Goal: Task Accomplishment & Management: Manage account settings

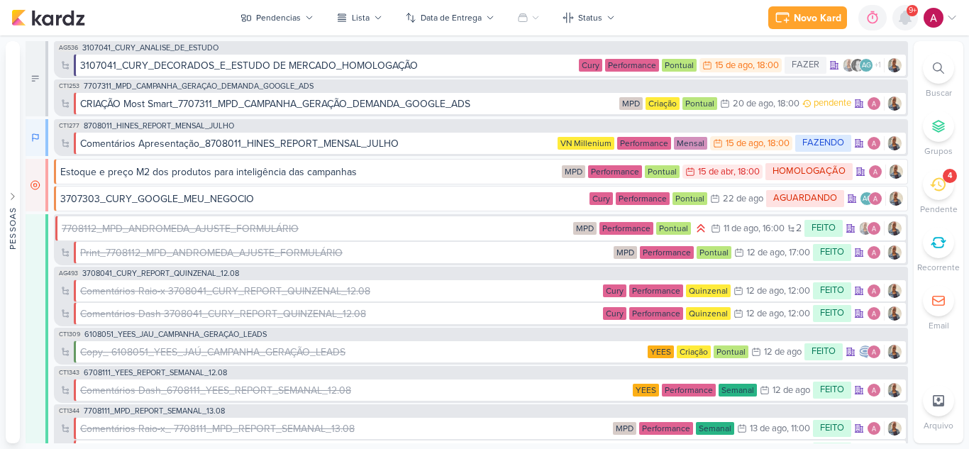
click at [906, 18] on icon at bounding box center [904, 17] width 11 height 13
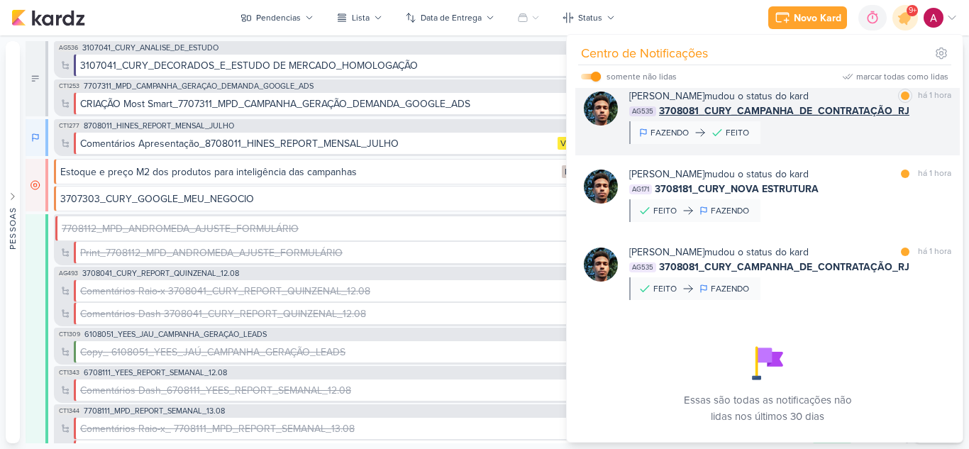
scroll to position [1227, 0]
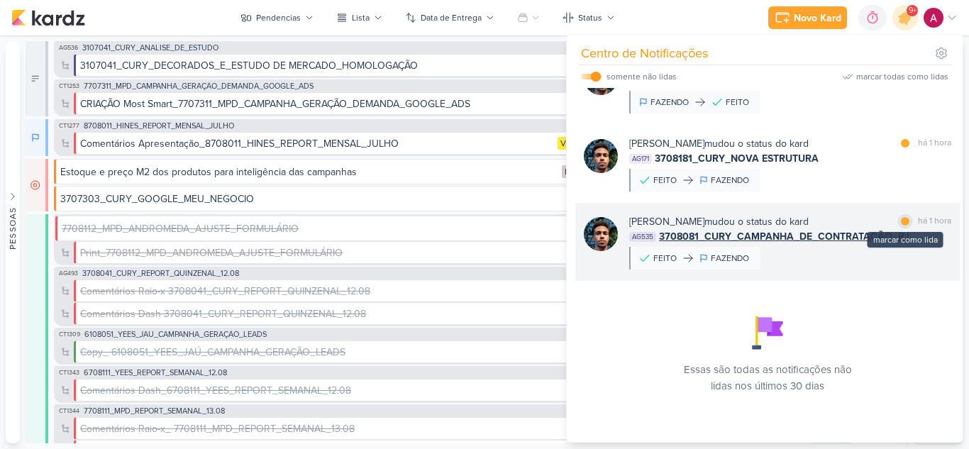
click at [901, 219] on div at bounding box center [905, 221] width 9 height 9
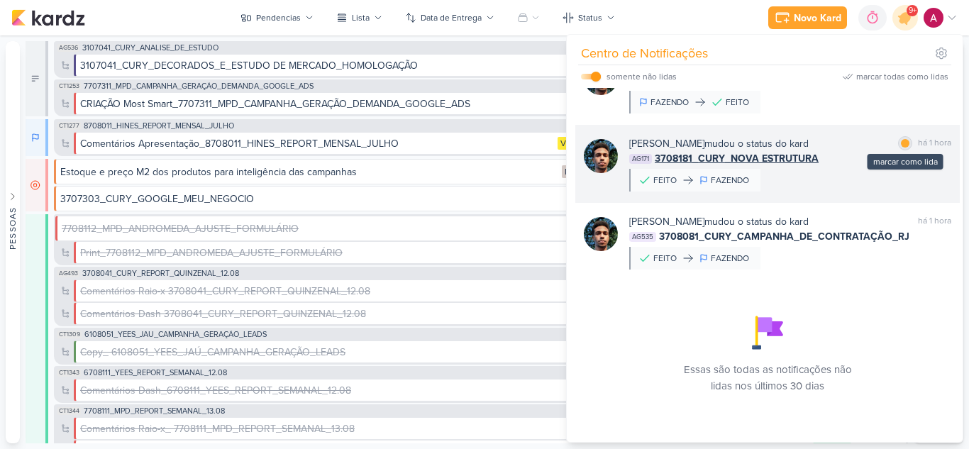
click at [901, 143] on div at bounding box center [905, 143] width 9 height 9
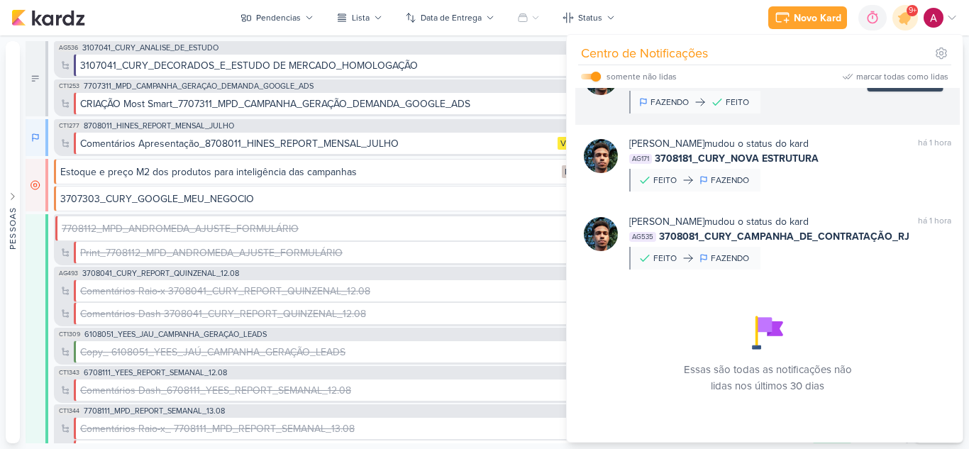
click at [901, 70] on div at bounding box center [905, 65] width 9 height 9
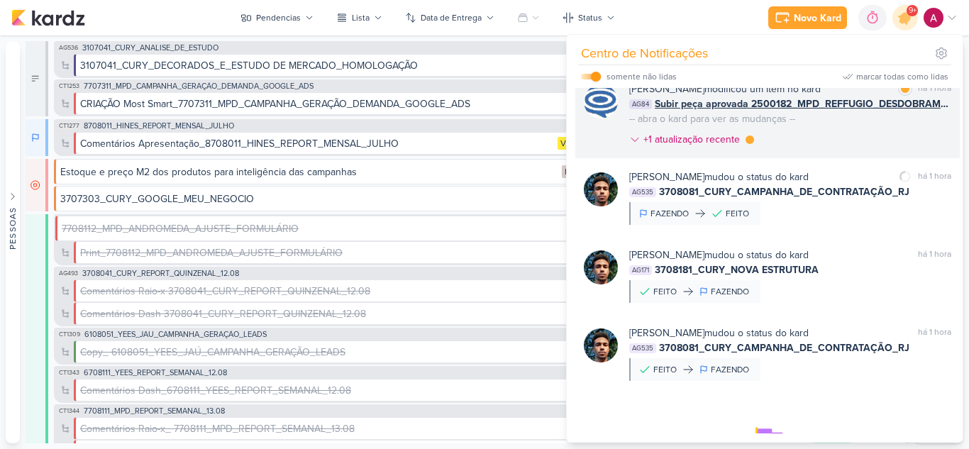
scroll to position [1014, 0]
click at [820, 154] on div "[PERSON_NAME] modificou um item no kard marcar como lida há 1 hora AG84 Subir p…" at bounding box center [790, 118] width 322 height 71
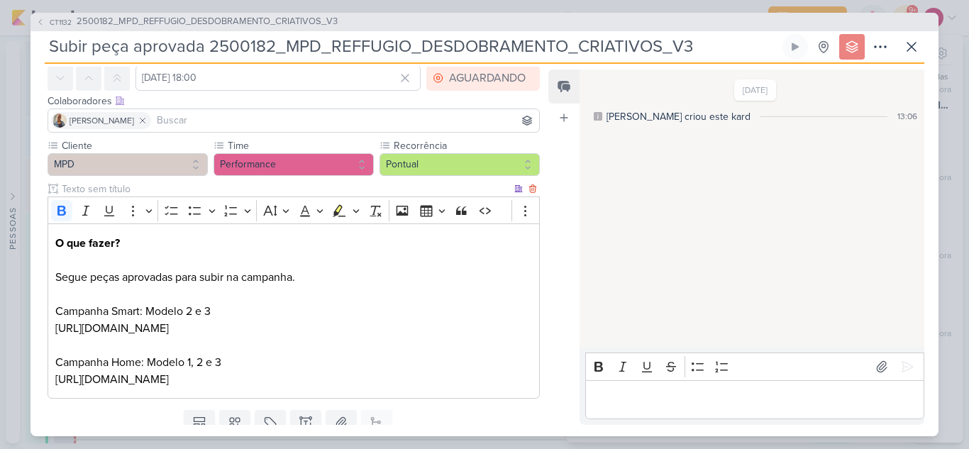
scroll to position [0, 0]
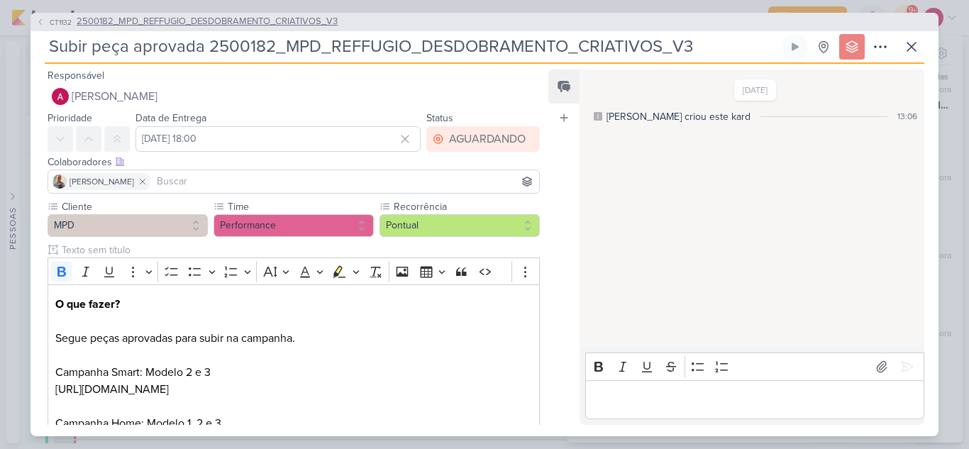
click at [41, 21] on icon at bounding box center [40, 22] width 9 height 9
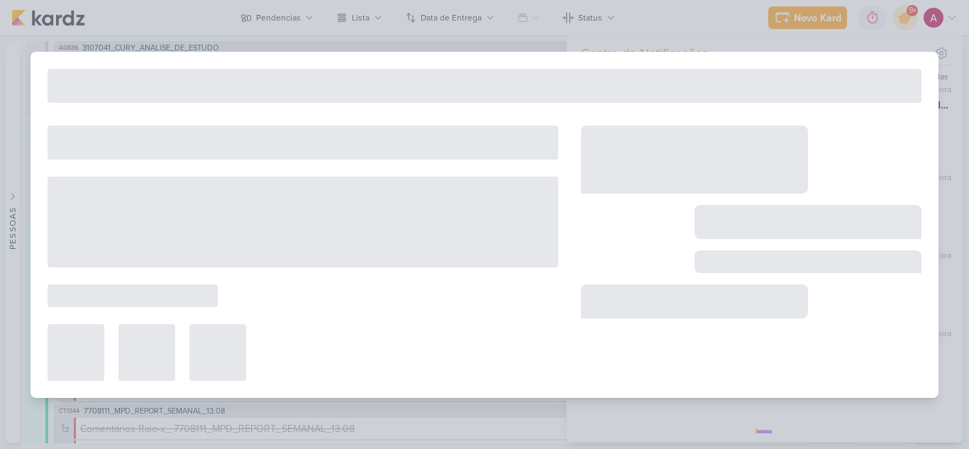
type input "2500182_MPD_REFFUGIO_DESDOBRAMENTO_CRIATIVOS_V3"
type input "[DATE] 18:00"
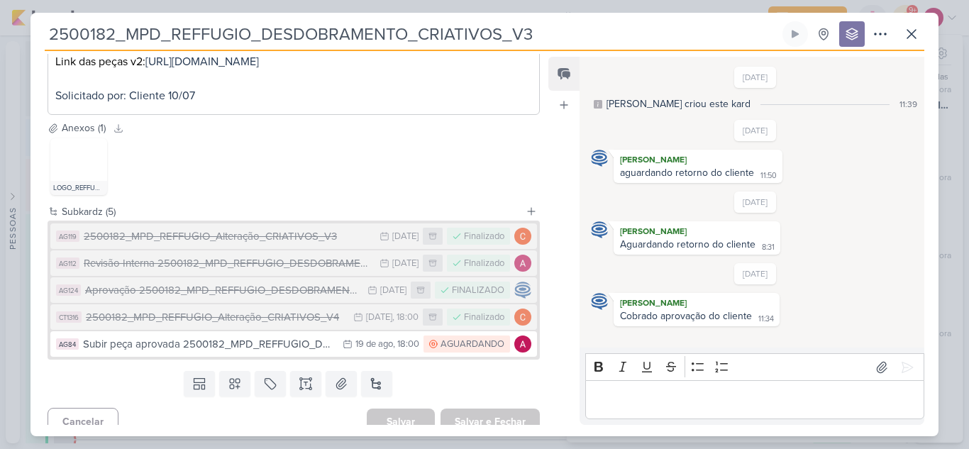
scroll to position [448, 0]
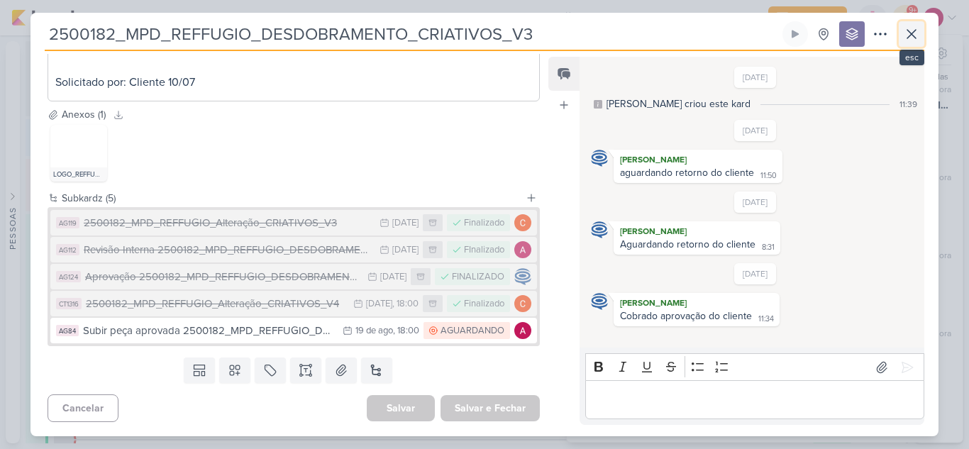
click at [904, 38] on icon at bounding box center [911, 34] width 17 height 17
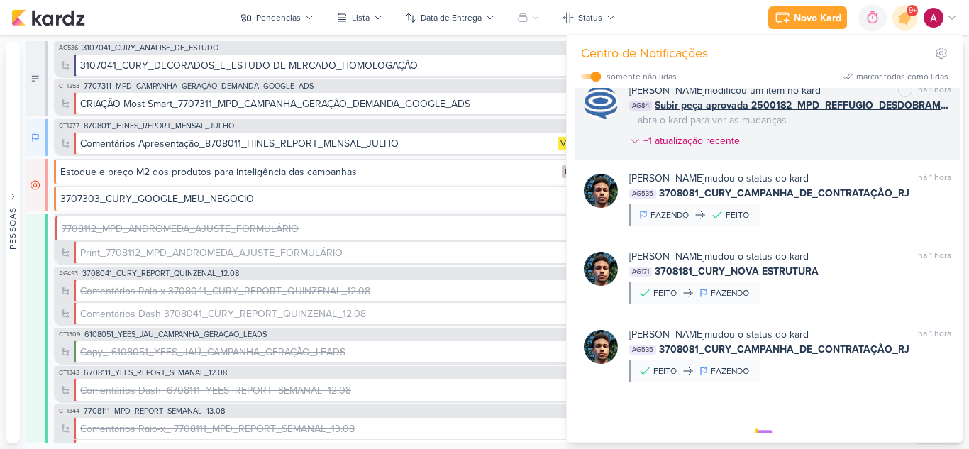
click at [636, 147] on icon at bounding box center [634, 140] width 11 height 11
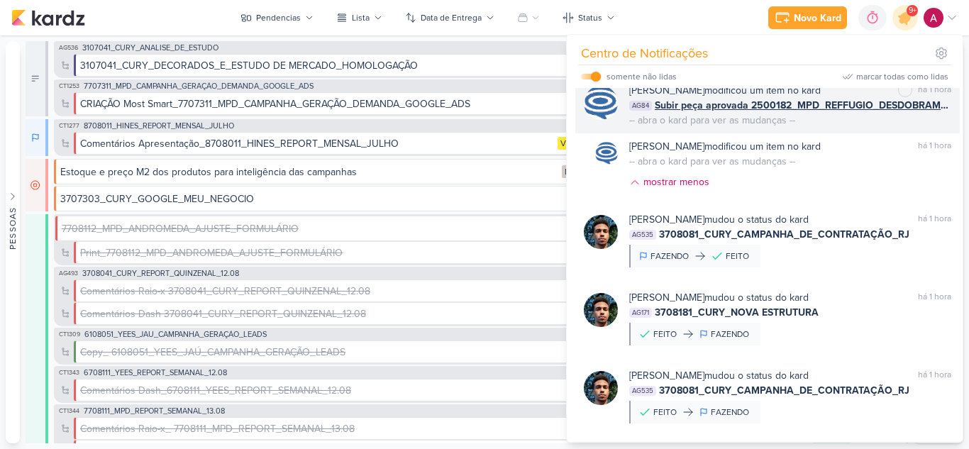
click at [862, 128] on div "[PERSON_NAME] modificou um item no kard marcar como não lida há 1 hora AG84 Sub…" at bounding box center [790, 105] width 322 height 45
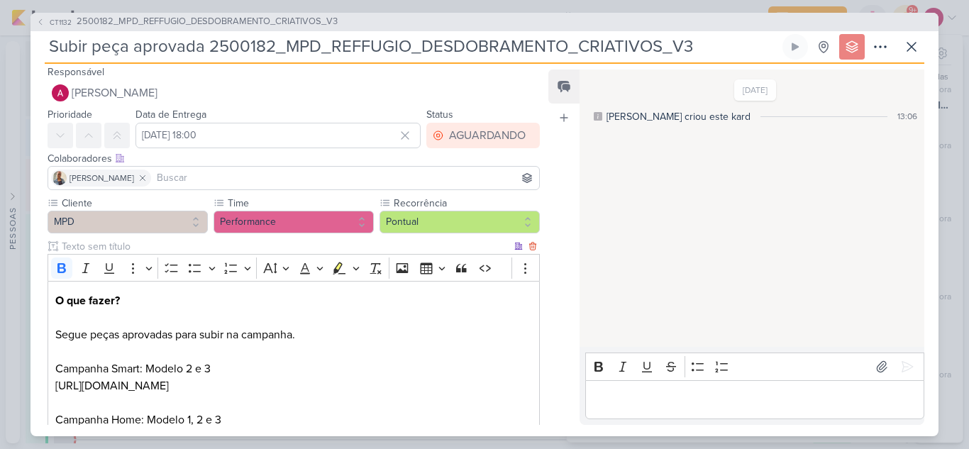
scroll to position [0, 0]
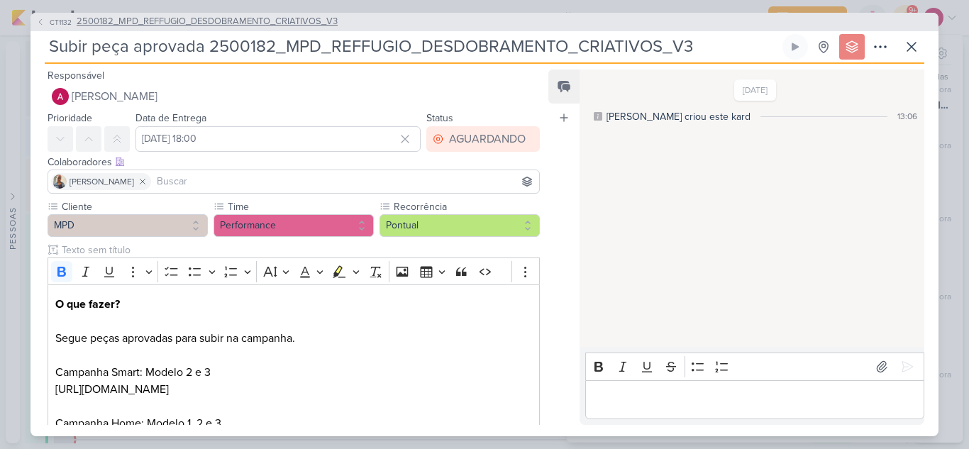
click at [56, 17] on span "CT1132" at bounding box center [61, 22] width 26 height 11
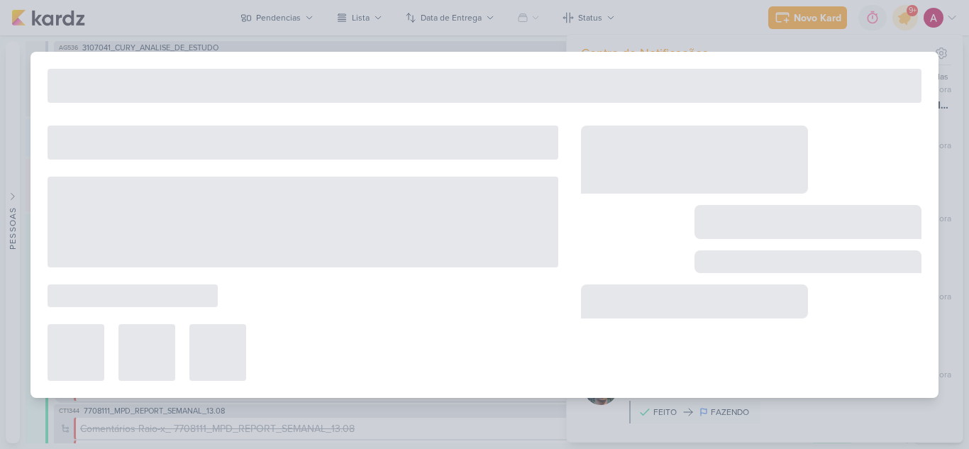
type input "2500182_MPD_REFFUGIO_DESDOBRAMENTO_CRIATIVOS_V3"
type input "[DATE] 18:00"
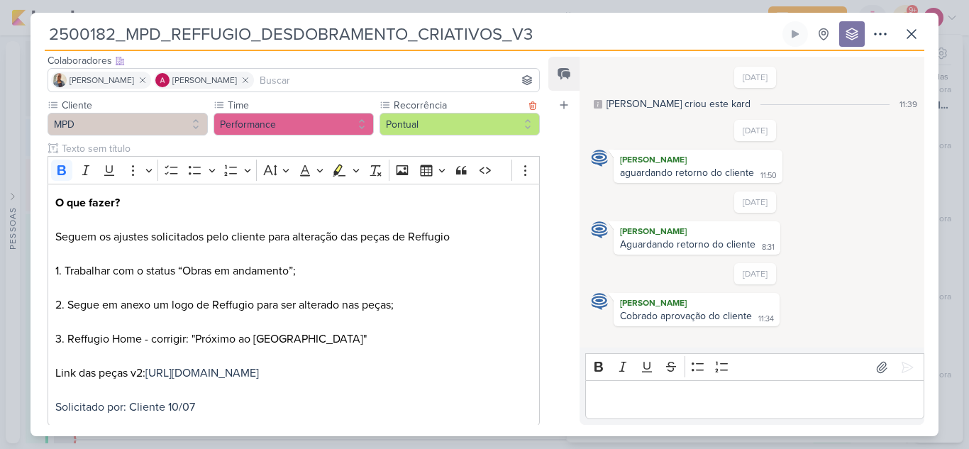
scroll to position [448, 0]
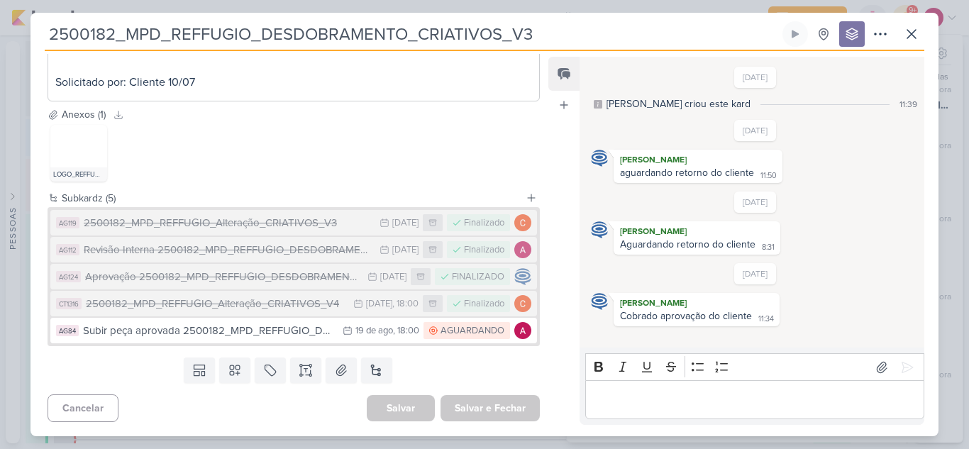
click at [651, 400] on p "Editor editing area: main" at bounding box center [754, 400] width 324 height 17
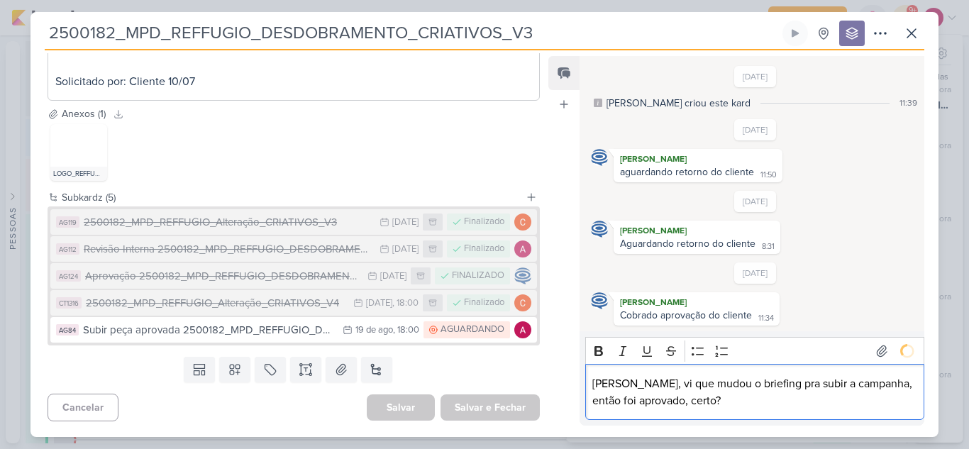
scroll to position [51, 0]
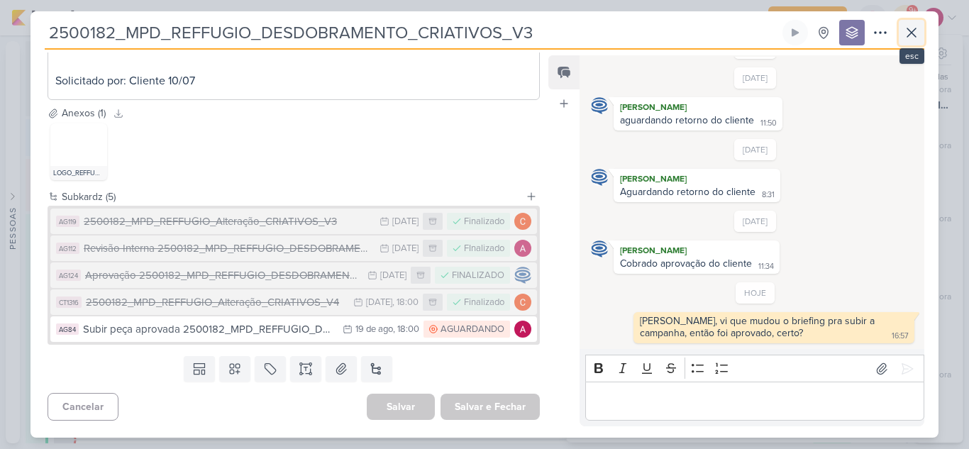
click at [907, 33] on icon at bounding box center [911, 32] width 17 height 17
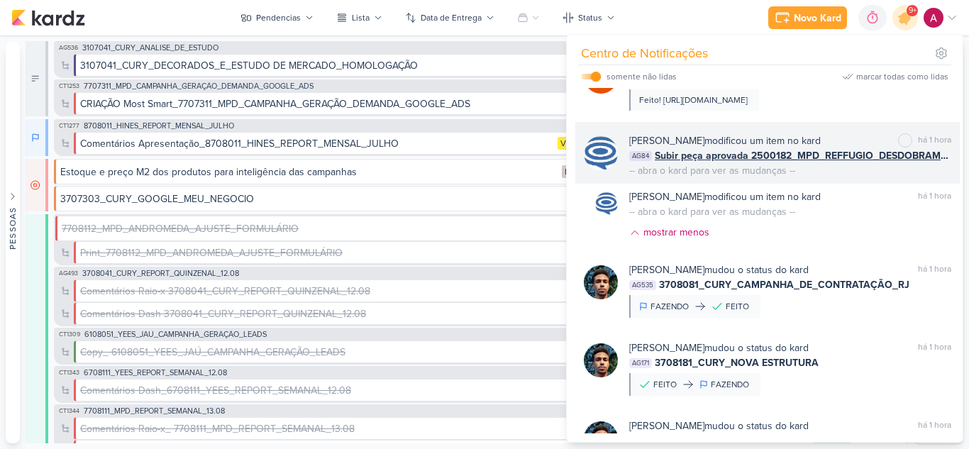
scroll to position [943, 0]
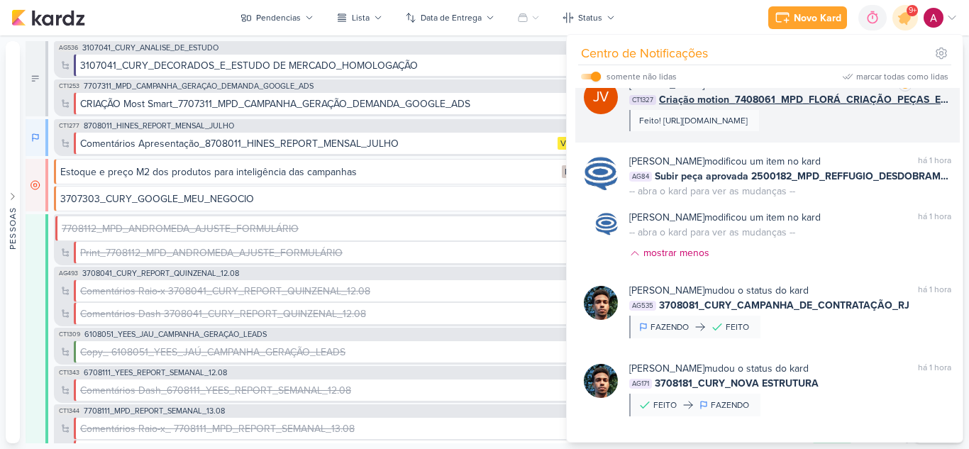
click at [748, 127] on div "Feito! [URL][DOMAIN_NAME]" at bounding box center [693, 120] width 109 height 13
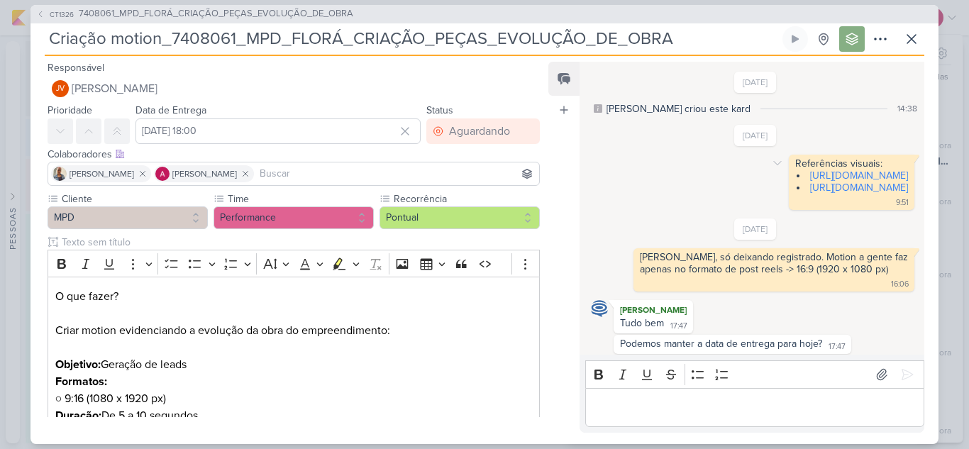
scroll to position [363, 0]
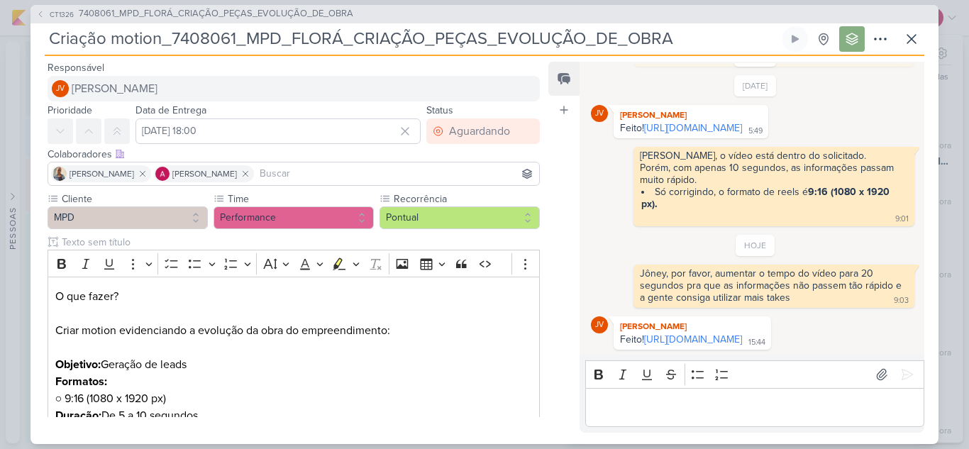
drag, startPoint x: 663, startPoint y: 333, endPoint x: 527, endPoint y: 92, distance: 277.3
click at [663, 333] on link "[URL][DOMAIN_NAME]" at bounding box center [693, 339] width 98 height 12
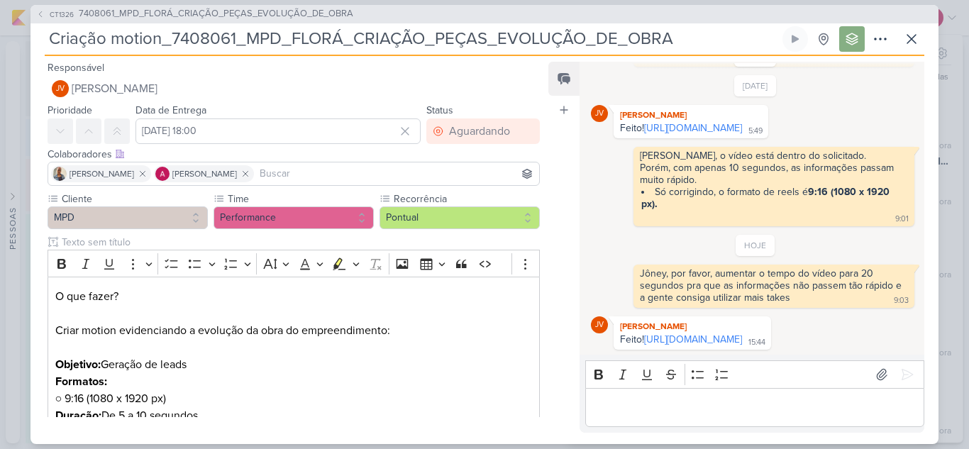
click at [658, 409] on p "Editor editing area: main" at bounding box center [754, 407] width 324 height 17
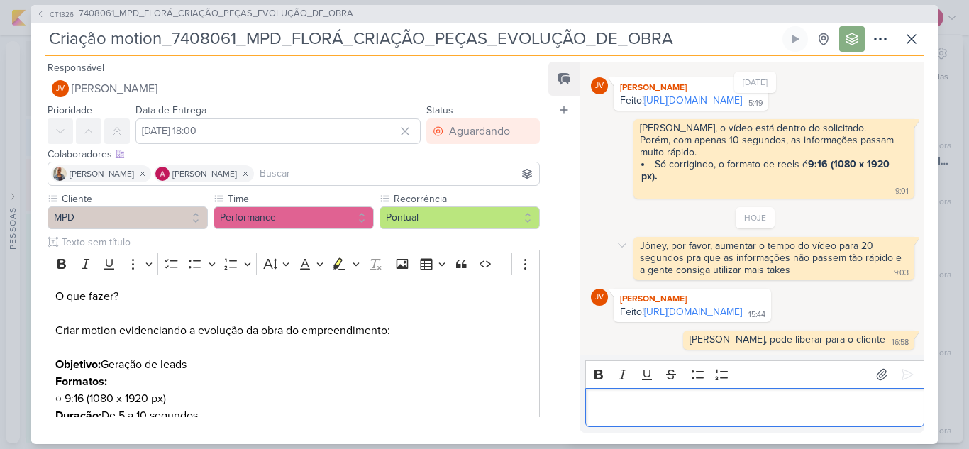
scroll to position [391, 0]
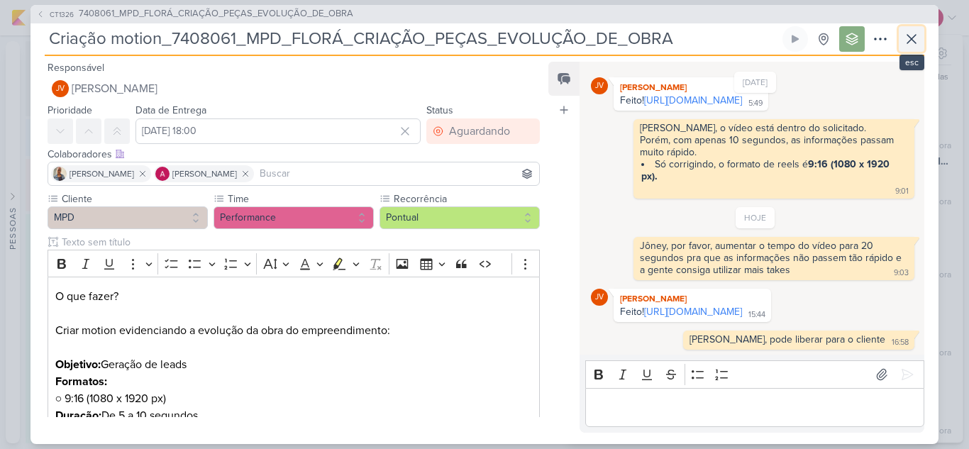
click at [921, 47] on button at bounding box center [912, 39] width 26 height 26
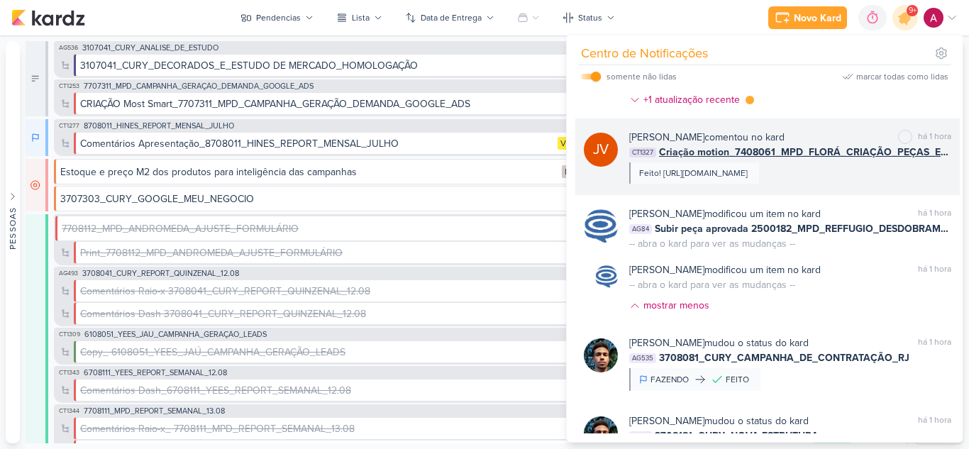
scroll to position [887, 0]
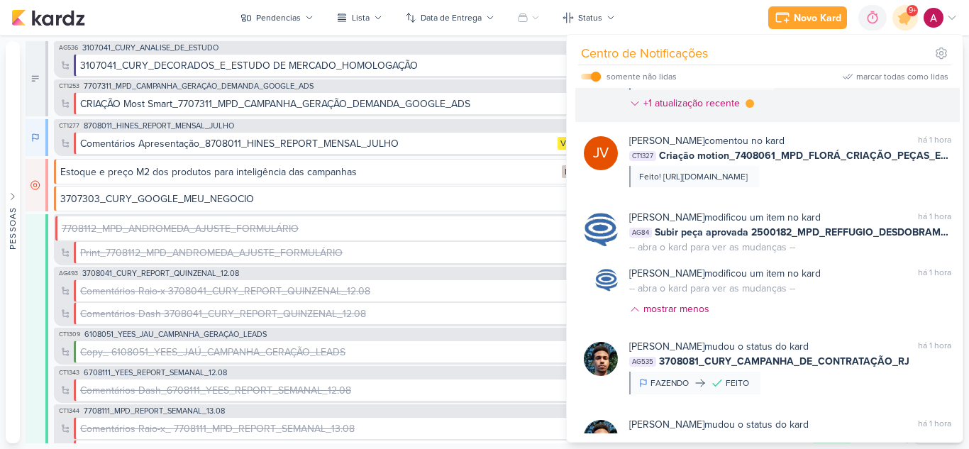
click at [828, 116] on div "[PERSON_NAME] alterou a data de entrega do kard marcar como lida há 1 hora AG84…" at bounding box center [790, 76] width 322 height 80
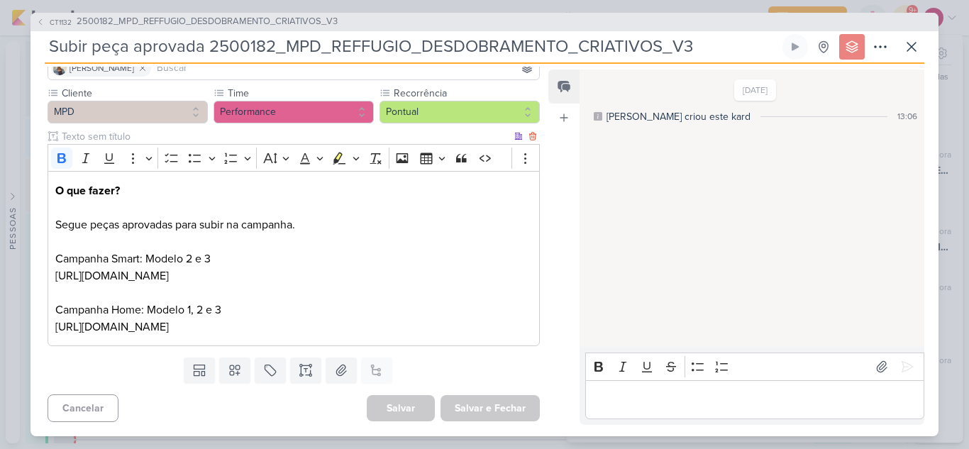
scroll to position [0, 0]
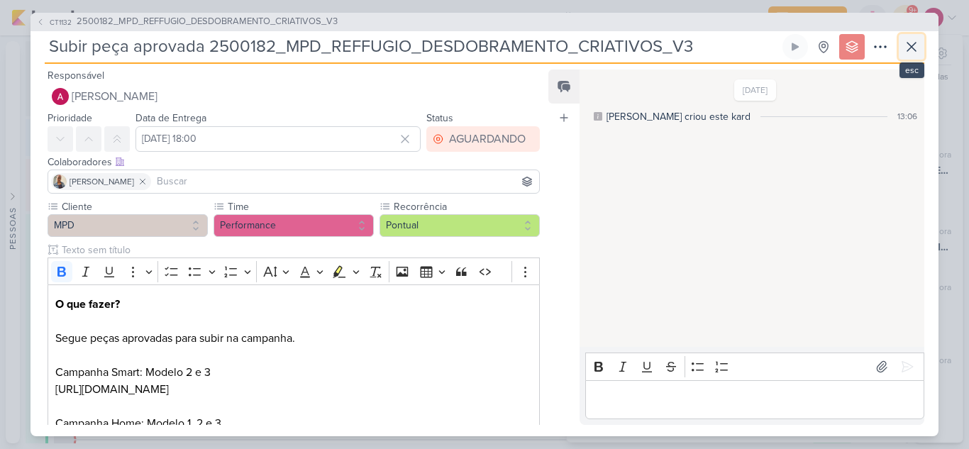
click at [911, 46] on icon at bounding box center [911, 47] width 9 height 9
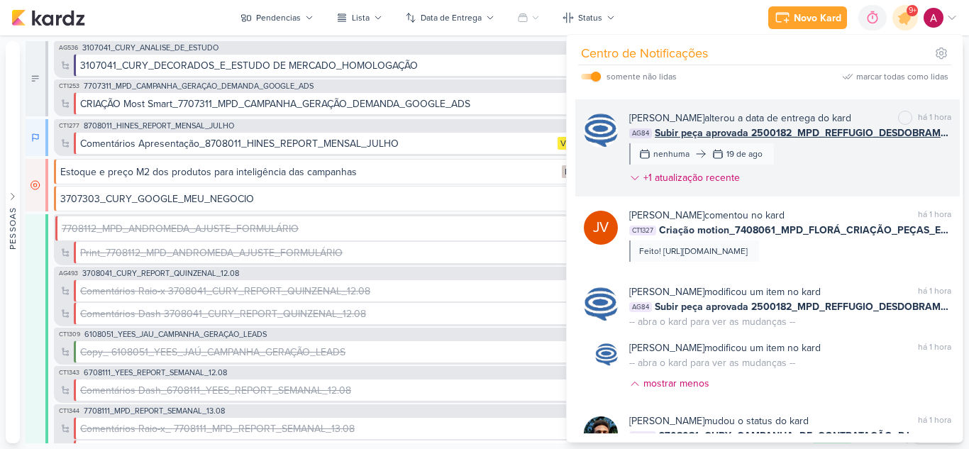
scroll to position [730, 0]
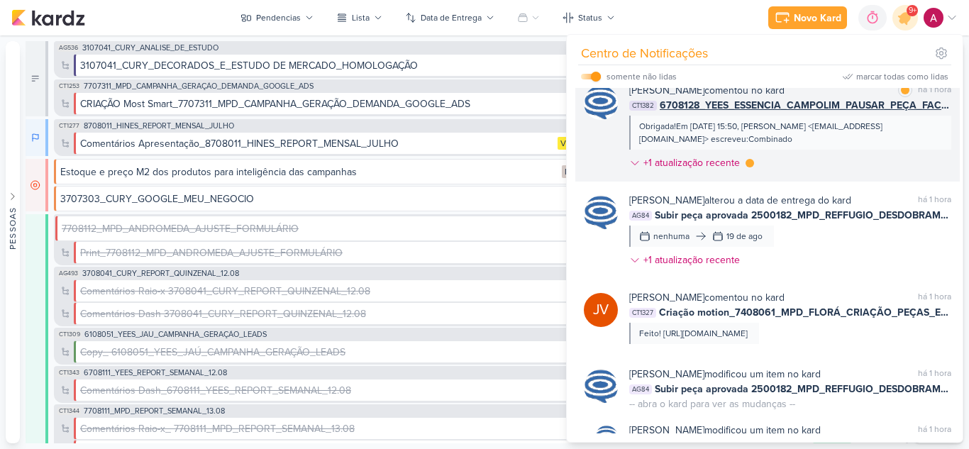
click at [875, 176] on div "[PERSON_NAME] comentou no kard marcar como lida há 1 hora CT1382 6708128_YEES_E…" at bounding box center [790, 129] width 322 height 93
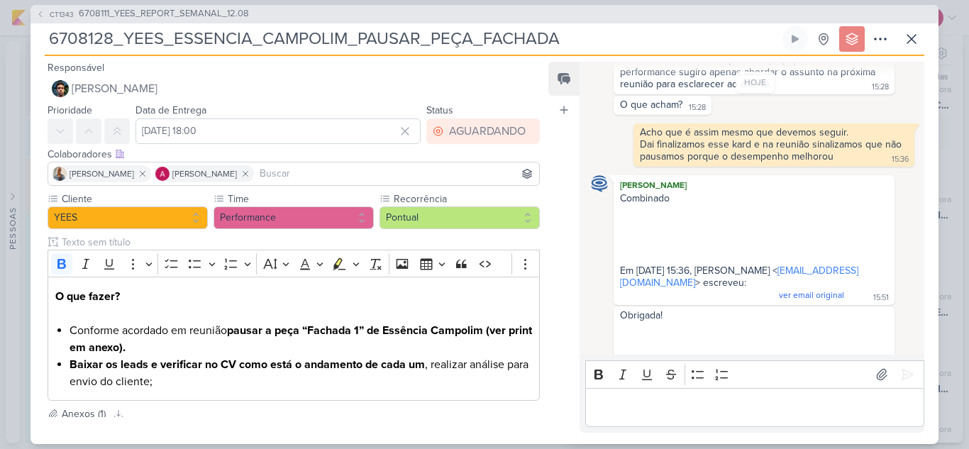
scroll to position [499, 0]
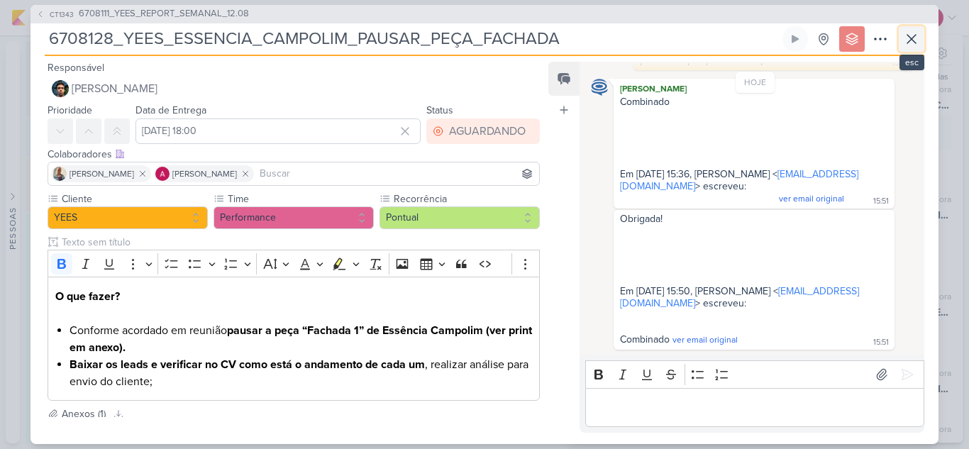
click at [913, 39] on icon at bounding box center [911, 39] width 17 height 17
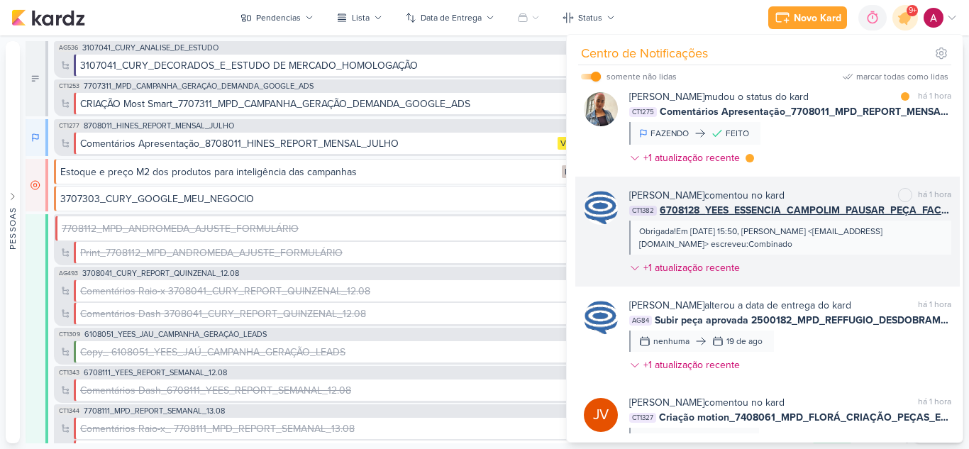
scroll to position [588, 0]
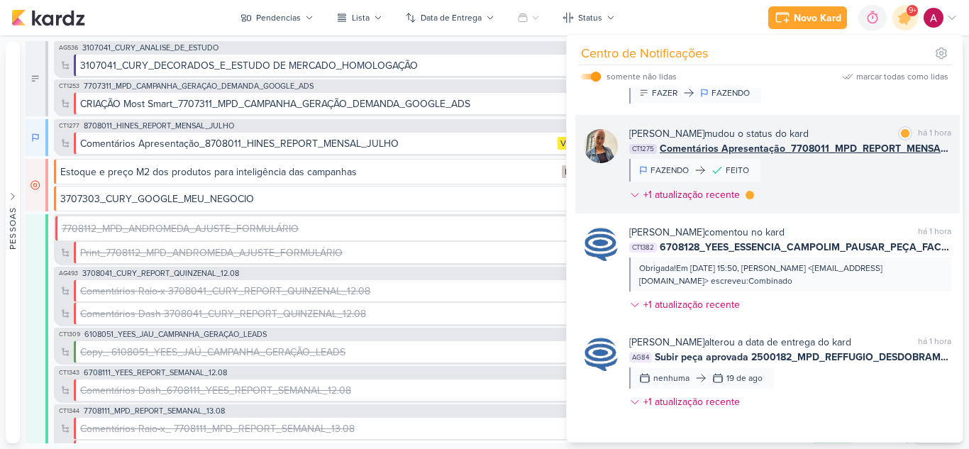
click at [814, 208] on div "[PERSON_NAME] mudou o status do kard marcar como lida há 1 hora CT1275 Comentár…" at bounding box center [790, 167] width 322 height 82
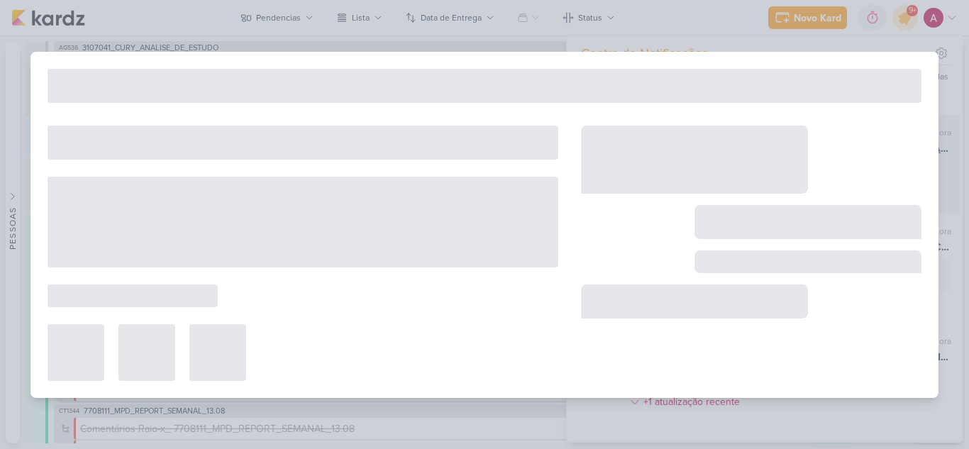
scroll to position [603, 0]
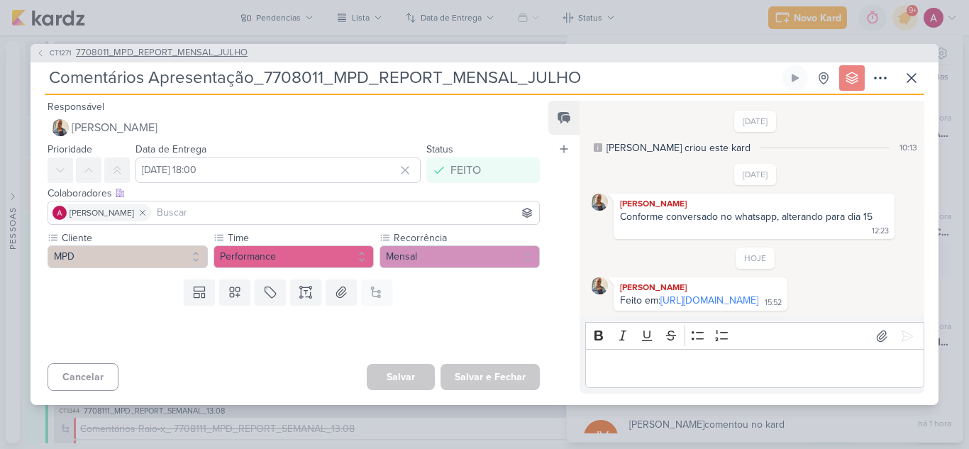
click at [38, 49] on icon at bounding box center [40, 53] width 9 height 9
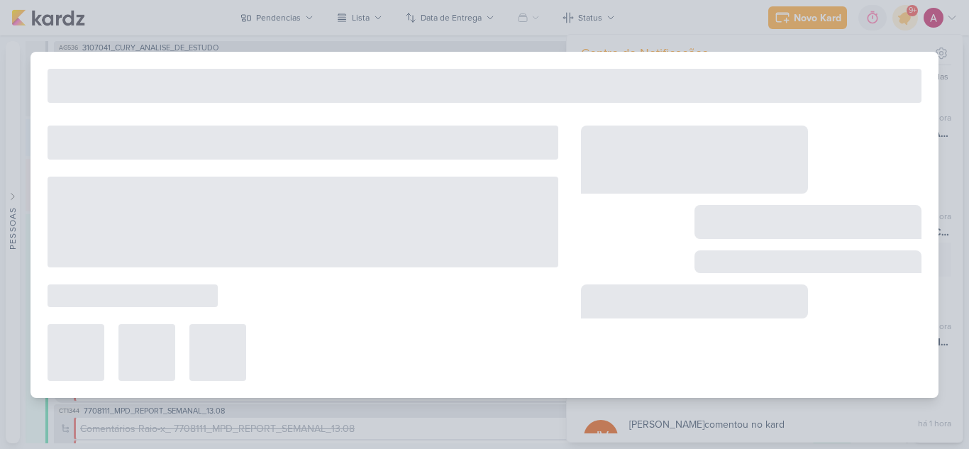
type input "7708011_MPD_REPORT_MENSAL_JULHO"
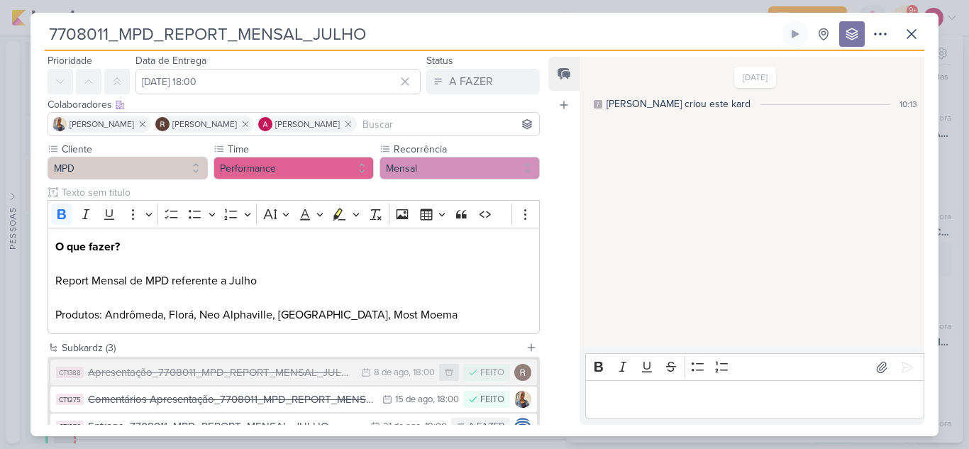
scroll to position [140, 0]
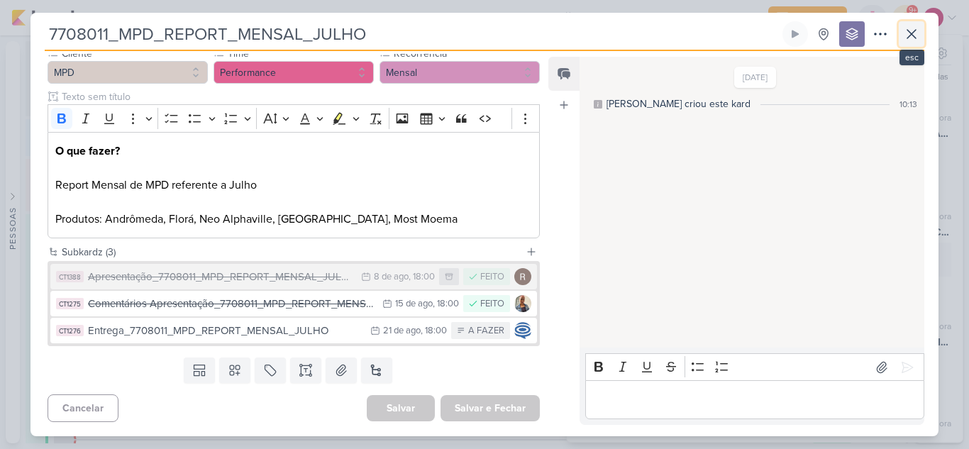
click at [909, 38] on icon at bounding box center [911, 34] width 9 height 9
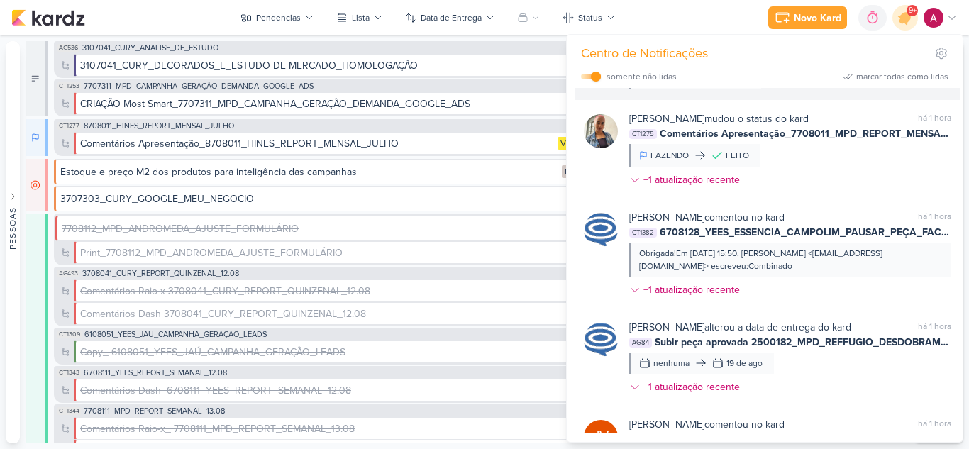
click at [842, 100] on div "[PERSON_NAME] mudou o status do kard marcar como lida há 1 hora CT1282 Comentár…" at bounding box center [767, 61] width 384 height 77
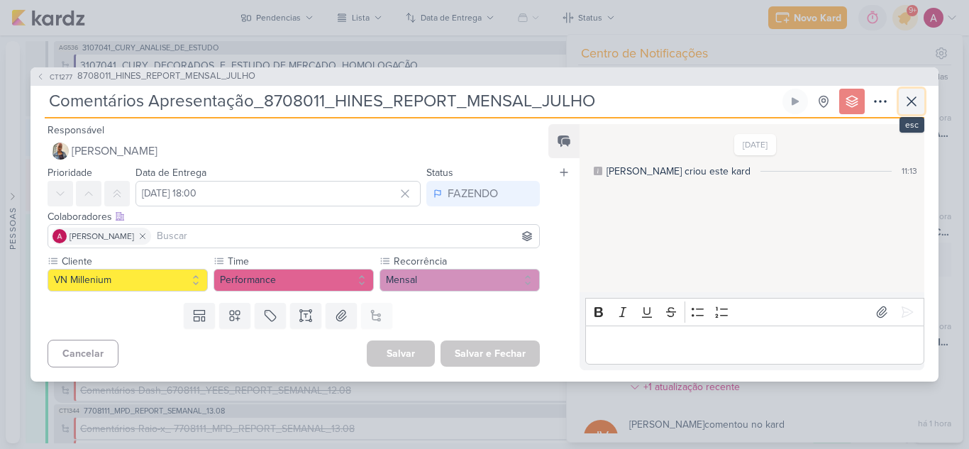
click at [906, 96] on icon at bounding box center [911, 101] width 17 height 17
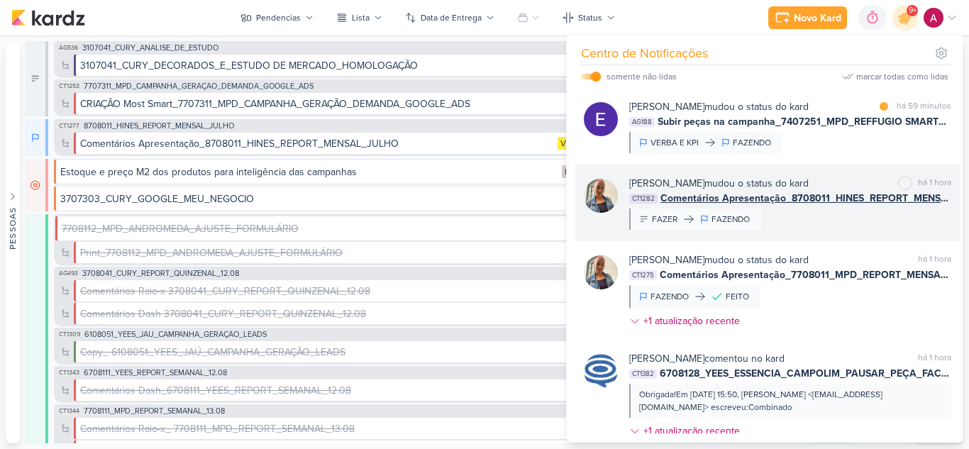
scroll to position [461, 0]
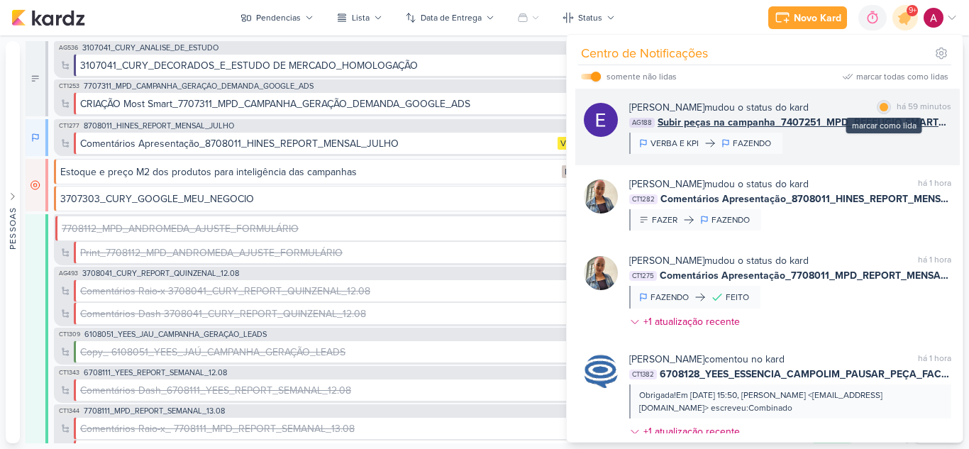
click at [882, 111] on div at bounding box center [884, 107] width 9 height 9
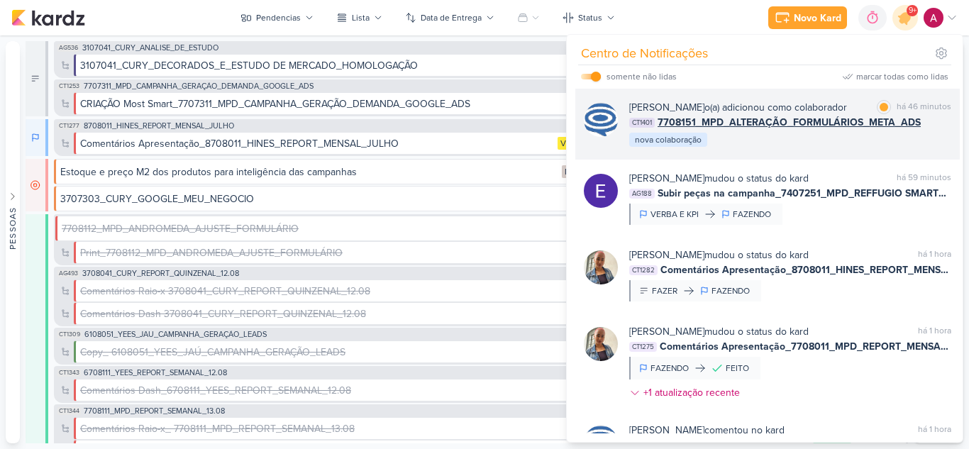
scroll to position [319, 0]
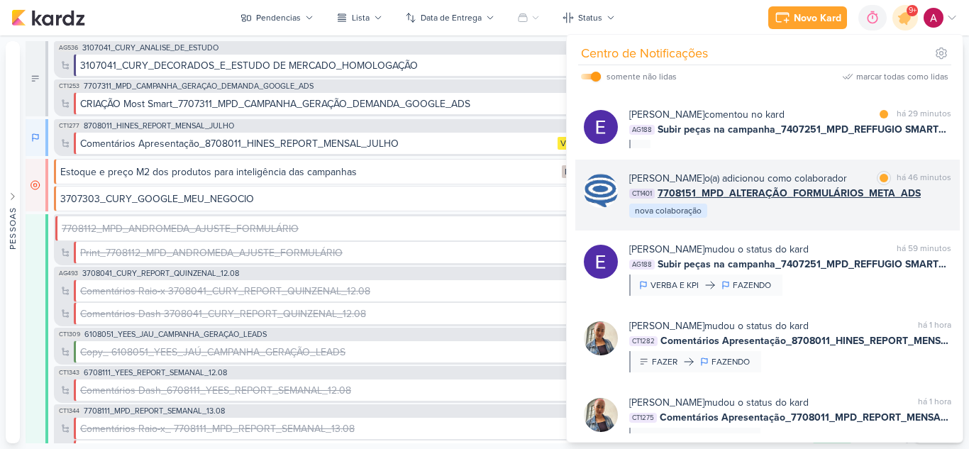
click at [779, 186] on div "[PERSON_NAME] o(a) adicionou como colaborador" at bounding box center [738, 178] width 218 height 15
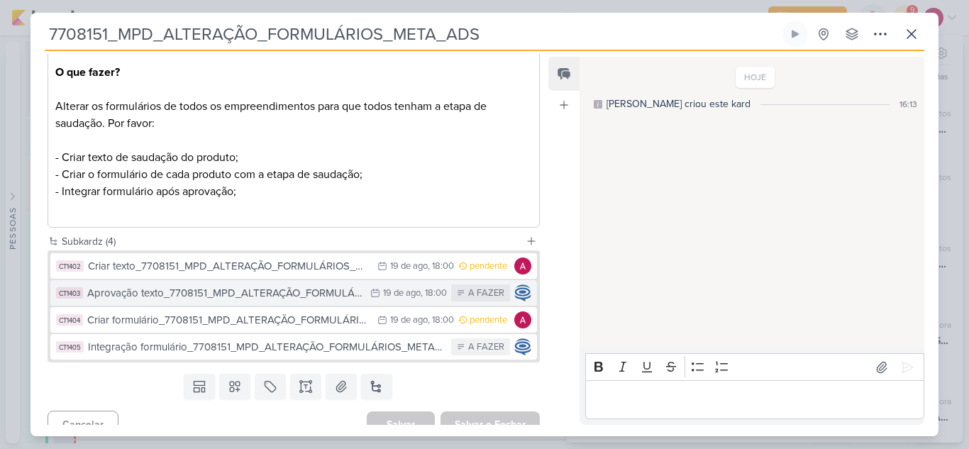
scroll to position [192, 0]
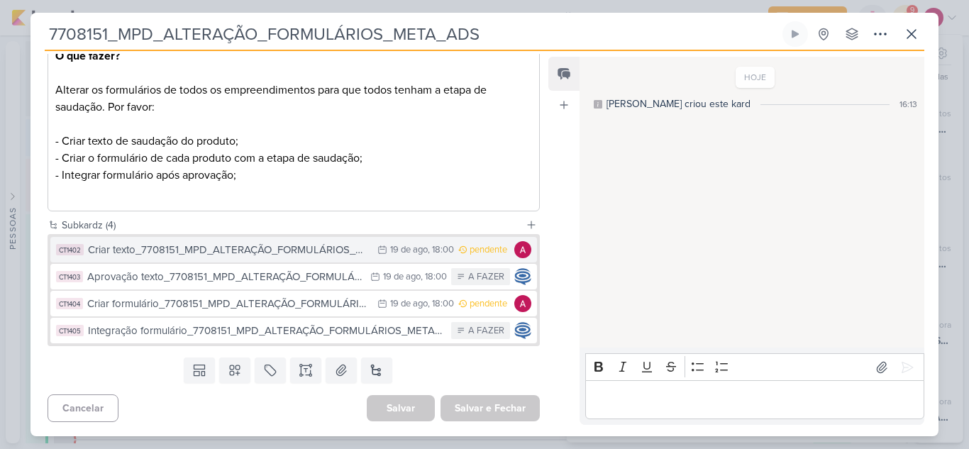
click at [257, 248] on div "Criar texto_7708151_MPD_ALTERAÇÃO_FORMULÁRIOS_META_ADS" at bounding box center [229, 250] width 282 height 16
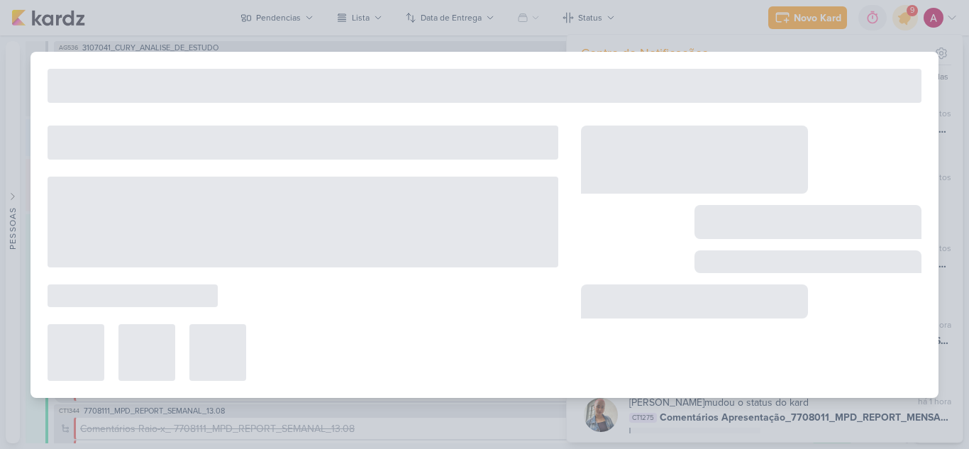
type input "Criar texto_7708151_MPD_ALTERAÇÃO_FORMULÁRIOS_META_ADS"
type input "[DATE] 18:00"
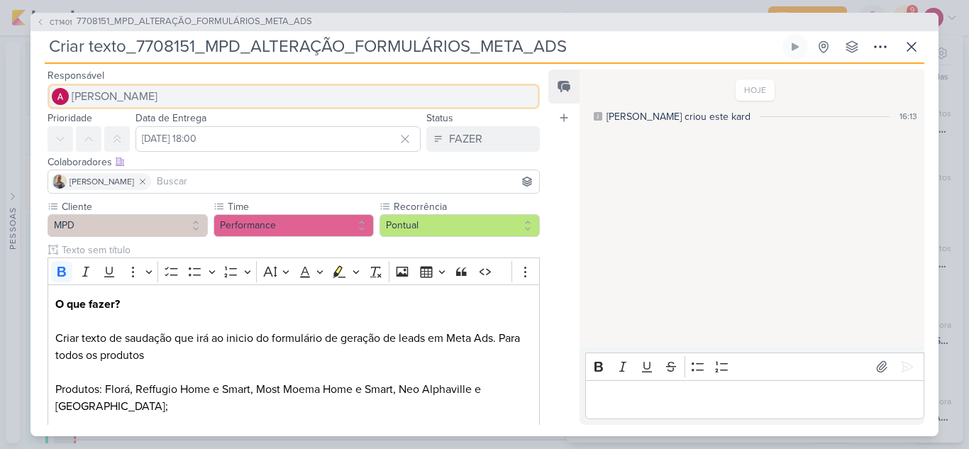
click at [152, 97] on span "[PERSON_NAME]" at bounding box center [115, 96] width 86 height 17
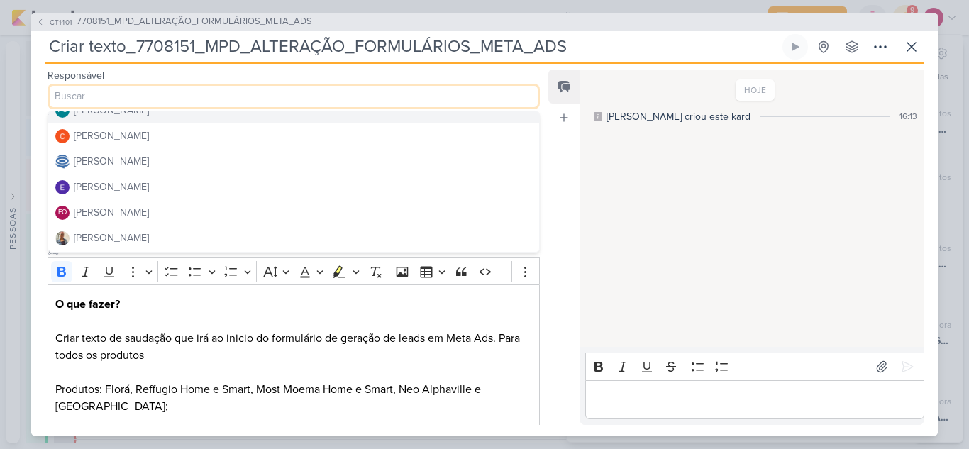
scroll to position [71, 0]
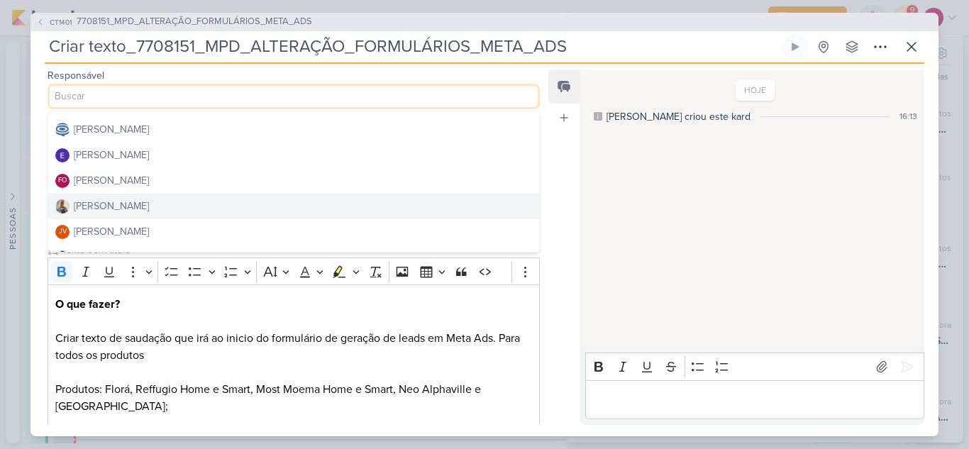
click at [169, 198] on button "[PERSON_NAME]" at bounding box center [293, 207] width 491 height 26
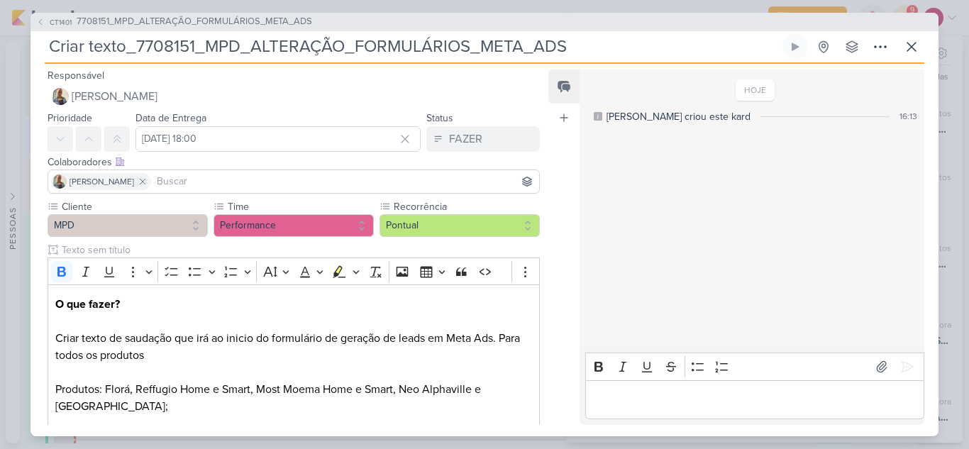
click at [171, 183] on input at bounding box center [345, 181] width 382 height 17
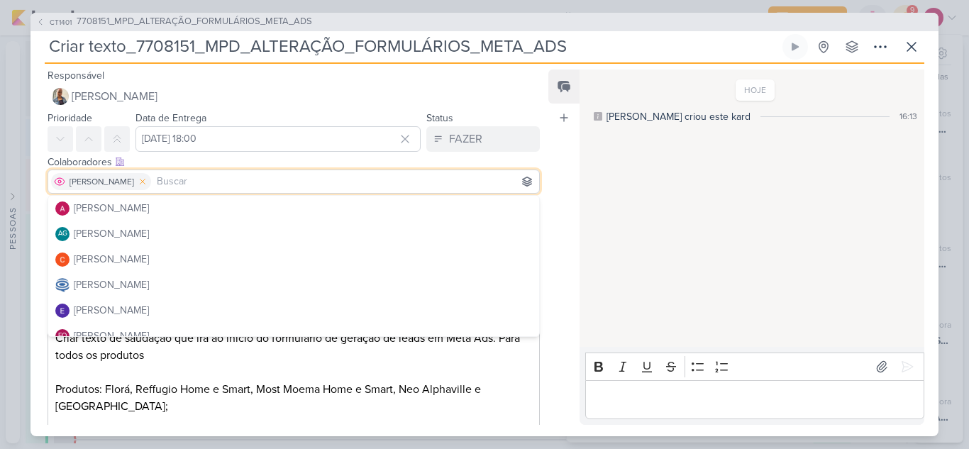
click at [138, 182] on icon at bounding box center [143, 182] width 10 height 10
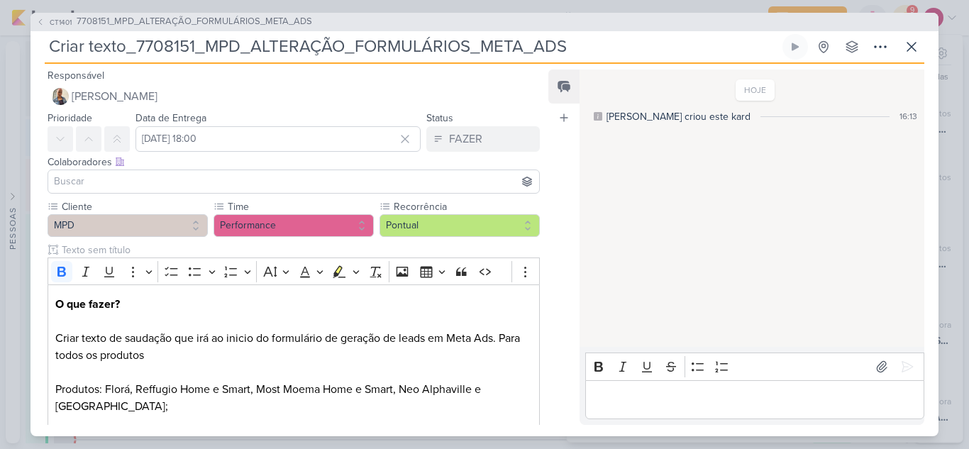
click at [133, 184] on input at bounding box center [293, 181] width 485 height 17
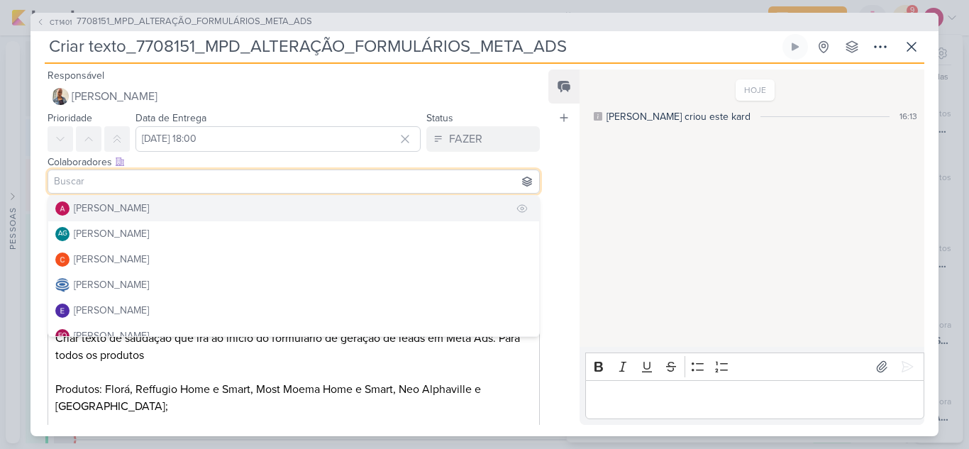
click at [135, 206] on div "[PERSON_NAME]" at bounding box center [111, 208] width 75 height 15
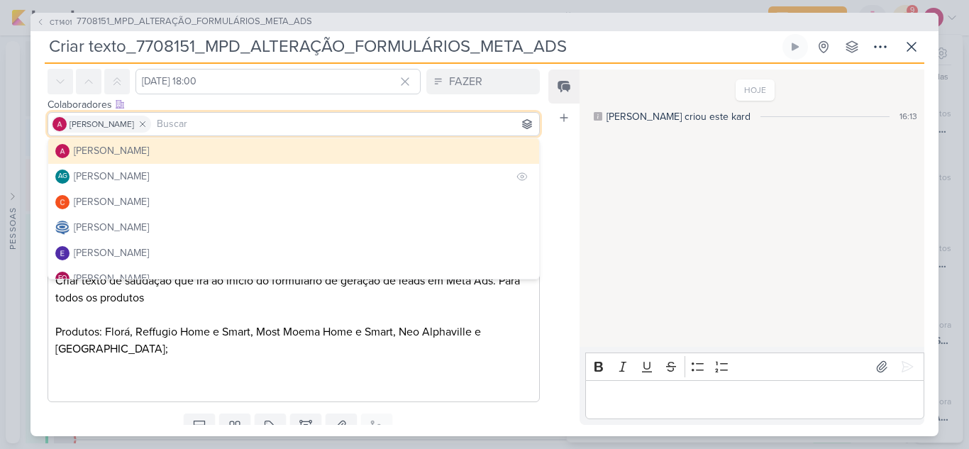
scroll to position [114, 0]
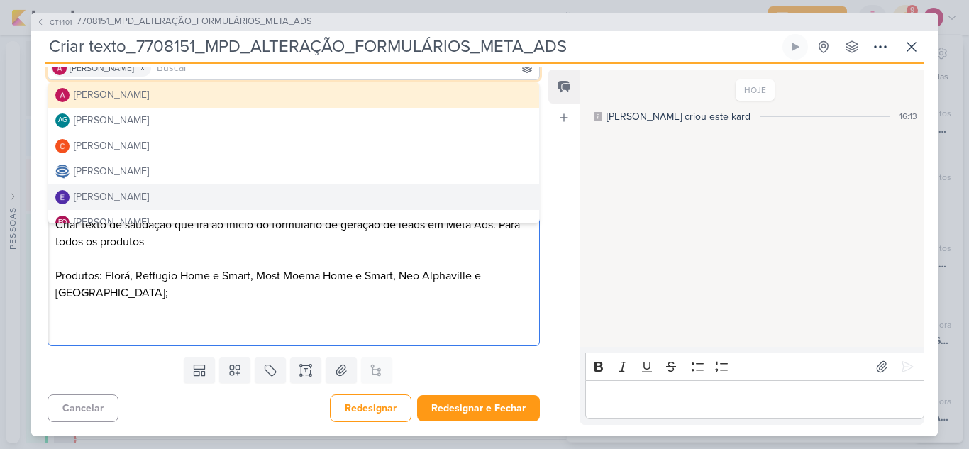
click at [392, 317] on p "O que fazer? Criar texto de saudação que irá ao inicio do formulário de geração…" at bounding box center [293, 258] width 477 height 153
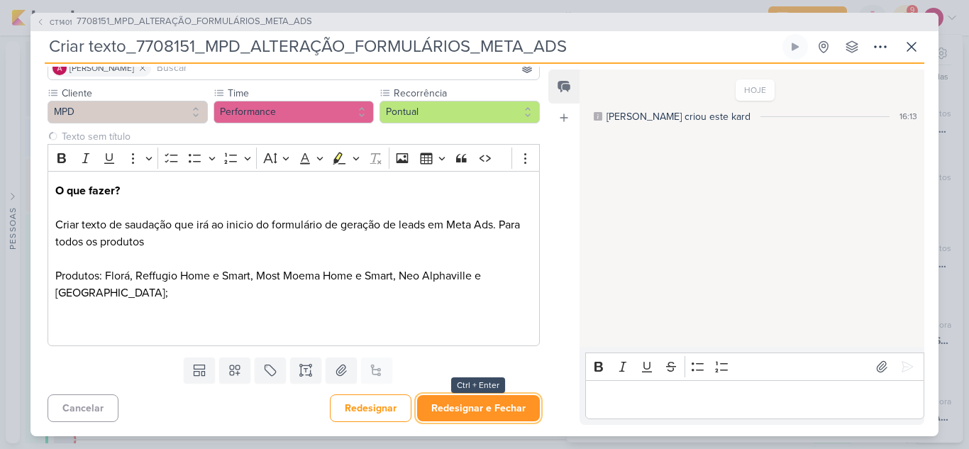
click at [456, 411] on button "Redesignar e Fechar" at bounding box center [478, 408] width 123 height 26
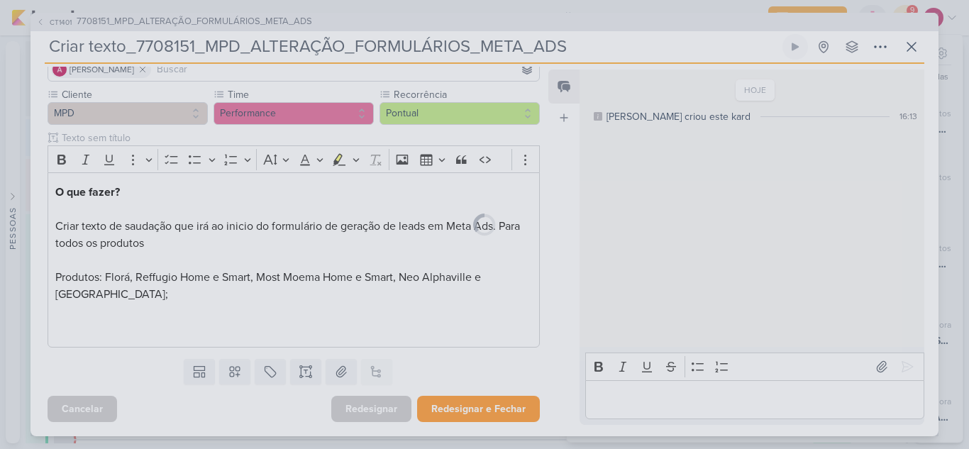
scroll to position [112, 0]
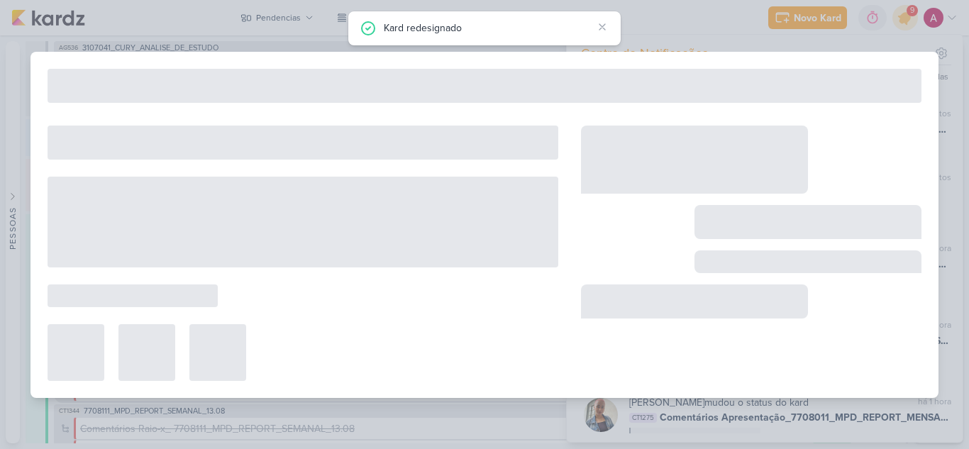
type input "7708151_MPD_ALTERAÇÃO_FORMULÁRIOS_META_ADS"
type input "[DATE] 18:00"
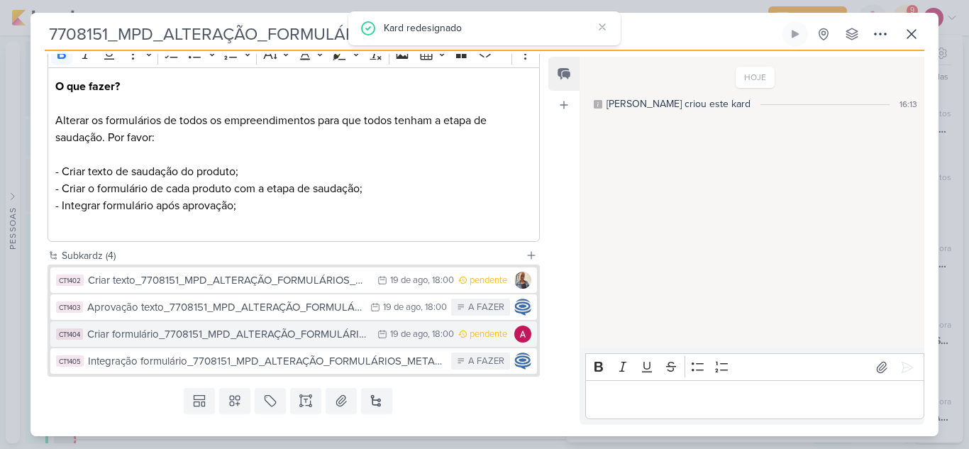
scroll to position [192, 0]
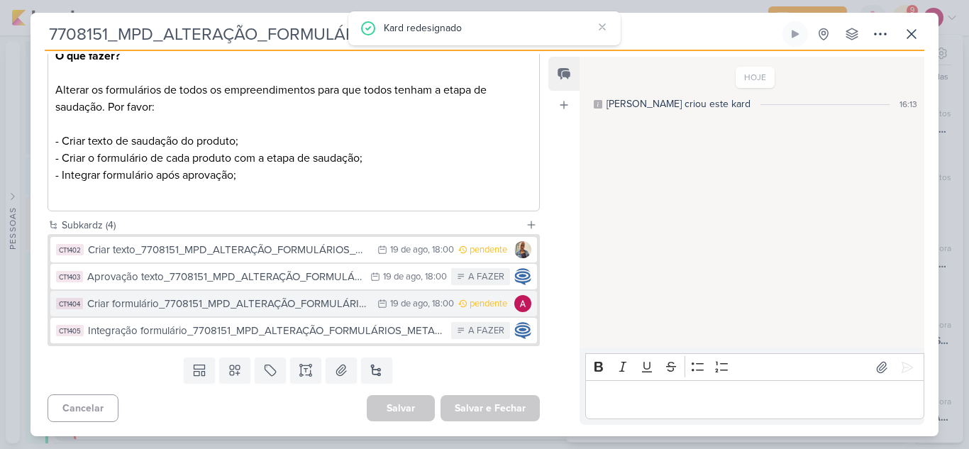
click at [337, 301] on div "Criar formulário_7708151_MPD_ALTERAÇÃO_FORMULÁRIOS_META_ADS" at bounding box center [228, 304] width 283 height 16
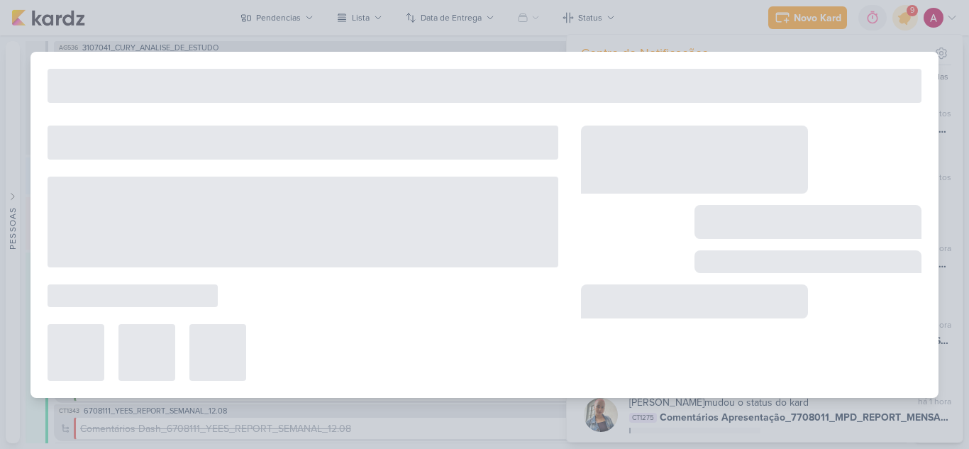
type input "Criar formulário_7708151_MPD_ALTERAÇÃO_FORMULÁRIOS_META_ADS"
type input "[DATE] 18:00"
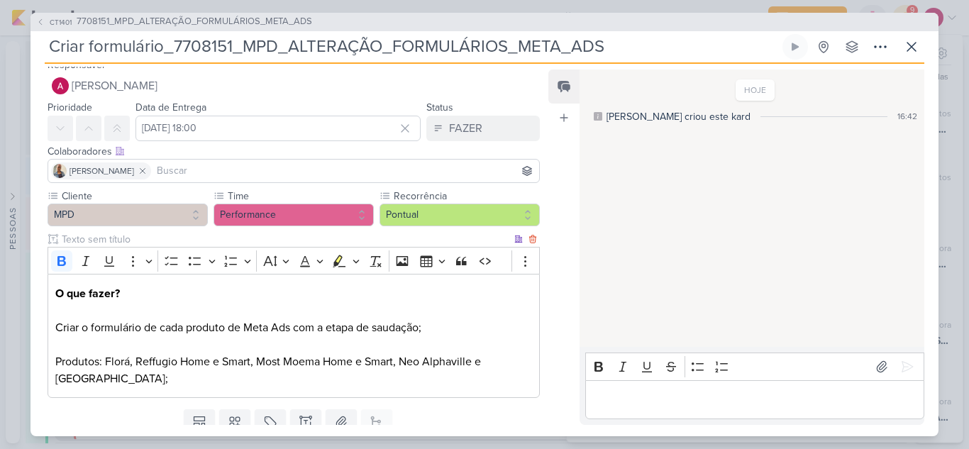
scroll to position [0, 0]
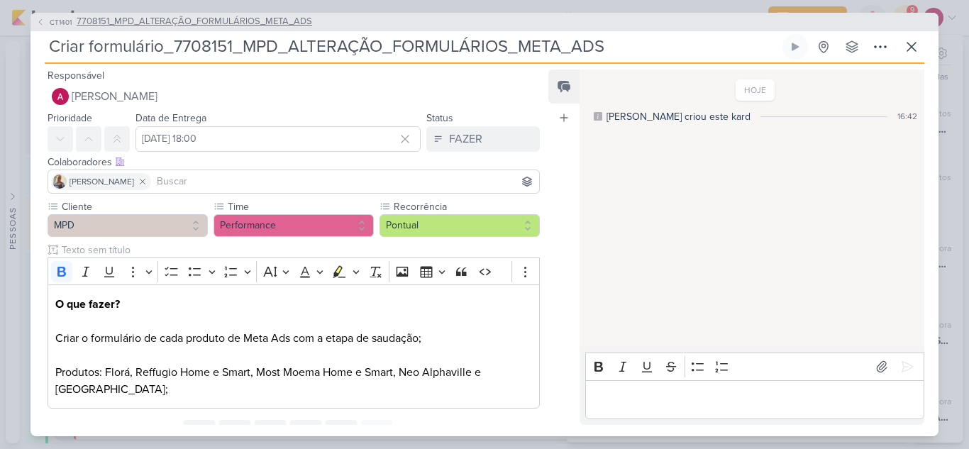
click at [60, 23] on span "CT1401" at bounding box center [61, 22] width 26 height 11
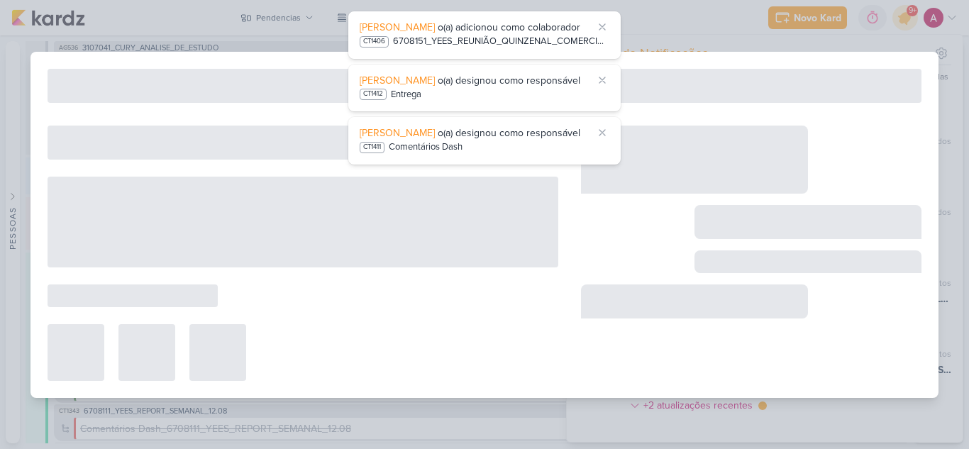
type input "7708151_MPD_ALTERAÇÃO_FORMULÁRIOS_META_ADS"
type input "[DATE] 18:00"
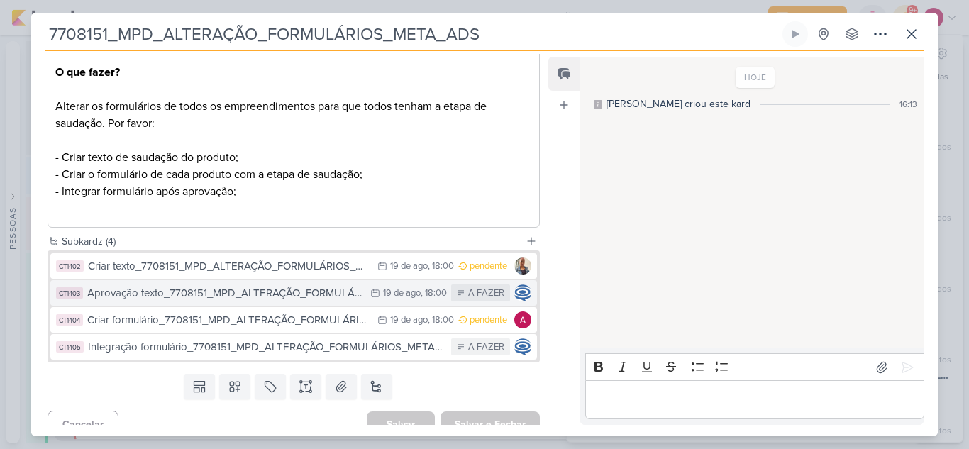
scroll to position [192, 0]
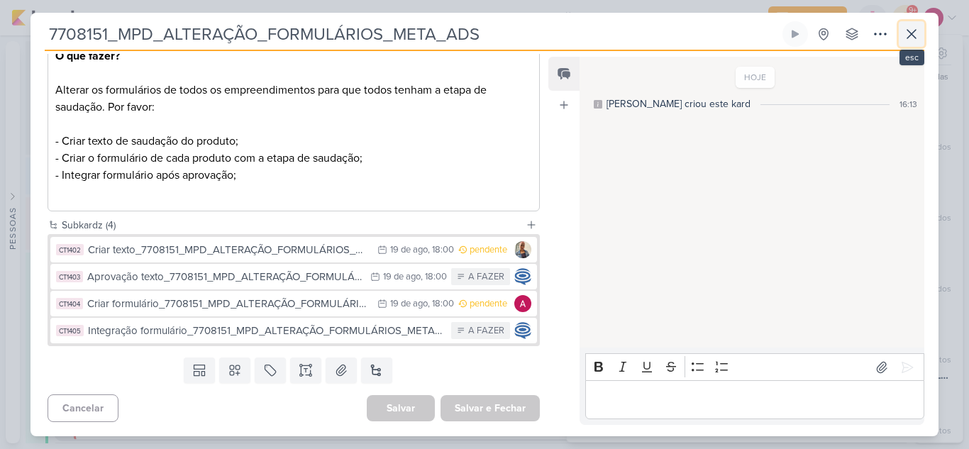
click at [912, 40] on icon at bounding box center [911, 34] width 17 height 17
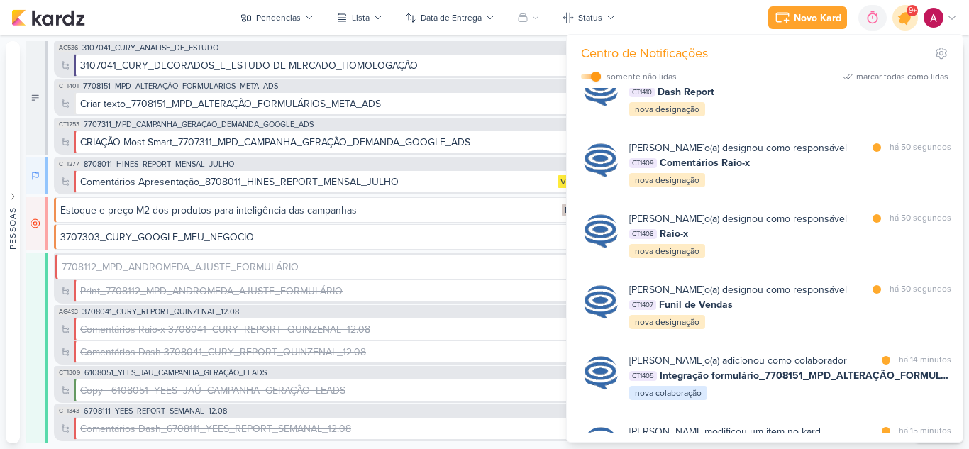
click at [906, 26] on icon at bounding box center [905, 18] width 24 height 24
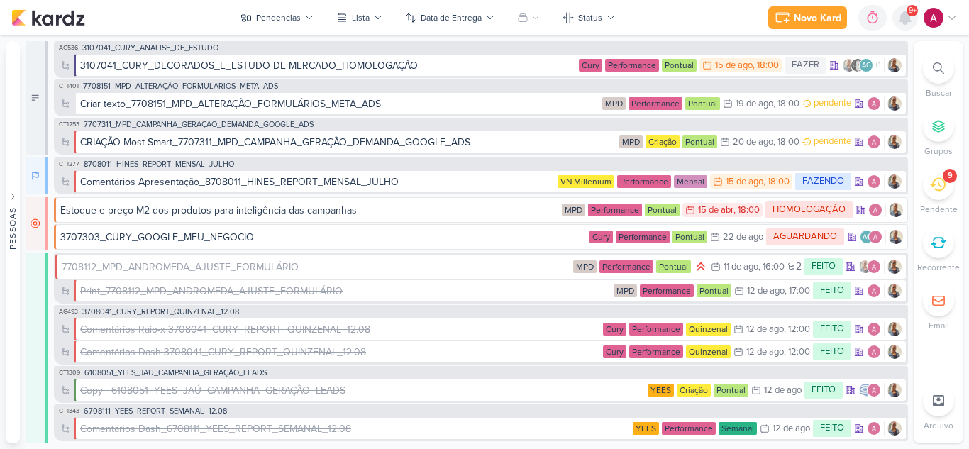
click at [906, 26] on div at bounding box center [905, 18] width 26 height 26
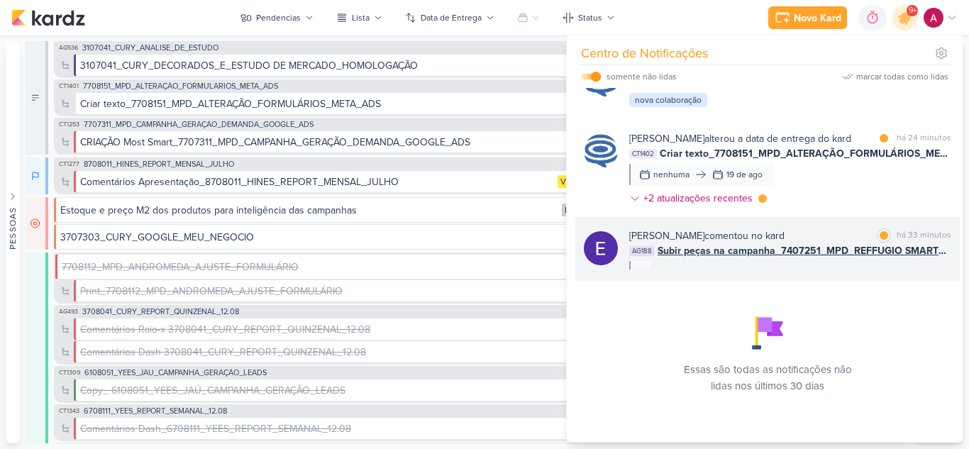
scroll to position [793, 0]
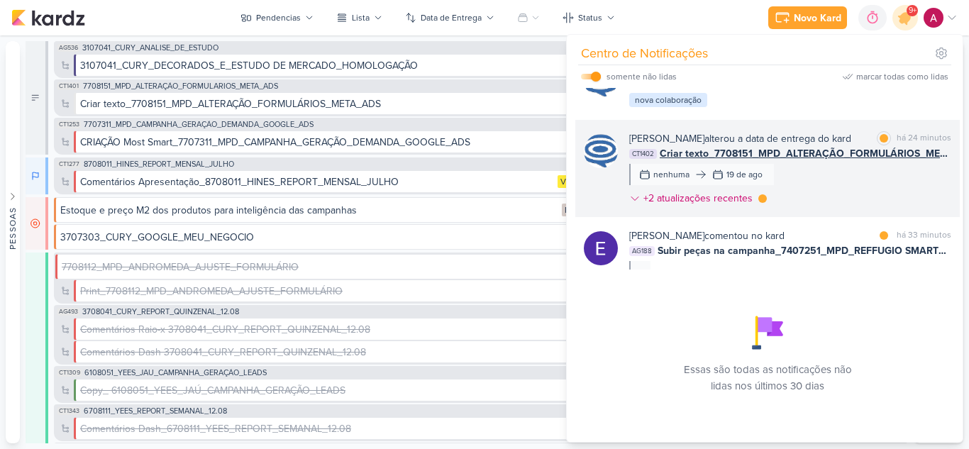
click at [838, 211] on div "[PERSON_NAME] alterou a data de entrega do kard marcar como lida há 24 minutos …" at bounding box center [790, 171] width 322 height 80
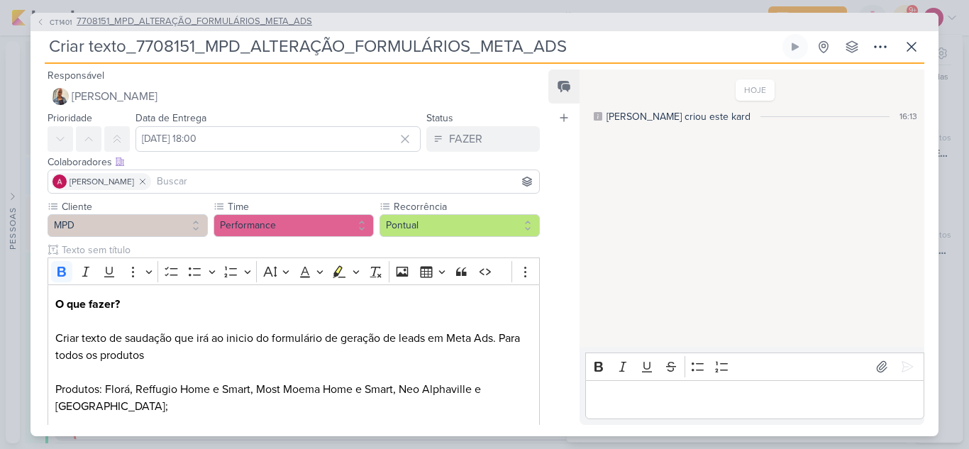
click at [56, 17] on span "CT1401" at bounding box center [61, 22] width 26 height 11
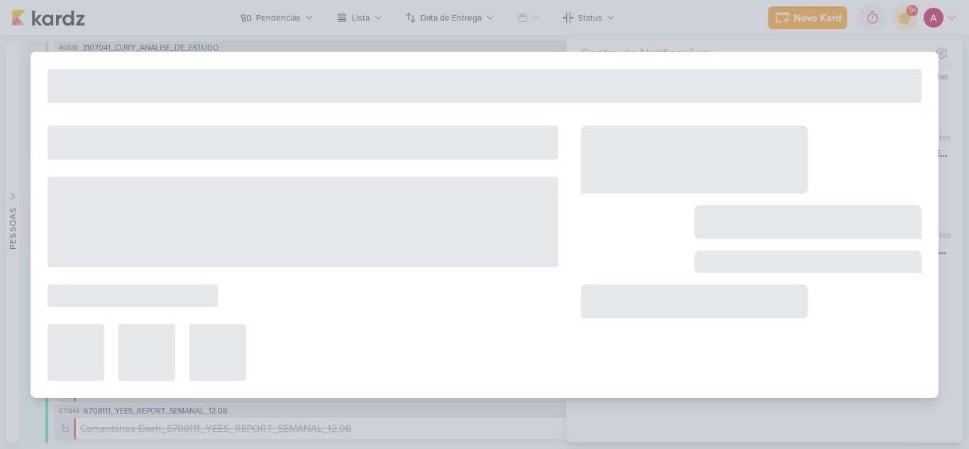
type input "7708151_MPD_ALTERAÇÃO_FORMULÁRIOS_META_ADS"
type input "[DATE] 18:00"
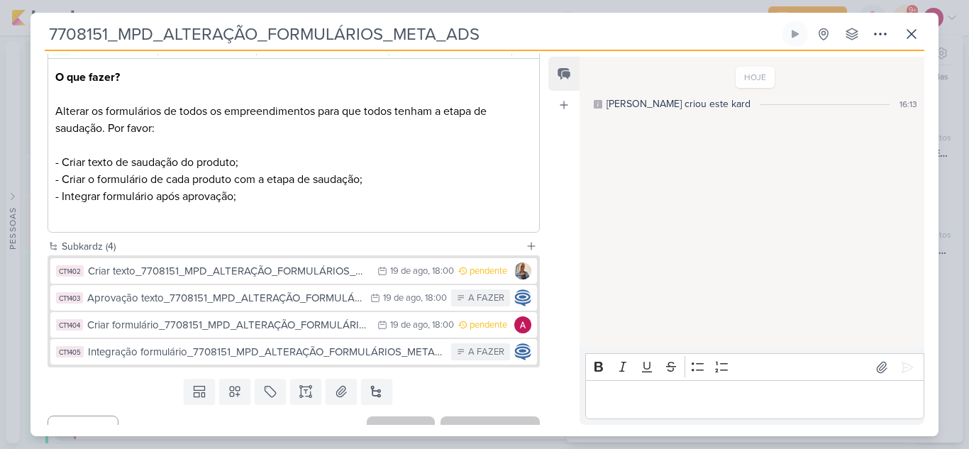
scroll to position [192, 0]
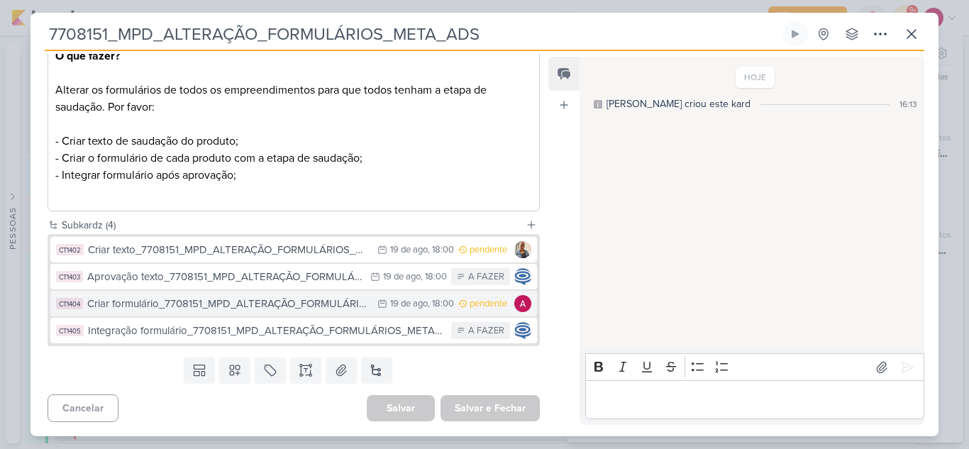
click at [328, 306] on div "Criar formulário_7708151_MPD_ALTERAÇÃO_FORMULÁRIOS_META_ADS" at bounding box center [228, 304] width 283 height 16
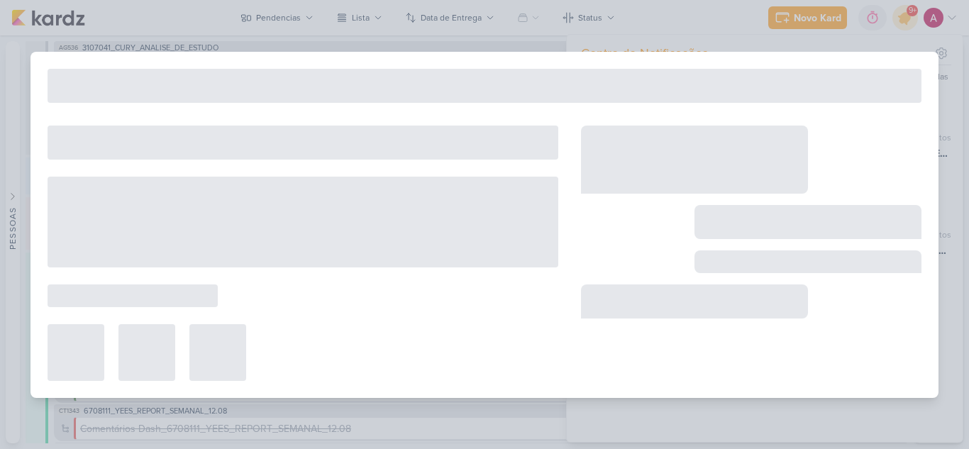
type input "Criar formulário_7708151_MPD_ALTERAÇÃO_FORMULÁRIOS_META_ADS"
type input "[DATE] 18:00"
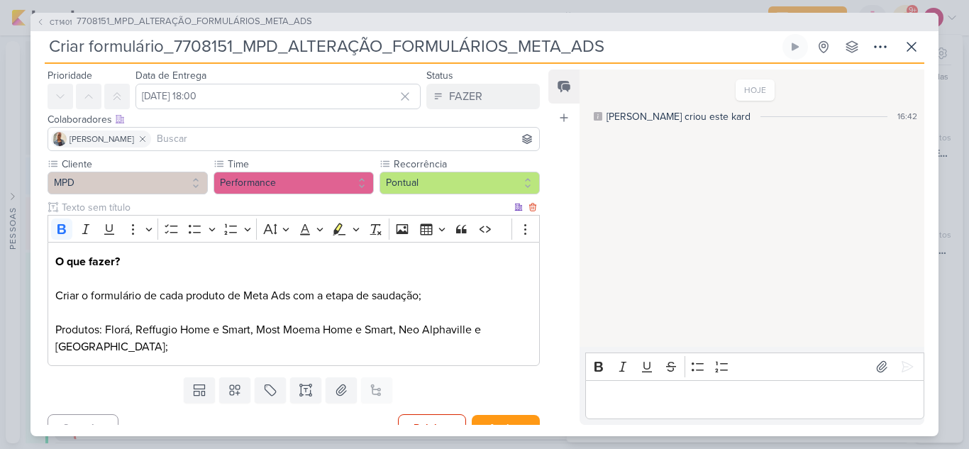
scroll to position [62, 0]
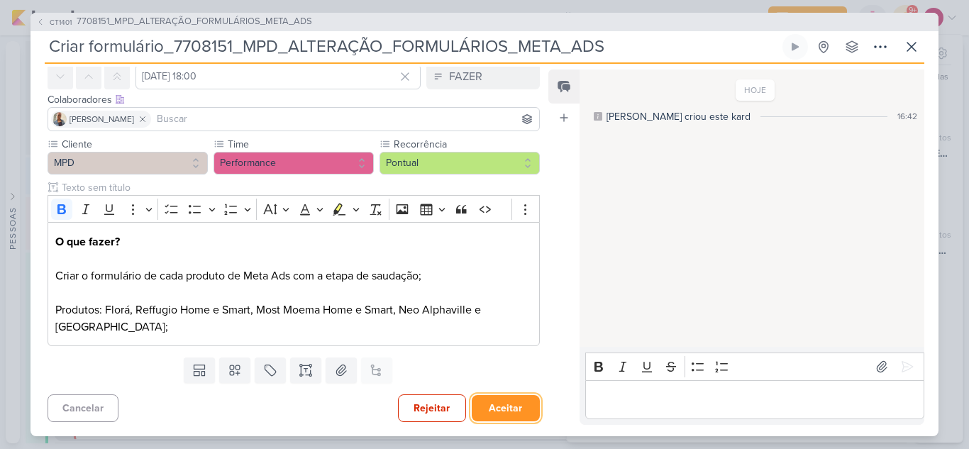
click at [506, 412] on button "Aceitar" at bounding box center [506, 408] width 68 height 26
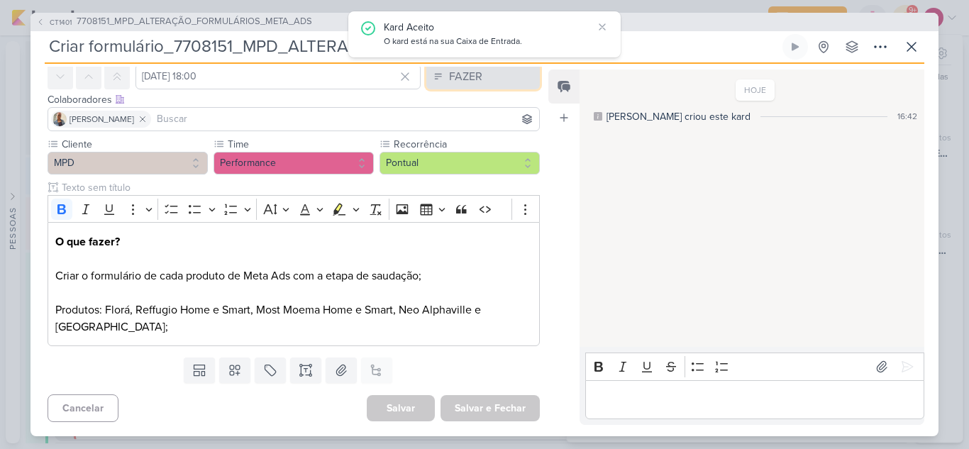
click at [453, 81] on div "FAZER" at bounding box center [465, 76] width 33 height 17
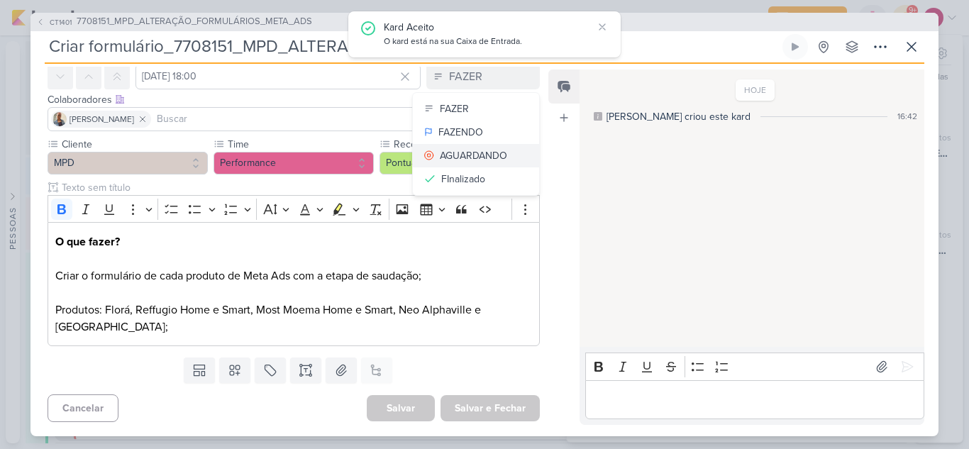
click at [457, 155] on div "AGUARDANDO" at bounding box center [473, 155] width 67 height 15
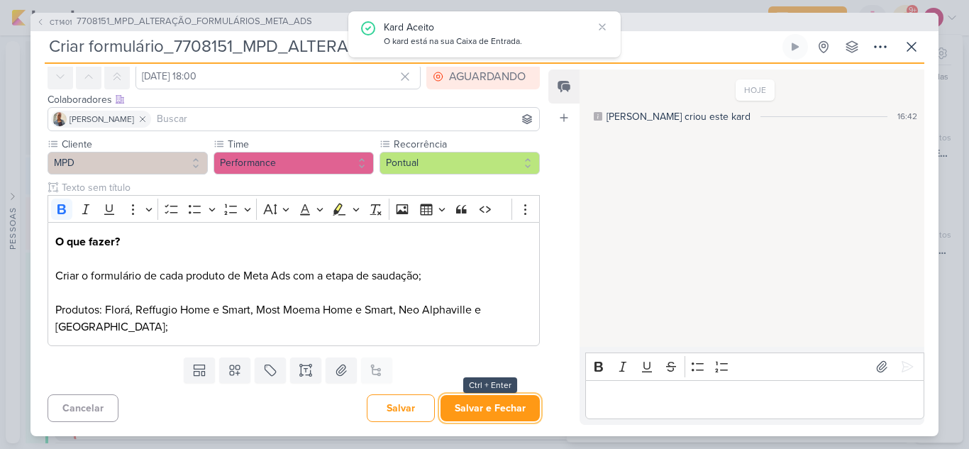
click at [497, 403] on button "Salvar e Fechar" at bounding box center [490, 408] width 99 height 26
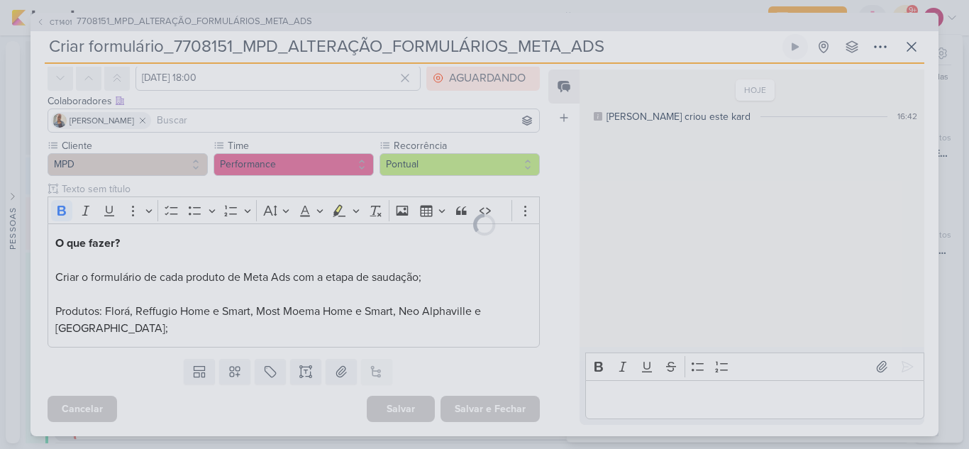
scroll to position [61, 0]
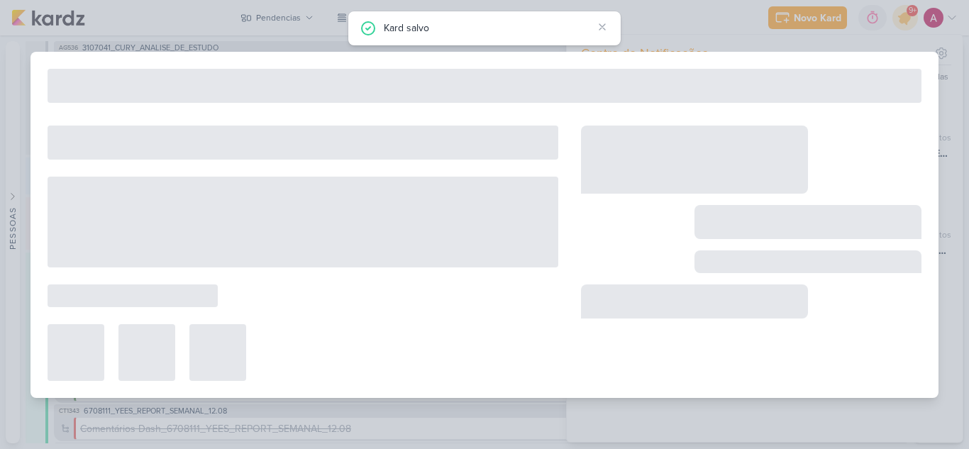
type input "7708151_MPD_ALTERAÇÃO_FORMULÁRIOS_META_ADS"
type input "[DATE] 18:00"
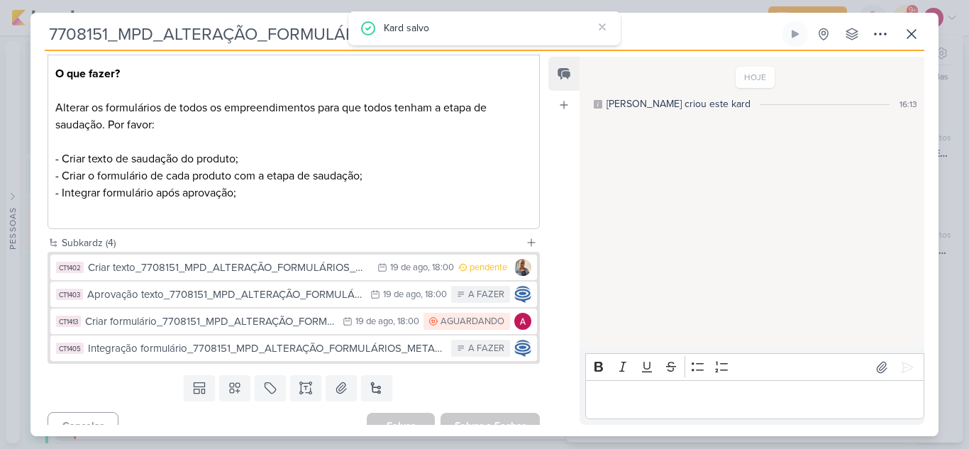
scroll to position [192, 0]
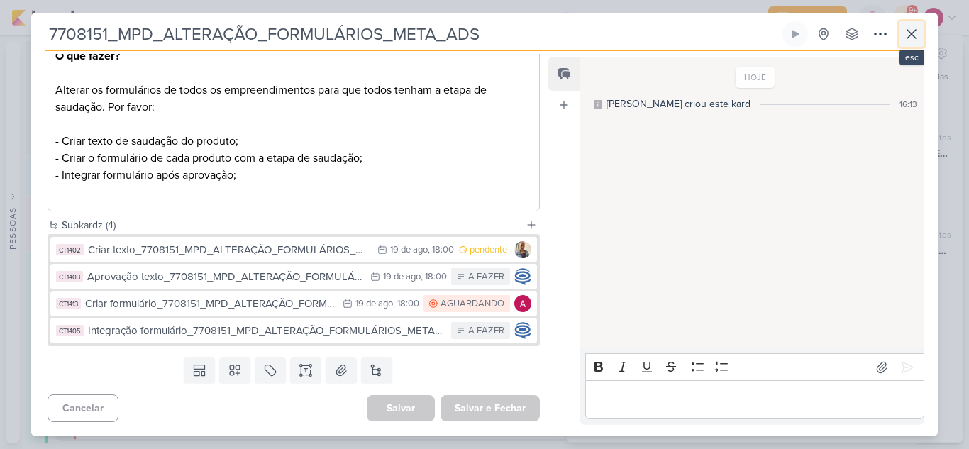
click at [920, 35] on button at bounding box center [912, 34] width 26 height 26
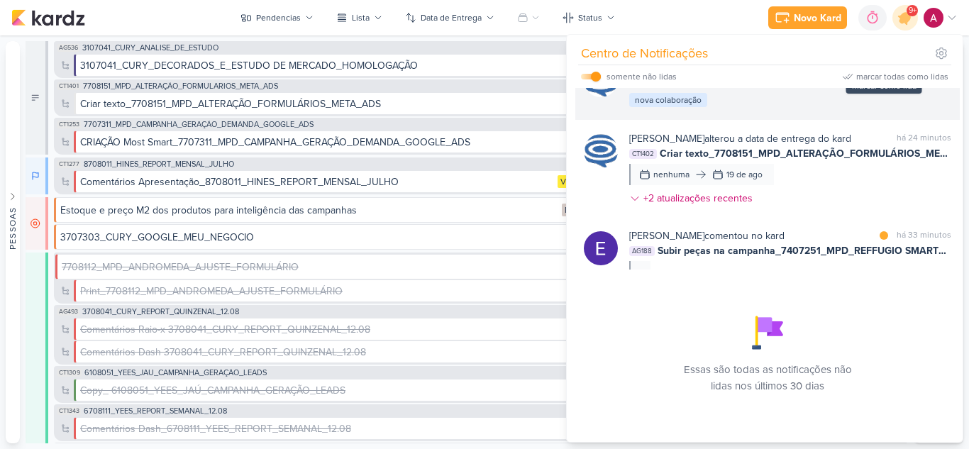
click at [880, 72] on div at bounding box center [884, 67] width 9 height 9
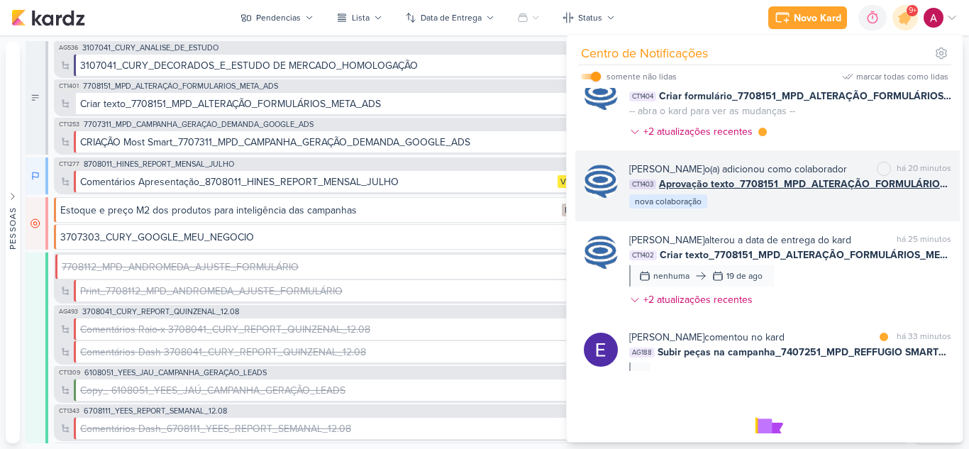
scroll to position [651, 0]
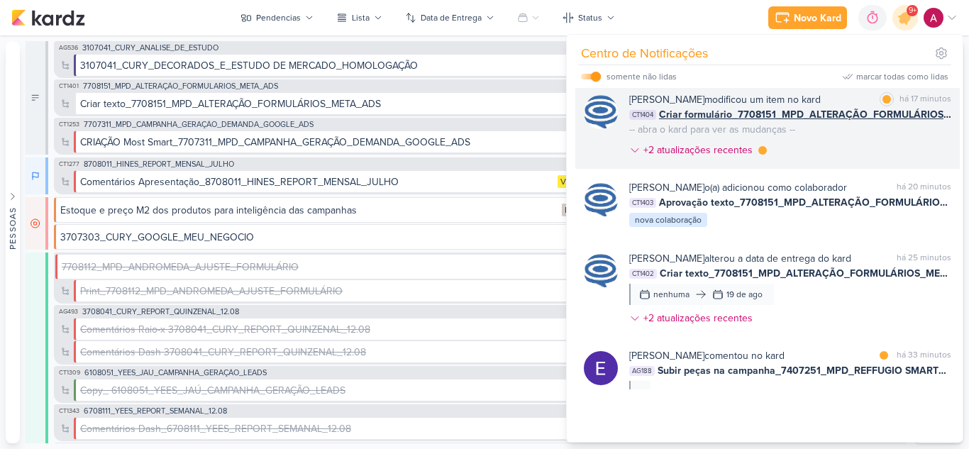
click at [817, 163] on div "[PERSON_NAME] modificou um item no kard marcar como lida há 17 minutos CT1404 C…" at bounding box center [790, 127] width 322 height 71
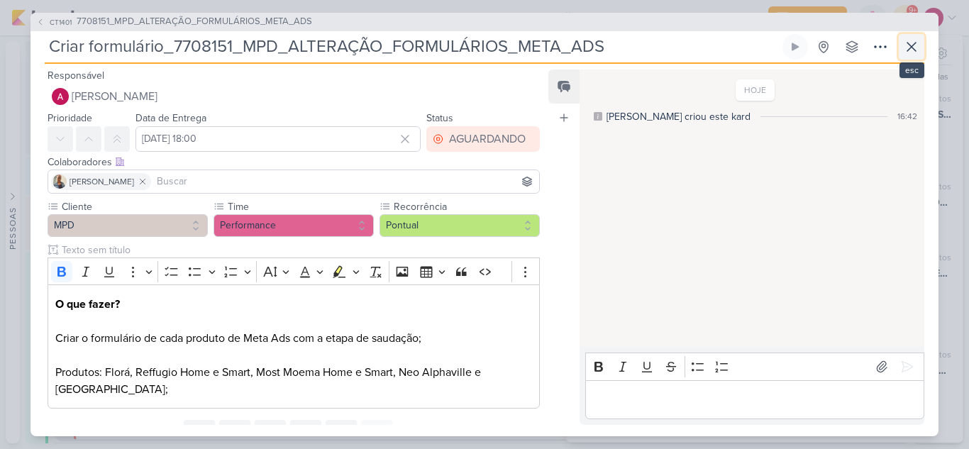
click at [907, 49] on icon at bounding box center [911, 46] width 17 height 17
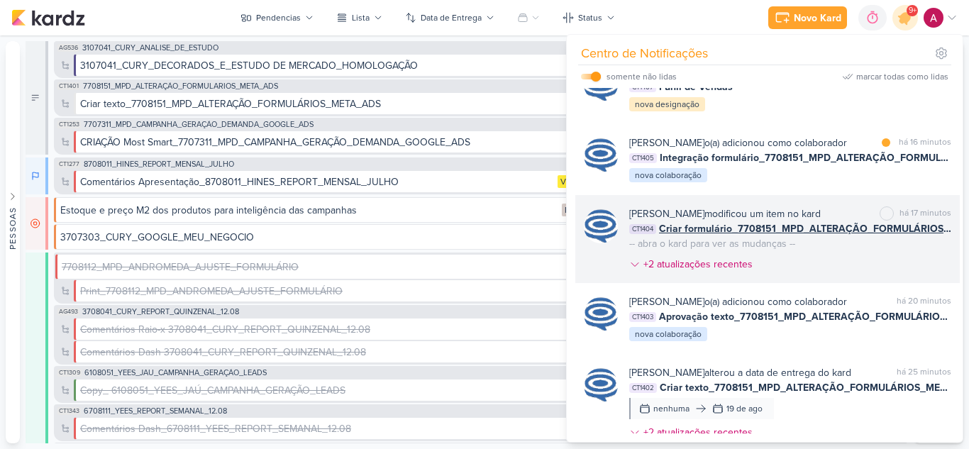
scroll to position [509, 0]
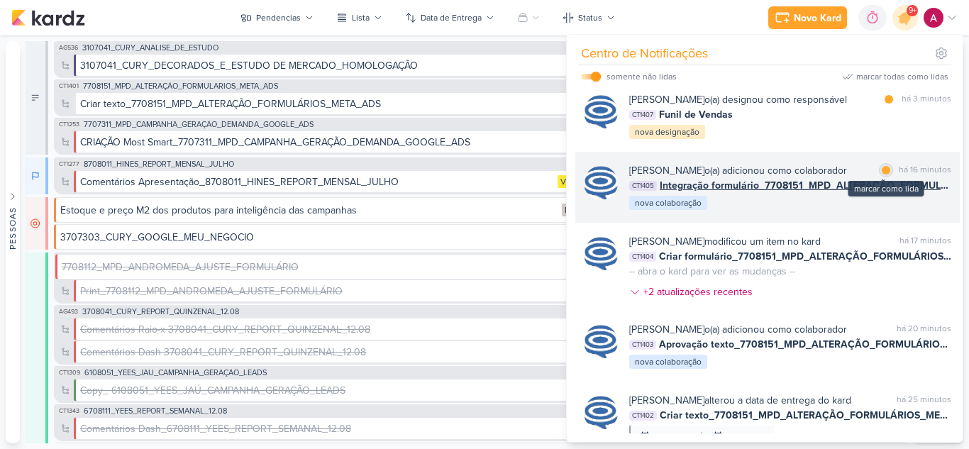
click at [882, 175] on div at bounding box center [886, 170] width 9 height 9
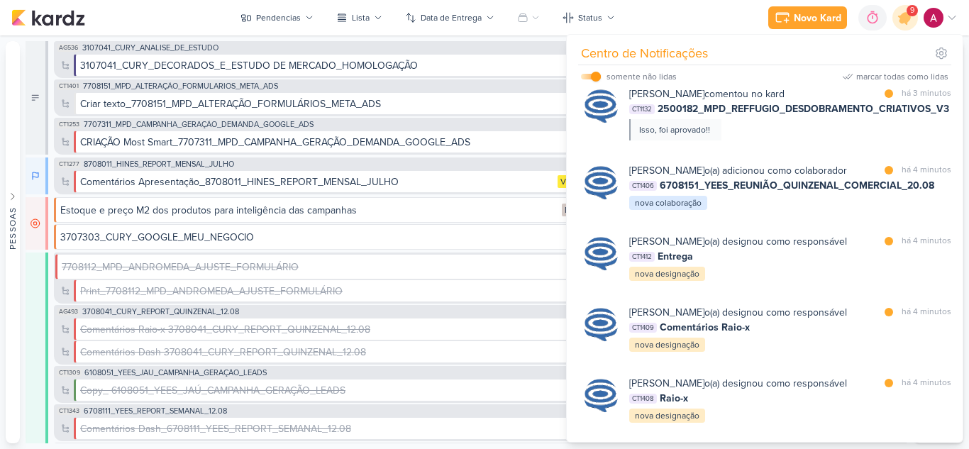
scroll to position [0, 0]
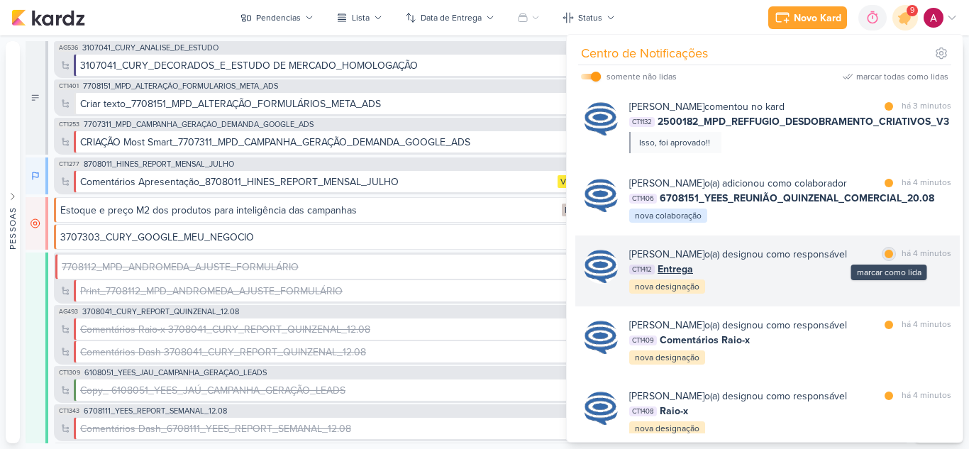
click at [885, 258] on div at bounding box center [889, 254] width 9 height 9
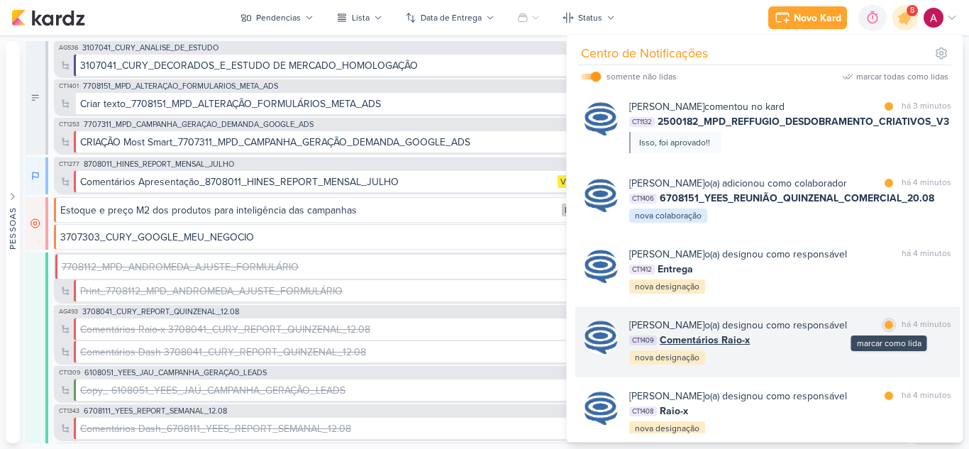
click at [887, 329] on div at bounding box center [889, 325] width 9 height 9
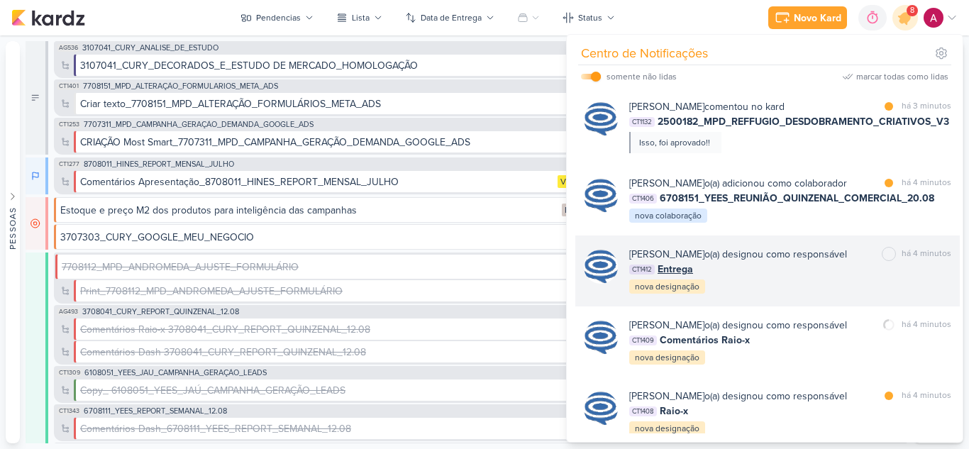
scroll to position [71, 0]
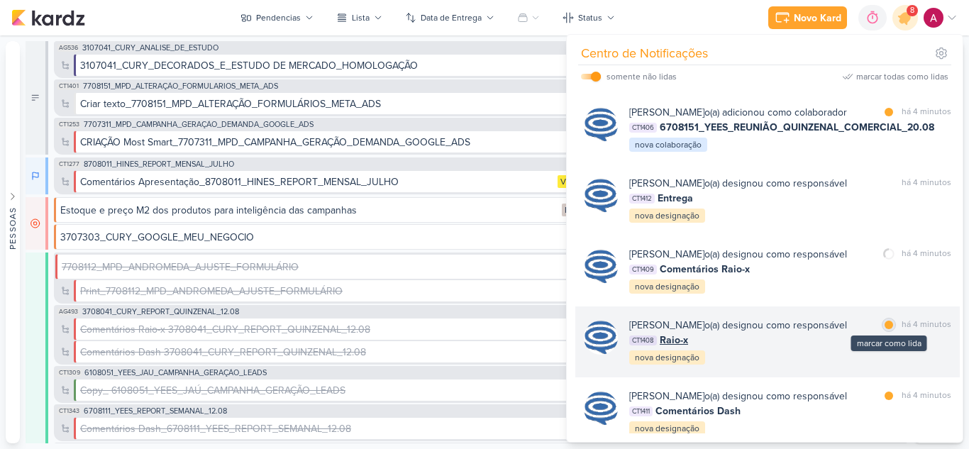
click at [886, 329] on div at bounding box center [889, 325] width 9 height 9
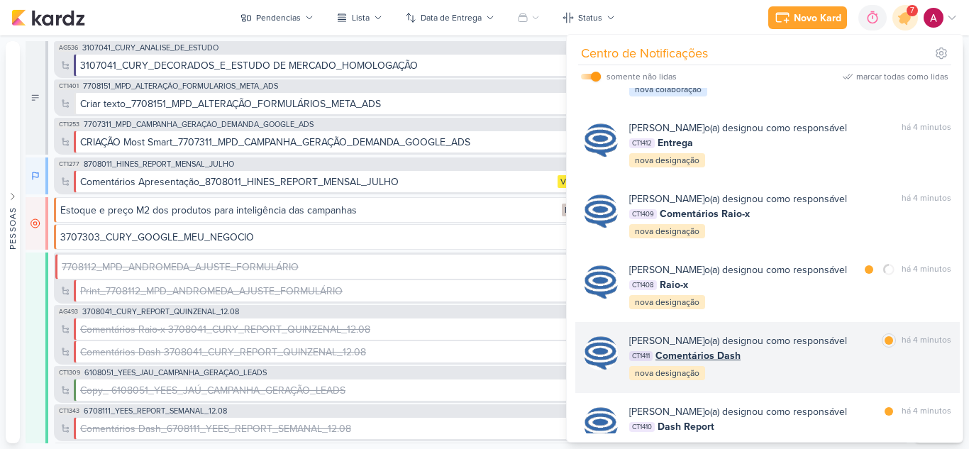
scroll to position [213, 0]
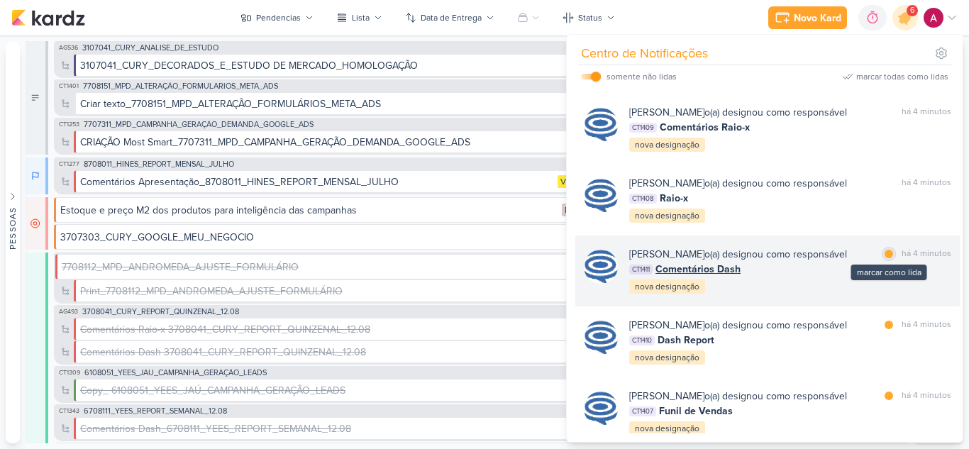
click at [885, 258] on div at bounding box center [889, 254] width 9 height 9
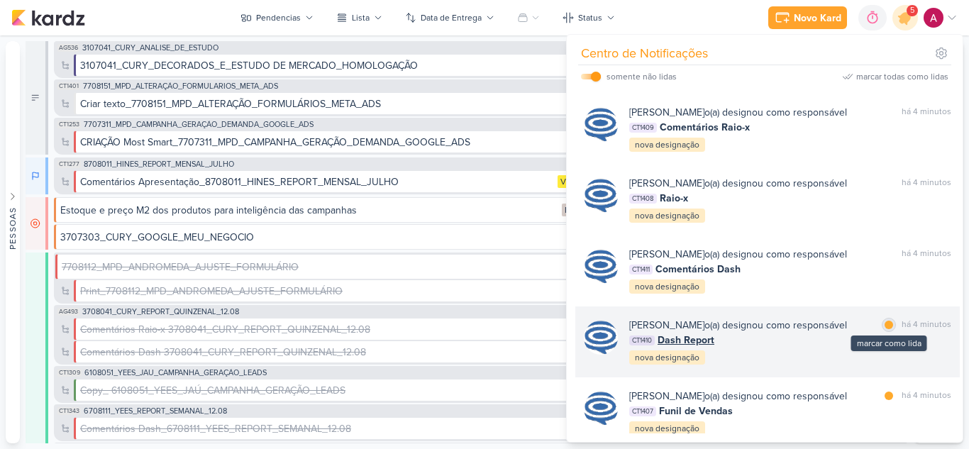
click at [885, 329] on div at bounding box center [889, 325] width 9 height 9
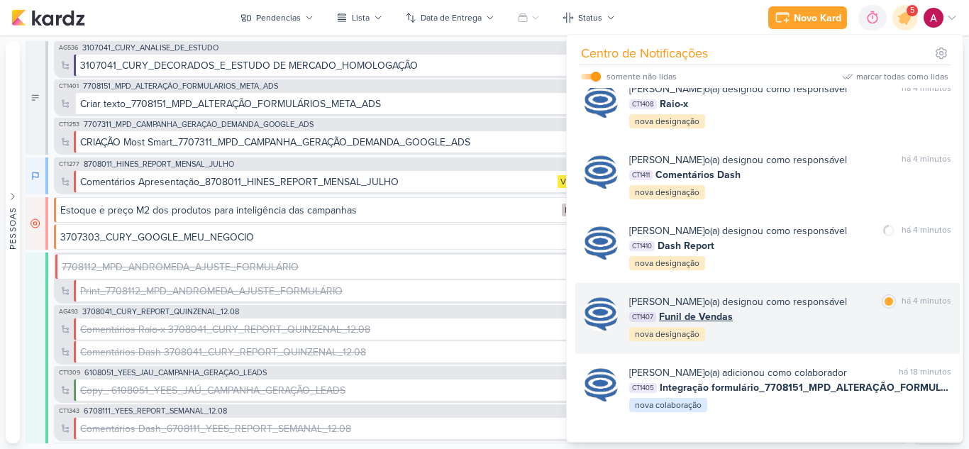
scroll to position [355, 0]
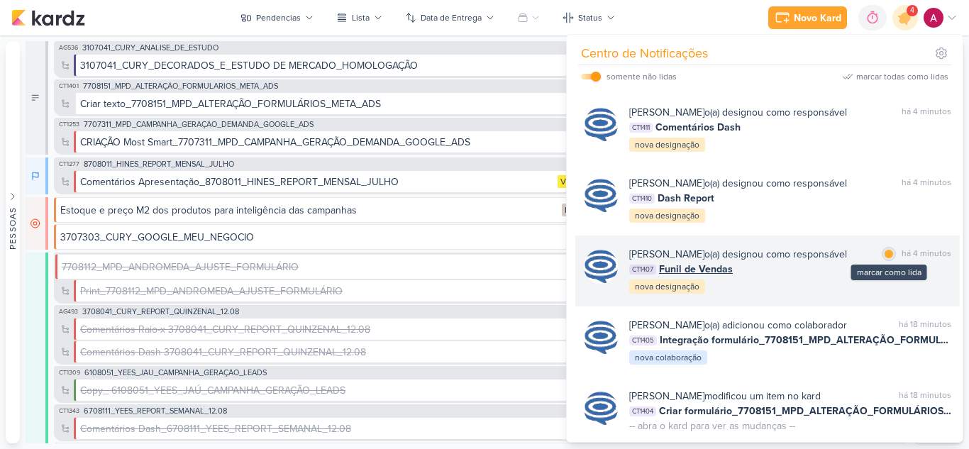
click at [885, 258] on div at bounding box center [889, 254] width 9 height 9
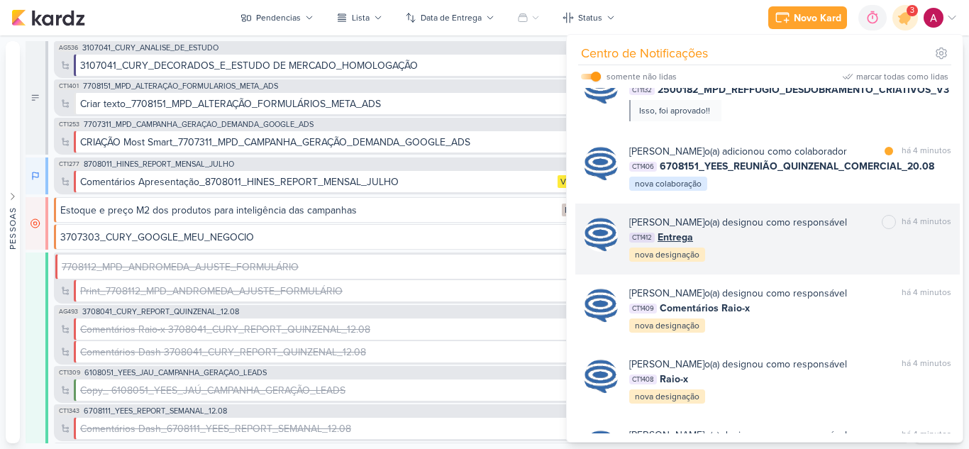
scroll to position [0, 0]
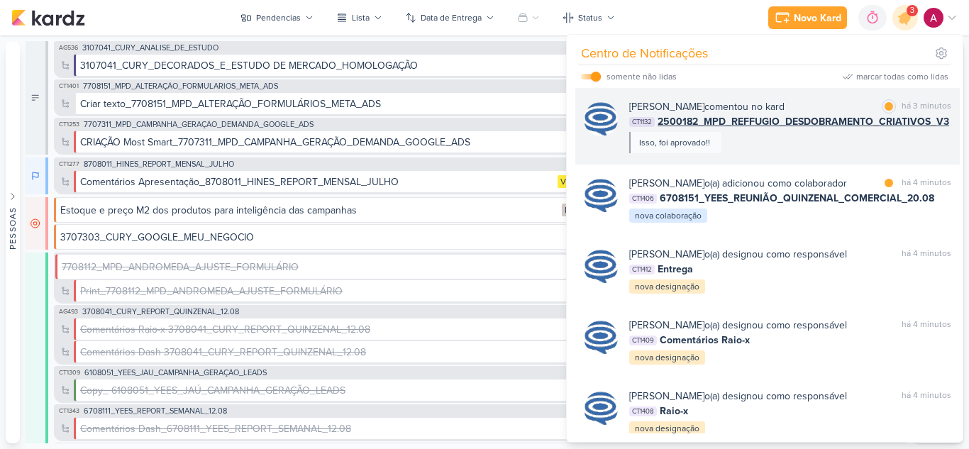
click at [814, 148] on div "[PERSON_NAME] comentou no kard marcar como lida há 3 minutos CT1132 2500182_MPD…" at bounding box center [790, 126] width 322 height 54
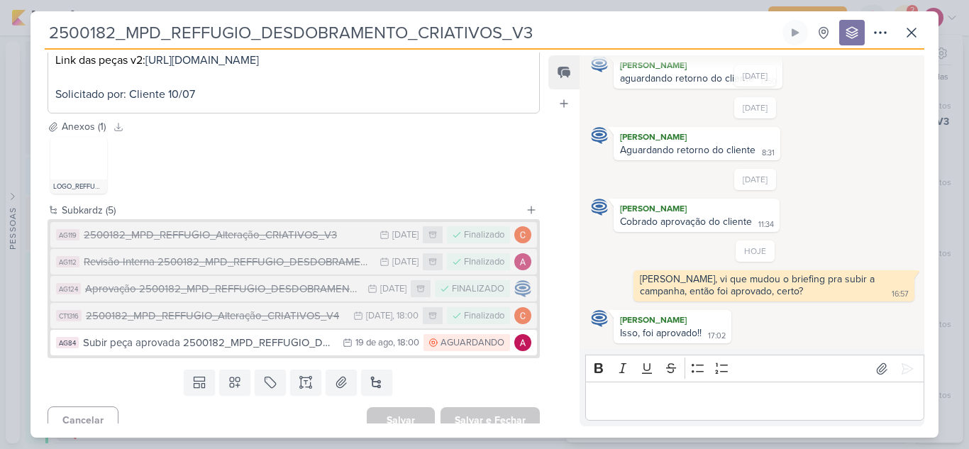
scroll to position [448, 0]
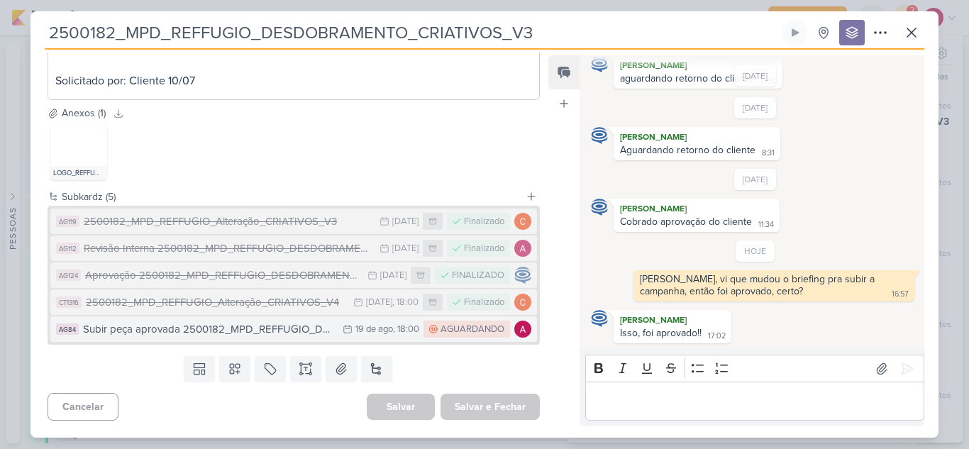
click at [304, 330] on div "Subir peça aprovada 2500182_MPD_REFFUGIO_DESDOBRAMENTO_CRIATIVOS_V3" at bounding box center [209, 329] width 253 height 16
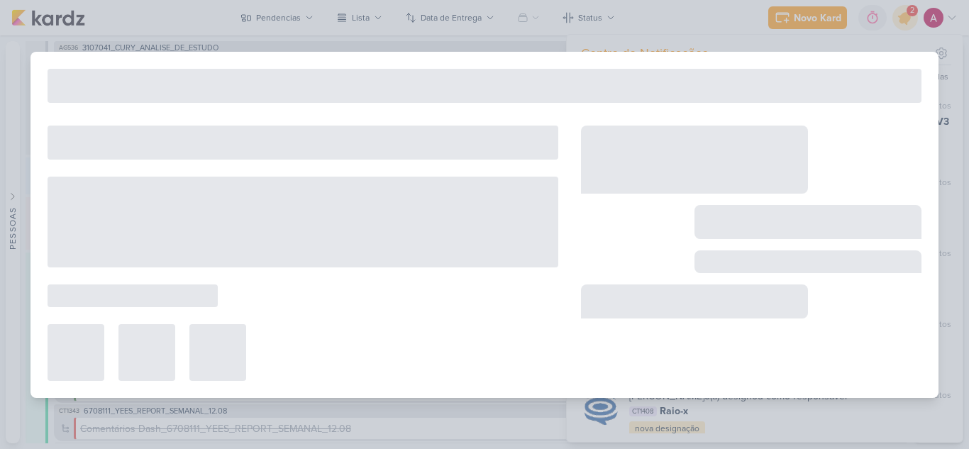
type input "Subir peça aprovada 2500182_MPD_REFFUGIO_DESDOBRAMENTO_CRIATIVOS_V3"
type input "[DATE] 18:00"
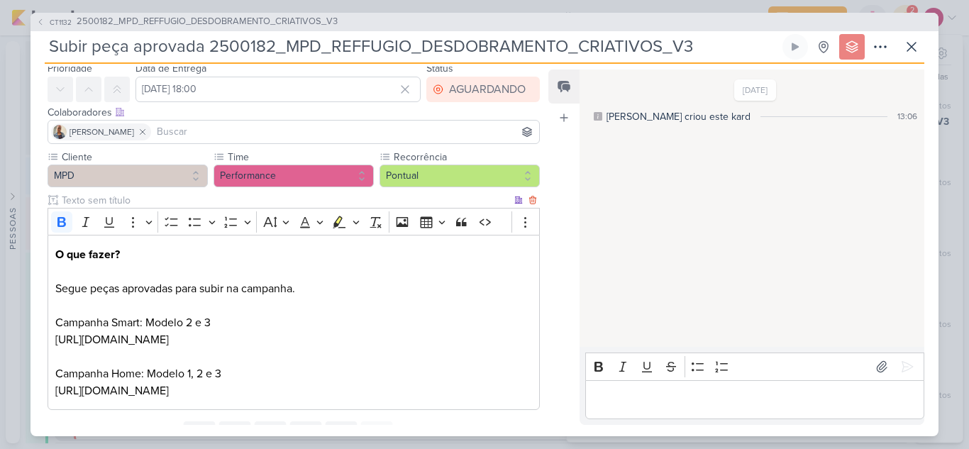
scroll to position [114, 0]
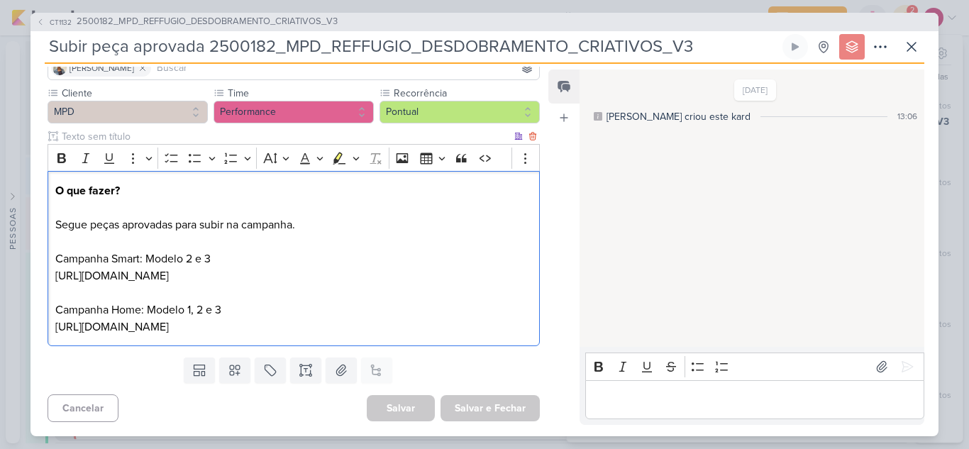
click at [255, 275] on p "O que fazer? Segue peças aprovadas para subir na campanha. Campanha Smart: Mode…" at bounding box center [293, 233] width 477 height 102
click at [445, 277] on p "O que fazer? Segue peças aprovadas para subir na campanha. Campanha Smart: Mode…" at bounding box center [293, 233] width 477 height 102
click at [469, 327] on p "Campanha Home: Modelo 1, 2 e 3 [URL][DOMAIN_NAME]" at bounding box center [293, 309] width 477 height 51
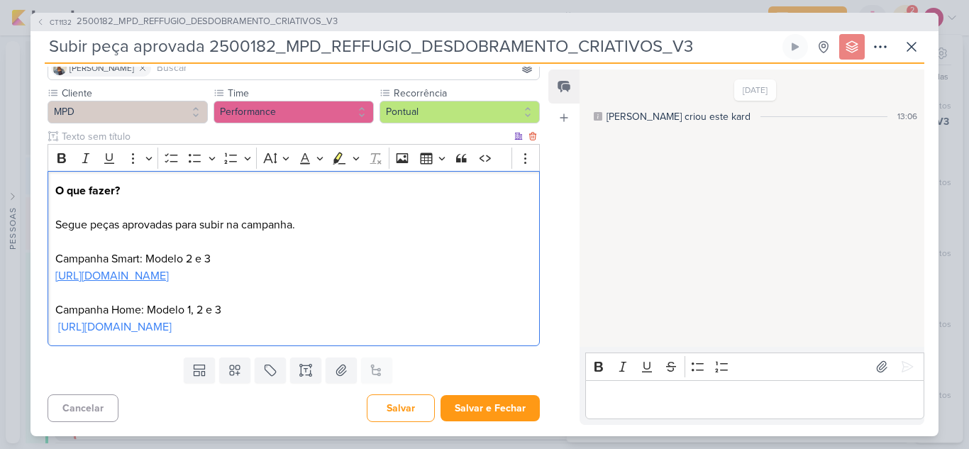
click at [169, 270] on link "[URL][DOMAIN_NAME]" at bounding box center [112, 276] width 114 height 14
click at [629, 393] on p "Editor editing area: main" at bounding box center [754, 399] width 324 height 17
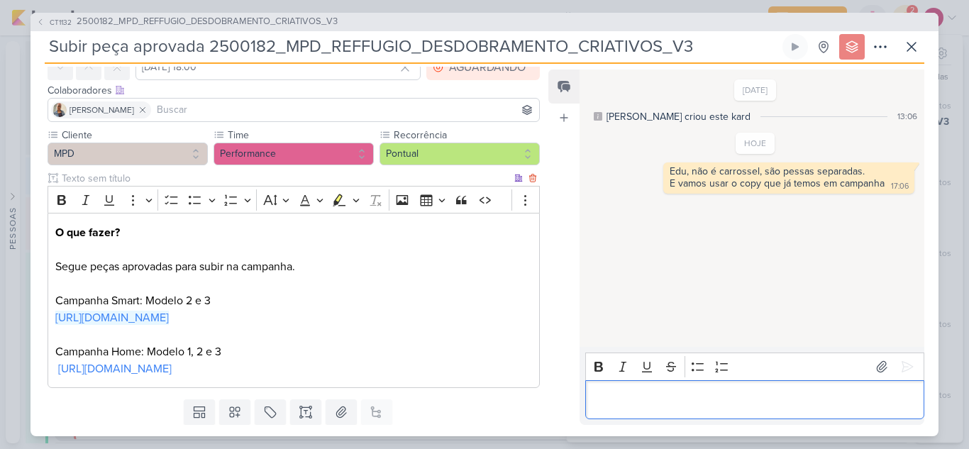
scroll to position [0, 0]
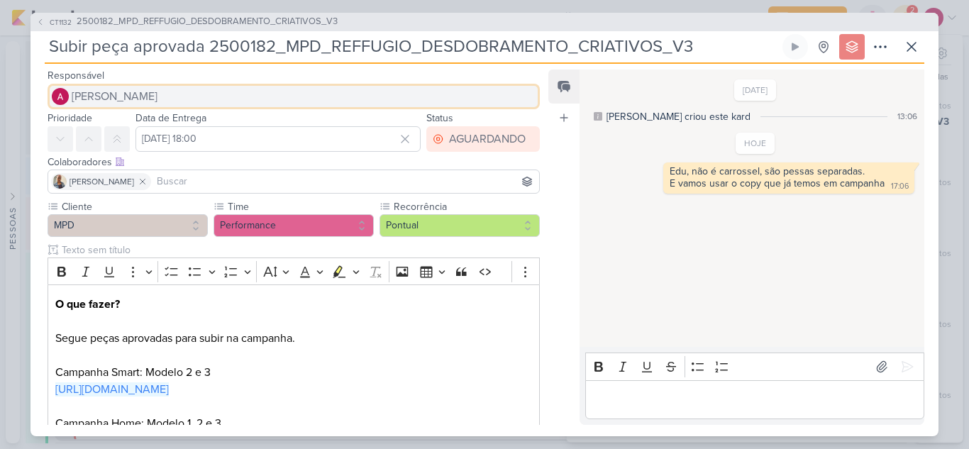
click at [157, 96] on span "[PERSON_NAME]" at bounding box center [115, 96] width 86 height 17
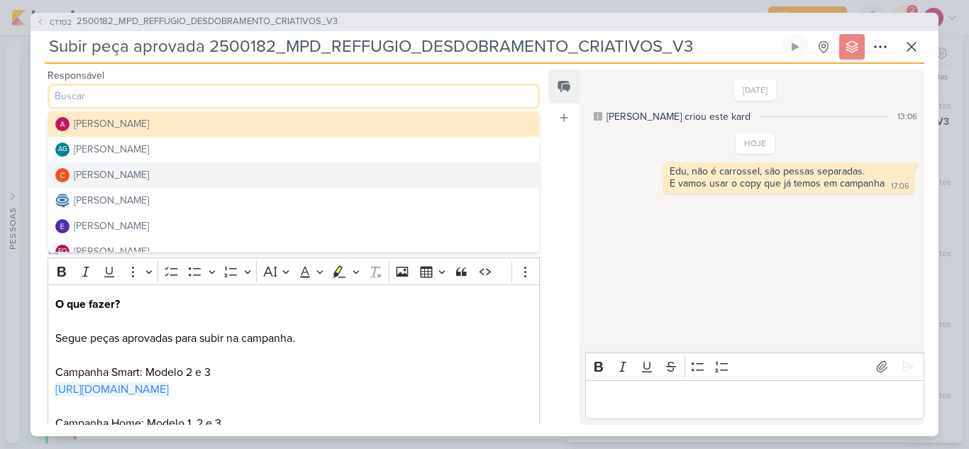
scroll to position [71, 0]
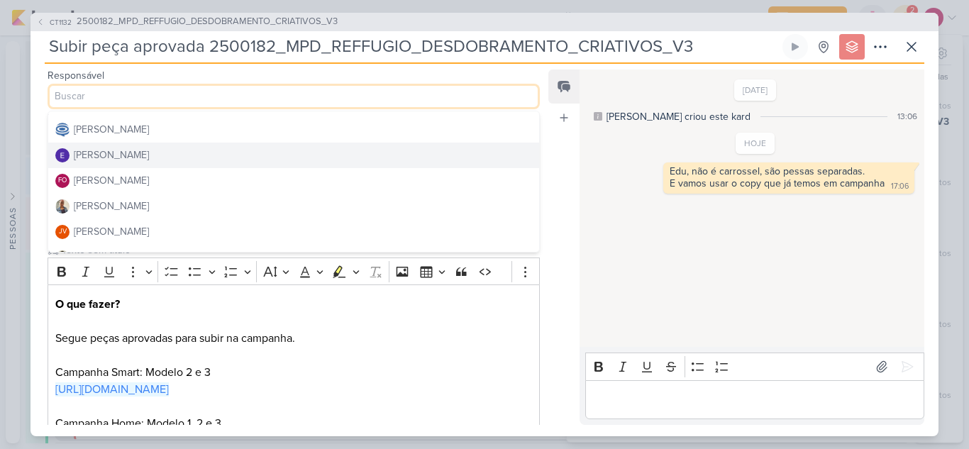
click at [147, 152] on div "[PERSON_NAME]" at bounding box center [111, 155] width 75 height 15
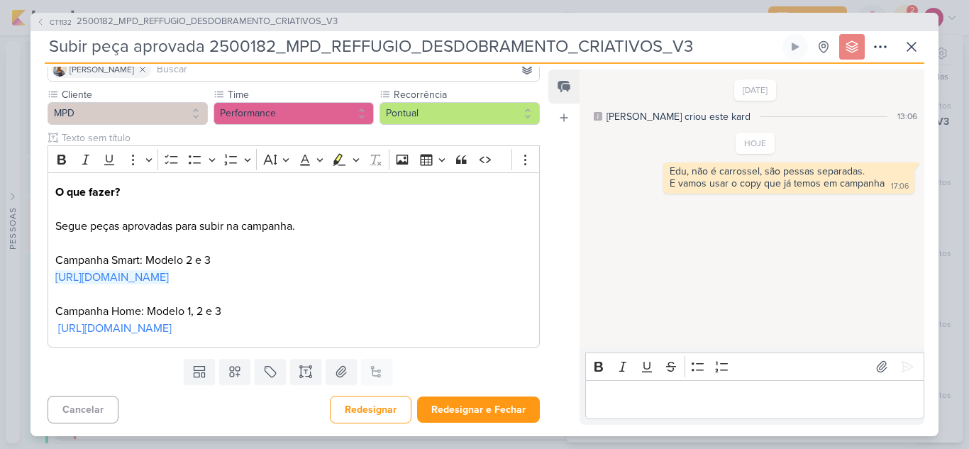
scroll to position [114, 0]
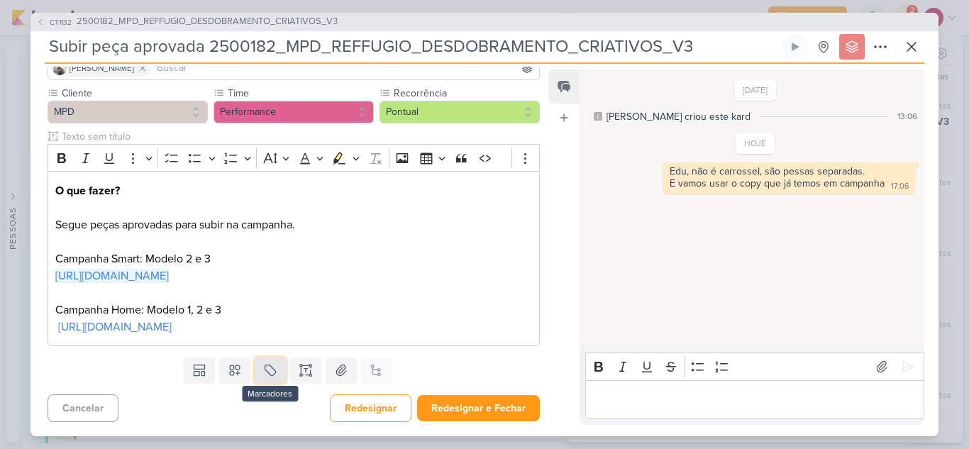
click at [270, 371] on icon at bounding box center [270, 370] width 14 height 14
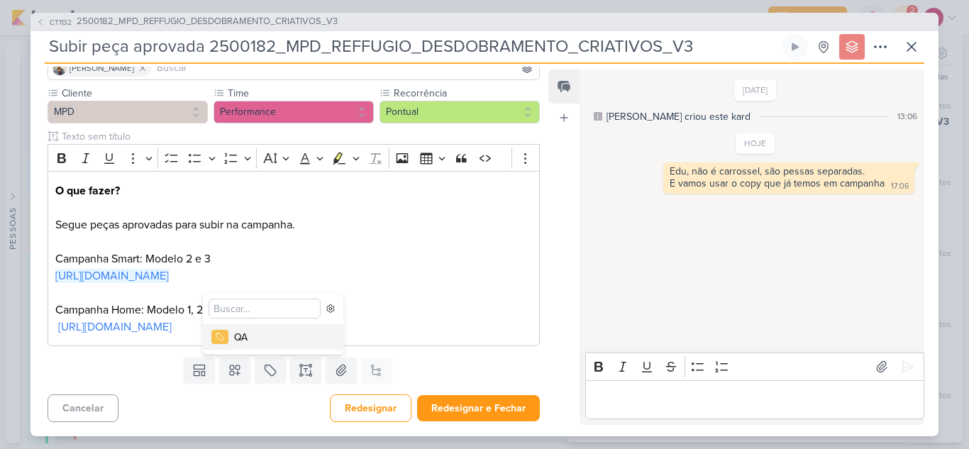
click at [255, 345] on button "QA" at bounding box center [273, 337] width 140 height 26
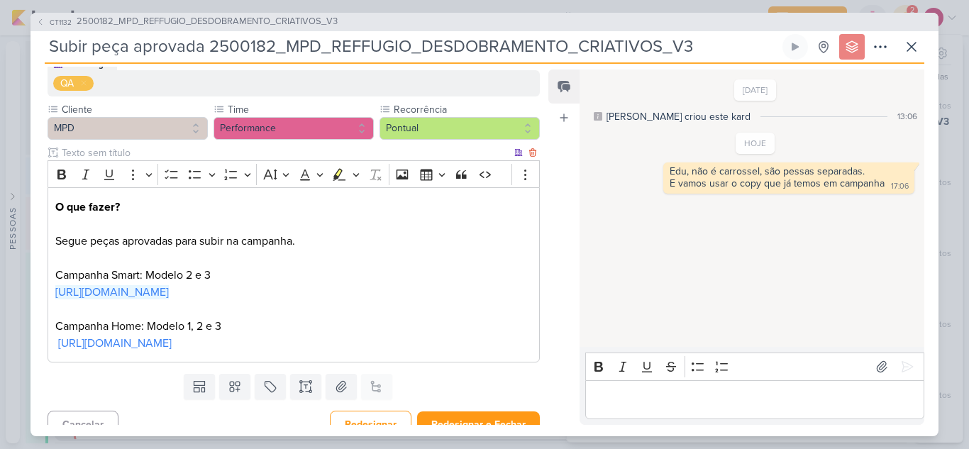
scroll to position [161, 0]
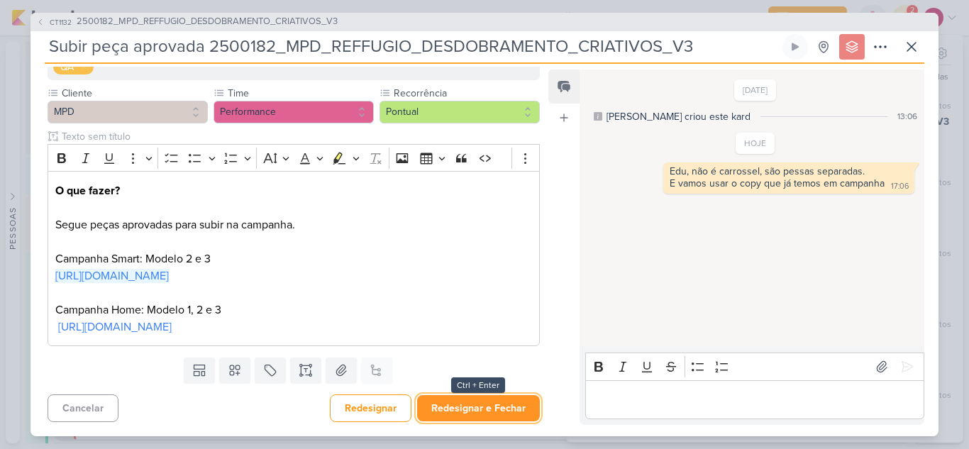
click at [457, 408] on button "Redesignar e Fechar" at bounding box center [478, 408] width 123 height 26
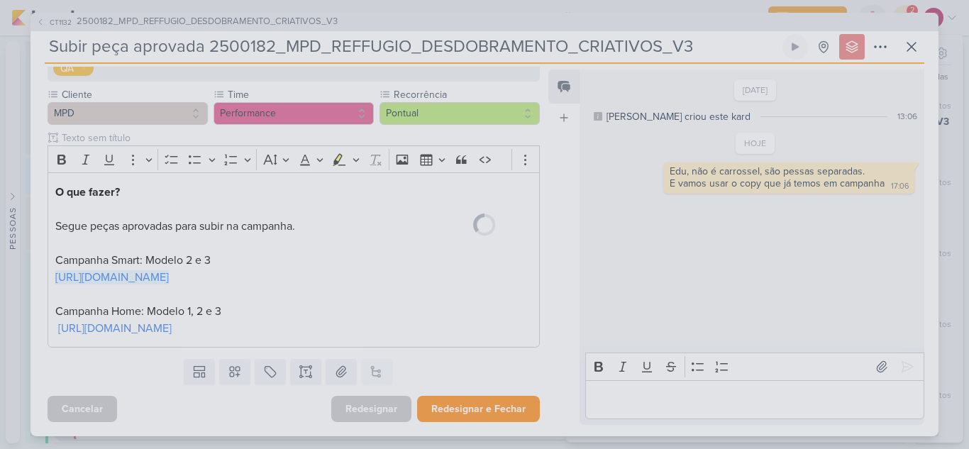
scroll to position [160, 0]
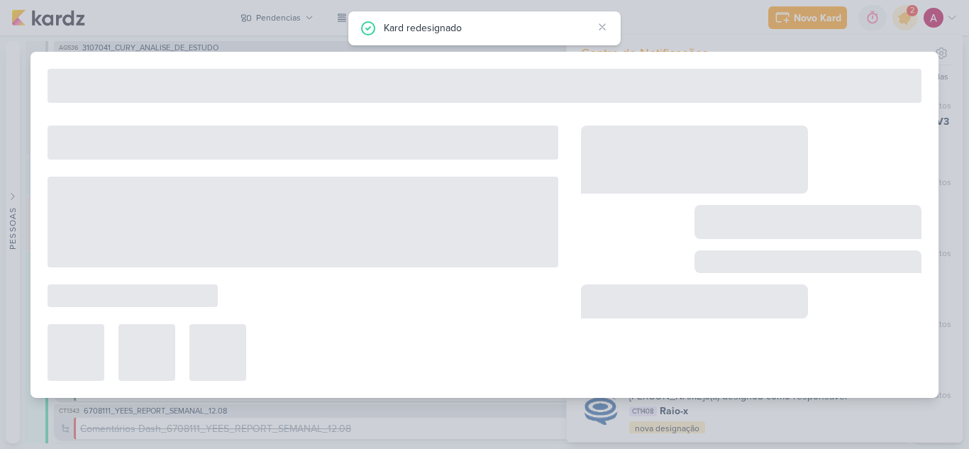
type input "2500182_MPD_REFFUGIO_DESDOBRAMENTO_CRIATIVOS_V3"
type input "[DATE] 18:00"
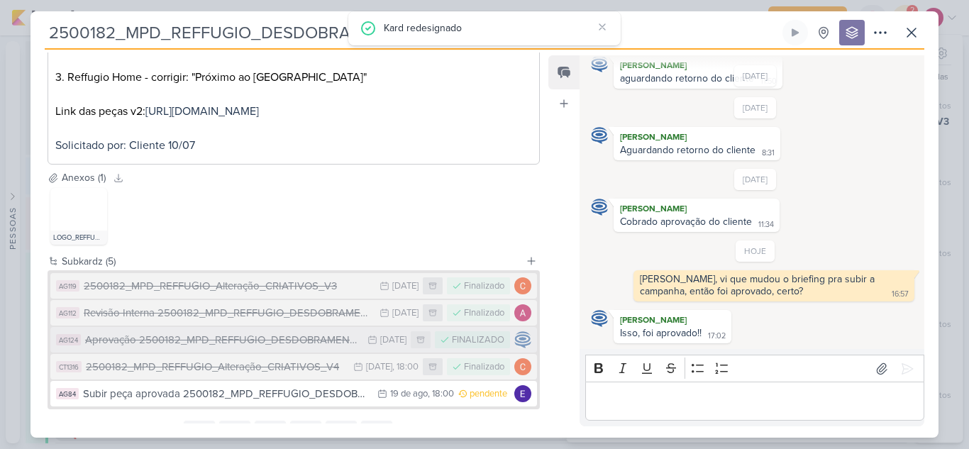
scroll to position [448, 0]
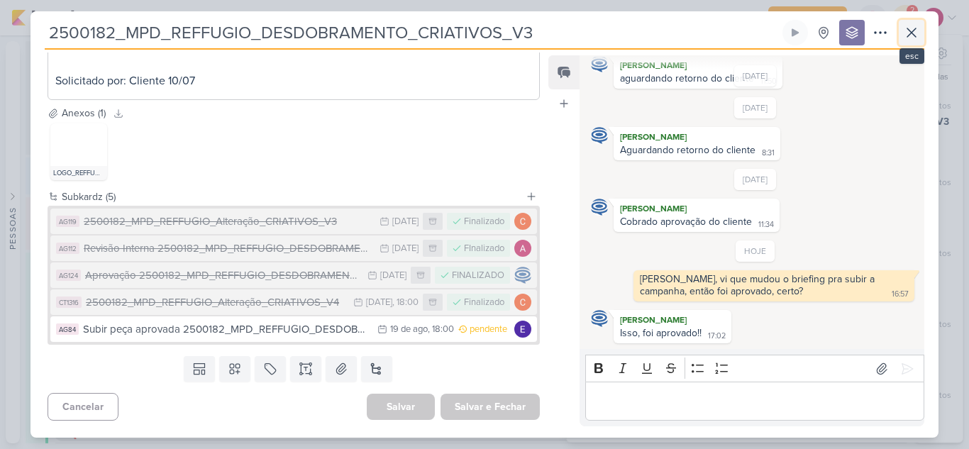
click at [915, 35] on icon at bounding box center [911, 32] width 17 height 17
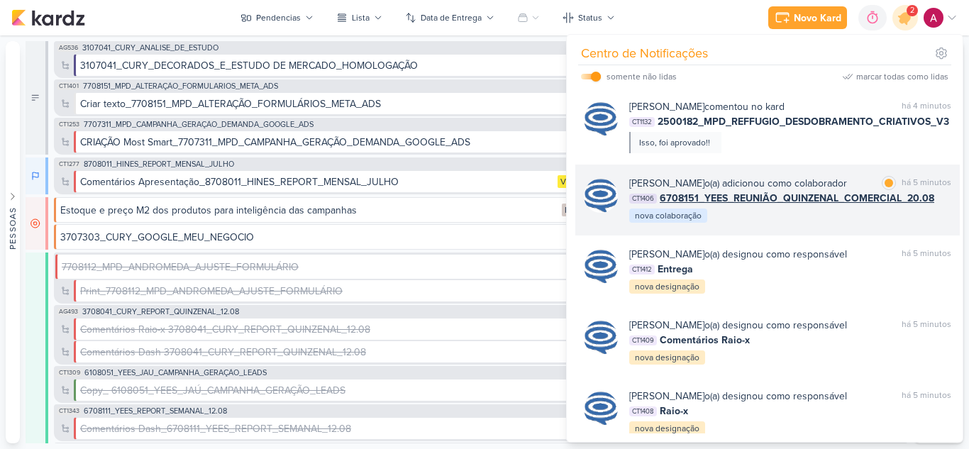
click at [775, 224] on div "[PERSON_NAME] o(a) adicionou como colaborador marcar como lida há 5 minutos CT1…" at bounding box center [790, 200] width 322 height 48
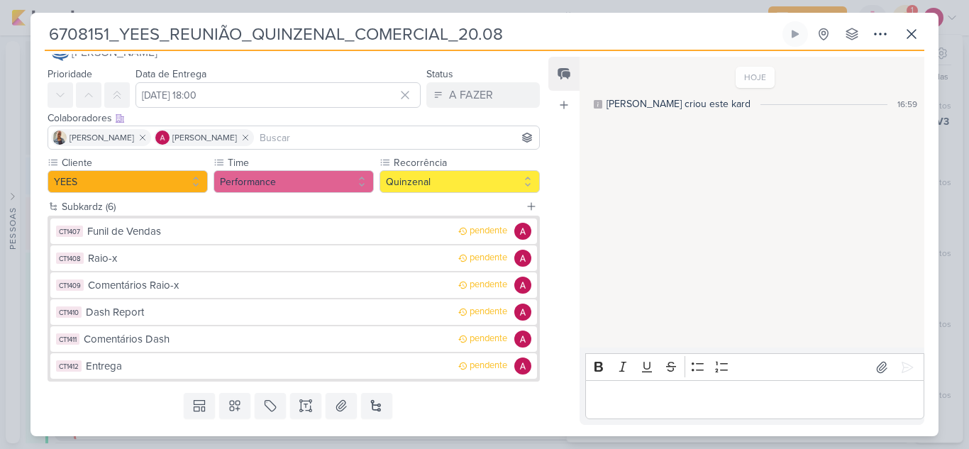
scroll to position [0, 0]
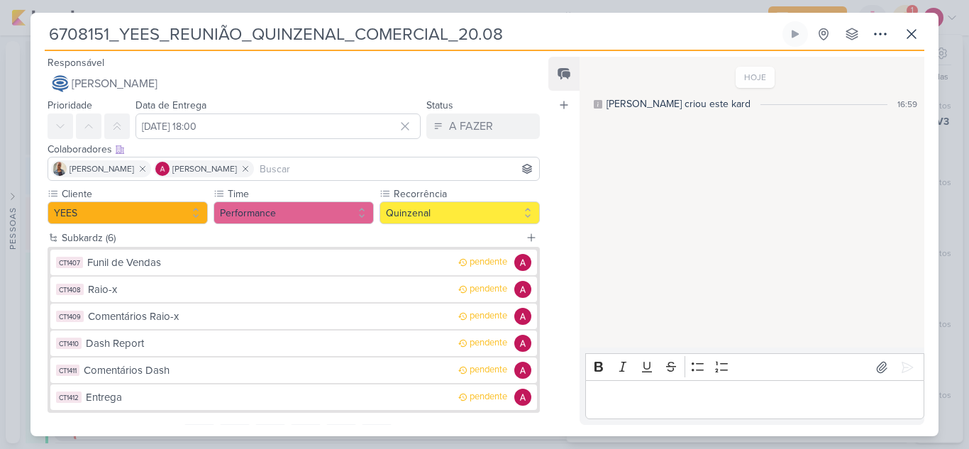
drag, startPoint x: 50, startPoint y: 36, endPoint x: 498, endPoint y: 24, distance: 447.8
click at [498, 24] on input "6708151_YEES_REUNIÃO_QUINZENAL_COMERCIAL_20.08" at bounding box center [412, 34] width 735 height 26
click at [918, 37] on icon at bounding box center [911, 34] width 17 height 17
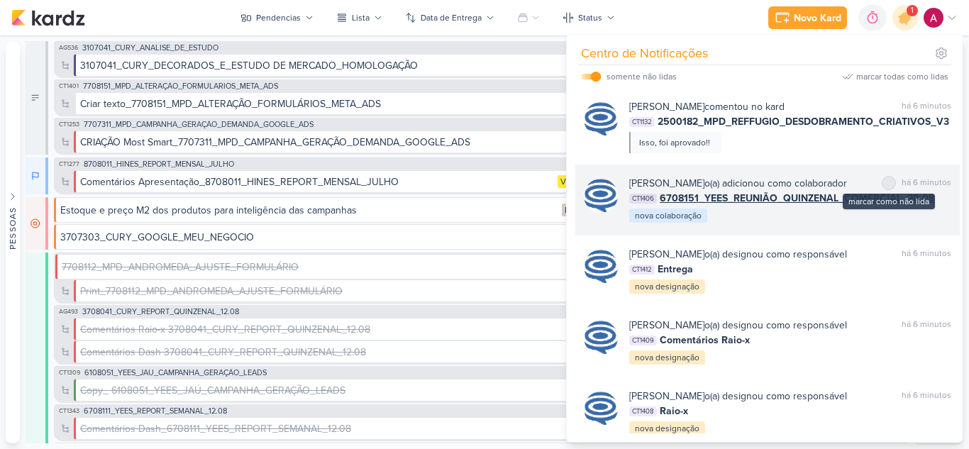
click at [887, 179] on div at bounding box center [889, 183] width 9 height 9
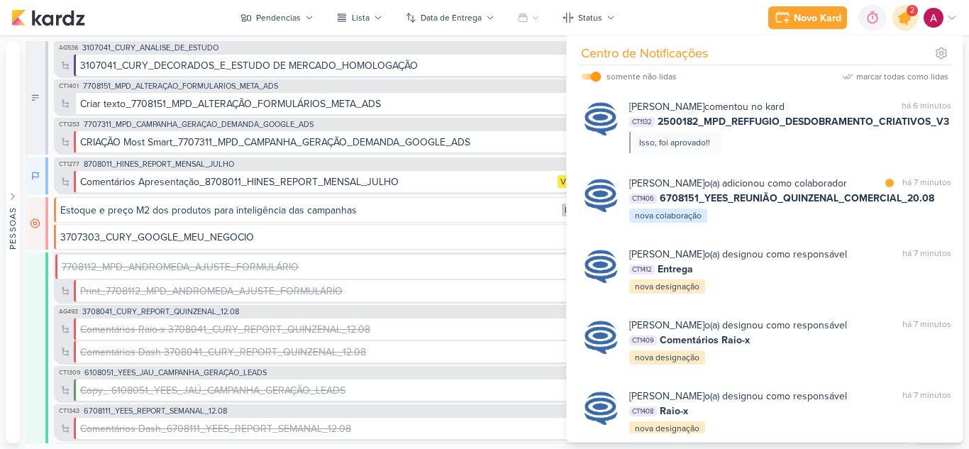
click at [905, 23] on icon at bounding box center [905, 17] width 17 height 17
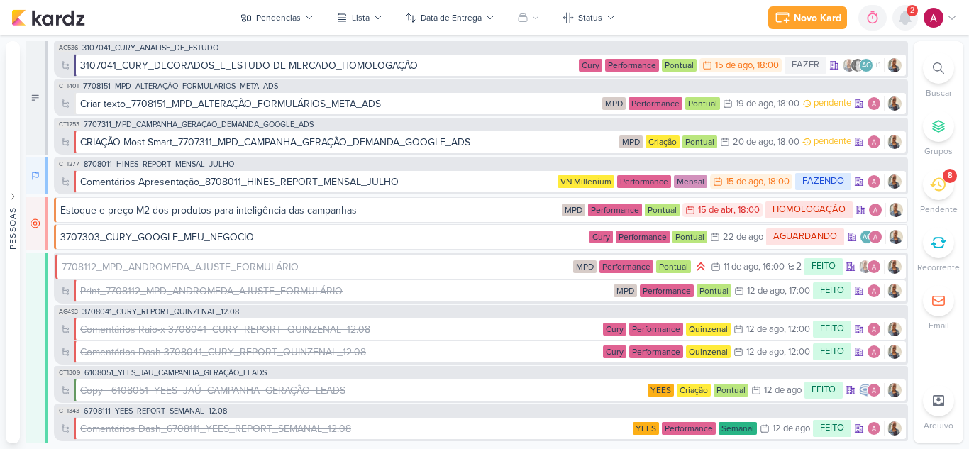
click at [905, 22] on icon at bounding box center [904, 17] width 11 height 13
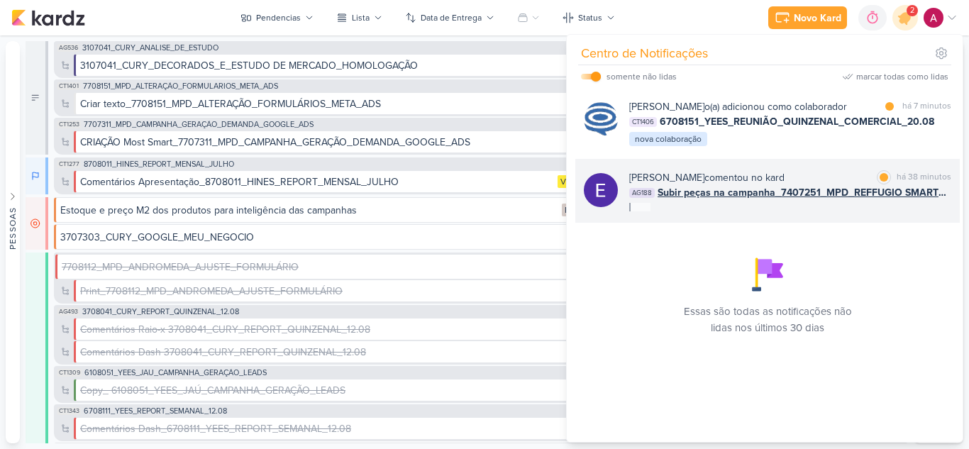
click at [857, 223] on div "[PERSON_NAME] comentou no kard marcar como lida há 38 minutos AG188 Subir peças…" at bounding box center [767, 191] width 384 height 64
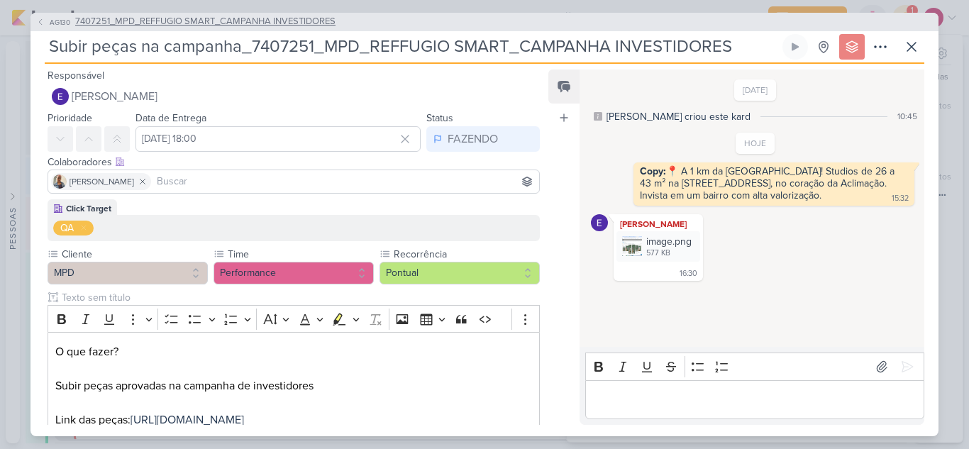
click at [46, 23] on button "AG130 7407251_MPD_REFFUGIO SMART_CAMPANHA INVESTIDORES" at bounding box center [185, 22] width 299 height 14
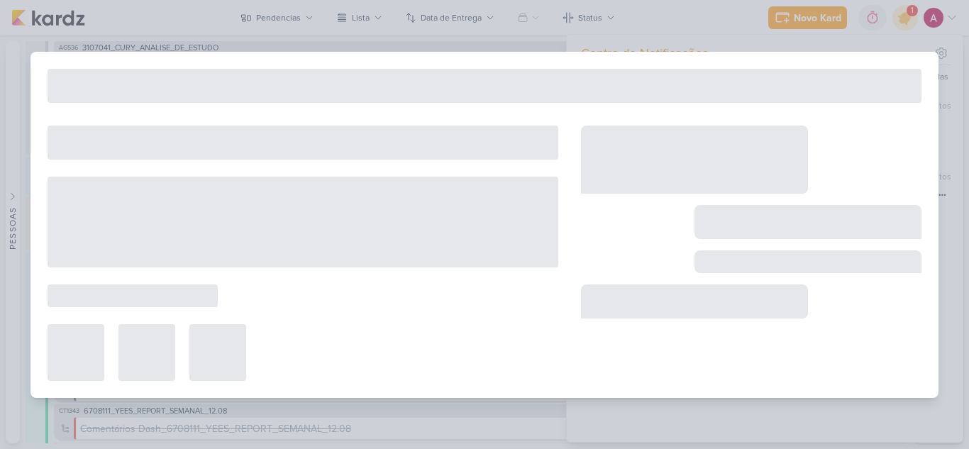
type input "7407251_MPD_REFFUGIO SMART_CAMPANHA INVESTIDORES"
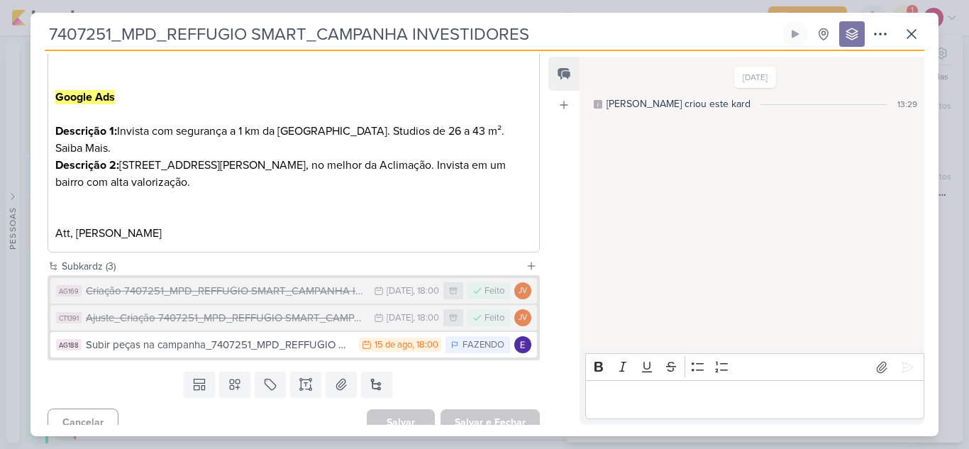
scroll to position [685, 0]
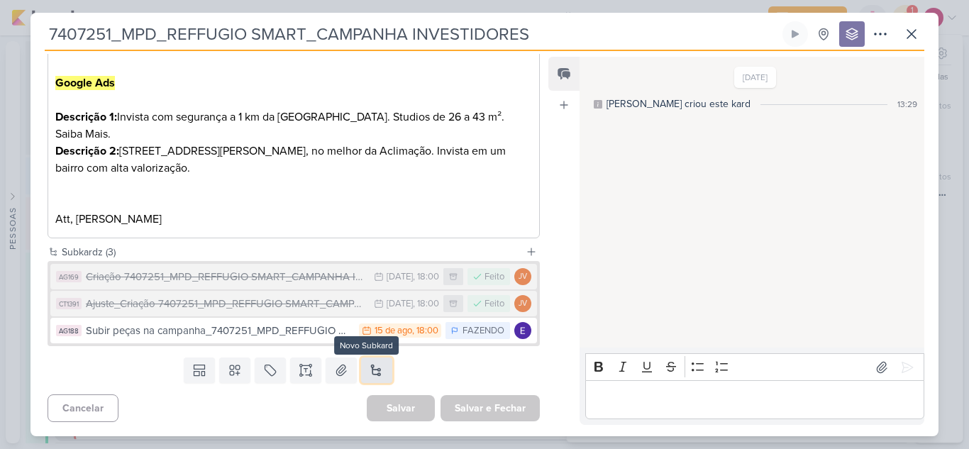
click at [374, 370] on button at bounding box center [376, 371] width 31 height 26
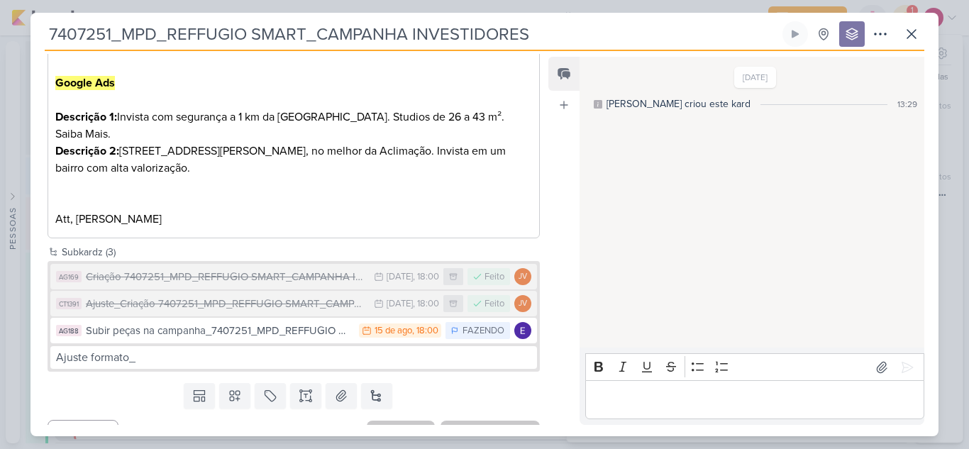
drag, startPoint x: 552, startPoint y: 35, endPoint x: 50, endPoint y: 35, distance: 501.5
click at [50, 35] on input "7407251_MPD_REFFUGIO SMART_CAMPANHA INVESTIDORES" at bounding box center [412, 34] width 735 height 26
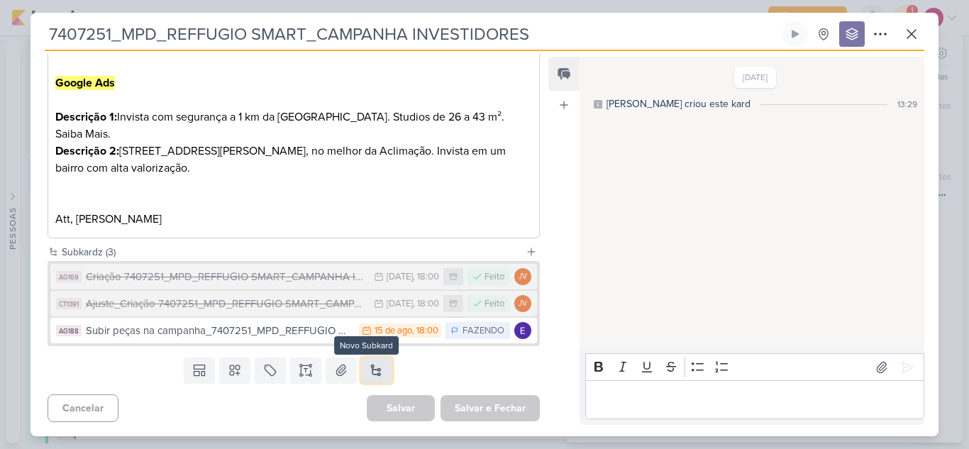
click at [366, 368] on button at bounding box center [376, 371] width 31 height 26
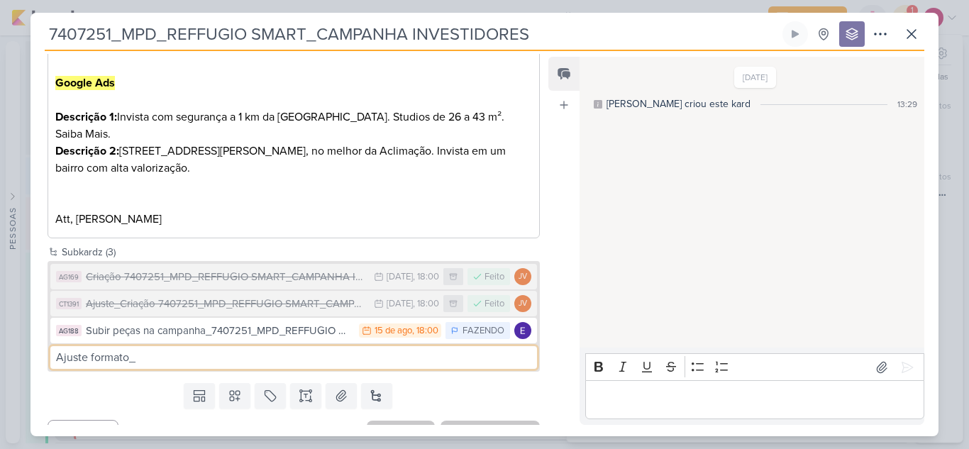
click at [251, 360] on input "Ajuste formato_" at bounding box center [293, 357] width 487 height 23
paste input "7407251_MPD_REFFUGIO SMART_CAMPANHA INVESTIDORES"
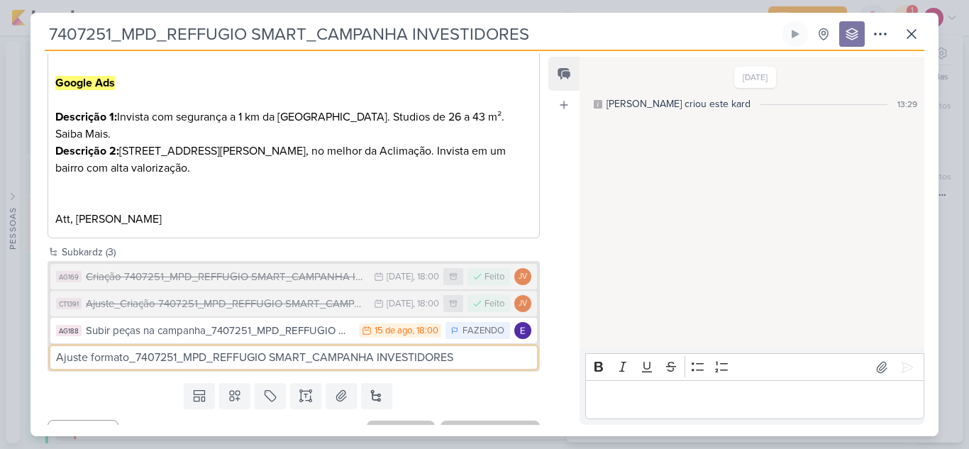
type input "Ajuste formato_7407251_MPD_REFFUGIO SMART_CAMPANHA INVESTIDORES"
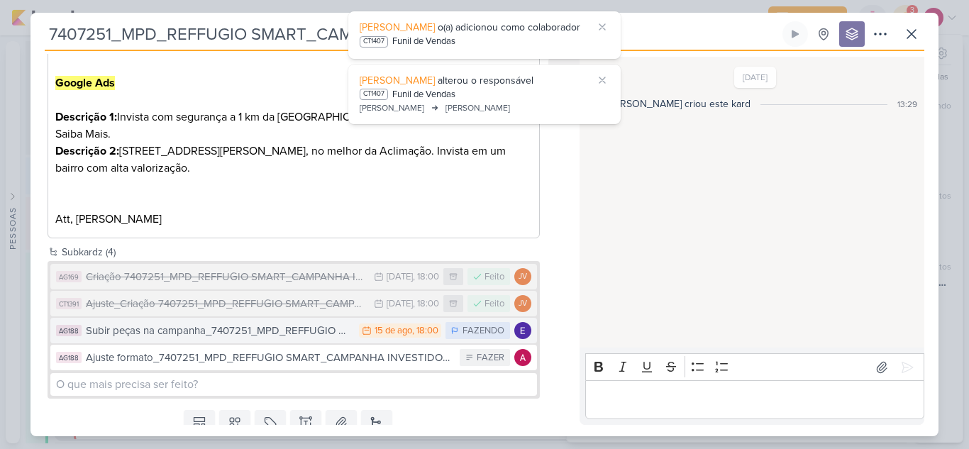
click at [262, 333] on div "Subir peças na campanha_7407251_MPD_REFFUGIO SMART_CAMPANHA INVESTIDORES" at bounding box center [219, 331] width 266 height 16
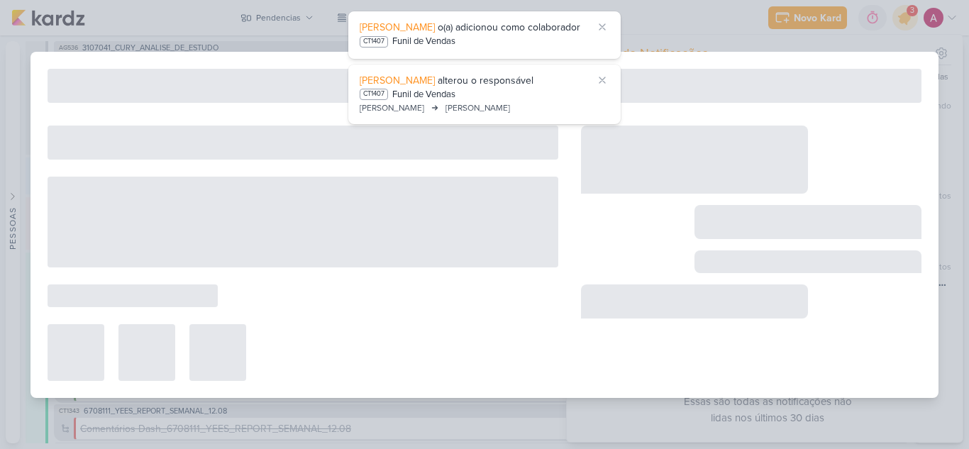
type input "Subir peças na campanha_7407251_MPD_REFFUGIO SMART_CAMPANHA INVESTIDORES"
type input "[DATE] 18:00"
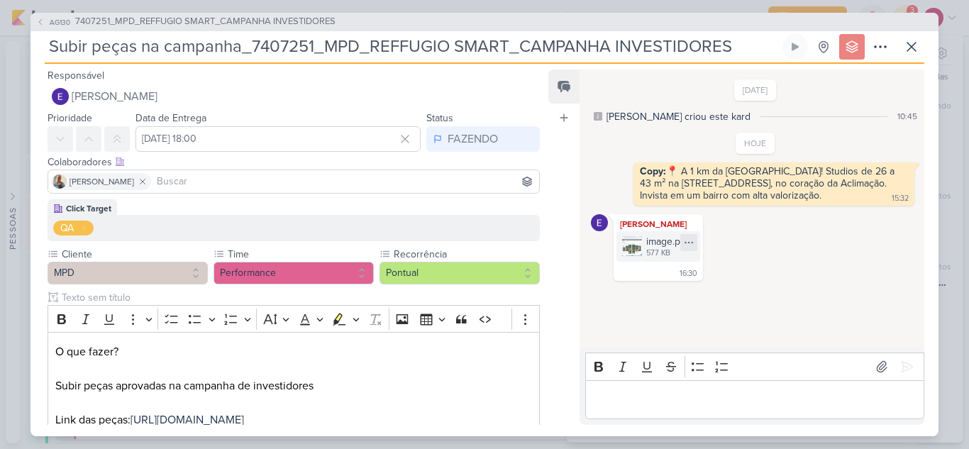
click at [690, 247] on icon at bounding box center [688, 242] width 11 height 11
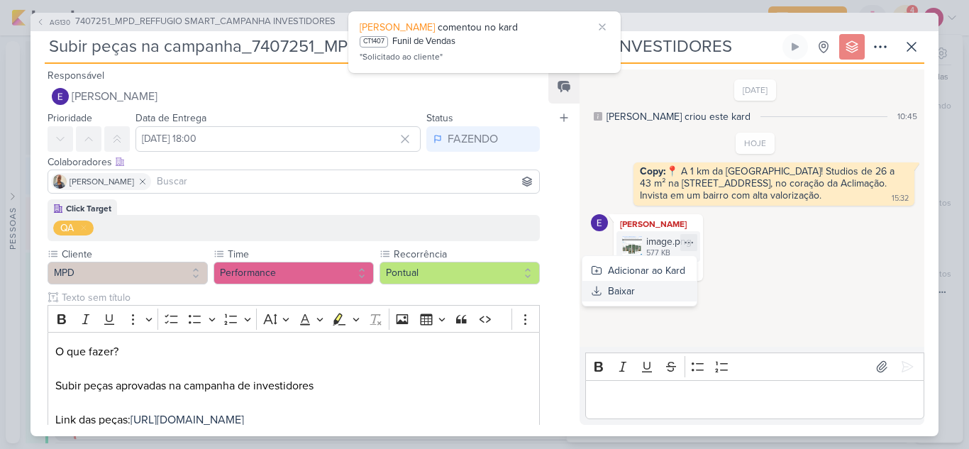
click at [621, 295] on div "Baixar" at bounding box center [621, 291] width 27 height 15
click at [57, 23] on span "AG130" at bounding box center [60, 22] width 25 height 11
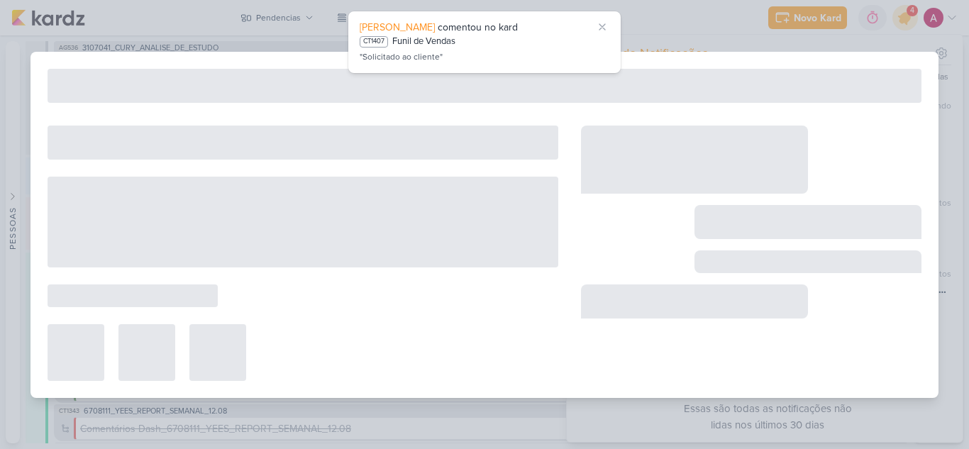
type input "7407251_MPD_REFFUGIO SMART_CAMPANHA INVESTIDORES"
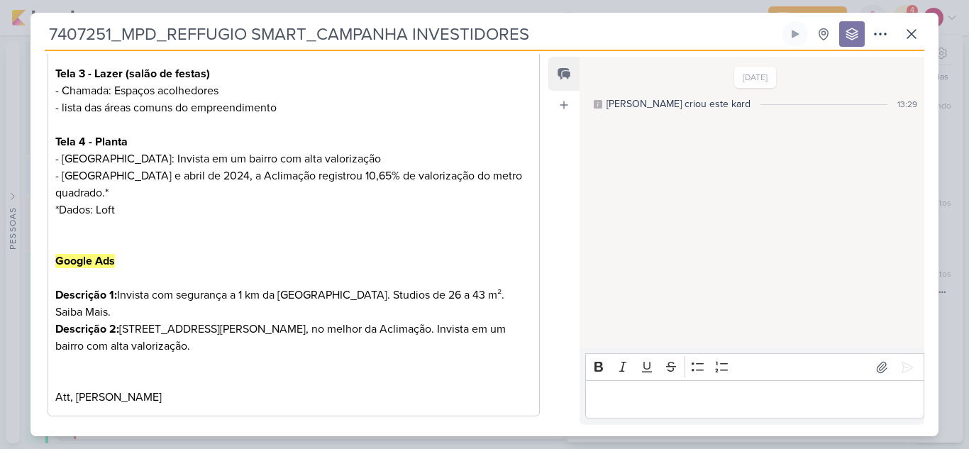
scroll to position [712, 0]
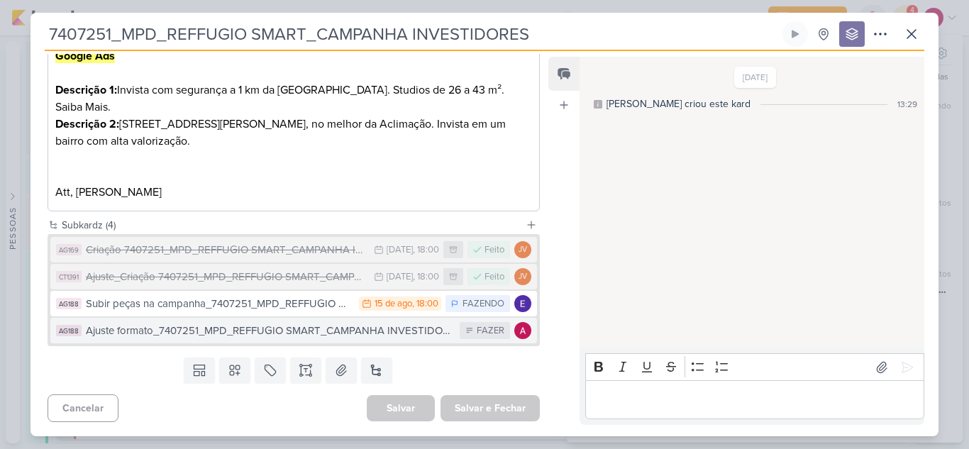
click at [346, 338] on div "Ajuste formato_7407251_MPD_REFFUGIO SMART_CAMPANHA INVESTIDORES" at bounding box center [269, 331] width 367 height 16
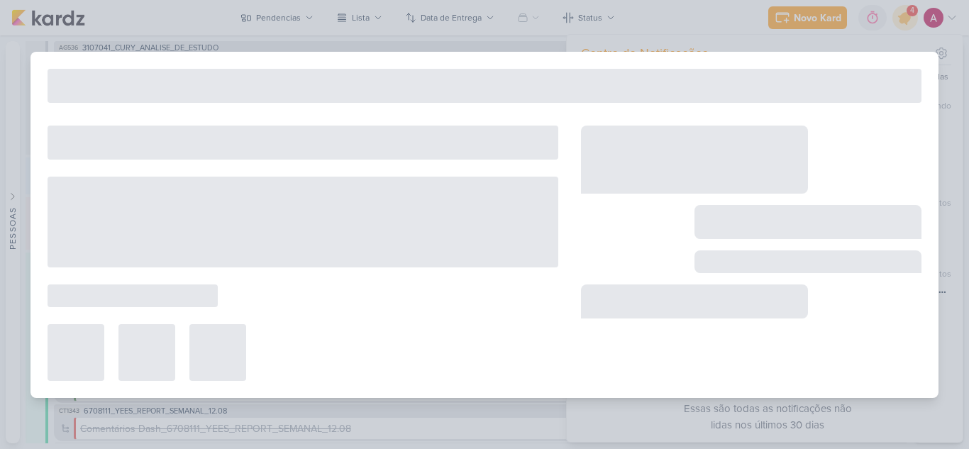
type input "Ajuste formato_7407251_MPD_REFFUGIO SMART_CAMPANHA INVESTIDORES"
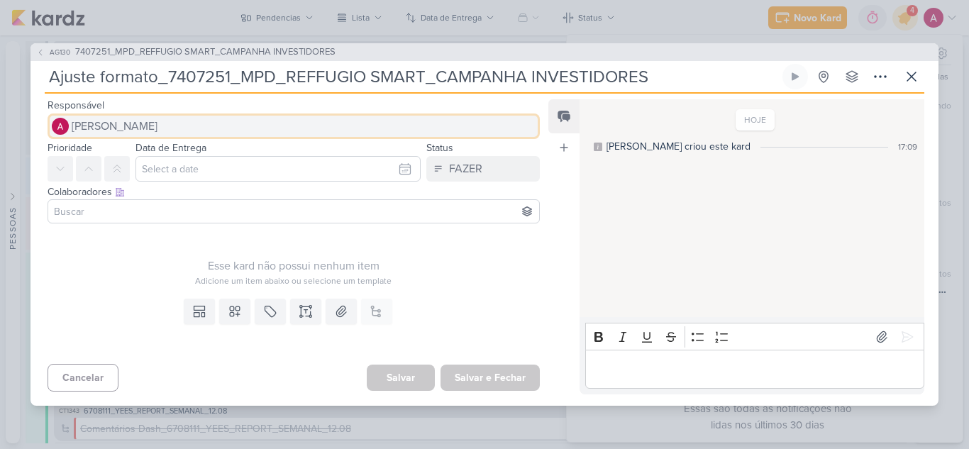
click at [140, 128] on span "[PERSON_NAME]" at bounding box center [115, 126] width 86 height 17
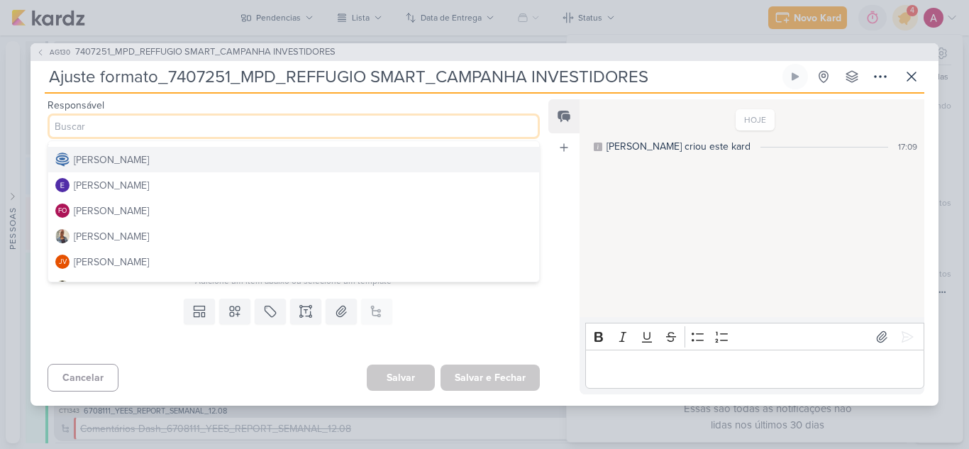
scroll to position [142, 0]
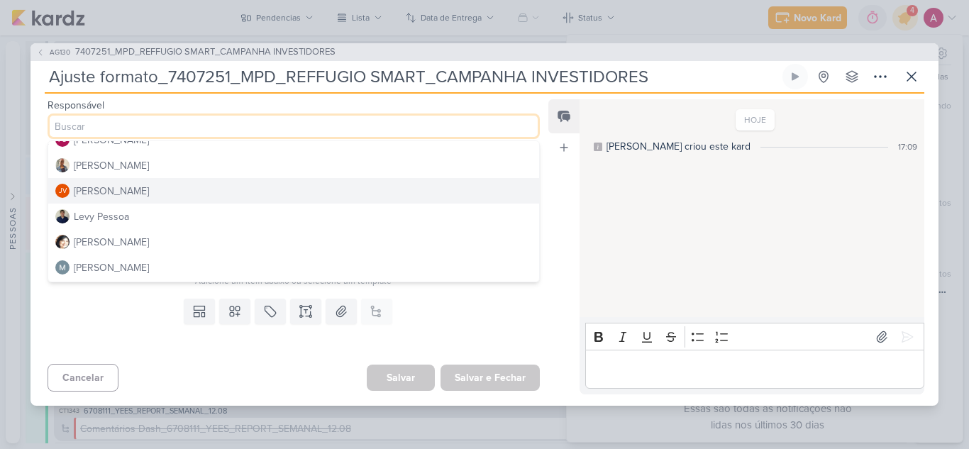
click at [126, 188] on div "[PERSON_NAME]" at bounding box center [111, 191] width 75 height 15
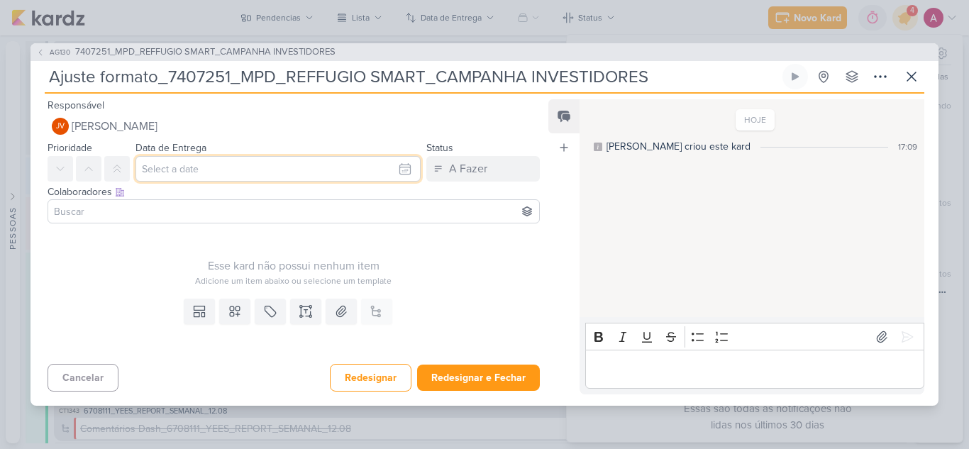
click at [159, 171] on input "text" at bounding box center [277, 169] width 285 height 26
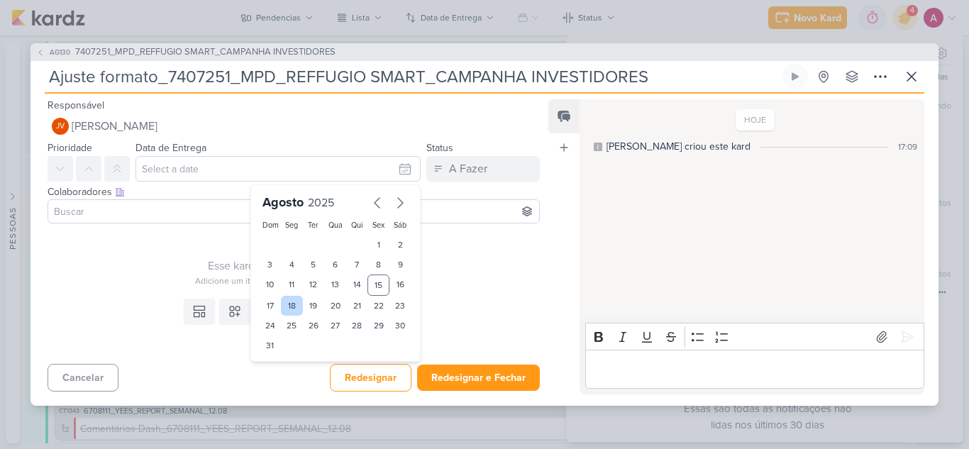
click at [284, 306] on div "18" at bounding box center [292, 306] width 22 height 20
type input "[DATE] 23:59"
click at [287, 365] on select "00 01 02 03 04 05 06 07 08 09 10 11 12 13 14 15 16 17 18 19 20 21 22 23" at bounding box center [292, 369] width 20 height 17
select select "10"
click at [282, 361] on select "00 01 02 03 04 05 06 07 08 09 10 11 12 13 14 15 16 17 18 19 20 21 22 23" at bounding box center [292, 369] width 20 height 17
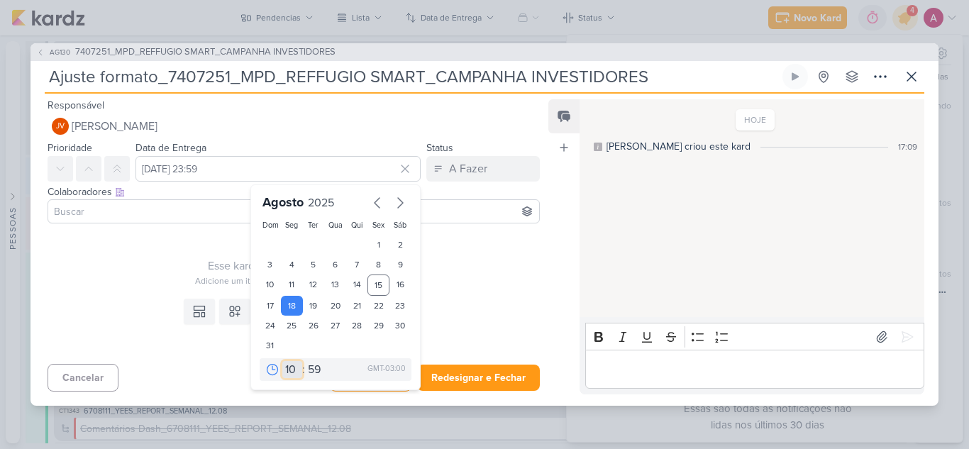
type input "[DATE] 10:59"
click at [309, 373] on select "00 05 10 15 20 25 30 35 40 45 50 55 59" at bounding box center [315, 369] width 20 height 17
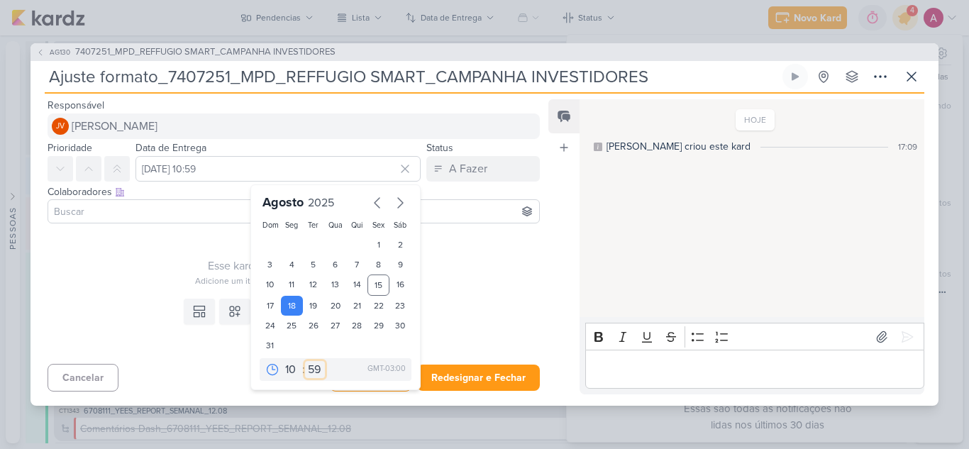
select select "0"
click at [305, 361] on select "00 05 10 15 20 25 30 35 40 45 50 55 59" at bounding box center [315, 369] width 20 height 17
type input "[DATE] 10:00"
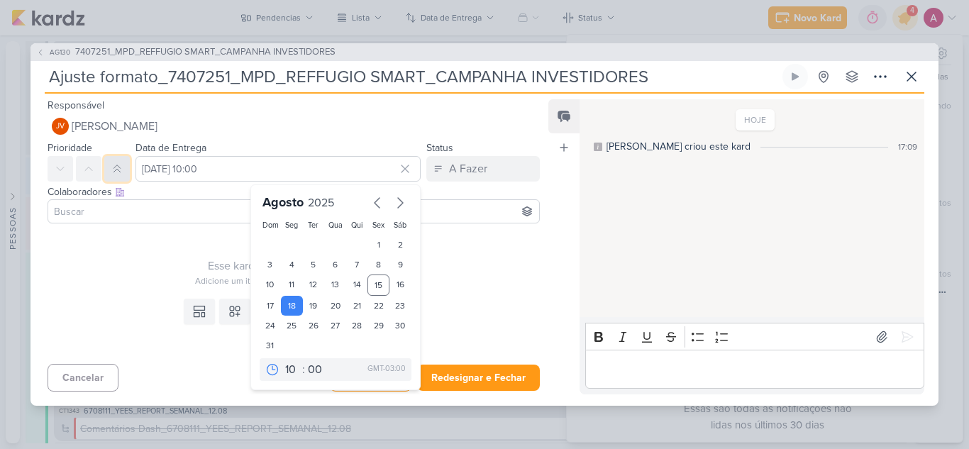
click at [116, 170] on icon at bounding box center [116, 168] width 11 height 11
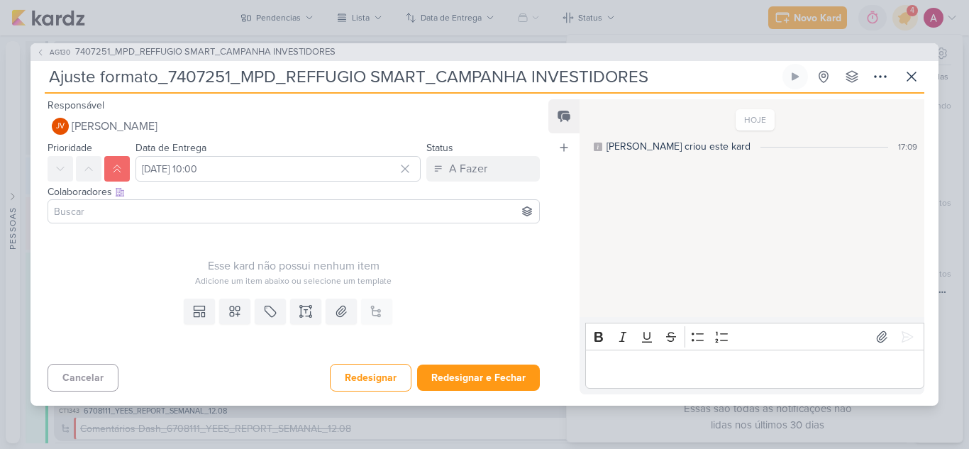
click at [141, 210] on input at bounding box center [293, 211] width 485 height 17
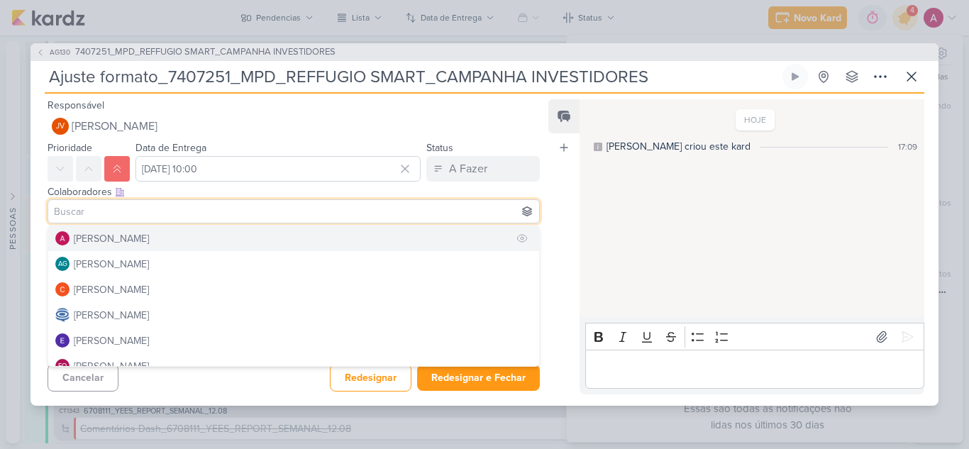
click at [143, 234] on div "[PERSON_NAME]" at bounding box center [111, 238] width 75 height 15
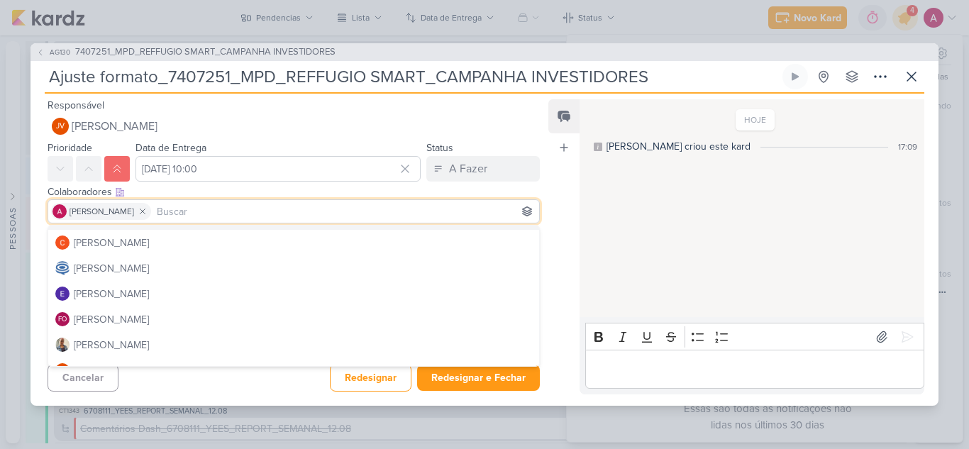
scroll to position [71, 0]
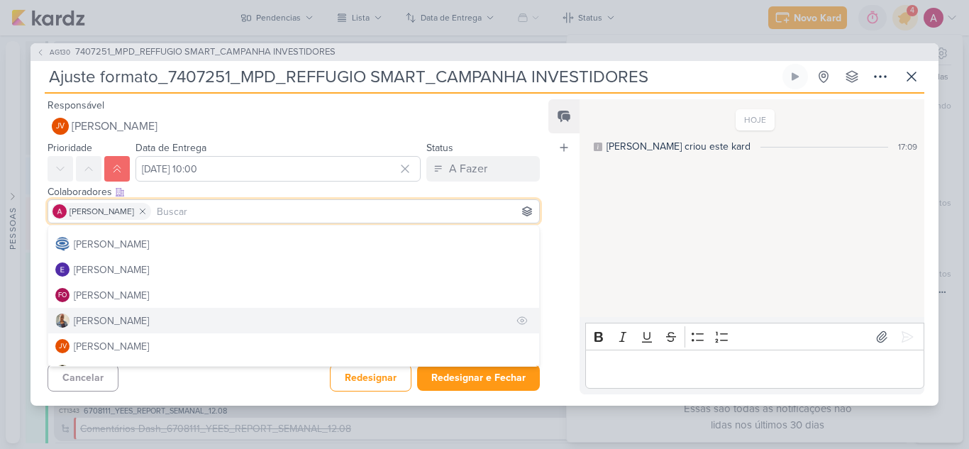
click at [123, 316] on button "[PERSON_NAME]" at bounding box center [293, 321] width 491 height 26
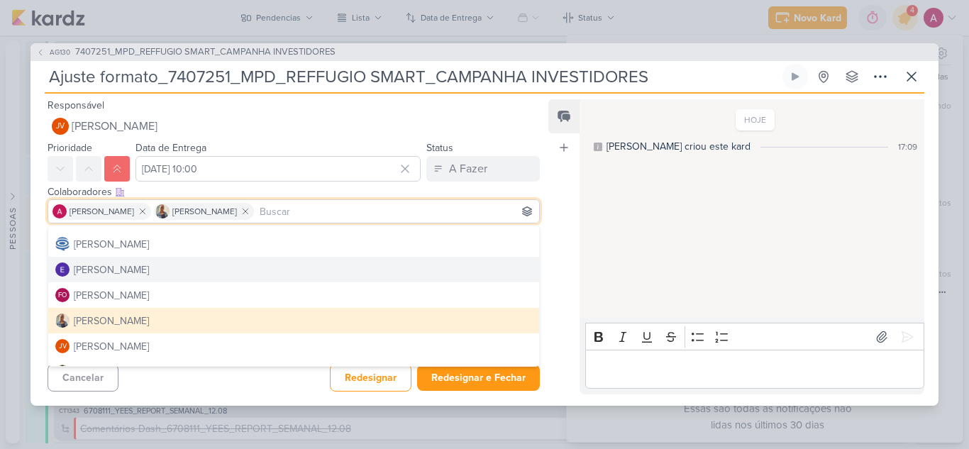
click at [549, 247] on div "Feed Atrelar email Solte o email para atrelar ao kard" at bounding box center [563, 246] width 31 height 295
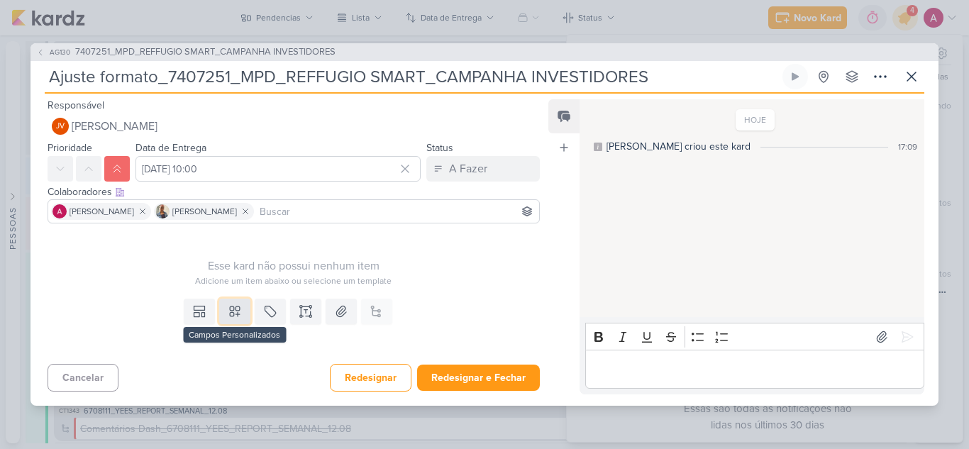
click at [238, 311] on icon at bounding box center [235, 311] width 14 height 14
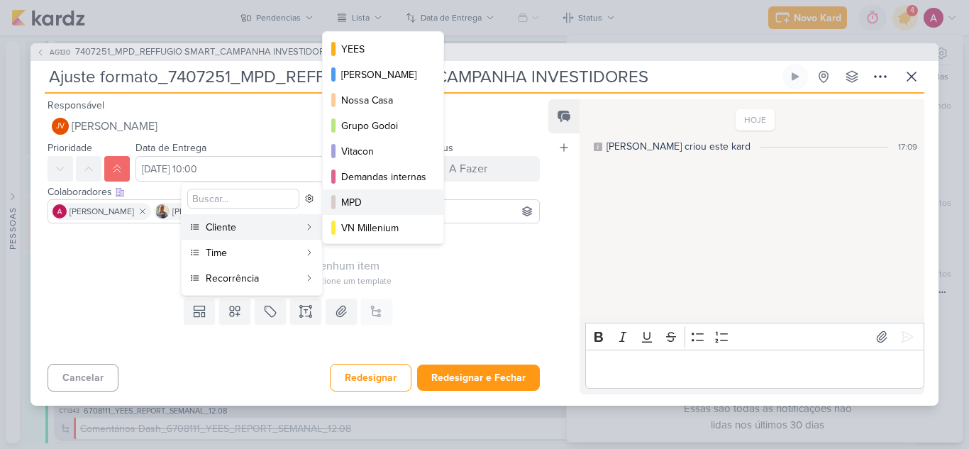
click at [377, 201] on div "MPD" at bounding box center [383, 202] width 85 height 15
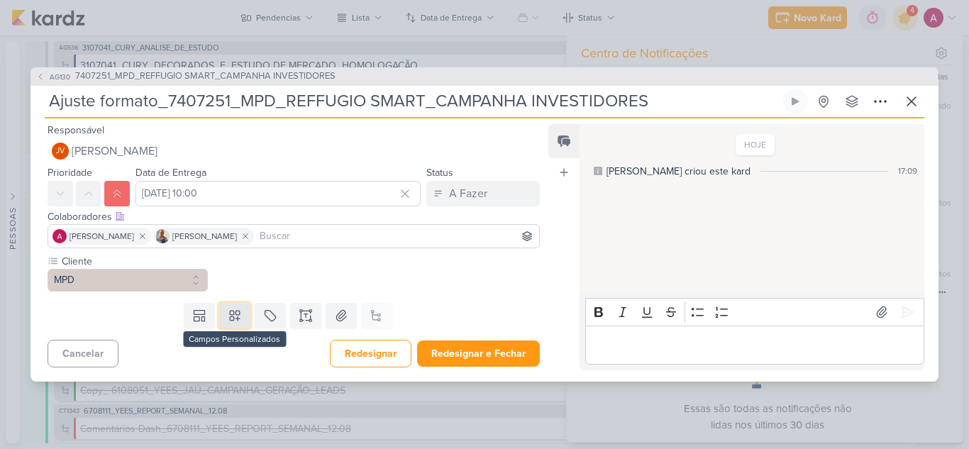
click at [236, 314] on icon at bounding box center [235, 316] width 10 height 10
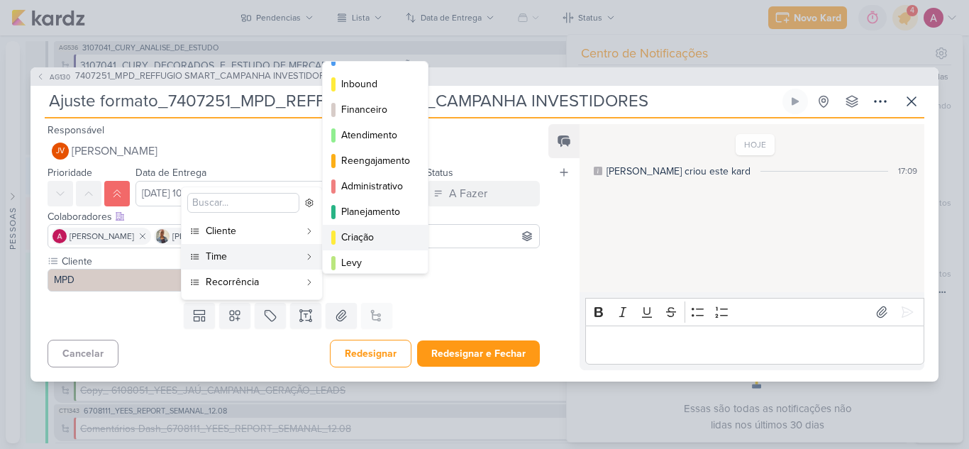
click at [367, 236] on div "Criação" at bounding box center [376, 237] width 70 height 15
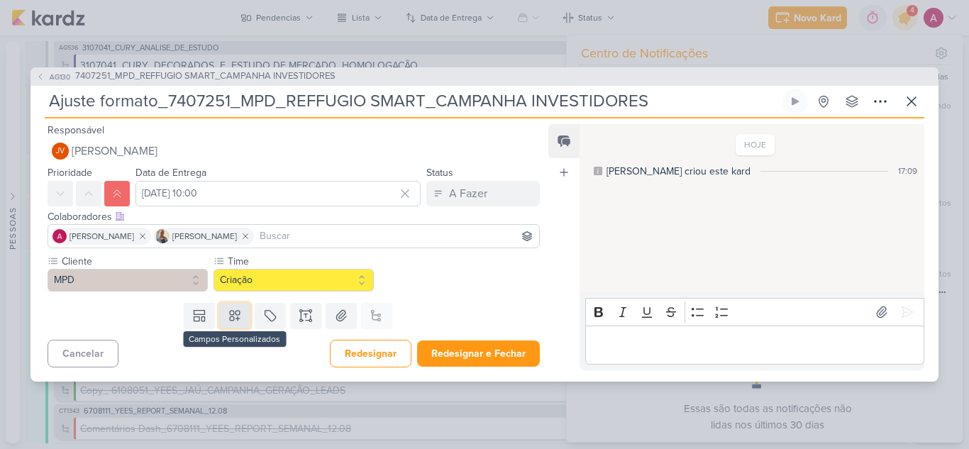
click at [229, 319] on icon at bounding box center [235, 316] width 14 height 14
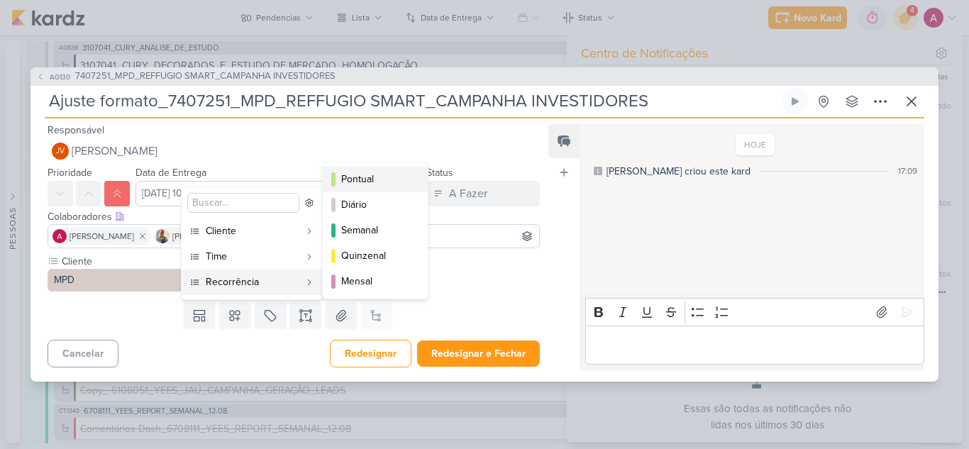
click at [376, 178] on div "Pontual" at bounding box center [376, 179] width 70 height 15
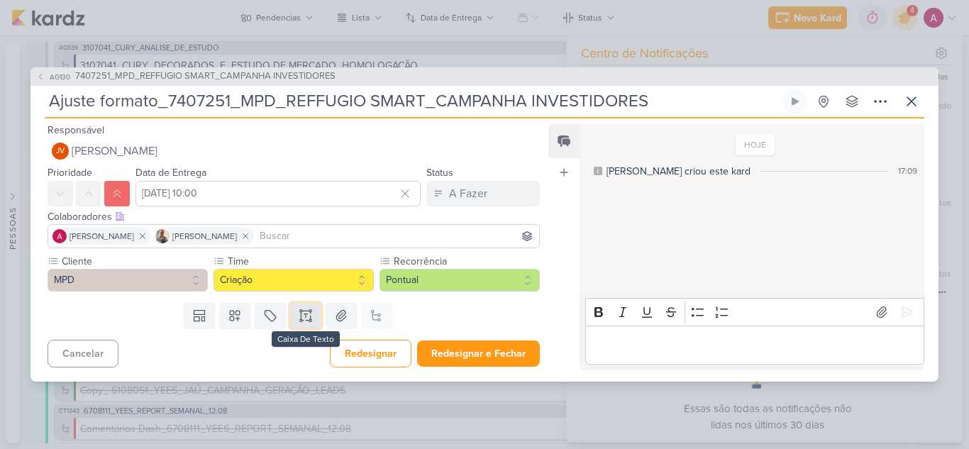
click at [299, 316] on icon at bounding box center [306, 316] width 14 height 14
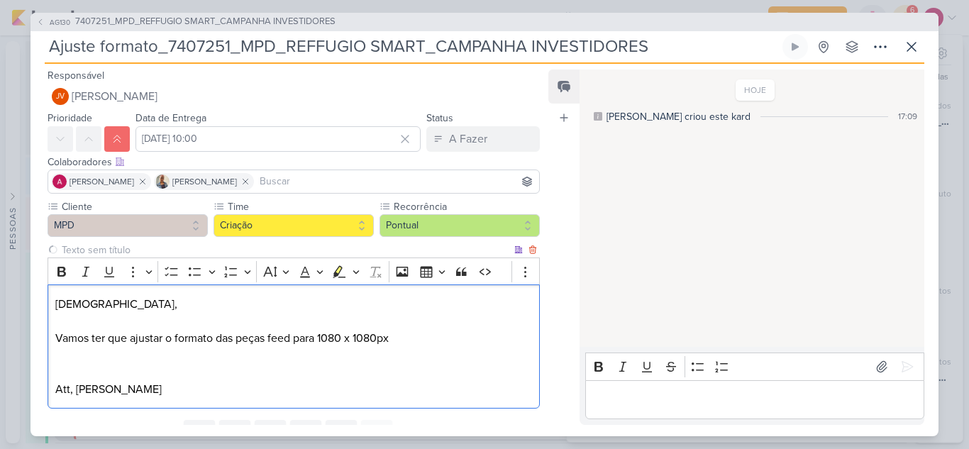
click at [443, 341] on p "Vamos ter que ajustar o formato das peças feed para 1080 x 1080px" at bounding box center [293, 338] width 477 height 17
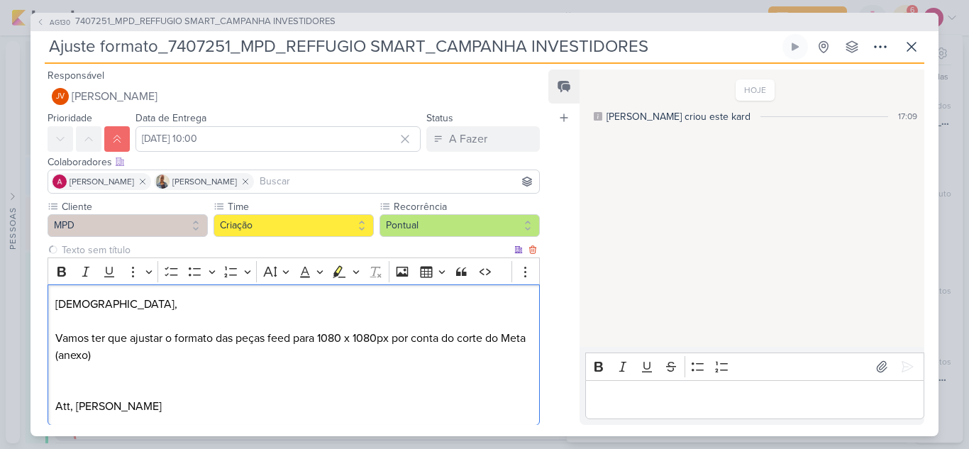
click at [392, 338] on p "Vamos ter que ajustar o formato das peças feed para 1080 x 1080px por conta do …" at bounding box center [293, 347] width 477 height 34
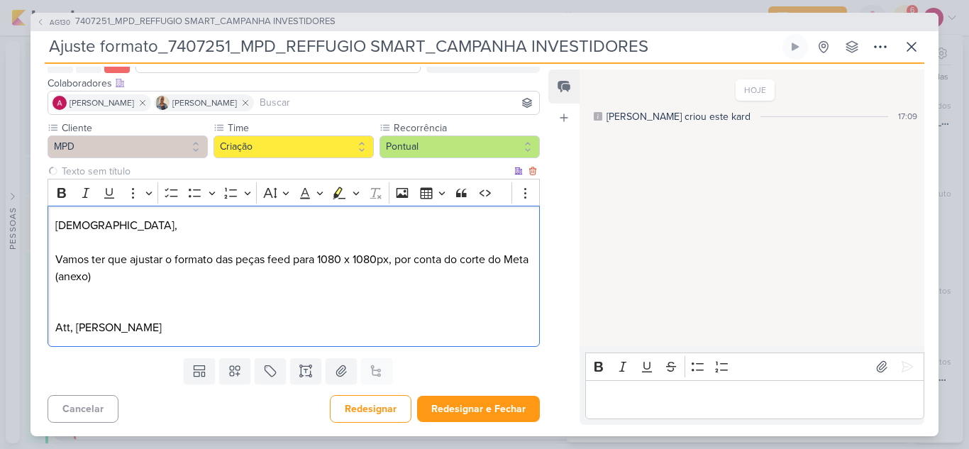
scroll to position [79, 0]
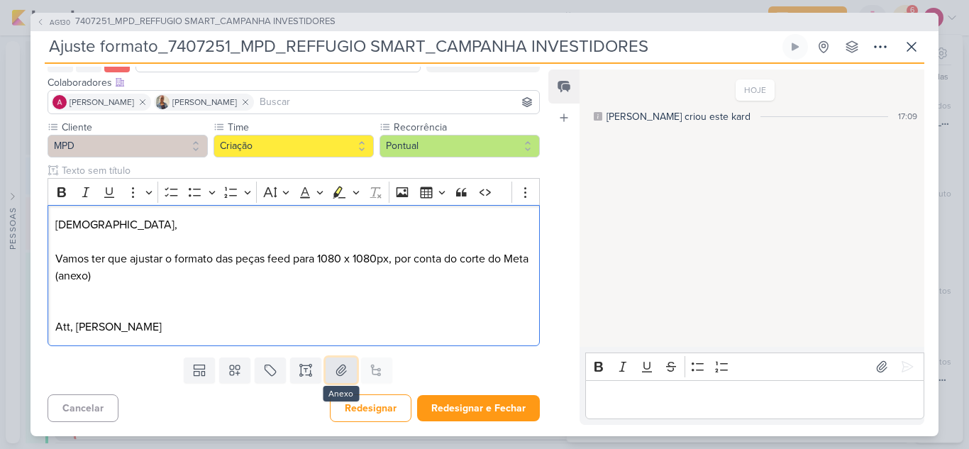
click at [345, 368] on button at bounding box center [341, 371] width 31 height 26
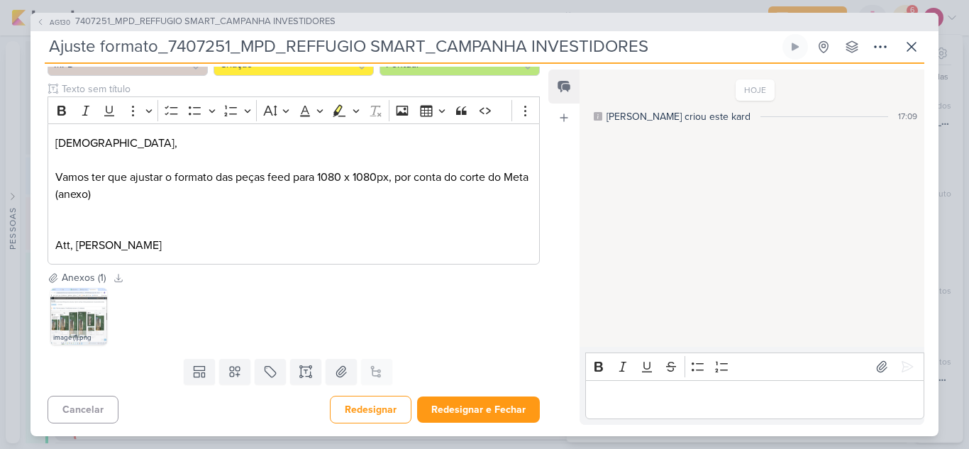
scroll to position [162, 0]
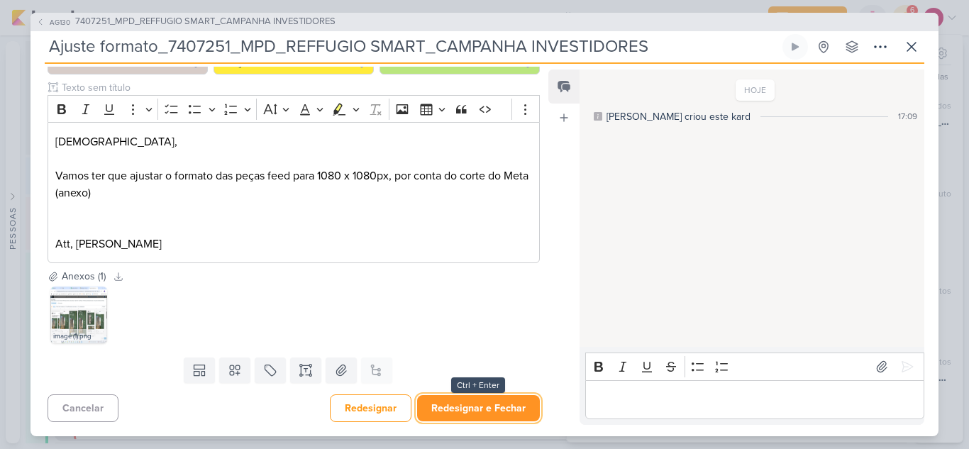
click at [460, 407] on button "Redesignar e Fechar" at bounding box center [478, 408] width 123 height 26
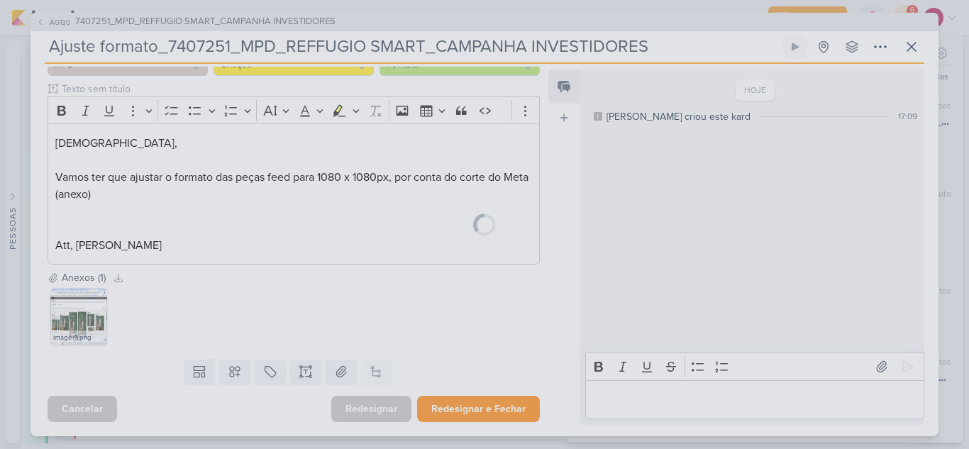
scroll to position [161, 0]
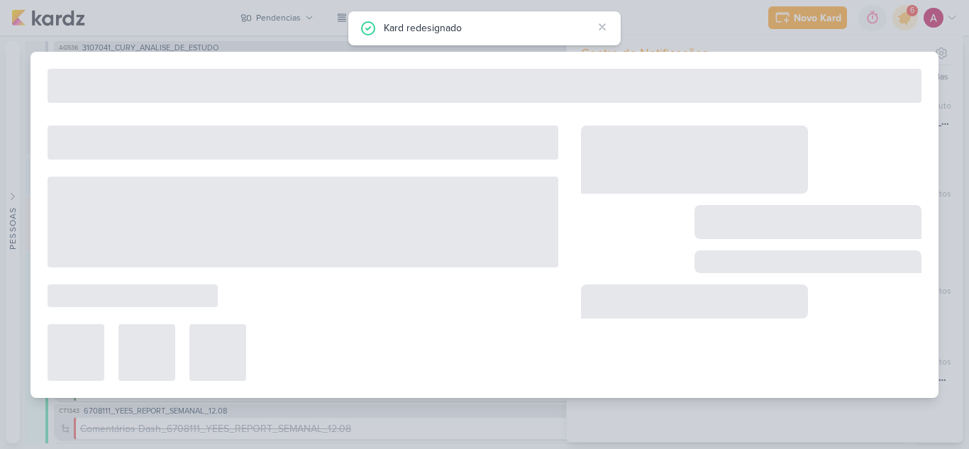
type input "7407251_MPD_REFFUGIO SMART_CAMPANHA INVESTIDORES"
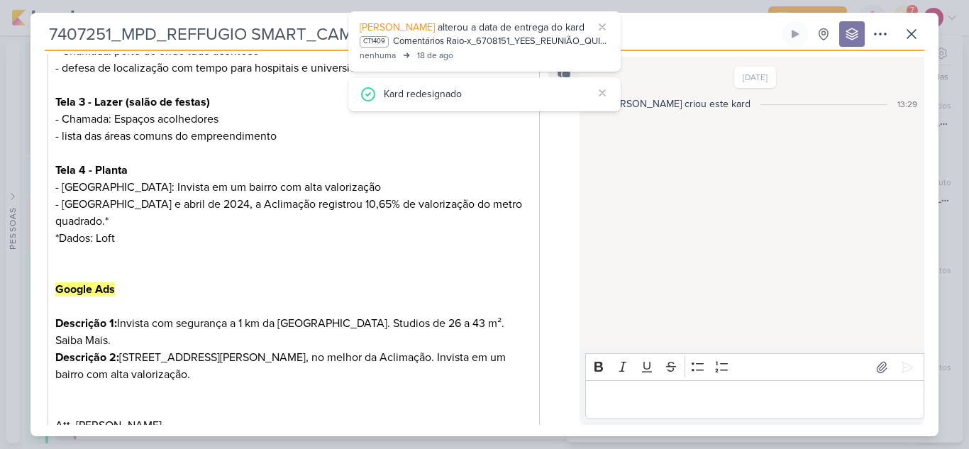
scroll to position [712, 0]
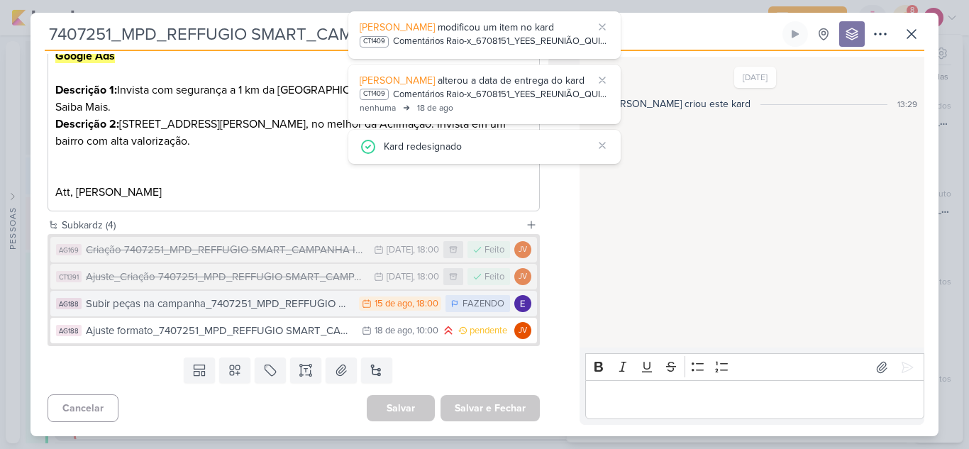
click at [375, 300] on div "15 de ago" at bounding box center [394, 303] width 38 height 9
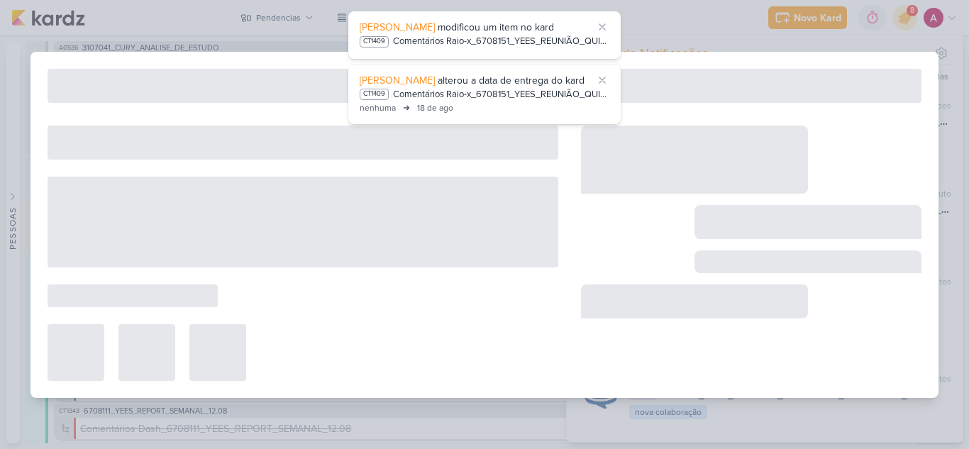
type input "Subir peças na campanha_7407251_MPD_REFFUGIO SMART_CAMPANHA INVESTIDORES"
type input "[DATE] 18:00"
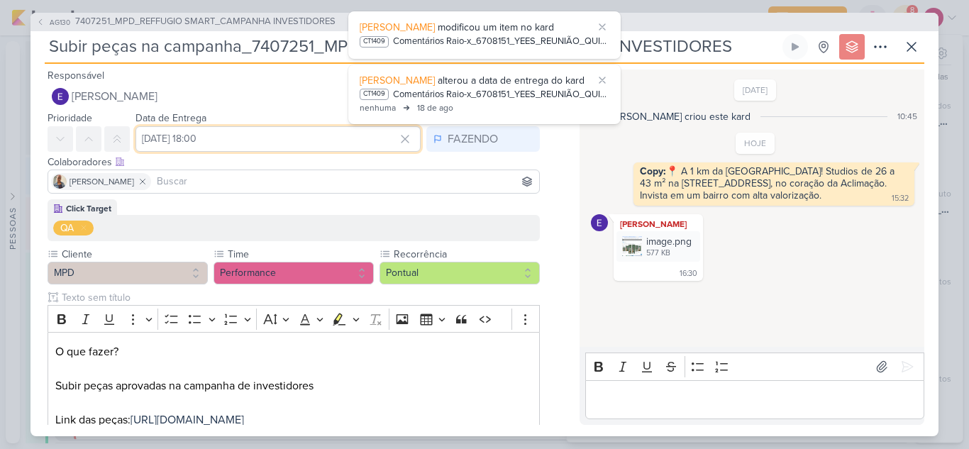
click at [194, 135] on input "[DATE] 18:00" at bounding box center [277, 139] width 285 height 26
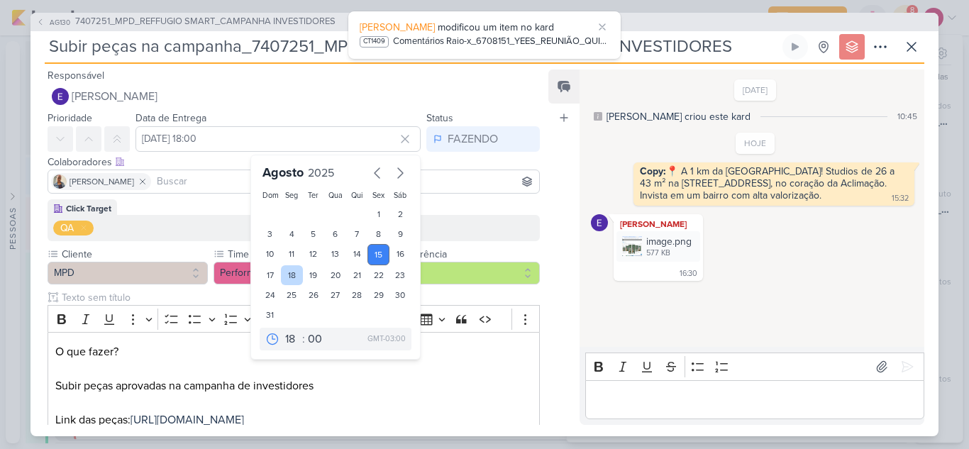
click at [290, 275] on div "18" at bounding box center [292, 275] width 22 height 20
type input "[DATE] 18:00"
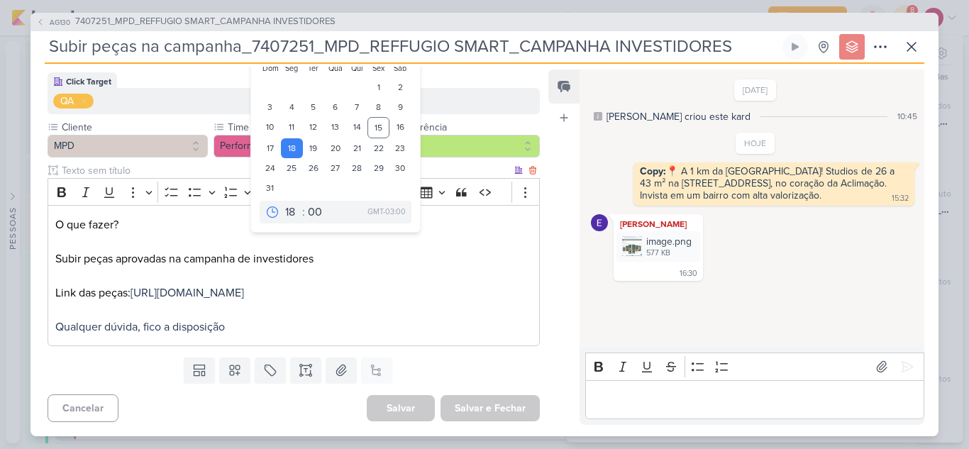
scroll to position [144, 0]
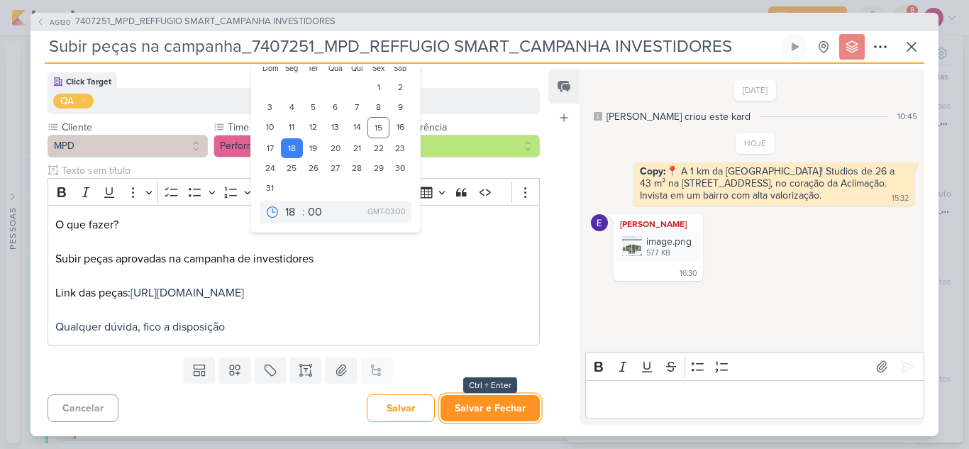
click at [474, 409] on button "Salvar e Fechar" at bounding box center [490, 408] width 99 height 26
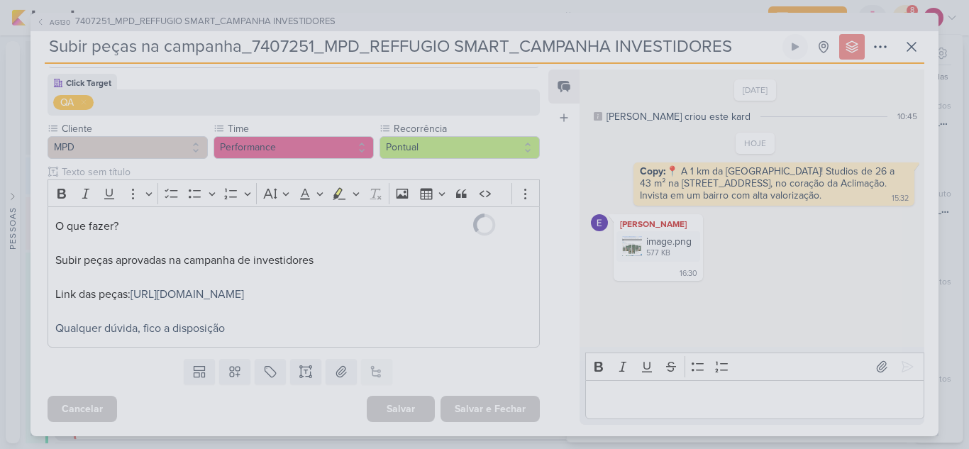
scroll to position [143, 0]
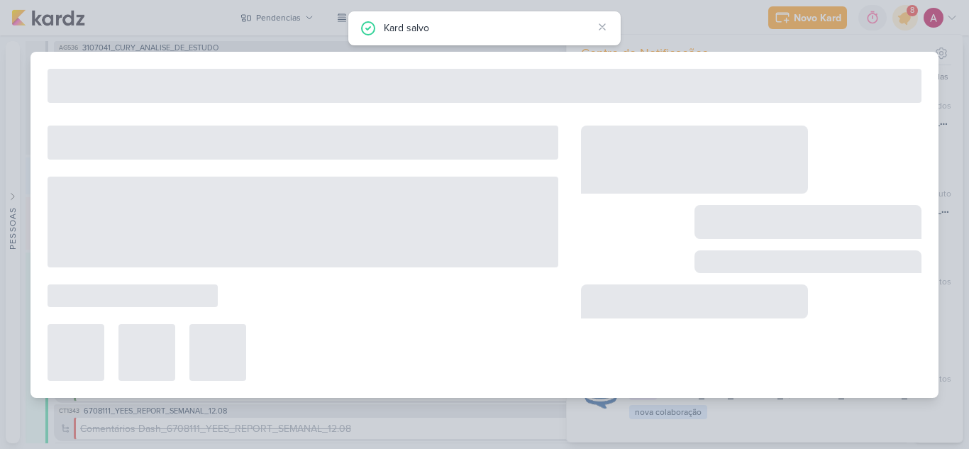
type input "7407251_MPD_REFFUGIO SMART_CAMPANHA INVESTIDORES"
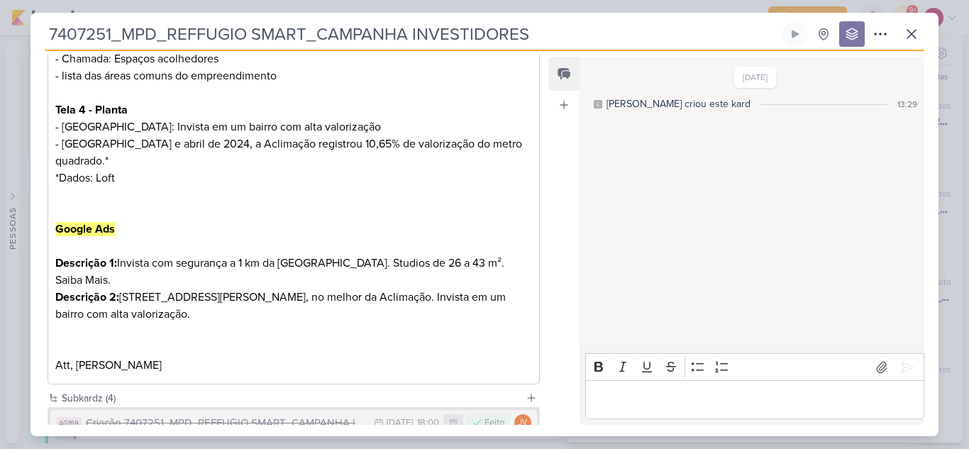
scroll to position [712, 0]
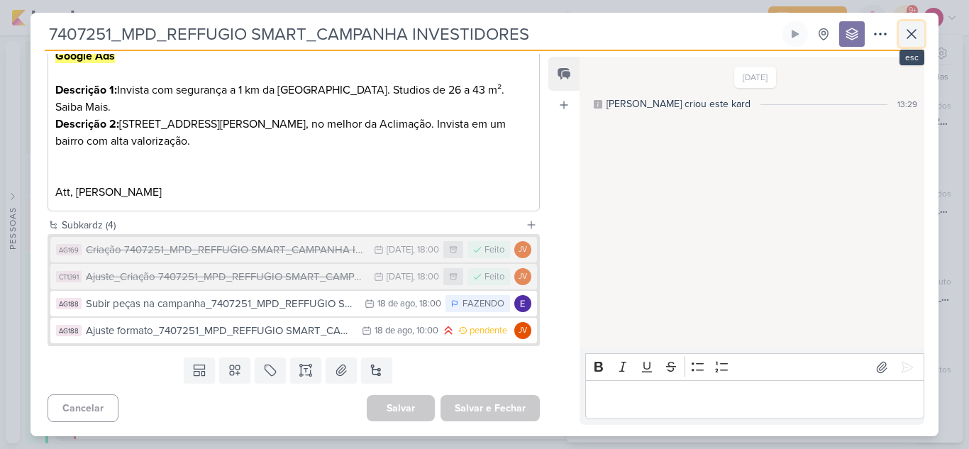
click at [914, 34] on icon at bounding box center [911, 34] width 17 height 17
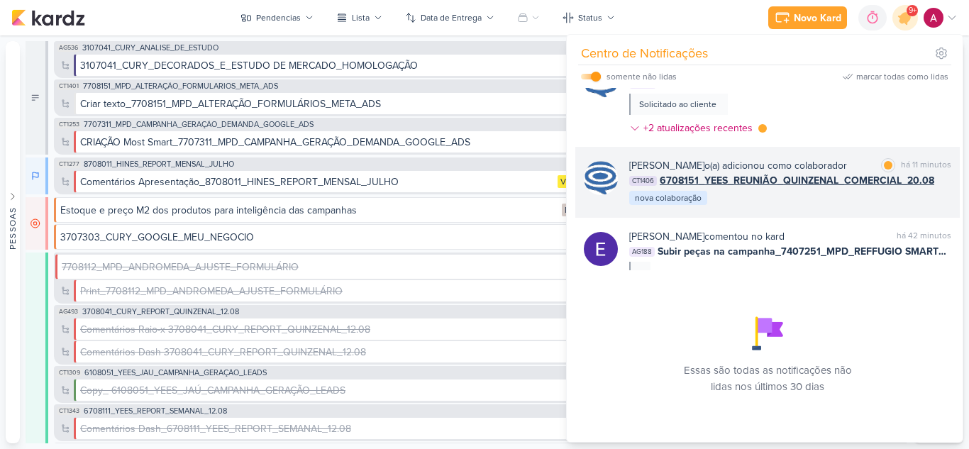
scroll to position [277, 0]
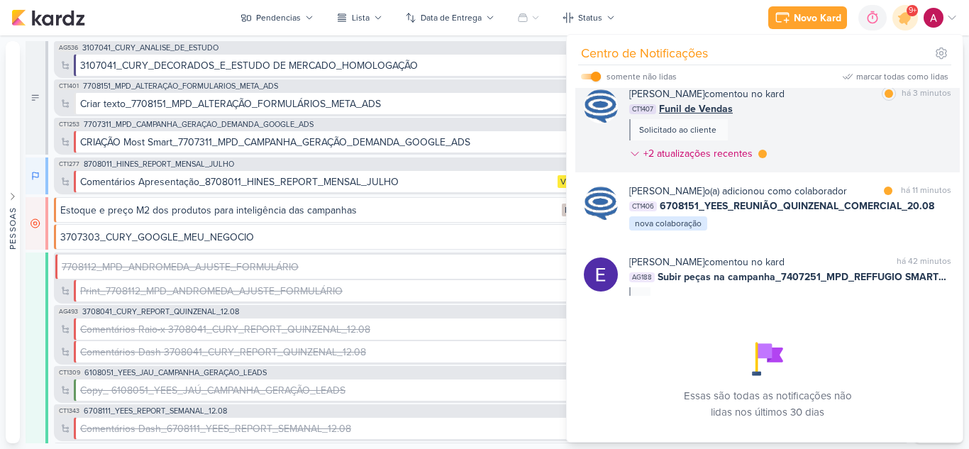
click at [881, 167] on div "[PERSON_NAME] comentou no kard marcar como lida há 3 minutos CT1407 Funil de Ve…" at bounding box center [790, 127] width 322 height 80
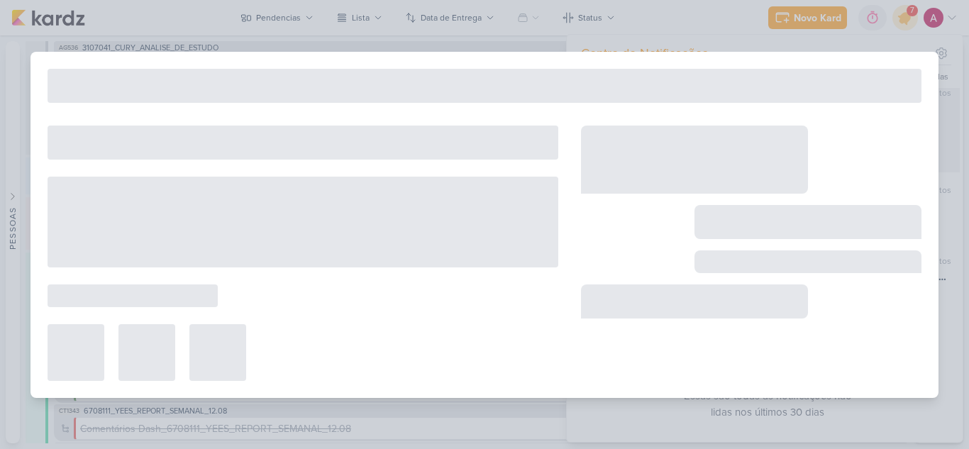
scroll to position [262, 0]
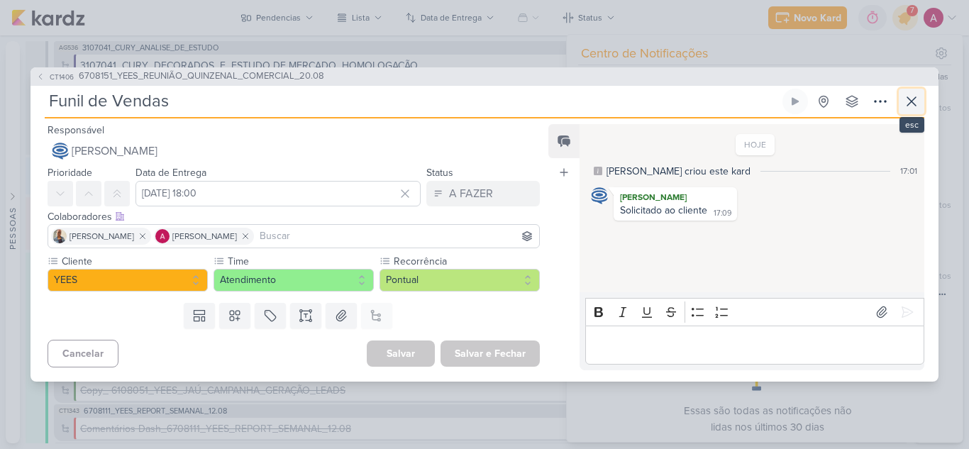
click at [914, 102] on icon at bounding box center [911, 101] width 17 height 17
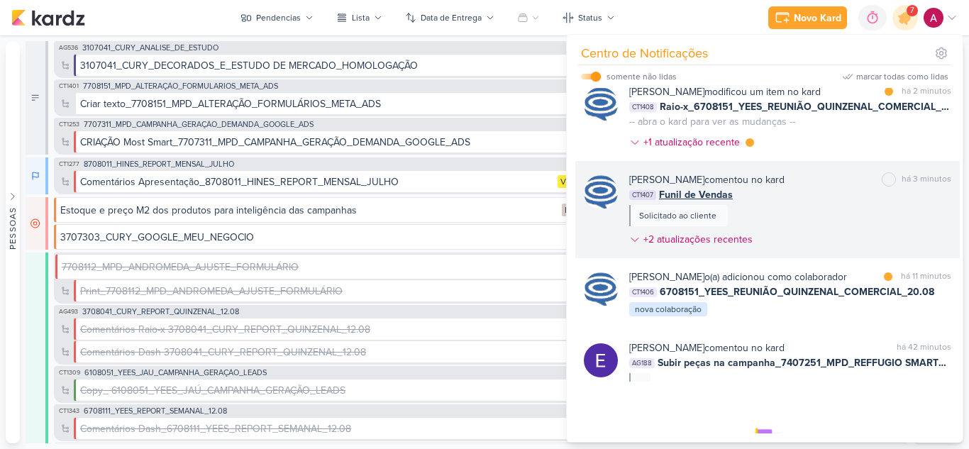
scroll to position [120, 0]
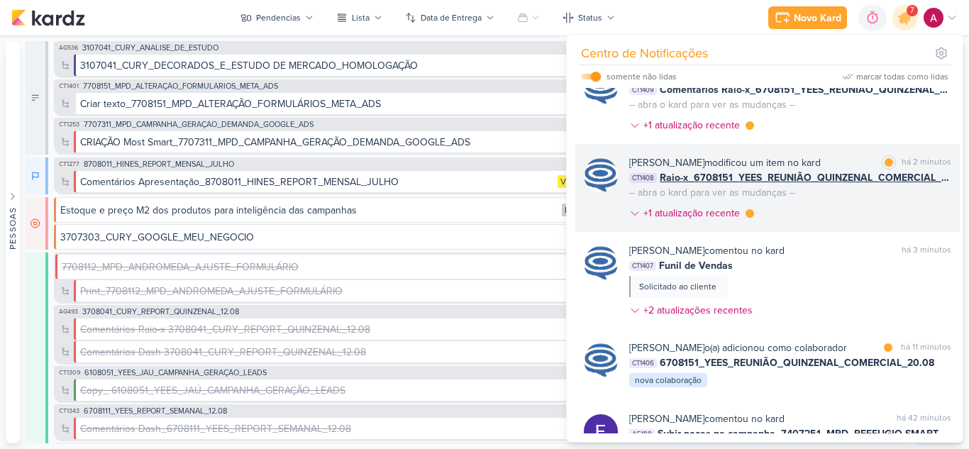
click at [863, 220] on div "[PERSON_NAME] modificou um item no kard marcar como lida há 2 minutos CT1408 Ra…" at bounding box center [790, 190] width 322 height 71
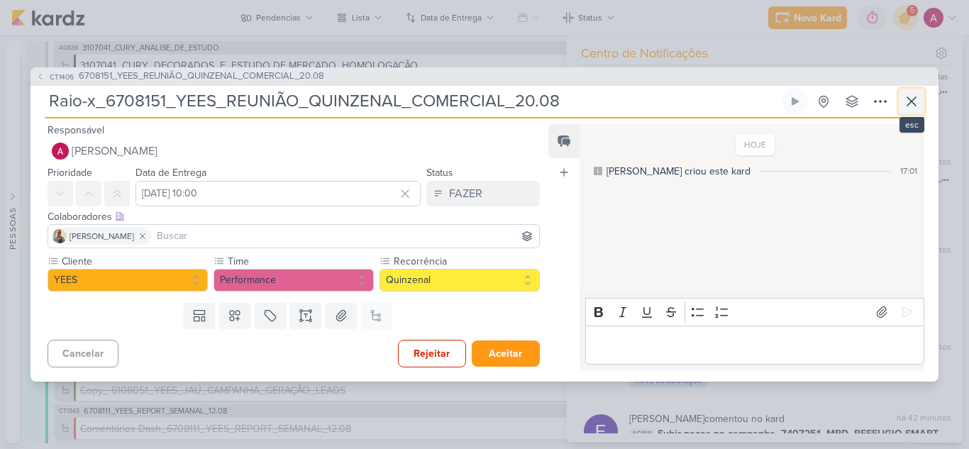
click at [912, 105] on icon at bounding box center [911, 101] width 17 height 17
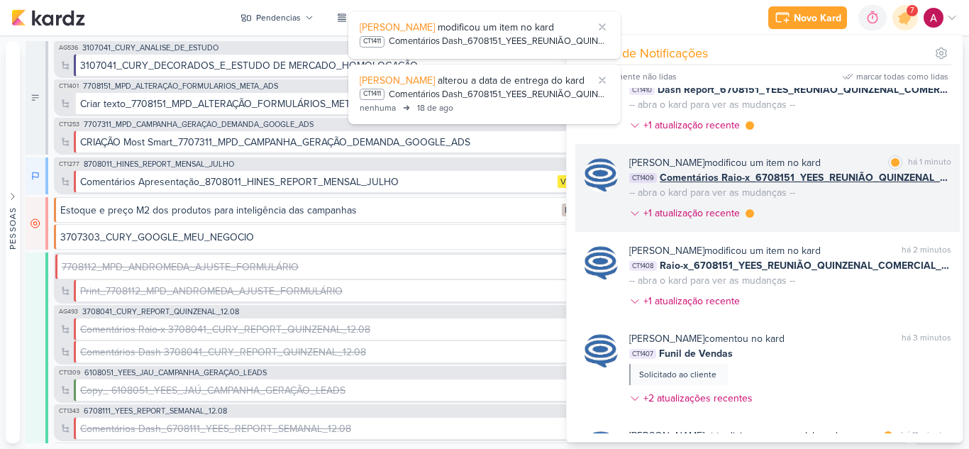
click at [857, 226] on div "[PERSON_NAME] modificou um item no kard marcar como lida há 1 minuto CT1409 Com…" at bounding box center [790, 190] width 322 height 71
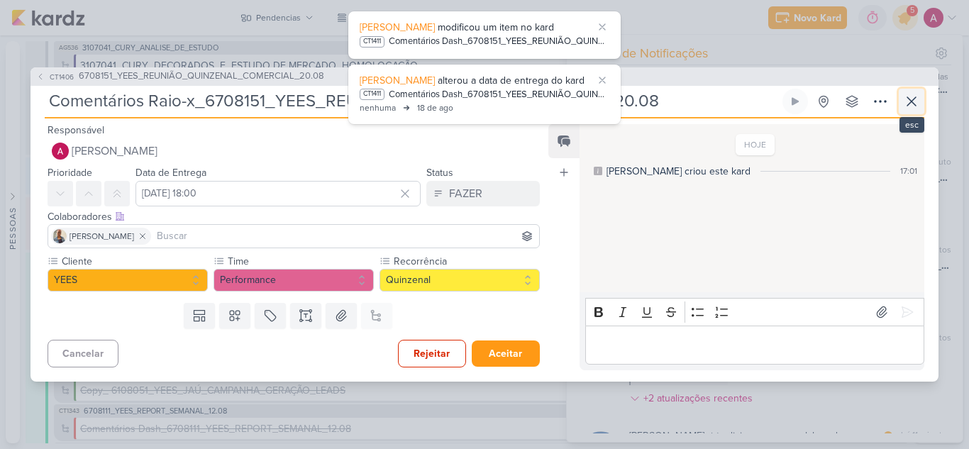
click at [911, 101] on icon at bounding box center [911, 101] width 9 height 9
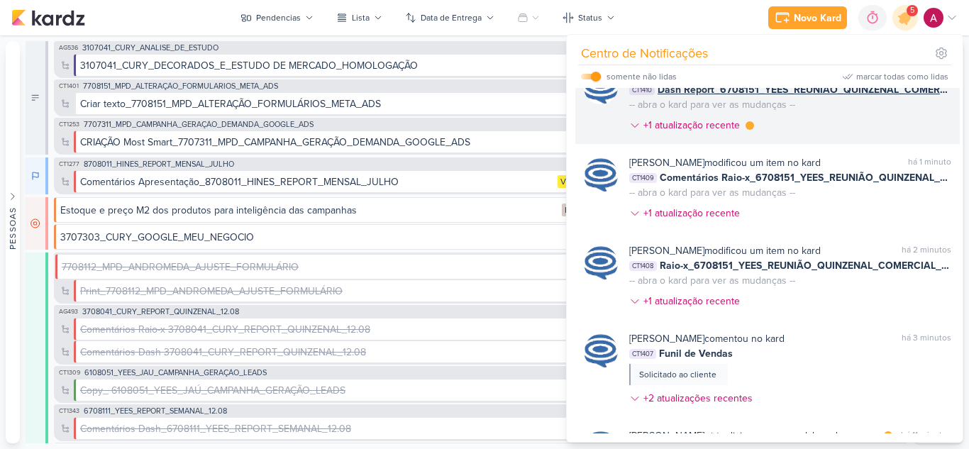
scroll to position [49, 0]
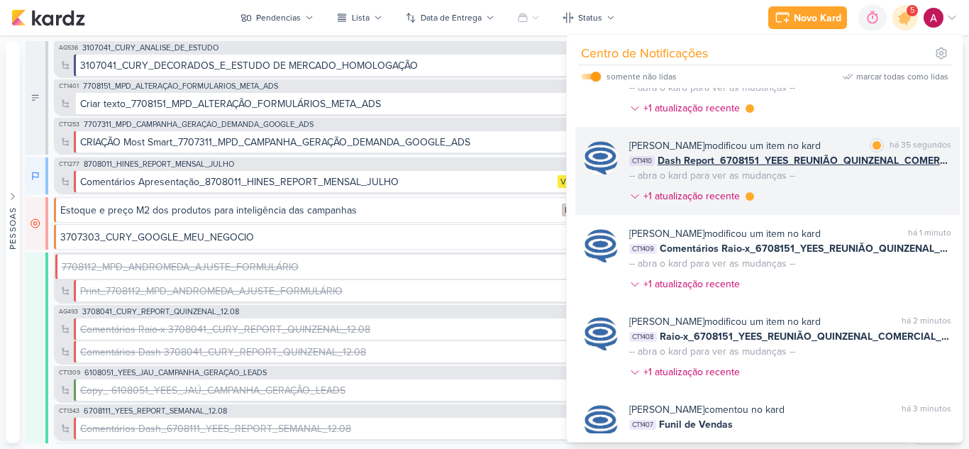
click at [831, 209] on div "[PERSON_NAME] modificou um item no kard marcar como lida há 35 segundos CT1410 …" at bounding box center [790, 173] width 322 height 71
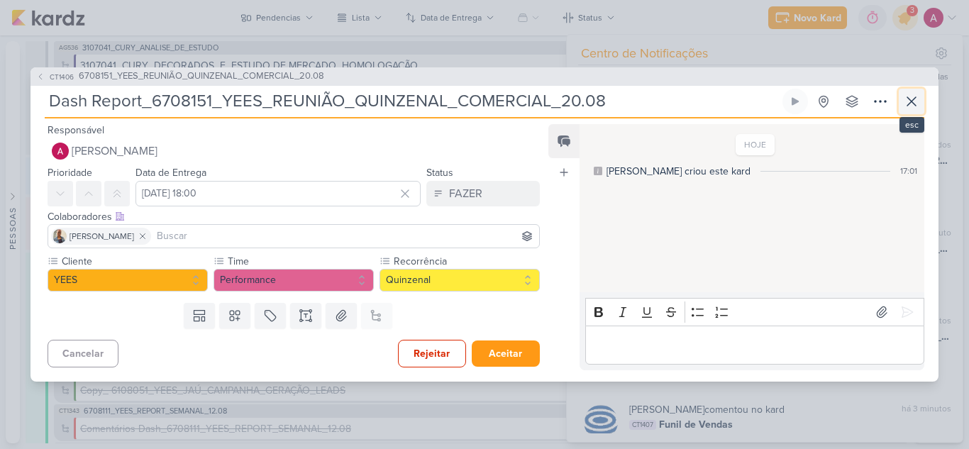
click at [907, 99] on icon at bounding box center [911, 101] width 17 height 17
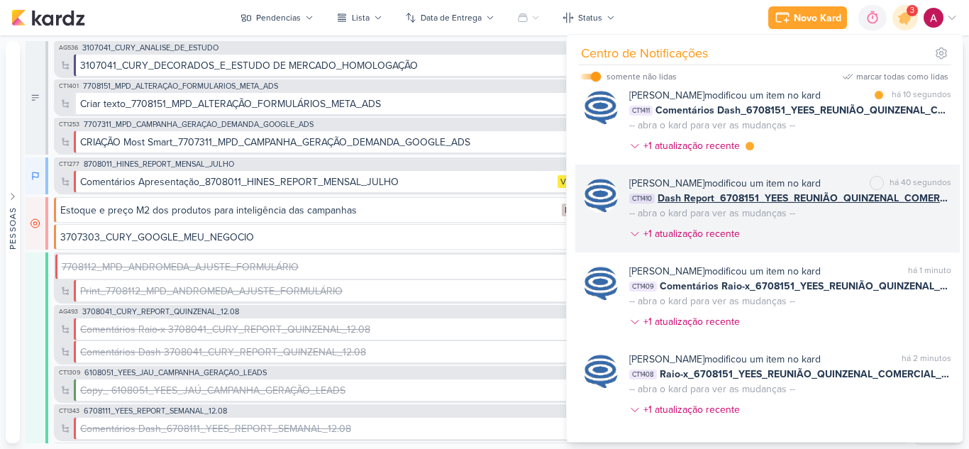
scroll to position [0, 0]
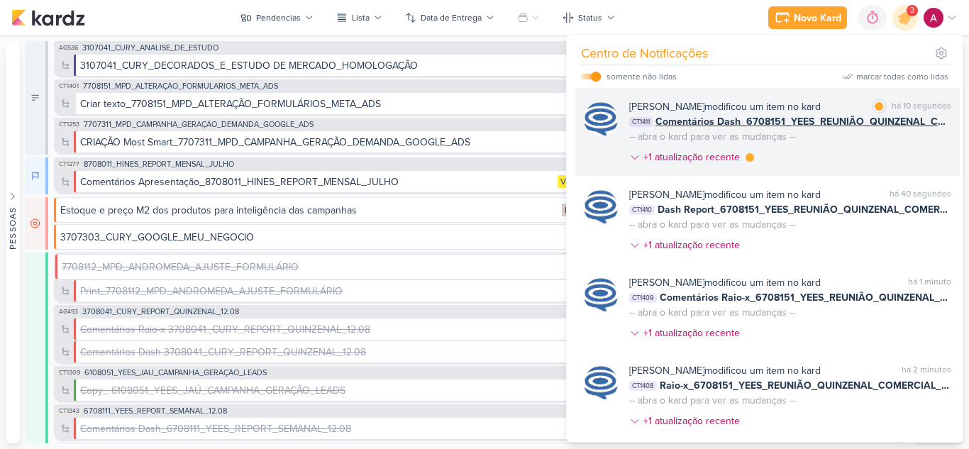
click at [849, 170] on div "[PERSON_NAME] modificou um item no kard marcar como lida há 10 segundos CT1411 …" at bounding box center [790, 134] width 322 height 71
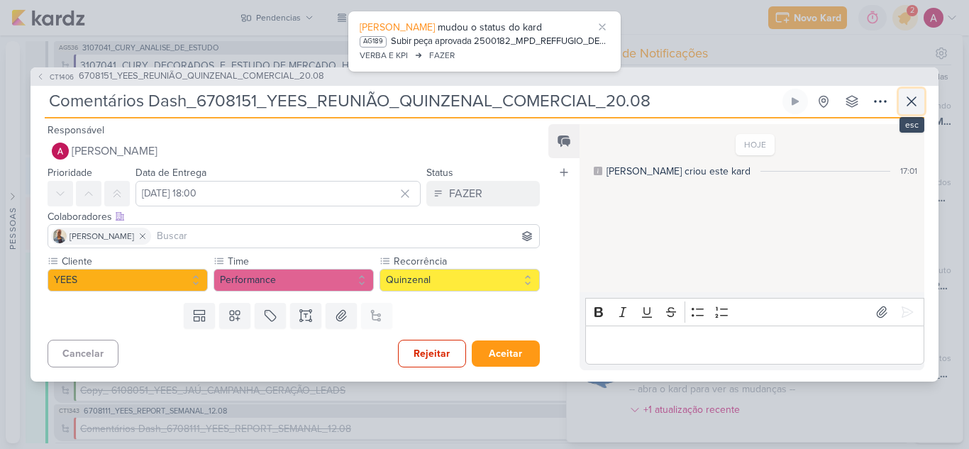
click at [906, 104] on icon at bounding box center [911, 101] width 17 height 17
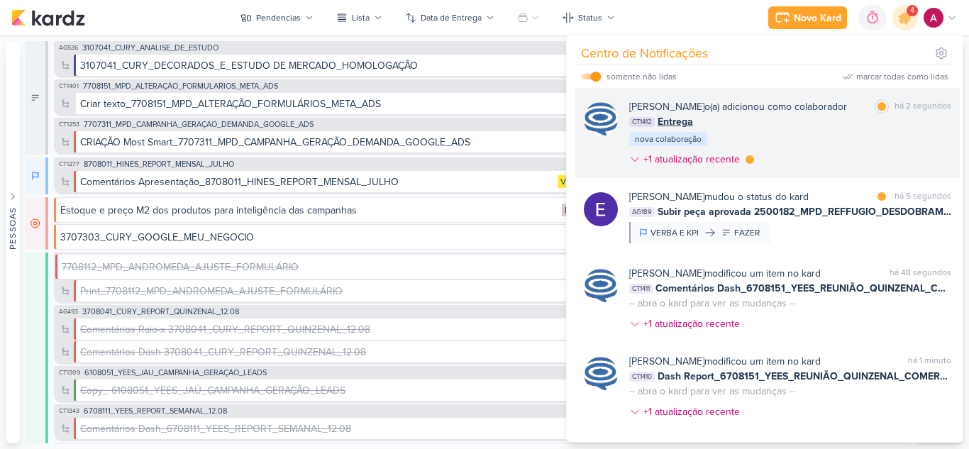
click at [852, 162] on div "[PERSON_NAME] o(a) adicionou como colaborador marcar como lida há 2 segundos CT…" at bounding box center [790, 135] width 322 height 73
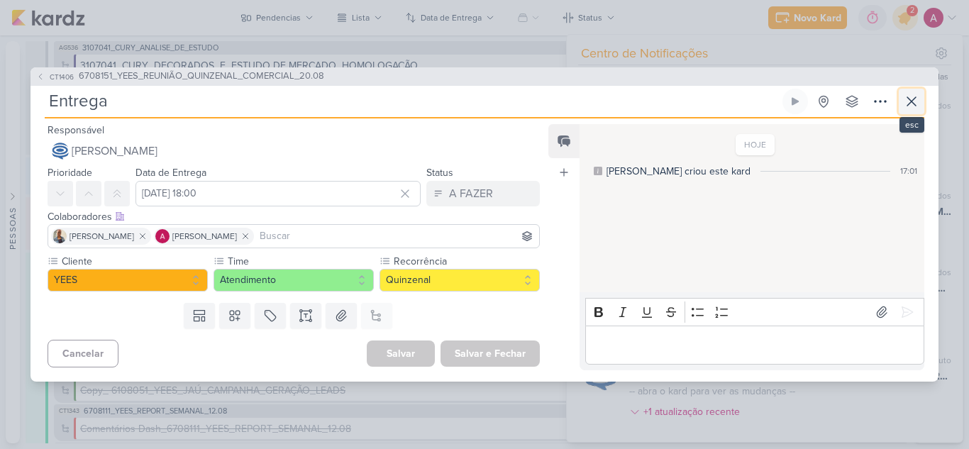
click at [913, 101] on icon at bounding box center [911, 101] width 17 height 17
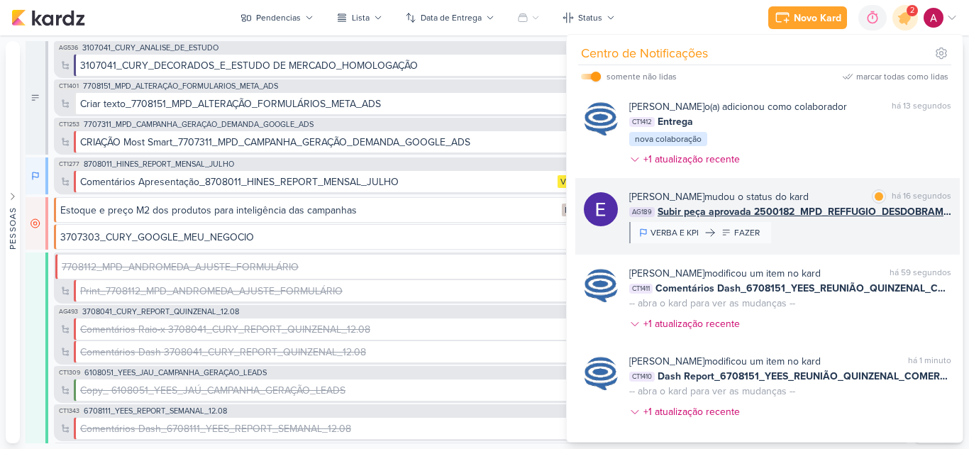
click at [860, 243] on div "[PERSON_NAME] mudou o status do kard marcar como lida há 16 segundos AG189 Subi…" at bounding box center [790, 216] width 322 height 54
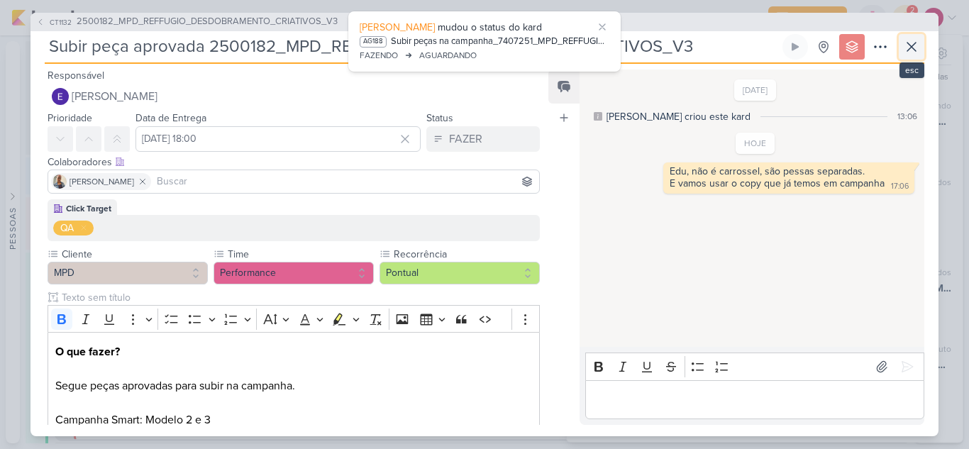
click at [916, 55] on icon at bounding box center [911, 46] width 17 height 17
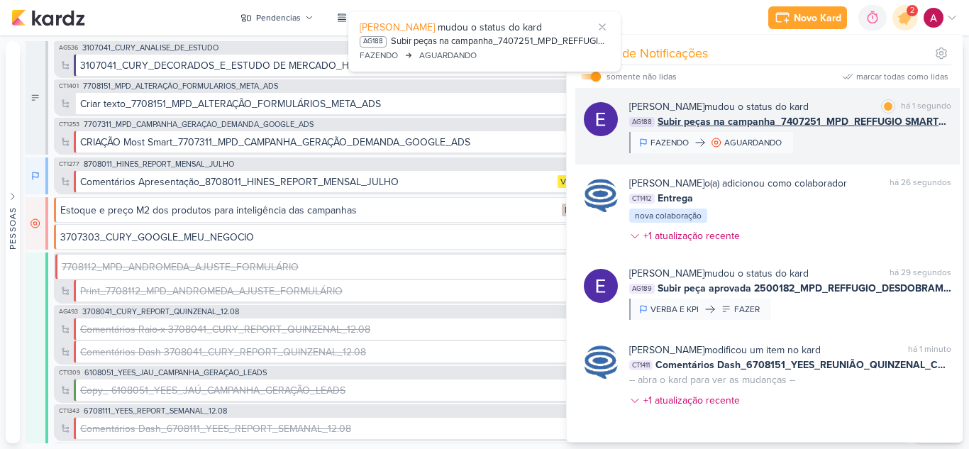
click at [841, 148] on div "[PERSON_NAME] mudou o status do kard marcar como lida há 1 segundo AG188 Subir …" at bounding box center [790, 126] width 322 height 54
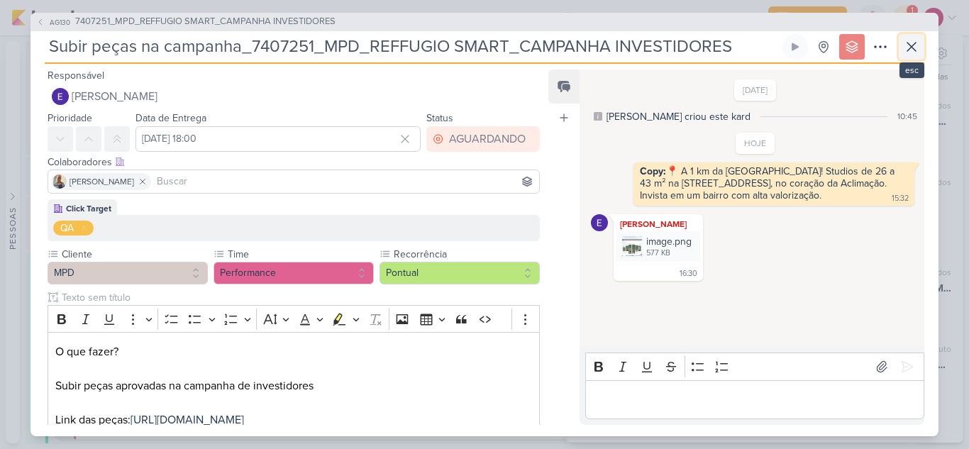
click at [917, 49] on icon at bounding box center [911, 46] width 17 height 17
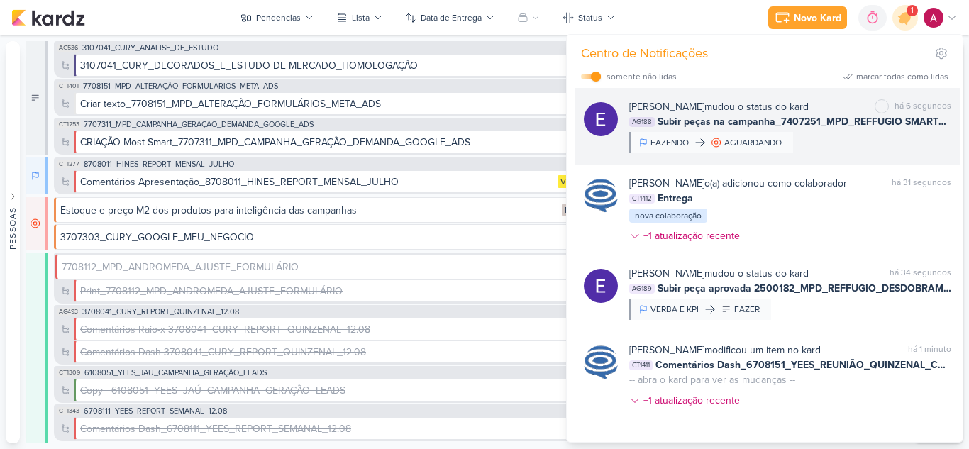
click at [819, 157] on div "[PERSON_NAME] mudou o status do kard marcar como não lida há 6 segundos AG188 S…" at bounding box center [767, 126] width 384 height 77
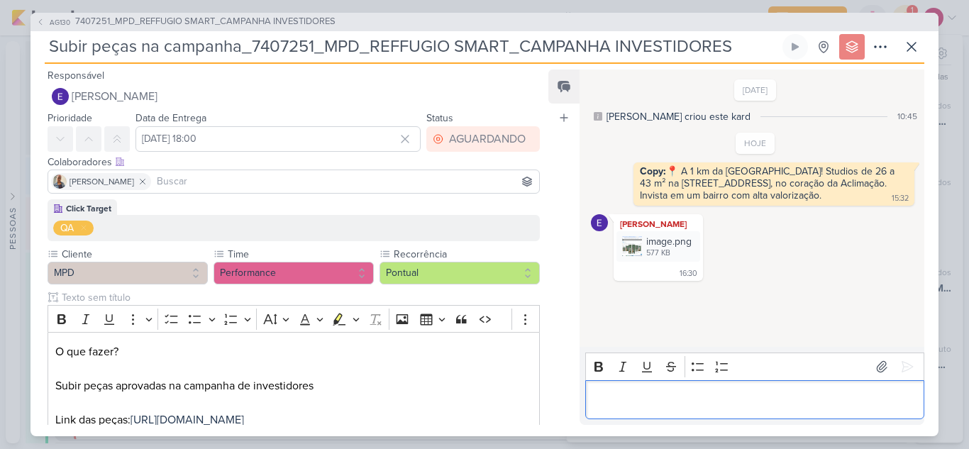
click at [649, 392] on p "Editor editing area: main" at bounding box center [754, 399] width 324 height 17
click at [909, 50] on icon at bounding box center [911, 46] width 17 height 17
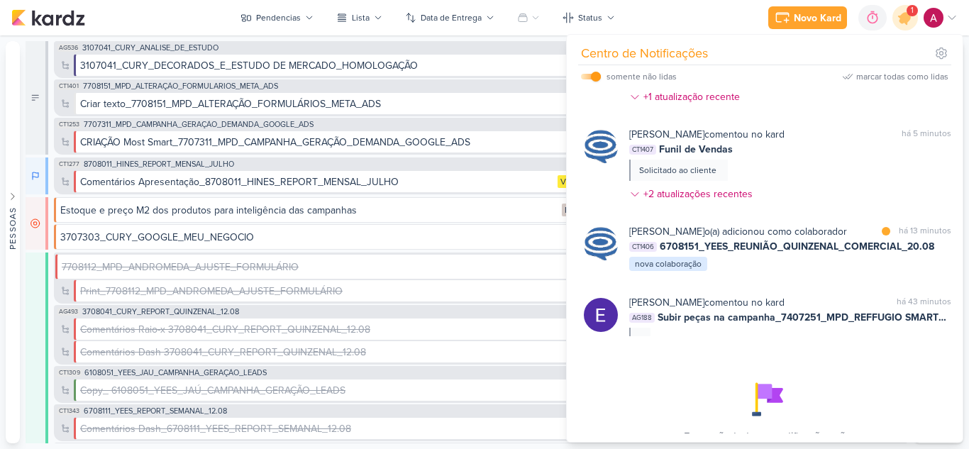
scroll to position [638, 0]
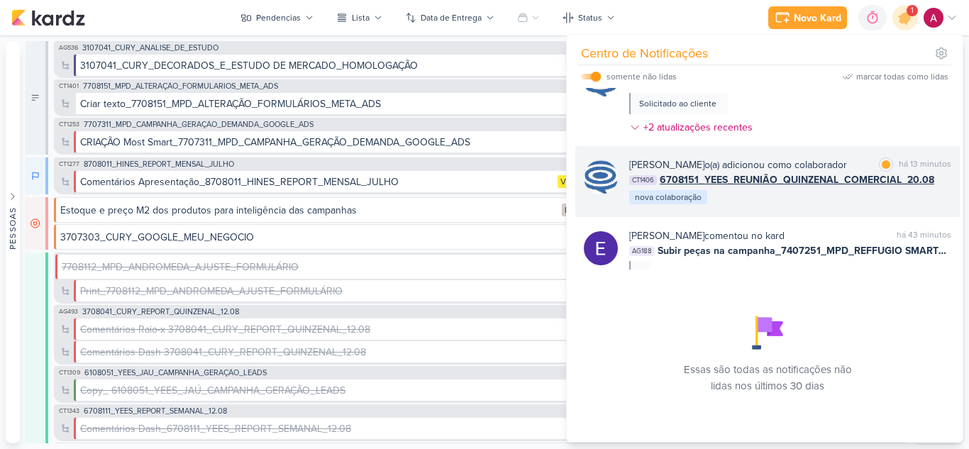
click at [847, 172] on div "[PERSON_NAME] o(a) adicionou como colaborador" at bounding box center [738, 164] width 218 height 15
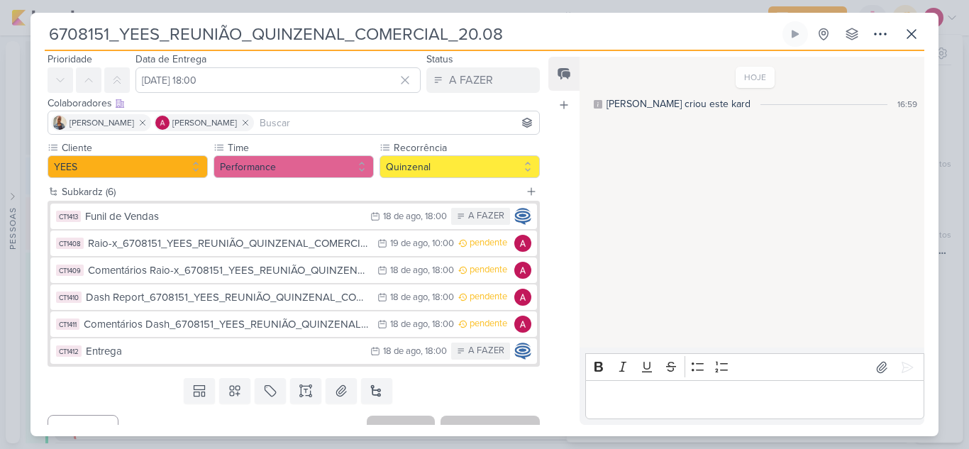
scroll to position [67, 0]
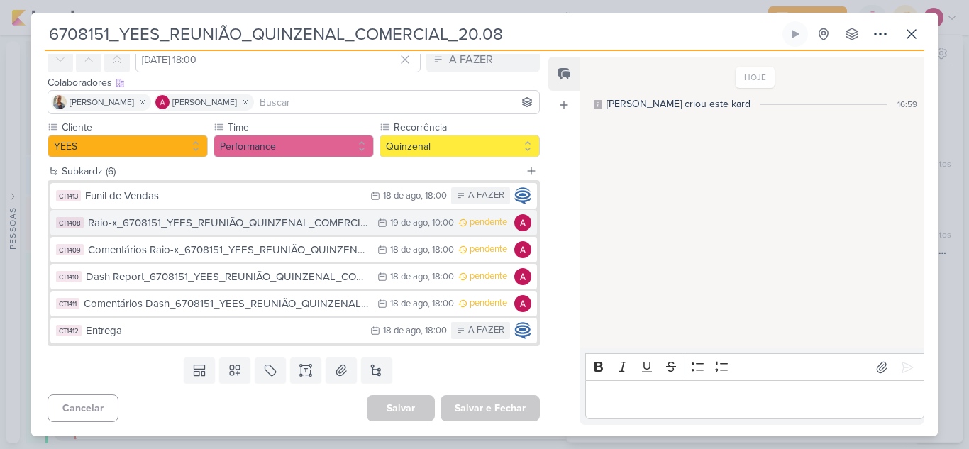
click at [306, 223] on div "Raio-x_6708151_YEES_REUNIÃO_QUINZENAL_COMERCIAL_20.08" at bounding box center [229, 223] width 282 height 16
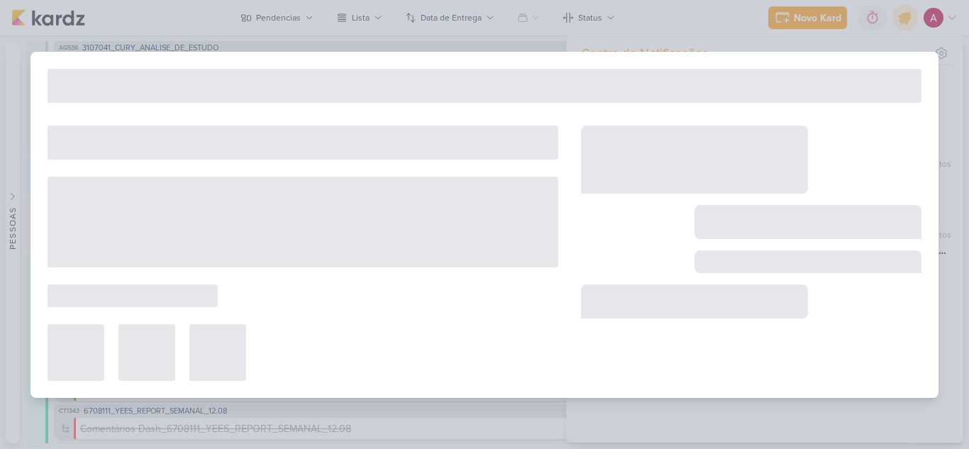
type input "Raio-x_6708151_YEES_REUNIÃO_QUINZENAL_COMERCIAL_20.08"
type input "[DATE] 10:00"
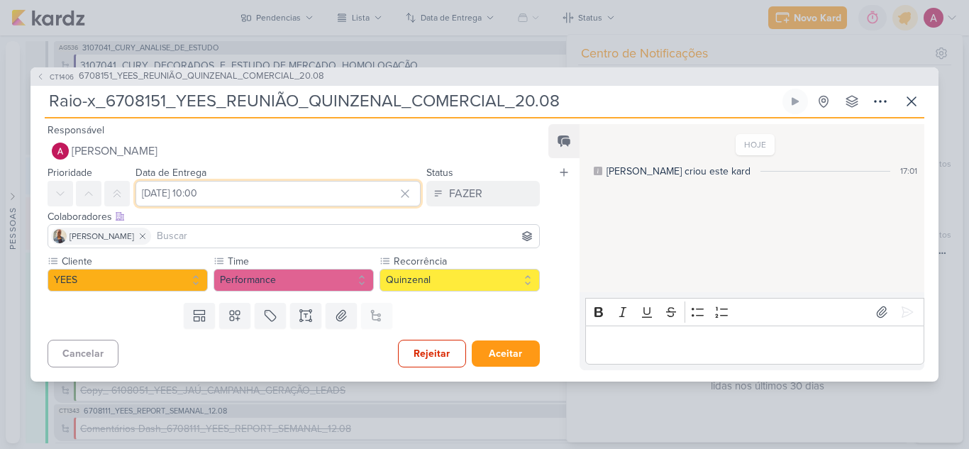
click at [301, 196] on input "[DATE] 10:00" at bounding box center [277, 194] width 285 height 26
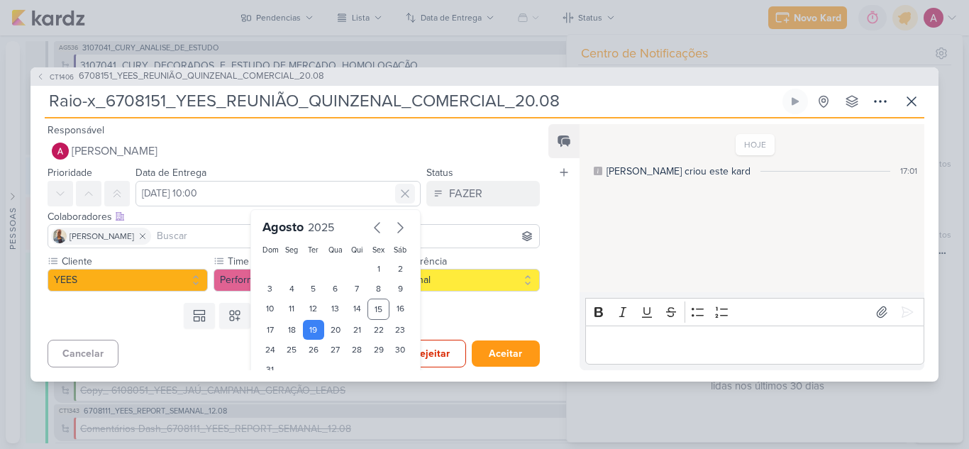
click at [400, 192] on icon at bounding box center [405, 194] width 14 height 14
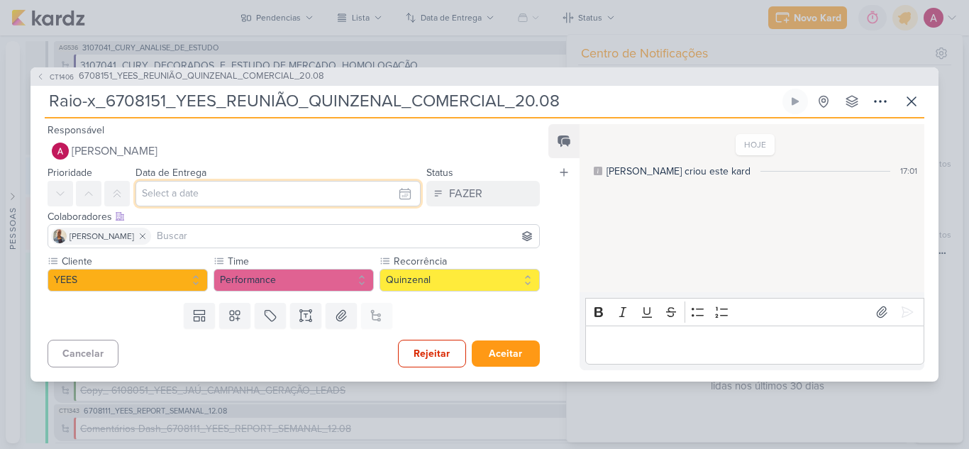
click at [336, 201] on input "text" at bounding box center [277, 194] width 285 height 26
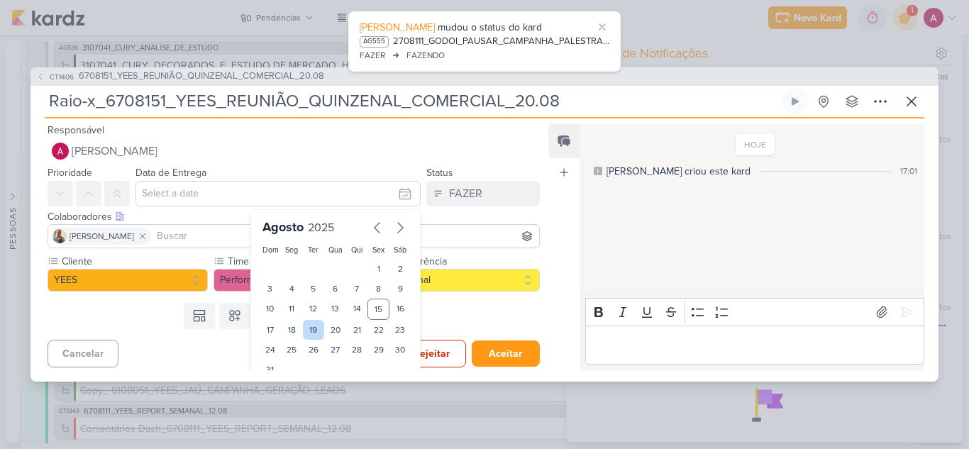
click at [309, 328] on div "19" at bounding box center [314, 330] width 22 height 20
type input "[DATE] 23:59"
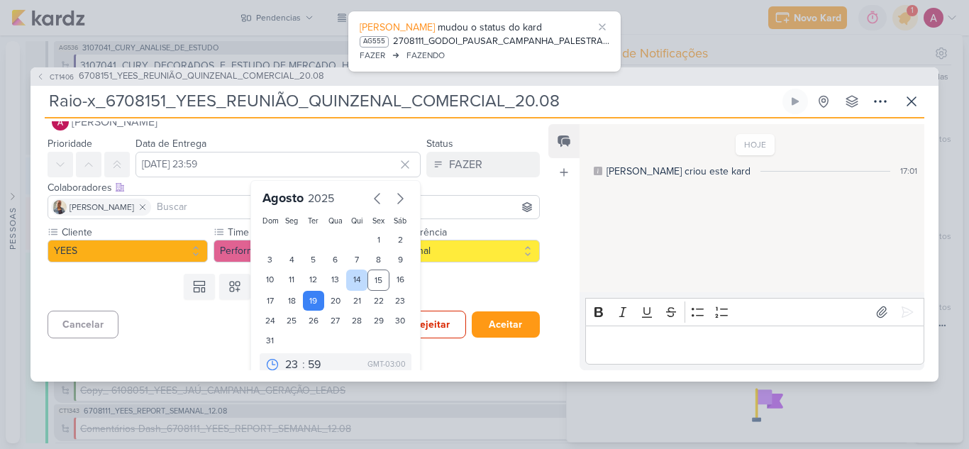
scroll to position [44, 0]
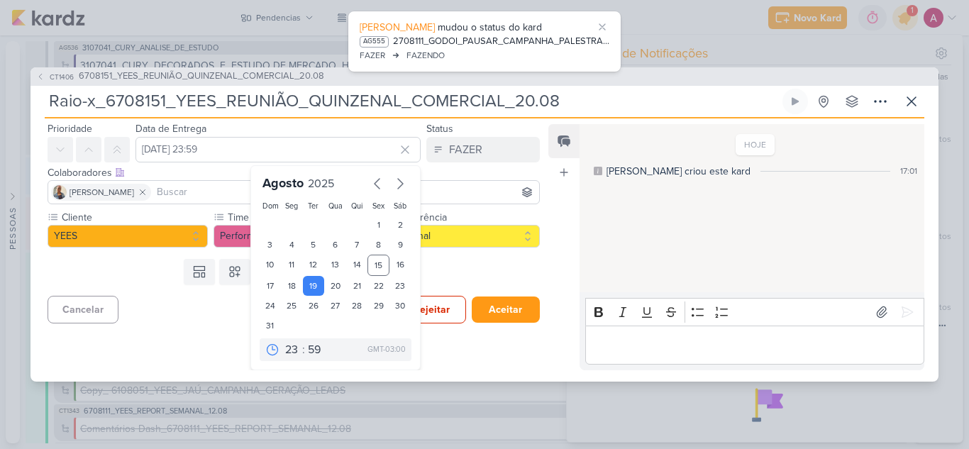
click at [208, 341] on div "Responsável [PERSON_NAME] Nenhum contato encontrado create new contact Novo Con…" at bounding box center [288, 245] width 515 height 249
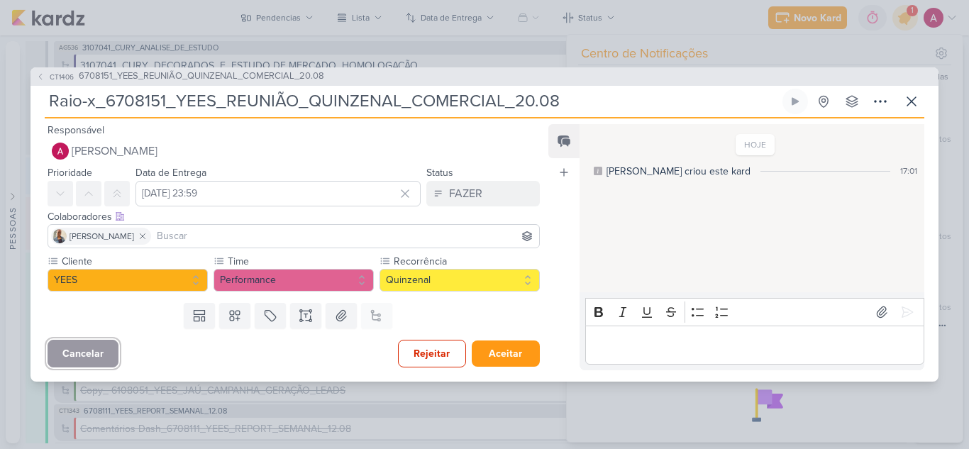
click at [104, 347] on button "Cancelar" at bounding box center [83, 354] width 71 height 28
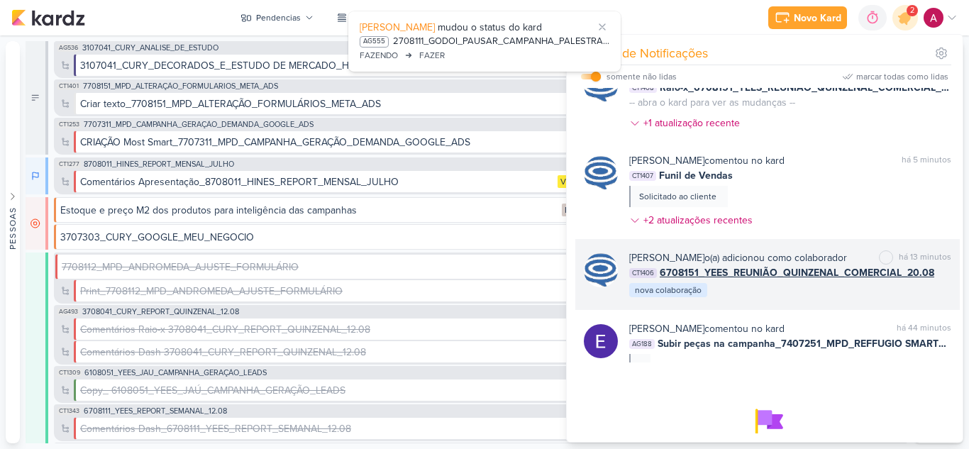
click at [829, 299] on div "[PERSON_NAME] o(a) adicionou como colaborador marcar como não lida há 13 minuto…" at bounding box center [790, 274] width 322 height 48
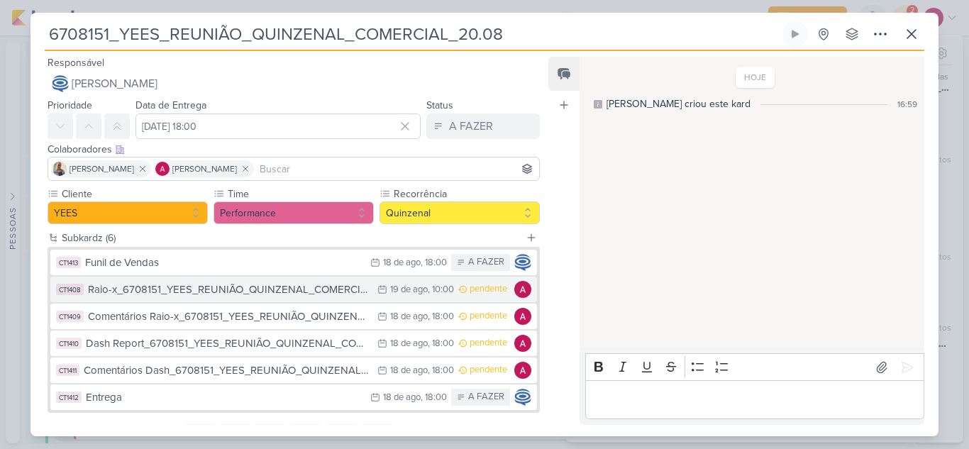
click at [362, 296] on button "CT1408 Raio-x_6708151_YEES_REUNIÃO_QUINZENAL_COMERCIAL_20.08 [DATE] [DATE] 10:0…" at bounding box center [293, 290] width 487 height 26
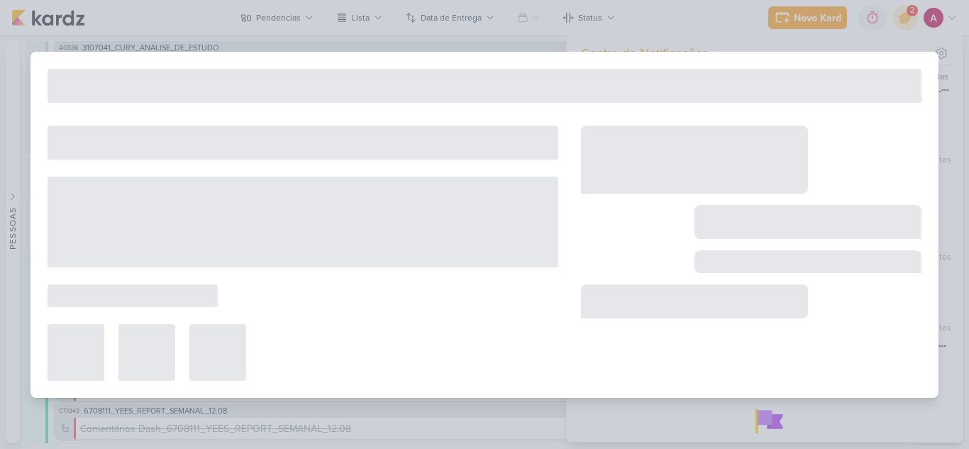
type input "Raio-x_6708151_YEES_REUNIÃO_QUINZENAL_COMERCIAL_20.08"
type input "[DATE] 10:00"
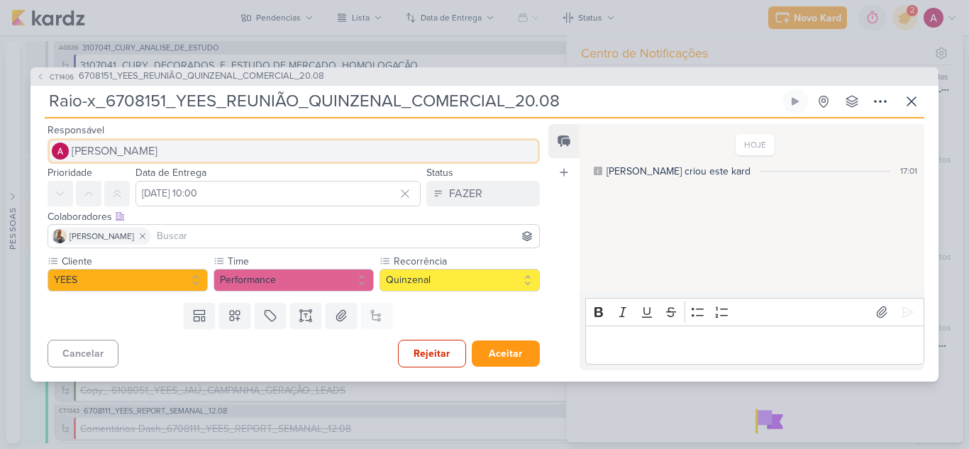
click at [101, 145] on span "[PERSON_NAME]" at bounding box center [115, 151] width 86 height 17
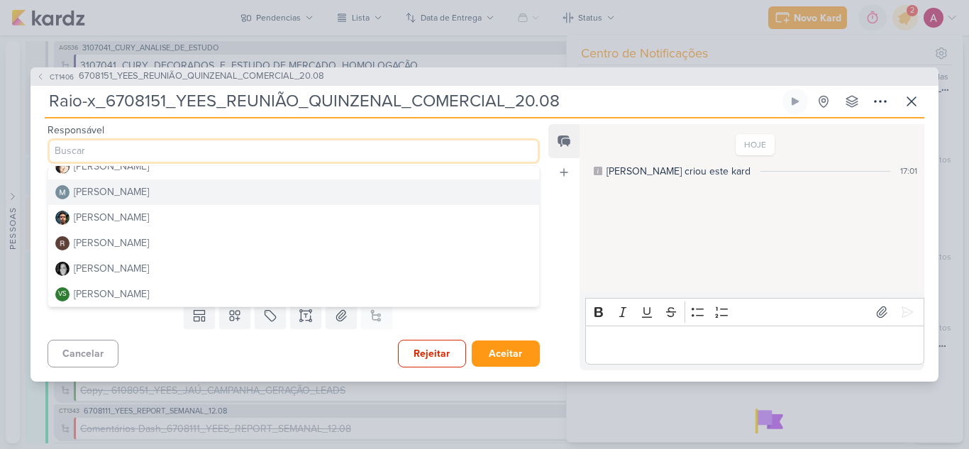
scroll to position [243, 0]
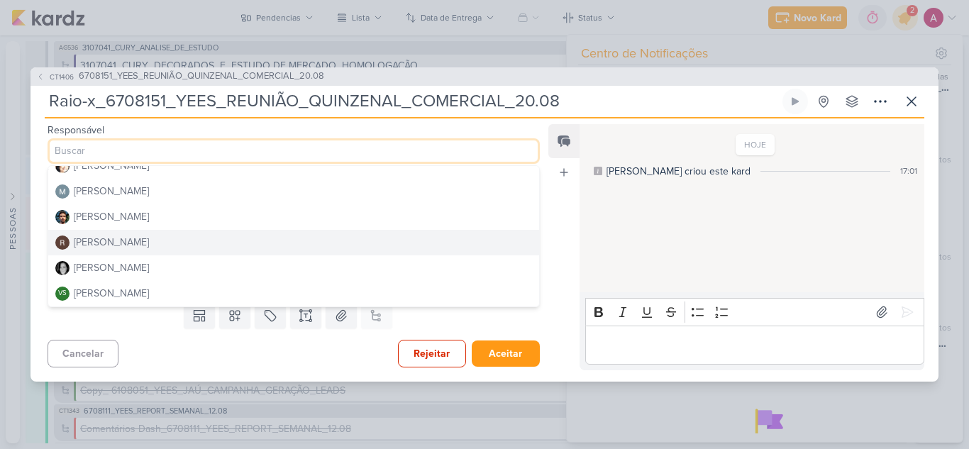
click at [121, 238] on div "[PERSON_NAME]" at bounding box center [111, 242] width 75 height 15
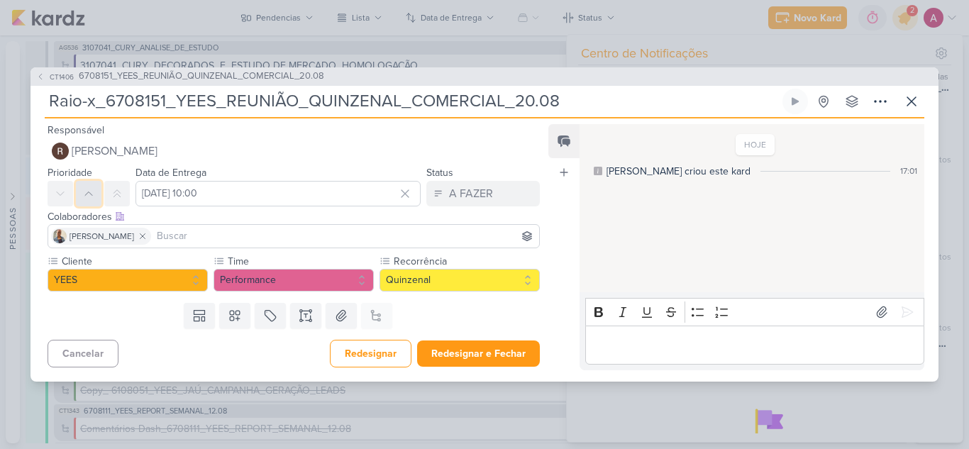
click at [89, 198] on icon at bounding box center [88, 193] width 11 height 11
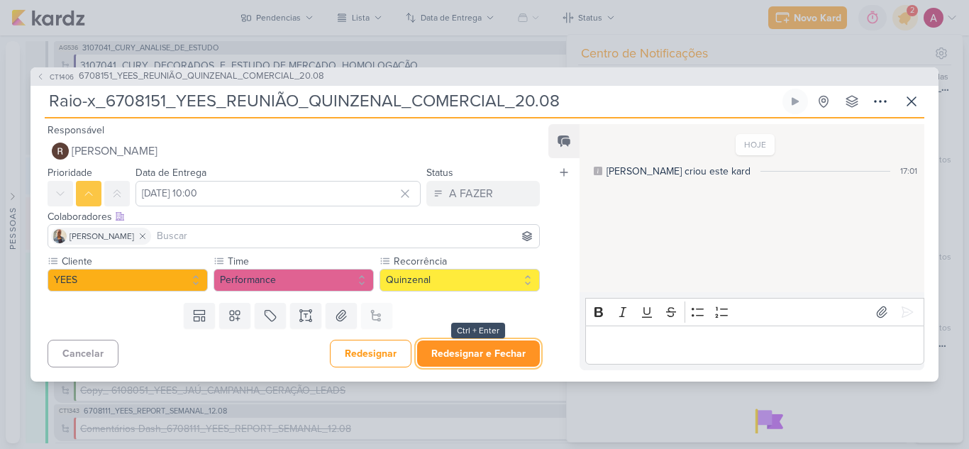
click at [496, 351] on button "Redesignar e Fechar" at bounding box center [478, 354] width 123 height 26
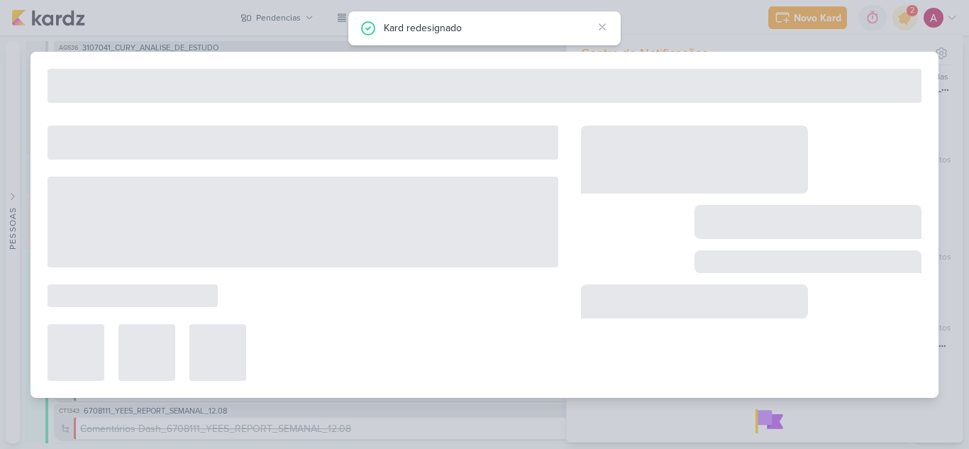
type input "6708151_YEES_REUNIÃO_QUINZENAL_COMERCIAL_20.08"
type input "[DATE] 18:00"
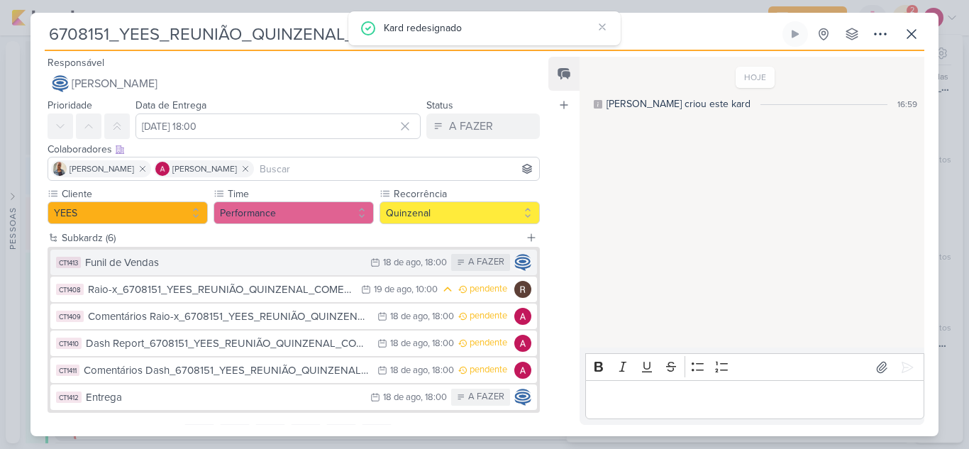
scroll to position [67, 0]
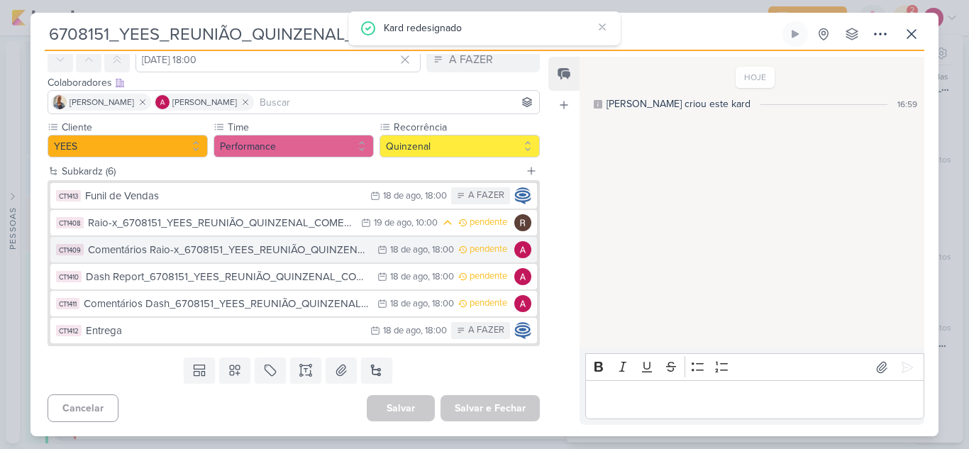
click at [318, 250] on div "Comentários Raio-x_6708151_YEES_REUNIÃO_QUINZENAL_COMERCIAL_20.08" at bounding box center [229, 250] width 282 height 16
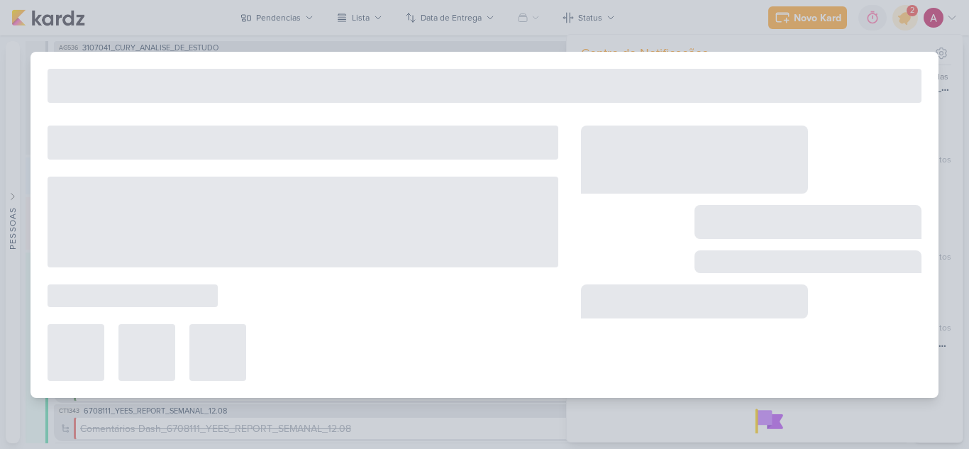
type input "Comentários Raio-x_6708151_YEES_REUNIÃO_QUINZENAL_COMERCIAL_20.08"
type input "[DATE] 18:00"
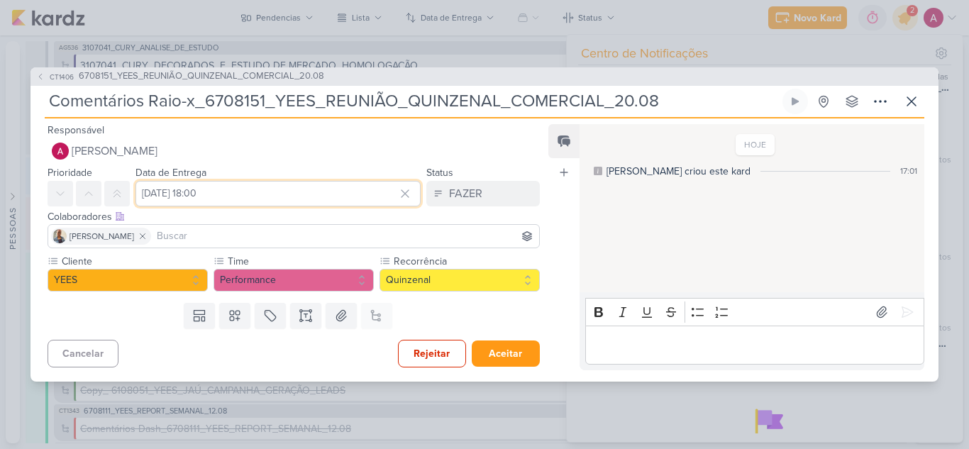
click at [177, 191] on input "[DATE] 18:00" at bounding box center [277, 194] width 285 height 26
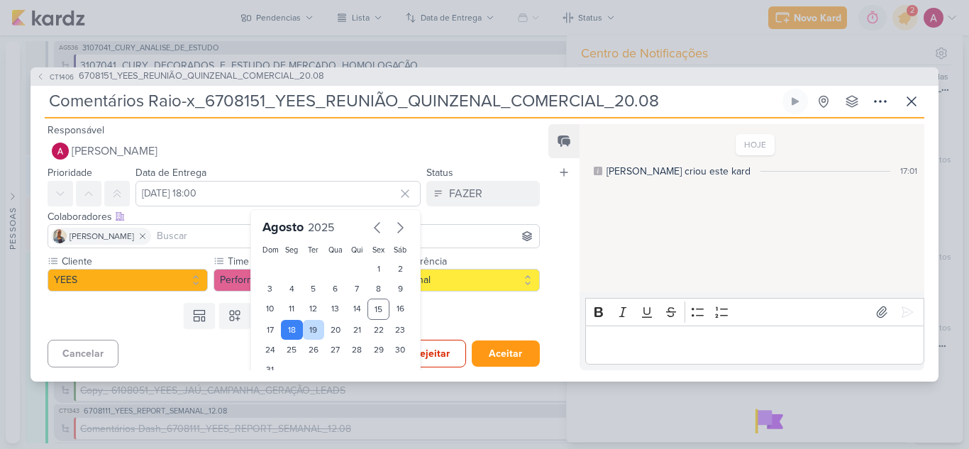
click at [309, 328] on div "19" at bounding box center [314, 330] width 22 height 20
type input "[DATE] 18:00"
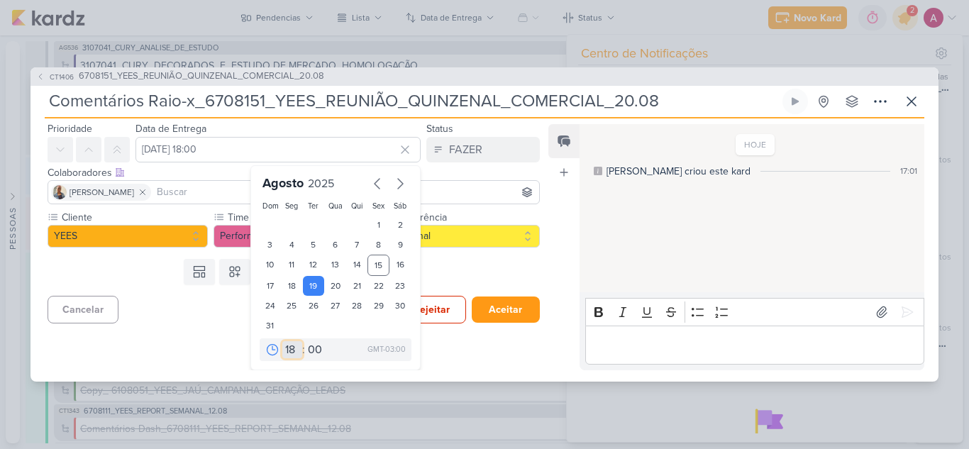
click at [287, 350] on select "00 01 02 03 04 05 06 07 08 09 10 11 12 13 14 15 16 17 18 19 20 21 22 23" at bounding box center [292, 349] width 20 height 17
click at [311, 349] on select "00 05 10 15 20 25 30 35 40 45 50 55 59" at bounding box center [315, 349] width 20 height 17
click at [286, 350] on select "00 01 02 03 04 05 06 07 08 09 10 11 12 13 14 15 16 17 18 19 20 21 22 23" at bounding box center [292, 349] width 20 height 17
click at [348, 333] on div "1 2 3 4 5 6 7 8 9 10 11 12 13 14 15 16 17 18 19 20 21 22 23 24 25 26 27 28 29 3…" at bounding box center [336, 275] width 152 height 121
click at [284, 351] on select "00 01 02 03 04 05 06 07 08 09 10 11 12 13 14 15 16 17 18 19 20 21 22 23" at bounding box center [292, 349] width 20 height 17
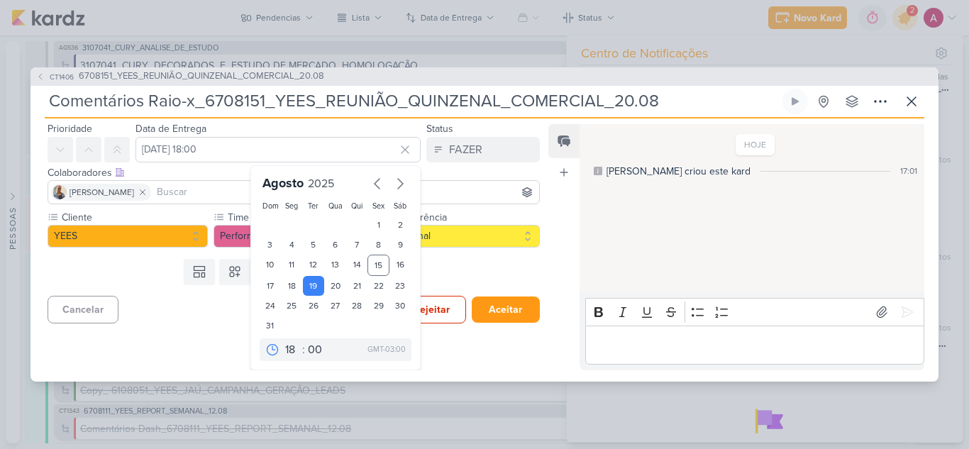
click at [270, 352] on icon at bounding box center [272, 350] width 14 height 14
drag, startPoint x: 266, startPoint y: 350, endPoint x: 270, endPoint y: 344, distance: 7.7
click at [266, 349] on icon at bounding box center [272, 350] width 14 height 14
click at [289, 350] on select "00 01 02 03 04 05 06 07 08 09 10 11 12 13 14 15 16 17 18 19 20 21 22 23" at bounding box center [292, 349] width 20 height 17
select select "0"
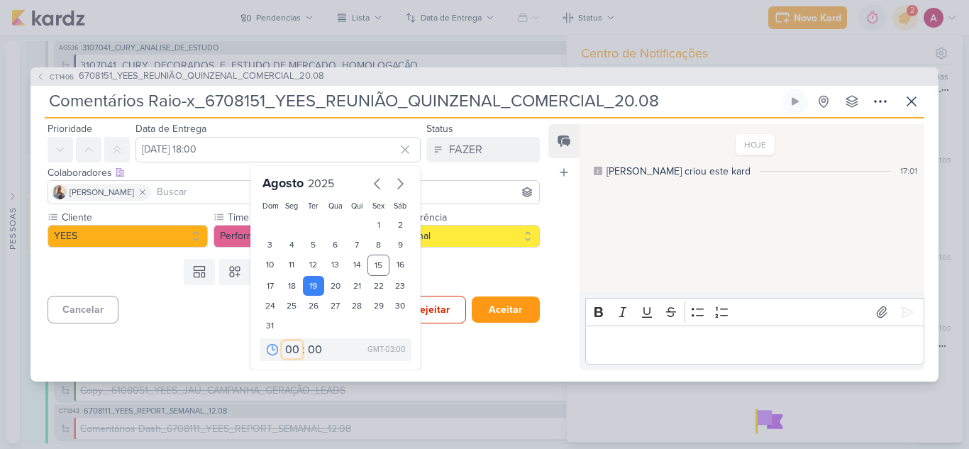
click at [282, 341] on select "00 01 02 03 04 05 06 07 08 09 10 11 12 13 14 15 16 17 18 19 20 21 22 23" at bounding box center [292, 349] width 20 height 17
type input "[DATE] 00:00"
drag, startPoint x: 253, startPoint y: 146, endPoint x: 287, endPoint y: 146, distance: 34.1
click at [287, 146] on input "[DATE] 00:00" at bounding box center [277, 150] width 285 height 26
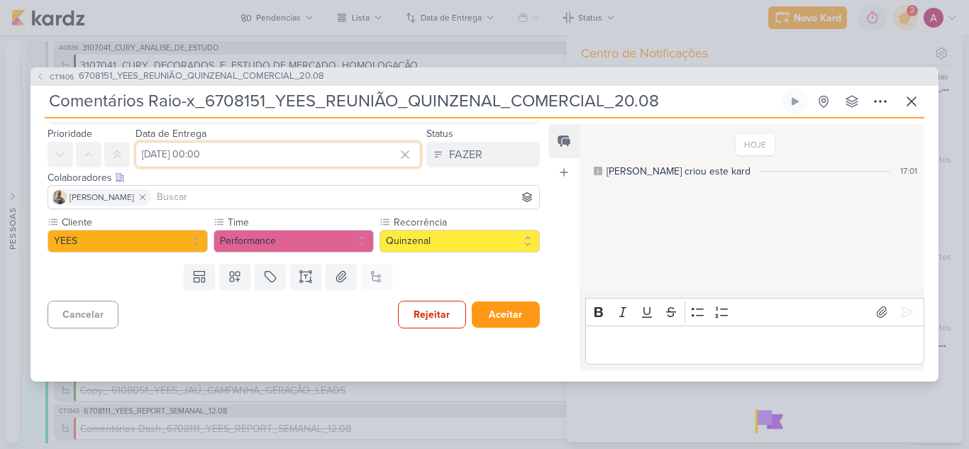
scroll to position [0, 0]
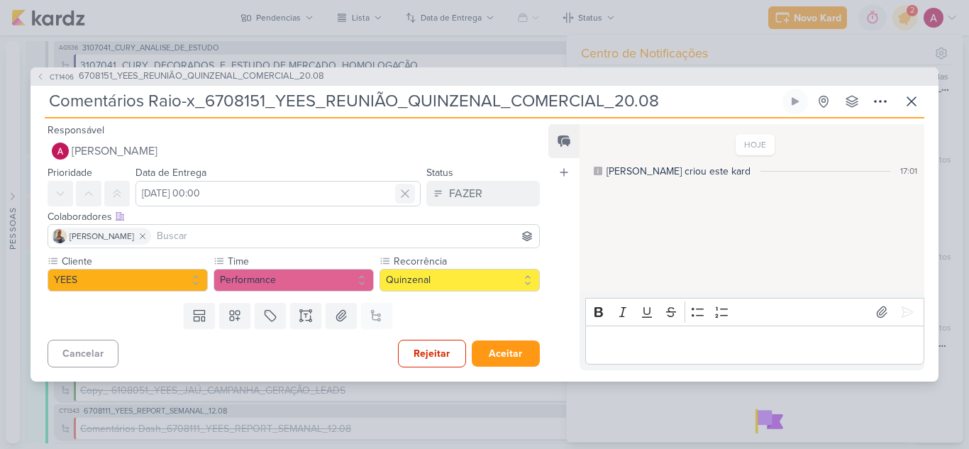
click at [399, 199] on icon at bounding box center [405, 194] width 14 height 14
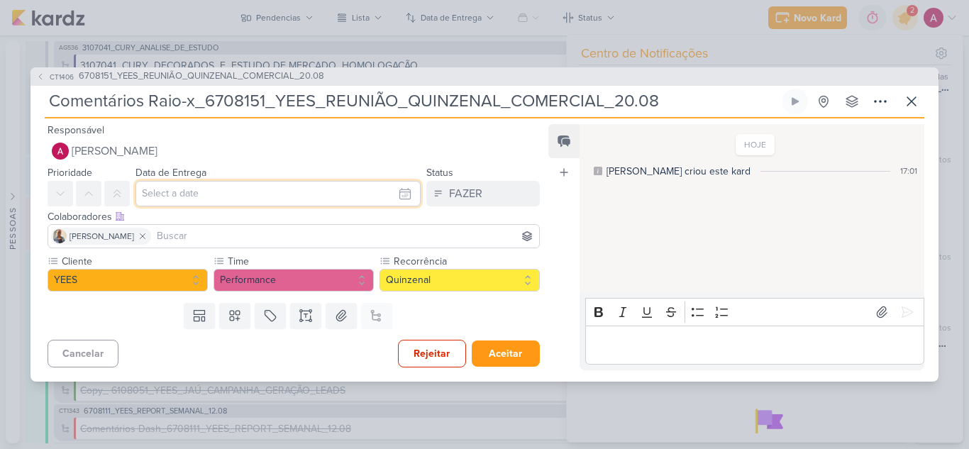
click at [209, 197] on input "text" at bounding box center [277, 194] width 285 height 26
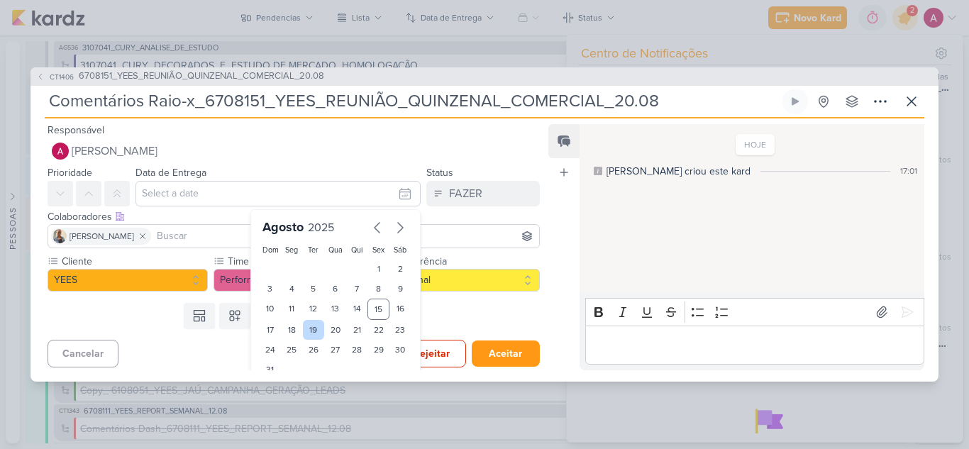
click at [303, 333] on div "19" at bounding box center [314, 330] width 22 height 20
type input "[DATE] 23:59"
click at [467, 316] on div "Templates Campos Personalizados Marcadores Caixa De Texto Anexo Este kard já é …" at bounding box center [288, 315] width 515 height 37
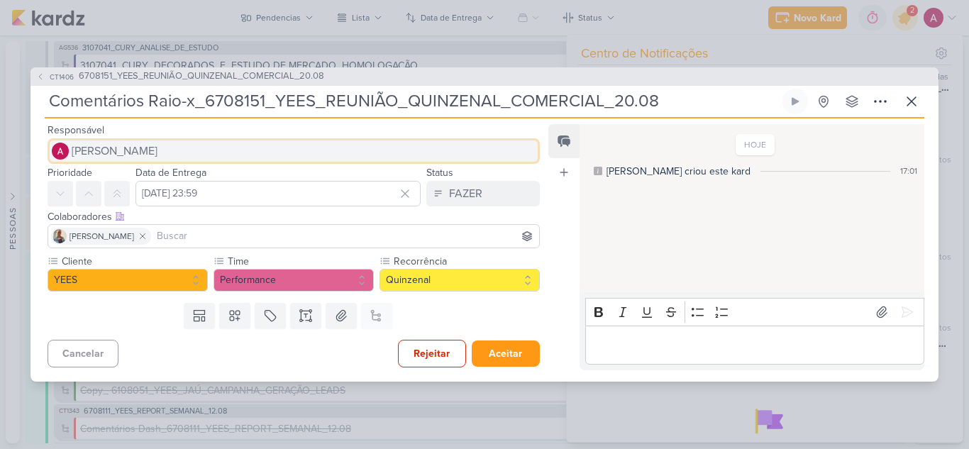
click at [136, 149] on span "[PERSON_NAME]" at bounding box center [115, 151] width 86 height 17
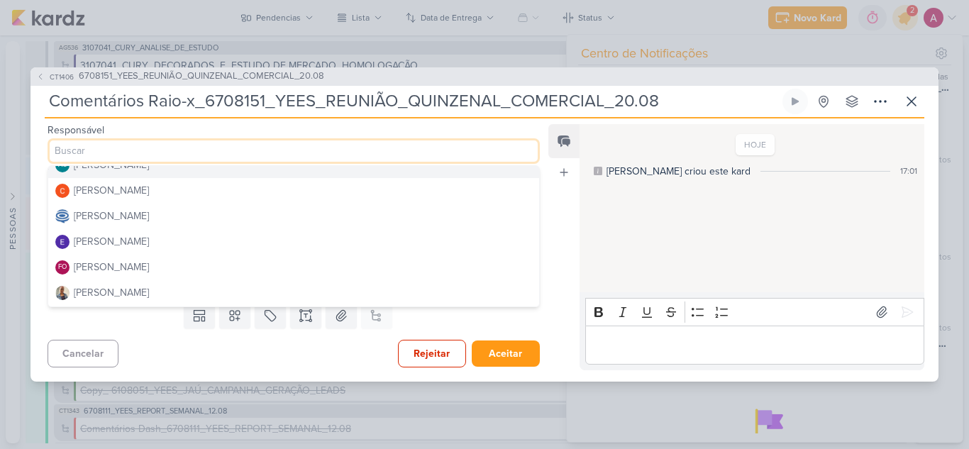
scroll to position [71, 0]
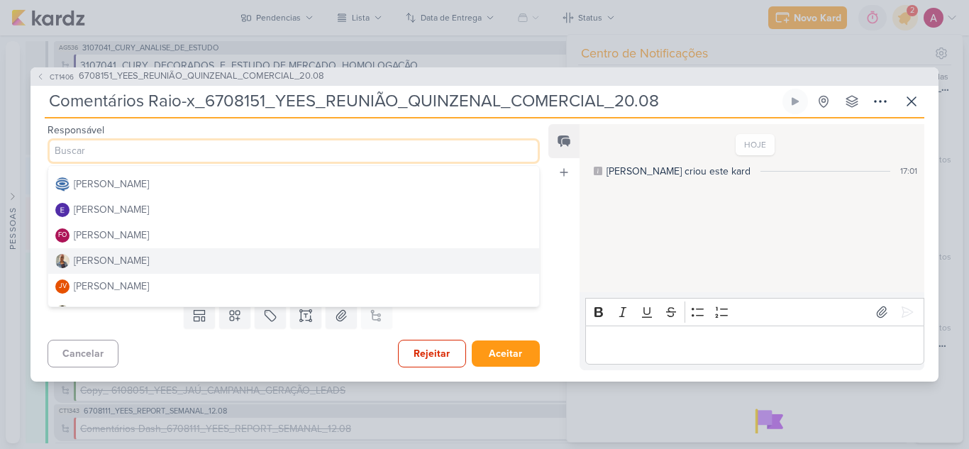
click at [106, 265] on div "[PERSON_NAME]" at bounding box center [111, 260] width 75 height 15
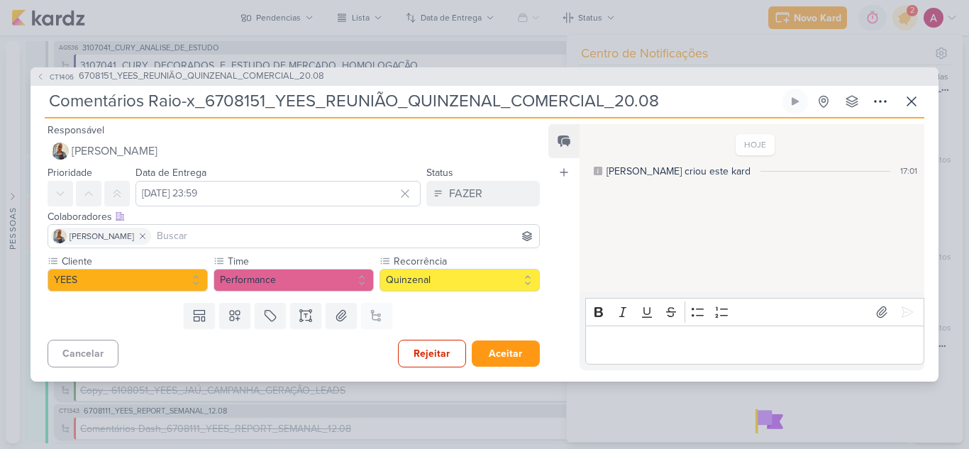
click at [154, 236] on input at bounding box center [345, 236] width 382 height 17
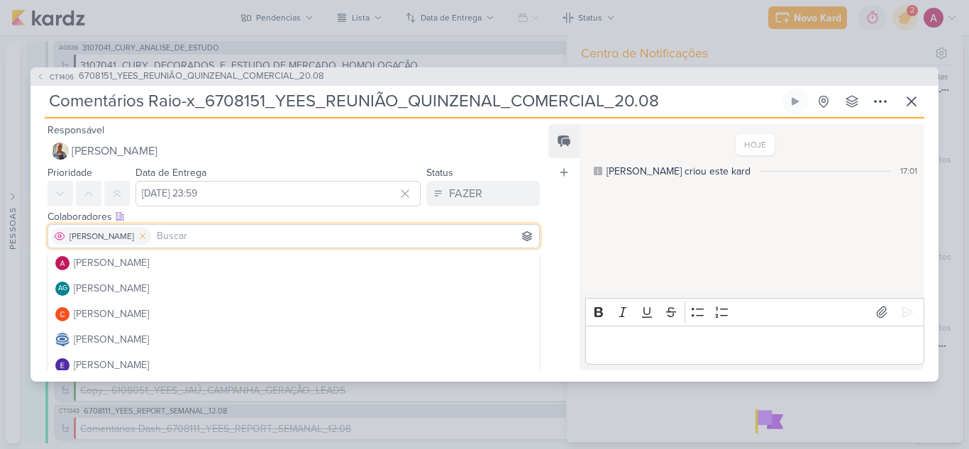
click at [138, 234] on icon at bounding box center [143, 236] width 10 height 10
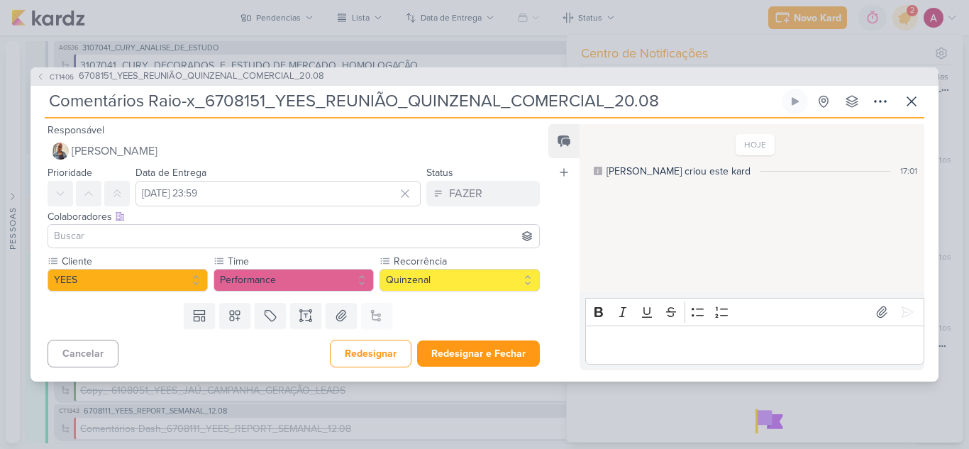
click at [133, 238] on input at bounding box center [293, 236] width 485 height 17
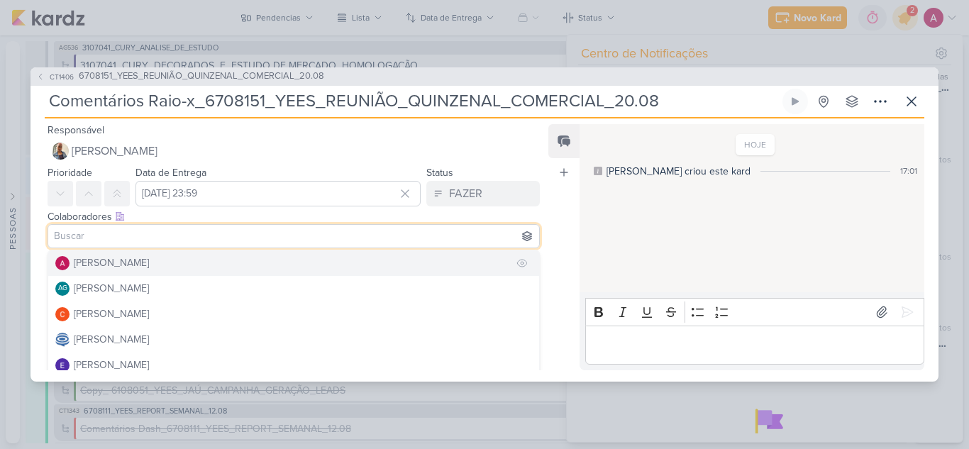
click at [127, 264] on div "[PERSON_NAME]" at bounding box center [111, 262] width 75 height 15
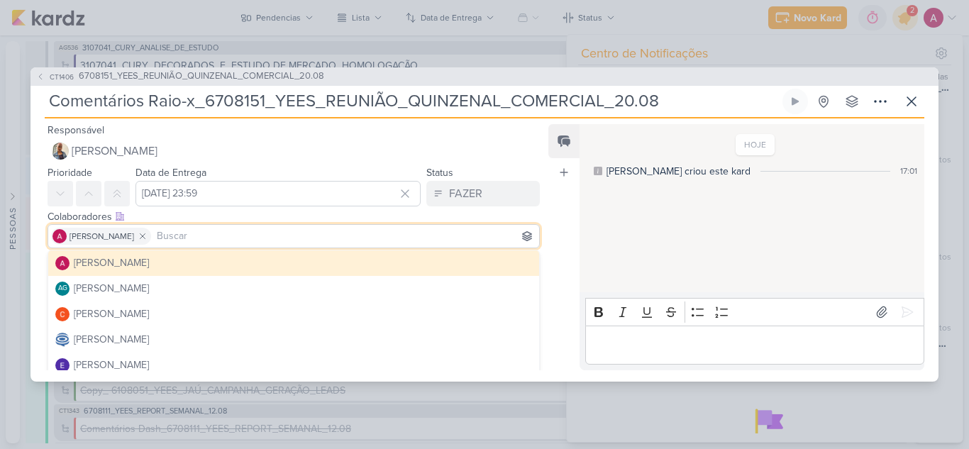
click at [121, 262] on div "[PERSON_NAME]" at bounding box center [111, 262] width 75 height 15
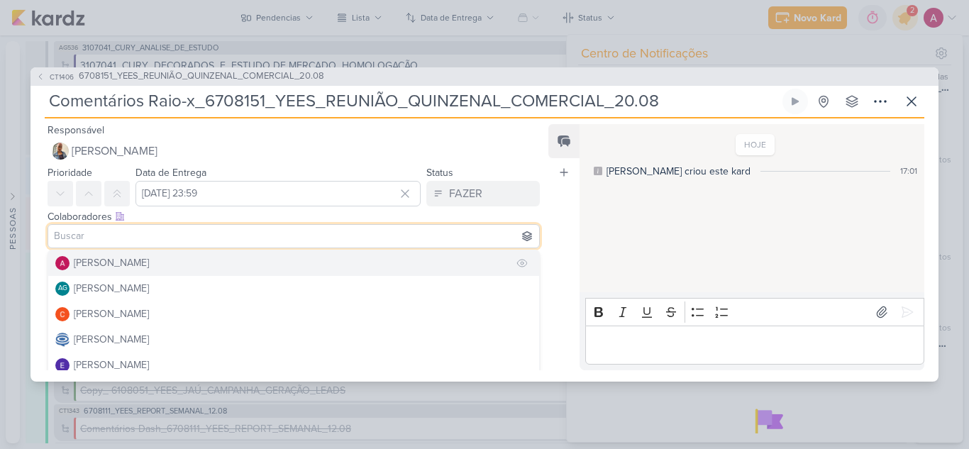
click at [229, 259] on button "[PERSON_NAME]" at bounding box center [293, 263] width 491 height 26
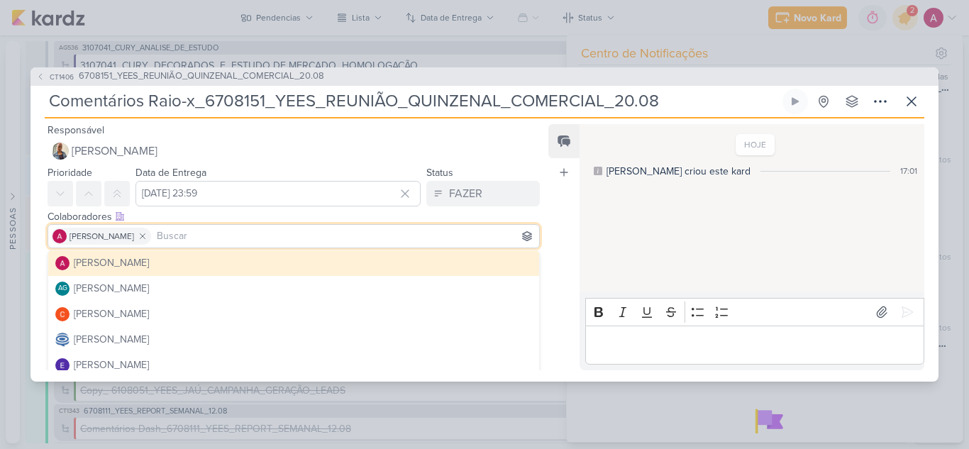
click at [570, 217] on div "Feed Atrelar email Solte o email para atrelar ao kard" at bounding box center [563, 247] width 31 height 246
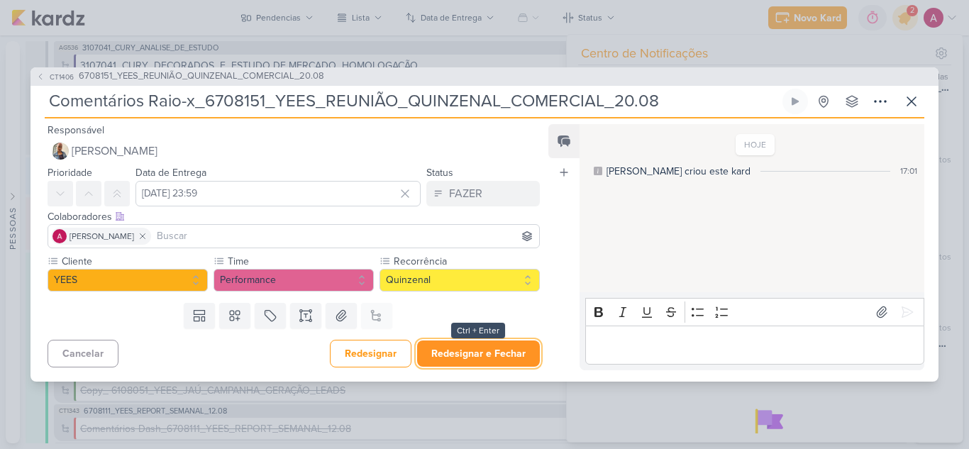
click at [450, 348] on button "Redesignar e Fechar" at bounding box center [478, 354] width 123 height 26
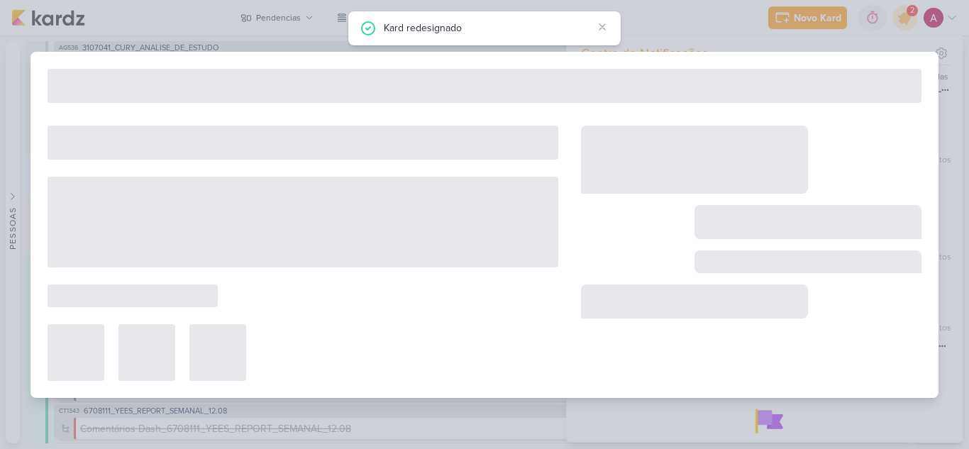
type input "6708151_YEES_REUNIÃO_QUINZENAL_COMERCIAL_20.08"
type input "[DATE] 18:00"
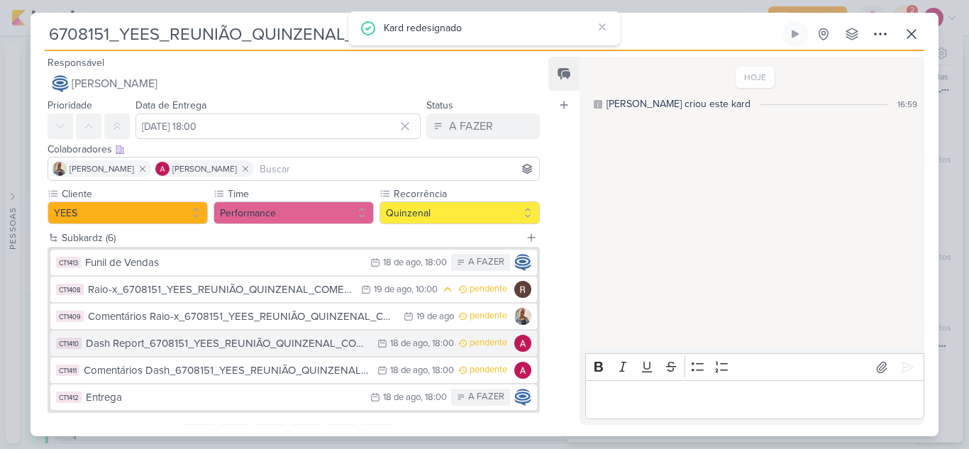
click at [338, 348] on div "Dash Report_6708151_YEES_REUNIÃO_QUINZENAL_COMERCIAL_20.08" at bounding box center [228, 344] width 284 height 16
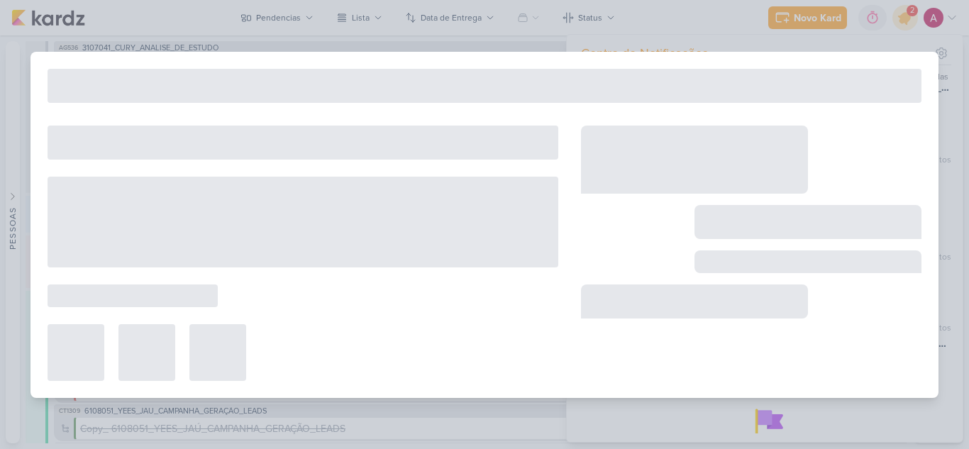
type input "Dash Report_6708151_YEES_REUNIÃO_QUINZENAL_COMERCIAL_20.08"
type input "[DATE] 18:00"
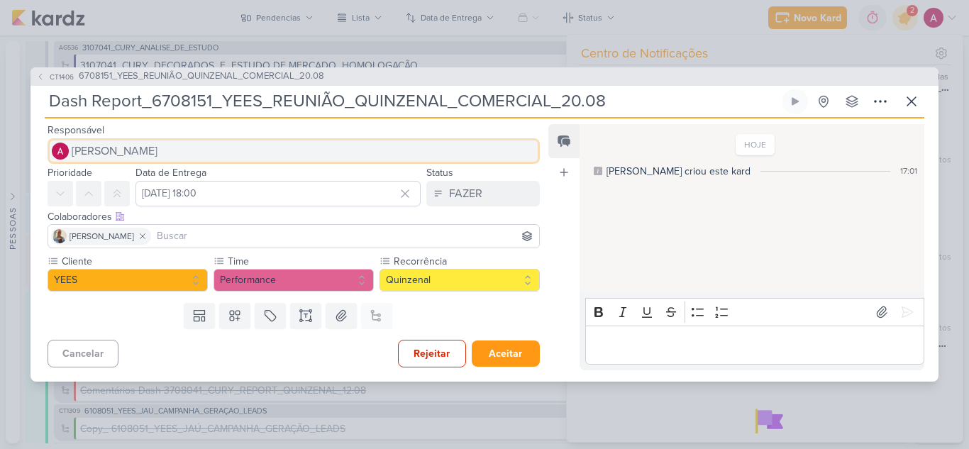
click at [129, 145] on span "[PERSON_NAME]" at bounding box center [115, 151] width 86 height 17
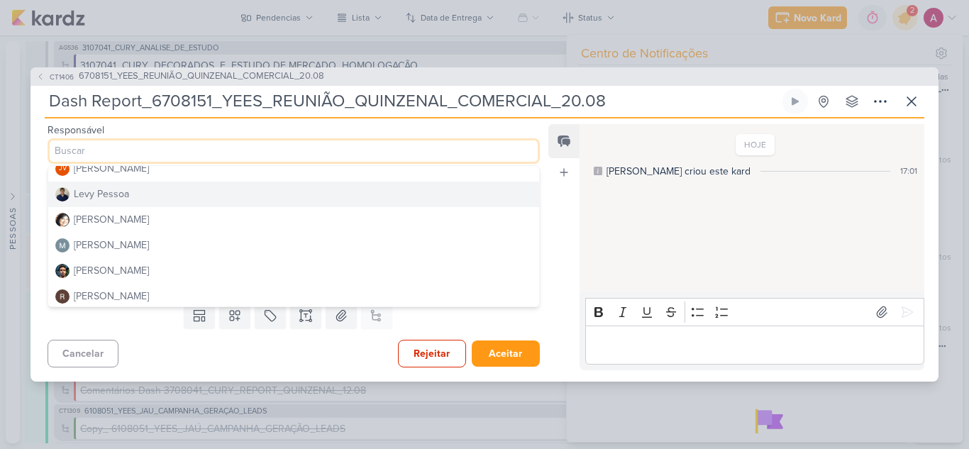
scroll to position [213, 0]
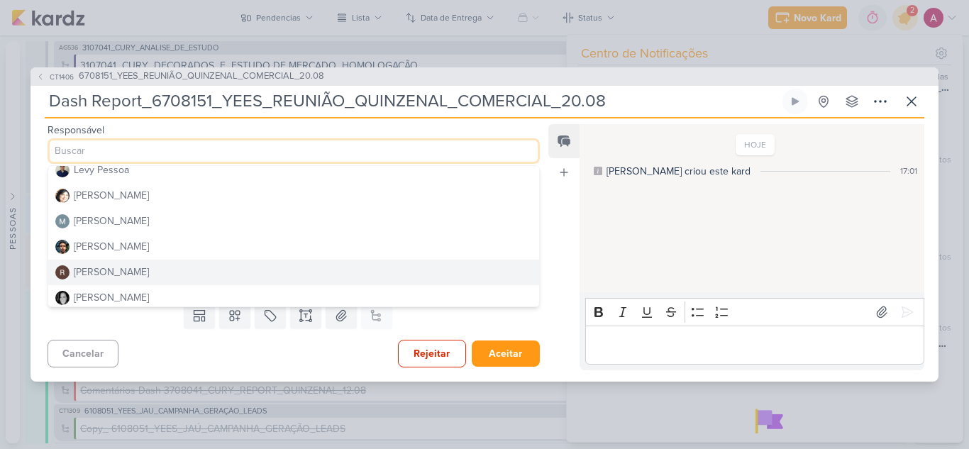
click at [111, 270] on div "[PERSON_NAME]" at bounding box center [111, 272] width 75 height 15
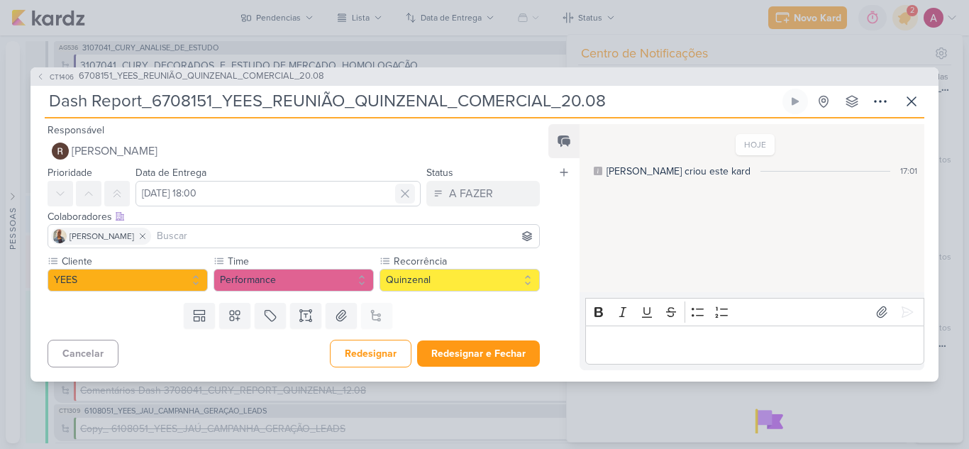
click at [402, 194] on icon at bounding box center [405, 193] width 7 height 7
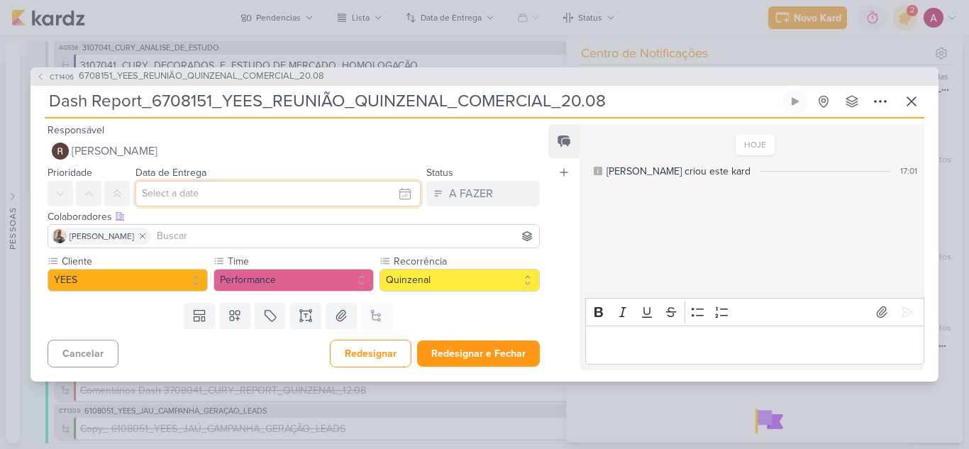
click at [306, 204] on input "text" at bounding box center [277, 194] width 285 height 26
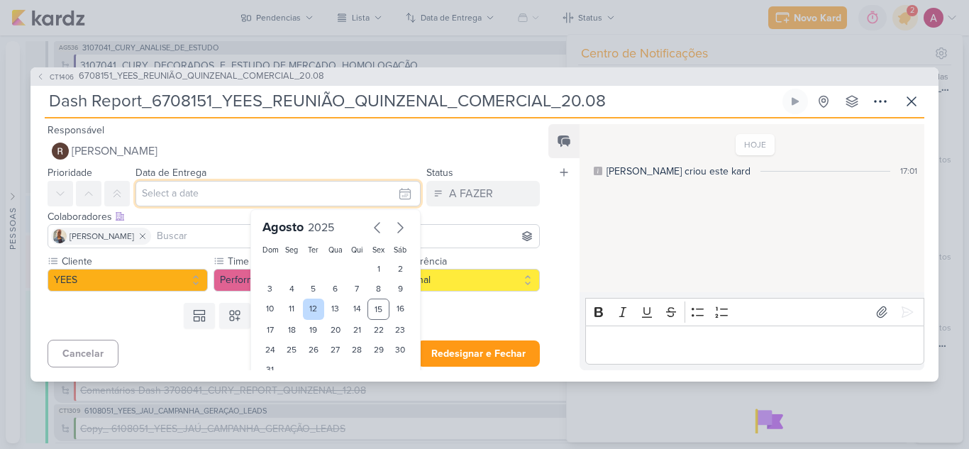
scroll to position [16, 0]
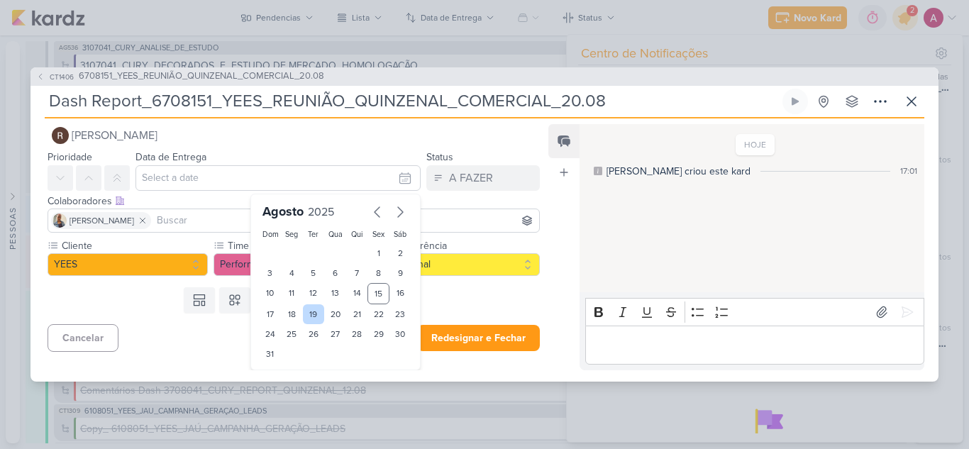
click at [311, 312] on div "19" at bounding box center [314, 314] width 22 height 20
type input "[DATE] 23:59"
click at [457, 301] on div "Templates Campos Personalizados Marcadores Caixa De Texto Anexo Este kard já é …" at bounding box center [288, 300] width 515 height 37
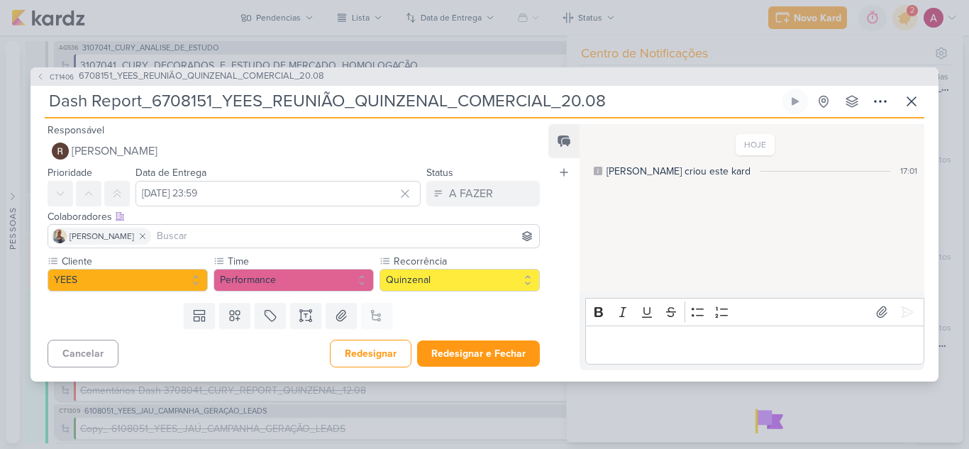
scroll to position [0, 0]
click at [471, 355] on button "Redesignar e Fechar" at bounding box center [478, 354] width 123 height 26
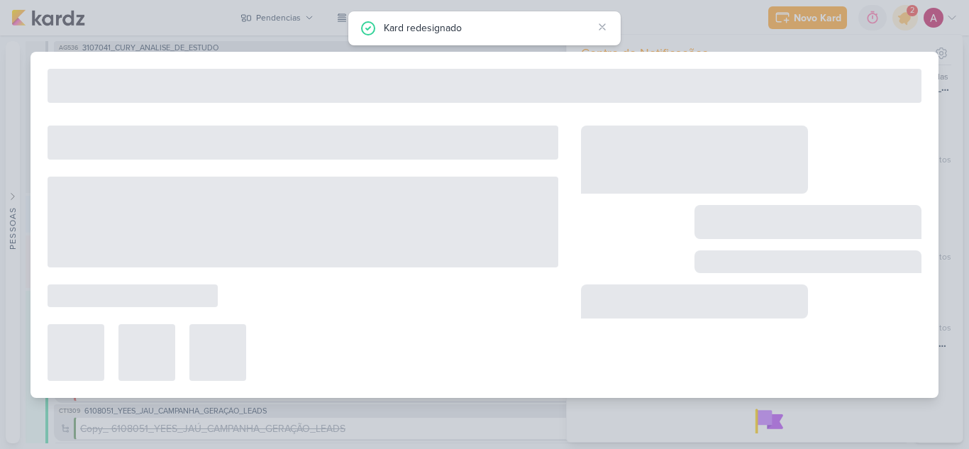
type input "6708151_YEES_REUNIÃO_QUINZENAL_COMERCIAL_20.08"
type input "[DATE] 18:00"
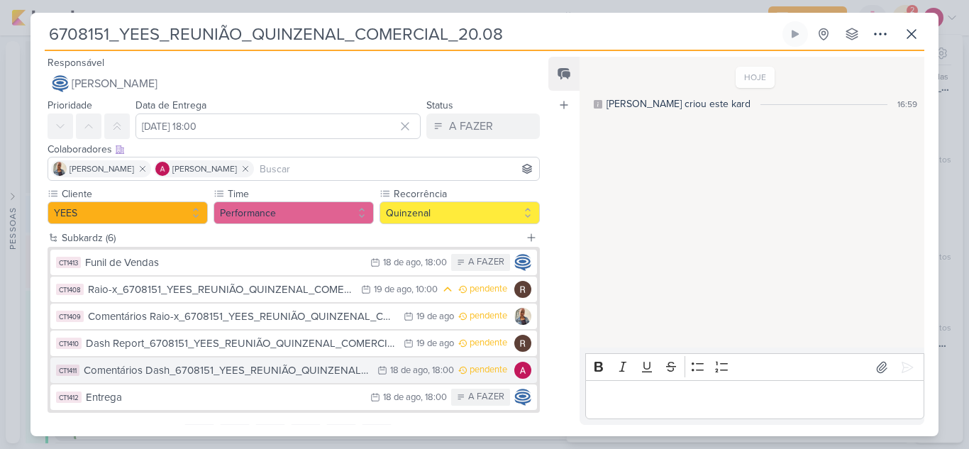
click at [360, 372] on div "Comentários Dash_6708151_YEES_REUNIÃO_QUINZENAL_COMERCIAL_20.08" at bounding box center [227, 370] width 287 height 16
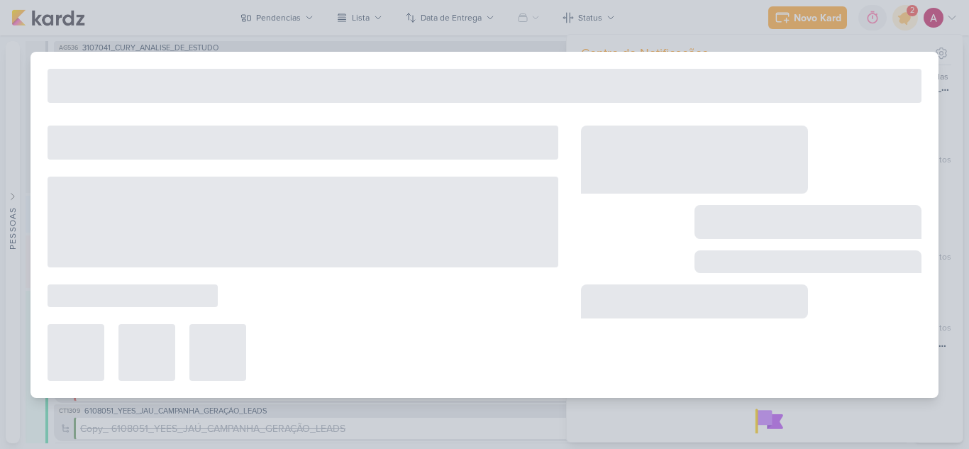
type input "Comentários Dash_6708151_YEES_REUNIÃO_QUINZENAL_COMERCIAL_20.08"
type input "[DATE] 18:00"
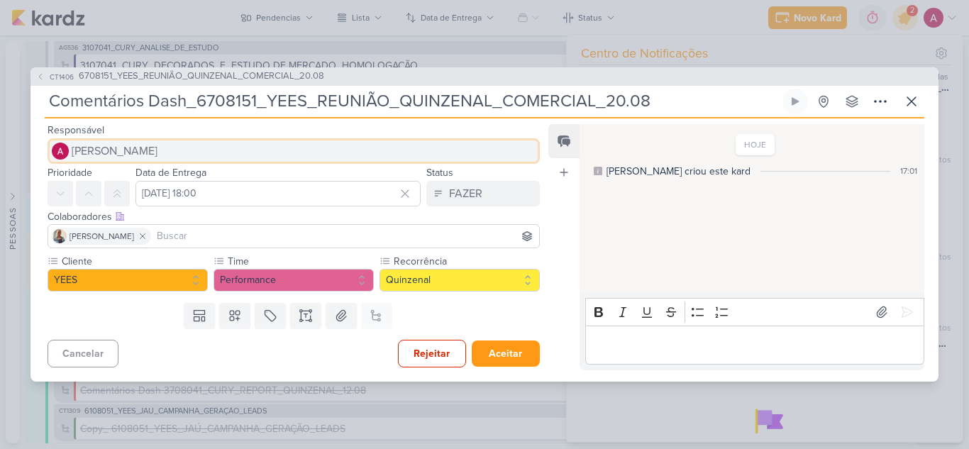
click at [147, 150] on span "[PERSON_NAME]" at bounding box center [115, 151] width 86 height 17
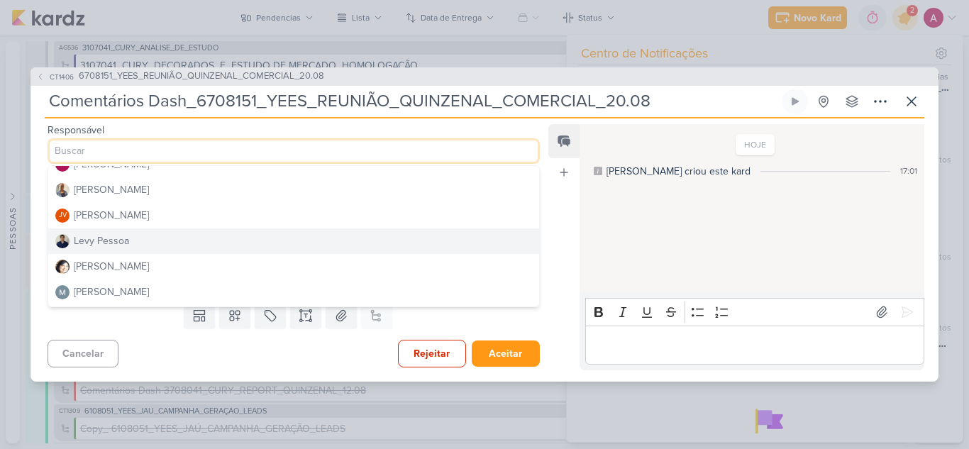
scroll to position [71, 0]
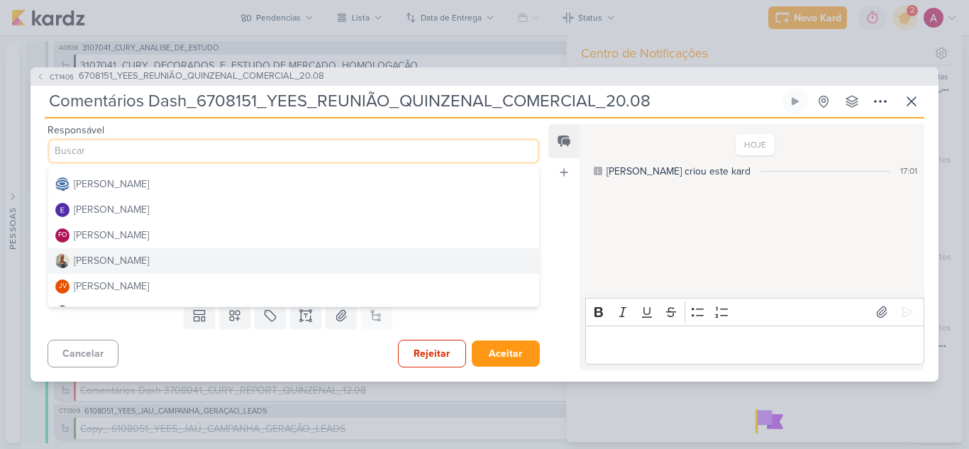
click at [137, 260] on button "[PERSON_NAME]" at bounding box center [293, 261] width 491 height 26
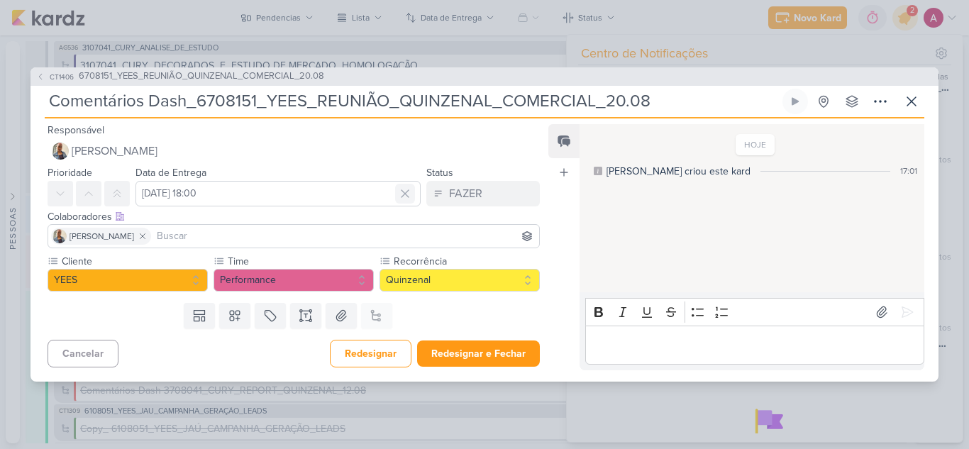
click at [400, 194] on icon at bounding box center [405, 194] width 14 height 14
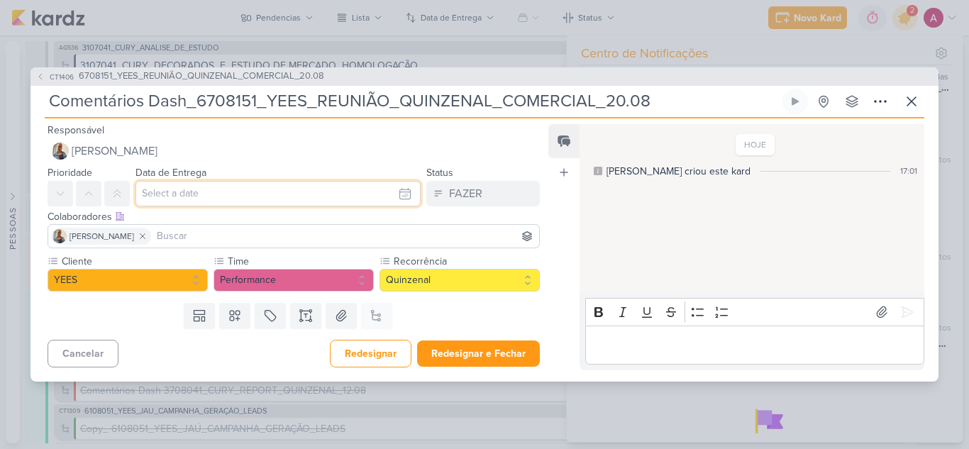
click at [304, 199] on input "text" at bounding box center [277, 194] width 285 height 26
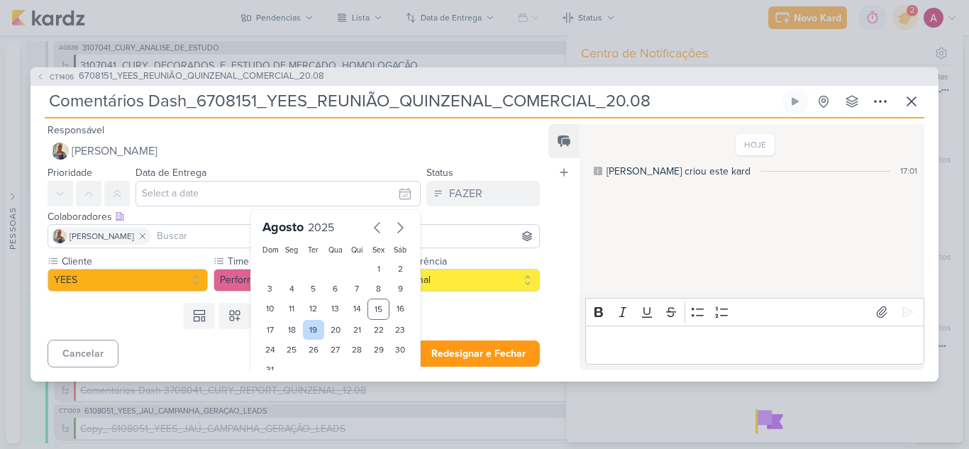
click at [304, 333] on div "19" at bounding box center [314, 330] width 22 height 20
type input "[DATE] 23:59"
click at [465, 314] on div "Templates Campos Personalizados Marcadores Caixa De Texto Anexo Este kard já é …" at bounding box center [288, 315] width 515 height 37
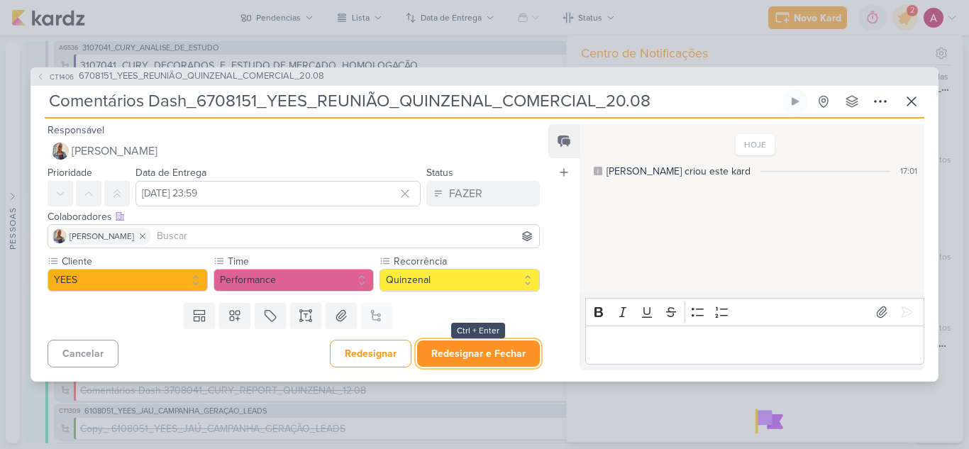
click at [472, 352] on button "Redesignar e Fechar" at bounding box center [478, 354] width 123 height 26
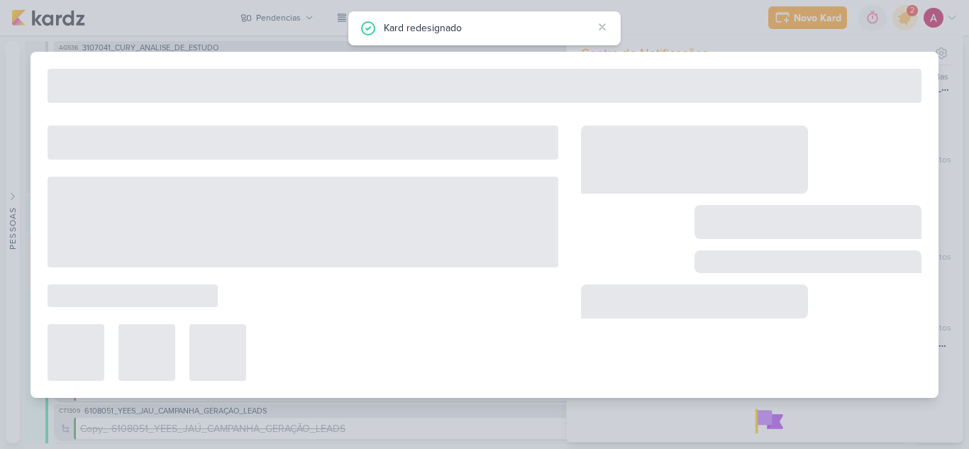
type input "6708151_YEES_REUNIÃO_QUINZENAL_COMERCIAL_20.08"
type input "[DATE] 18:00"
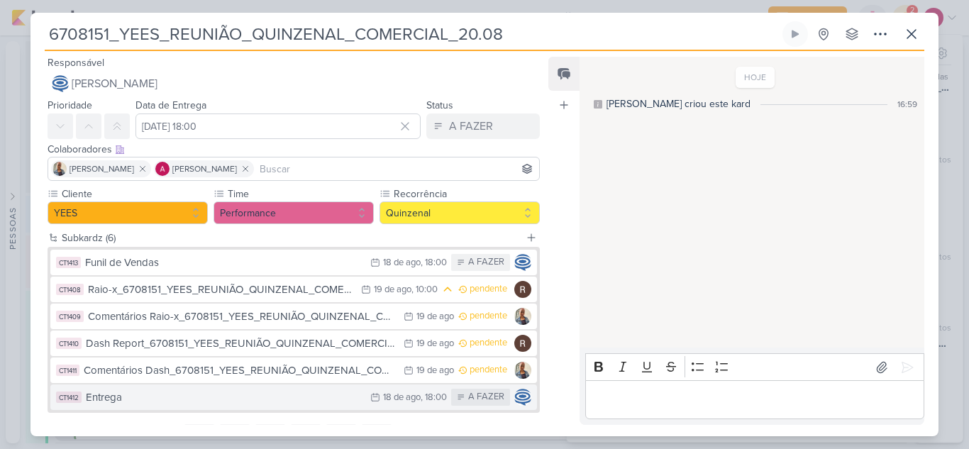
click at [330, 399] on div "Entrega" at bounding box center [224, 397] width 277 height 16
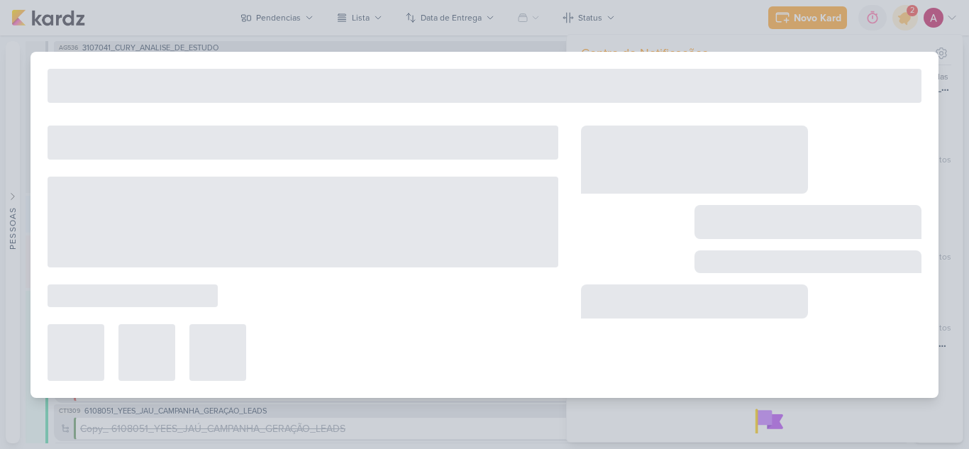
type input "Entrega"
type input "[DATE] 18:00"
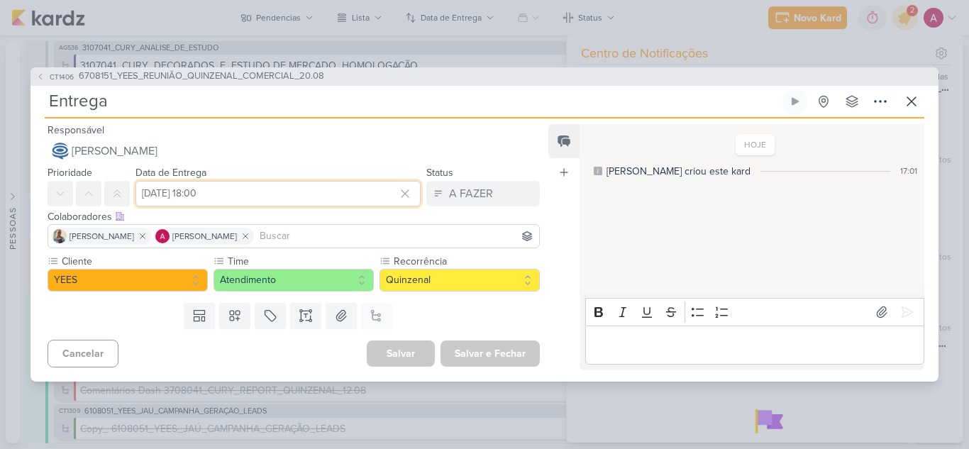
click at [171, 196] on input "[DATE] 18:00" at bounding box center [277, 194] width 285 height 26
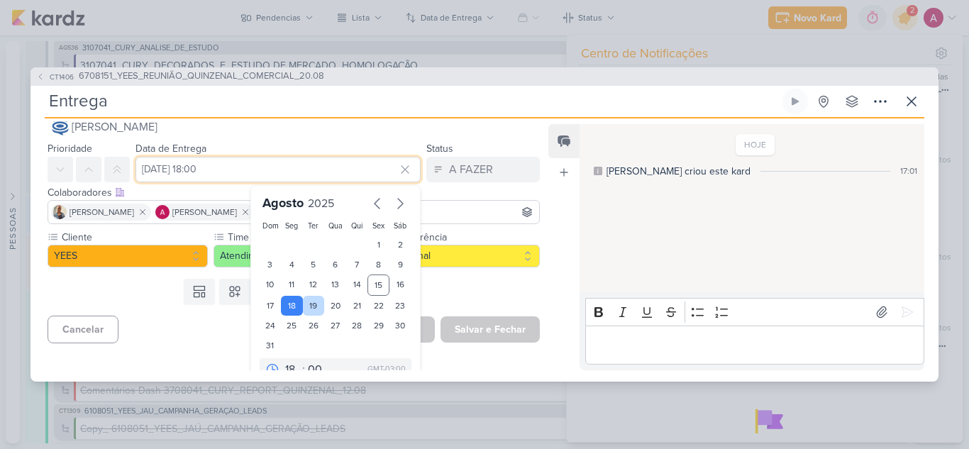
scroll to position [44, 0]
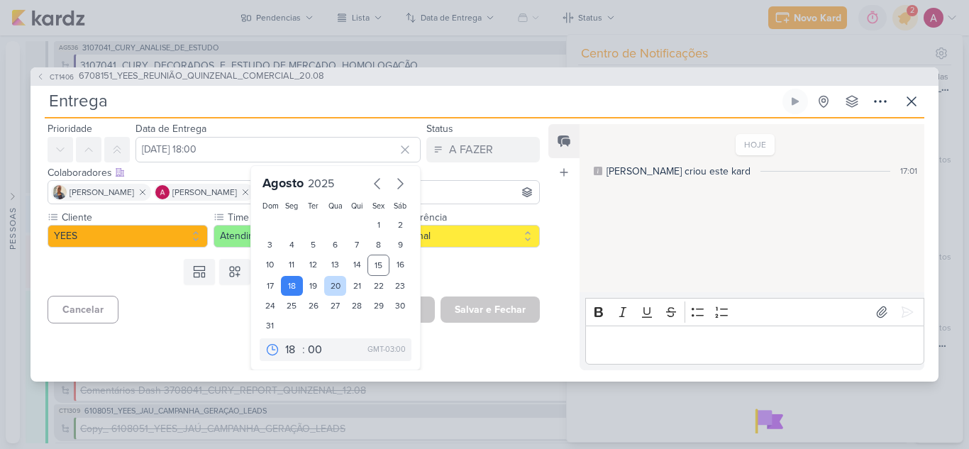
click at [331, 286] on div "20" at bounding box center [335, 286] width 22 height 20
type input "[DATE] 18:00"
click at [455, 273] on div "Templates Campos Personalizados Marcadores Caixa De Texto Anexo Este kard já é …" at bounding box center [288, 271] width 515 height 37
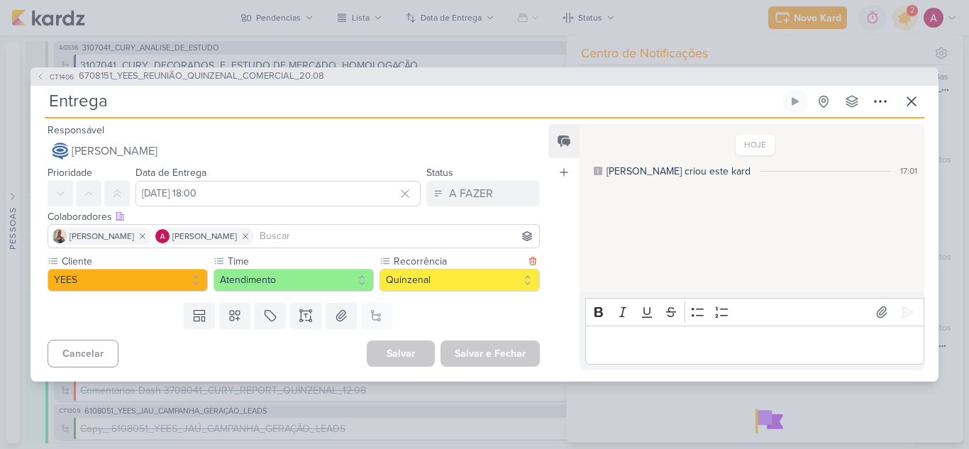
scroll to position [0, 0]
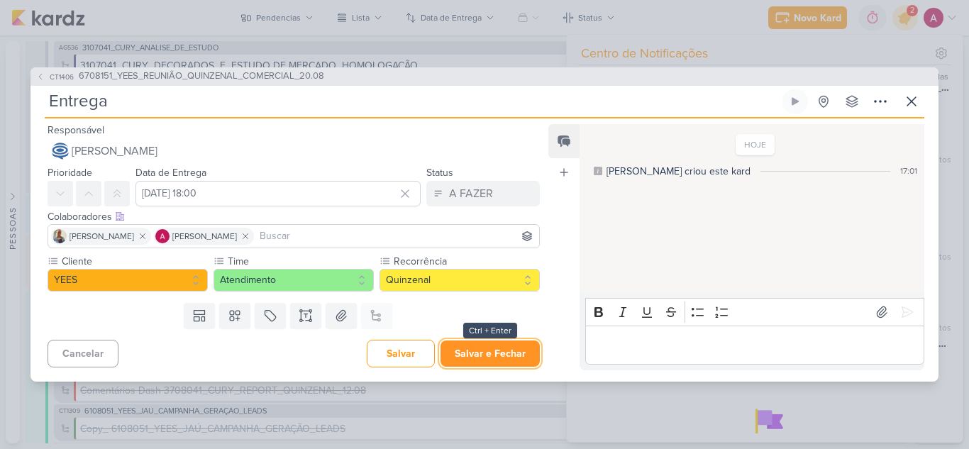
click at [486, 350] on button "Salvar e Fechar" at bounding box center [490, 354] width 99 height 26
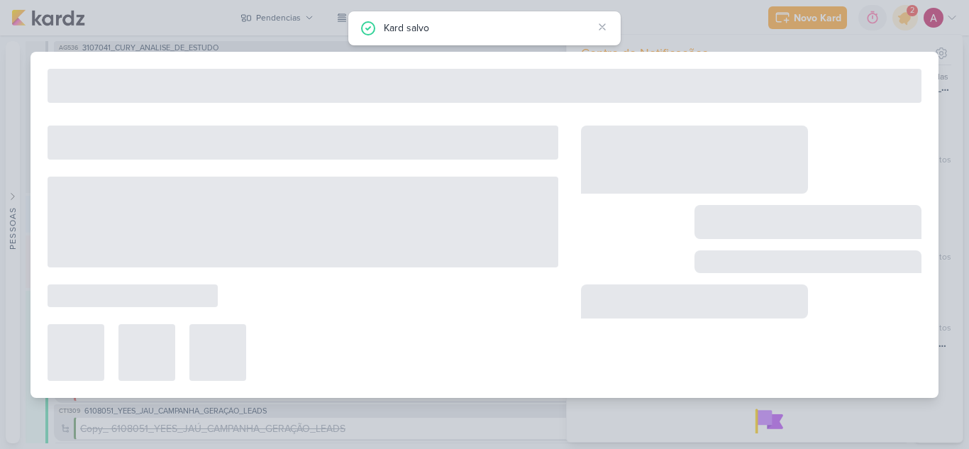
type input "6708151_YEES_REUNIÃO_QUINZENAL_COMERCIAL_20.08"
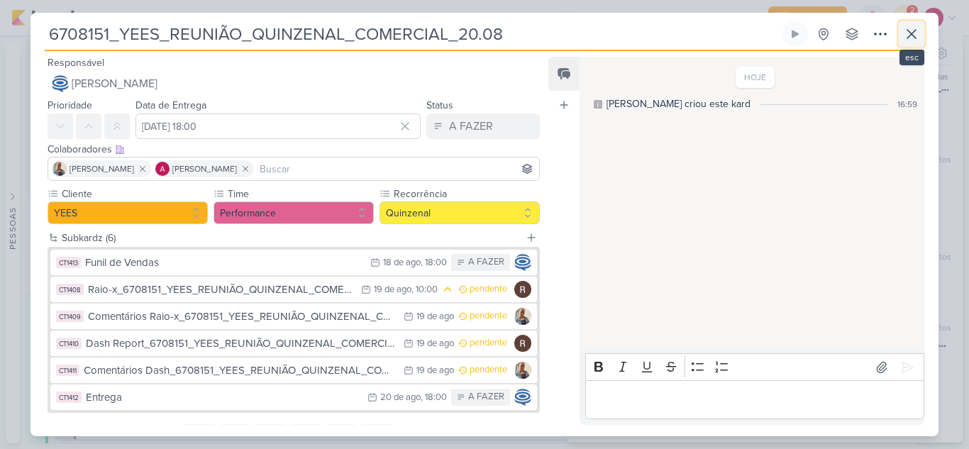
click at [917, 33] on icon at bounding box center [911, 34] width 17 height 17
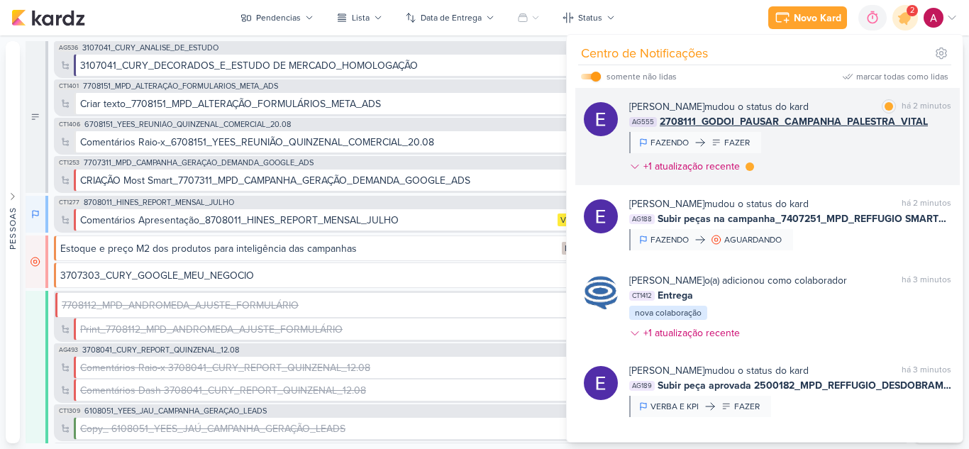
click at [856, 158] on div "[PERSON_NAME] mudou o status do kard marcar como lida há 2 minutos AG555 270811…" at bounding box center [790, 139] width 322 height 80
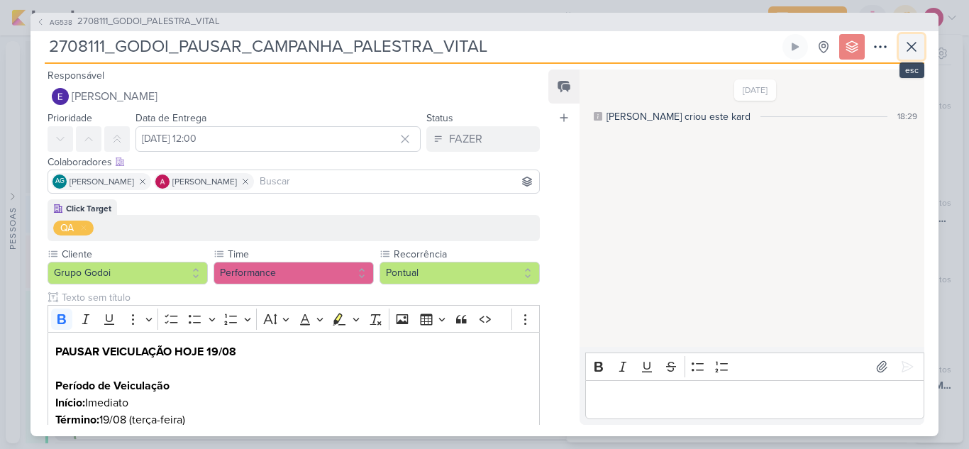
click at [910, 47] on icon at bounding box center [911, 46] width 17 height 17
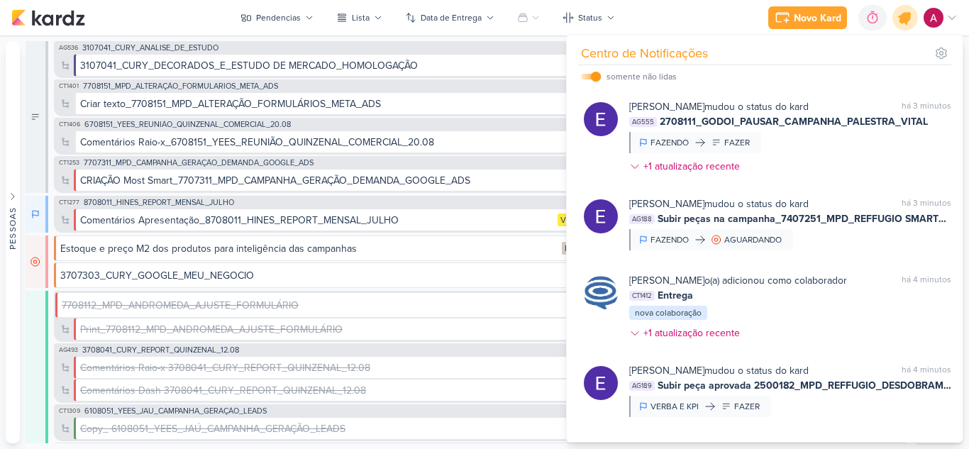
click at [905, 22] on icon at bounding box center [905, 17] width 17 height 17
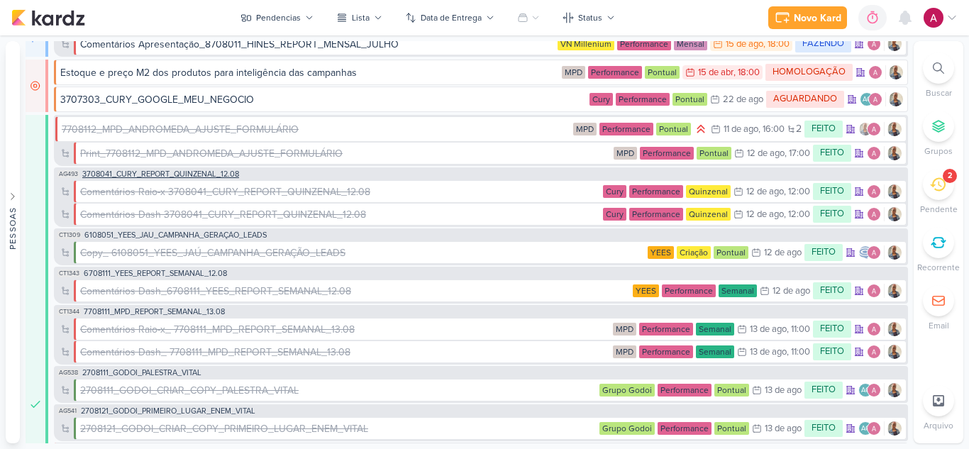
scroll to position [148, 0]
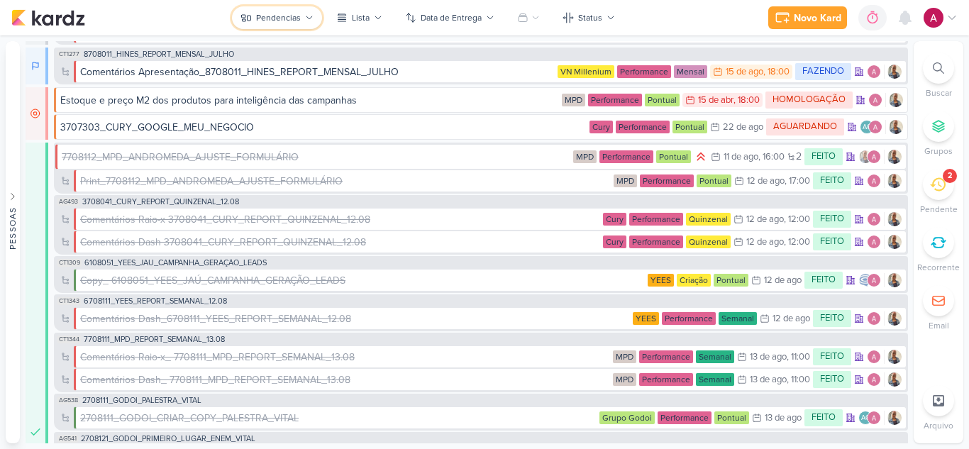
click at [282, 18] on div "Pendencias" at bounding box center [278, 17] width 45 height 13
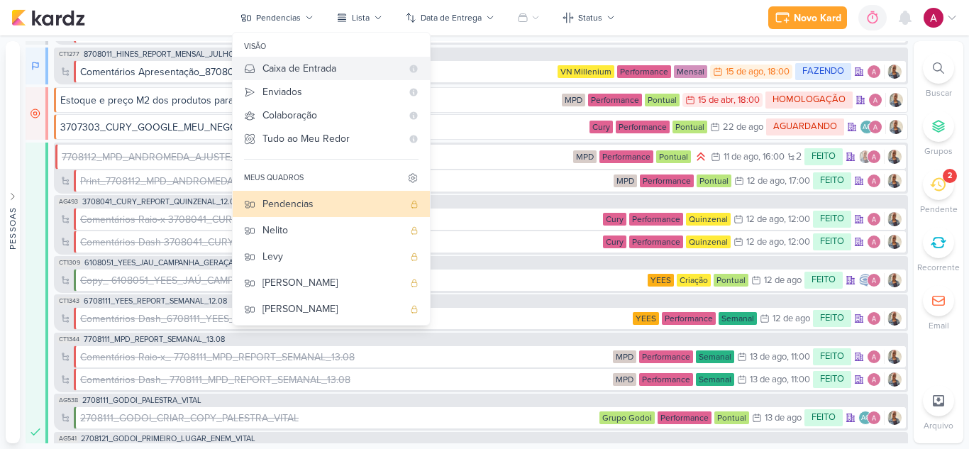
click at [307, 72] on div "Caixa de Entrada" at bounding box center [331, 68] width 139 height 15
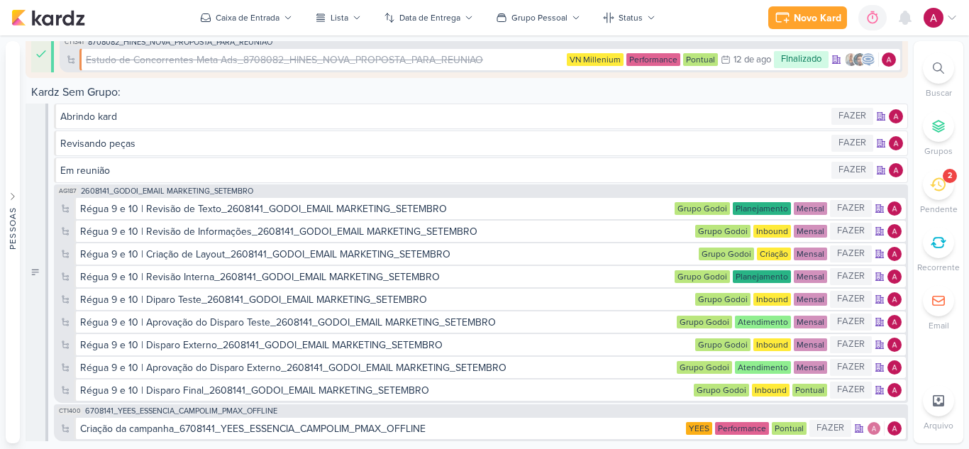
scroll to position [574, 0]
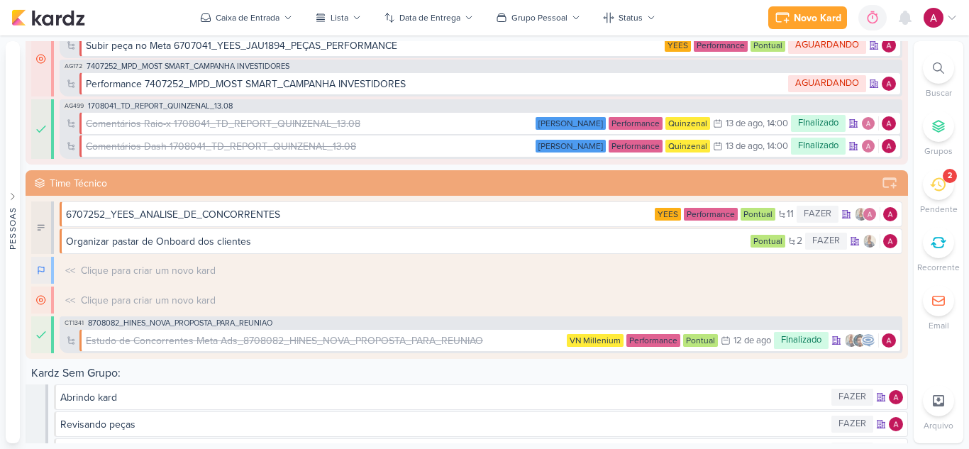
scroll to position [284, 0]
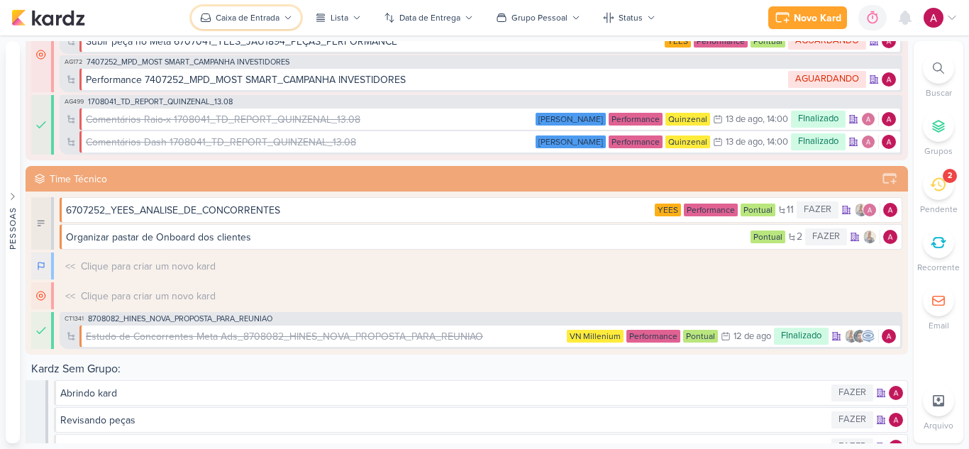
click at [272, 17] on div "Caixa de Entrada" at bounding box center [248, 17] width 64 height 13
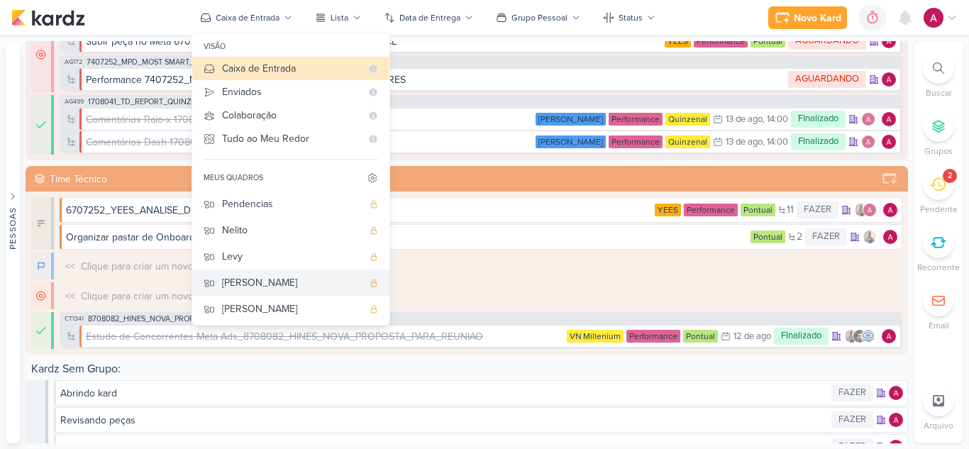
click at [267, 284] on div "[PERSON_NAME]" at bounding box center [292, 282] width 140 height 15
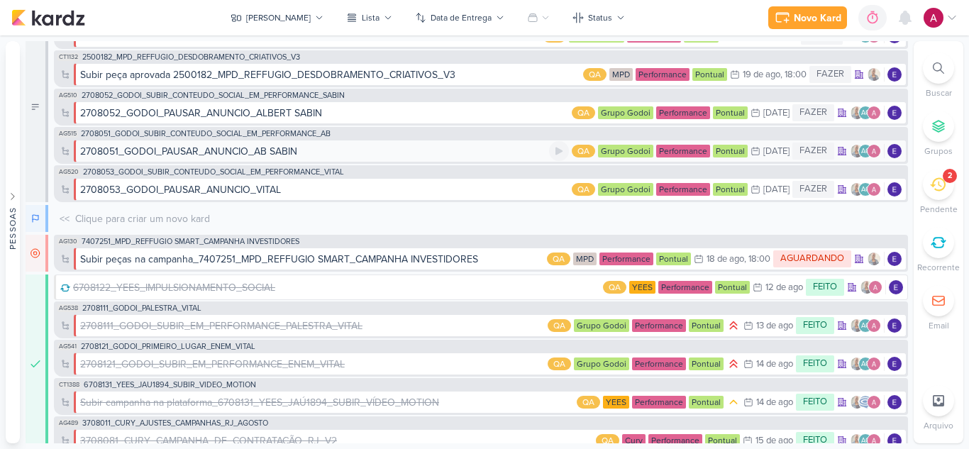
scroll to position [45, 0]
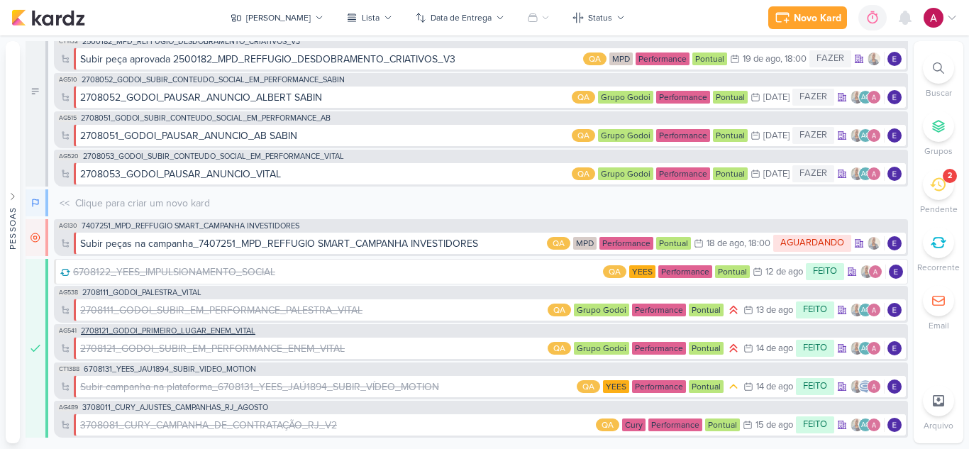
click at [225, 330] on span "2708121_GODOI_PRIMEIRO_LUGAR_ENEM_VITAL" at bounding box center [168, 331] width 175 height 8
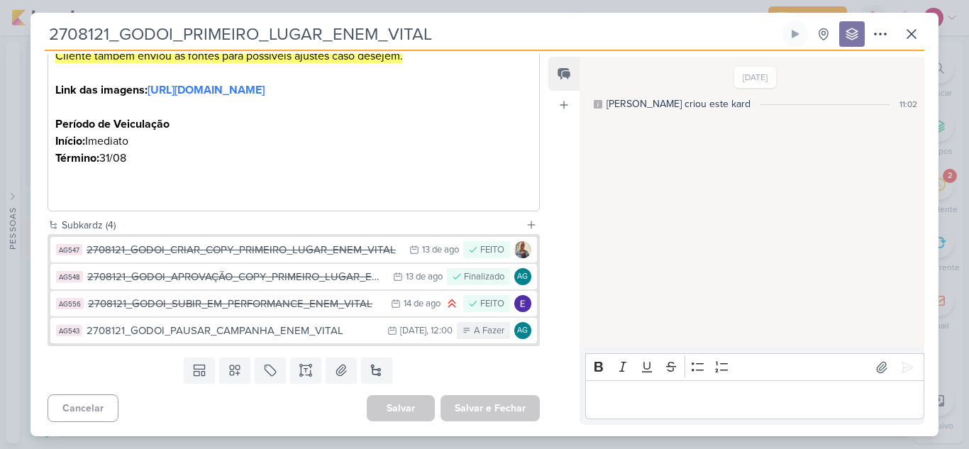
scroll to position [457, 0]
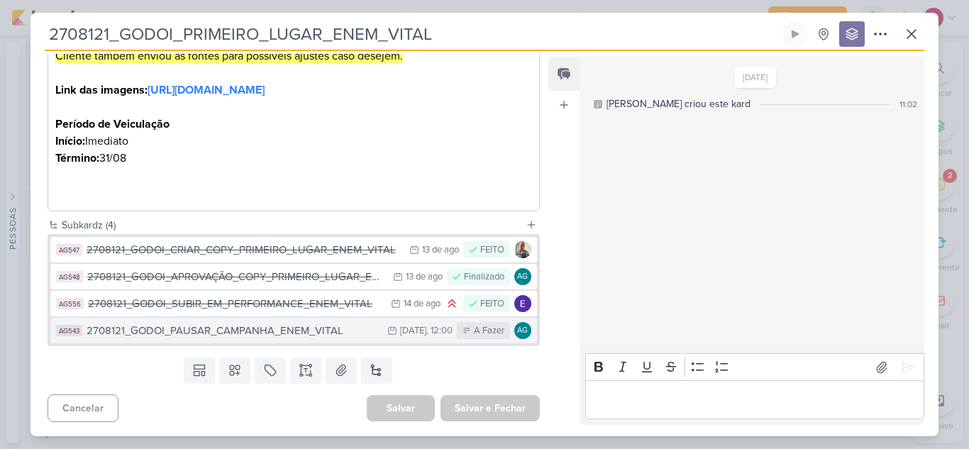
click at [313, 336] on div "2708121_GODOI_PAUSAR_CAMPANHA_ENEM_VITAL" at bounding box center [234, 331] width 294 height 16
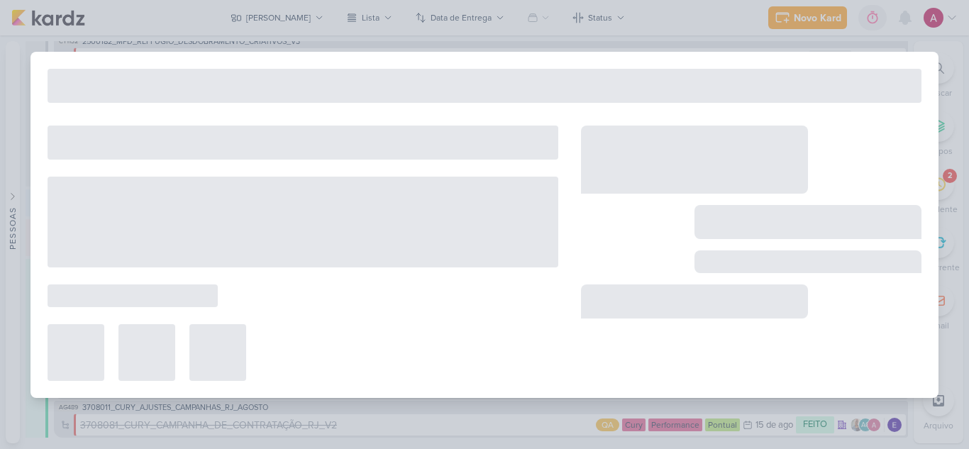
type input "2708121_GODOI_PAUSAR_CAMPANHA_ENEM_VITAL"
type input "31 de agosto de 2025 às 12:00"
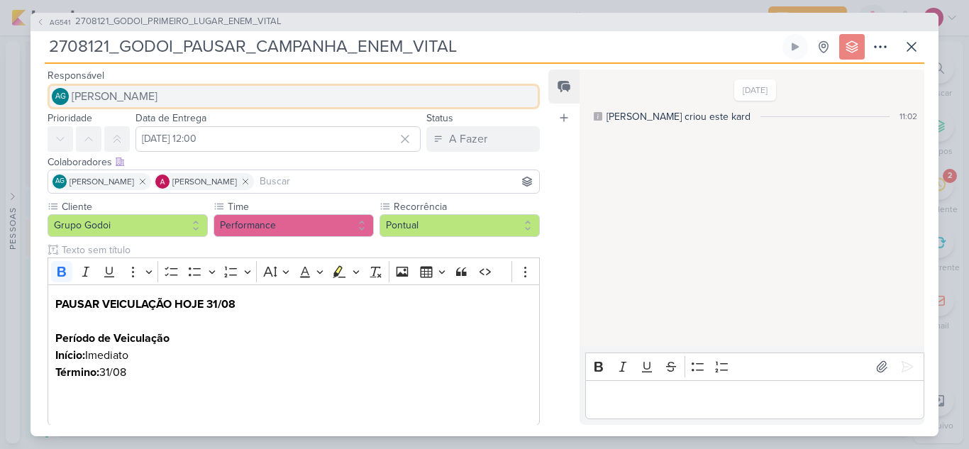
click at [157, 102] on span "[PERSON_NAME]" at bounding box center [115, 96] width 86 height 17
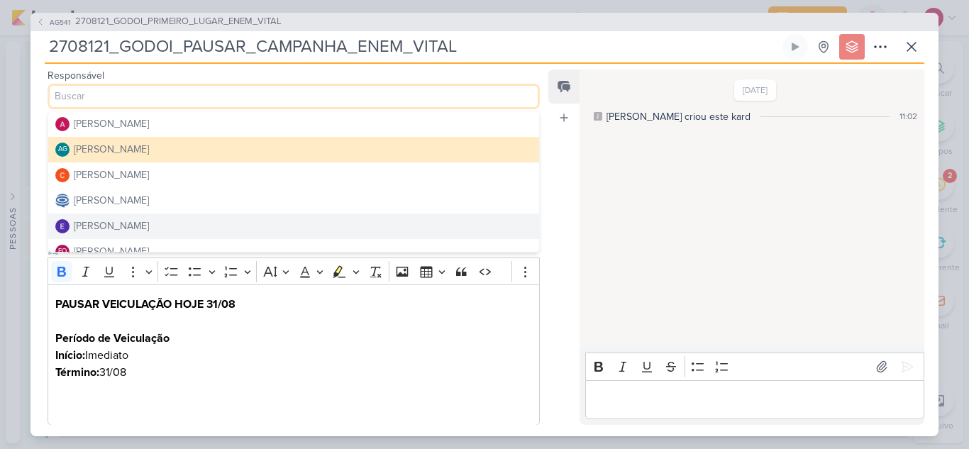
click at [149, 220] on div "[PERSON_NAME]" at bounding box center [111, 225] width 75 height 15
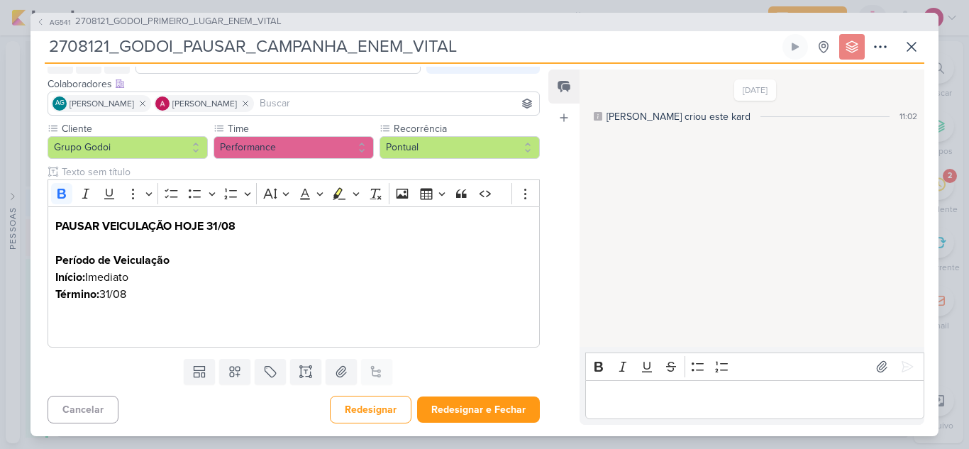
scroll to position [79, 0]
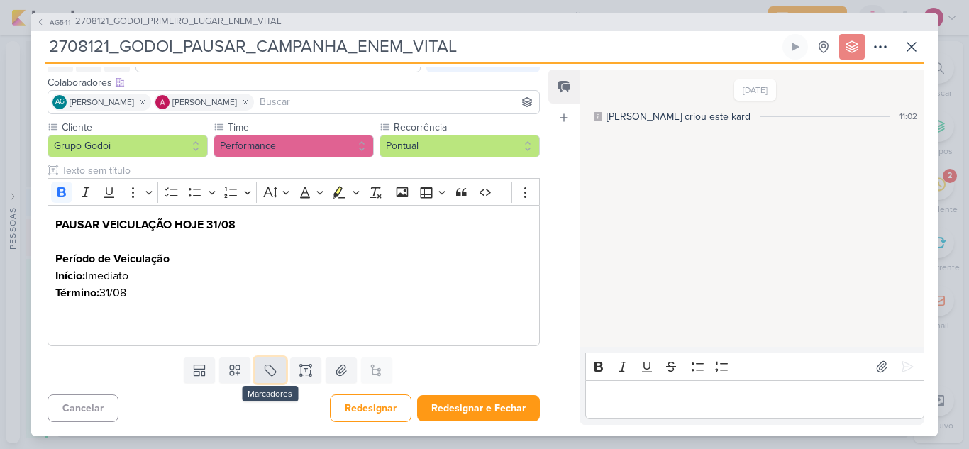
click at [263, 364] on icon at bounding box center [270, 370] width 14 height 14
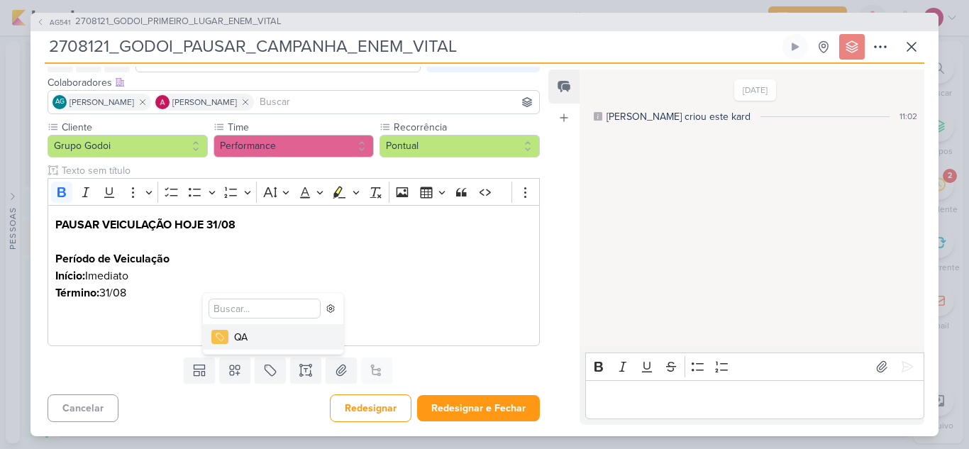
click at [240, 343] on div "QA" at bounding box center [280, 337] width 92 height 15
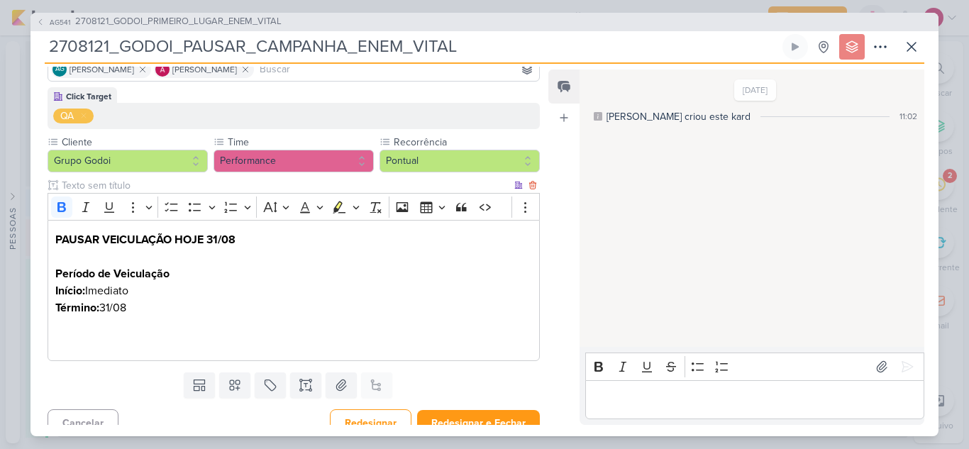
scroll to position [127, 0]
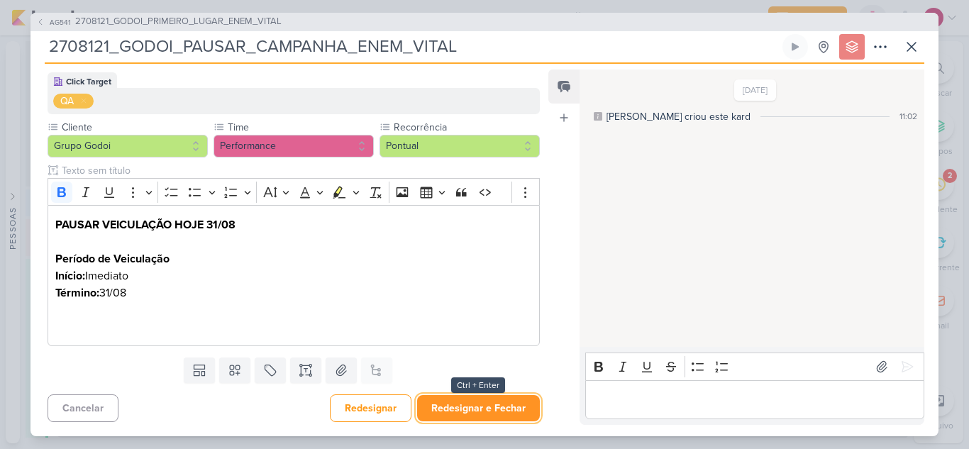
click at [470, 412] on button "Redesignar e Fechar" at bounding box center [478, 408] width 123 height 26
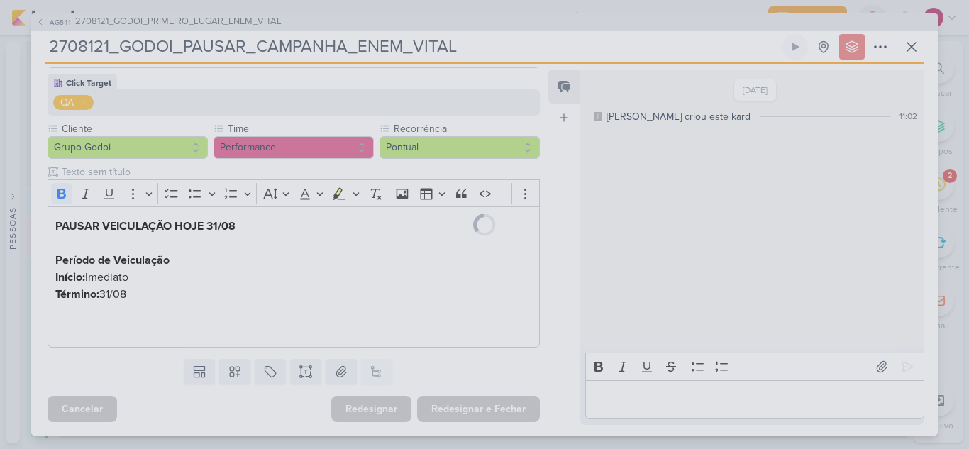
scroll to position [126, 0]
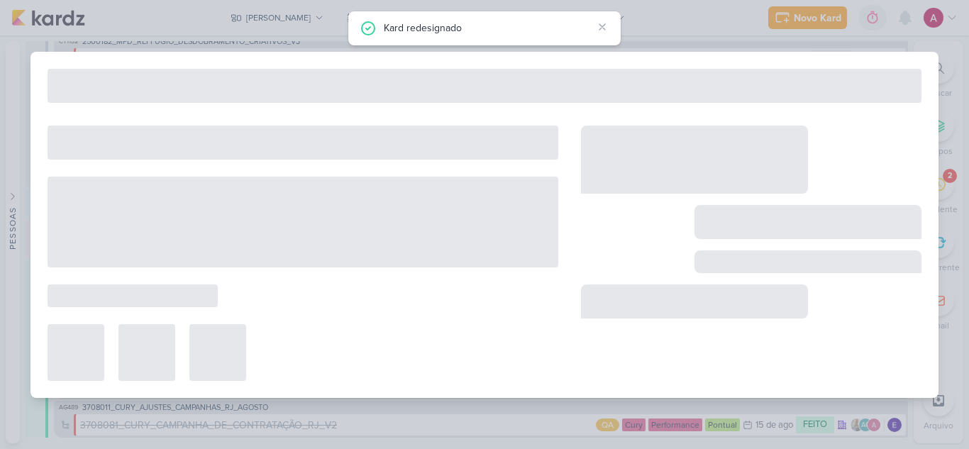
type input "2708121_GODOI_PRIMEIRO_LUGAR_ENEM_VITAL"
type input "13 de agosto de 2025 às 23:59"
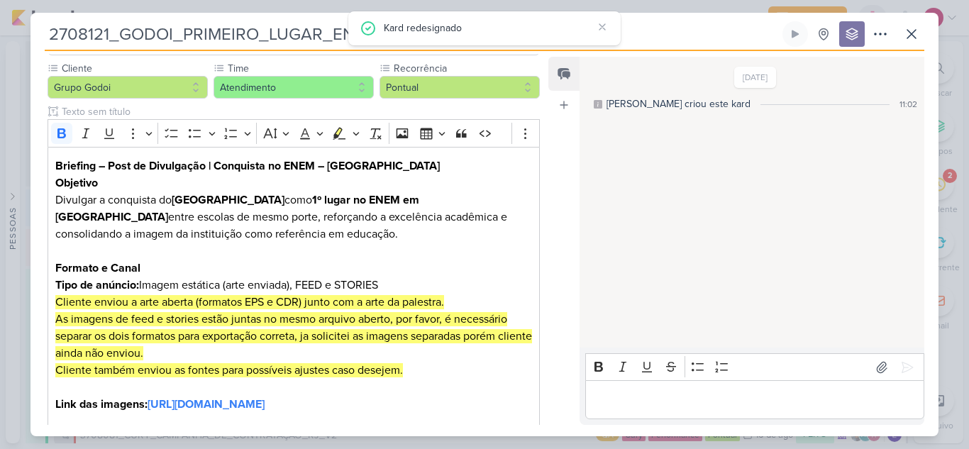
scroll to position [0, 0]
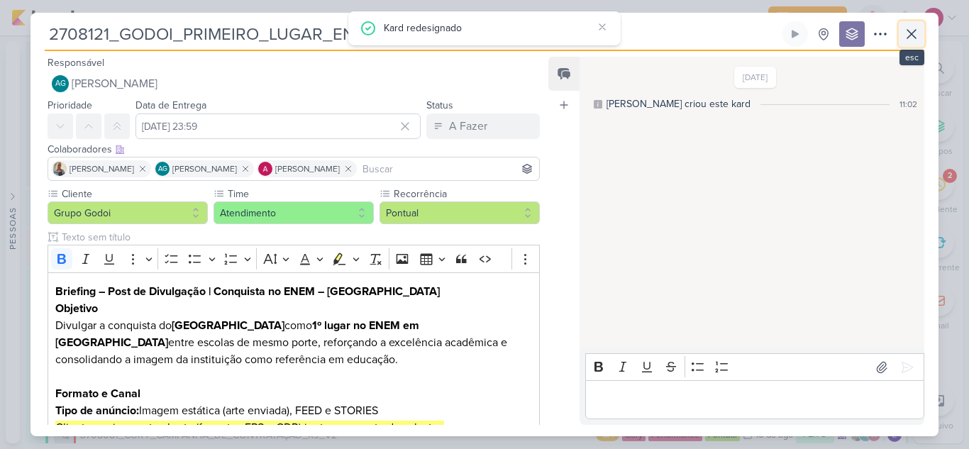
click at [914, 41] on icon at bounding box center [911, 34] width 17 height 17
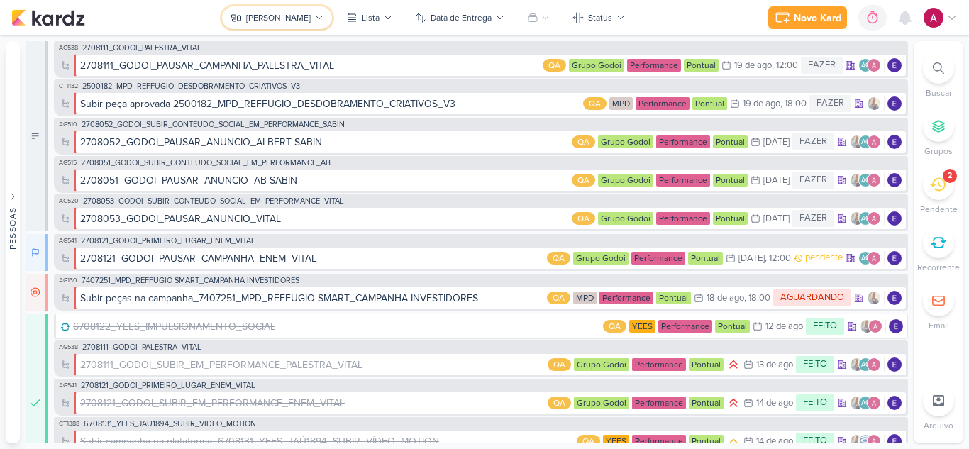
click at [290, 20] on div "[PERSON_NAME]" at bounding box center [278, 17] width 65 height 13
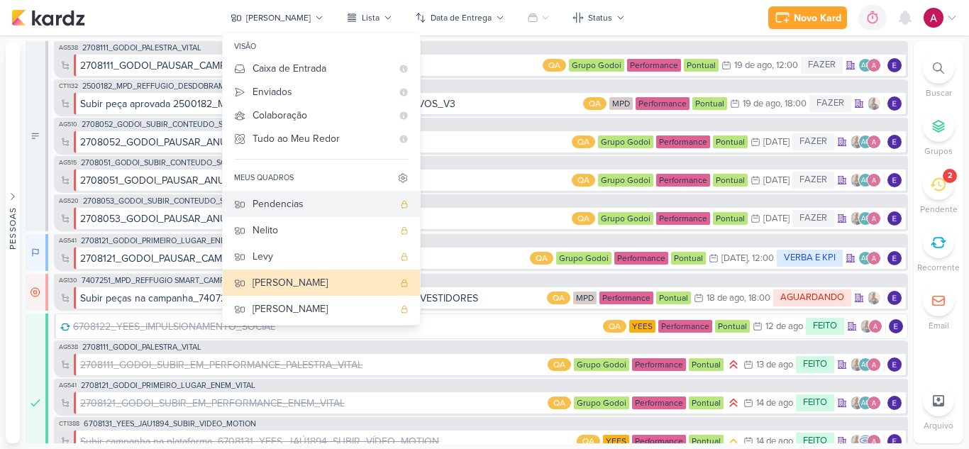
click at [306, 205] on div "Pendencias" at bounding box center [323, 203] width 140 height 15
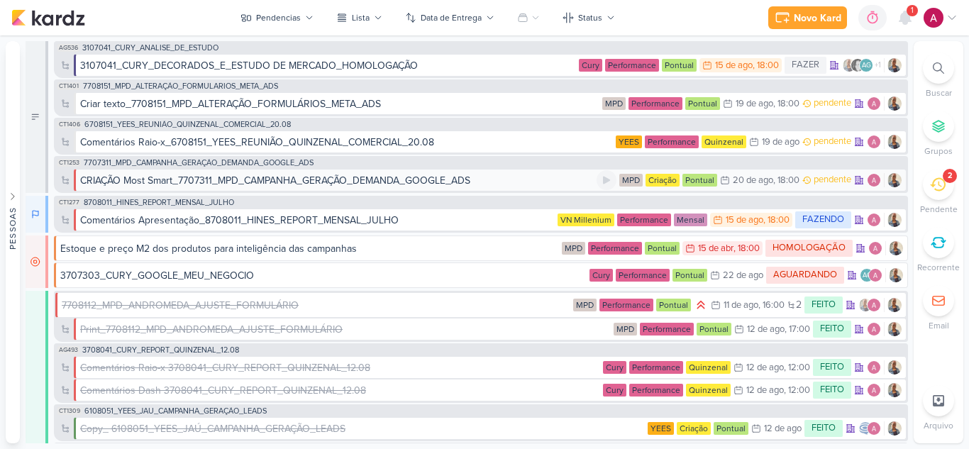
click at [528, 179] on div "CRIAÇÃO Most Smart_7707311_MPD_CAMPANHA_GERAÇÃO_DEMANDA_GOOGLE_ADS" at bounding box center [338, 180] width 516 height 15
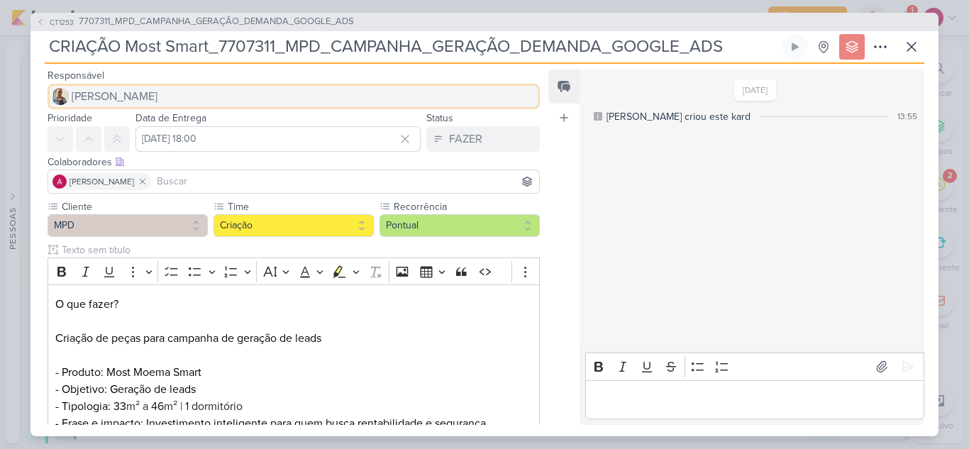
click at [139, 95] on button "[PERSON_NAME]" at bounding box center [294, 97] width 492 height 26
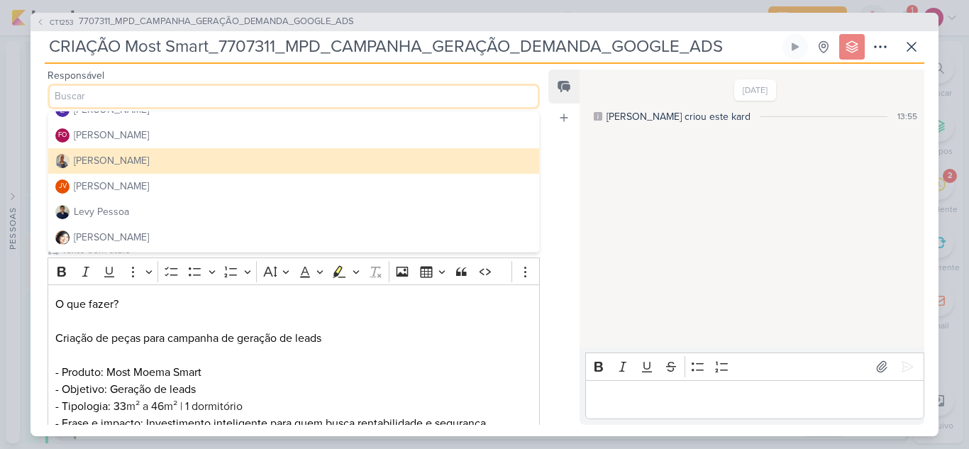
scroll to position [142, 0]
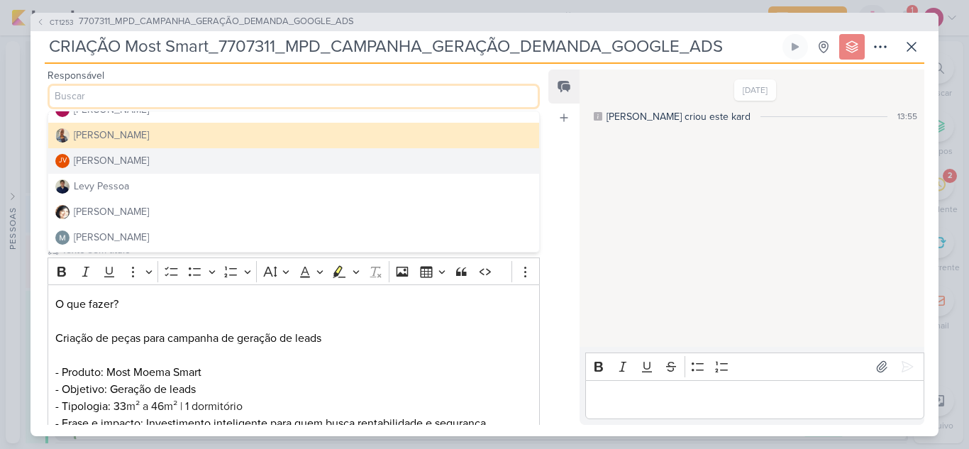
click at [195, 160] on button "JV [PERSON_NAME]" at bounding box center [293, 161] width 491 height 26
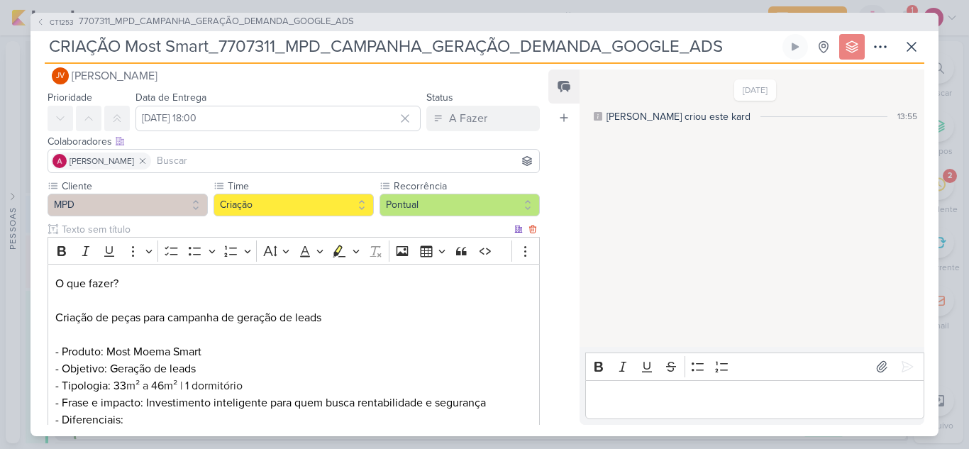
scroll to position [0, 0]
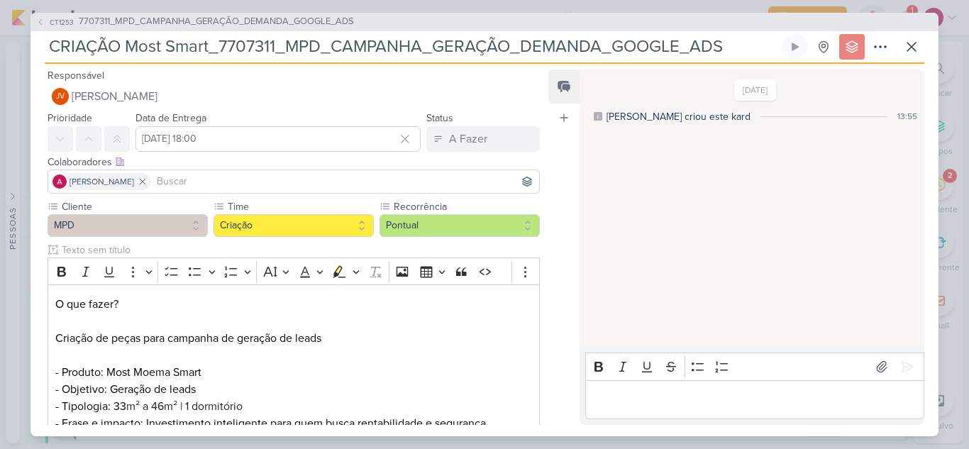
click at [214, 177] on input at bounding box center [345, 181] width 382 height 17
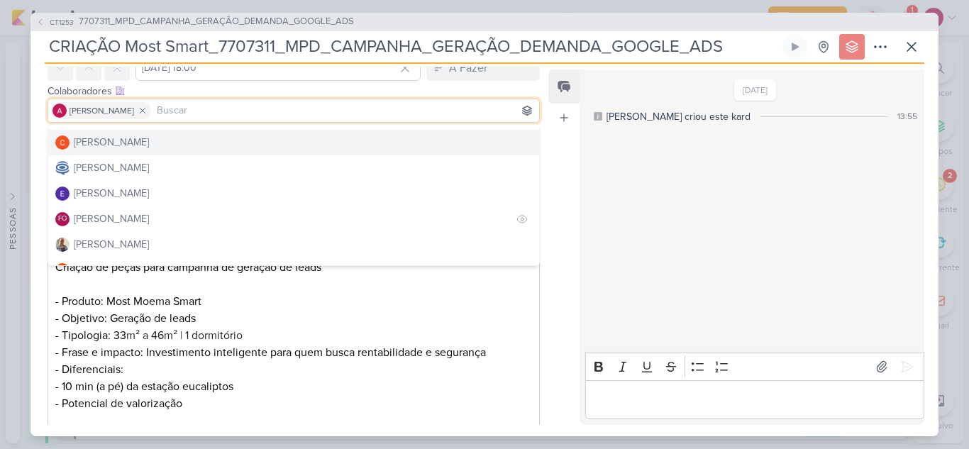
scroll to position [71, 0]
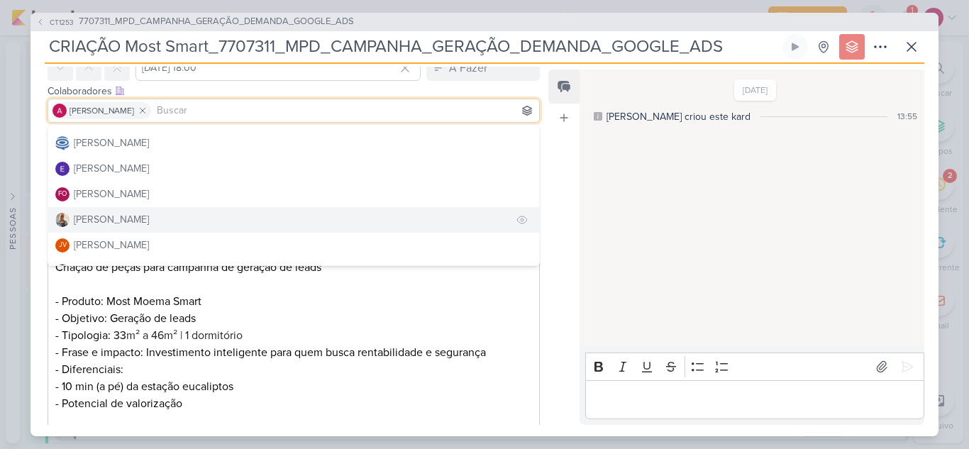
click at [109, 222] on div "[PERSON_NAME]" at bounding box center [111, 219] width 75 height 15
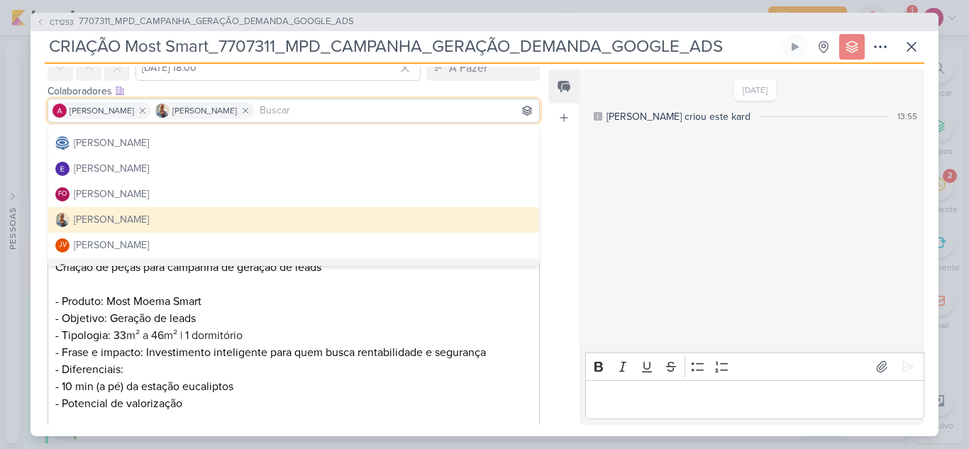
click at [272, 306] on p "O que fazer? Criação de peças para campanha de geração de leads - Produto: Most…" at bounding box center [293, 284] width 477 height 119
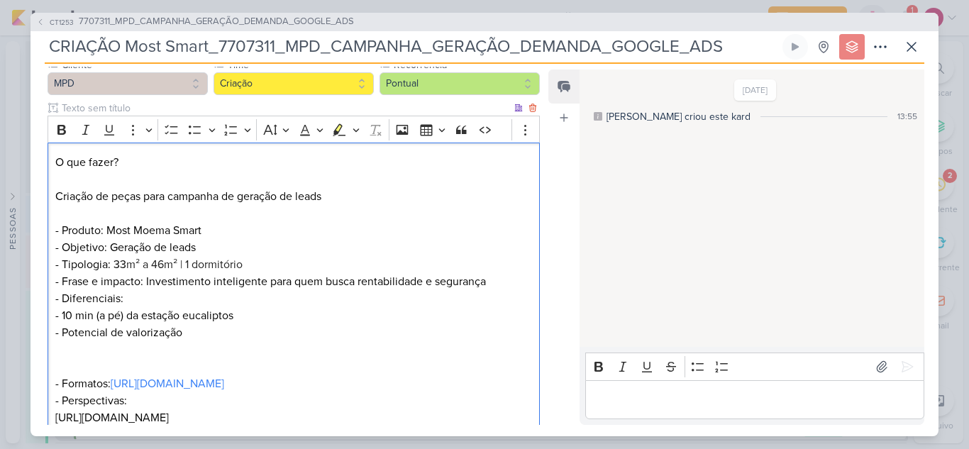
scroll to position [213, 0]
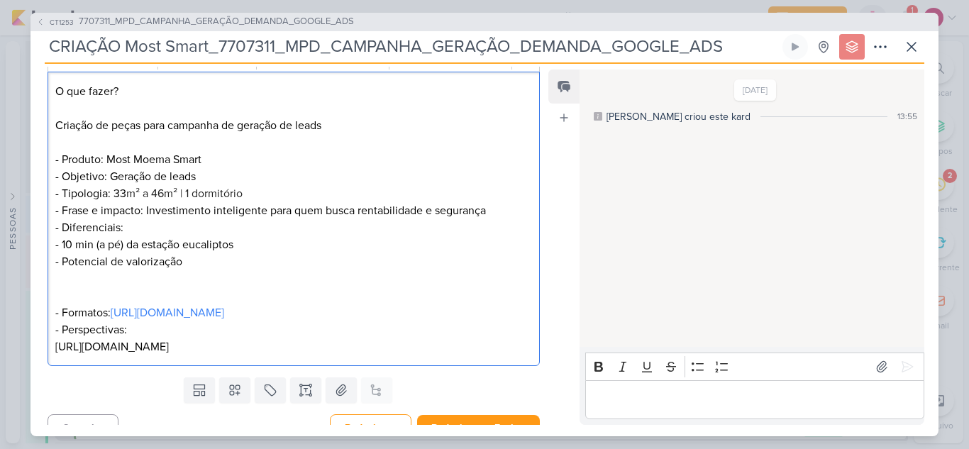
click at [74, 261] on p "- Frase e impacto: Investimento inteligente para quem busca rentabilidade e seg…" at bounding box center [293, 236] width 477 height 68
click at [211, 274] on p "Editor editing area: main" at bounding box center [293, 278] width 477 height 17
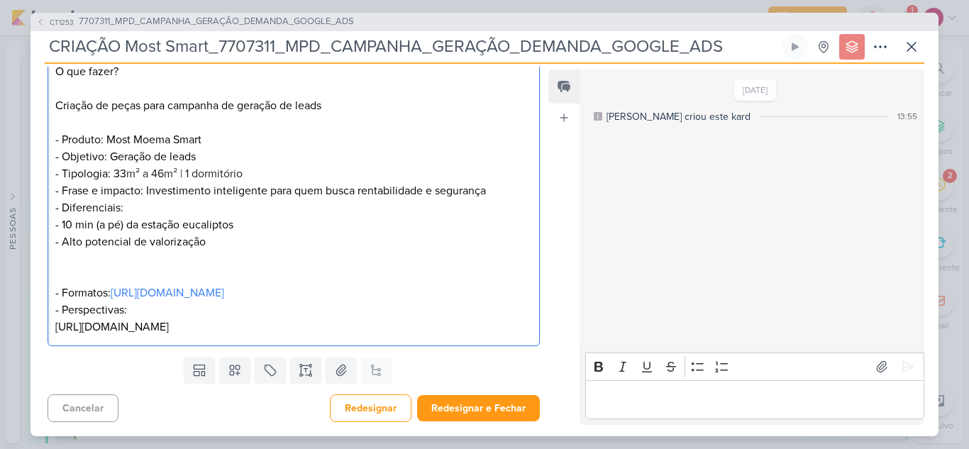
scroll to position [250, 0]
click at [463, 326] on p "- Formatos: https://docs.google.com/spreadsheets/d/1aZMiEbvr3nblrTEmdlJfRenYLN-…" at bounding box center [293, 301] width 477 height 68
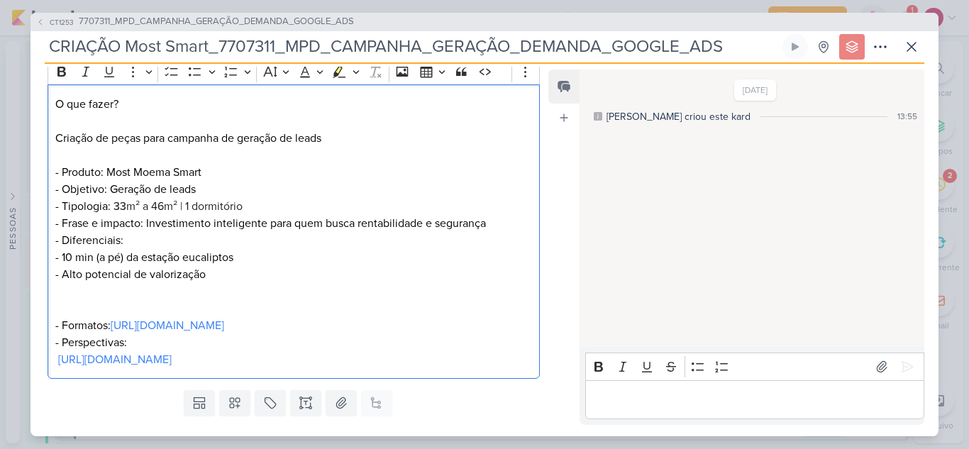
scroll to position [179, 0]
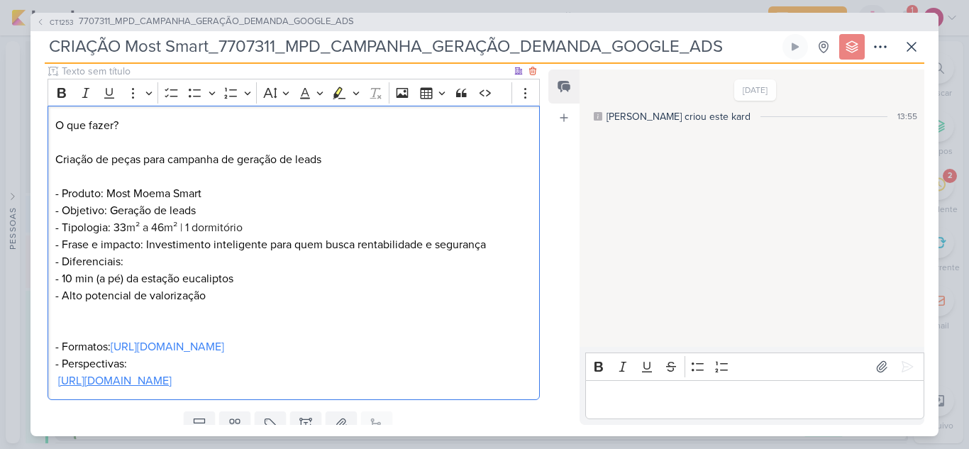
click at [172, 388] on link "https://drive.google.com/drive/folders/13kAi7JxrDbgtQHS1bR5BFyU28--WCAw3" at bounding box center [115, 381] width 114 height 14
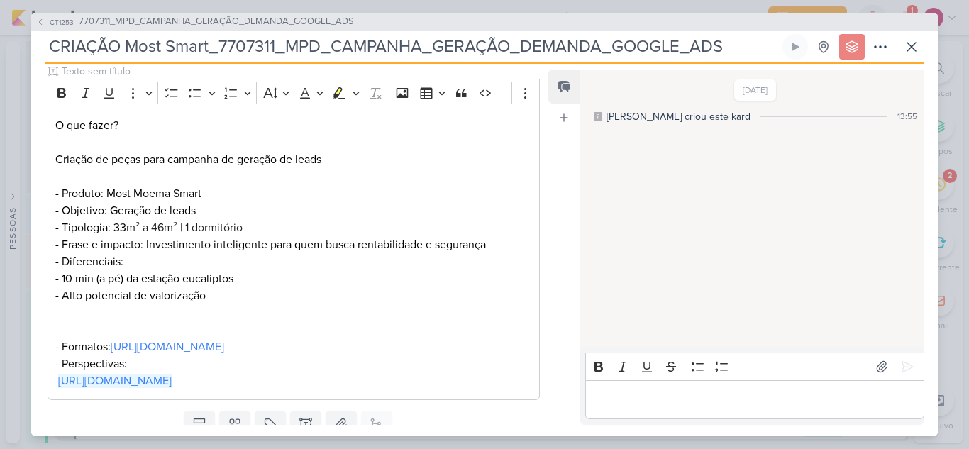
click at [680, 240] on div "31/7/25 Caroline criou este kard 13:55" at bounding box center [751, 209] width 343 height 277
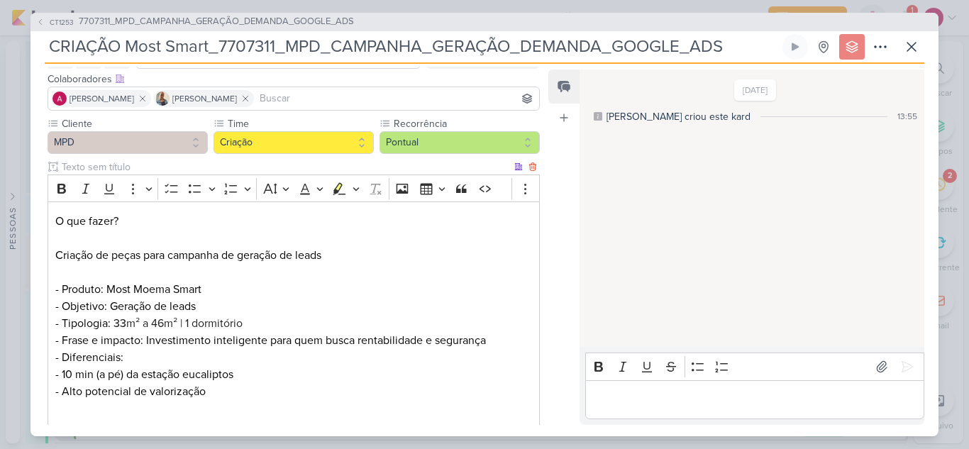
scroll to position [250, 0]
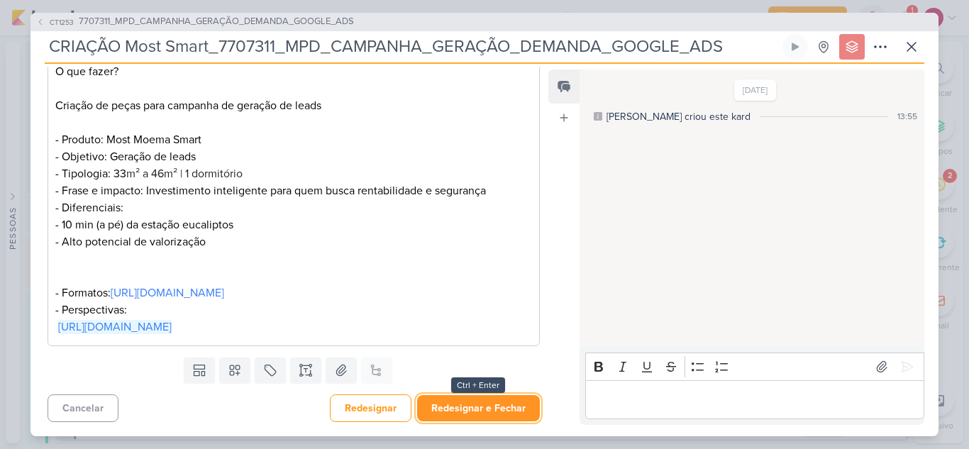
click at [485, 405] on button "Redesignar e Fechar" at bounding box center [478, 408] width 123 height 26
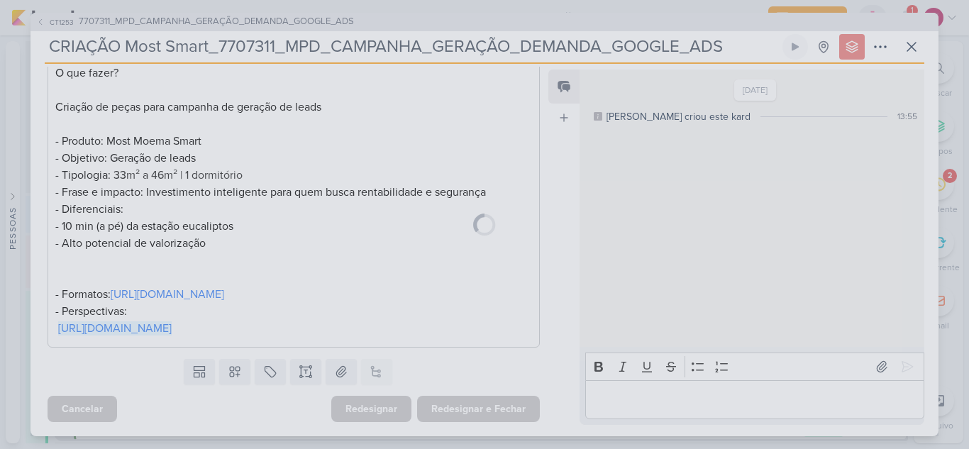
scroll to position [248, 0]
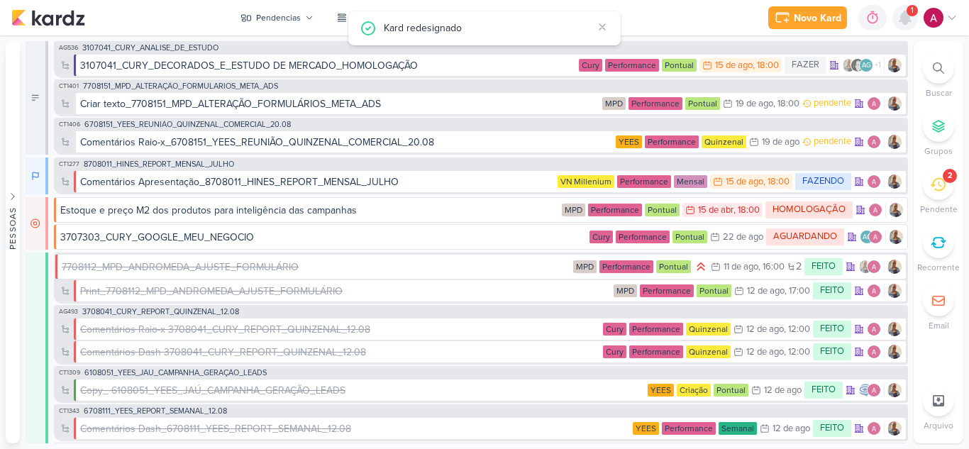
click at [906, 24] on icon at bounding box center [904, 17] width 11 height 13
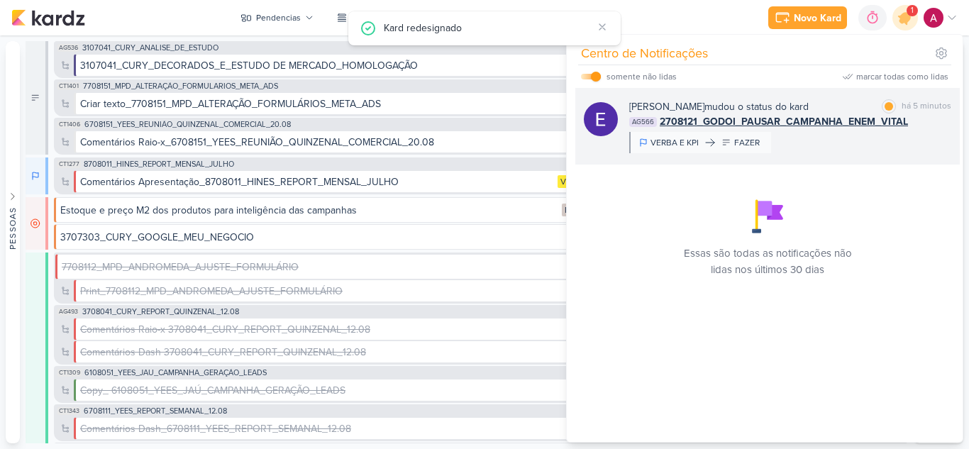
click at [856, 142] on div "Eduardo Quaresma mudou o status do kard marcar como lida há 5 minutos AG566 270…" at bounding box center [790, 126] width 322 height 54
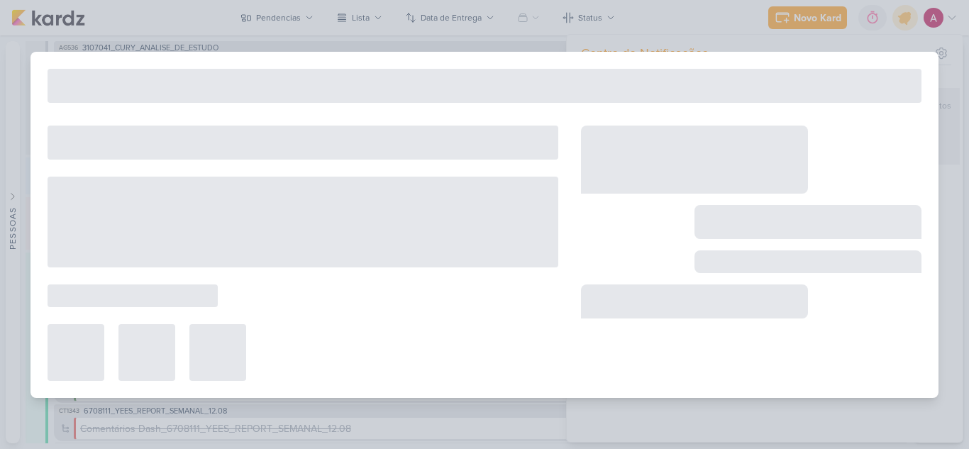
type input "2708121_GODOI_PAUSAR_CAMPANHA_ENEM_VITAL"
type input "31 de agosto de 2025 às 12:00"
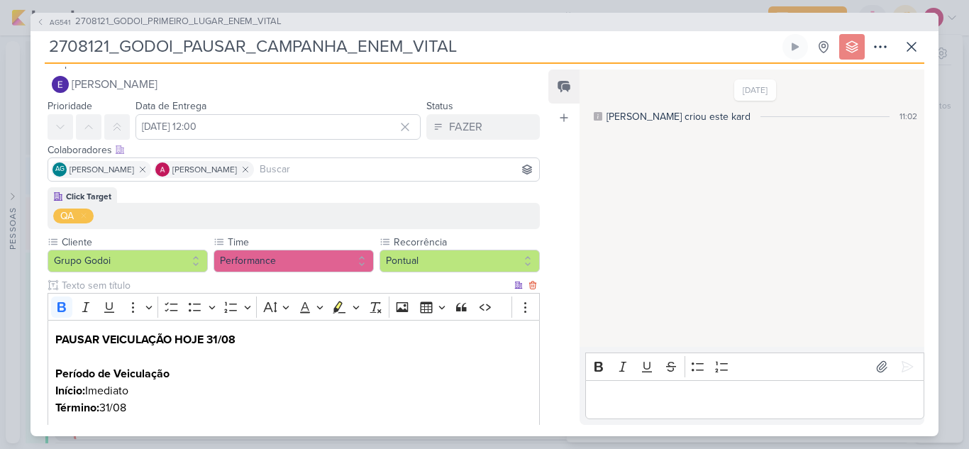
scroll to position [0, 0]
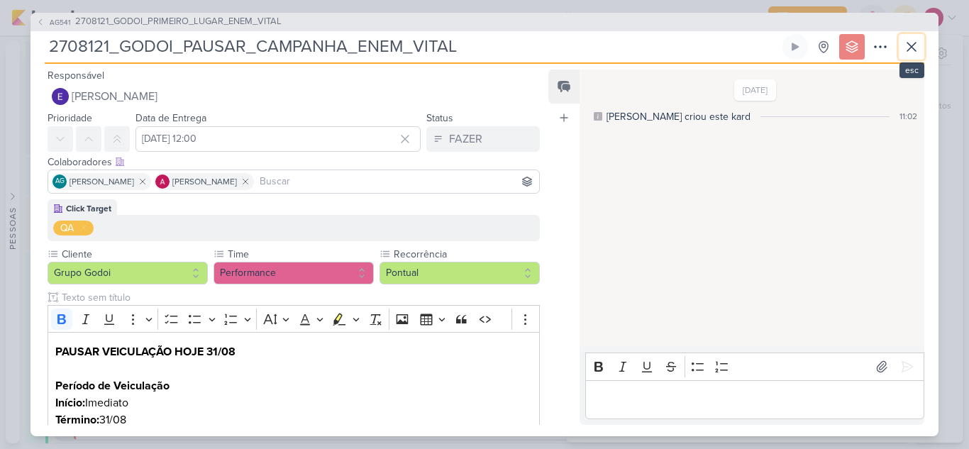
click at [914, 48] on icon at bounding box center [911, 46] width 17 height 17
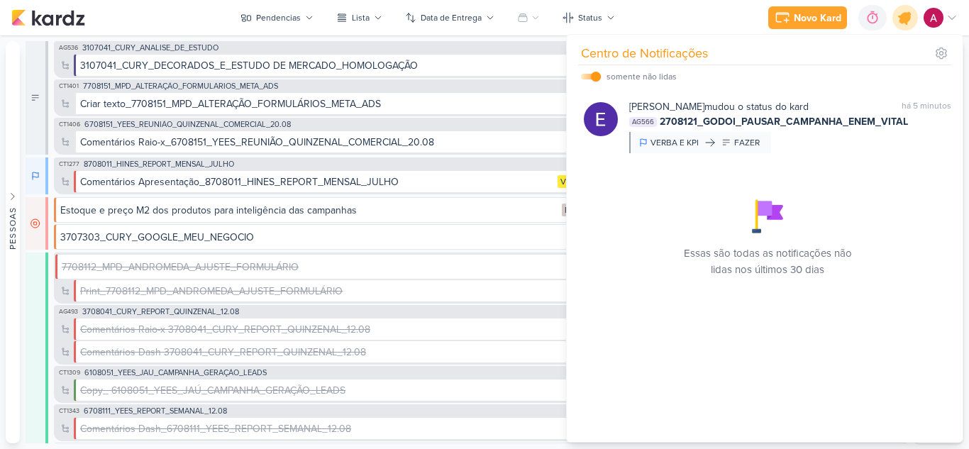
click at [903, 18] on icon at bounding box center [905, 17] width 17 height 17
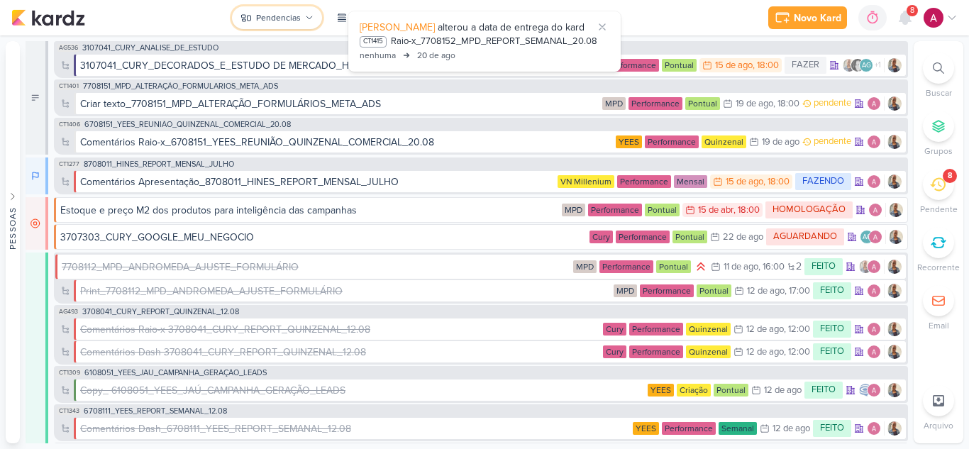
click at [265, 13] on div "Pendencias" at bounding box center [278, 17] width 45 height 13
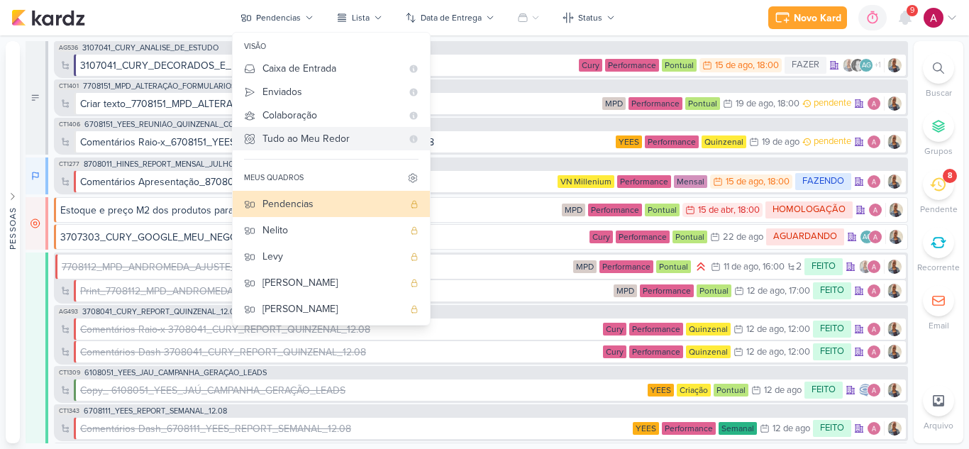
click at [329, 138] on div "Tudo ao Meu Redor" at bounding box center [331, 138] width 139 height 15
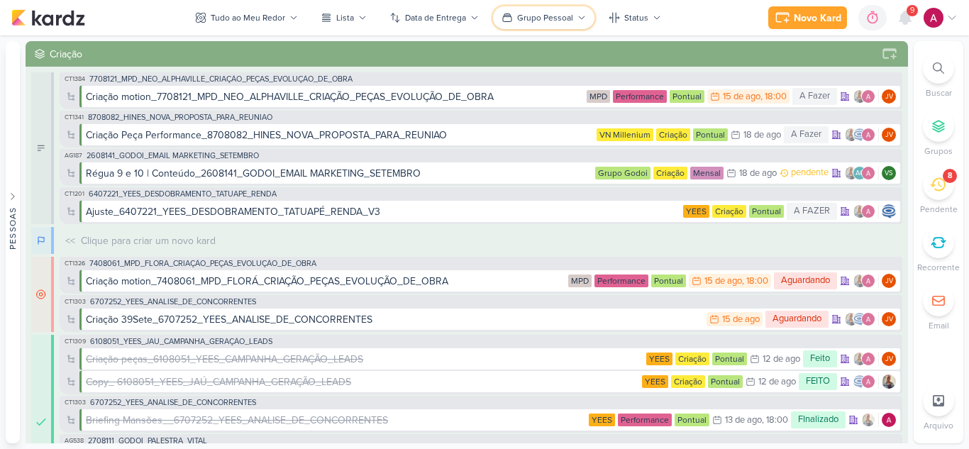
click at [521, 12] on div "Grupo Pessoal" at bounding box center [545, 17] width 56 height 13
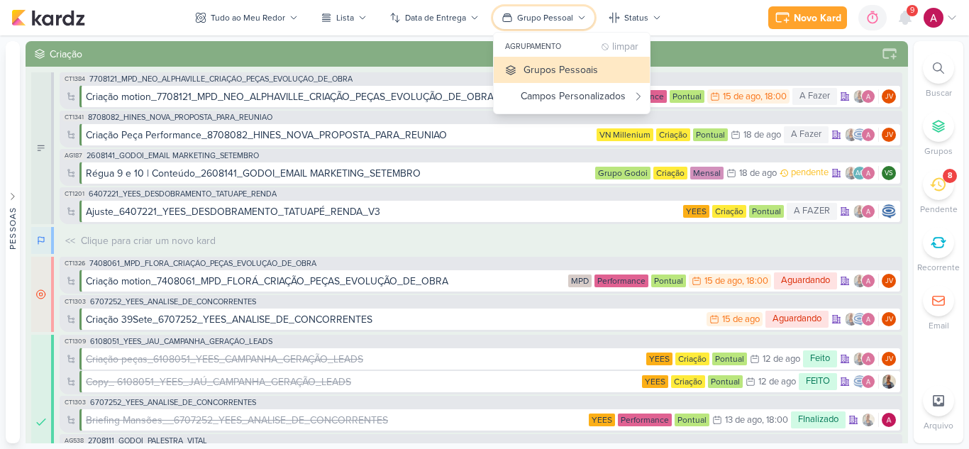
click at [521, 12] on div "Grupo Pessoal" at bounding box center [545, 17] width 56 height 13
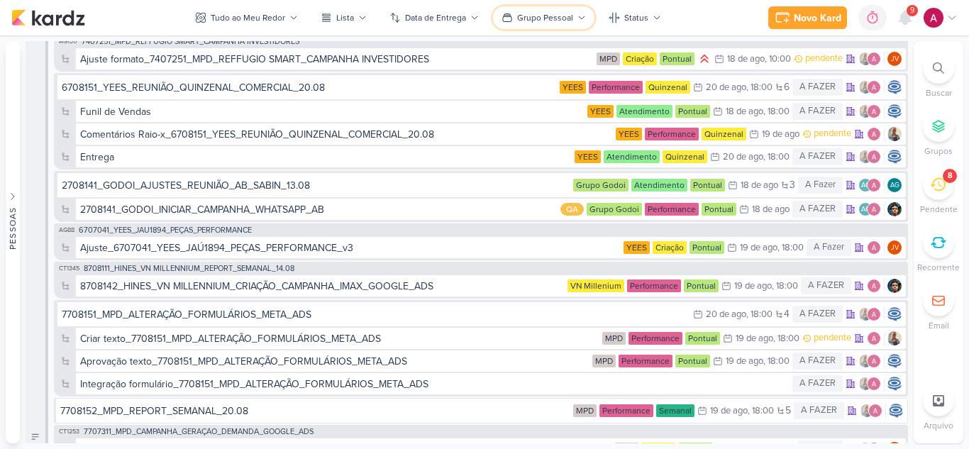
scroll to position [5687, 0]
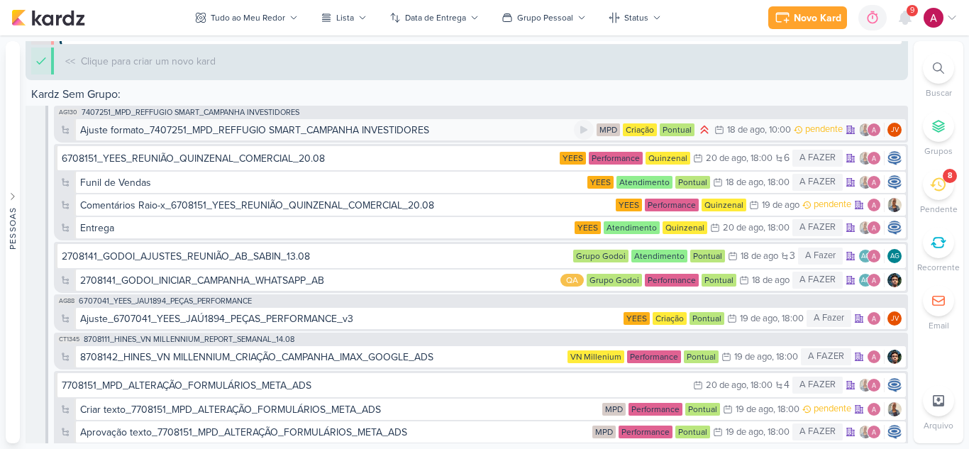
click at [426, 131] on div "Ajuste formato_7407251_MPD_REFFUGIO SMART_CAMPANHA INVESTIDORES" at bounding box center [254, 130] width 349 height 15
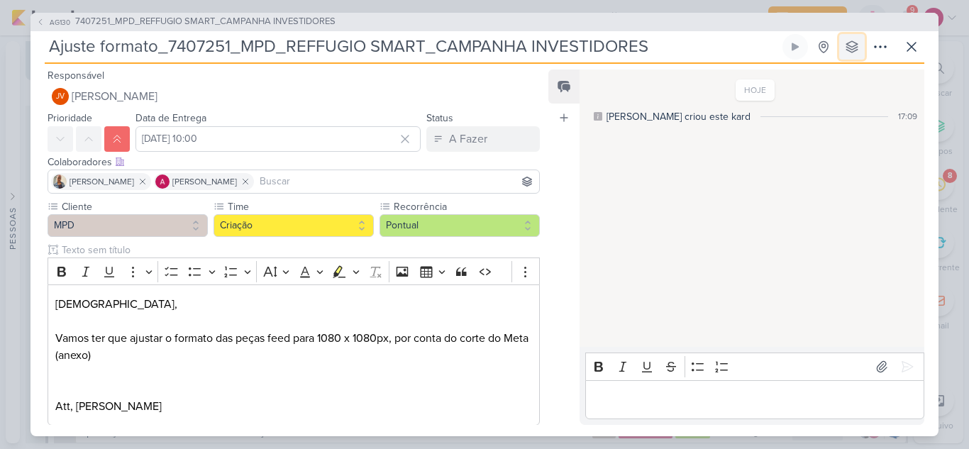
click at [855, 47] on icon at bounding box center [852, 47] width 14 height 14
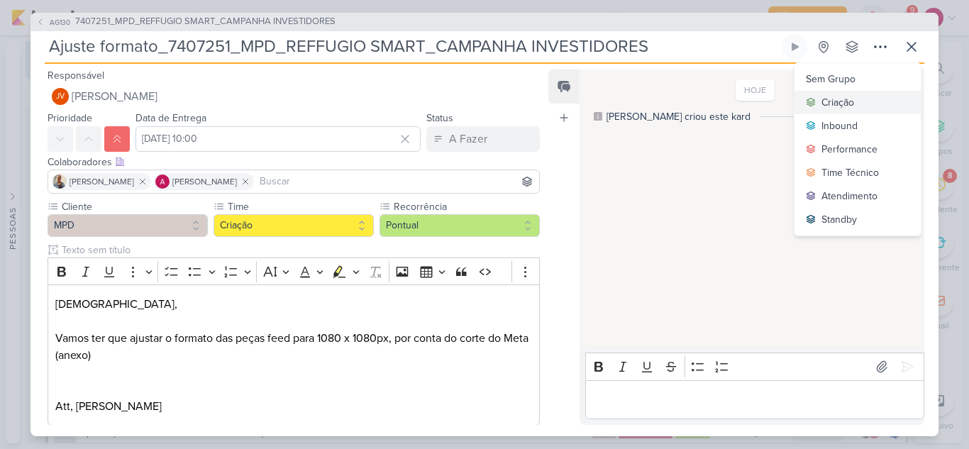
click at [842, 96] on div "Criação" at bounding box center [837, 102] width 33 height 15
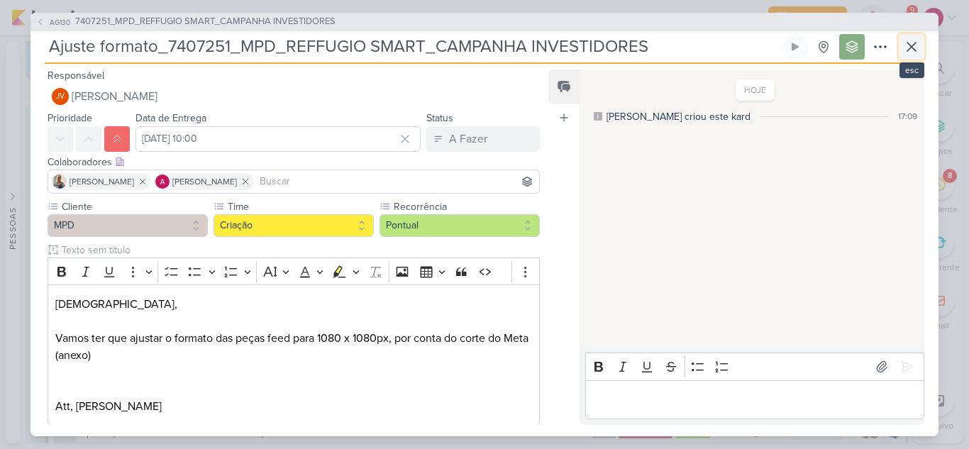
click at [919, 49] on icon at bounding box center [911, 46] width 17 height 17
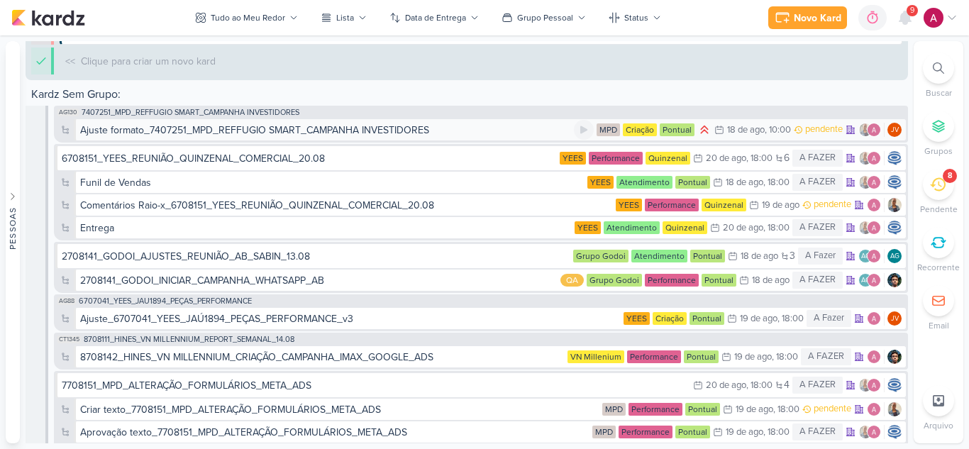
click at [451, 126] on div "Ajuste formato_7407251_MPD_REFFUGIO SMART_CAMPANHA INVESTIDORES" at bounding box center [327, 130] width 494 height 15
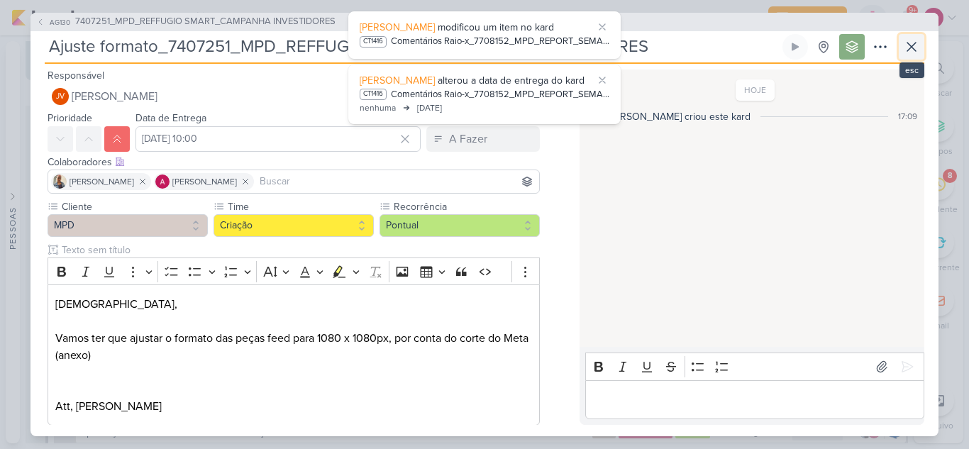
click at [918, 46] on icon at bounding box center [911, 46] width 17 height 17
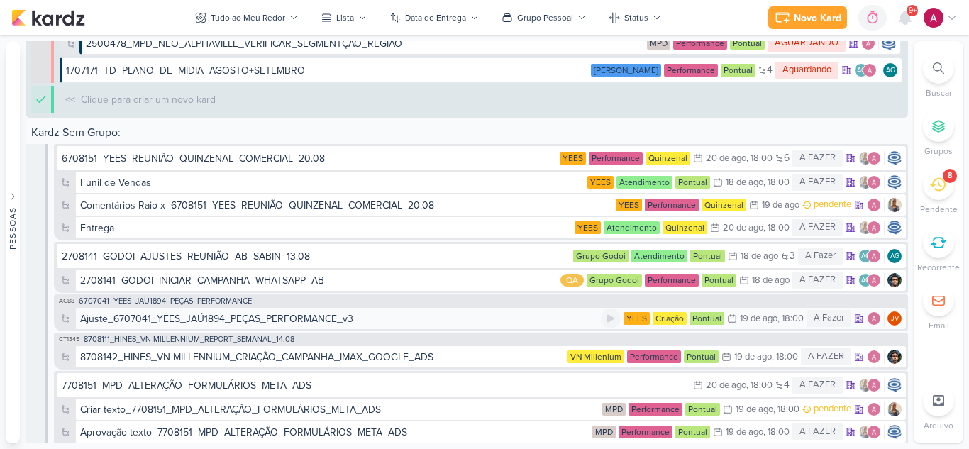
scroll to position [5725, 0]
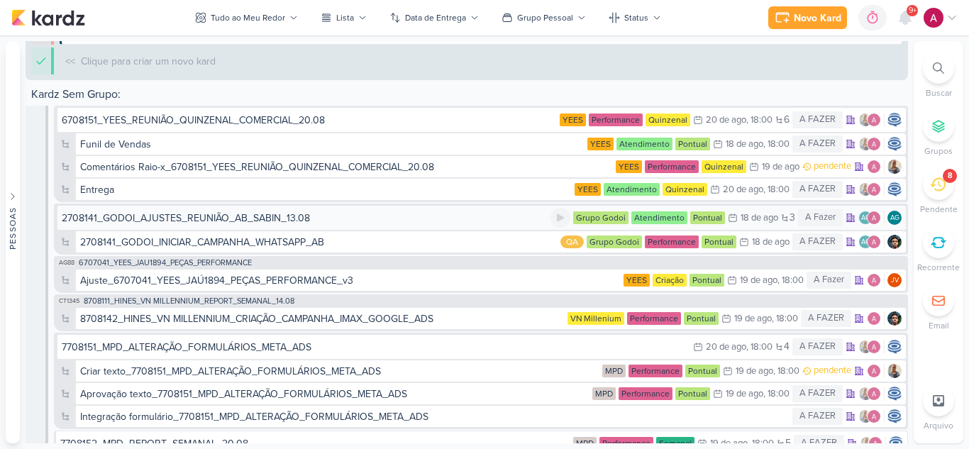
click at [214, 217] on div "2708141_GODOI_AJUSTES_REUNIÃO_AB_SABIN_13.08" at bounding box center [186, 218] width 248 height 15
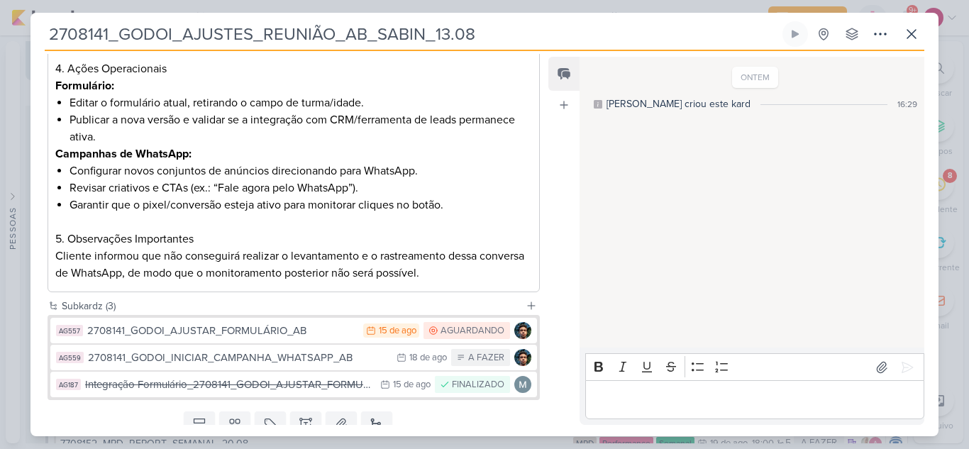
scroll to position [532, 0]
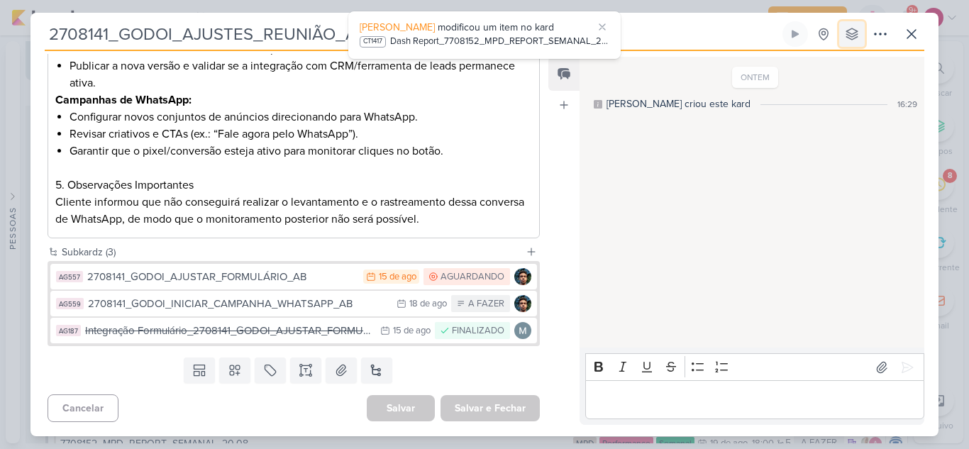
click at [856, 37] on icon at bounding box center [852, 34] width 14 height 14
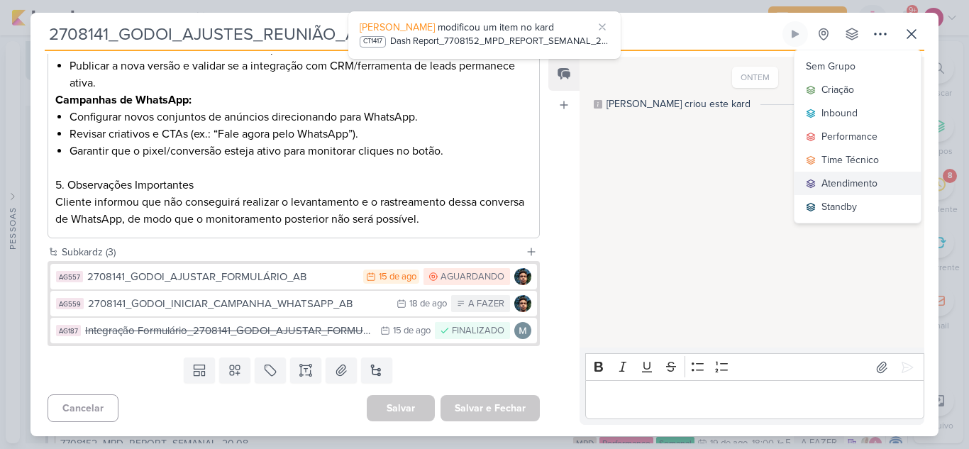
click at [838, 182] on div "Atendimento" at bounding box center [849, 183] width 56 height 15
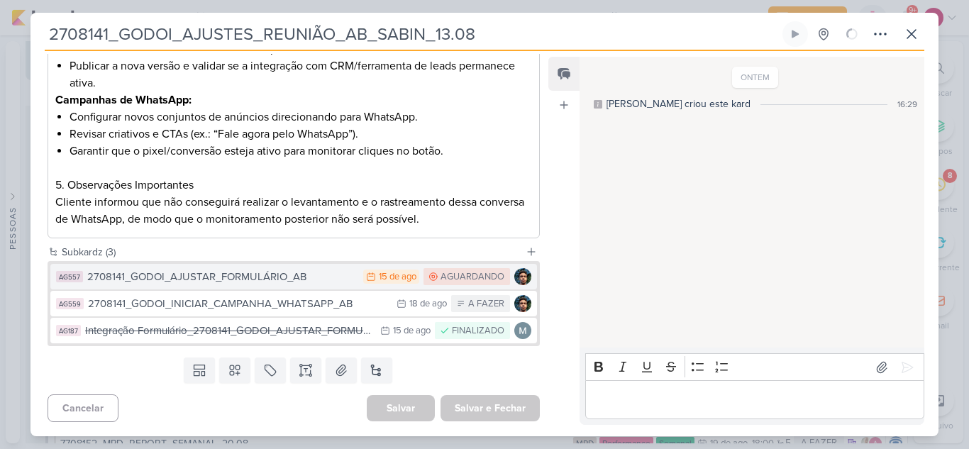
click at [279, 283] on div "2708141_GODOI_AJUSTAR_FORMULÁRIO_AB" at bounding box center [221, 277] width 269 height 16
click at [169, 281] on div "2708141_GODOI_AJUSTES_REUNIÃO_AB_SABIN_13.08 Criado por Aline" at bounding box center [485, 225] width 908 height 424
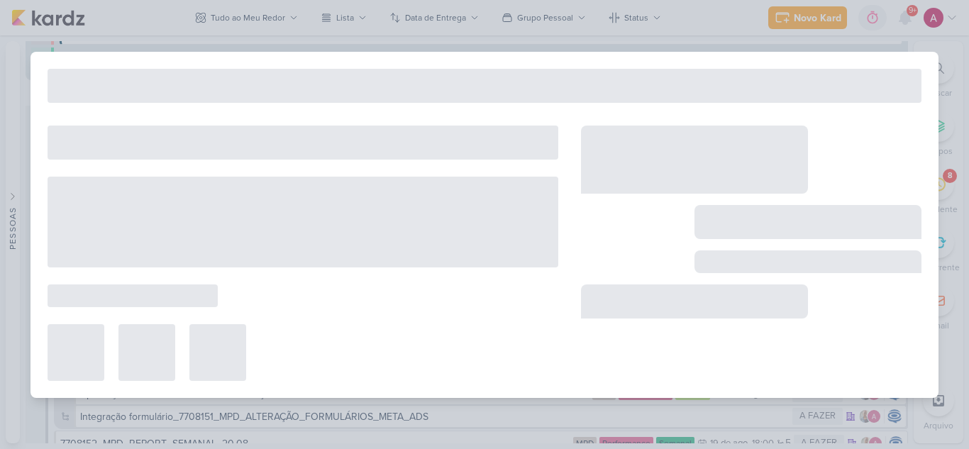
type input "2708141_GODOI_AJUSTAR_FORMULÁRIO_AB"
type input "15 de agosto de 2025 às 23:59"
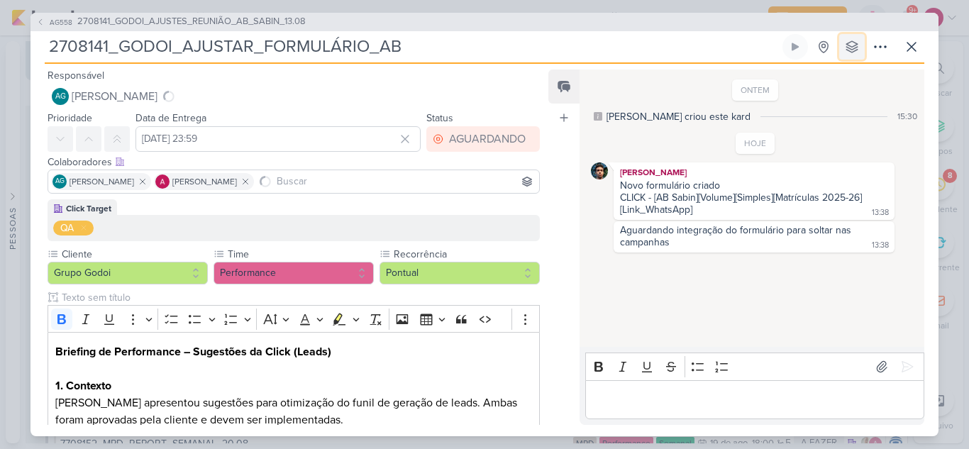
click at [848, 51] on icon at bounding box center [852, 47] width 14 height 14
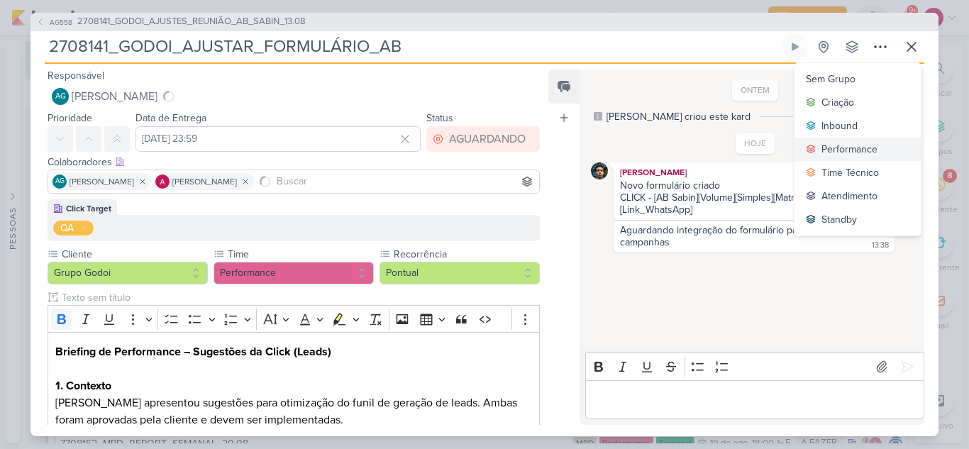
drag, startPoint x: 841, startPoint y: 148, endPoint x: 832, endPoint y: 145, distance: 9.6
click at [842, 148] on div "Performance" at bounding box center [849, 149] width 56 height 15
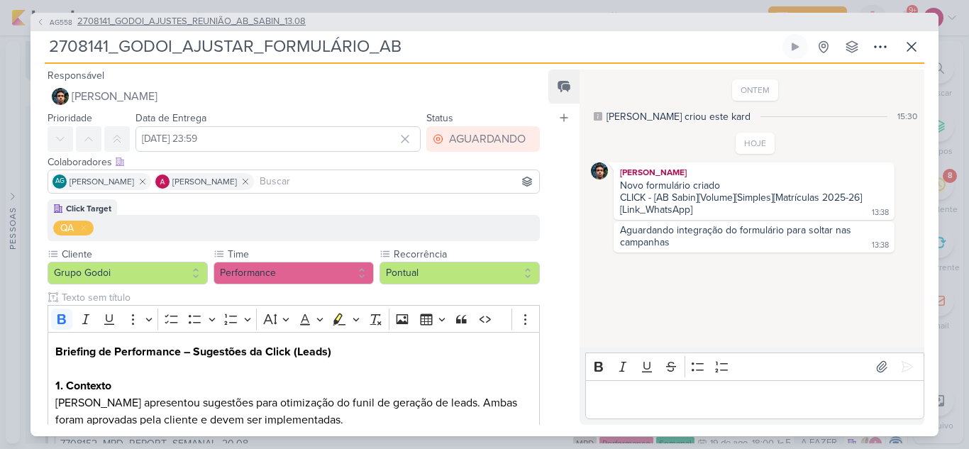
click at [39, 23] on icon at bounding box center [40, 22] width 9 height 9
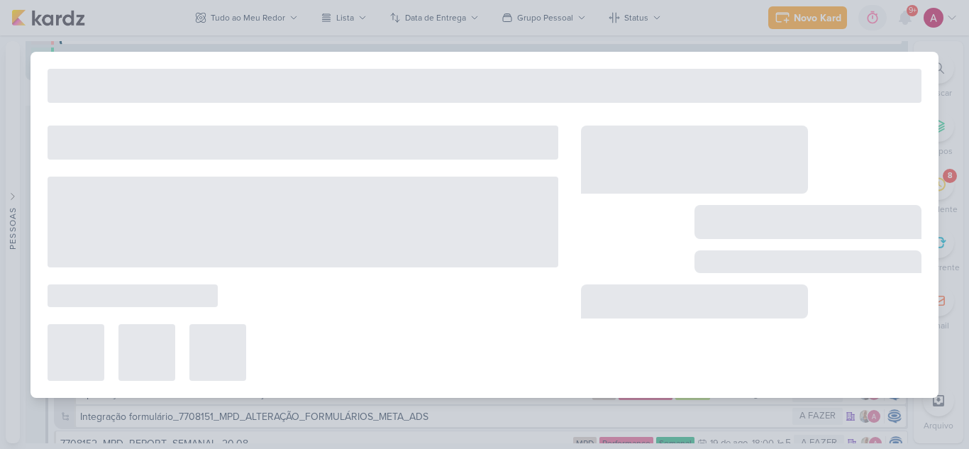
type input "2708141_GODOI_AJUSTES_REUNIÃO_AB_SABIN_13.08"
type input "[DATE] 23:59"
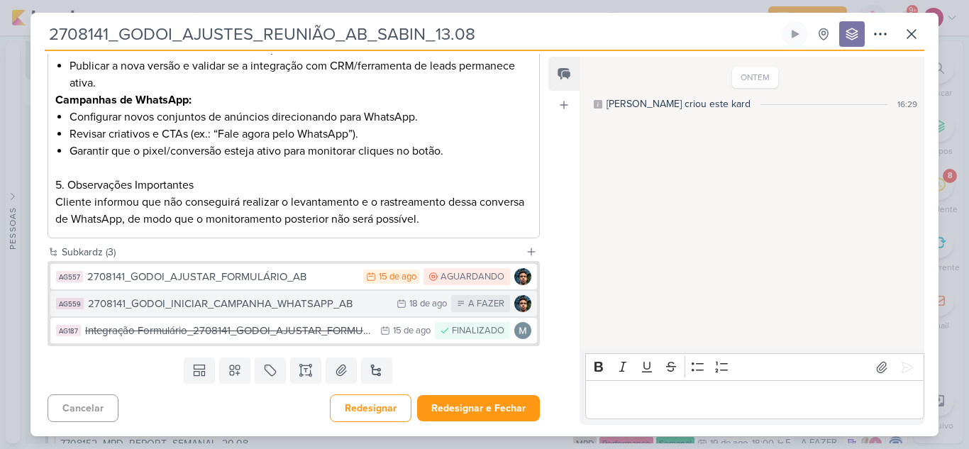
click at [336, 302] on div "2708141_GODOI_INICIAR_CAMPANHA_WHATSAPP_AB" at bounding box center [238, 304] width 301 height 16
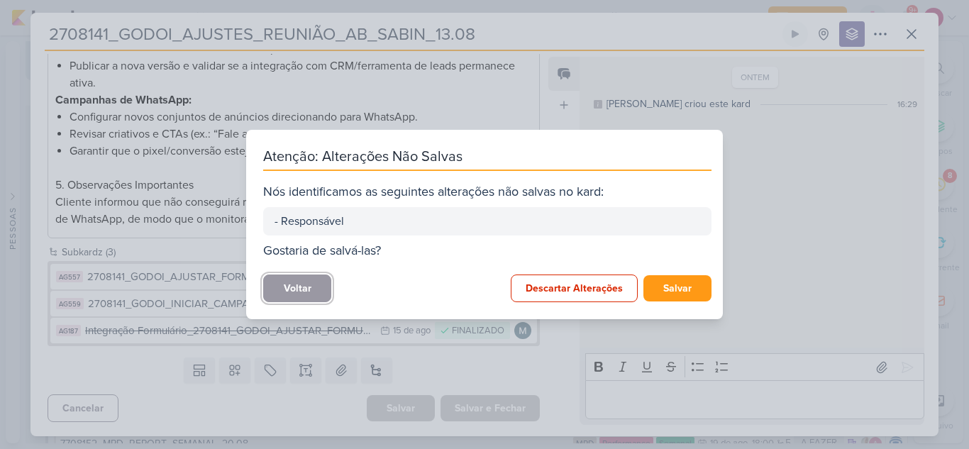
click at [280, 292] on button "Voltar" at bounding box center [297, 289] width 68 height 28
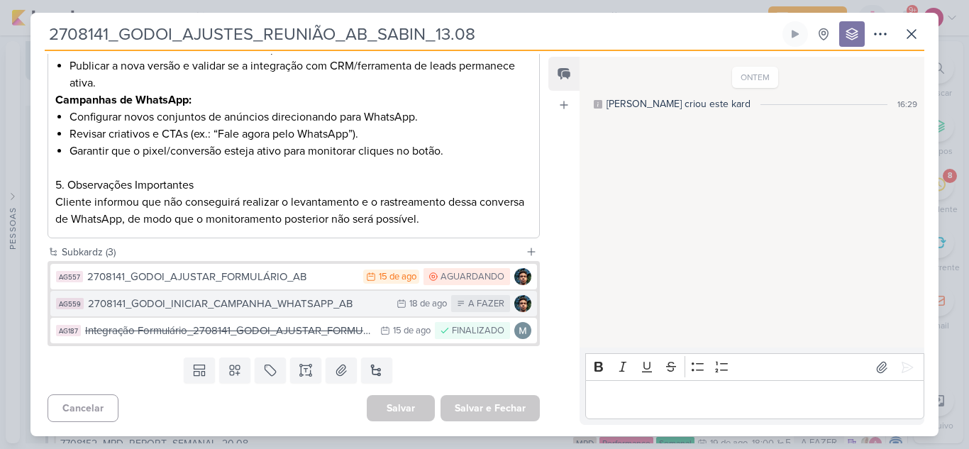
click at [217, 301] on div "2708141_GODOI_INICIAR_CAMPANHA_WHATSAPP_AB" at bounding box center [238, 304] width 301 height 16
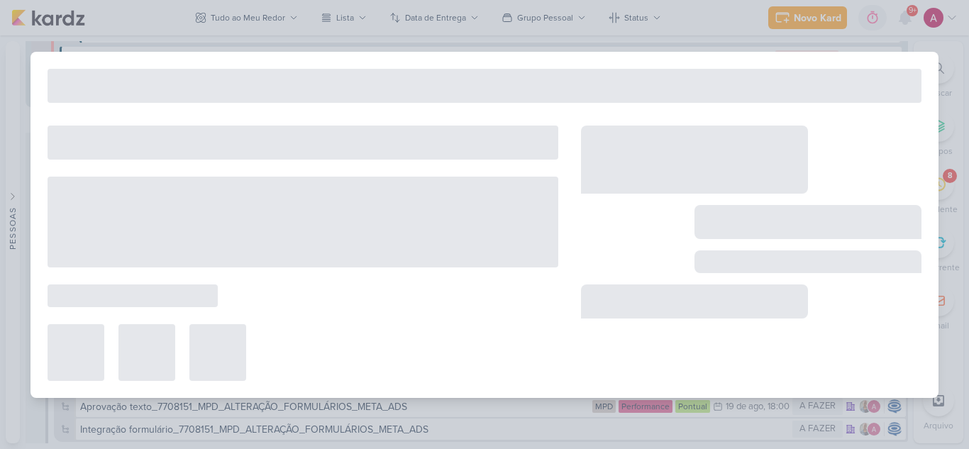
scroll to position [5752, 0]
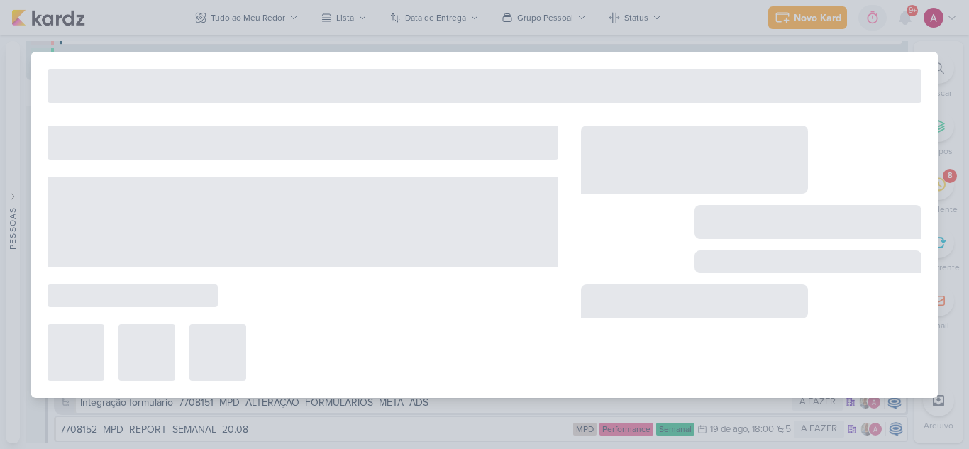
type input "2708141_GODOI_INICIAR_CAMPANHA_WHATSAPP_AB"
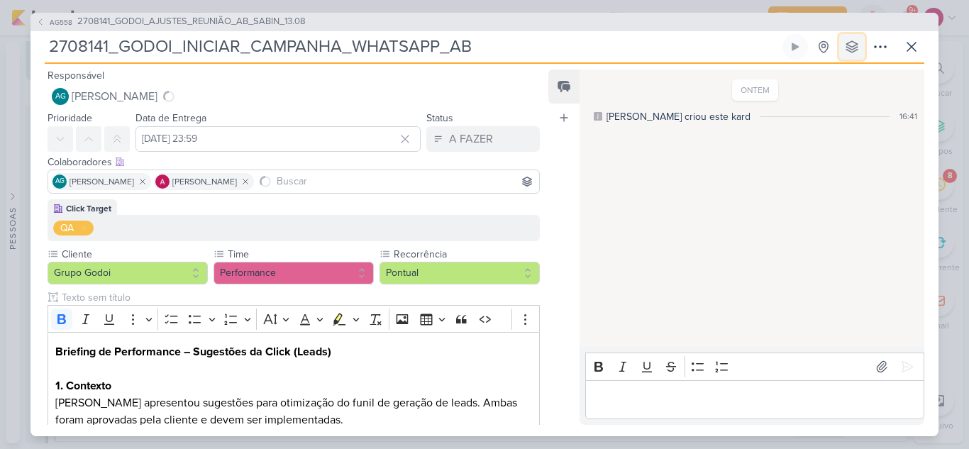
click at [848, 43] on icon at bounding box center [852, 47] width 14 height 14
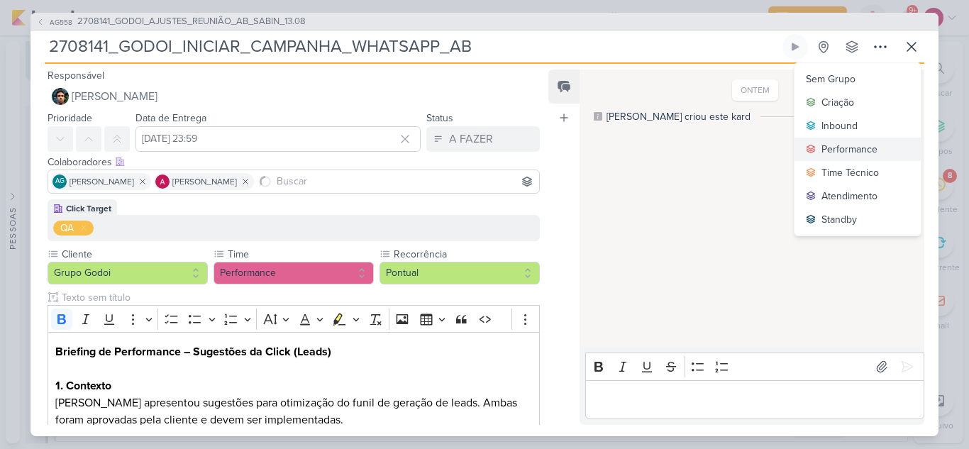
click at [843, 144] on div "Performance" at bounding box center [849, 149] width 56 height 15
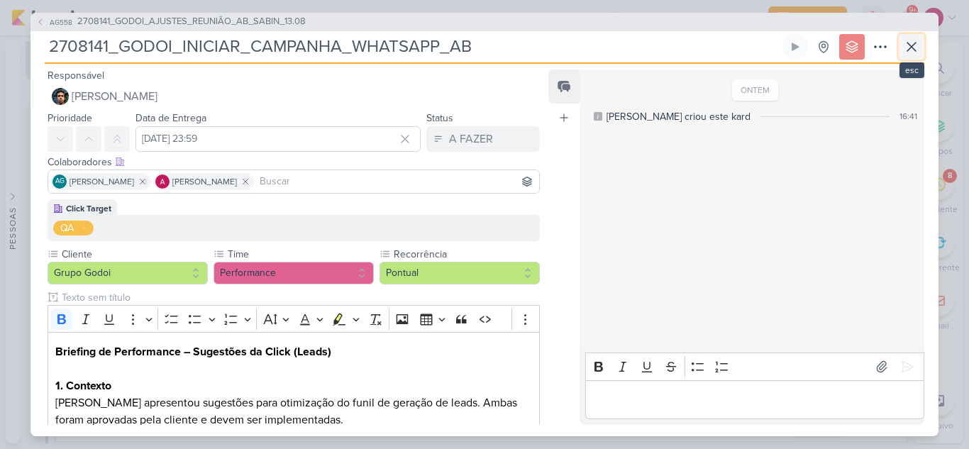
click at [917, 51] on icon at bounding box center [911, 46] width 17 height 17
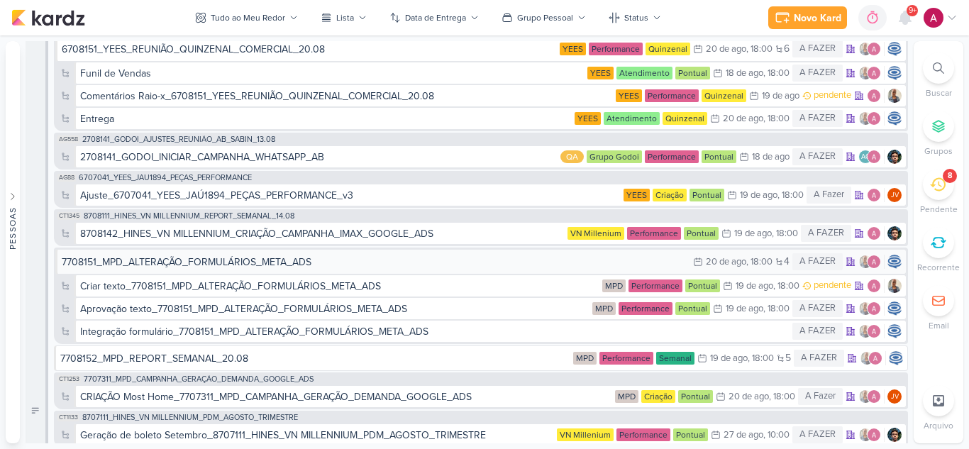
scroll to position [5933, 0]
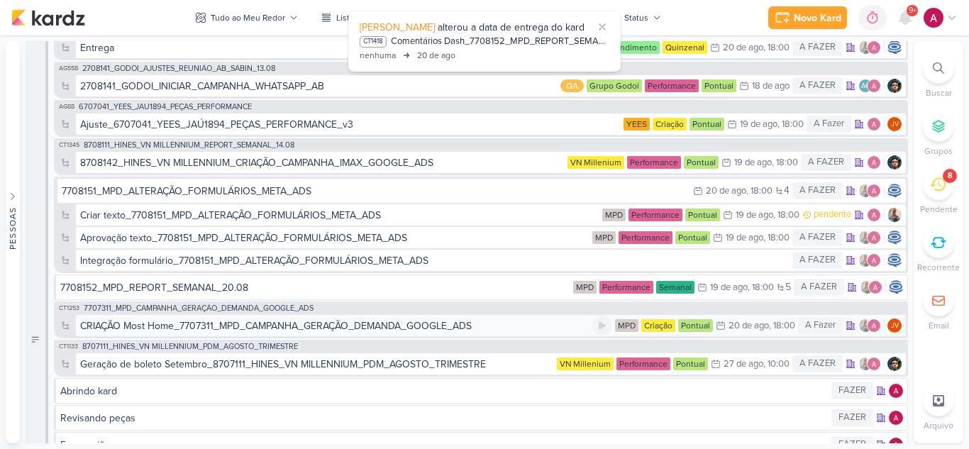
click at [225, 327] on div "CRIAÇÃO Most Home_7707311_MPD_CAMPANHA_GERAÇÃO_DEMANDA_GOOGLE_ADS" at bounding box center [276, 326] width 392 height 15
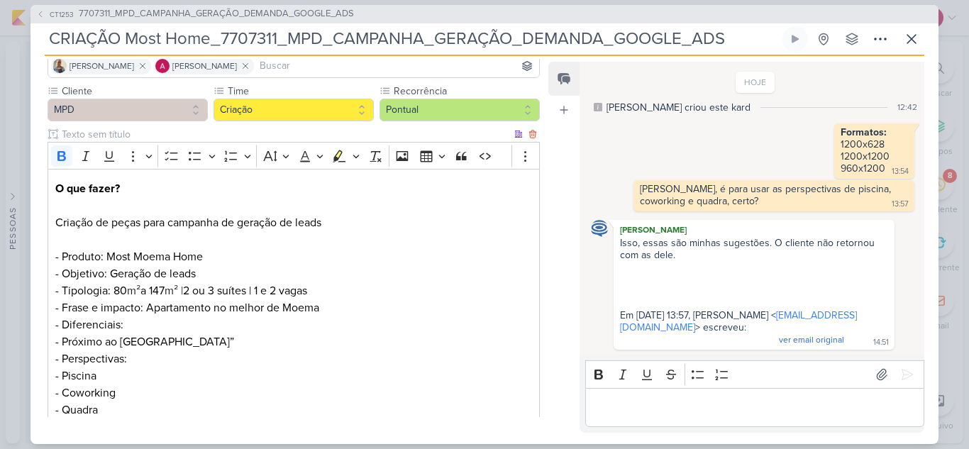
scroll to position [0, 0]
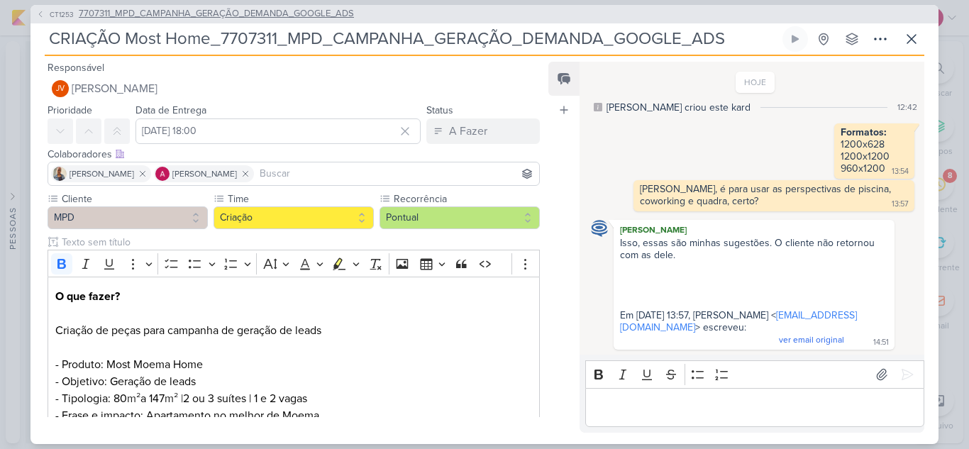
click at [204, 7] on span "7707311_MPD_CAMPANHA_GERAÇÃO_DEMANDA_GOOGLE_ADS" at bounding box center [216, 14] width 275 height 14
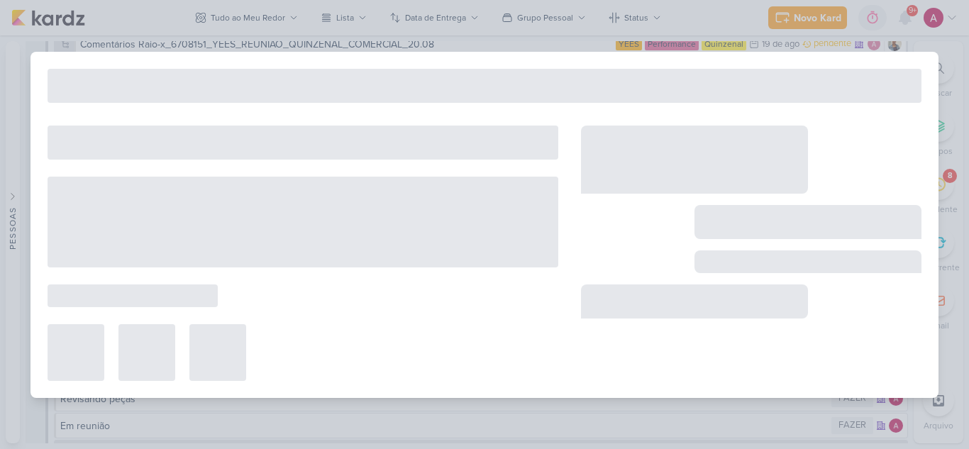
type input "7707311_MPD_CAMPANHA_GERAÇÃO_DEMANDA_GOOGLE_ADS"
type input "8 de agosto de 2025 às 18:00"
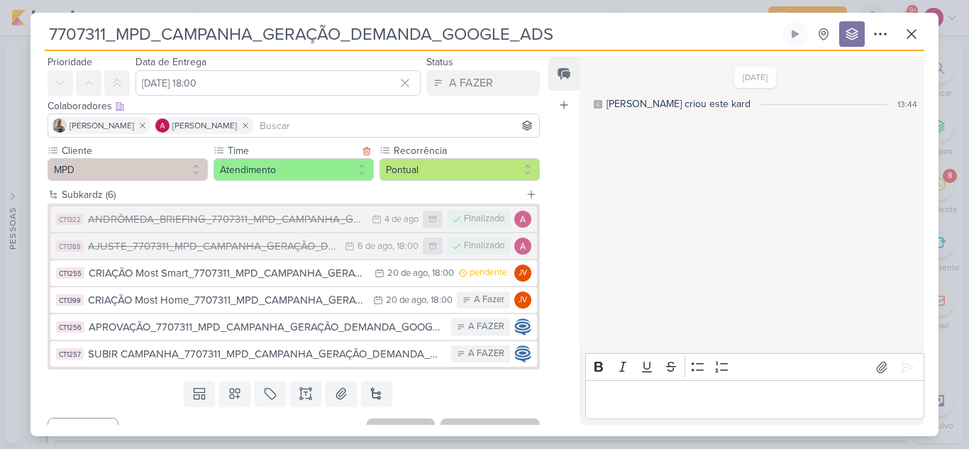
scroll to position [67, 0]
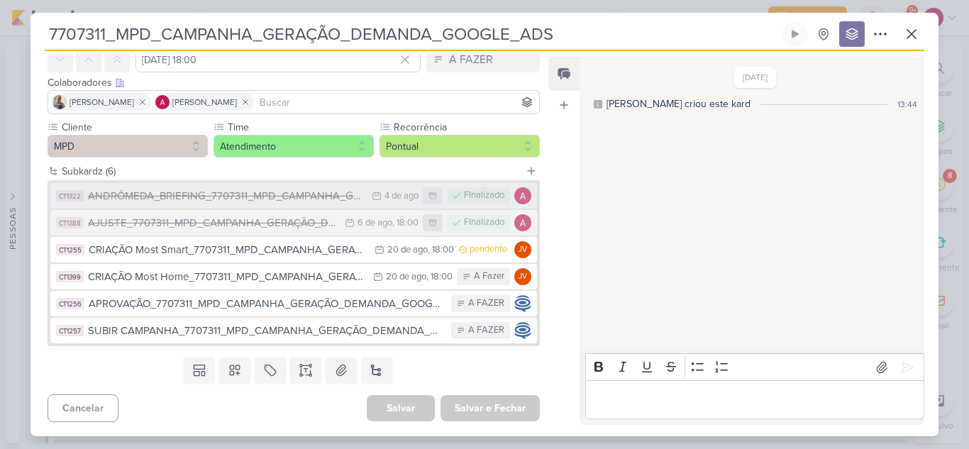
click at [297, 201] on div "ANDRÔMEDA_BRIEFING_7707311_MPD_CAMPANHA_GERAÇÃO_DEMANDA_GOOGLE_ADS" at bounding box center [226, 196] width 277 height 16
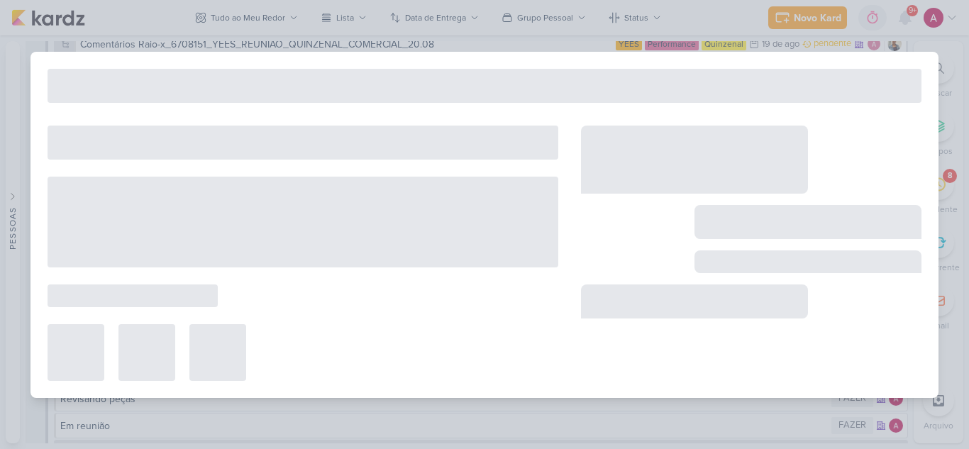
type input "ANDRÔMEDA_BRIEFING_7707311_MPD_CAMPANHA_GERAÇÃO_DEMANDA_GOOGLE_ADS"
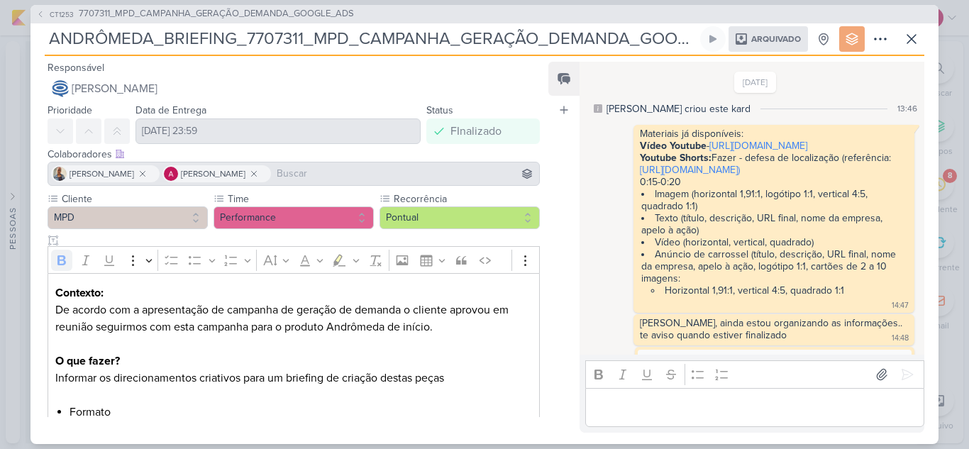
scroll to position [115, 0]
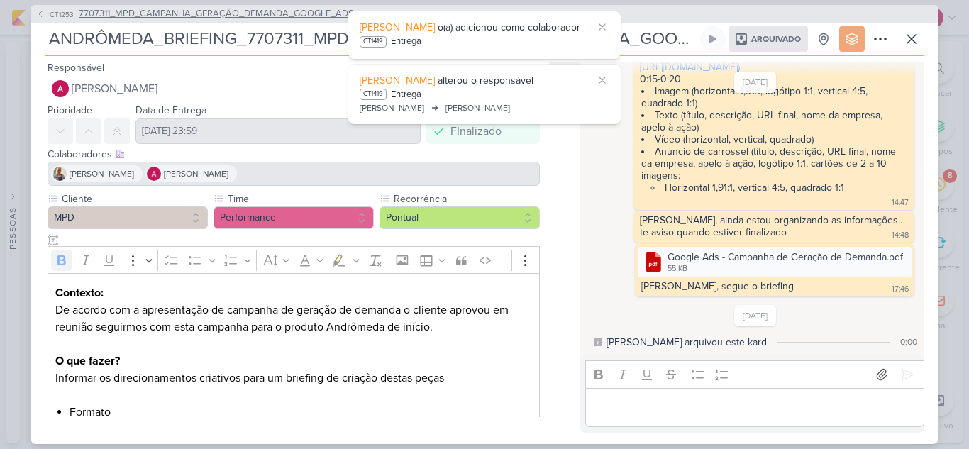
click at [40, 14] on icon at bounding box center [40, 14] width 9 height 9
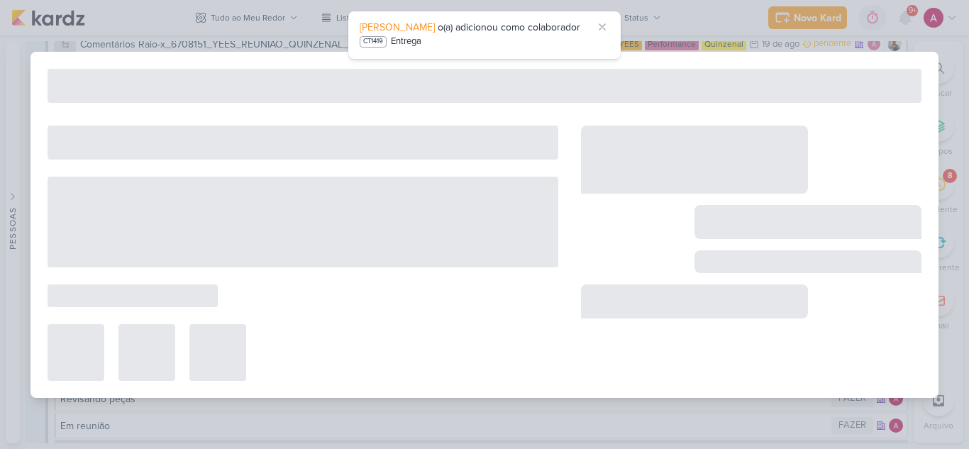
type input "7707311_MPD_CAMPANHA_GERAÇÃO_DEMANDA_GOOGLE_ADS"
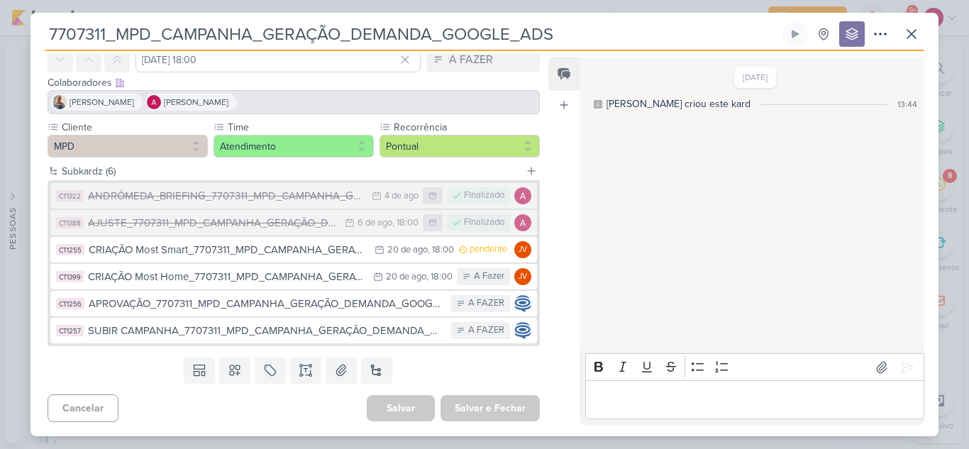
scroll to position [5964, 0]
click at [243, 199] on div "ANDRÔMEDA_BRIEFING_7707311_MPD_CAMPANHA_GERAÇÃO_DEMANDA_GOOGLE_ADS" at bounding box center [226, 196] width 277 height 16
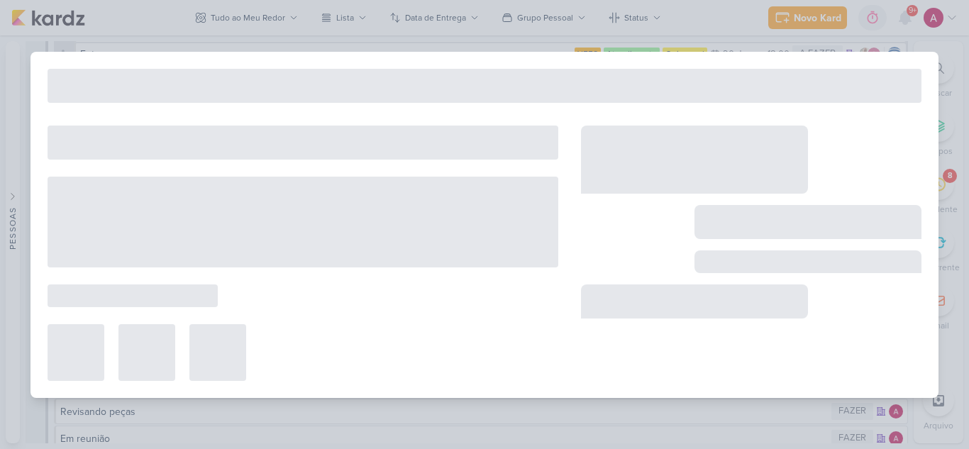
type input "ANDRÔMEDA_BRIEFING_7707311_MPD_CAMPANHA_GERAÇÃO_DEMANDA_GOOGLE_ADS"
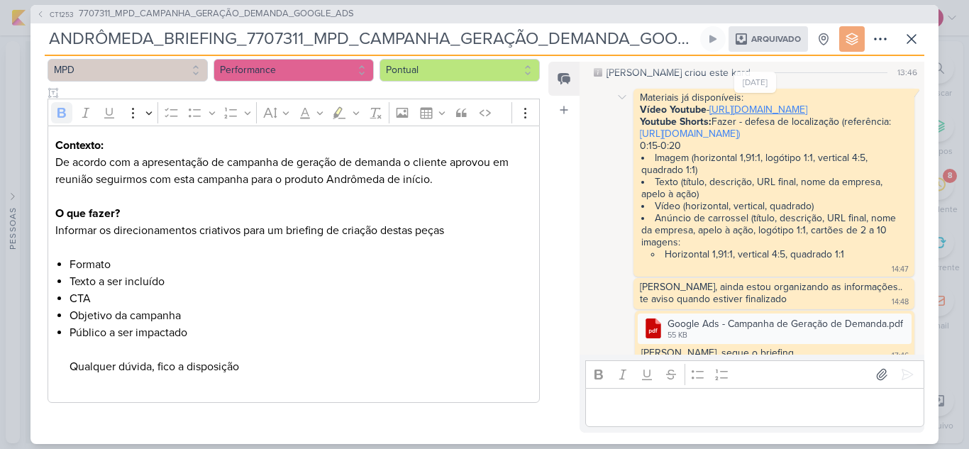
scroll to position [71, 0]
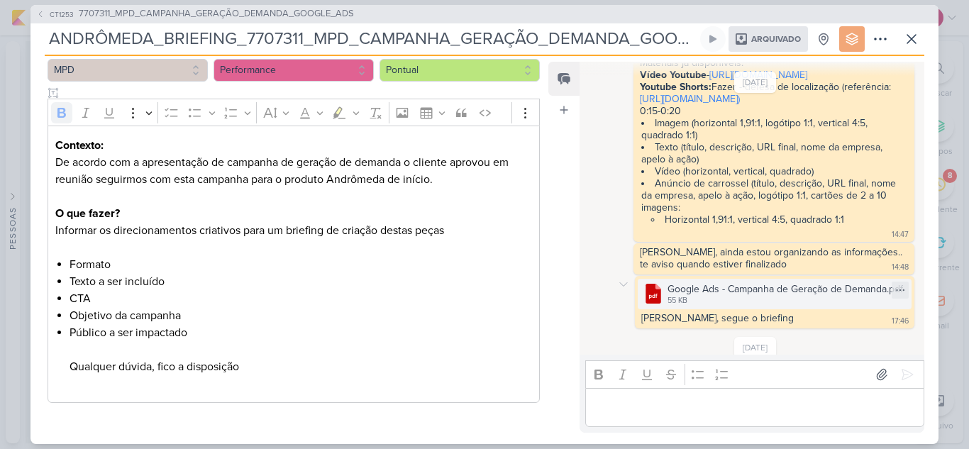
click at [757, 306] on div "55 KB" at bounding box center [786, 300] width 236 height 11
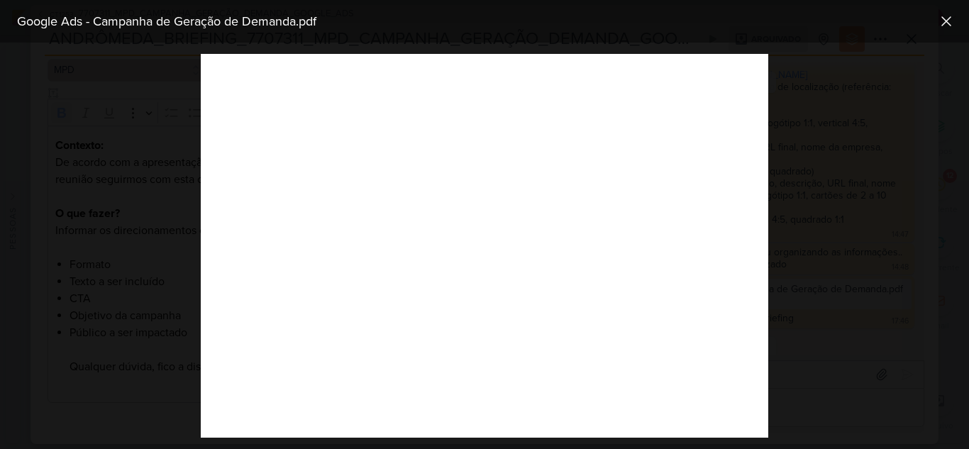
scroll to position [5978, 0]
click at [821, 260] on div at bounding box center [484, 246] width 969 height 406
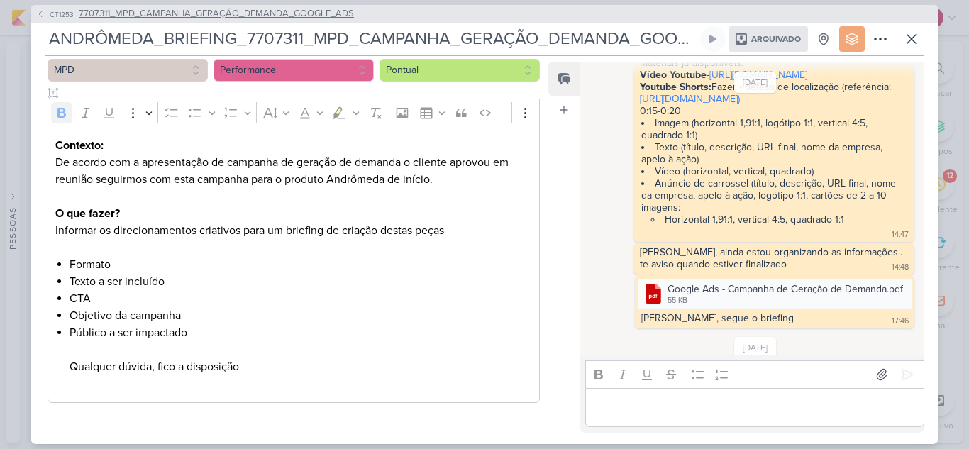
click at [44, 10] on icon at bounding box center [40, 14] width 9 height 9
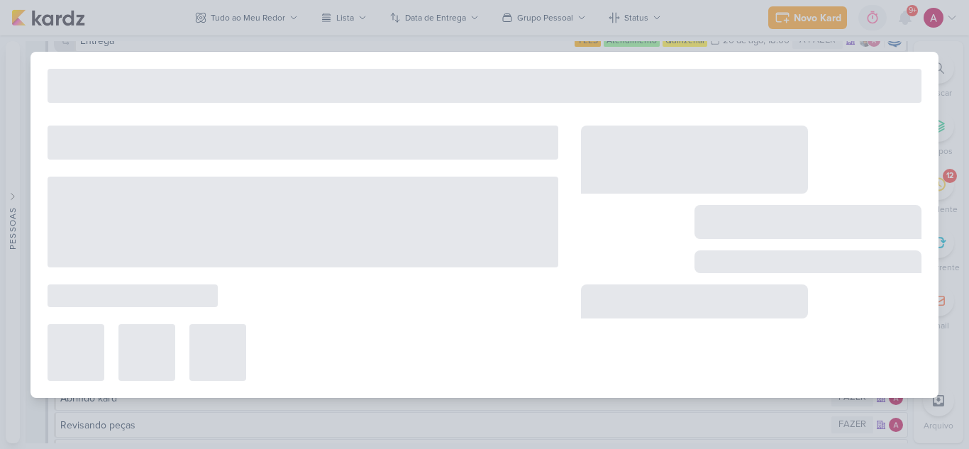
type input "7707311_MPD_CAMPANHA_GERAÇÃO_DEMANDA_GOOGLE_ADS"
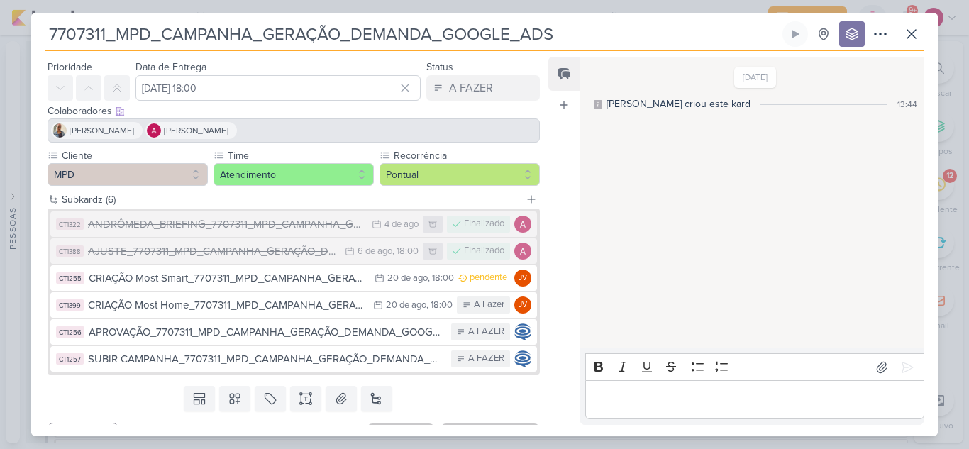
scroll to position [67, 0]
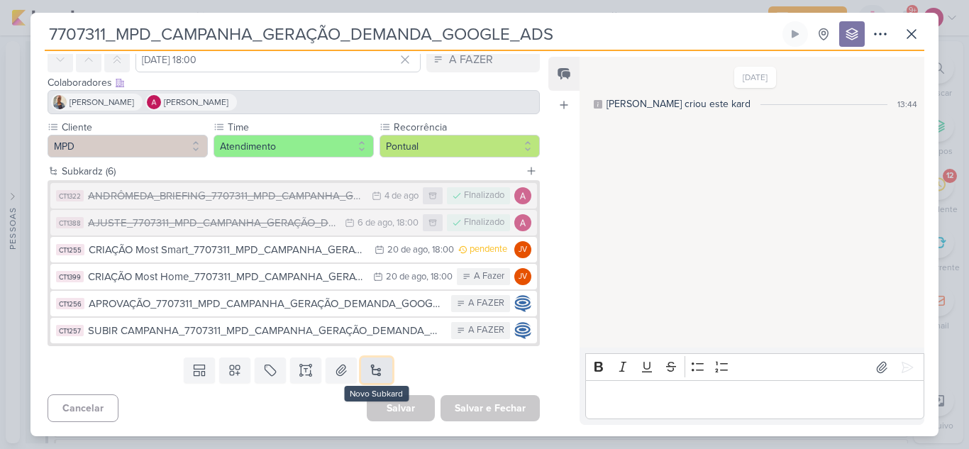
click at [372, 367] on button at bounding box center [376, 371] width 31 height 26
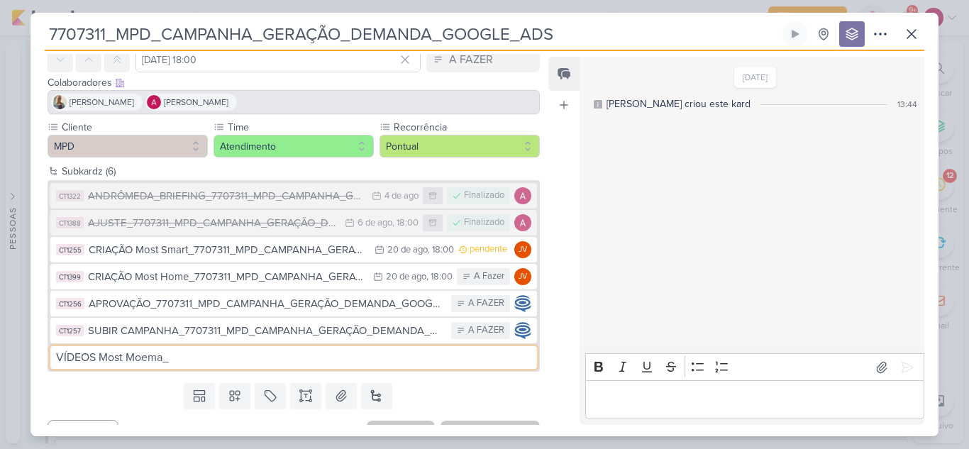
type input "VÍDEOS Most Moema_"
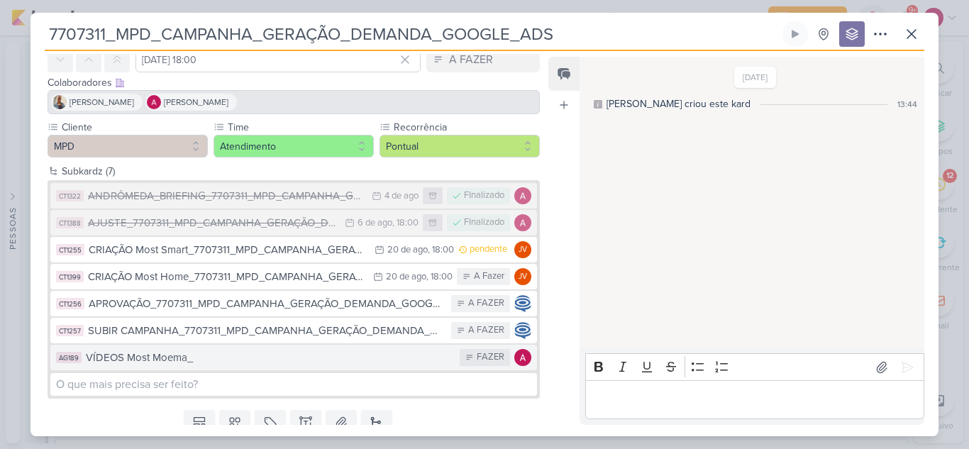
click at [145, 358] on div "VÍDEOS Most Moema_" at bounding box center [269, 358] width 367 height 16
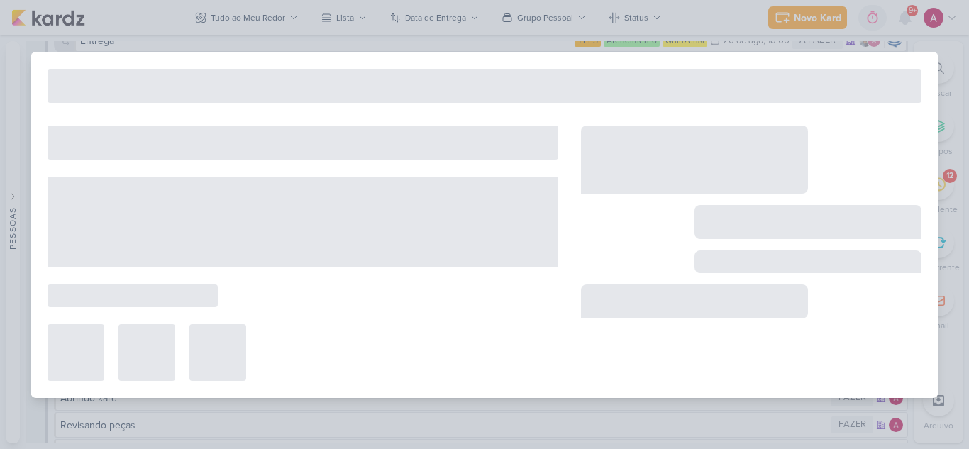
type input "VÍDEOS Most Moema_"
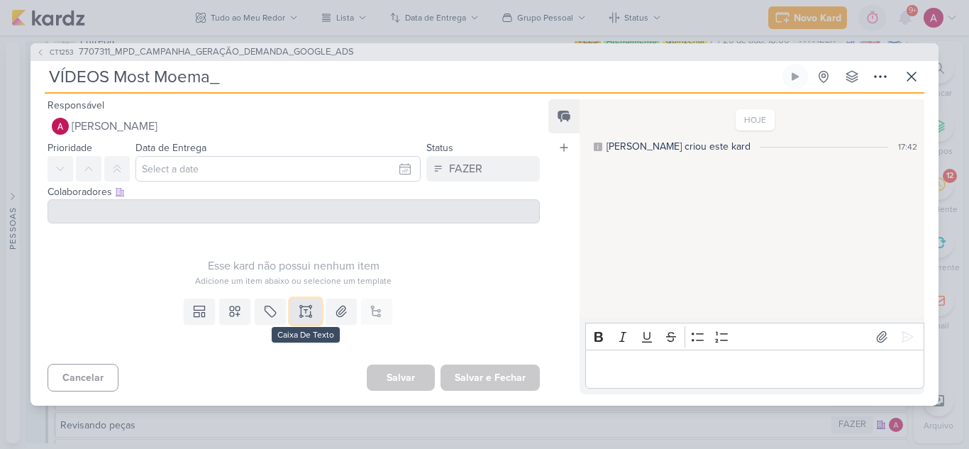
click at [301, 309] on icon at bounding box center [301, 311] width 0 height 7
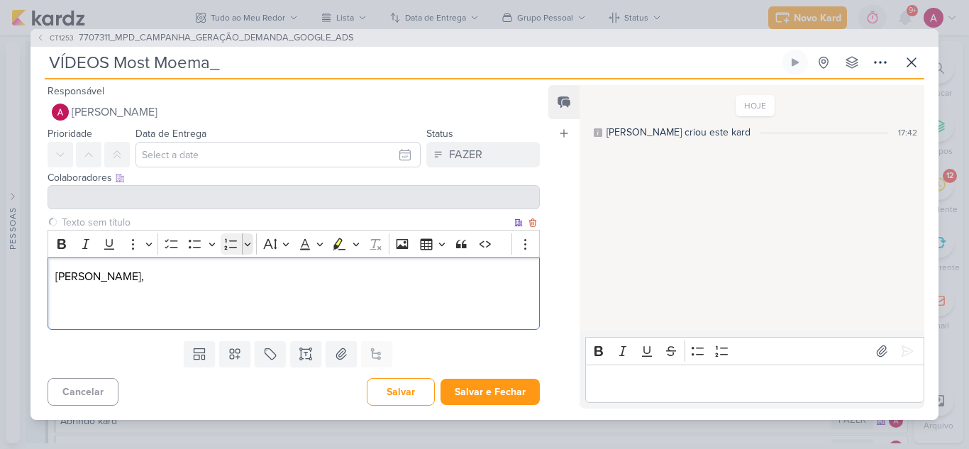
scroll to position [5989, 0]
click at [180, 311] on p "Most Moema horizontal: Temos esse vídeo" at bounding box center [293, 310] width 477 height 17
click at [178, 311] on p "Most Moema horizontal: Temos esse vídeo" at bounding box center [293, 310] width 477 height 17
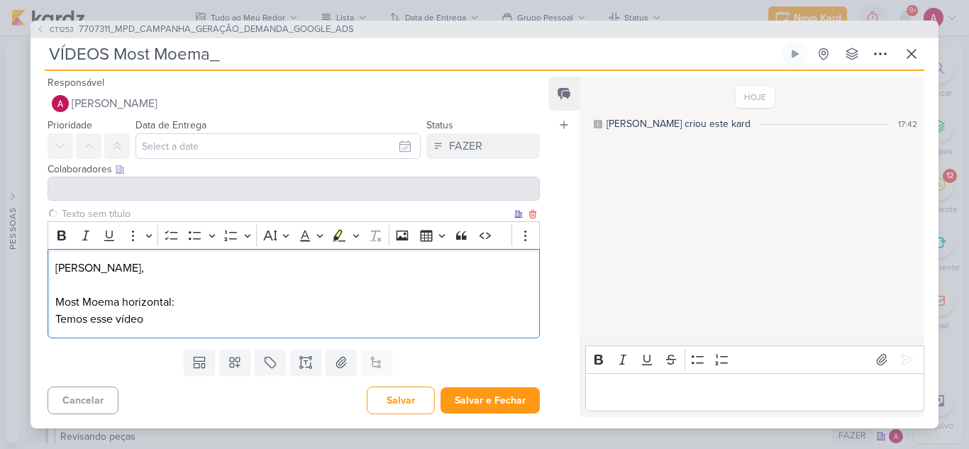
click at [211, 319] on p "Most Moema horizontal: Temos esse vídeo" at bounding box center [293, 311] width 477 height 34
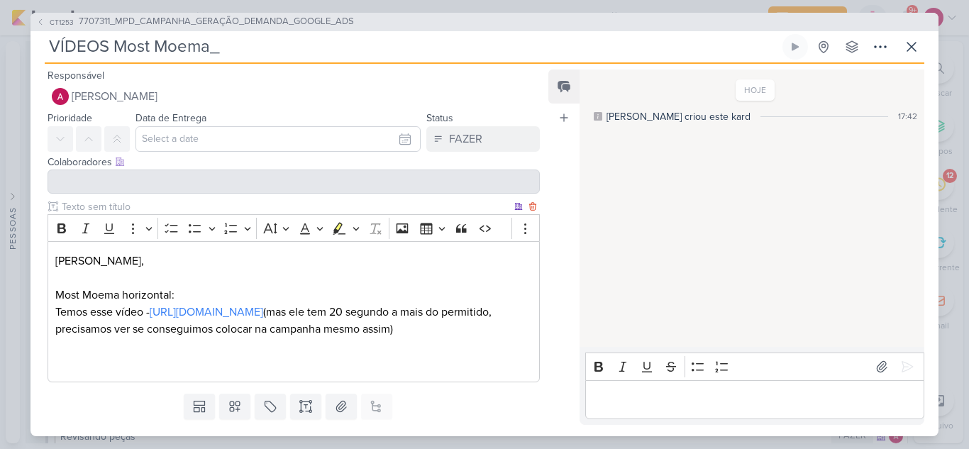
click at [74, 374] on div "Carol, Most Moema horizontal: Temos esse vídeo - https://youtu.be/S5Tkt1L6tKU?f…" at bounding box center [294, 311] width 492 height 141
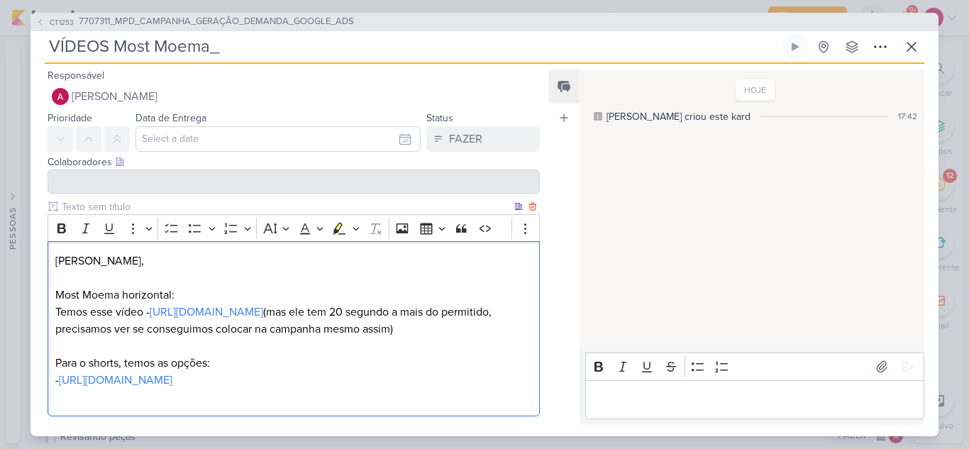
click at [90, 398] on p "Most Moema horizontal: Temos esse vídeo - https://youtu.be/S5Tkt1L6tKU?feature=…" at bounding box center [293, 346] width 477 height 119
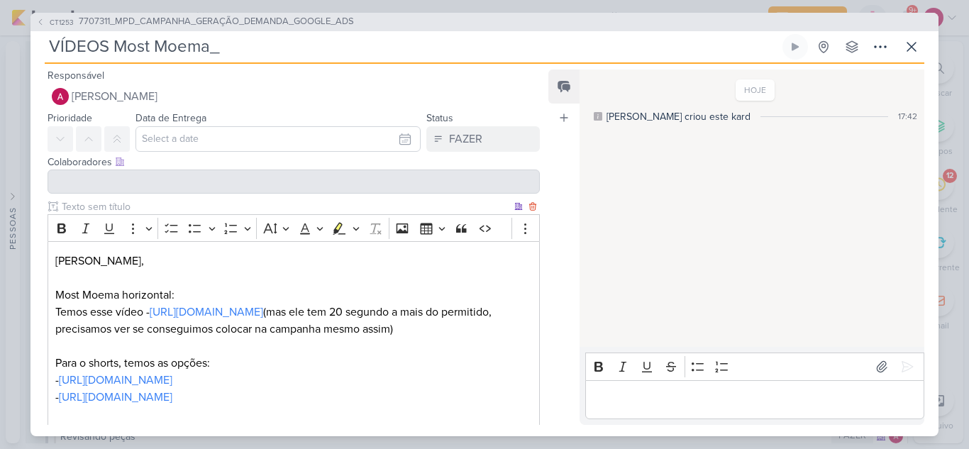
click at [96, 365] on p "Most Moema horizontal: Temos esse vídeo - https://youtu.be/S5Tkt1L6tKU?feature=…" at bounding box center [293, 355] width 477 height 136
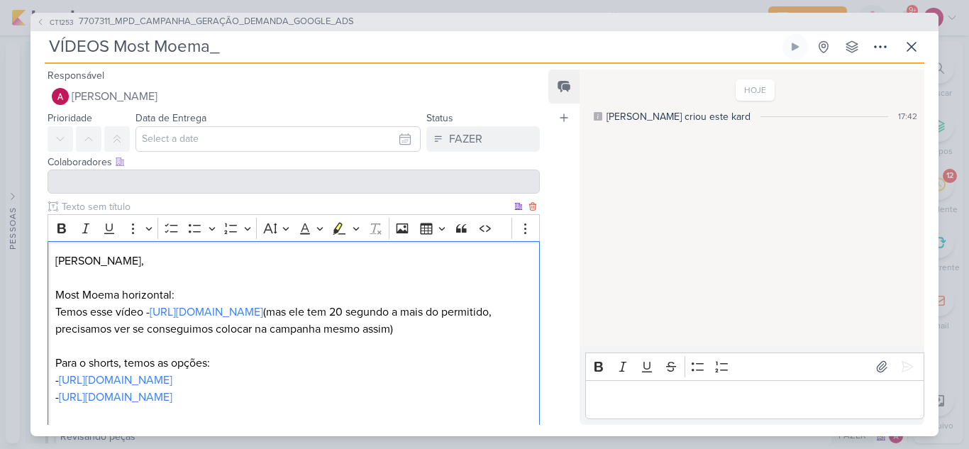
drag, startPoint x: 180, startPoint y: 362, endPoint x: 167, endPoint y: 367, distance: 13.5
click at [180, 363] on p "Most Moema horizontal: Temos esse vídeo - https://youtu.be/S5Tkt1L6tKU?feature=…" at bounding box center [293, 355] width 477 height 136
click at [149, 314] on p "Most Moema horizontal: Temos esse vídeo - https://youtu.be/S5Tkt1L6tKU?feature=…" at bounding box center [293, 355] width 477 height 136
click at [382, 309] on p "Most Moema horizontal: Temos esse vídeo - https://youtu.be/S5Tkt1L6tKU?feature=…" at bounding box center [293, 355] width 477 height 136
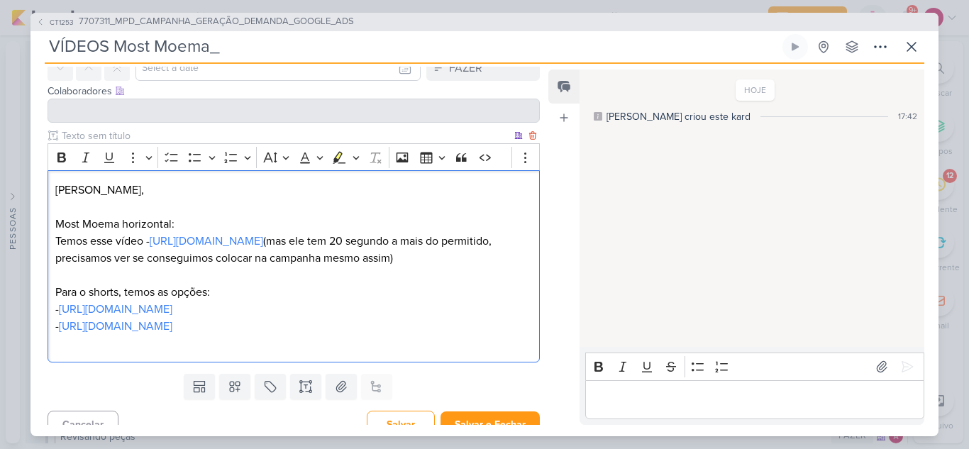
click at [370, 350] on p "Most Moema horizontal: Temos esse vídeo - https://youtu.be/S5Tkt1L6tKU?feature=…" at bounding box center [293, 284] width 477 height 136
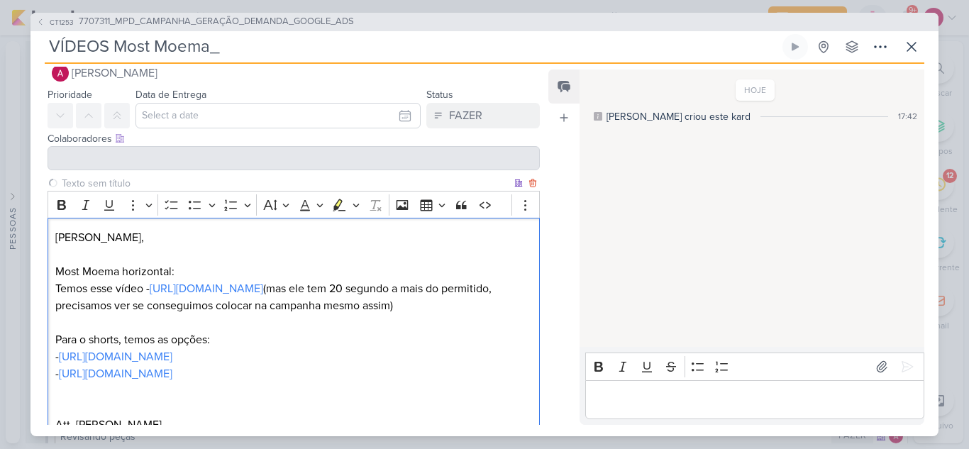
scroll to position [0, 0]
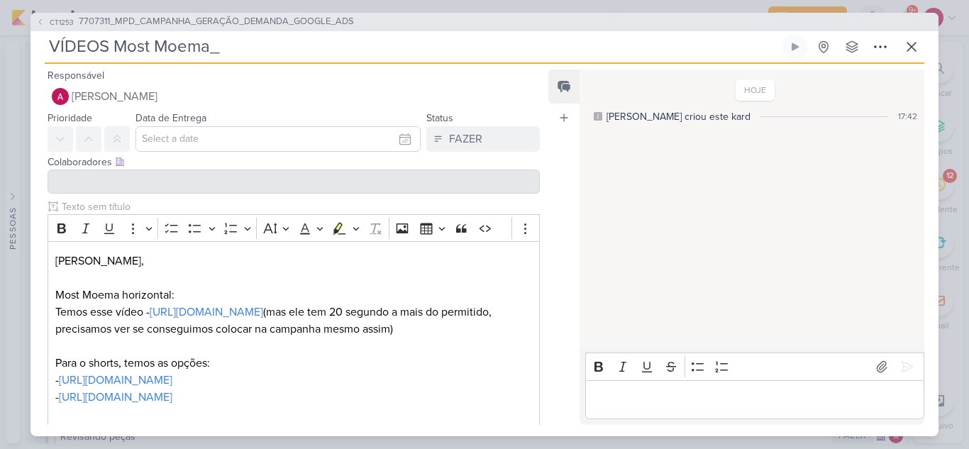
click at [131, 189] on div at bounding box center [294, 182] width 492 height 24
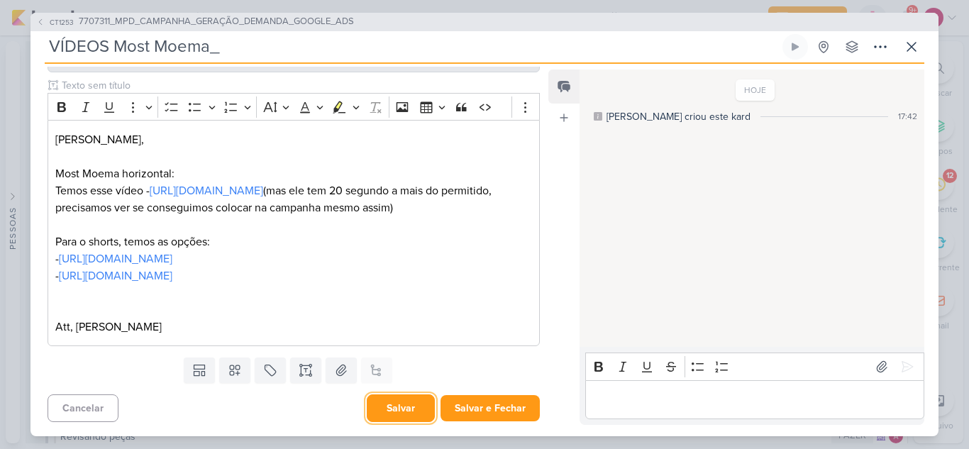
click at [411, 412] on button "Salvar" at bounding box center [401, 408] width 68 height 28
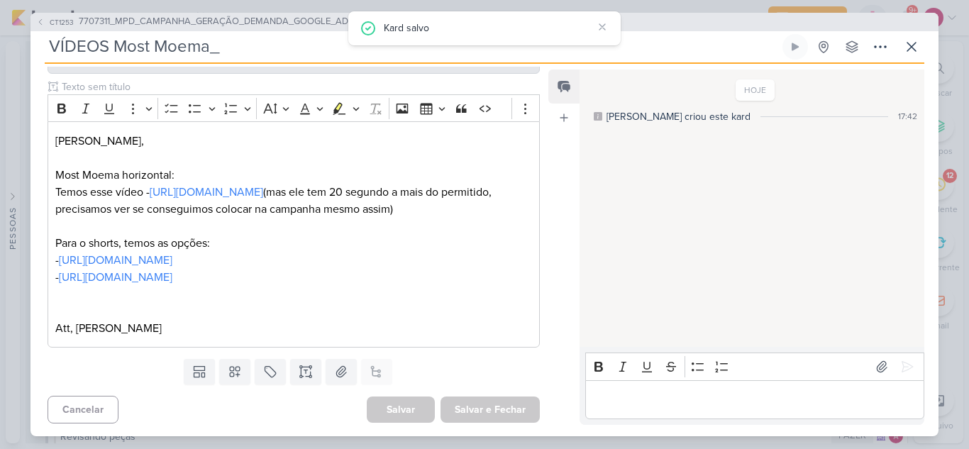
scroll to position [0, 0]
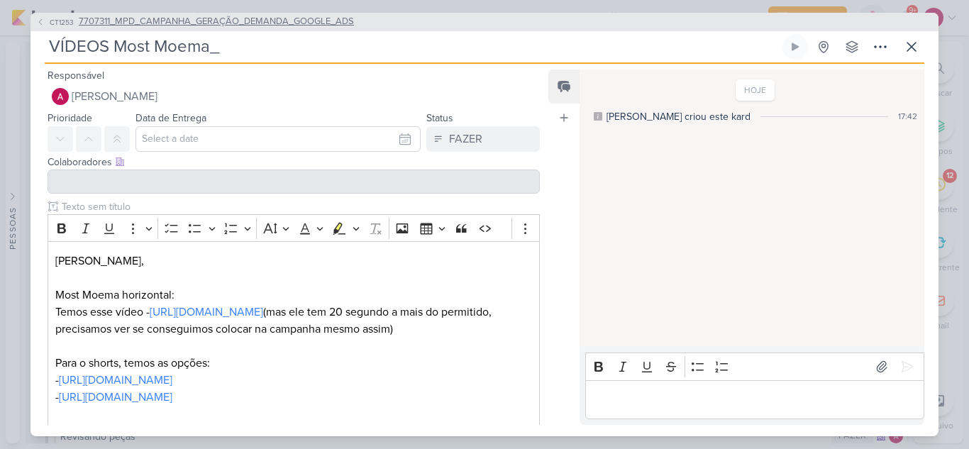
click at [167, 23] on span "7707311_MPD_CAMPANHA_GERAÇÃO_DEMANDA_GOOGLE_ADS" at bounding box center [216, 22] width 275 height 14
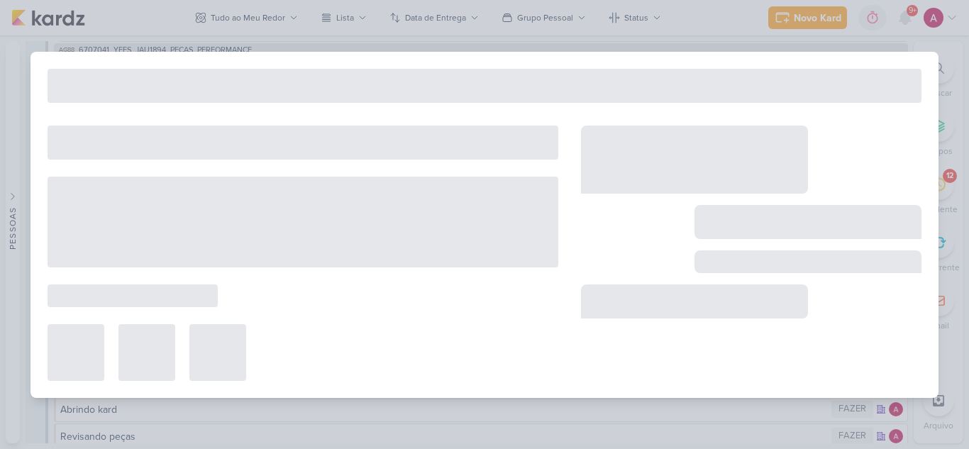
type input "7707311_MPD_CAMPANHA_GERAÇÃO_DEMANDA_GOOGLE_ADS"
type input "8 de agosto de 2025 às 18:00"
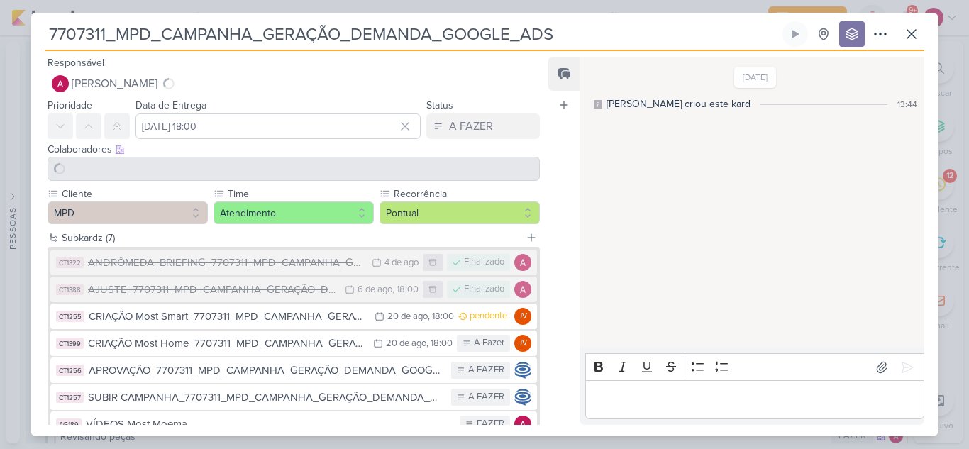
drag, startPoint x: 596, startPoint y: 38, endPoint x: 28, endPoint y: 50, distance: 568.3
click at [28, 50] on div "7707311_MPD_CAMPANHA_GERAÇÃO_DEMANDA_GOOGLE_ADS" at bounding box center [484, 224] width 969 height 449
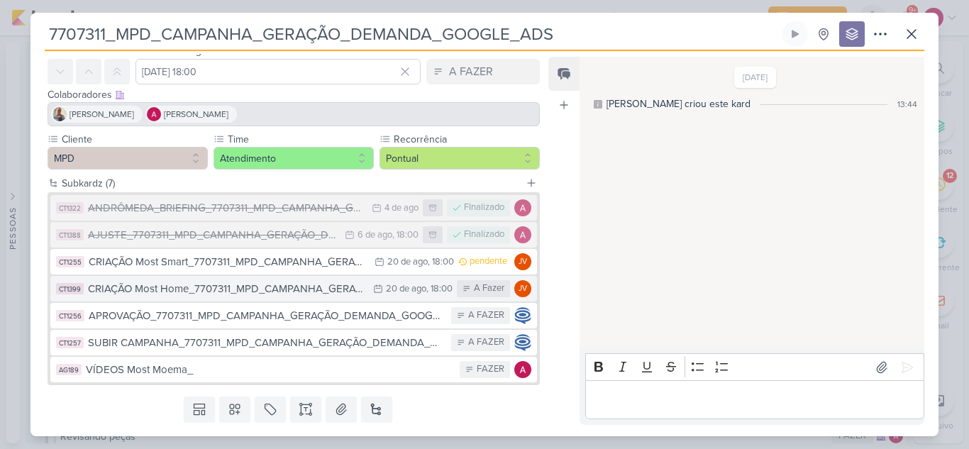
scroll to position [94, 0]
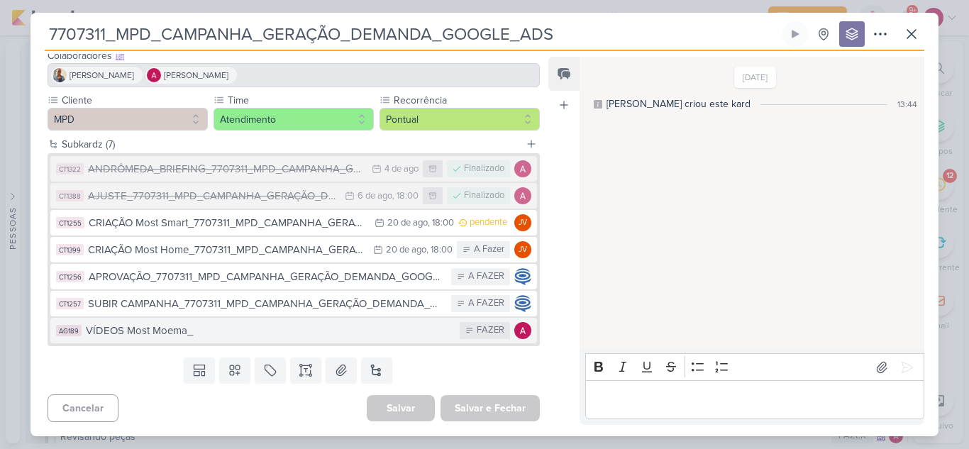
click at [284, 334] on div "VÍDEOS Most Moema_" at bounding box center [269, 331] width 367 height 16
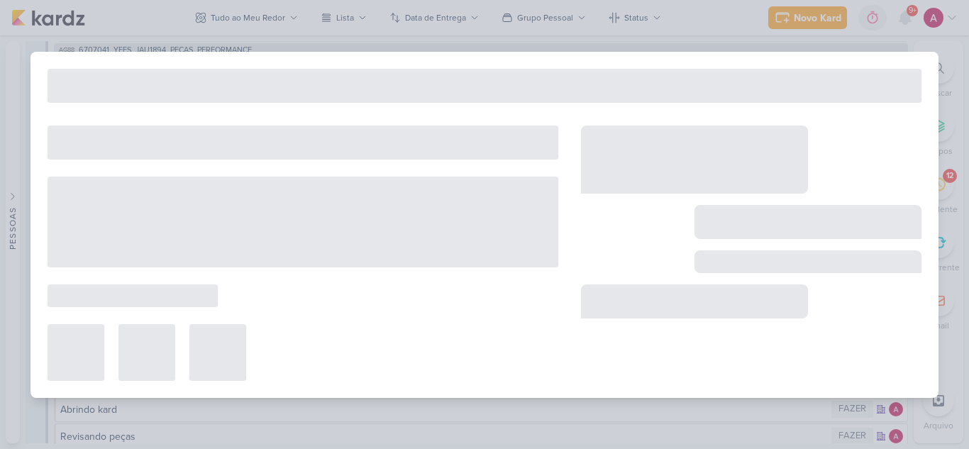
type input "VÍDEOS Most Moema_"
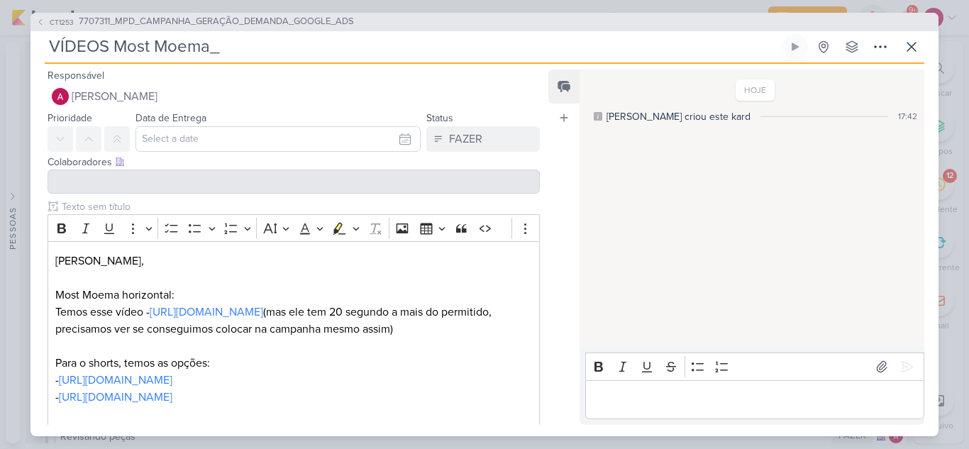
click at [294, 56] on input "VÍDEOS Most Moema_" at bounding box center [412, 47] width 735 height 26
paste input "7707311_MPD_CAMPANHA_GERAÇÃO_DEMANDA_GOOGLE_ADS"
type input "VÍDEOS Most Moema_7707311_MPD_CAMPANHA_GERAÇÃO_DEMANDA_GOOGLE_ADS"
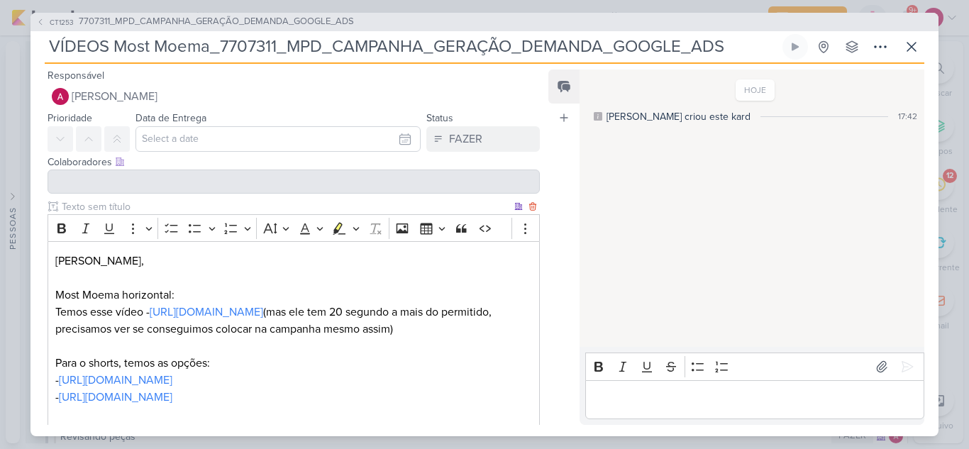
type input "VÍDEOS Most Moema_7707311_MPD_CAMPANHA_GERAÇÃO_DEMANDA_GOOGLE_ADS"
click at [180, 192] on div at bounding box center [294, 182] width 492 height 24
click at [180, 187] on div at bounding box center [294, 182] width 492 height 24
click at [531, 282] on div "Carol, Most Moema horizontal: Temos esse vídeo - https://youtu.be/S5Tkt1L6tKU?f…" at bounding box center [294, 354] width 492 height 226
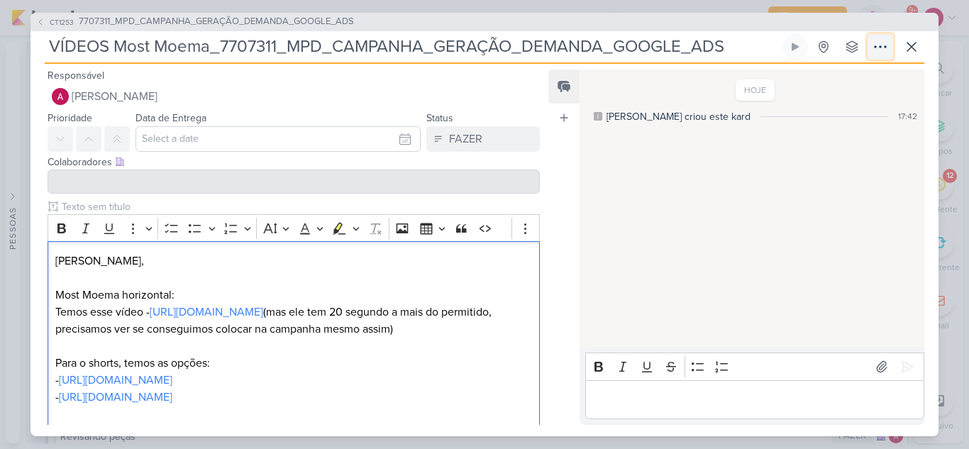
click at [880, 53] on icon at bounding box center [880, 46] width 17 height 17
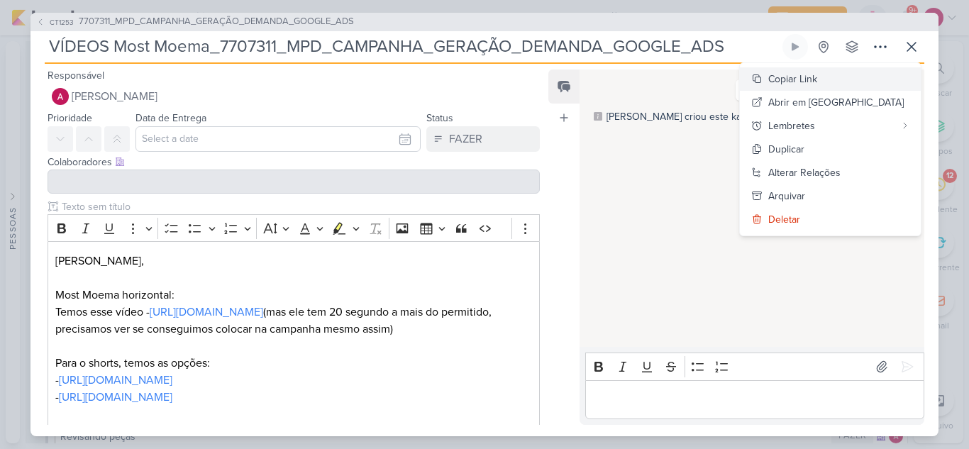
click at [817, 82] on div "Copiar Link" at bounding box center [792, 79] width 49 height 15
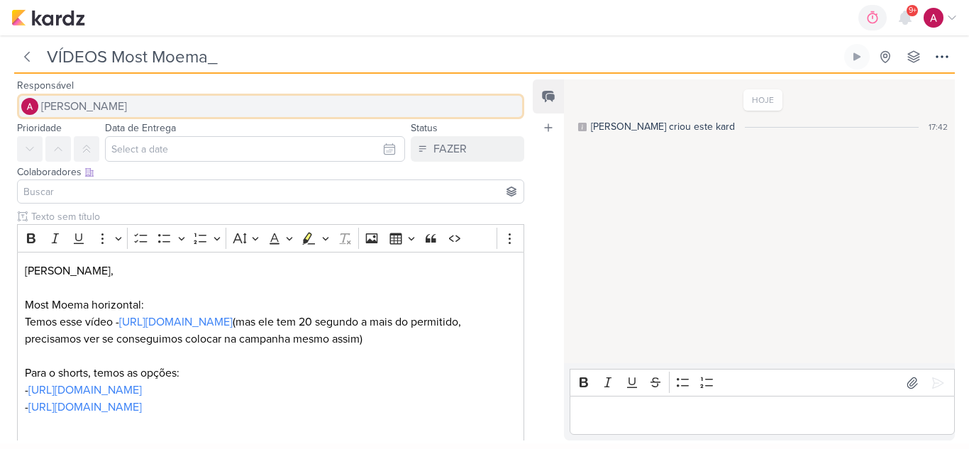
click at [124, 110] on span "[PERSON_NAME]" at bounding box center [84, 106] width 86 height 17
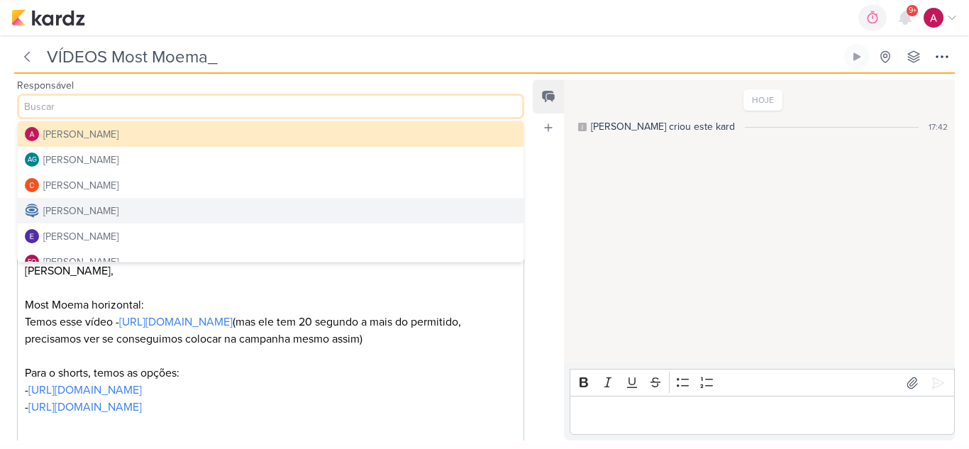
click at [116, 212] on div "[PERSON_NAME]" at bounding box center [80, 211] width 75 height 15
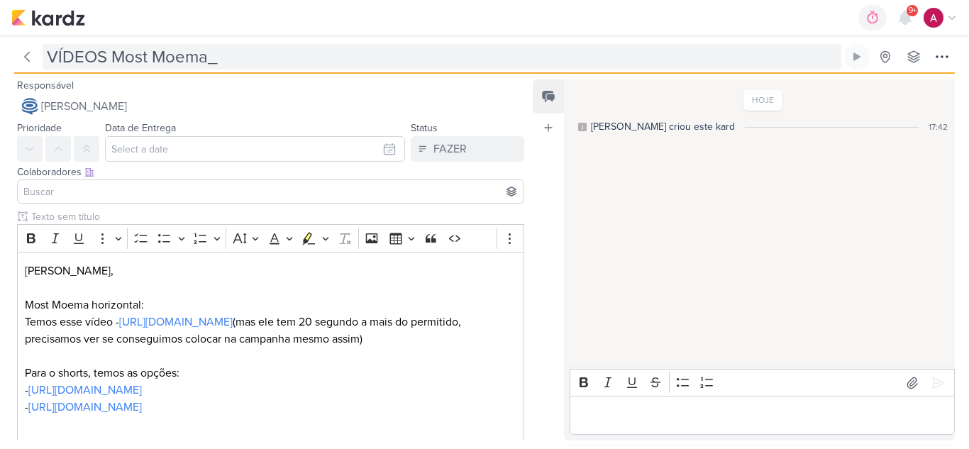
click at [314, 63] on input "VÍDEOS Most Moema_" at bounding box center [442, 57] width 799 height 26
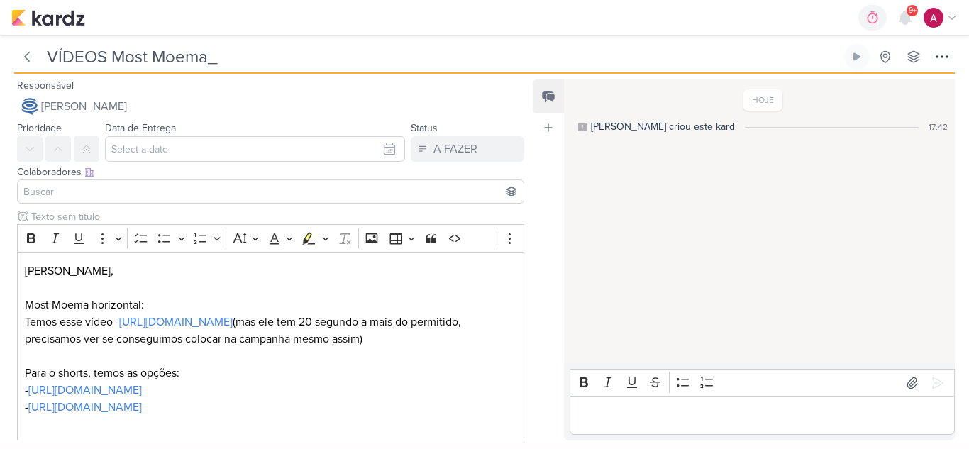
paste input "https://app.kardz.app/kard-window/bvEjBkpcH4HMaEFi0dtXDWlyh4c3yTfz9SwE9iR1H0EZz…"
type input "VÍDEOS Most Moema_https://app.kardz.app/kard-window/bvEjBkpcH4HMaEFi0dtXDWlyh4c…"
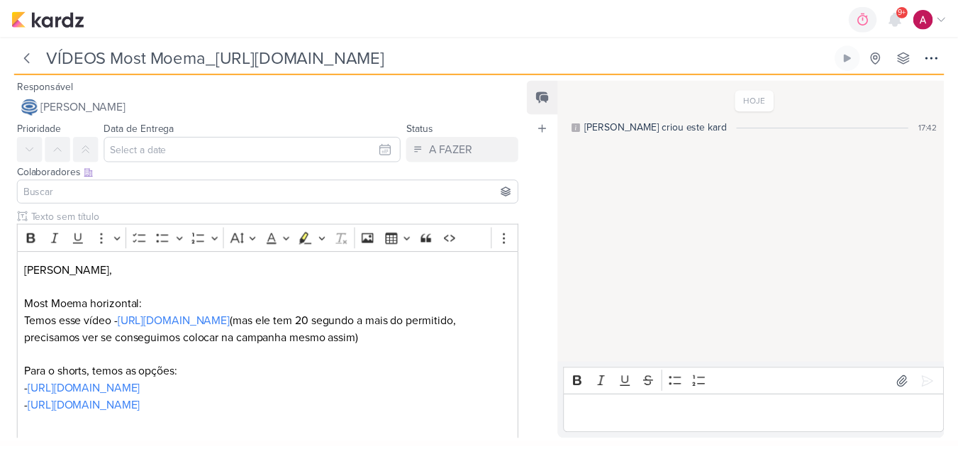
scroll to position [0, 240]
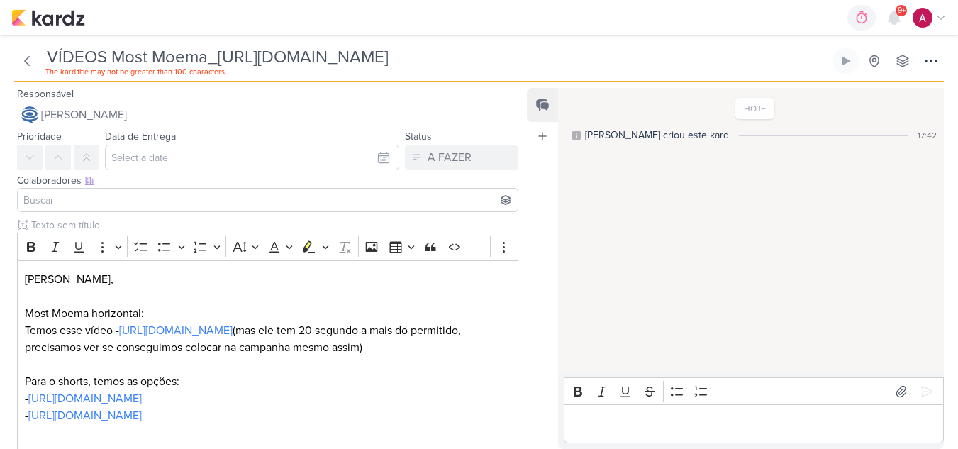
type input "VÍDEOS Most Moema_"
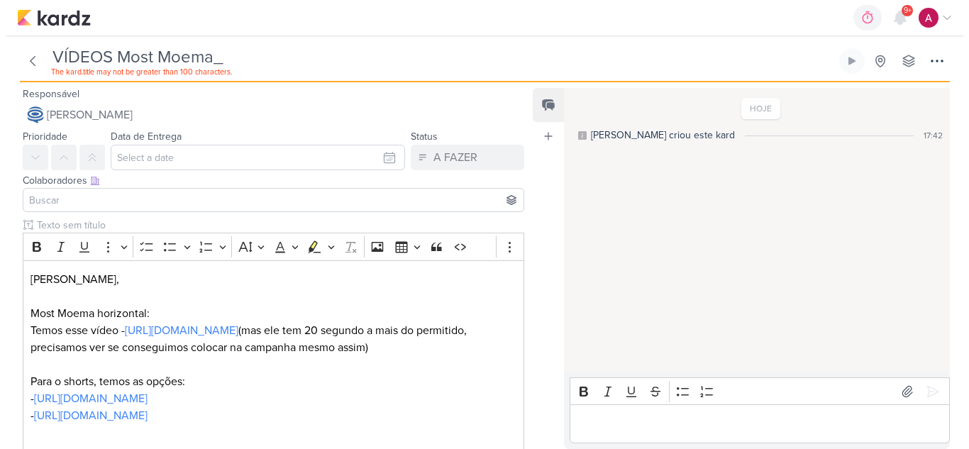
scroll to position [0, 0]
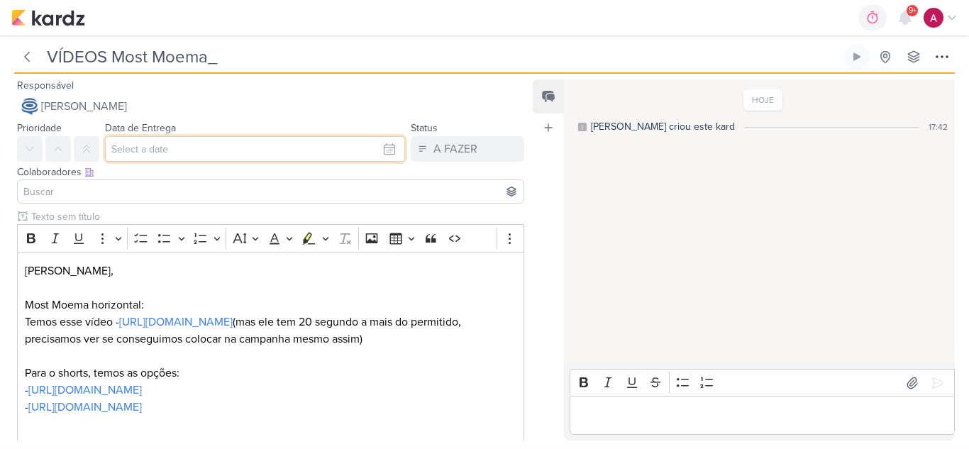
click at [148, 153] on input "text" at bounding box center [255, 149] width 300 height 26
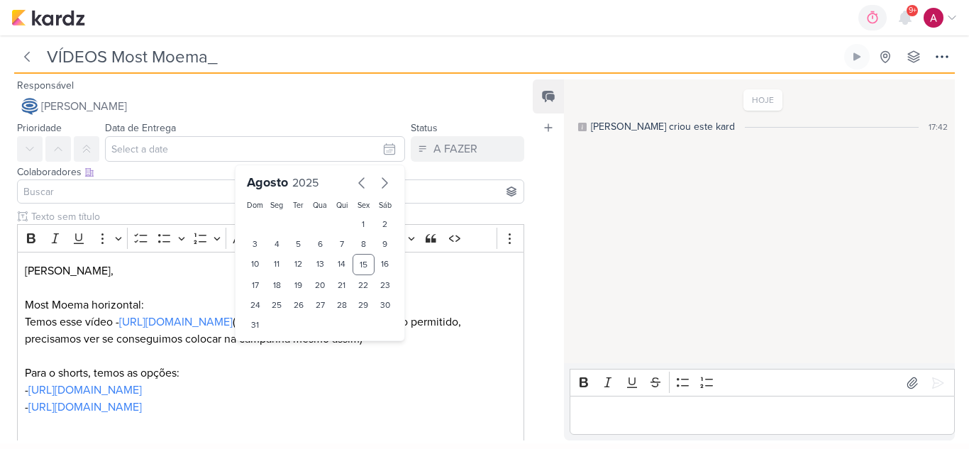
click at [101, 199] on input at bounding box center [271, 191] width 500 height 17
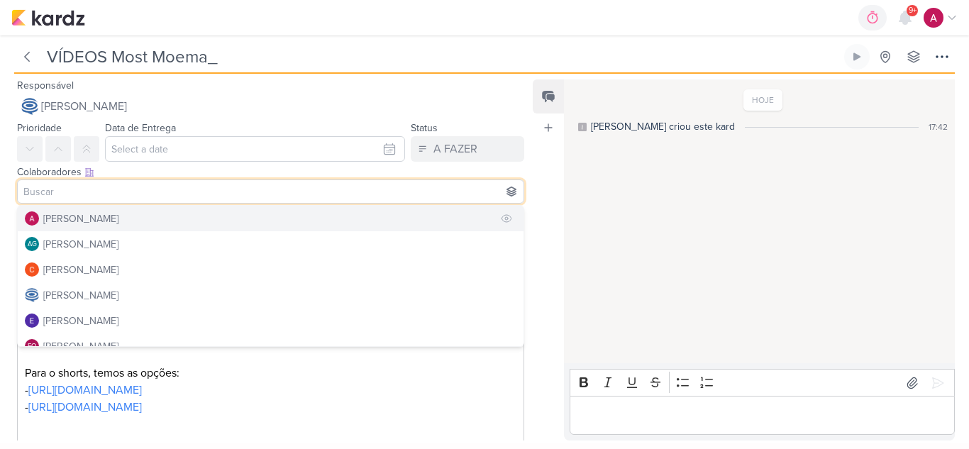
click at [101, 226] on button "[PERSON_NAME]" at bounding box center [271, 219] width 506 height 26
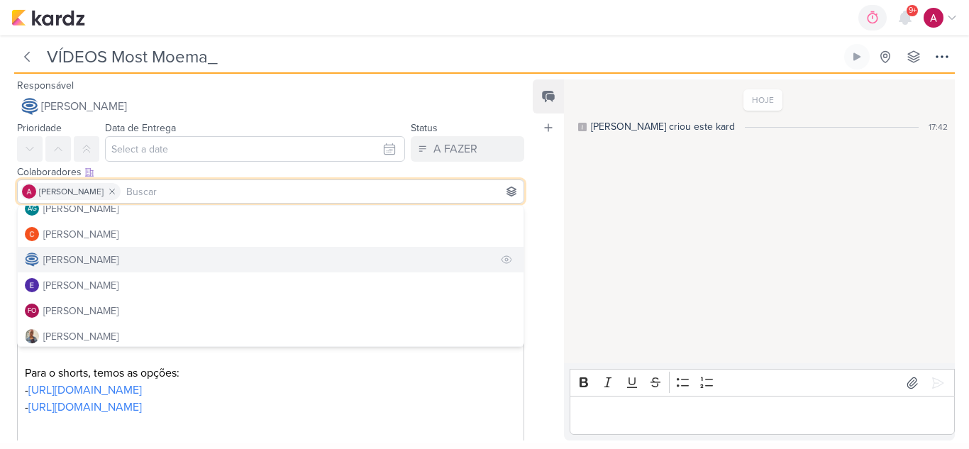
scroll to position [71, 0]
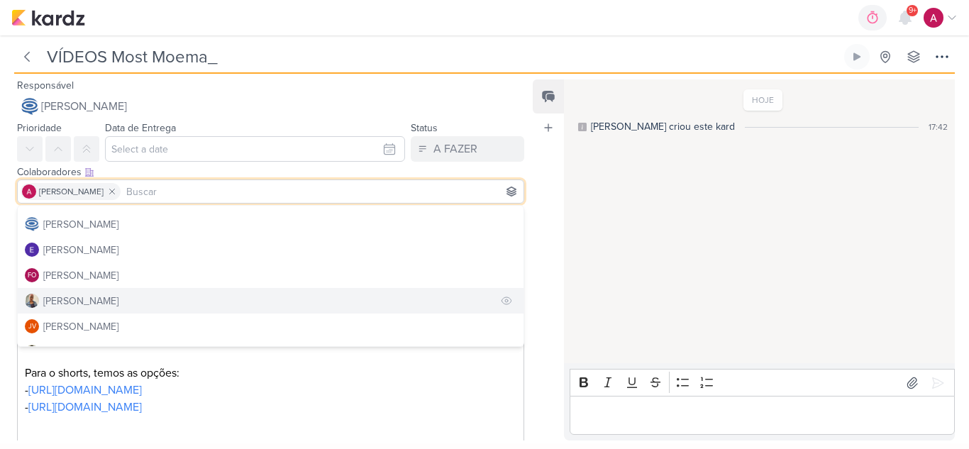
click at [90, 301] on div "[PERSON_NAME]" at bounding box center [80, 301] width 75 height 15
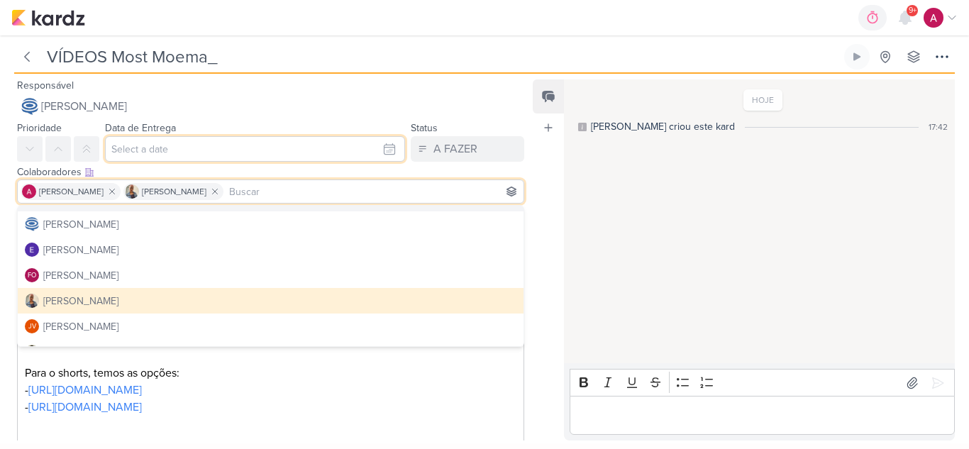
click at [253, 153] on input "text" at bounding box center [255, 149] width 300 height 26
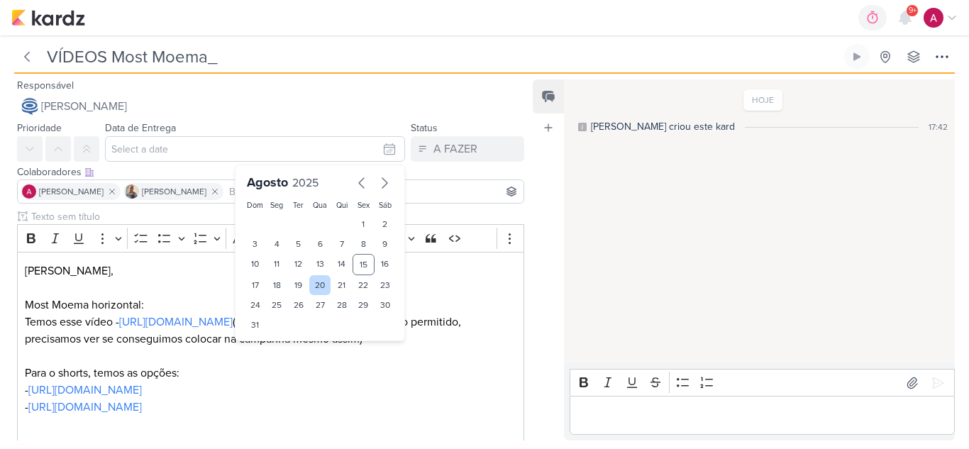
click at [314, 286] on div "20" at bounding box center [320, 285] width 22 height 20
type input "20 de agosto de 2025 às 23:59"
click at [31, 65] on button at bounding box center [27, 57] width 26 height 26
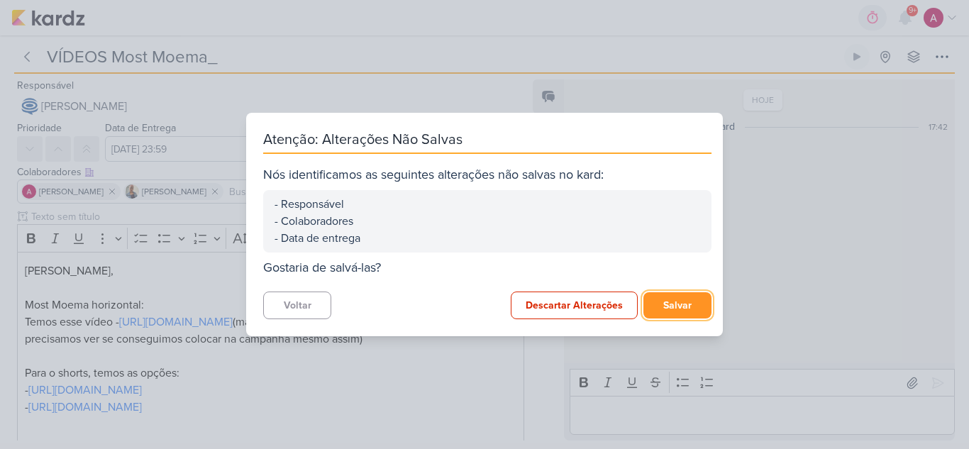
click at [674, 307] on button "Salvar" at bounding box center [677, 305] width 68 height 26
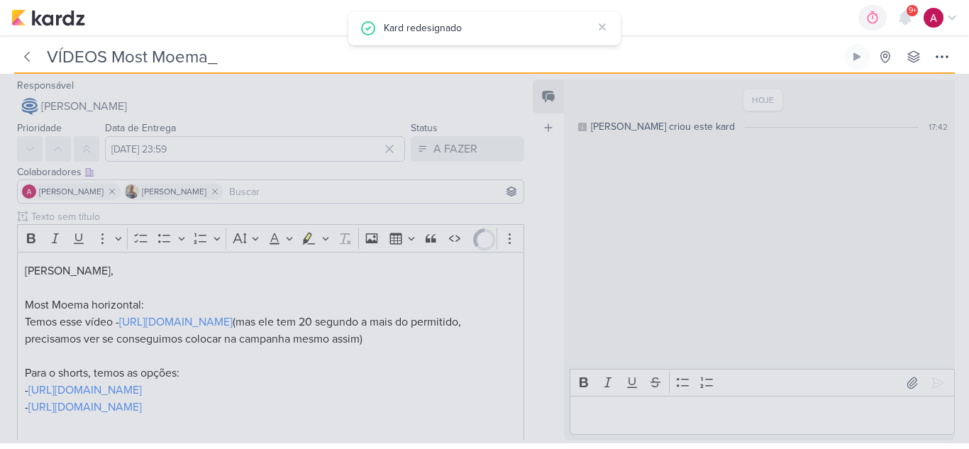
type input "7707311_MPD_CAMPANHA_GERAÇÃO_DEMANDA_GOOGLE_ADS"
type input "8 de agosto de 2025 às 18:00"
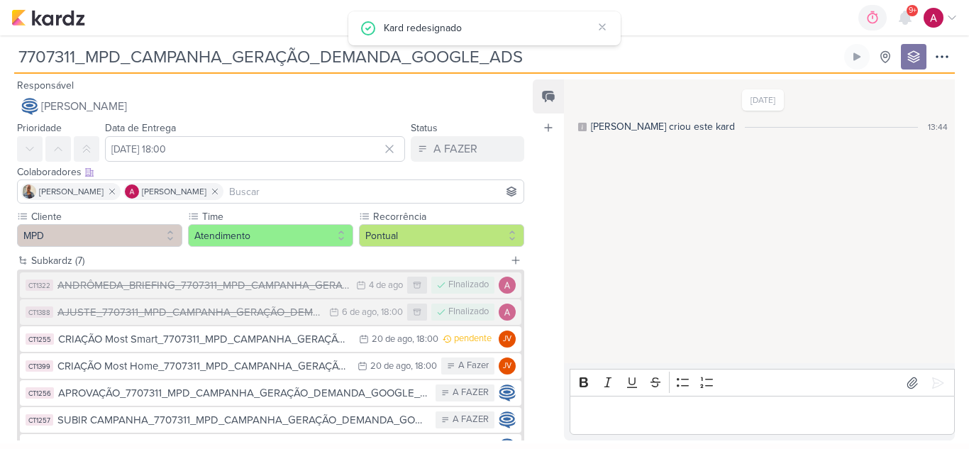
drag, startPoint x: 542, startPoint y: 54, endPoint x: 0, endPoint y: 34, distance: 542.3
click at [0, 34] on body "1.99.0 Kard redesignado 0h0m Sessão desligada... Hoje 0h0m Semana 0h0m Mês 0h0m" at bounding box center [484, 221] width 969 height 443
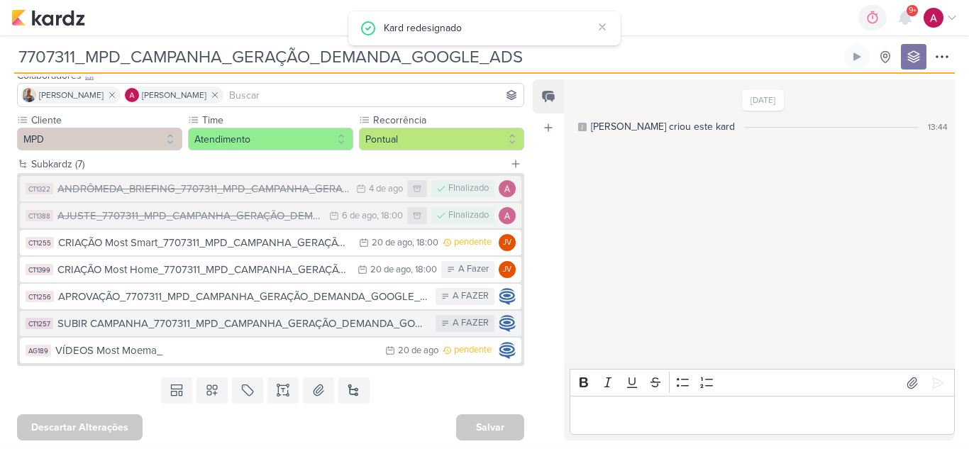
scroll to position [99, 0]
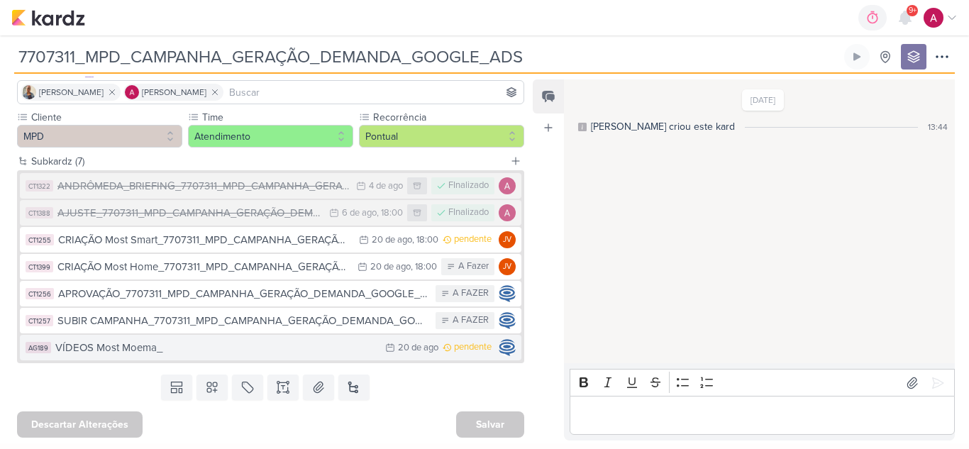
click at [318, 356] on button "AG189 VÍDEOS Most Moema_ 20/8 20 de ago pendente" at bounding box center [271, 348] width 502 height 26
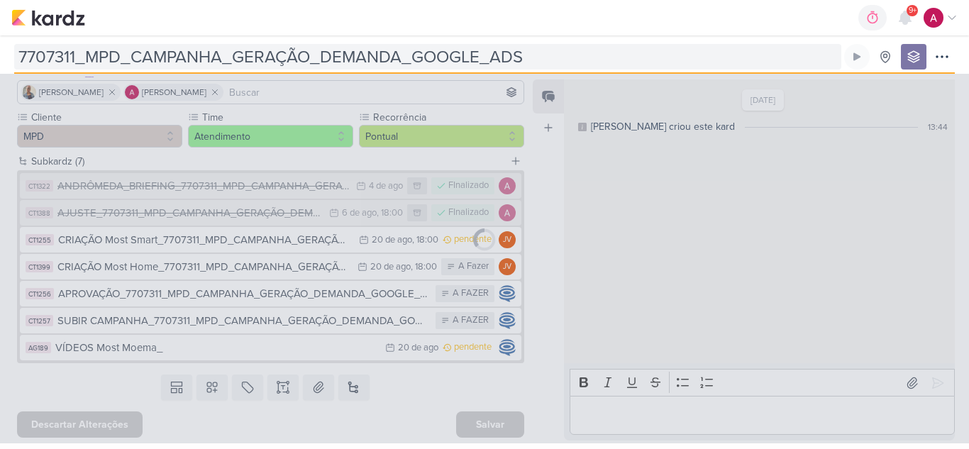
type input "VÍDEOS Most Moema_"
type input "20 de agosto de 2025 às 23:59"
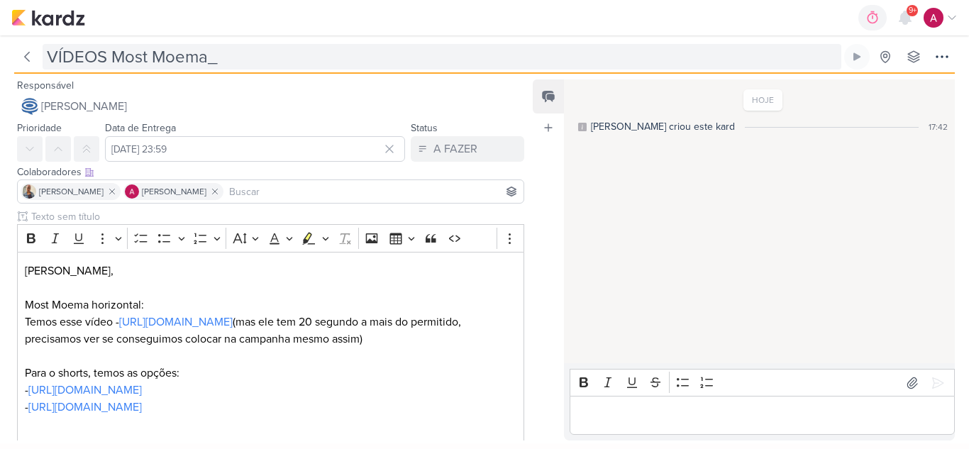
click at [243, 62] on input "VÍDEOS Most Moema_" at bounding box center [442, 57] width 799 height 26
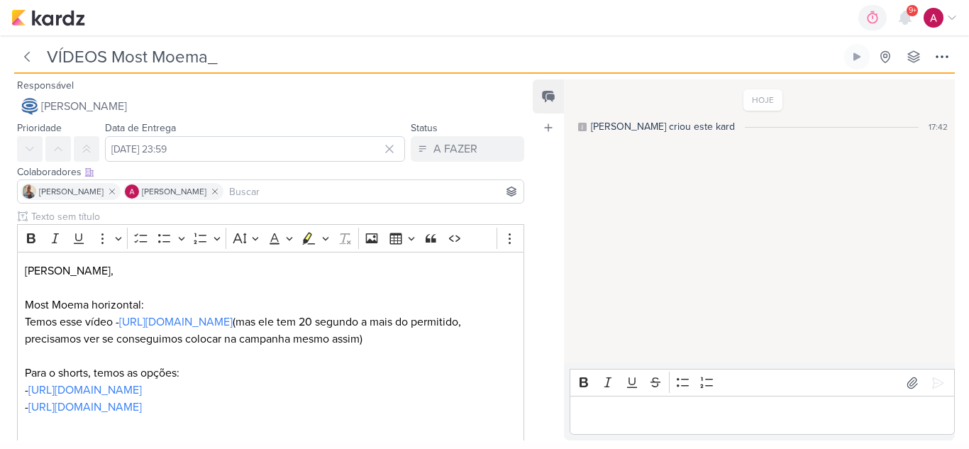
paste input "7707311_MPD_CAMPANHA_GERAÇÃO_DEMANDA_GOOGLE_ADS"
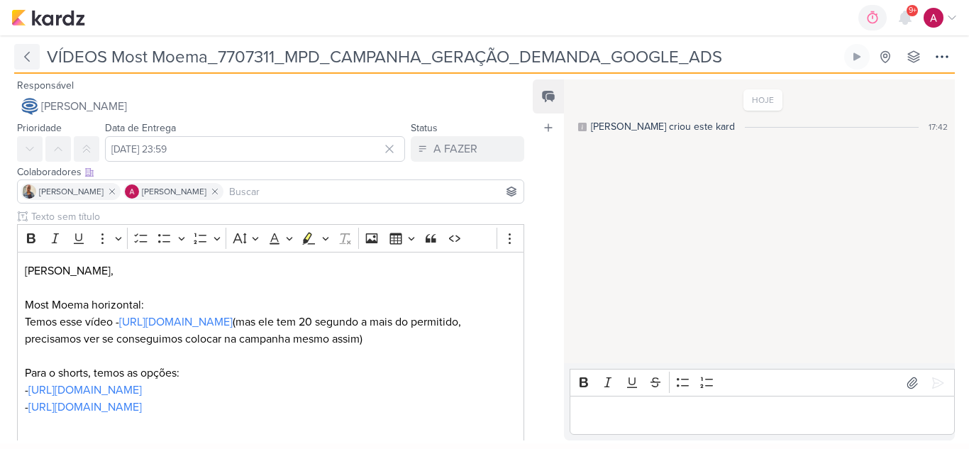
click at [22, 60] on icon at bounding box center [27, 57] width 14 height 14
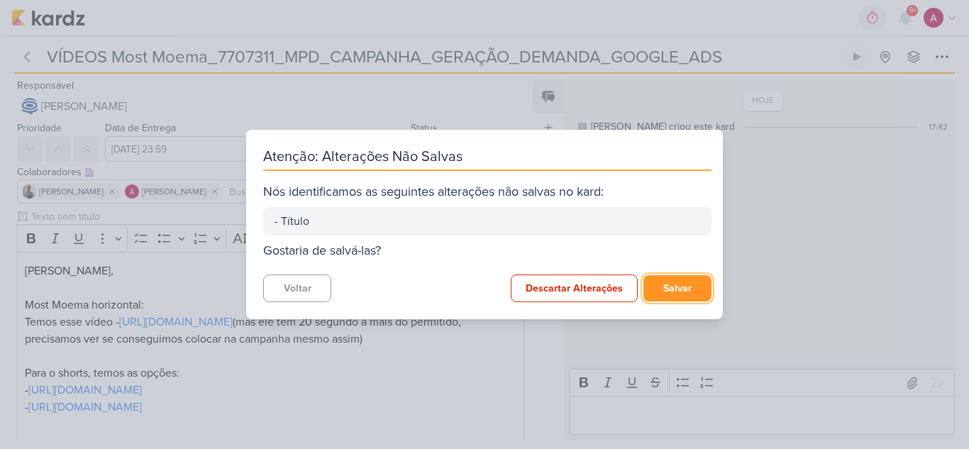
click at [688, 289] on button "Salvar" at bounding box center [677, 288] width 68 height 26
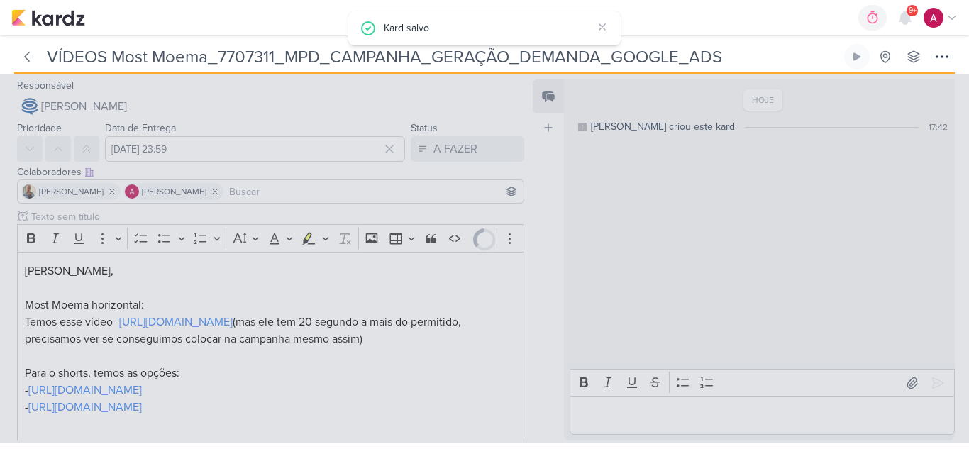
type input "7707311_MPD_CAMPANHA_GERAÇÃO_DEMANDA_GOOGLE_ADS"
type input "8 de agosto de 2025 às 18:00"
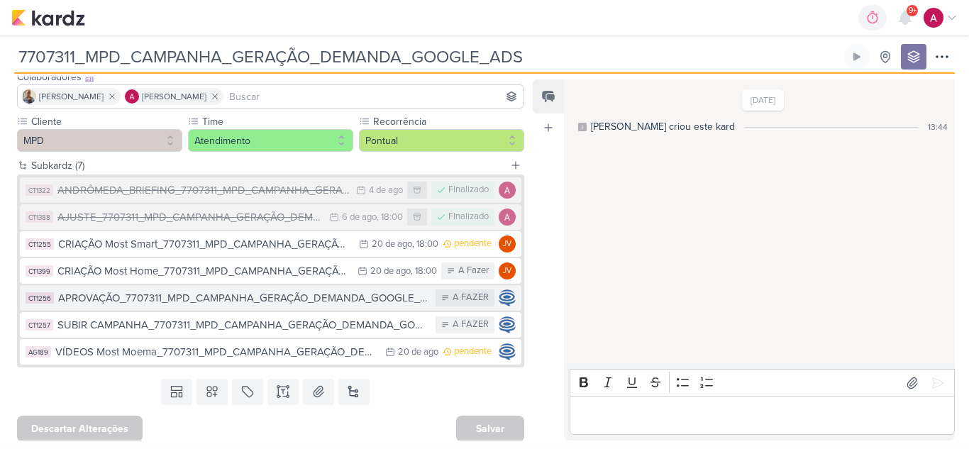
scroll to position [99, 0]
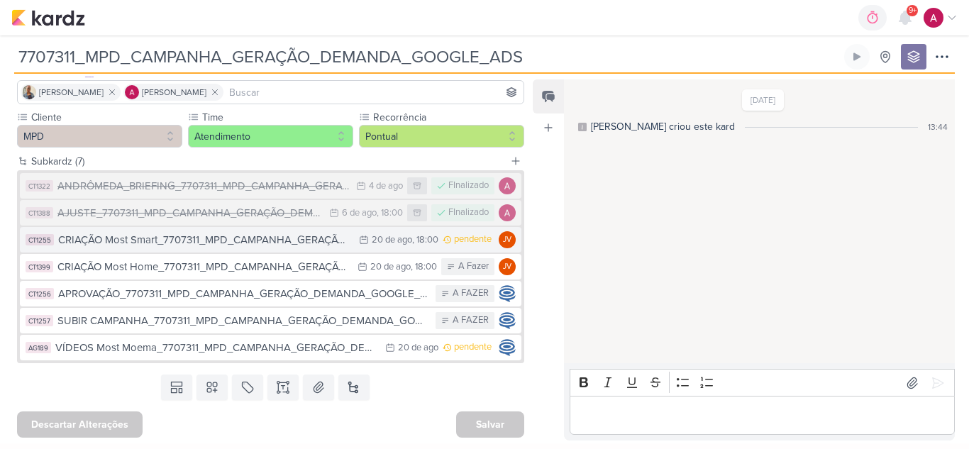
click at [294, 245] on div "CRIAÇÃO Most Smart_7707311_MPD_CAMPANHA_GERAÇÃO_DEMANDA_GOOGLE_ADS" at bounding box center [205, 240] width 294 height 16
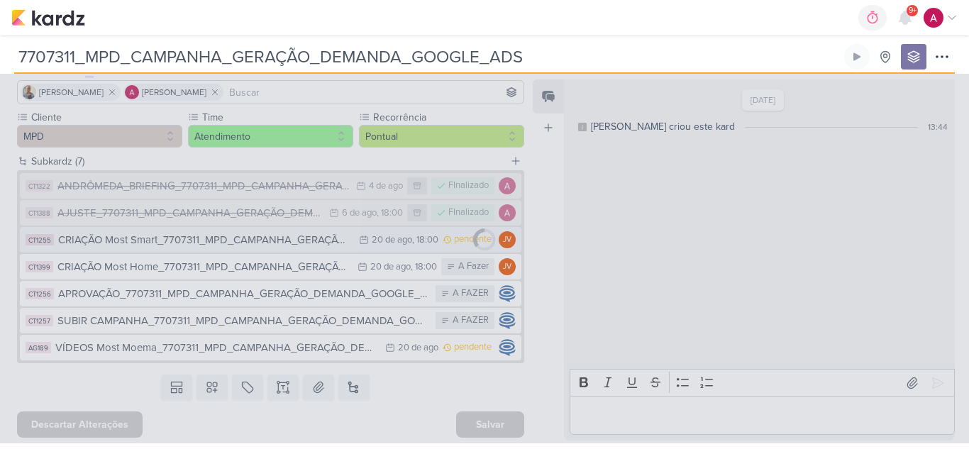
type input "CRIAÇÃO Most Smart_7707311_MPD_CAMPANHA_GERAÇÃO_DEMANDA_GOOGLE_ADS"
type input "[DATE] 18:00"
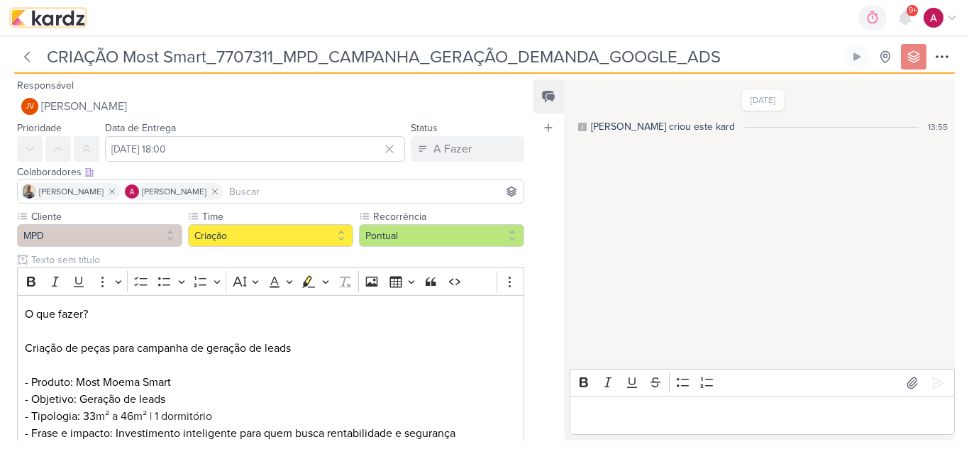
click at [60, 21] on img at bounding box center [48, 17] width 74 height 17
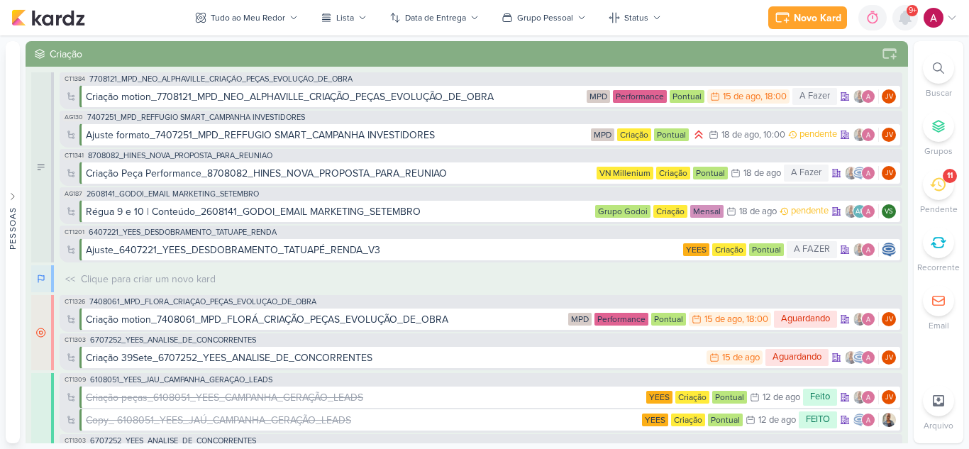
click at [909, 23] on icon at bounding box center [905, 17] width 17 height 17
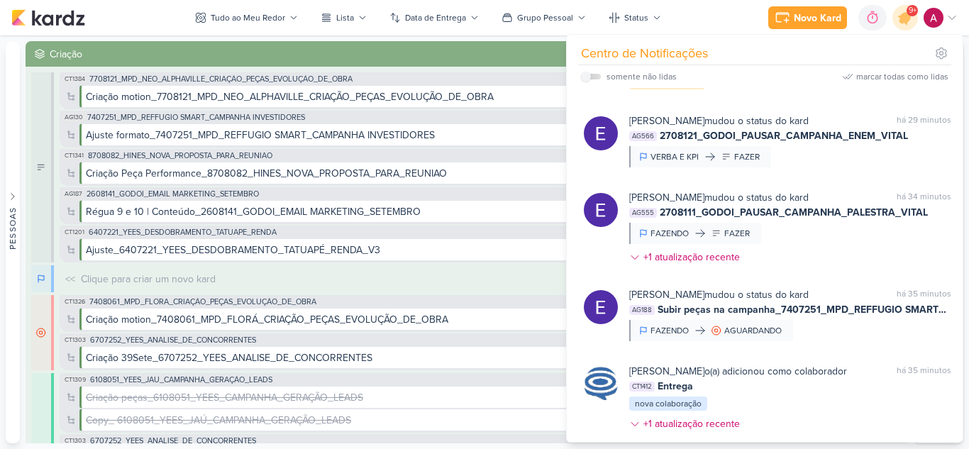
scroll to position [1595, 0]
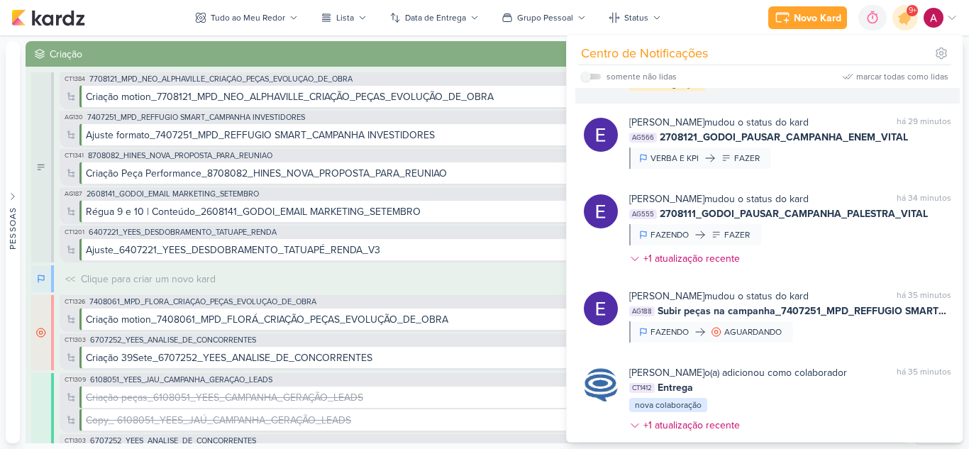
click at [885, 55] on div at bounding box center [886, 51] width 9 height 9
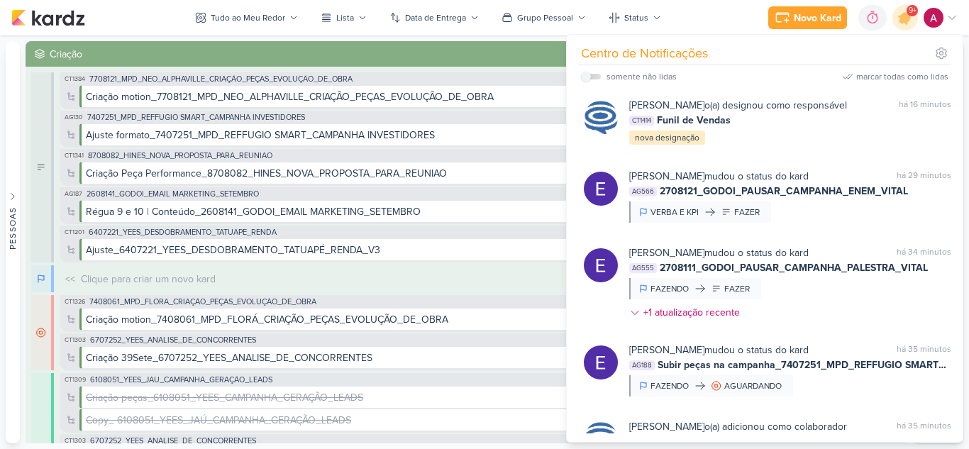
scroll to position [1454, 0]
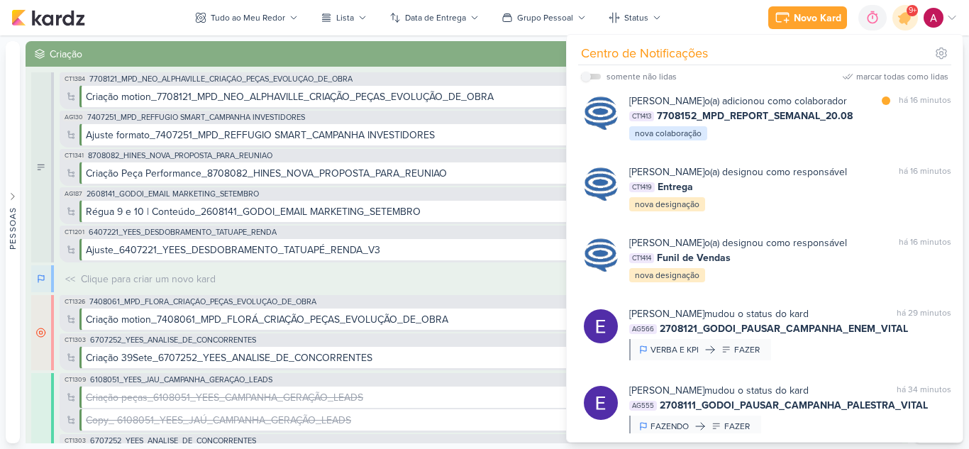
scroll to position [1383, 0]
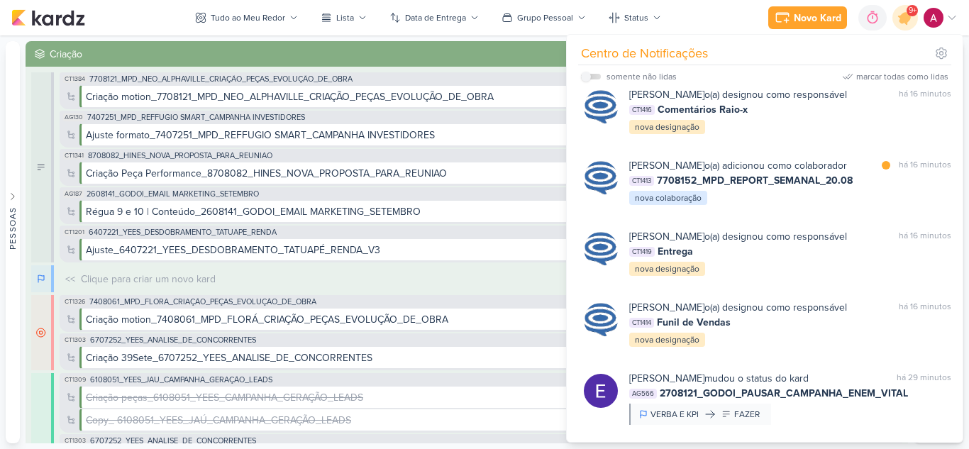
scroll to position [1241, 0]
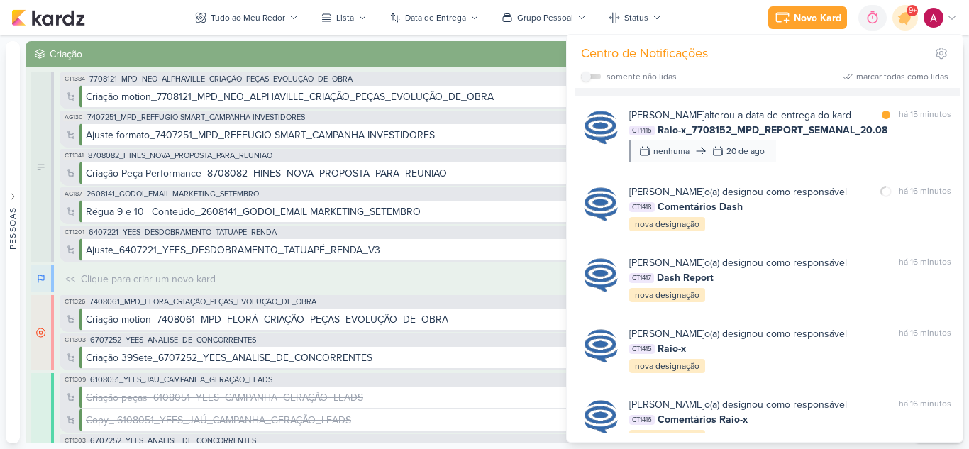
scroll to position [1028, 0]
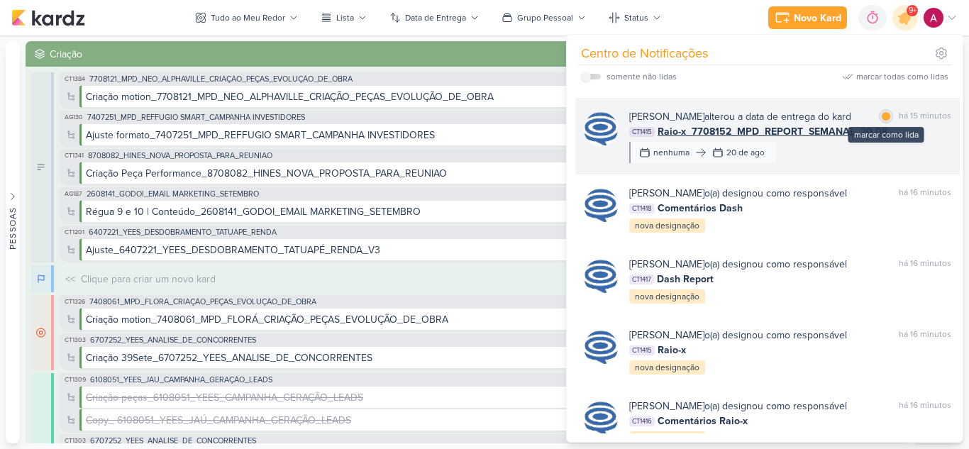
click at [882, 121] on div at bounding box center [886, 116] width 9 height 9
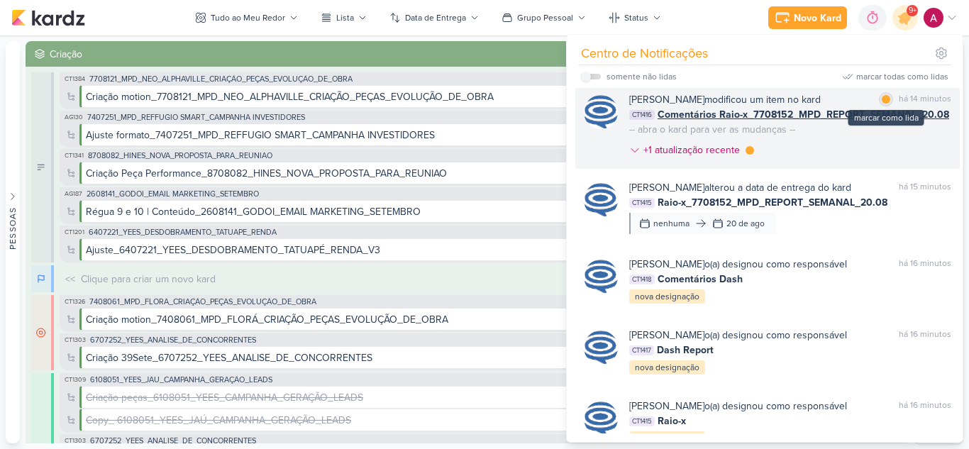
click at [885, 104] on div at bounding box center [886, 99] width 9 height 9
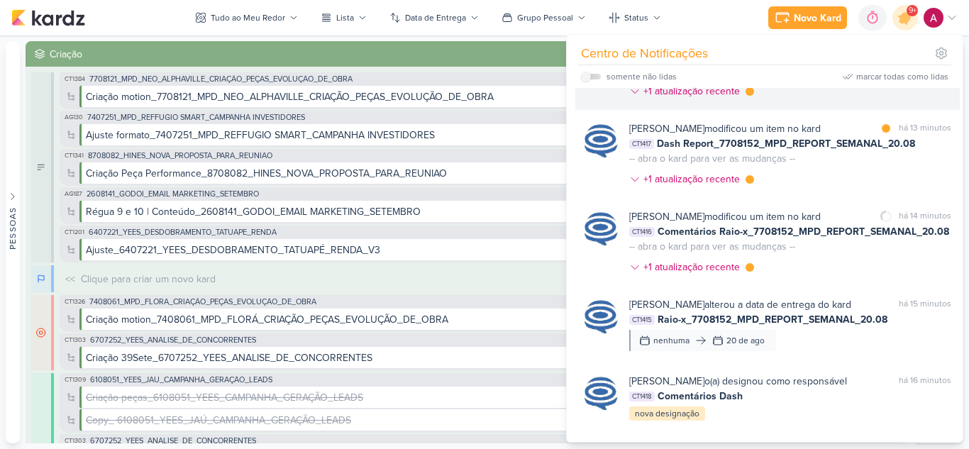
scroll to position [815, 0]
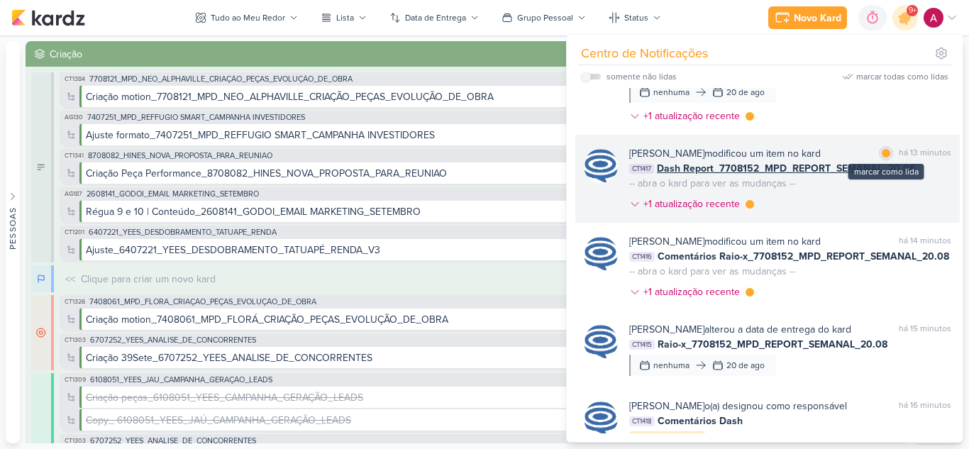
click at [884, 157] on div at bounding box center [886, 153] width 9 height 9
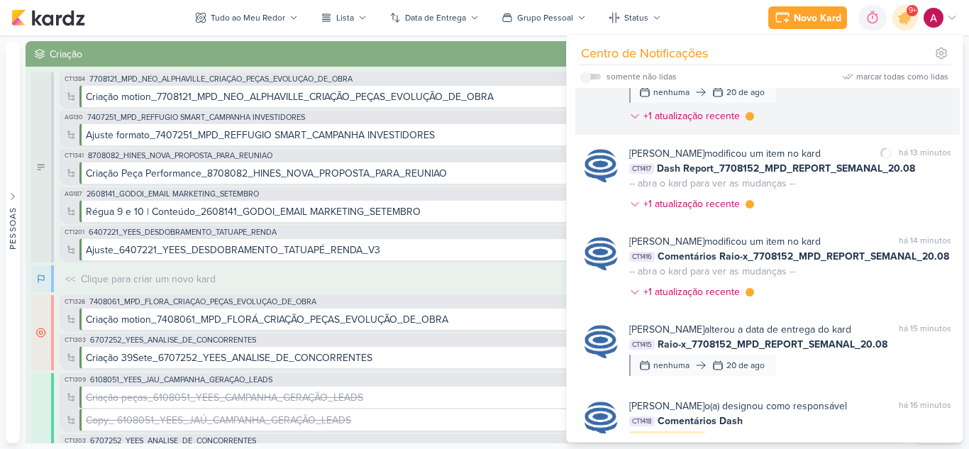
click at [882, 60] on div at bounding box center [886, 56] width 9 height 9
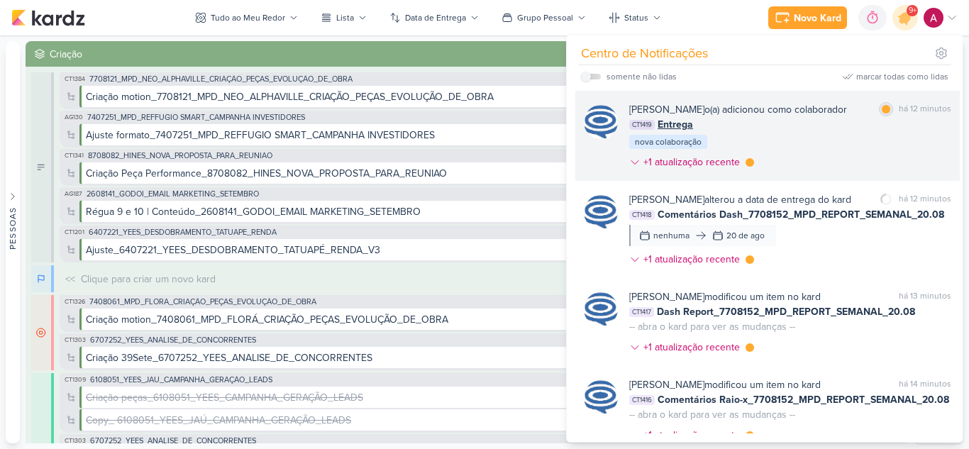
scroll to position [602, 0]
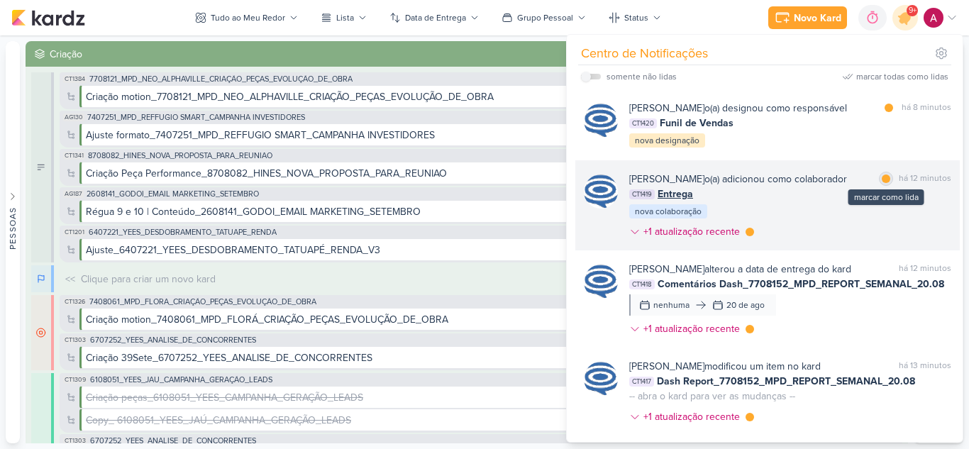
click at [884, 183] on div at bounding box center [886, 179] width 9 height 9
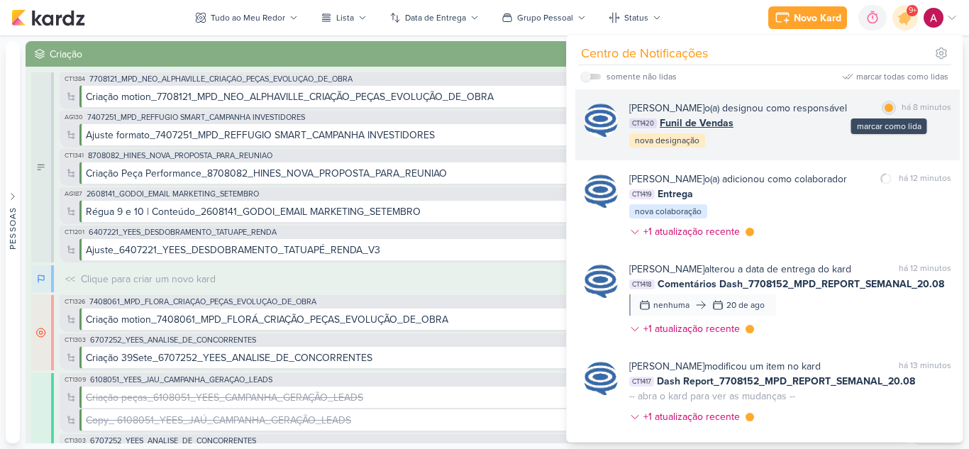
click at [884, 115] on div "marcar como lida" at bounding box center [889, 108] width 14 height 14
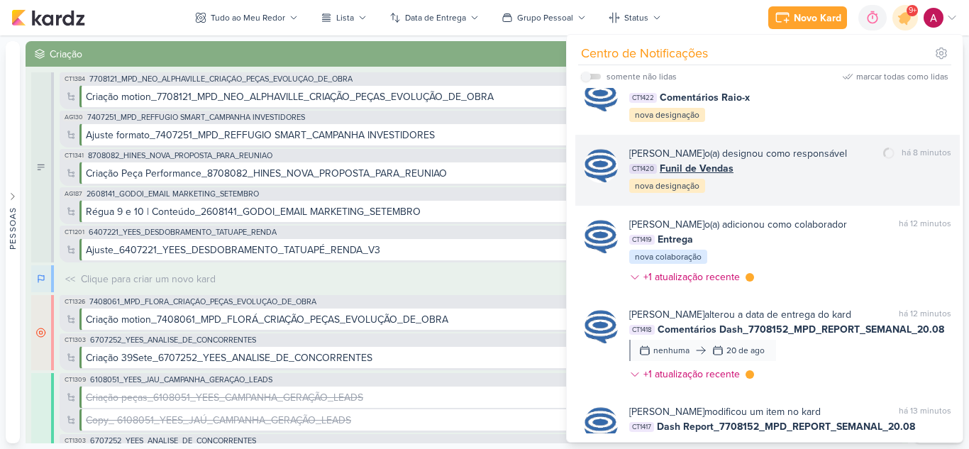
scroll to position [531, 0]
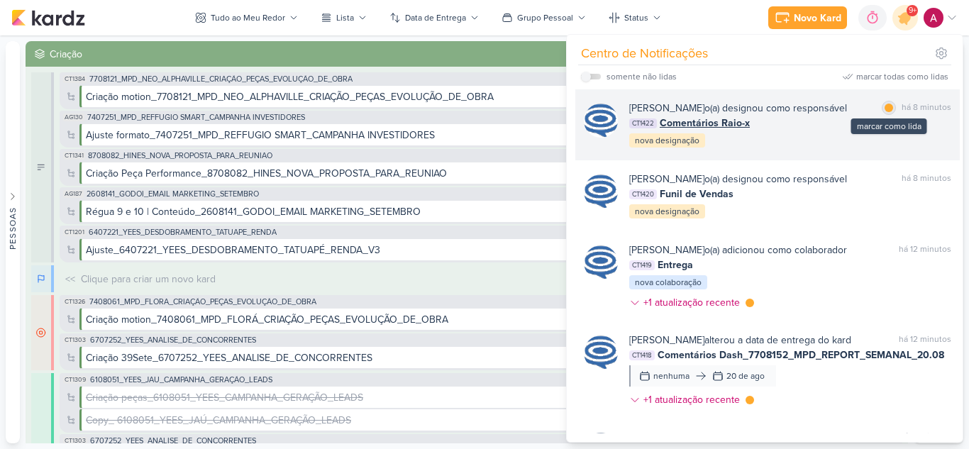
click at [887, 112] on div at bounding box center [889, 108] width 9 height 9
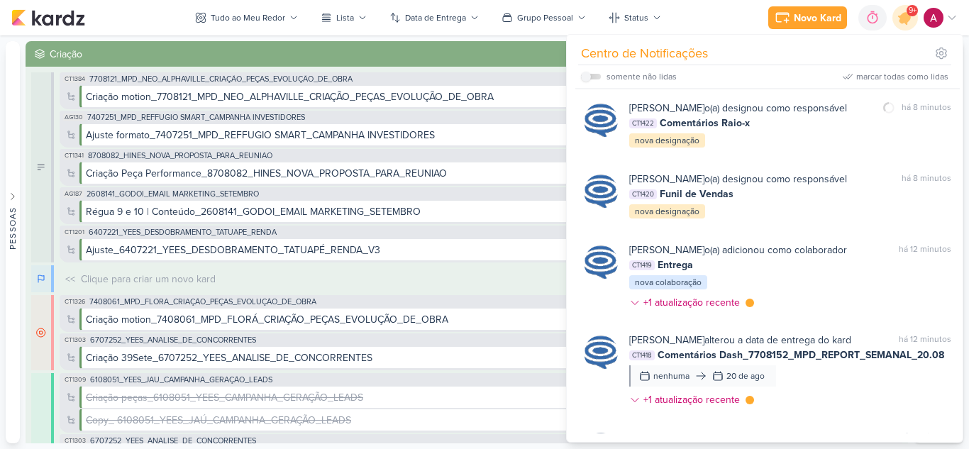
click at [887, 41] on div at bounding box center [889, 37] width 9 height 9
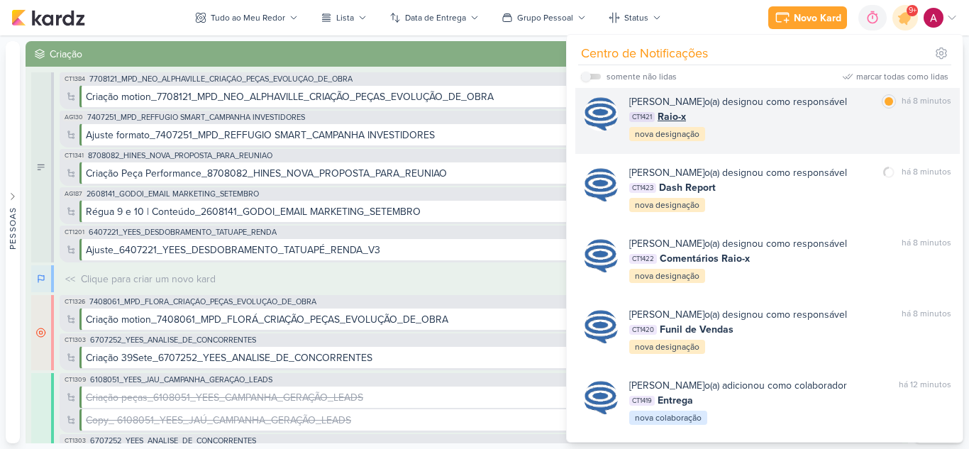
scroll to position [389, 0]
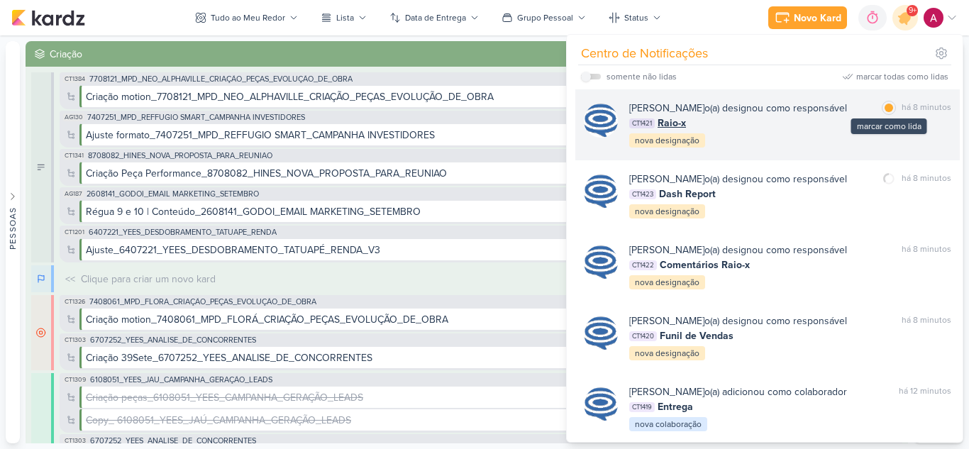
click at [885, 112] on div at bounding box center [889, 108] width 9 height 9
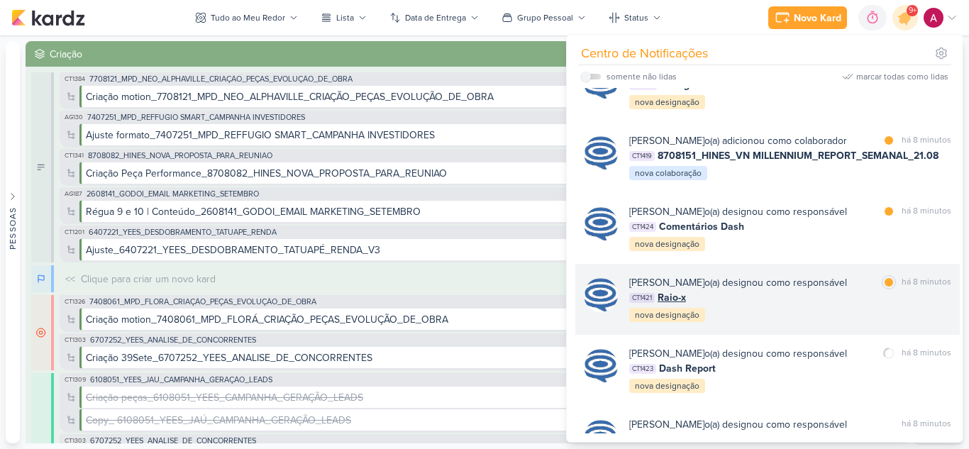
scroll to position [177, 0]
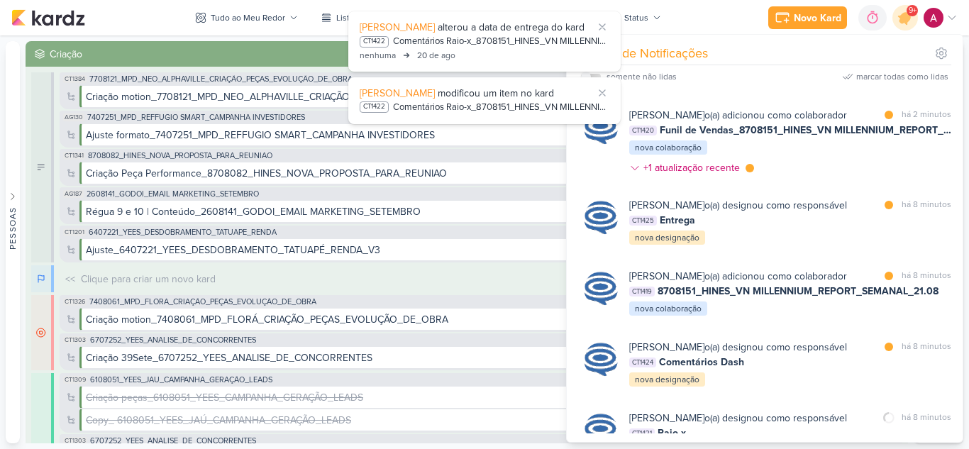
click at [883, 258] on div "Caroline Traven De Andrade o(a) designou como responsável marcar como lida há 8…" at bounding box center [767, 222] width 384 height 71
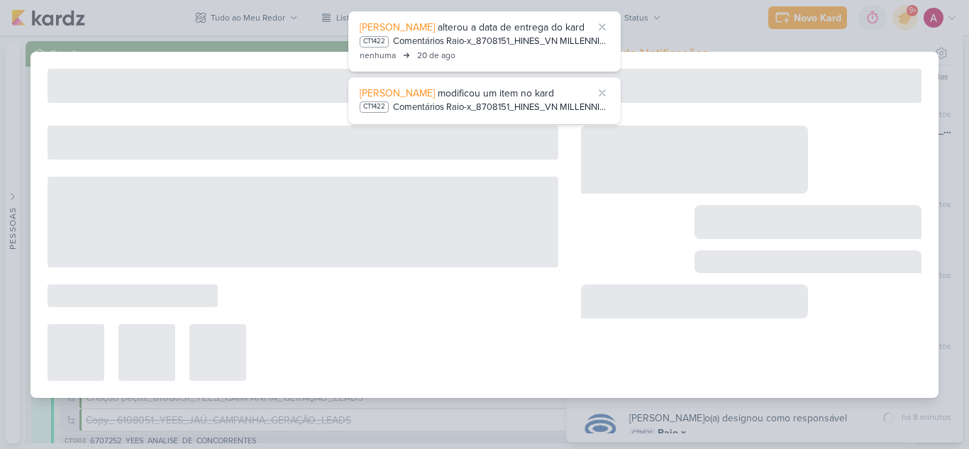
click at [692, 21] on div at bounding box center [484, 224] width 969 height 449
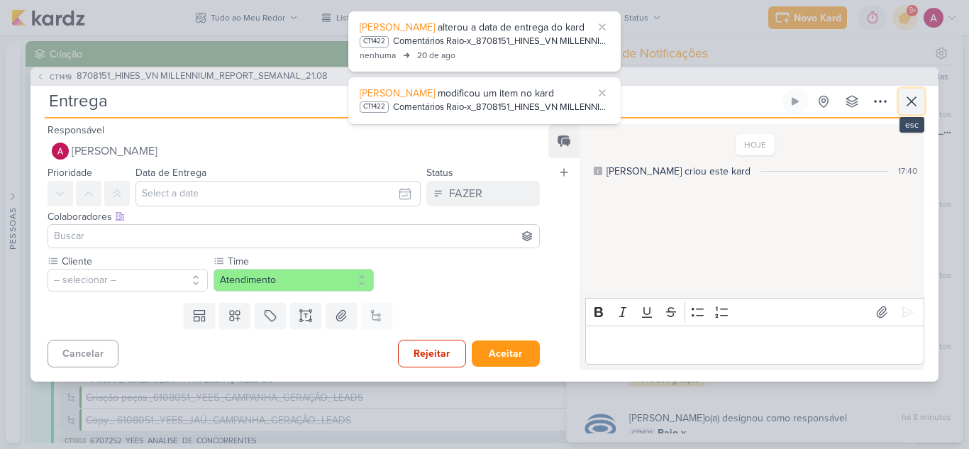
click at [919, 103] on icon at bounding box center [911, 101] width 17 height 17
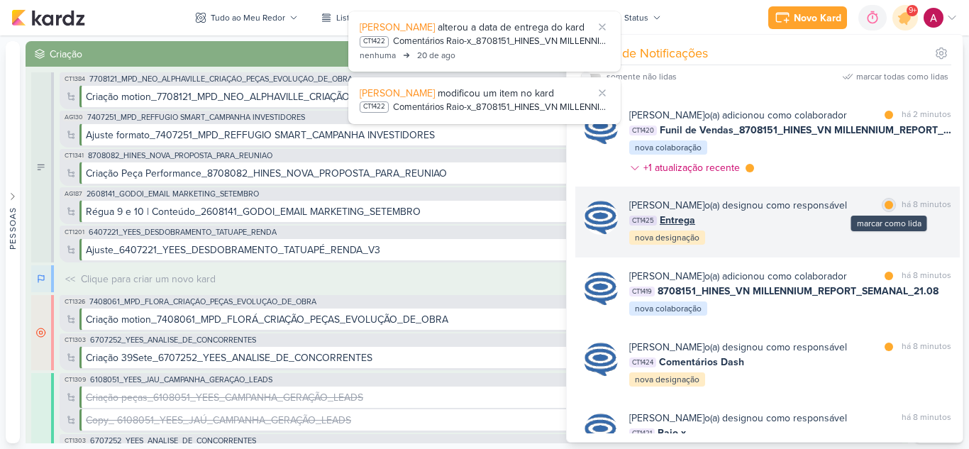
click at [885, 209] on div at bounding box center [889, 205] width 9 height 9
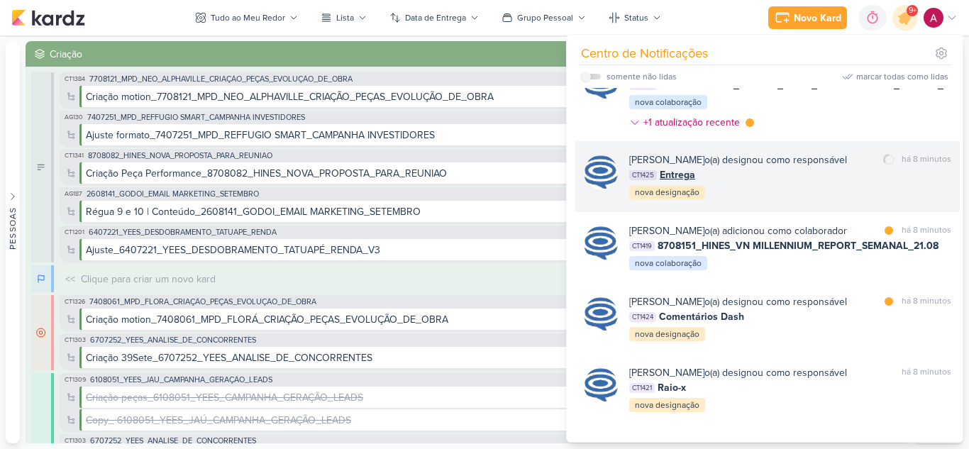
scroll to position [319, 0]
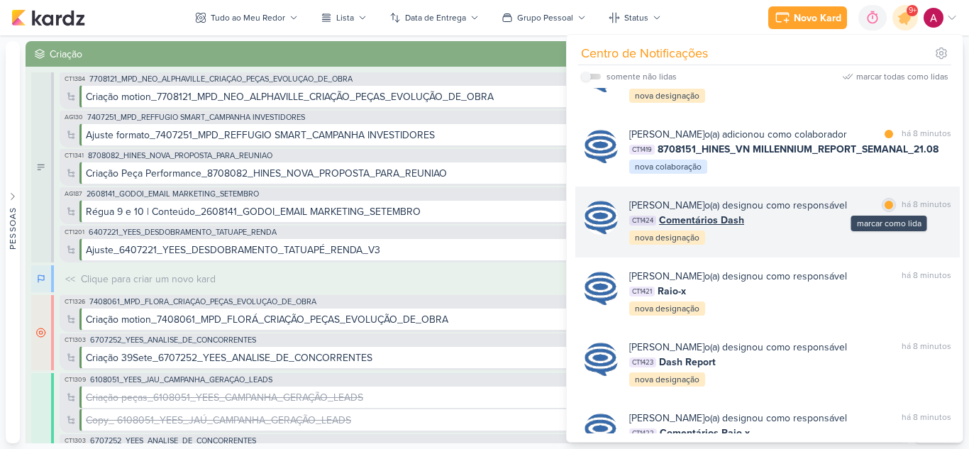
click at [886, 209] on div at bounding box center [889, 205] width 9 height 9
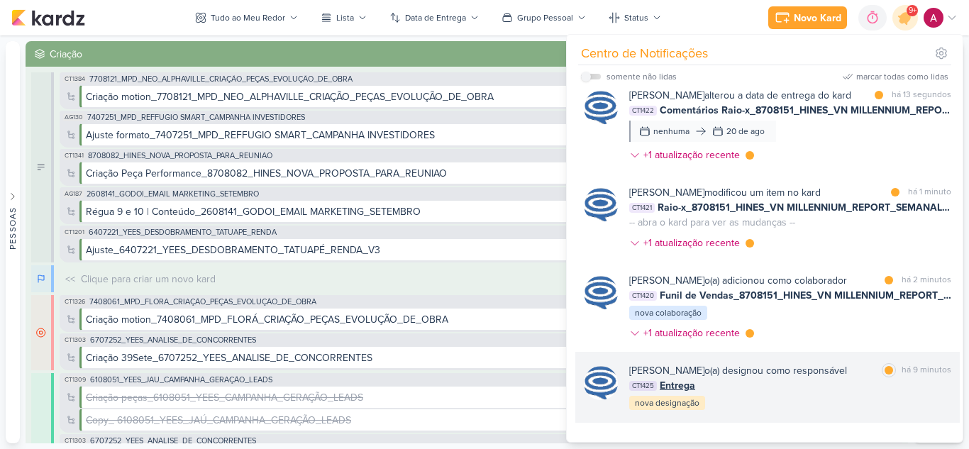
scroll to position [0, 0]
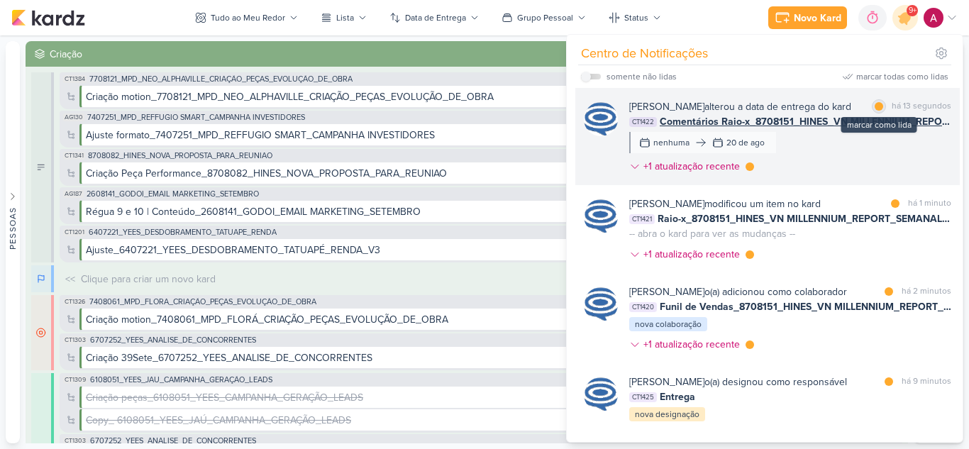
click at [875, 110] on div at bounding box center [879, 106] width 9 height 9
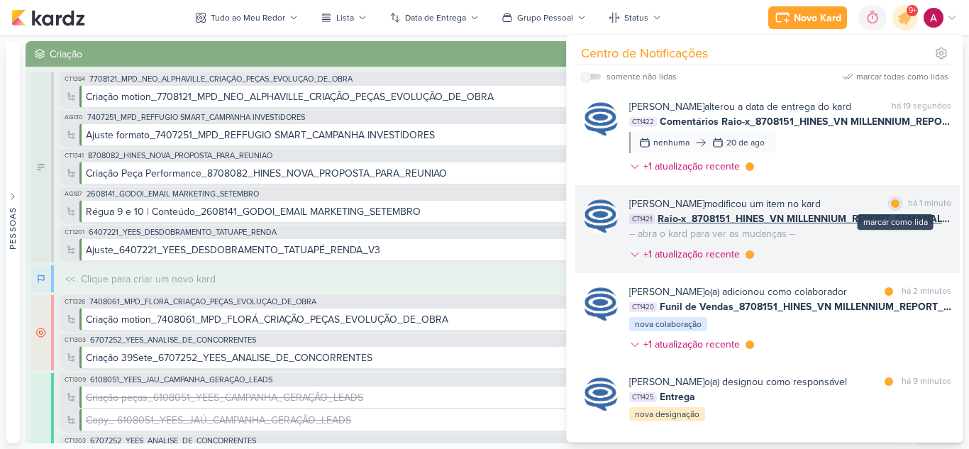
click at [892, 208] on div at bounding box center [895, 203] width 9 height 9
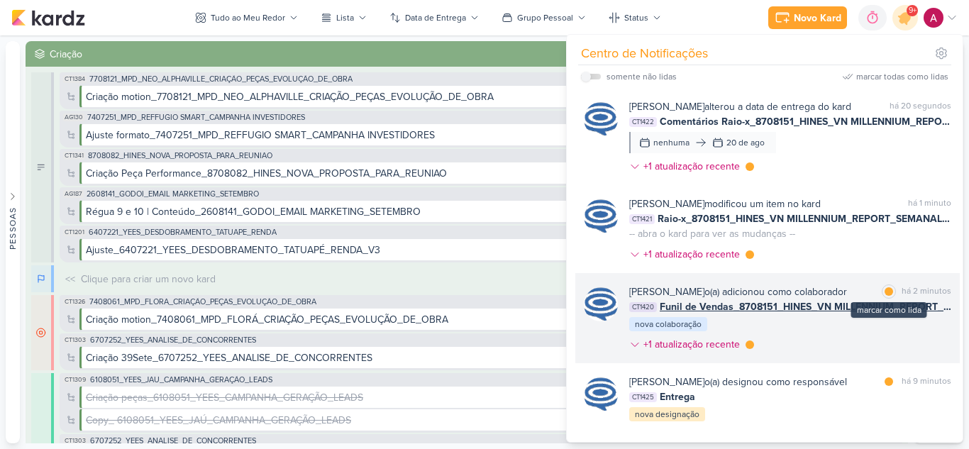
click at [885, 296] on div at bounding box center [889, 291] width 9 height 9
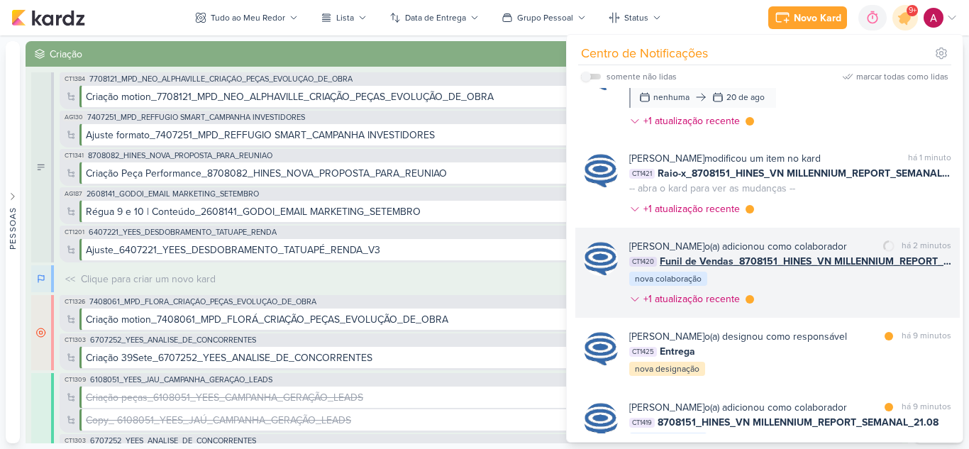
scroll to position [71, 0]
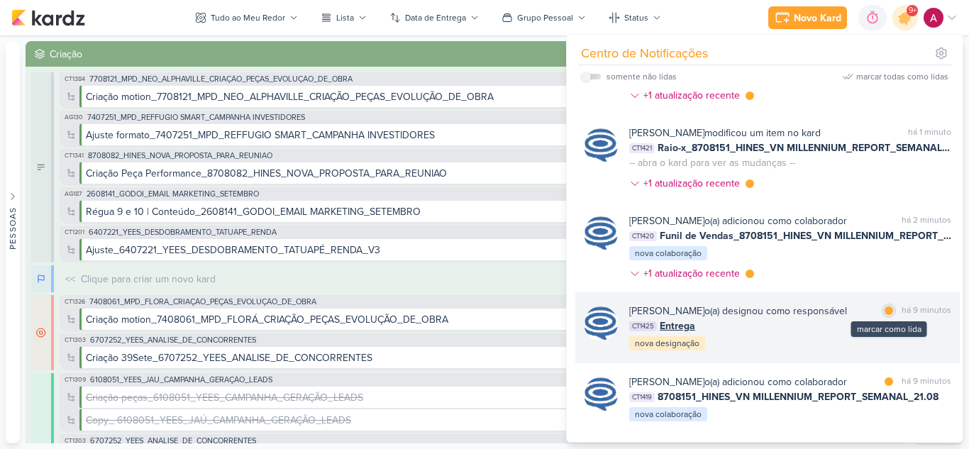
click at [885, 315] on div at bounding box center [889, 310] width 9 height 9
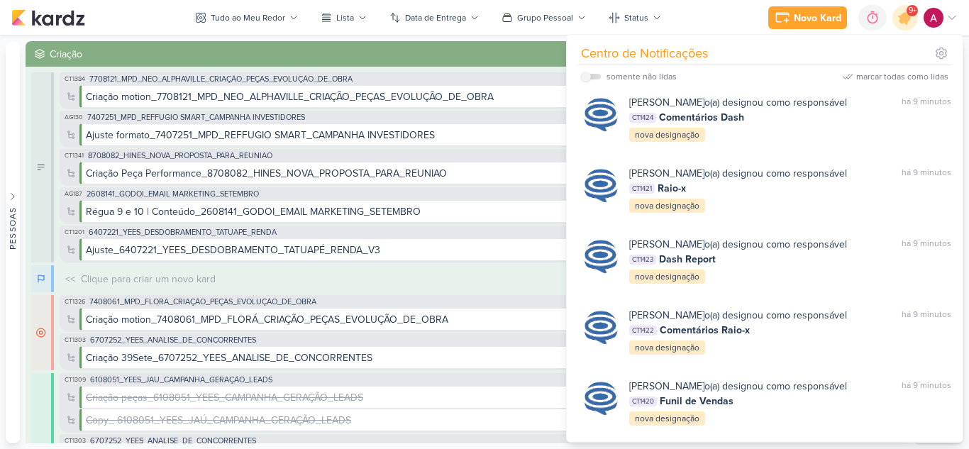
scroll to position [709, 0]
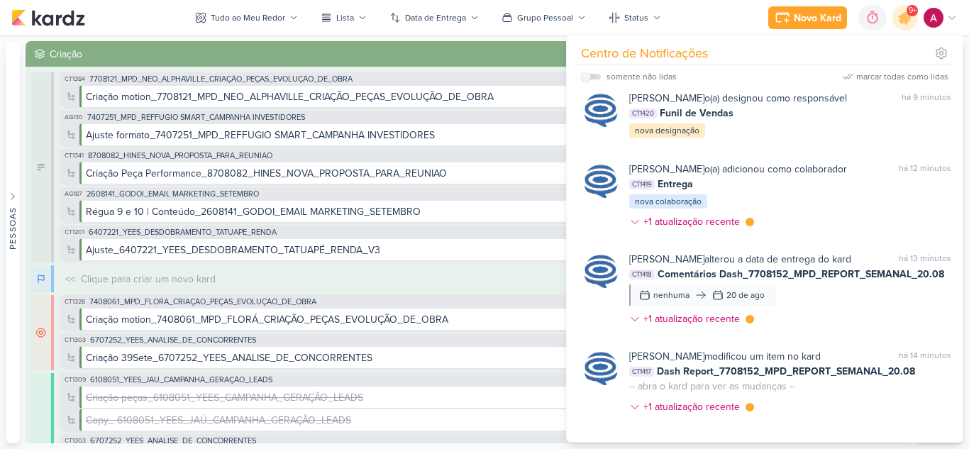
click at [133, 9] on div "Novo Kard Ctrl + k 0h0m Sessão desligada... Hoje 0h0m Semana 0h0m Mês 0h0m" at bounding box center [484, 17] width 946 height 35
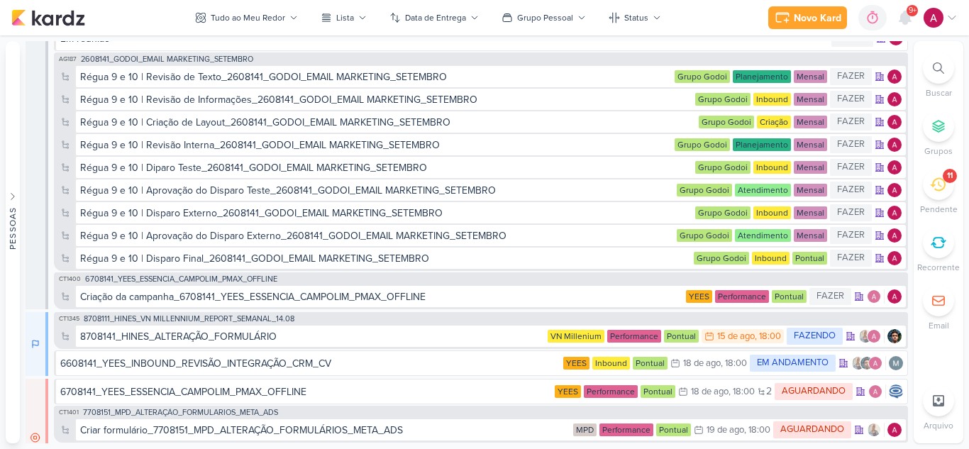
scroll to position [6439, 0]
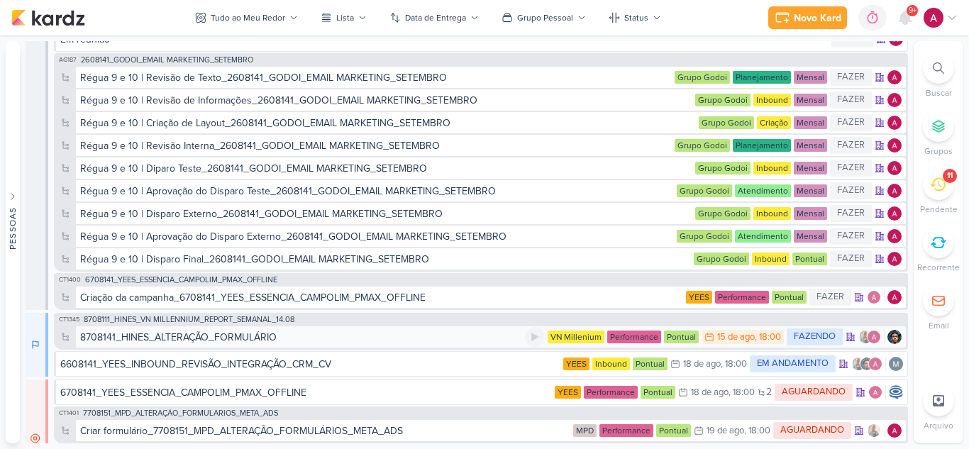
click at [161, 336] on div "8708141_HINES_ALTERAÇÃO_FORMULÁRIO" at bounding box center [178, 337] width 196 height 15
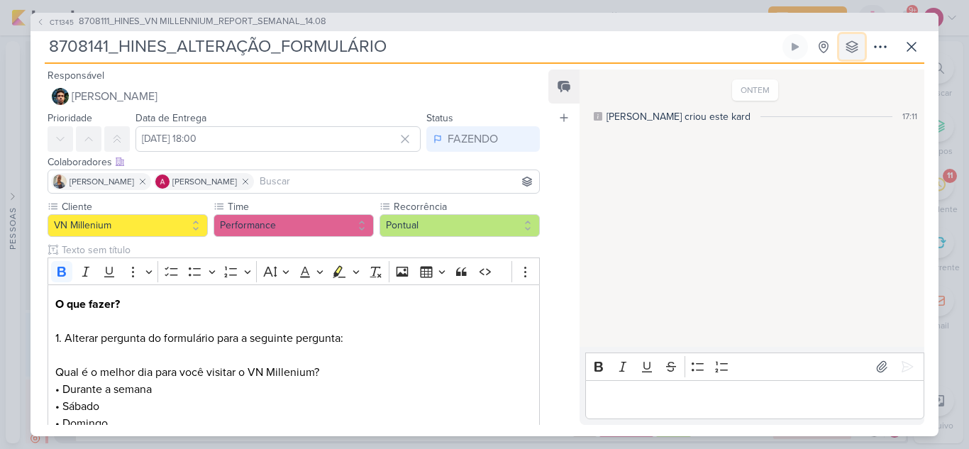
click at [858, 44] on icon at bounding box center [851, 46] width 11 height 11
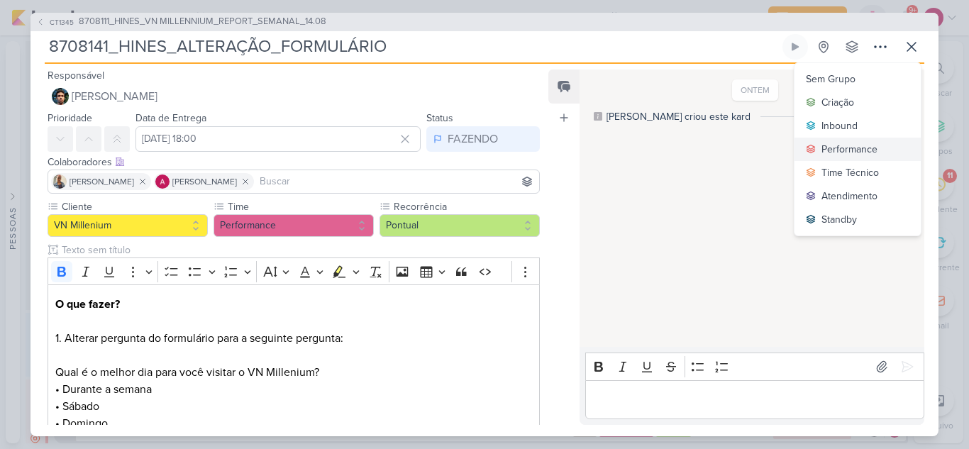
click at [858, 149] on div "Performance" at bounding box center [849, 149] width 56 height 15
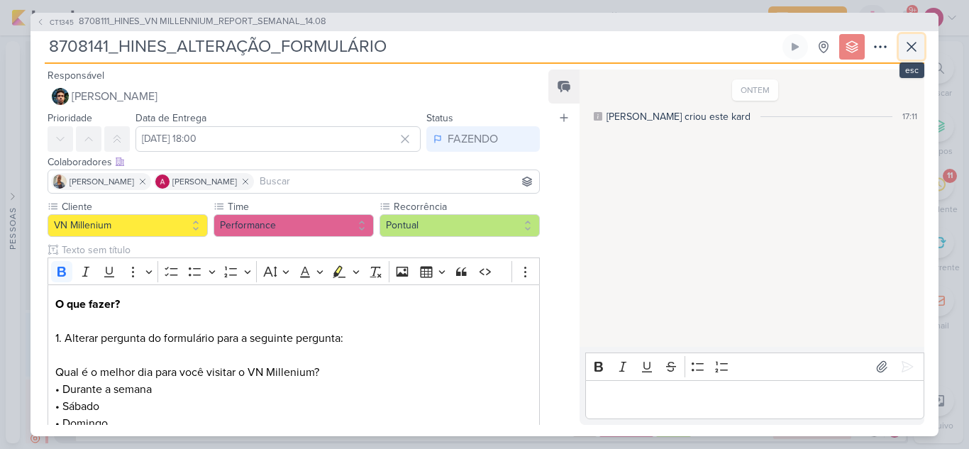
click at [914, 49] on icon at bounding box center [911, 47] width 9 height 9
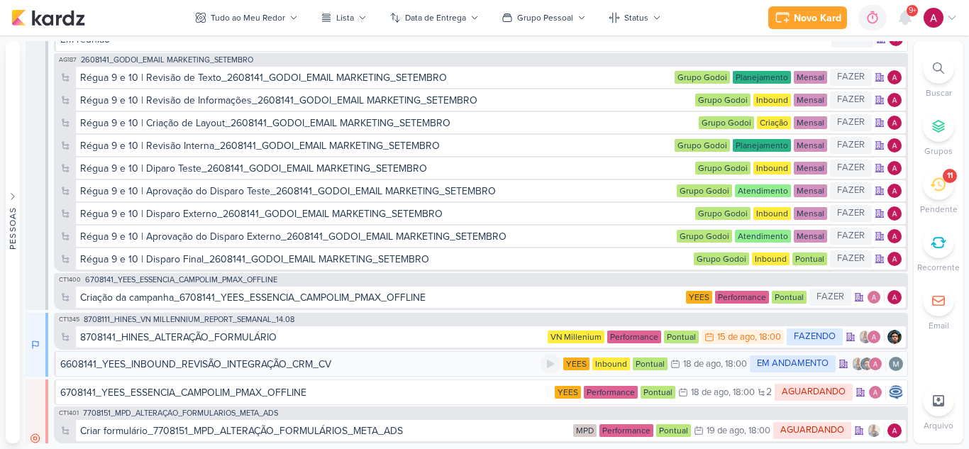
click at [251, 362] on div "6608141_YEES_INBOUND_REVISÃO_INTEGRAÇÃO_CRM_CV" at bounding box center [195, 364] width 271 height 15
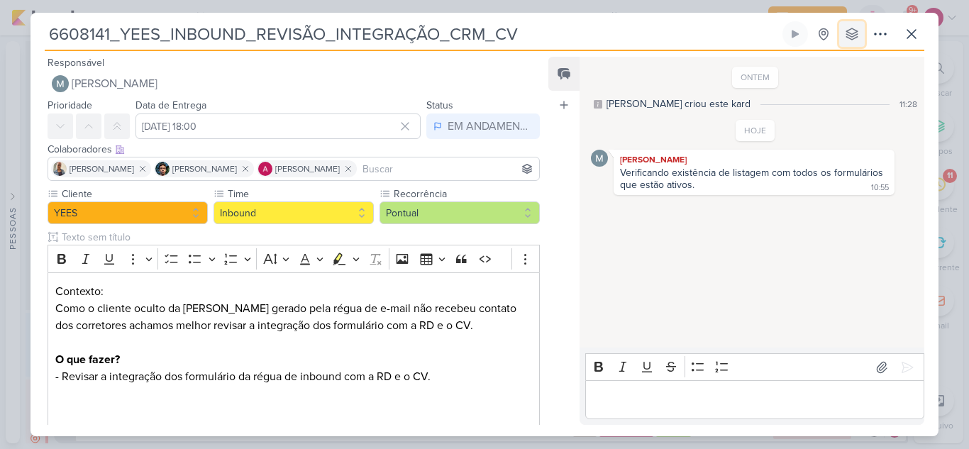
click at [853, 36] on icon at bounding box center [851, 33] width 11 height 11
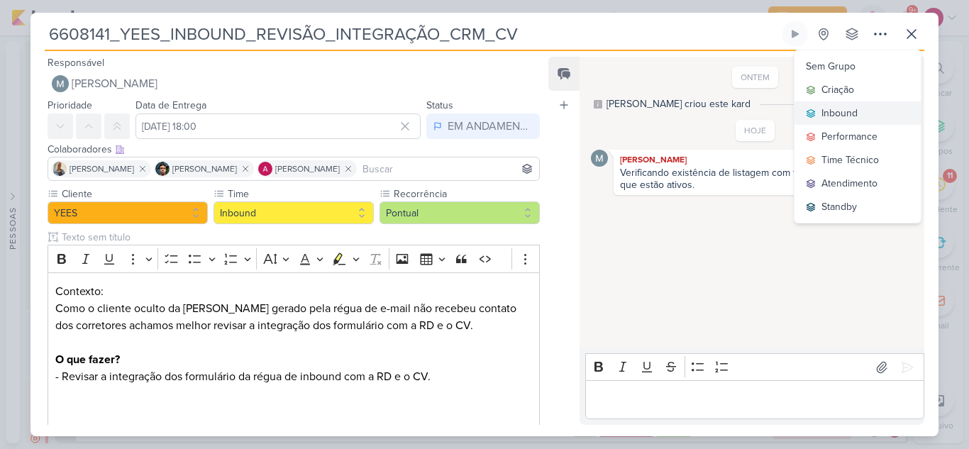
click at [847, 112] on div "Inbound" at bounding box center [839, 113] width 36 height 15
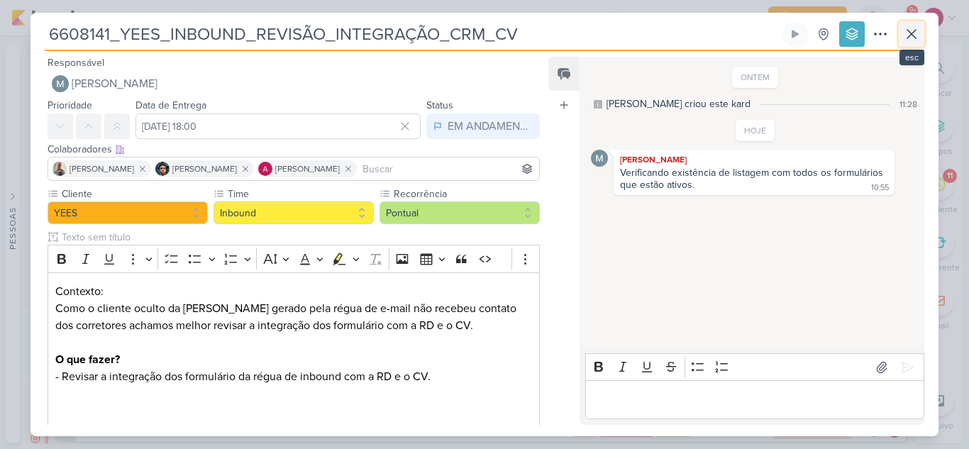
click at [910, 36] on icon at bounding box center [911, 34] width 9 height 9
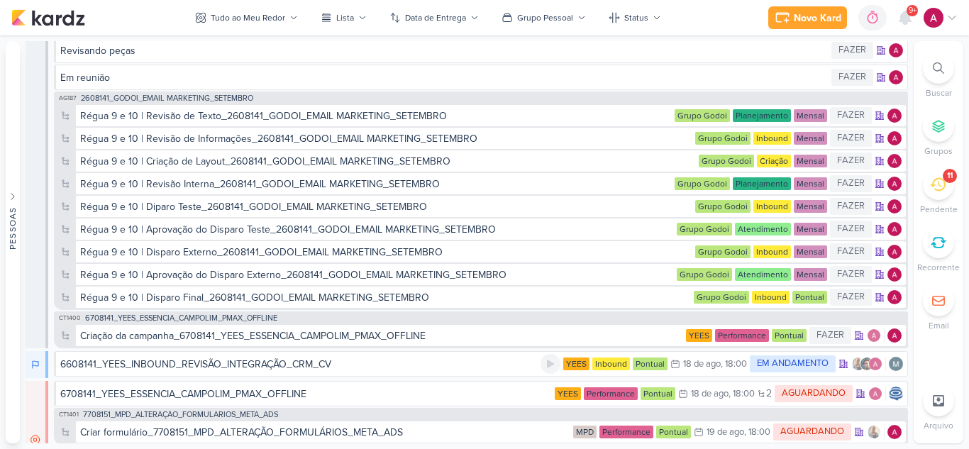
scroll to position [6477, 0]
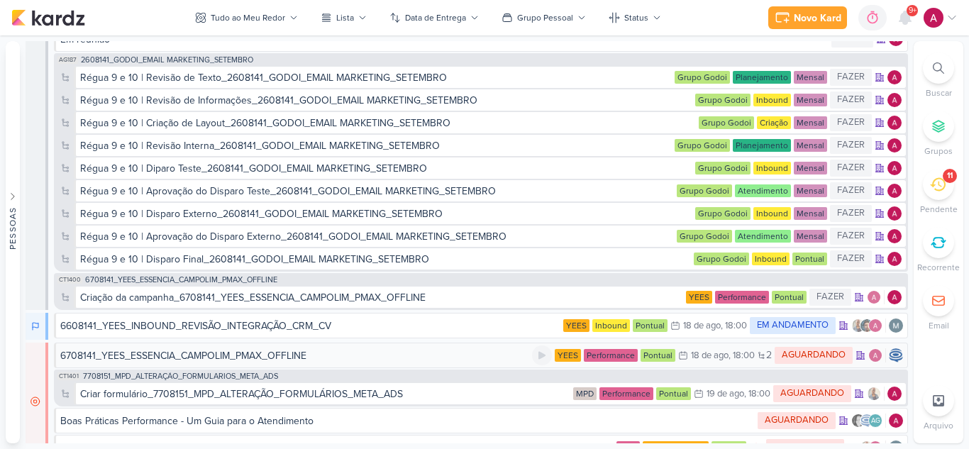
click at [282, 357] on div "6708141_YEES_ESSENCIA_CAMPOLIM_PMAX_OFFLINE" at bounding box center [183, 355] width 246 height 15
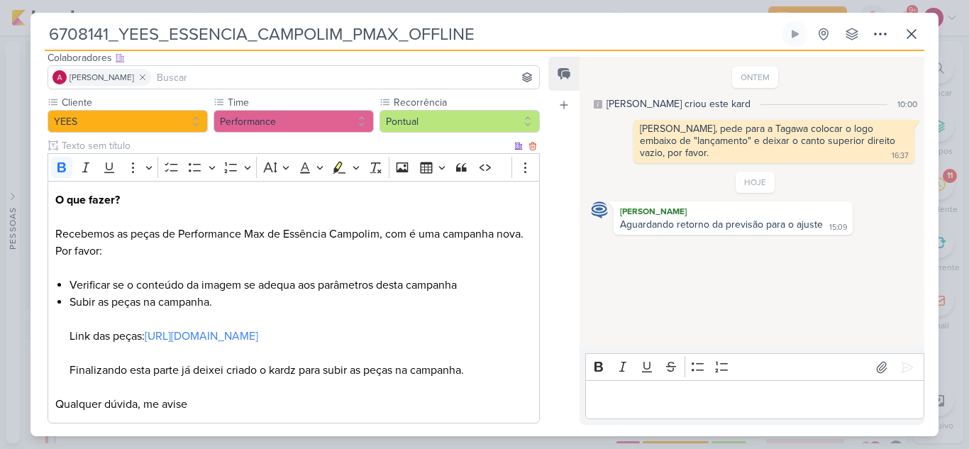
scroll to position [267, 0]
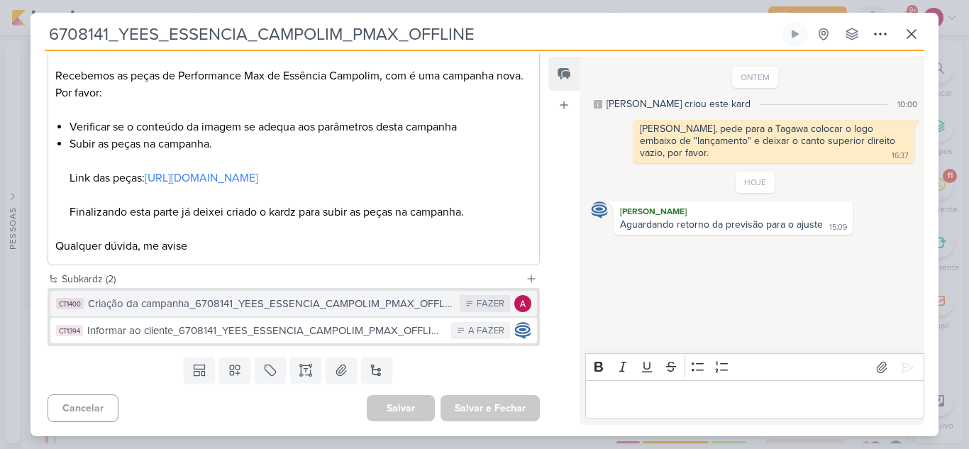
click at [342, 306] on div "Criação da campanha_6708141_YEES_ESSENCIA_CAMPOLIM_PMAX_OFFLINE" at bounding box center [270, 304] width 365 height 16
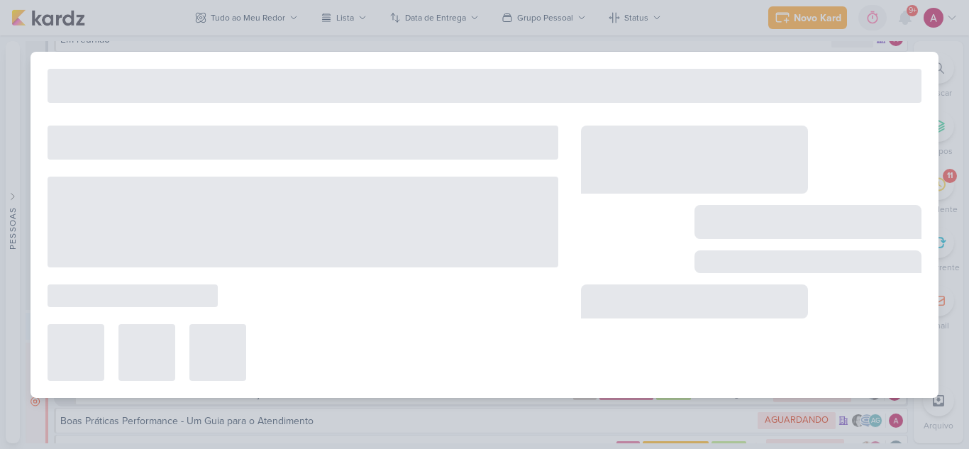
type input "Criação da campanha_6708141_YEES_ESSENCIA_CAMPOLIM_PMAX_OFFLINE"
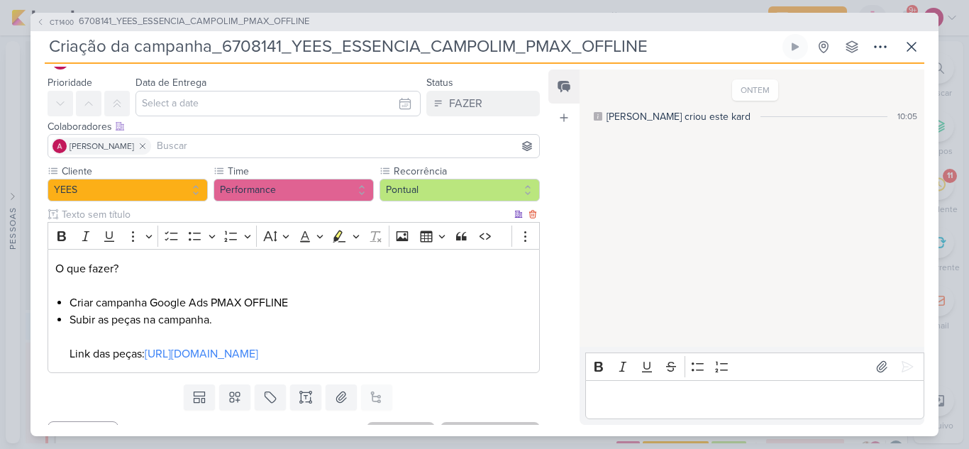
scroll to position [0, 0]
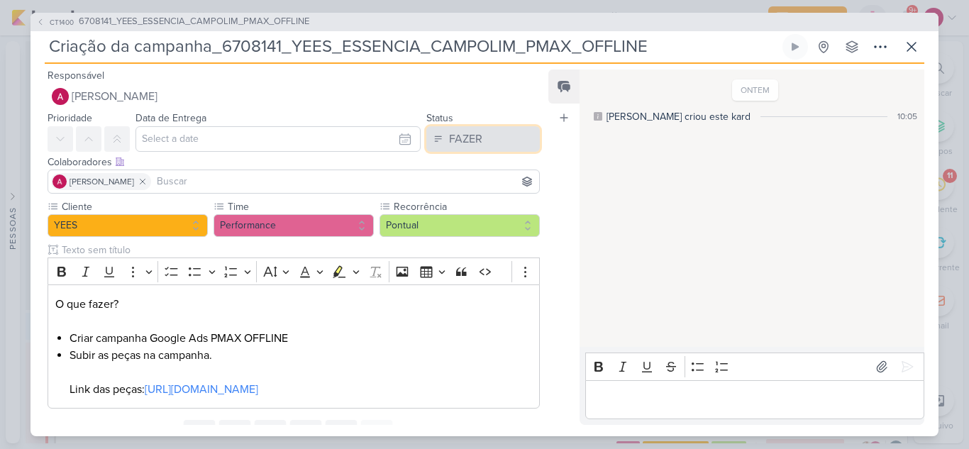
click at [436, 148] on button "FAZER" at bounding box center [483, 139] width 114 height 26
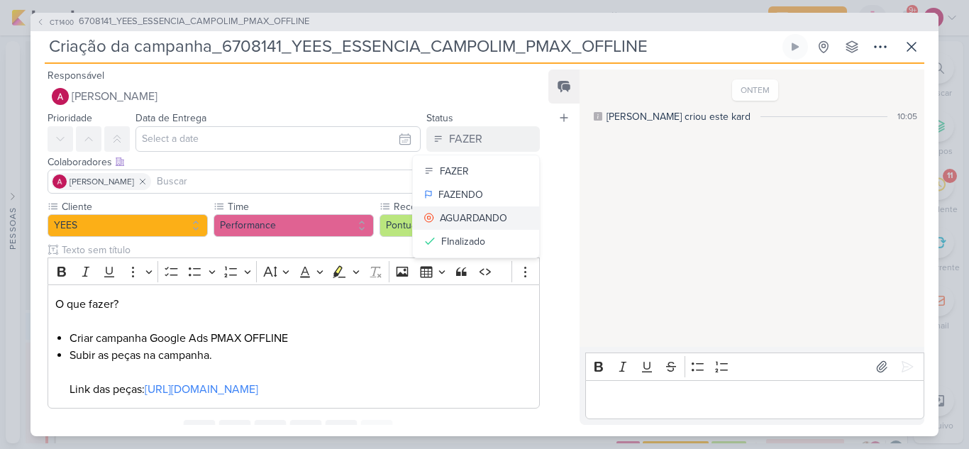
click at [477, 217] on div "AGUARDANDO" at bounding box center [473, 218] width 67 height 15
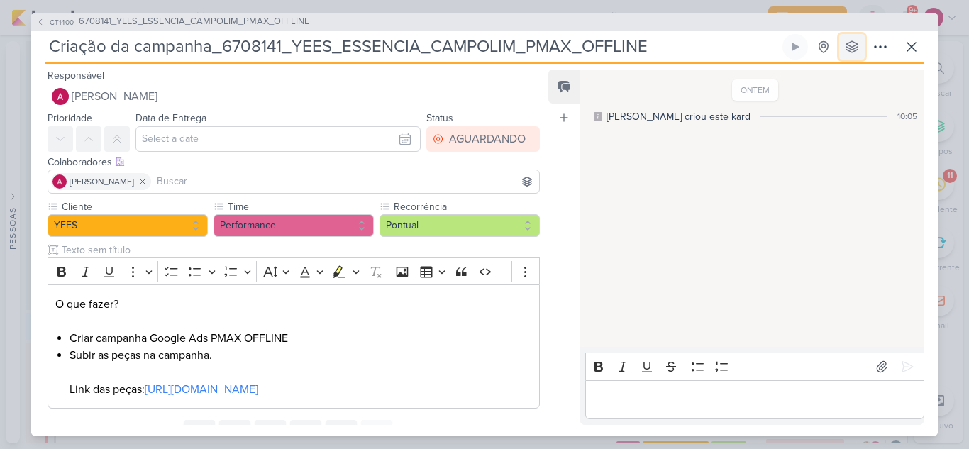
click at [856, 46] on icon at bounding box center [852, 47] width 14 height 14
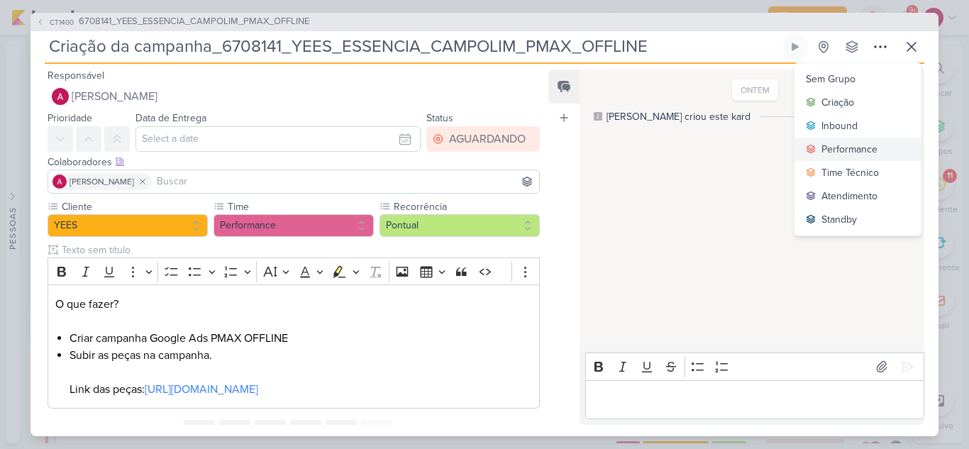
click at [863, 145] on div "Performance" at bounding box center [849, 149] width 56 height 15
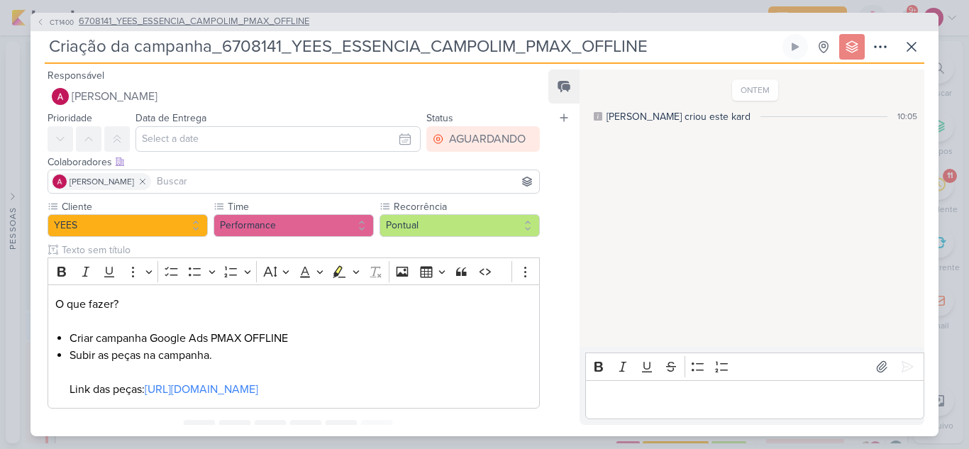
click at [40, 21] on icon at bounding box center [40, 22] width 3 height 6
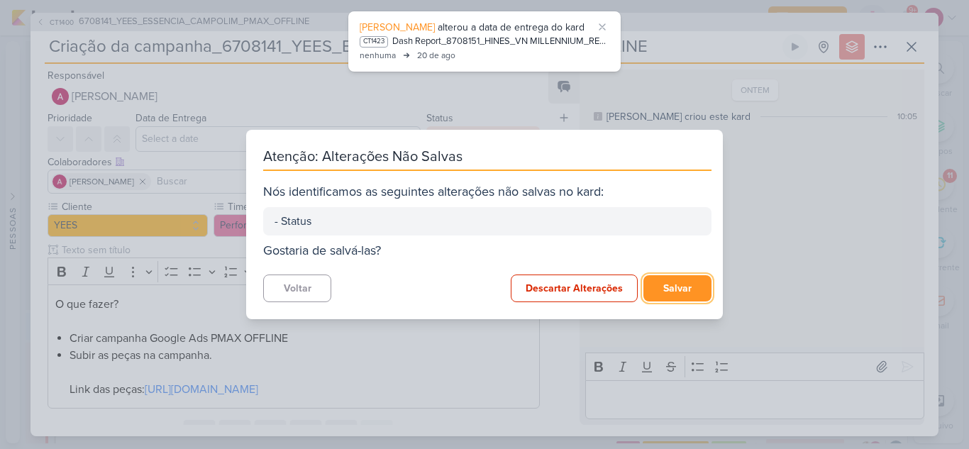
click at [666, 284] on button "Salvar" at bounding box center [677, 288] width 68 height 26
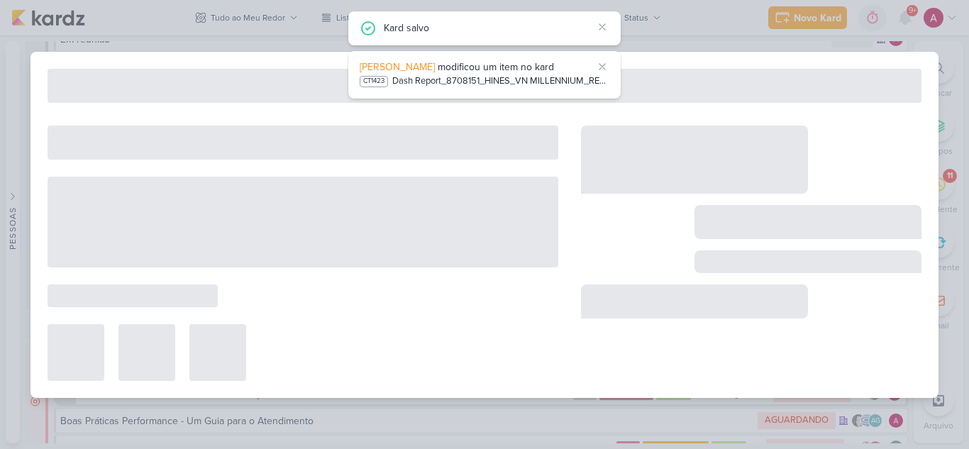
type input "6708141_YEES_ESSENCIA_CAMPOLIM_PMAX_OFFLINE"
type input "[DATE] 18:00"
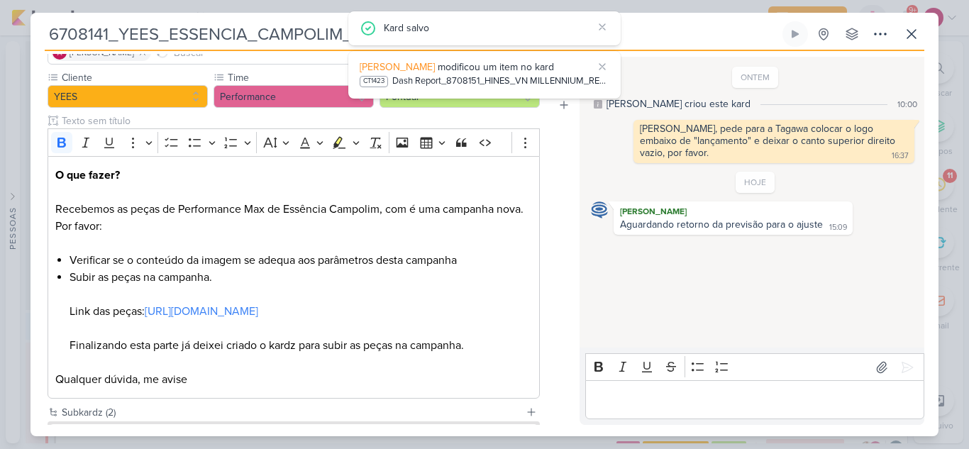
scroll to position [267, 0]
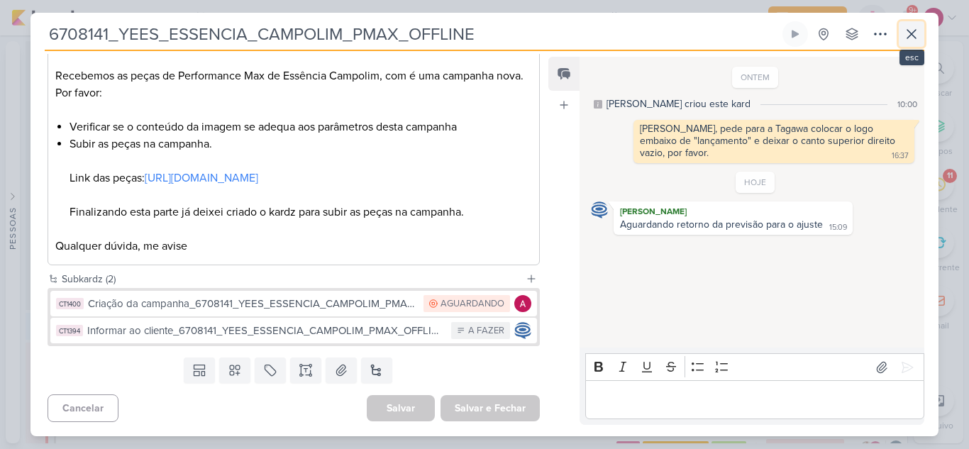
click at [912, 35] on icon at bounding box center [911, 34] width 9 height 9
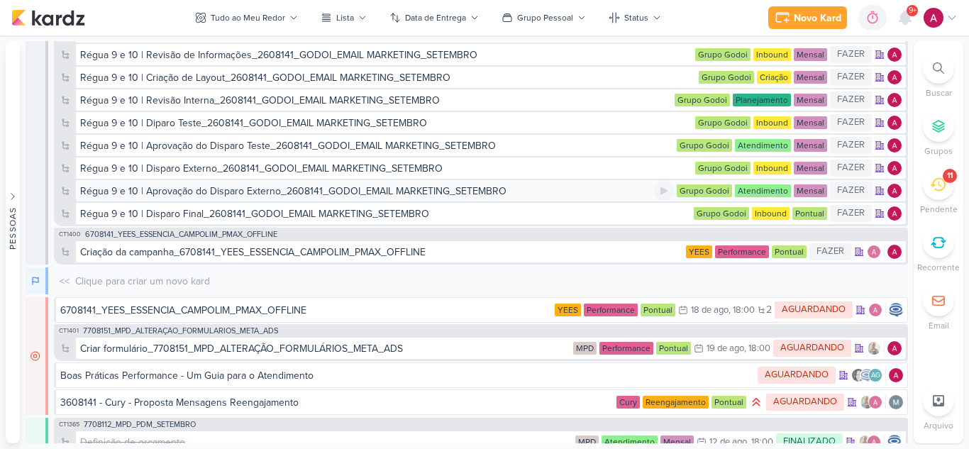
scroll to position [6548, 0]
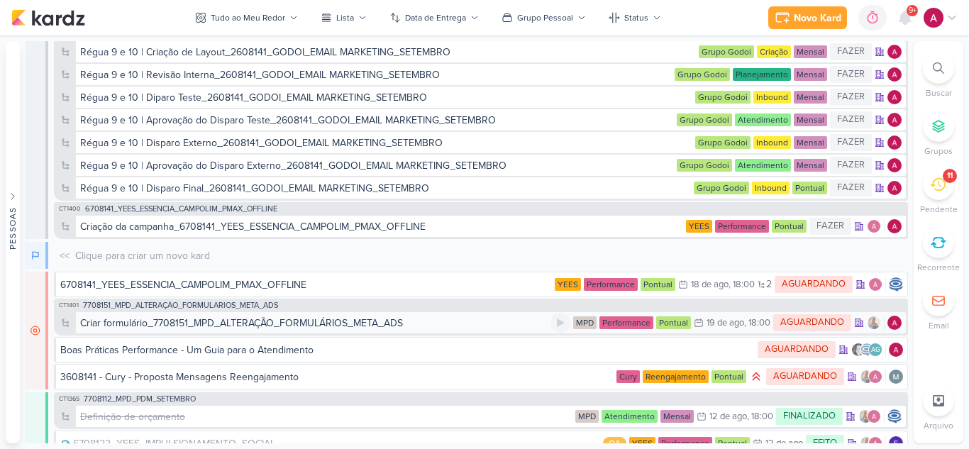
click at [355, 325] on div "Criar formulário_7708151_MPD_ALTERAÇÃO_FORMULÁRIOS_META_ADS" at bounding box center [241, 323] width 323 height 15
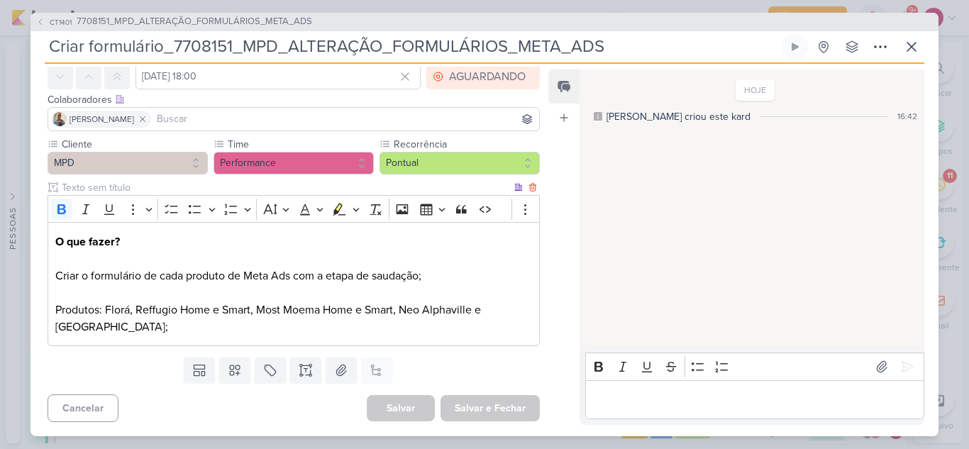
scroll to position [0, 0]
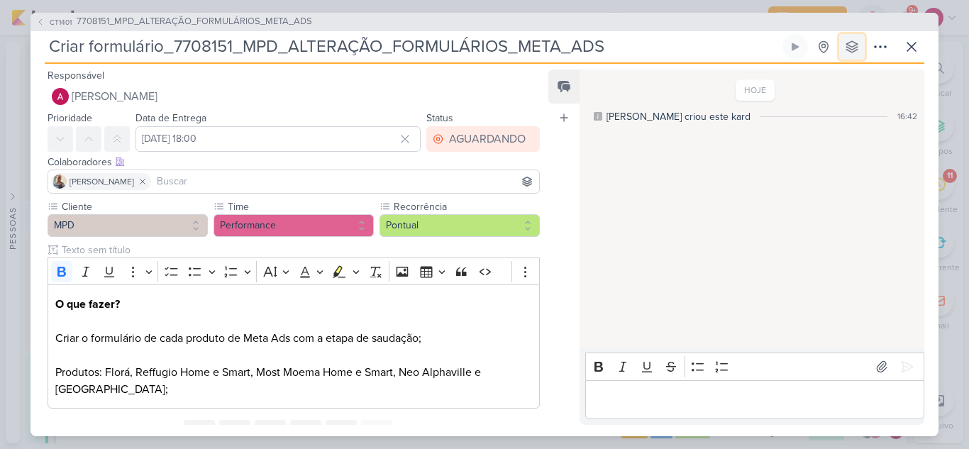
click at [859, 52] on button at bounding box center [852, 47] width 26 height 26
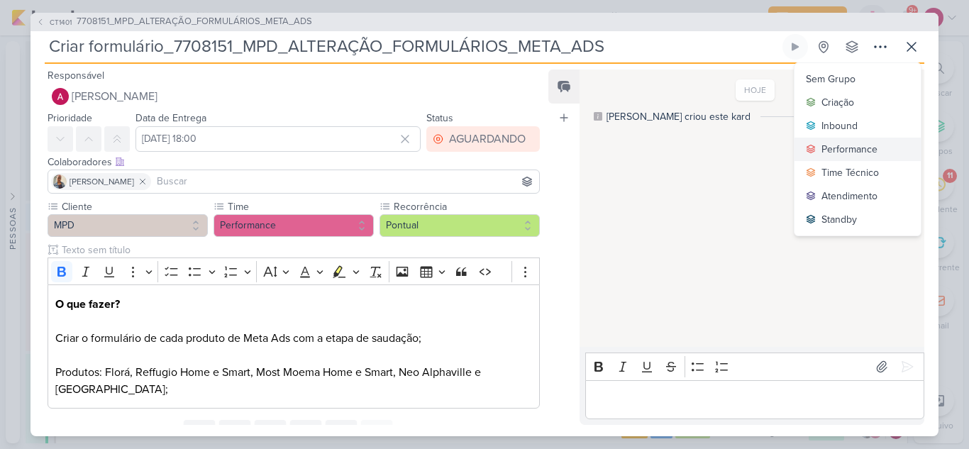
click at [846, 151] on div "Performance" at bounding box center [849, 149] width 56 height 15
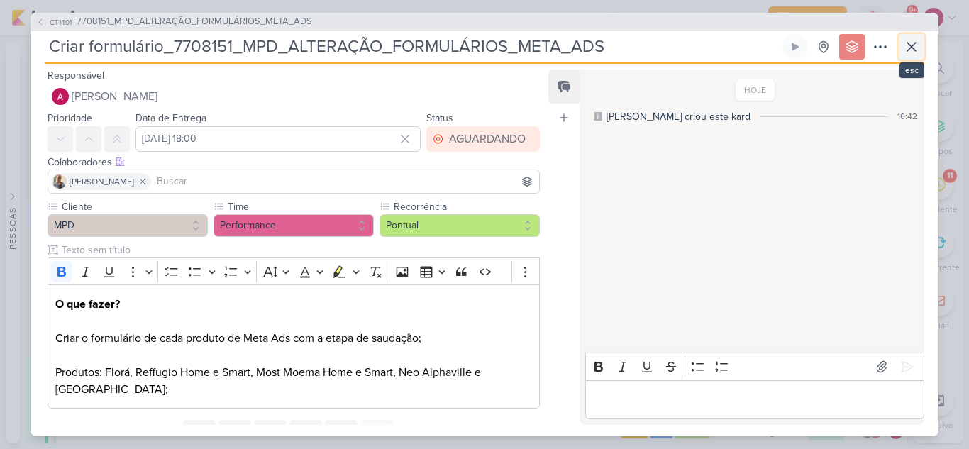
click at [915, 44] on icon at bounding box center [911, 46] width 17 height 17
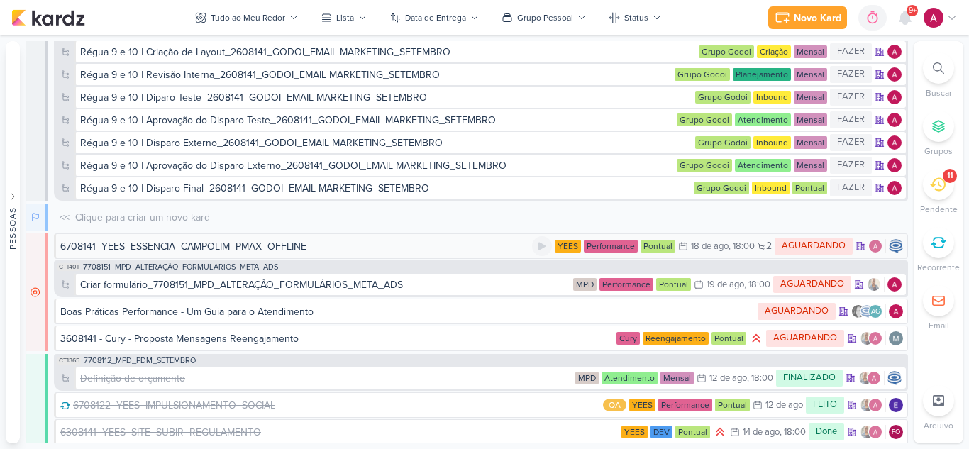
click at [298, 248] on div "6708141_YEES_ESSENCIA_CAMPOLIM_PMAX_OFFLINE" at bounding box center [183, 246] width 246 height 15
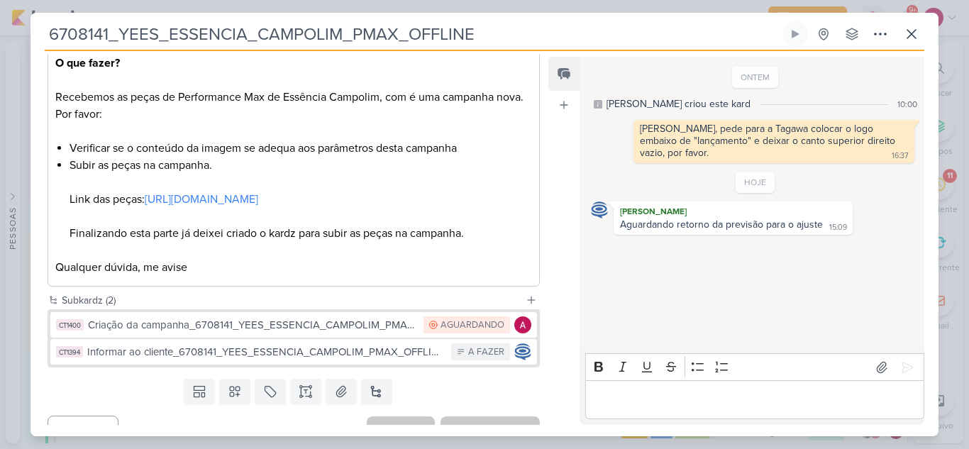
scroll to position [267, 0]
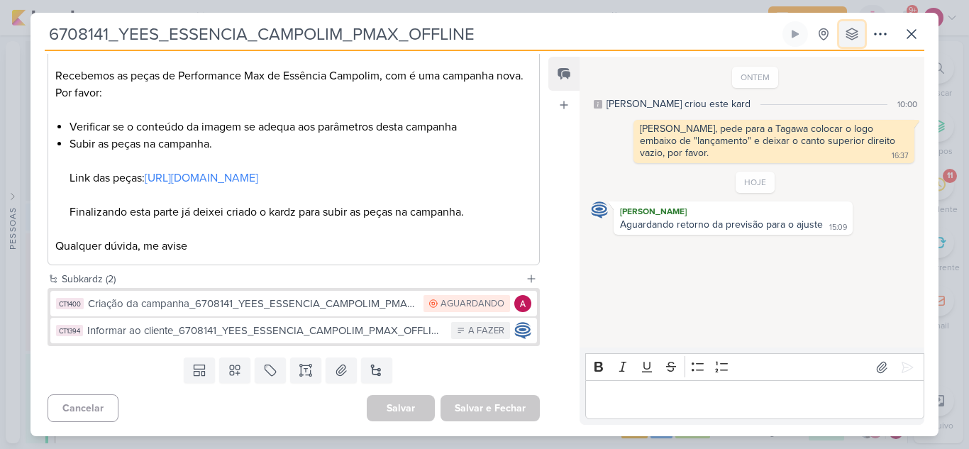
click at [847, 33] on icon at bounding box center [852, 34] width 14 height 14
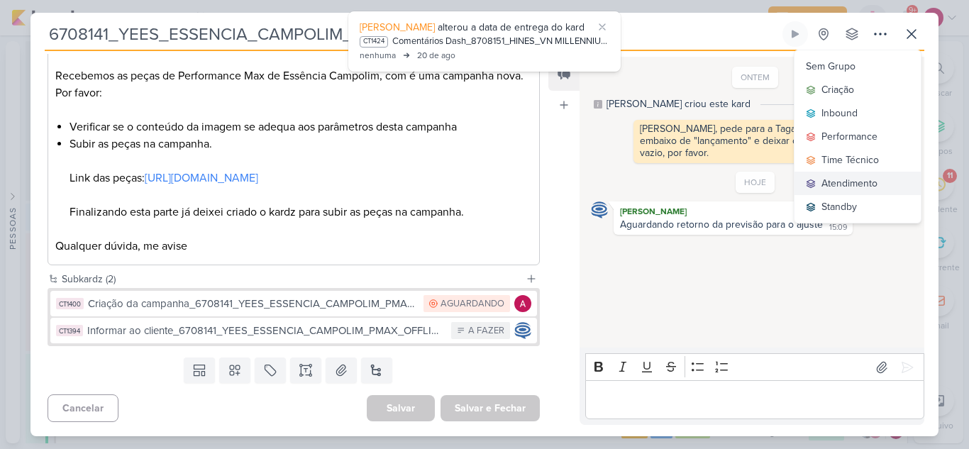
click at [851, 180] on div "Atendimento" at bounding box center [849, 183] width 56 height 15
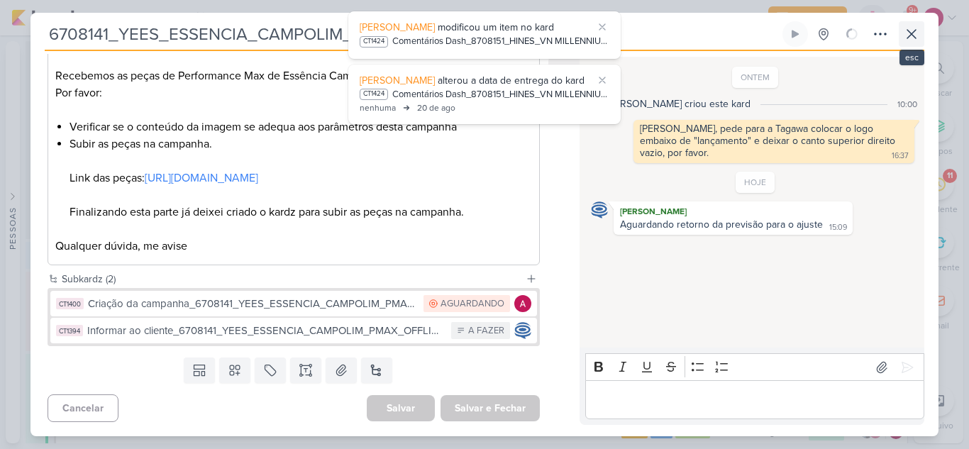
scroll to position [6625, 0]
click at [919, 39] on icon at bounding box center [911, 34] width 17 height 17
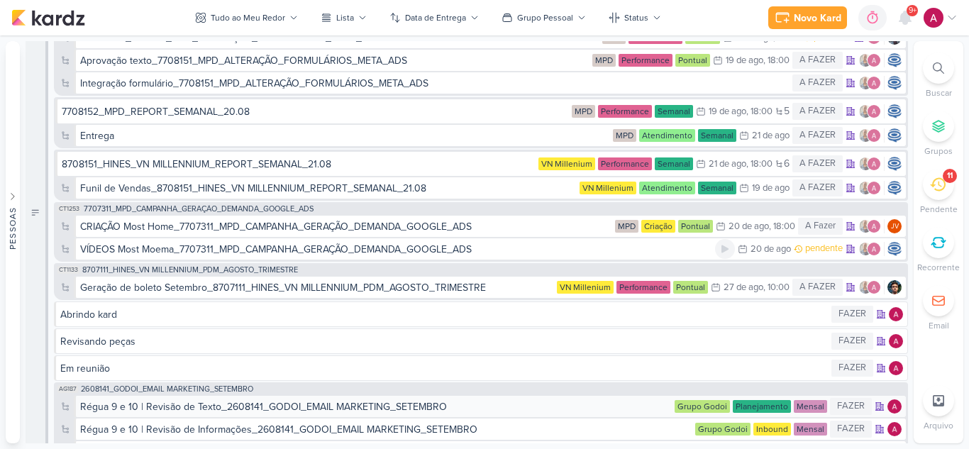
scroll to position [6199, 0]
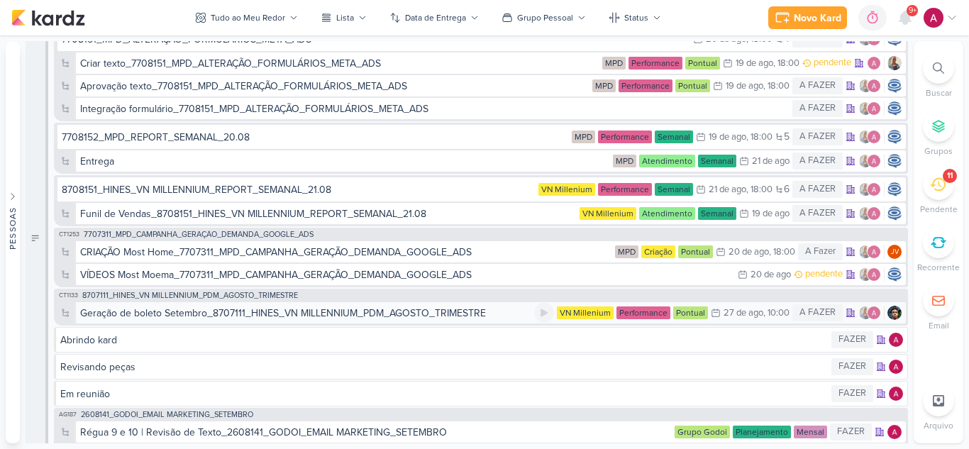
click at [279, 314] on div "Geração de boleto Setembro_8707111_HINES_VN MILLENNIUM_PDM_AGOSTO_TRIMESTRE" at bounding box center [283, 313] width 406 height 15
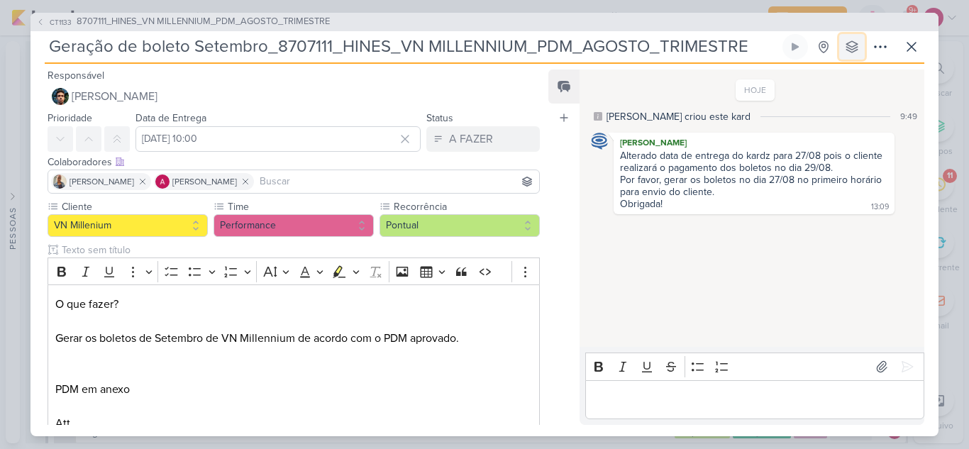
click at [846, 49] on icon at bounding box center [851, 46] width 11 height 11
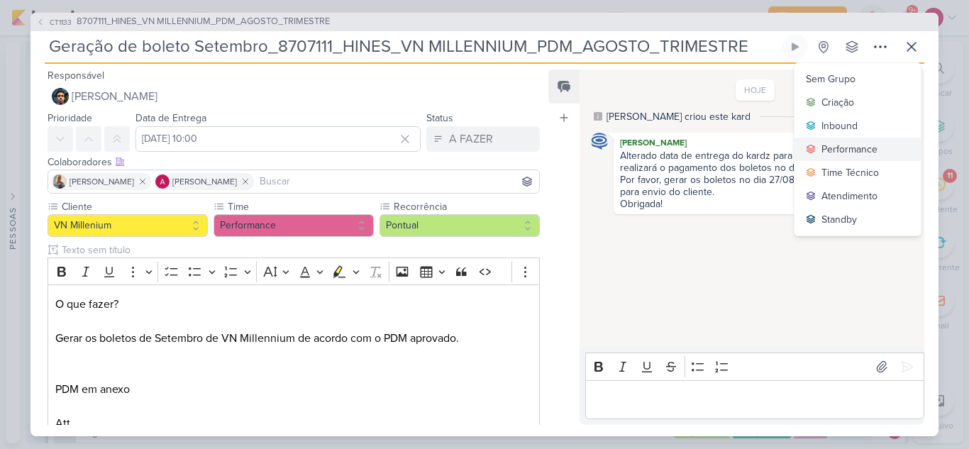
click at [865, 143] on div "Performance" at bounding box center [849, 149] width 56 height 15
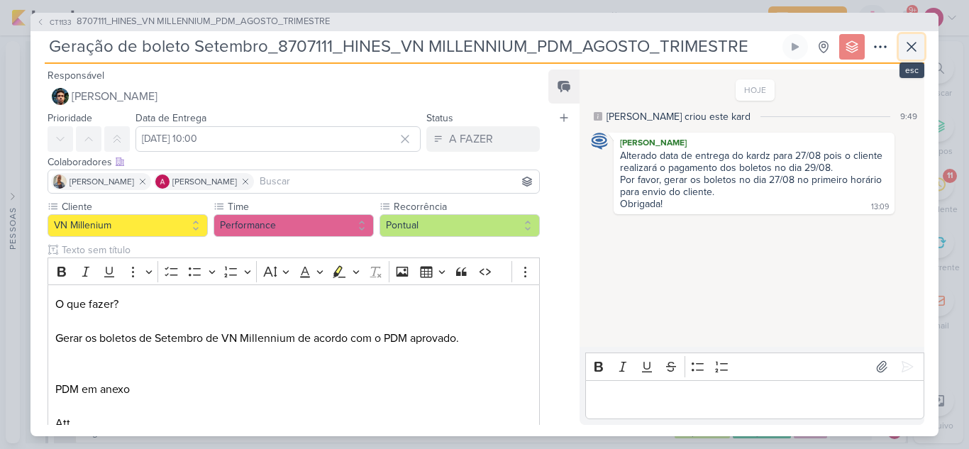
click at [910, 51] on icon at bounding box center [911, 46] width 17 height 17
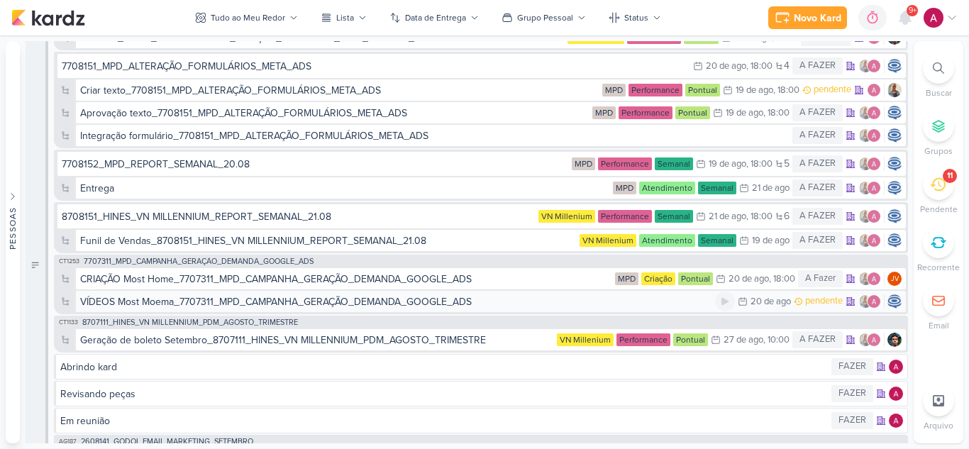
scroll to position [6226, 0]
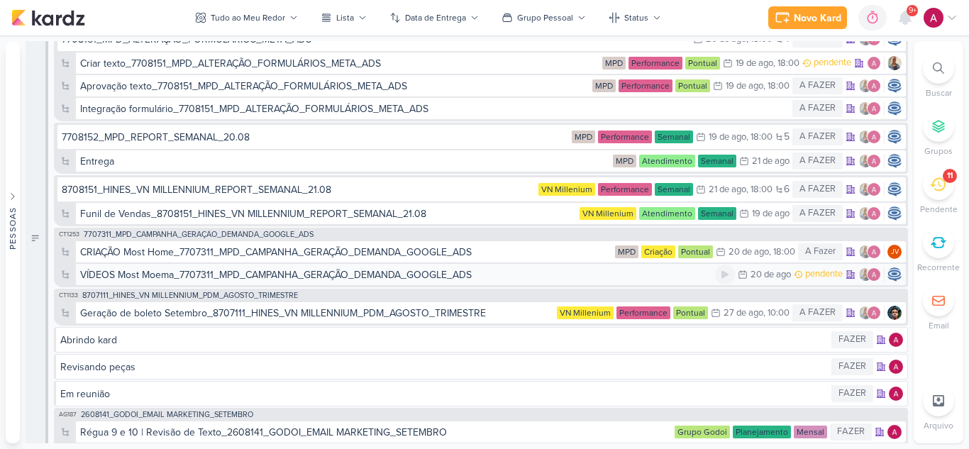
click at [319, 277] on div "VÍDEOS Most Moema_7707311_MPD_CAMPANHA_GERAÇÃO_DEMANDA_GOOGLE_ADS" at bounding box center [276, 274] width 392 height 15
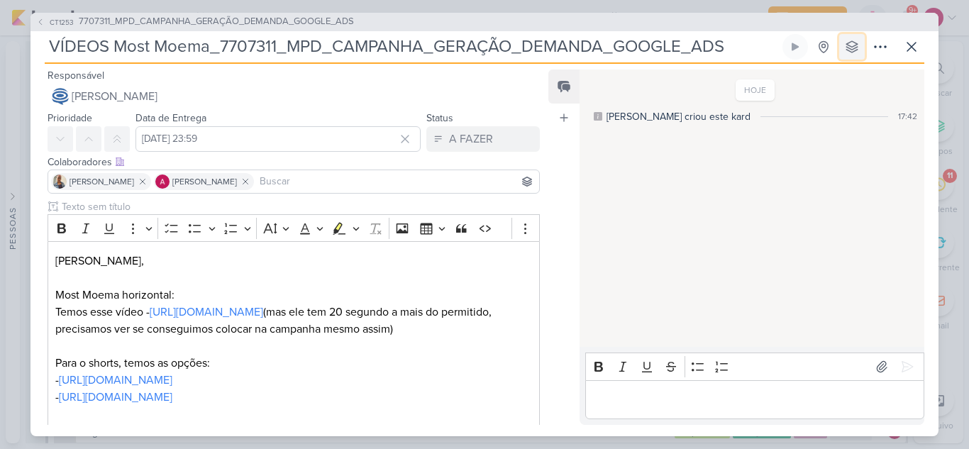
click at [856, 52] on icon at bounding box center [852, 47] width 14 height 14
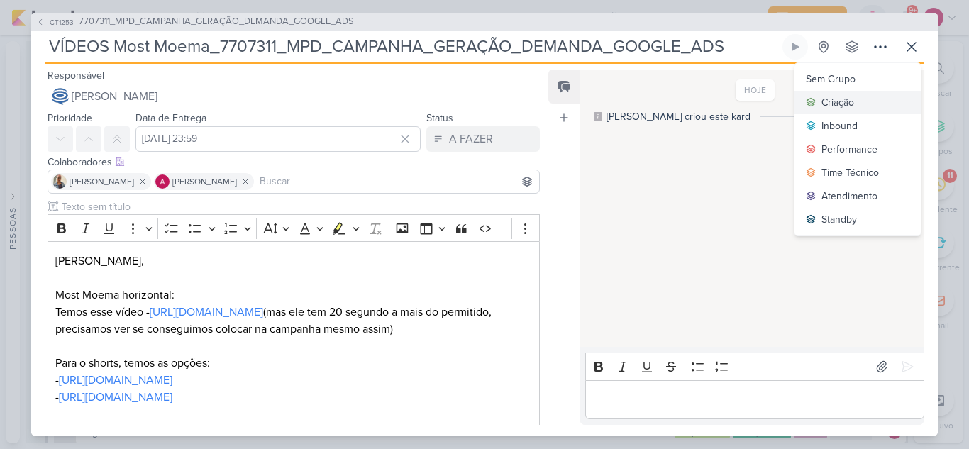
click at [857, 105] on button "Criação" at bounding box center [858, 102] width 126 height 23
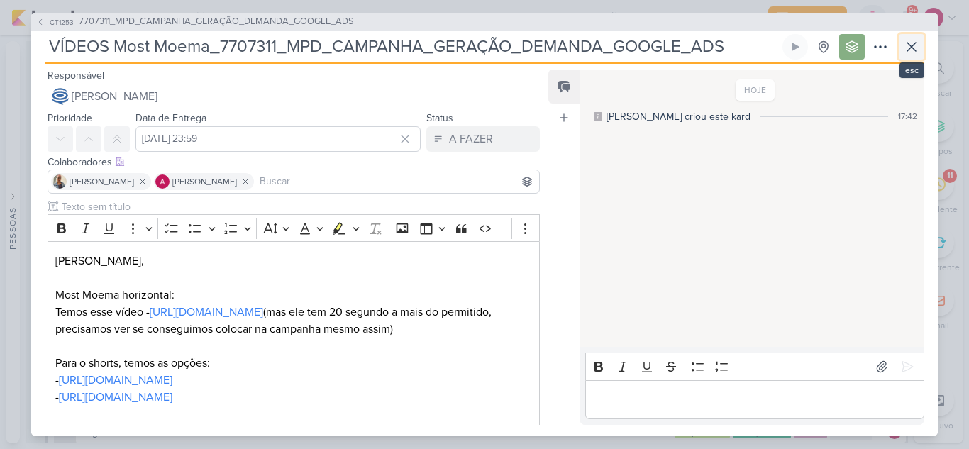
click at [918, 49] on icon at bounding box center [911, 46] width 17 height 17
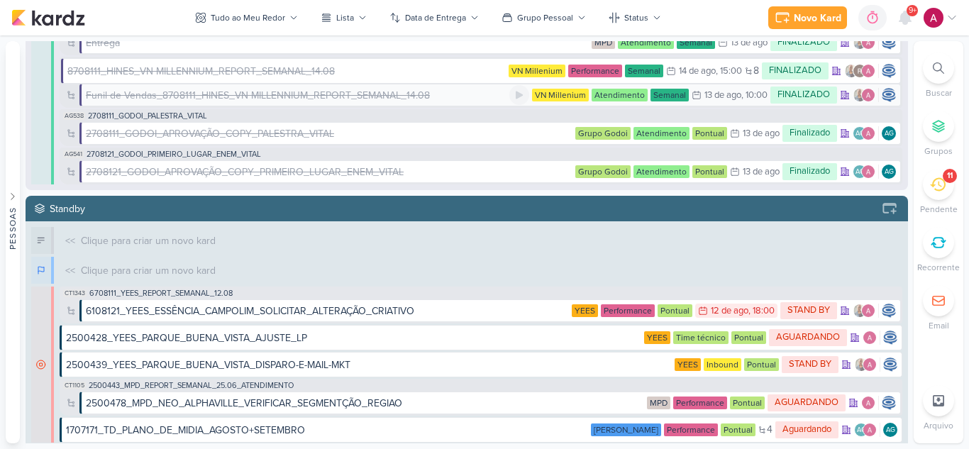
scroll to position [5776, 0]
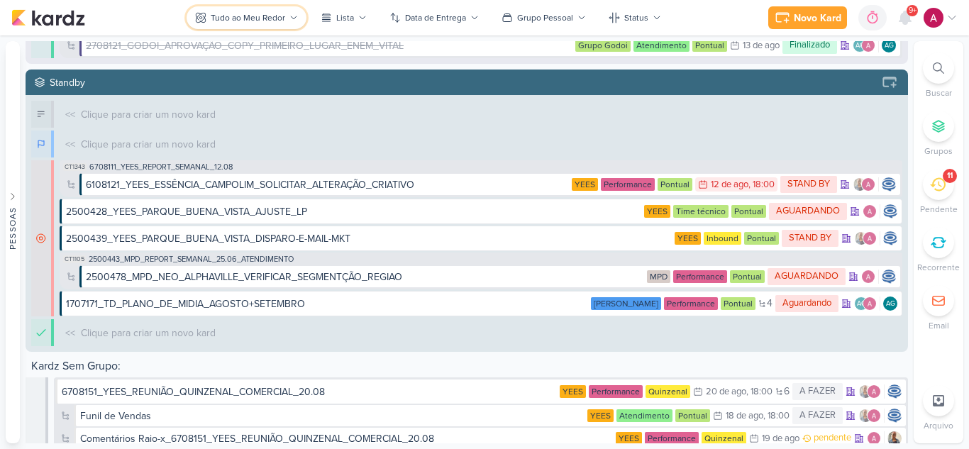
click at [231, 21] on div "Tudo ao Meu Redor" at bounding box center [248, 17] width 74 height 13
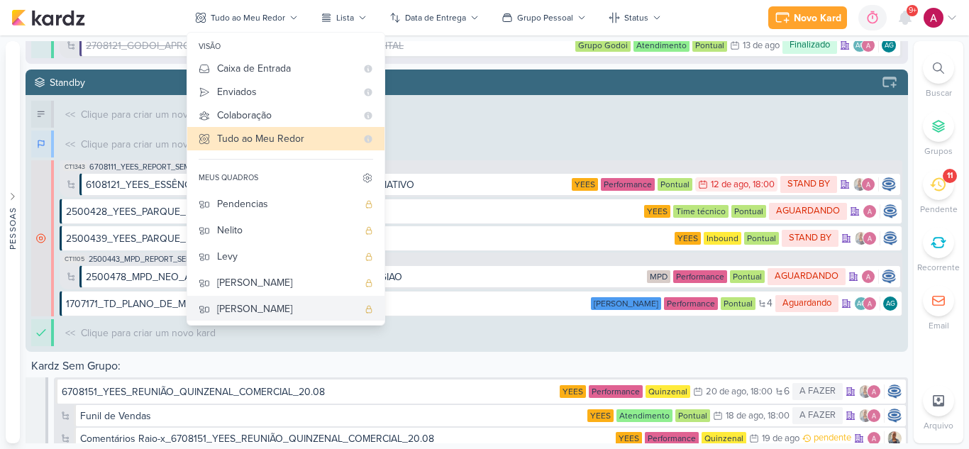
click at [274, 306] on div "[PERSON_NAME]" at bounding box center [287, 308] width 140 height 15
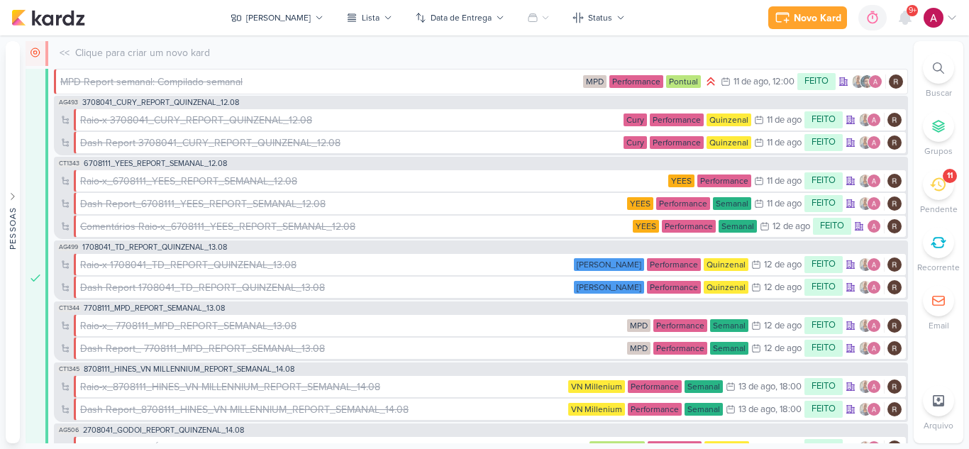
scroll to position [0, 0]
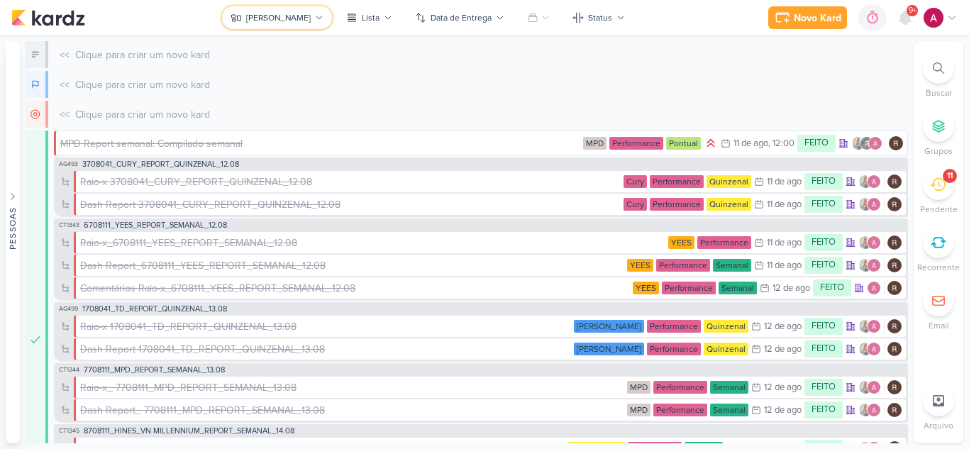
click at [278, 18] on div "[PERSON_NAME]" at bounding box center [278, 17] width 65 height 13
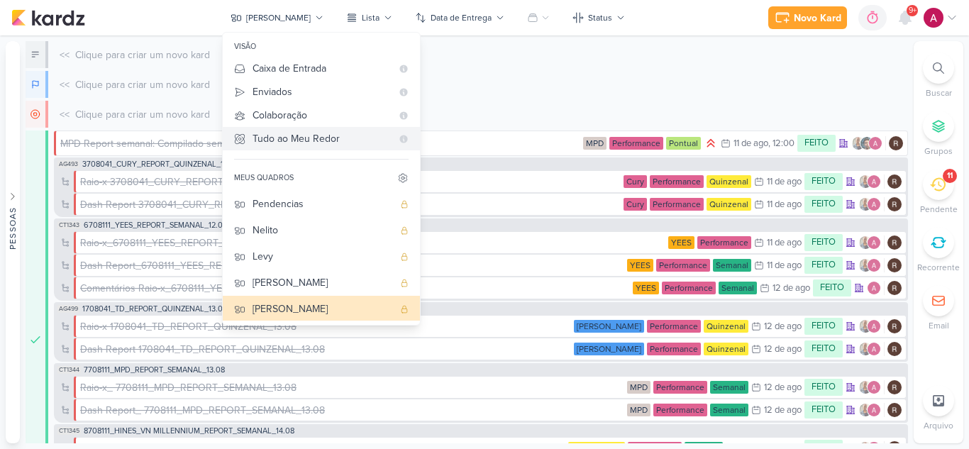
click at [345, 136] on div "Tudo ao Meu Redor" at bounding box center [322, 138] width 139 height 15
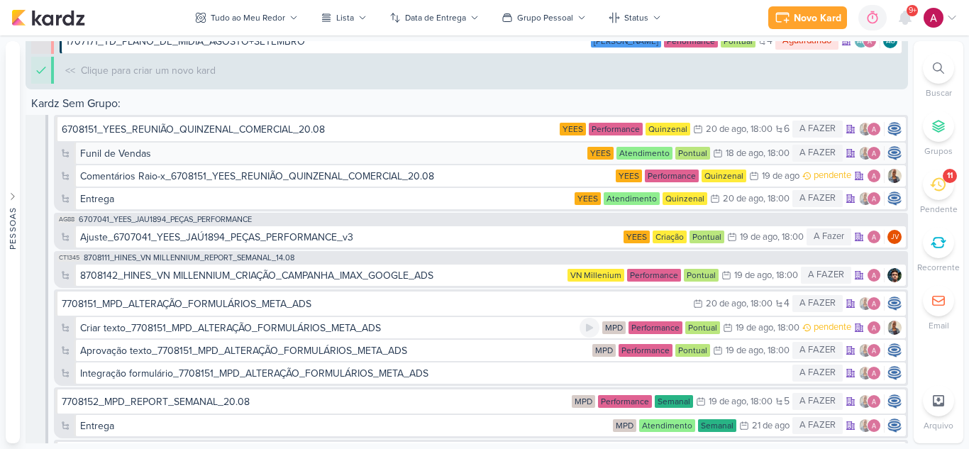
scroll to position [6030, 0]
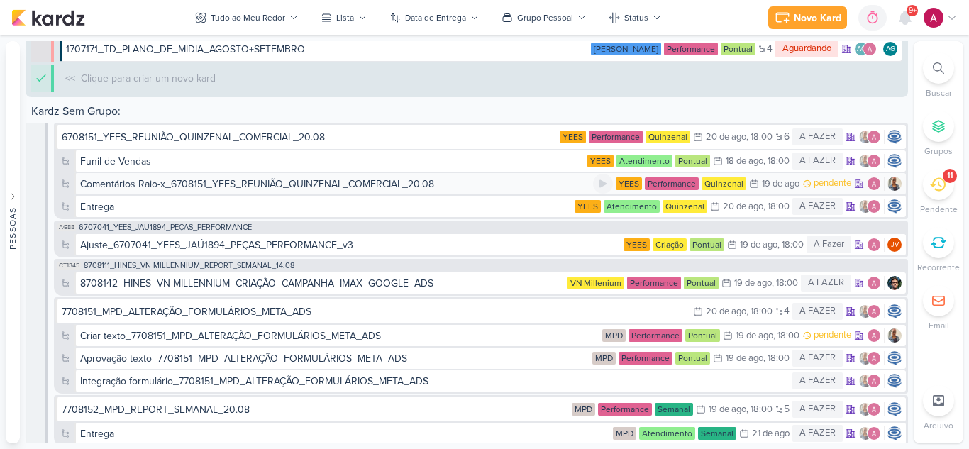
click at [385, 187] on div "Comentários Raio-x_6708151_YEES_REUNIÃO_QUINZENAL_COMERCIAL_20.08" at bounding box center [257, 184] width 354 height 15
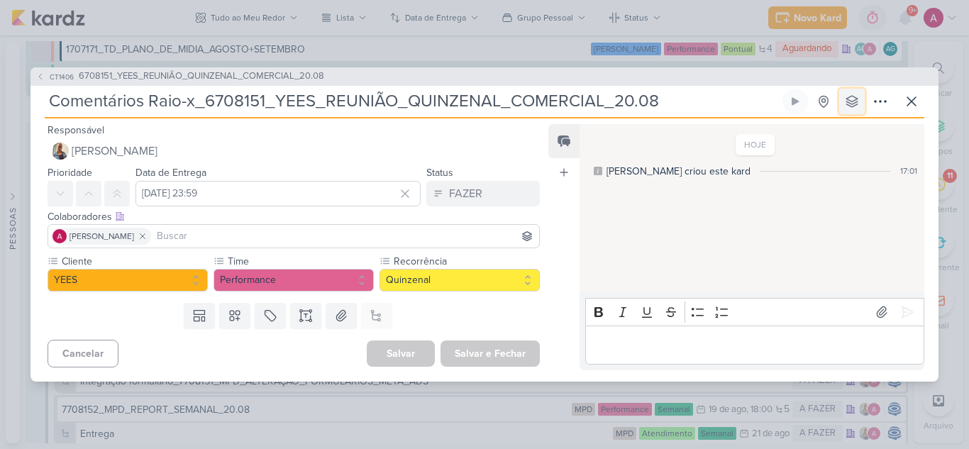
click at [853, 99] on icon at bounding box center [852, 101] width 14 height 14
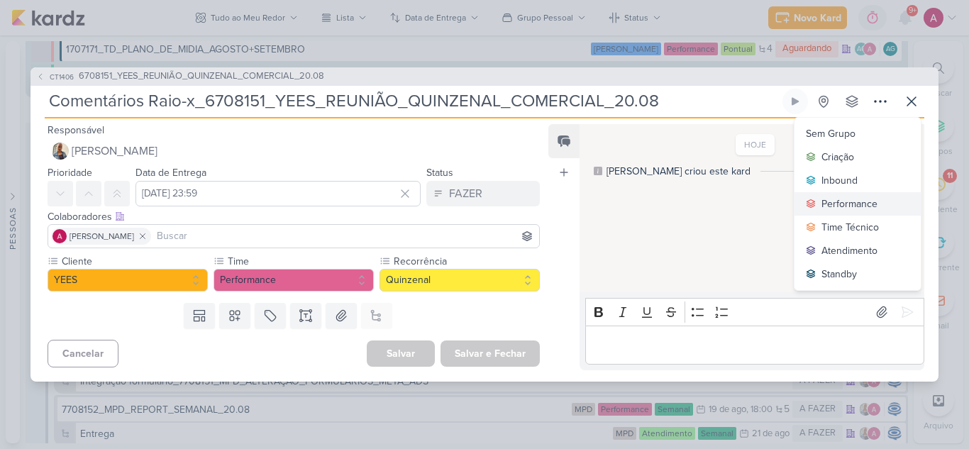
click at [846, 203] on div "Performance" at bounding box center [849, 203] width 56 height 15
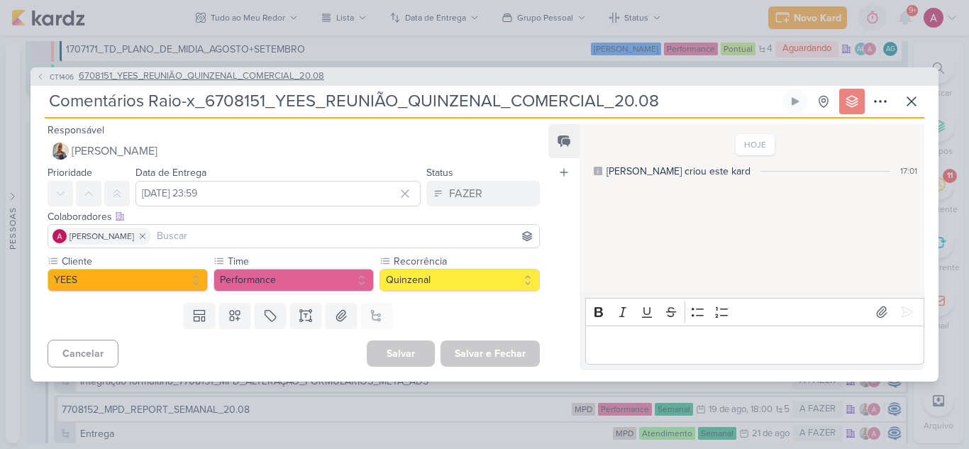
click at [55, 77] on span "CT1406" at bounding box center [62, 77] width 28 height 11
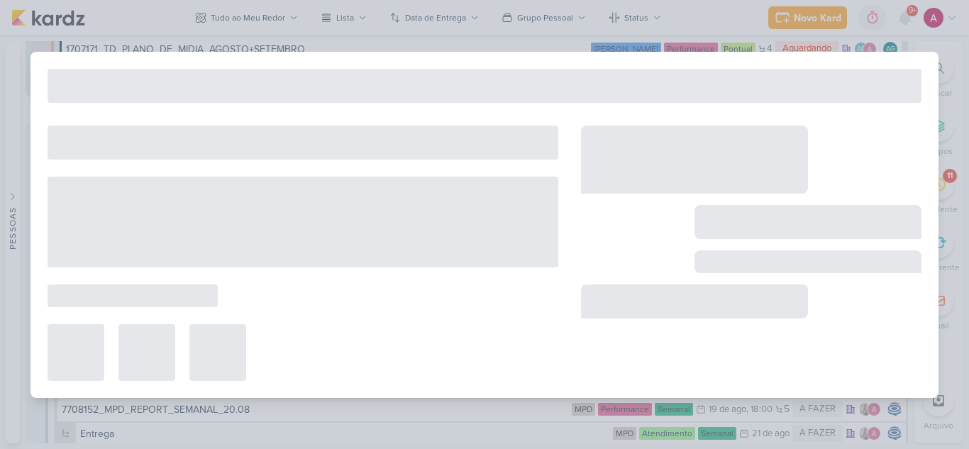
type input "6708151_YEES_REUNIÃO_QUINZENAL_COMERCIAL_20.08"
type input "[DATE] 18:00"
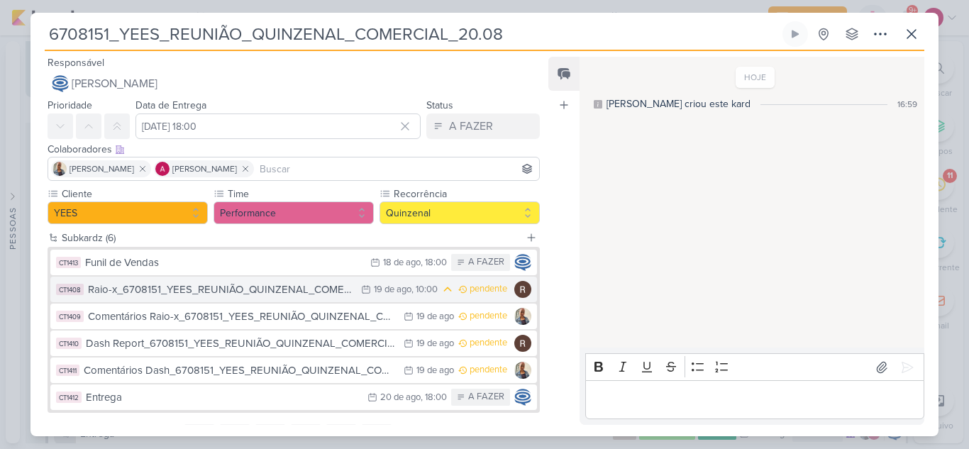
click at [280, 292] on div "Raio-x_6708151_YEES_REUNIÃO_QUINZENAL_COMERCIAL_20.08" at bounding box center [221, 290] width 266 height 16
click at [289, 294] on div "Raio-x_6708151_YEES_REUNIÃO_QUINZENAL_COMERCIAL_20.08" at bounding box center [221, 290] width 266 height 16
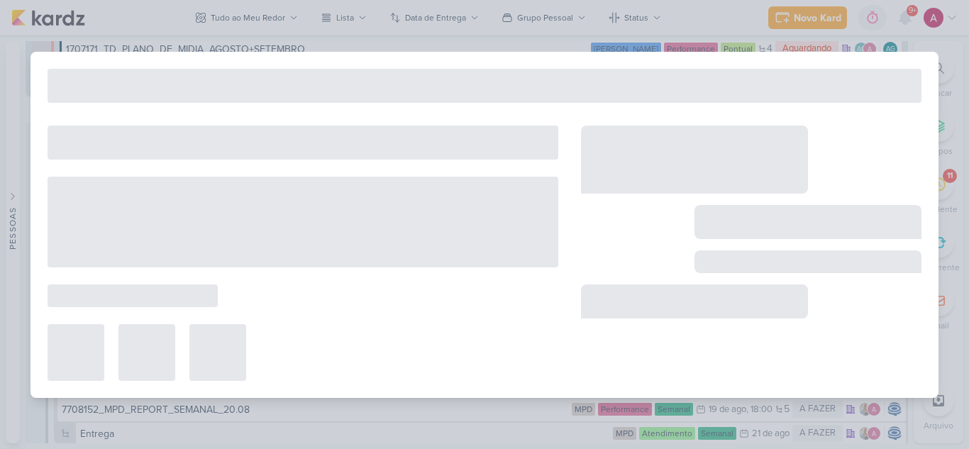
type input "Raio-x_6708151_YEES_REUNIÃO_QUINZENAL_COMERCIAL_20.08"
type input "[DATE] 10:00"
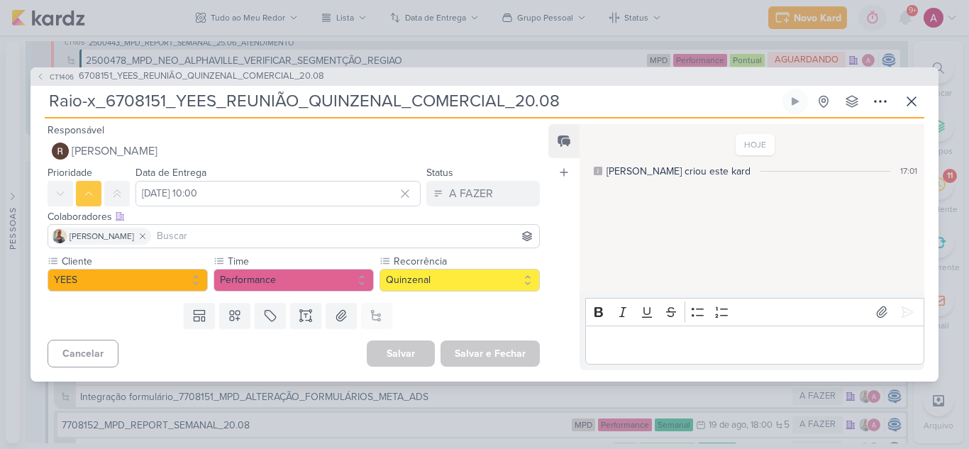
scroll to position [6069, 0]
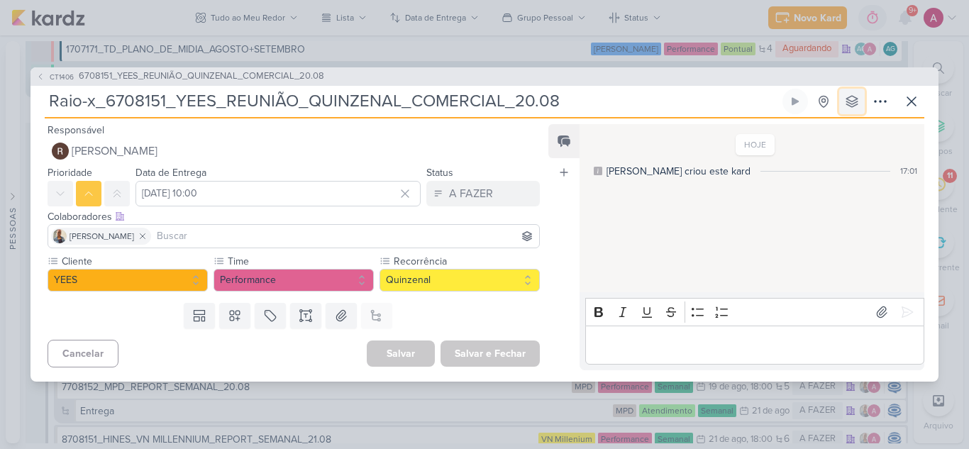
click at [851, 106] on icon at bounding box center [852, 101] width 14 height 14
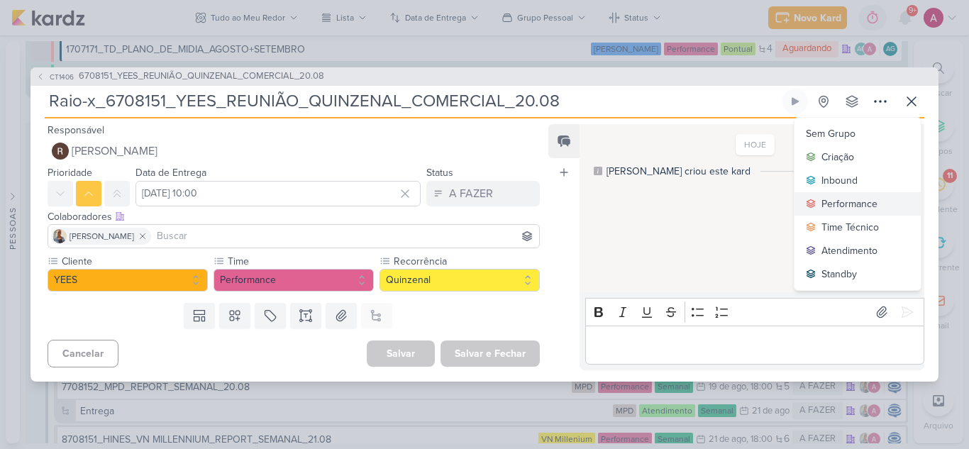
click at [844, 204] on div "Performance" at bounding box center [849, 203] width 56 height 15
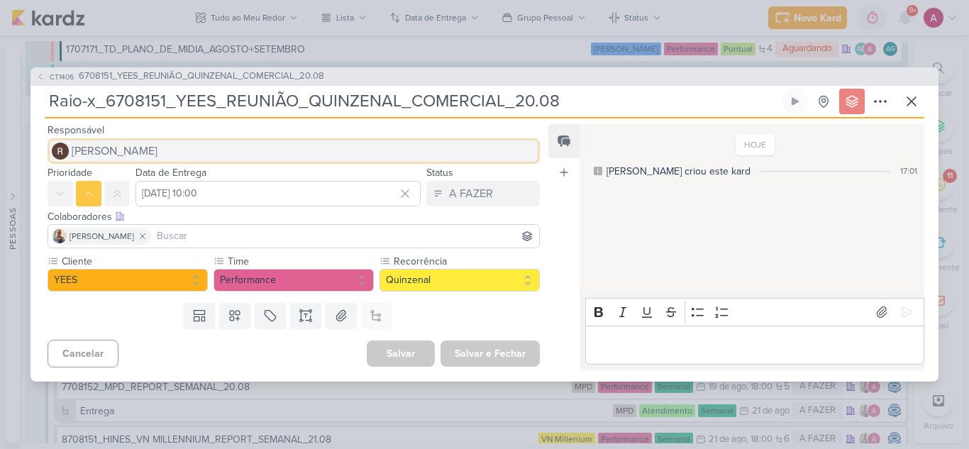
click at [65, 140] on button "[PERSON_NAME]" at bounding box center [294, 151] width 492 height 26
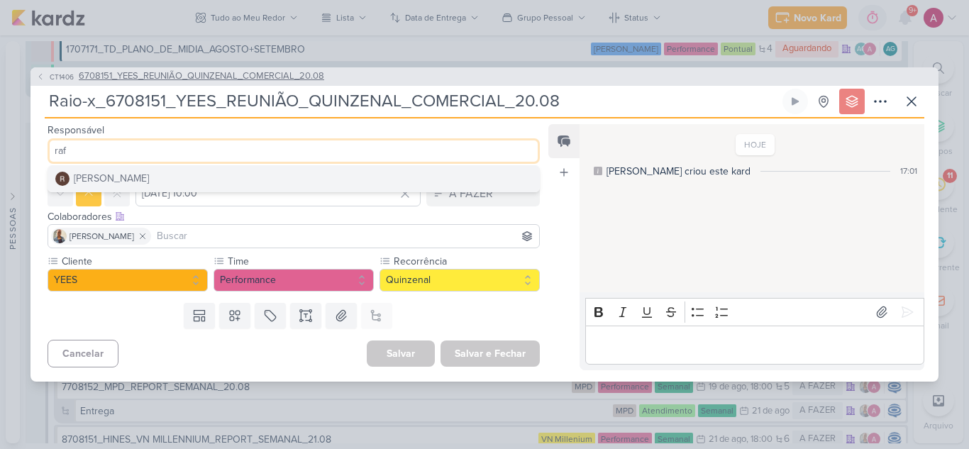
type input "raf"
click at [38, 77] on icon at bounding box center [40, 76] width 9 height 9
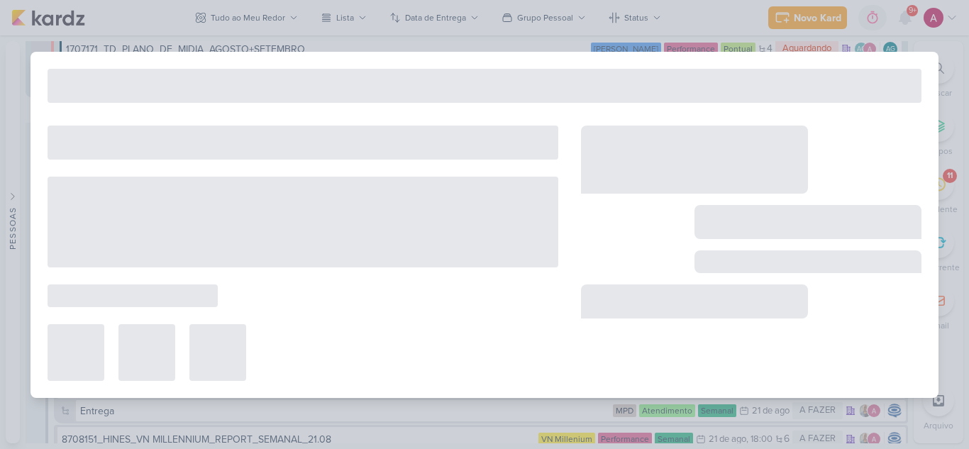
type input "6708151_YEES_REUNIÃO_QUINZENAL_COMERCIAL_20.08"
type input "[DATE] 18:00"
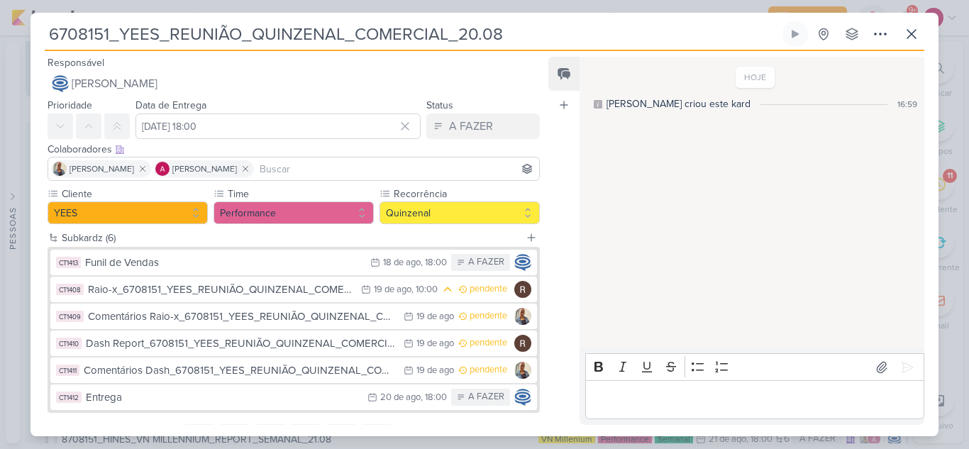
scroll to position [67, 0]
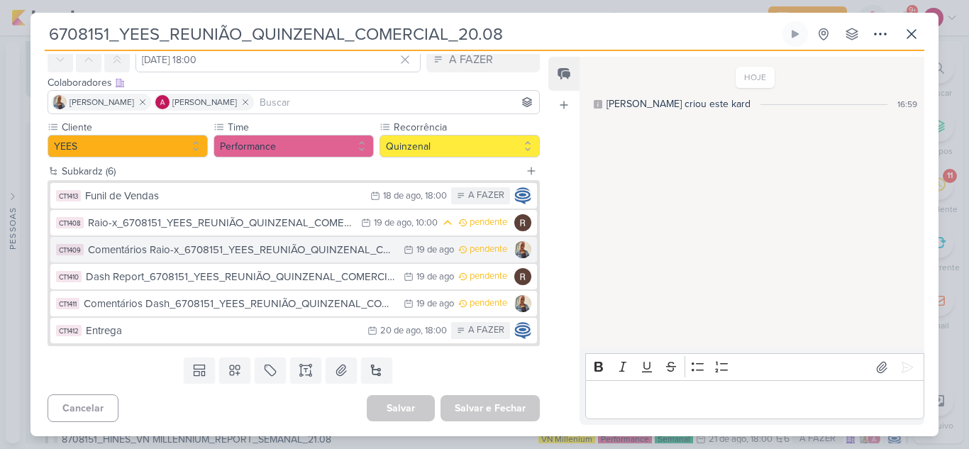
click at [267, 253] on div "Comentários Raio-x_6708151_YEES_REUNIÃO_QUINZENAL_COMERCIAL_20.08" at bounding box center [242, 250] width 309 height 16
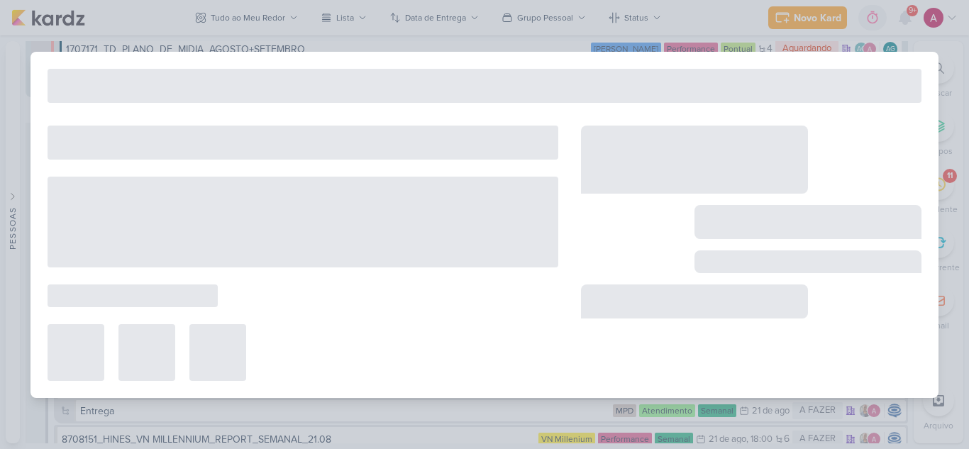
type input "Comentários Raio-x_6708151_YEES_REUNIÃO_QUINZENAL_COMERCIAL_20.08"
type input "[DATE] 23:59"
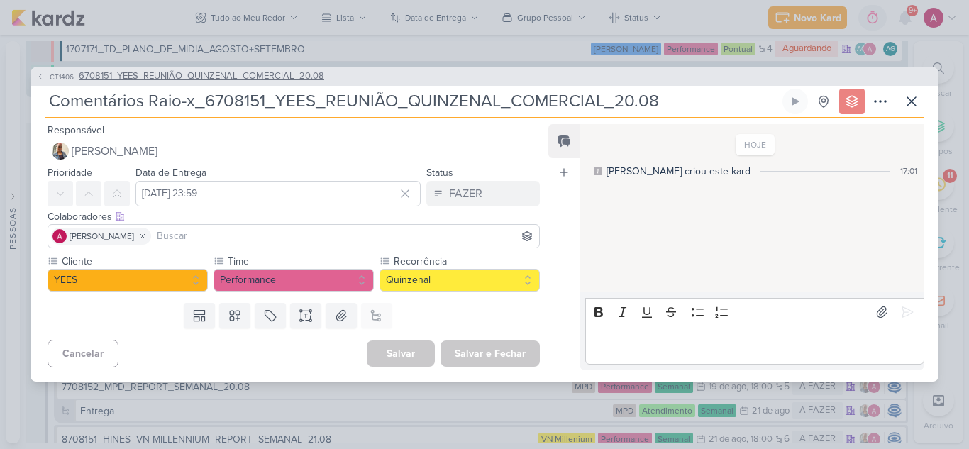
click at [47, 78] on button "CT1406 6708151_YEES_REUNIÃO_QUINZENAL_COMERCIAL_20.08" at bounding box center [180, 77] width 288 height 14
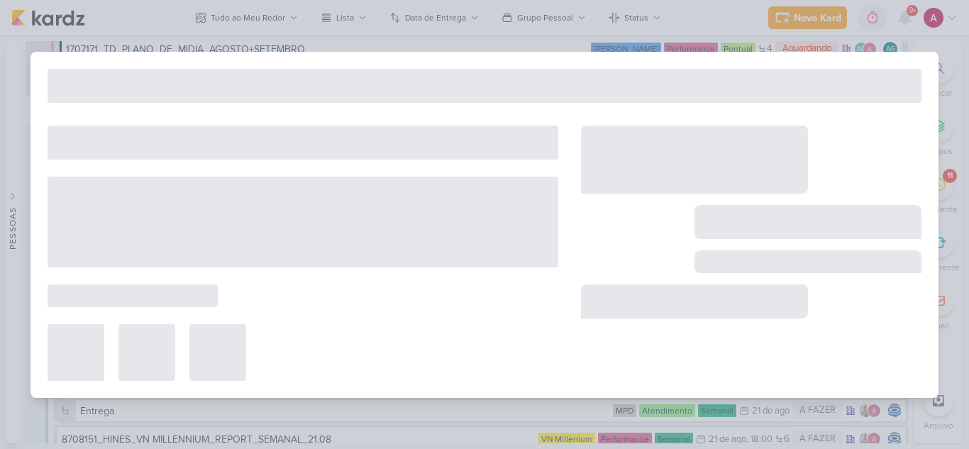
type input "6708151_YEES_REUNIÃO_QUINZENAL_COMERCIAL_20.08"
type input "[DATE] 18:00"
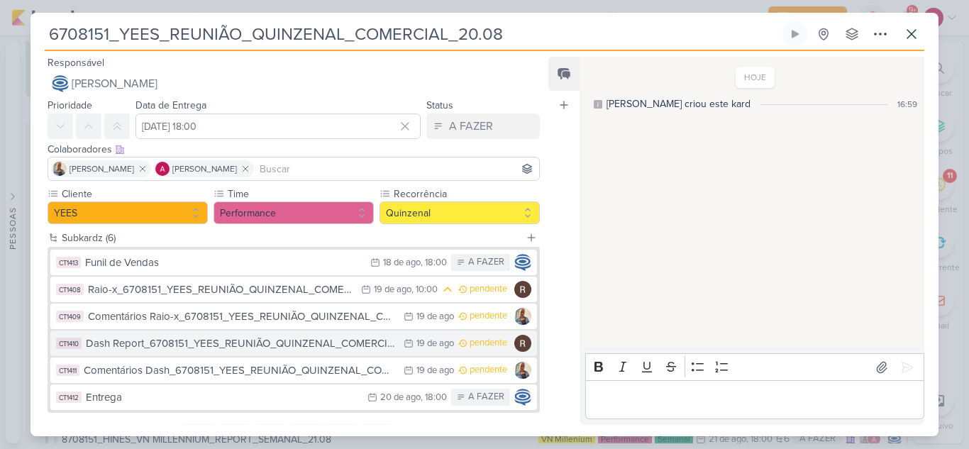
click at [247, 348] on div "Dash Report_6708151_YEES_REUNIÃO_QUINZENAL_COMERCIAL_20.08" at bounding box center [241, 344] width 311 height 16
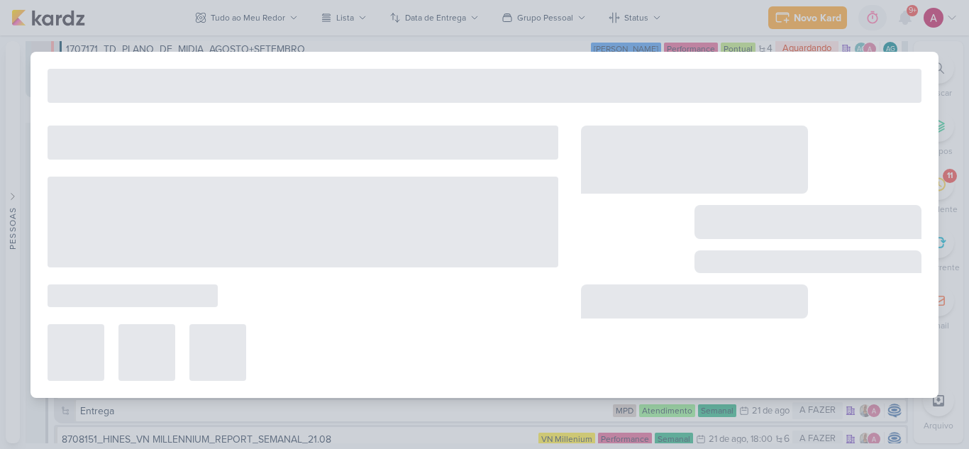
type input "Dash Report_6708151_YEES_REUNIÃO_QUINZENAL_COMERCIAL_20.08"
type input "[DATE] 23:59"
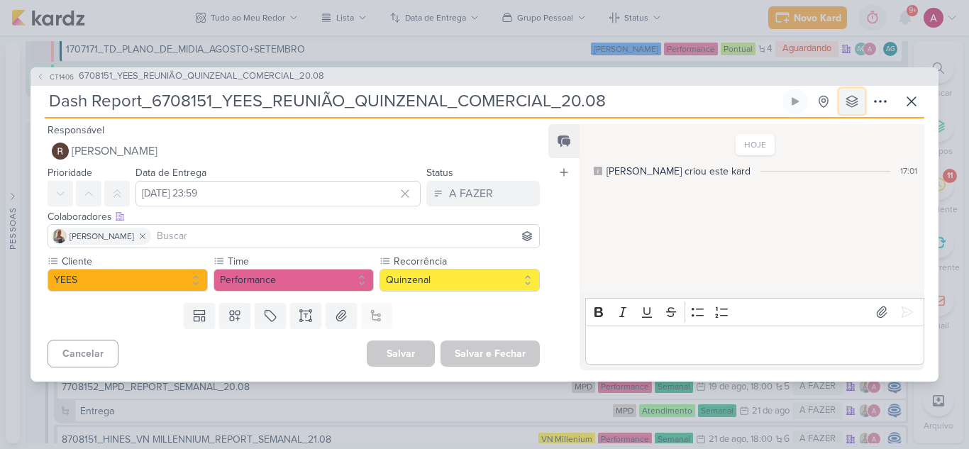
click at [861, 96] on button at bounding box center [852, 102] width 26 height 26
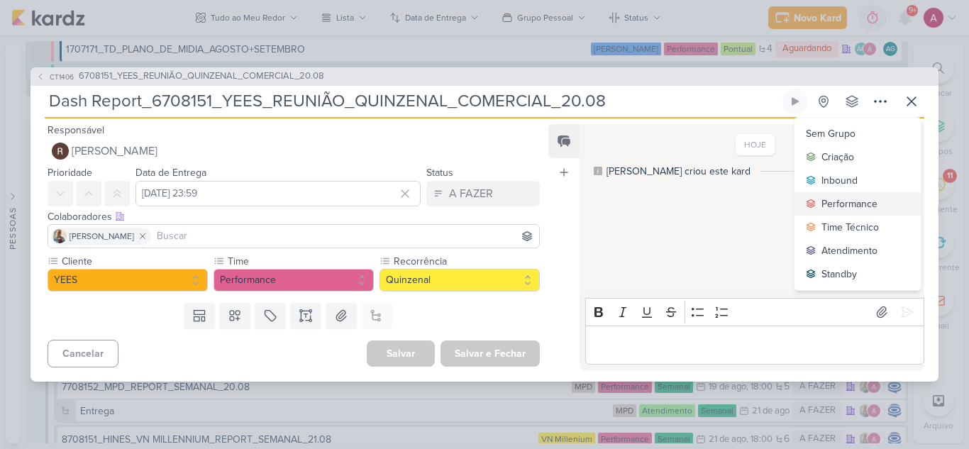
click at [844, 207] on div "Performance" at bounding box center [849, 203] width 56 height 15
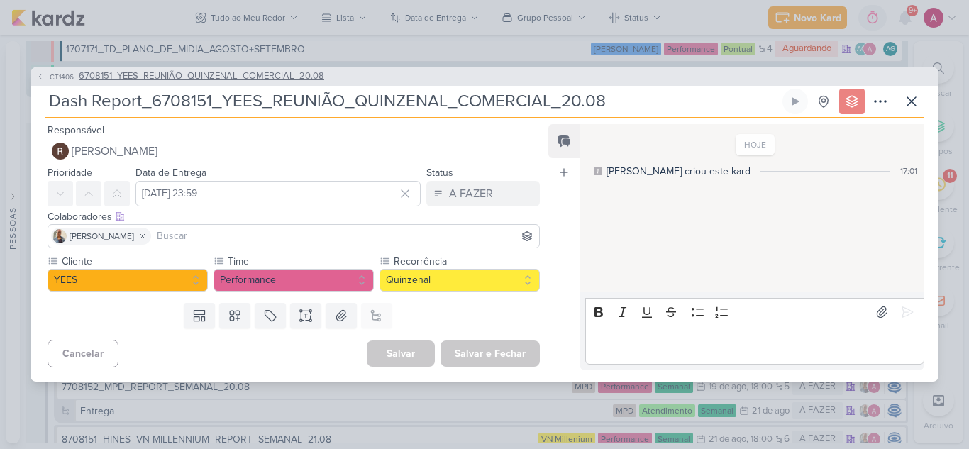
click at [55, 77] on span "CT1406" at bounding box center [62, 77] width 28 height 11
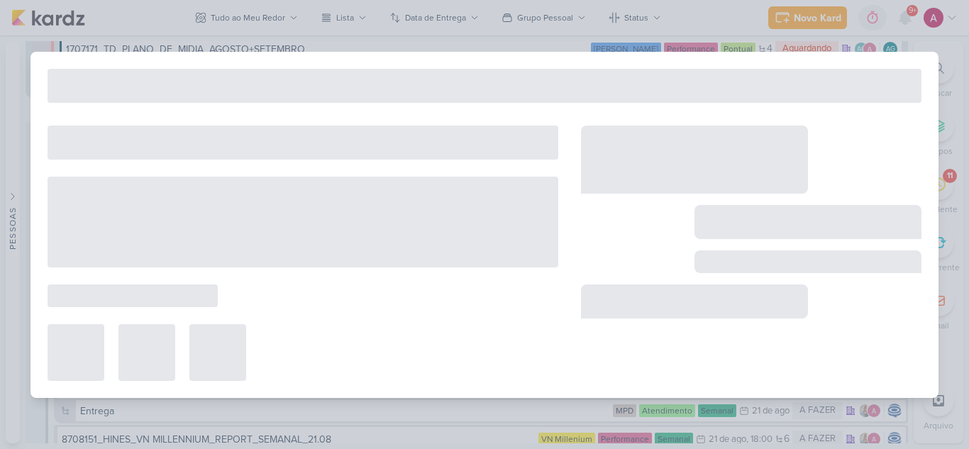
type input "6708151_YEES_REUNIÃO_QUINZENAL_COMERCIAL_20.08"
type input "[DATE] 18:00"
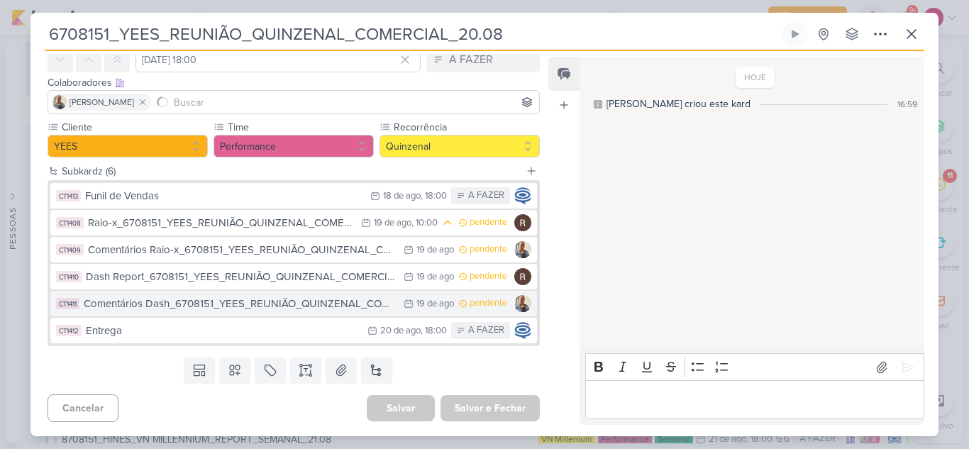
click at [186, 299] on div "Comentários Dash_6708151_YEES_REUNIÃO_QUINZENAL_COMERCIAL_20.08" at bounding box center [240, 304] width 313 height 16
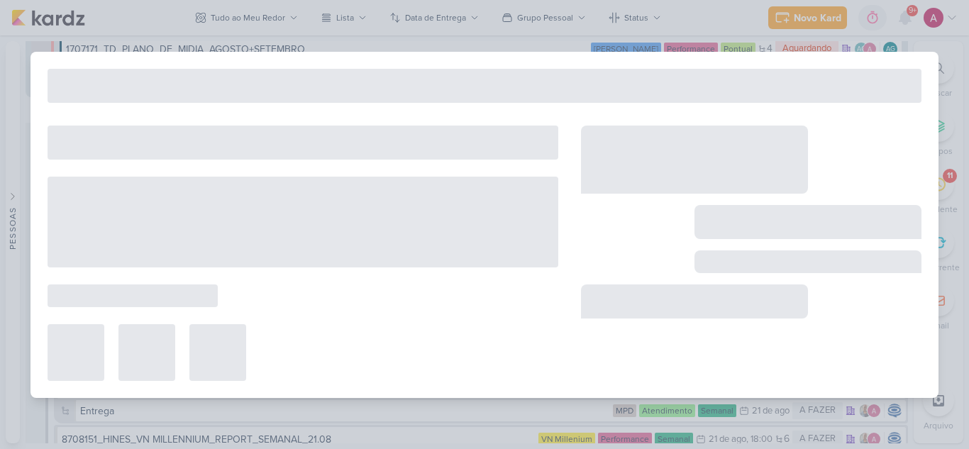
type input "Comentários Dash_6708151_YEES_REUNIÃO_QUINZENAL_COMERCIAL_20.08"
type input "[DATE] 23:59"
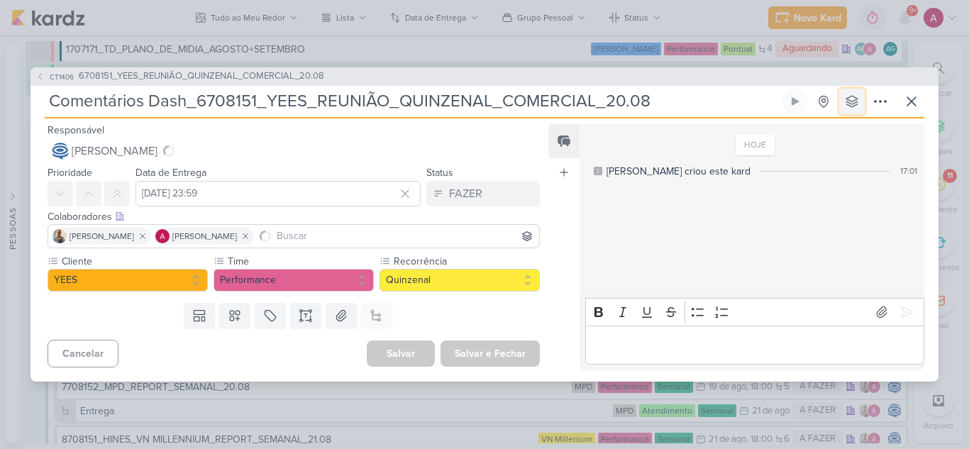
click at [853, 105] on icon at bounding box center [852, 101] width 14 height 14
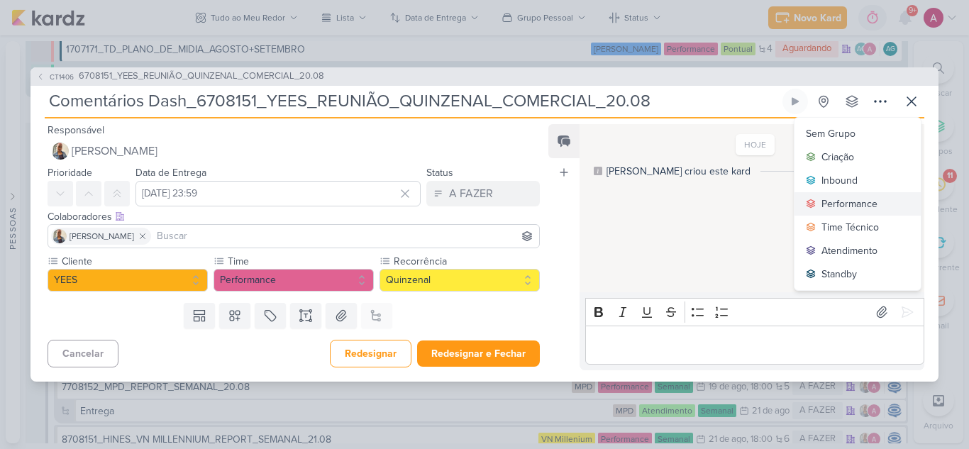
click at [839, 204] on div "Performance" at bounding box center [849, 203] width 56 height 15
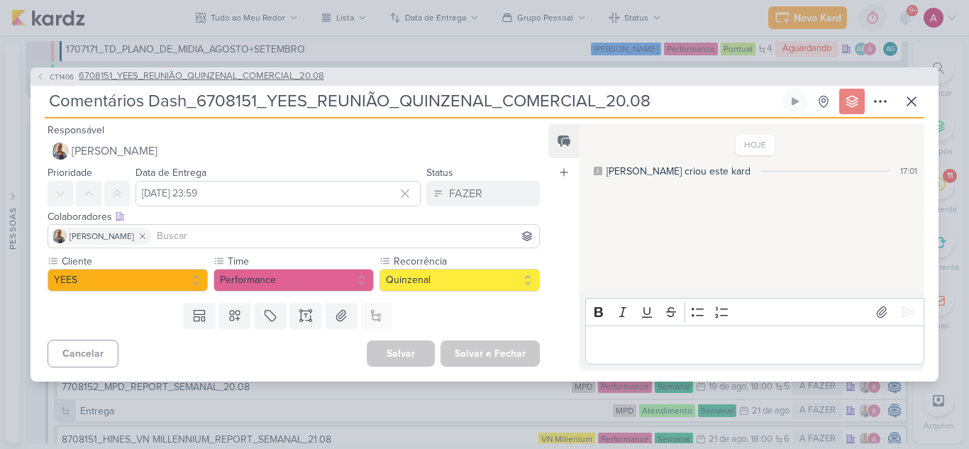
click at [45, 77] on button "CT1406 6708151_YEES_REUNIÃO_QUINZENAL_COMERCIAL_20.08" at bounding box center [180, 77] width 288 height 14
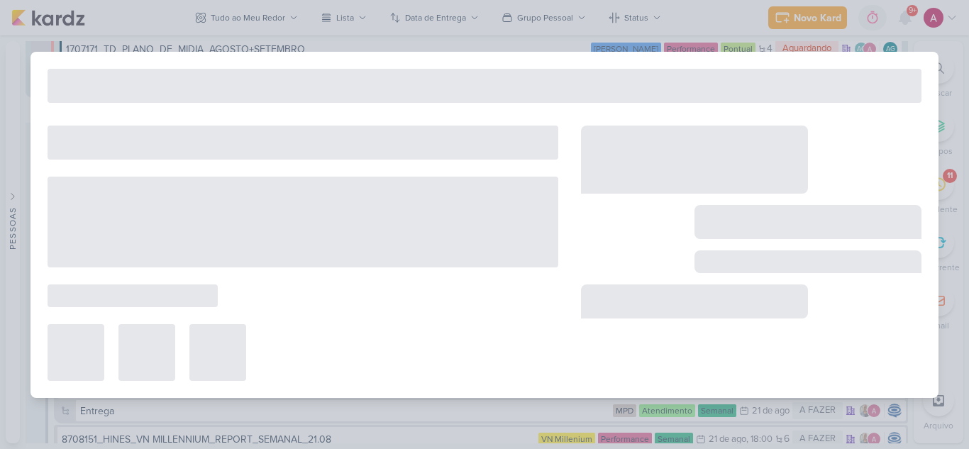
type input "6708151_YEES_REUNIÃO_QUINZENAL_COMERCIAL_20.08"
type input "[DATE] 18:00"
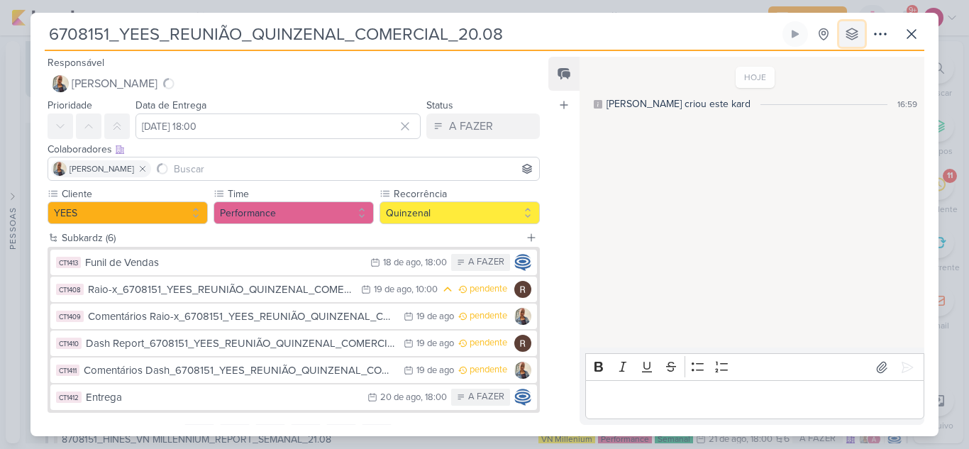
click at [850, 31] on icon at bounding box center [852, 34] width 14 height 14
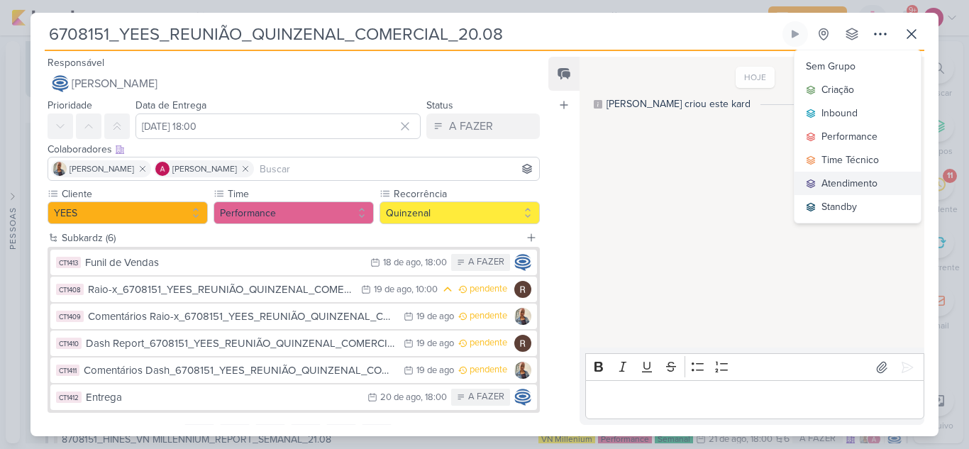
click at [845, 179] on div "Atendimento" at bounding box center [849, 183] width 56 height 15
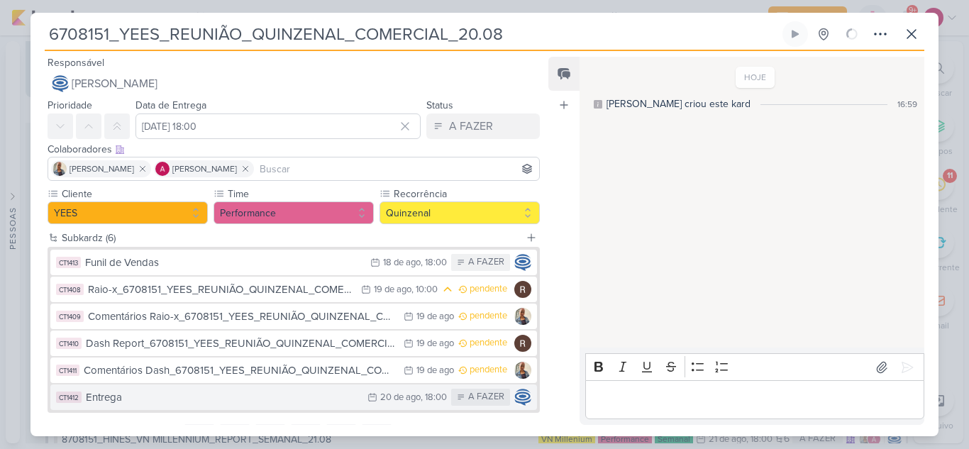
click at [292, 397] on div "Entrega" at bounding box center [223, 397] width 275 height 16
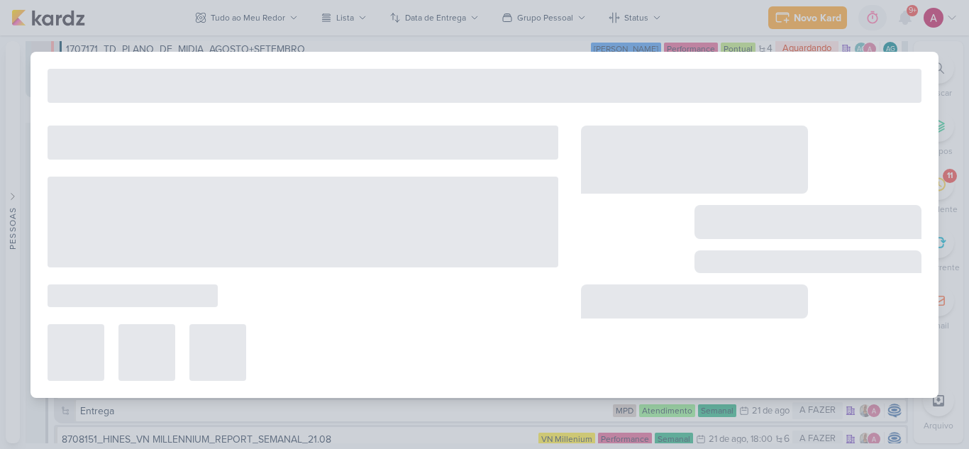
type input "Entrega"
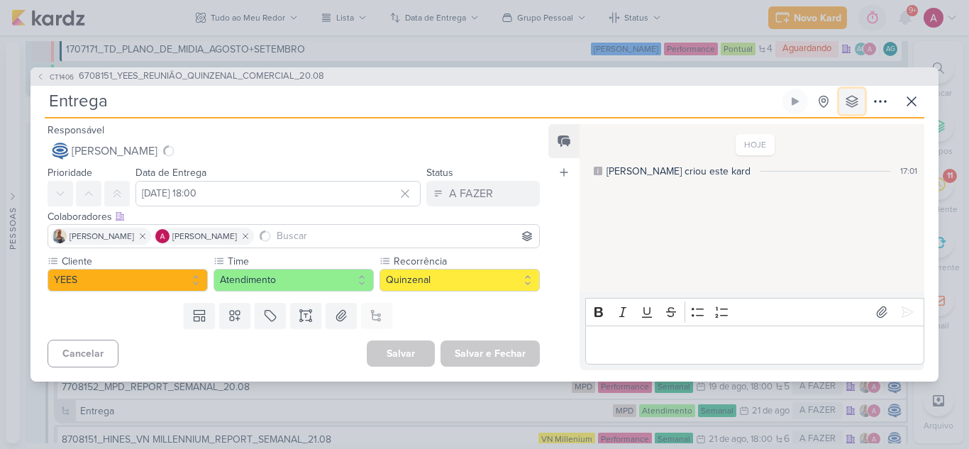
click at [858, 104] on icon at bounding box center [852, 101] width 14 height 14
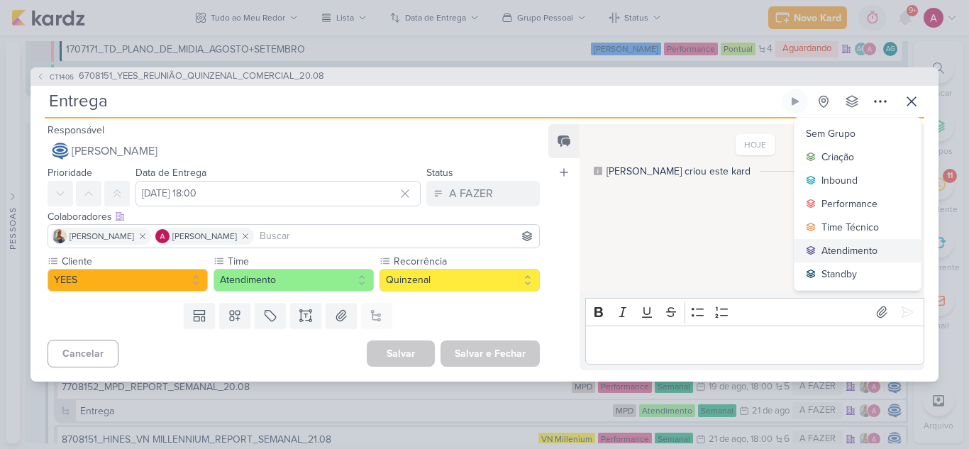
click at [842, 253] on div "Atendimento" at bounding box center [849, 250] width 56 height 15
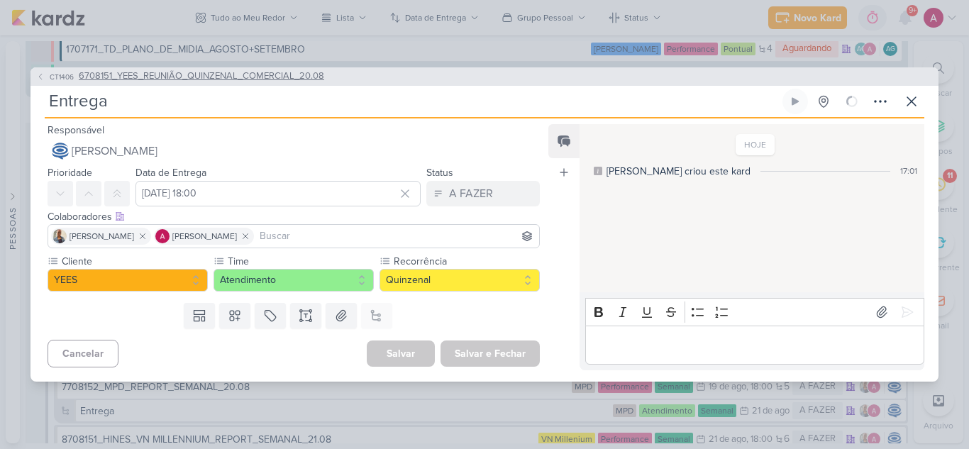
click at [46, 77] on button "CT1406 6708151_YEES_REUNIÃO_QUINZENAL_COMERCIAL_20.08" at bounding box center [180, 77] width 288 height 14
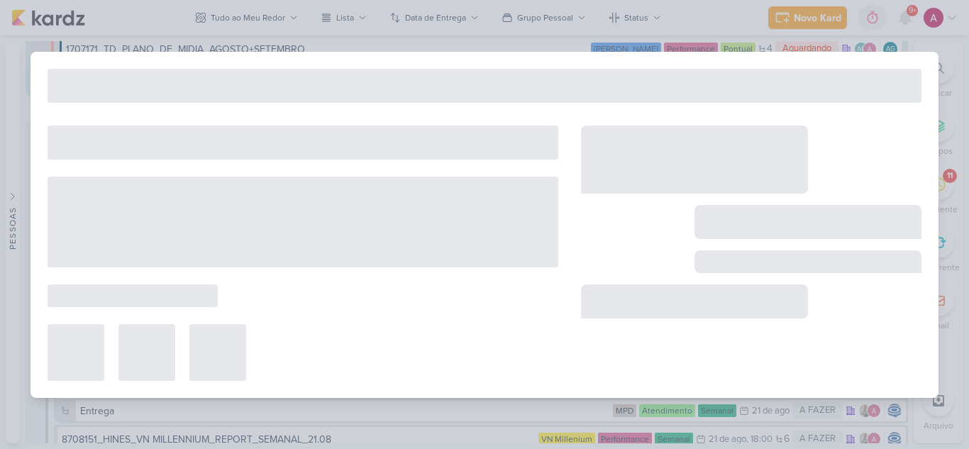
type input "6708151_YEES_REUNIÃO_QUINZENAL_COMERCIAL_20.08"
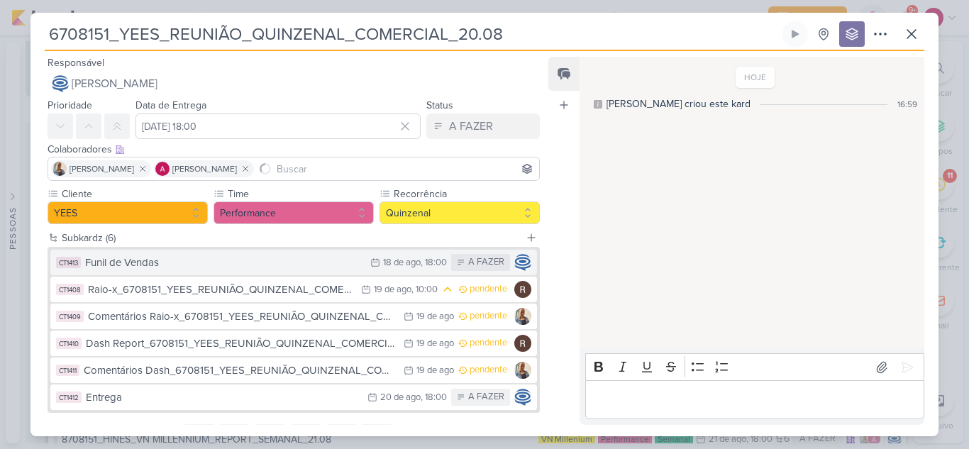
click at [309, 264] on div "Funil de Vendas" at bounding box center [224, 263] width 278 height 16
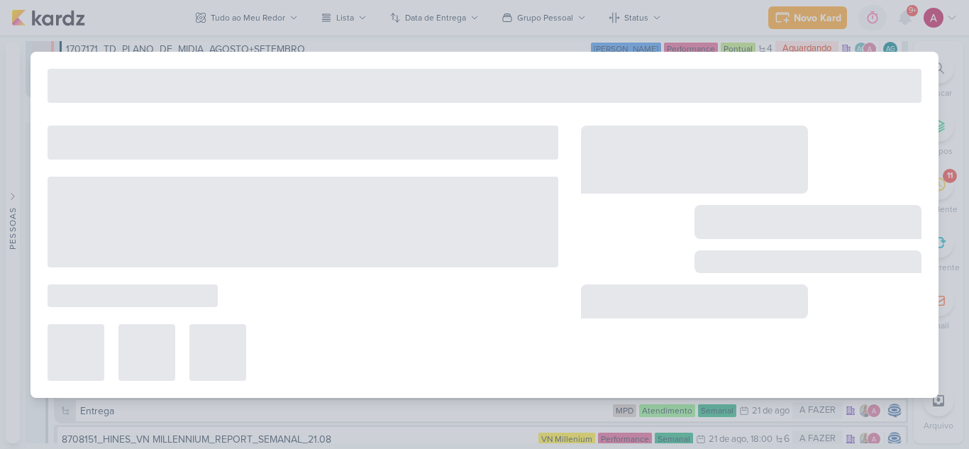
type input "Funil de Vendas"
type input "[DATE] 18:00"
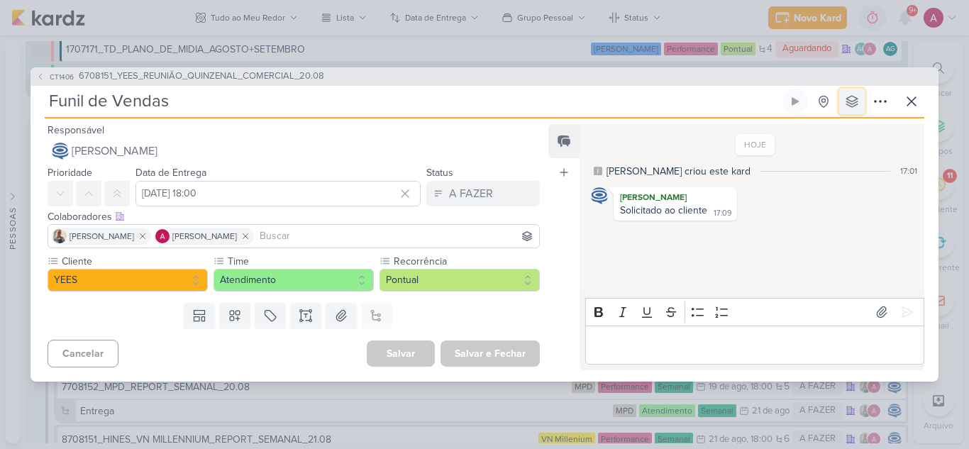
click at [851, 101] on icon at bounding box center [851, 101] width 11 height 11
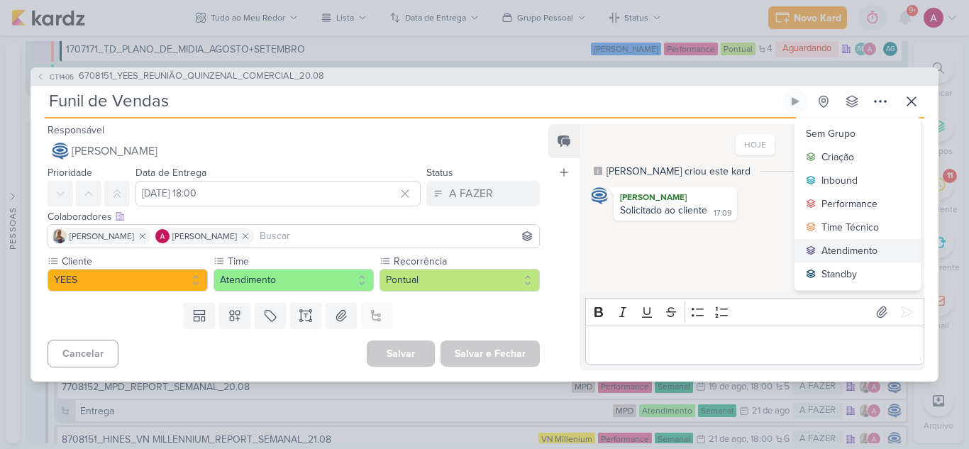
click at [828, 254] on div "Atendimento" at bounding box center [849, 250] width 56 height 15
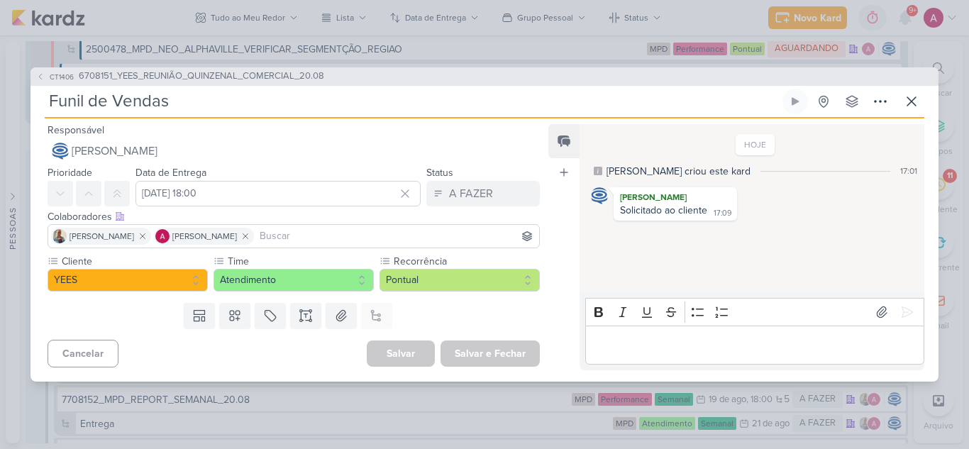
scroll to position [6096, 0]
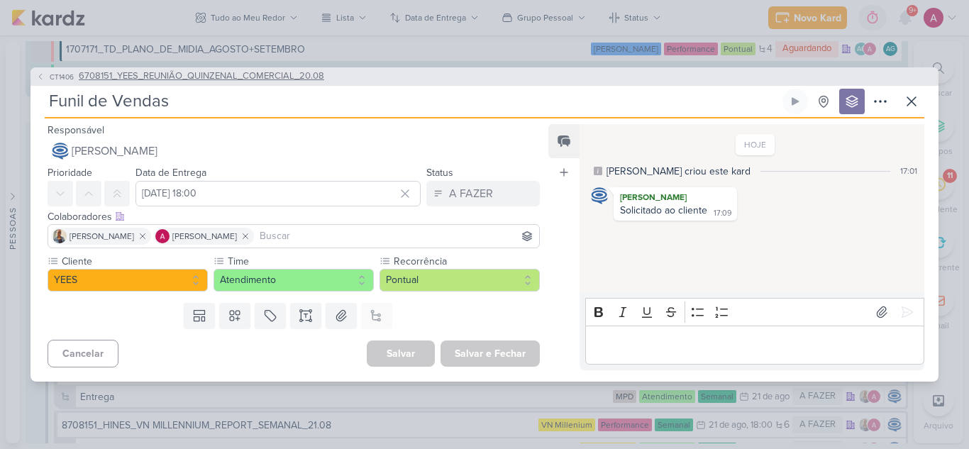
click at [44, 78] on icon at bounding box center [40, 76] width 9 height 9
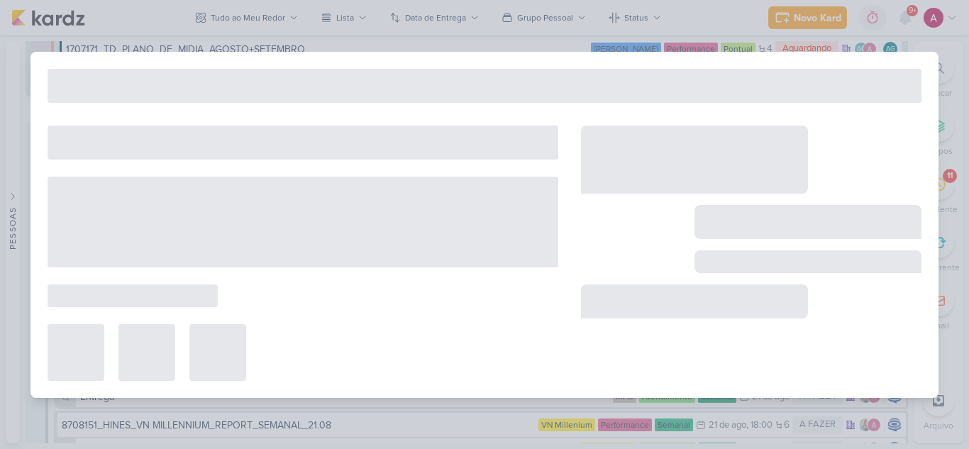
type input "6708151_YEES_REUNIÃO_QUINZENAL_COMERCIAL_20.08"
type input "[DATE] 18:00"
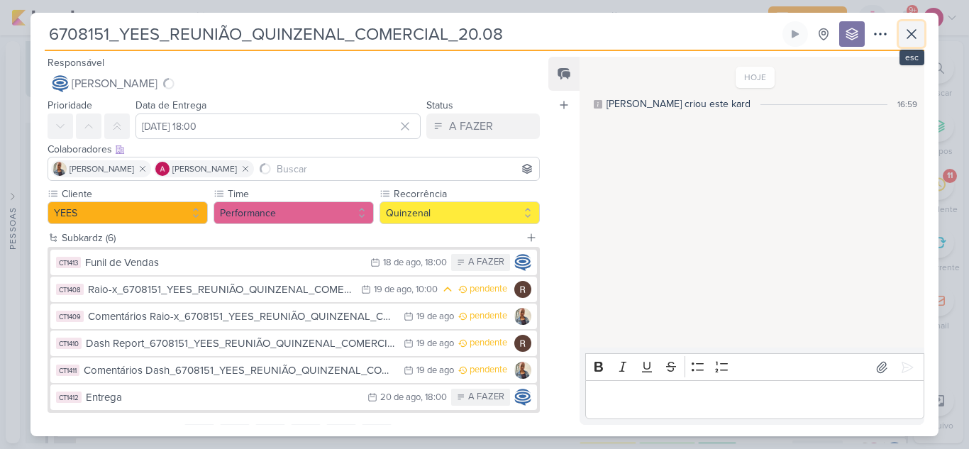
click at [920, 33] on button at bounding box center [912, 34] width 26 height 26
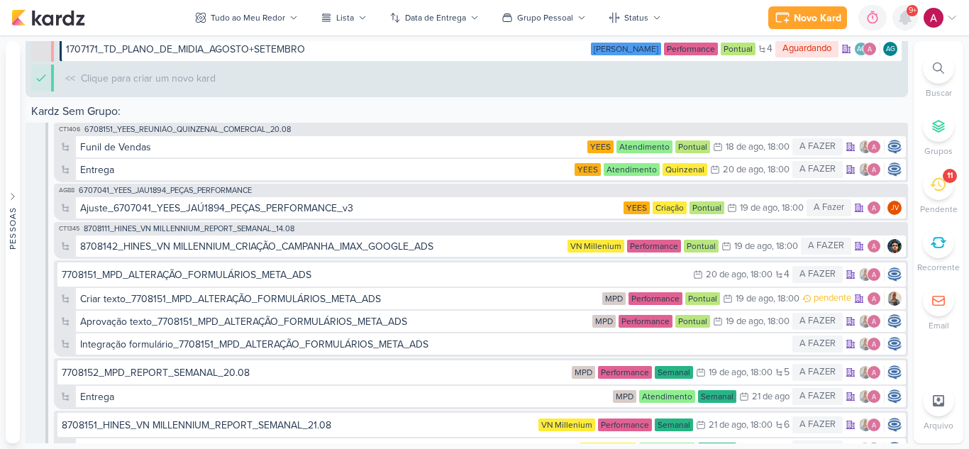
click at [914, 21] on div at bounding box center [905, 18] width 26 height 26
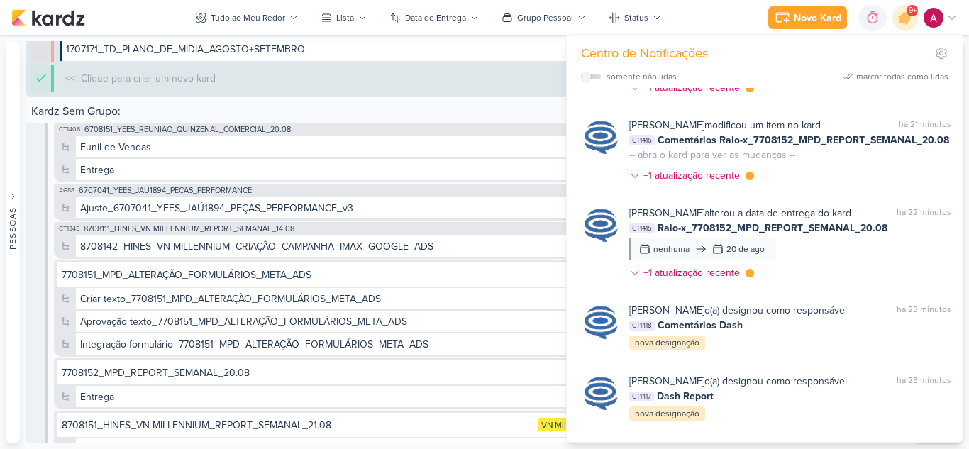
scroll to position [1412, 0]
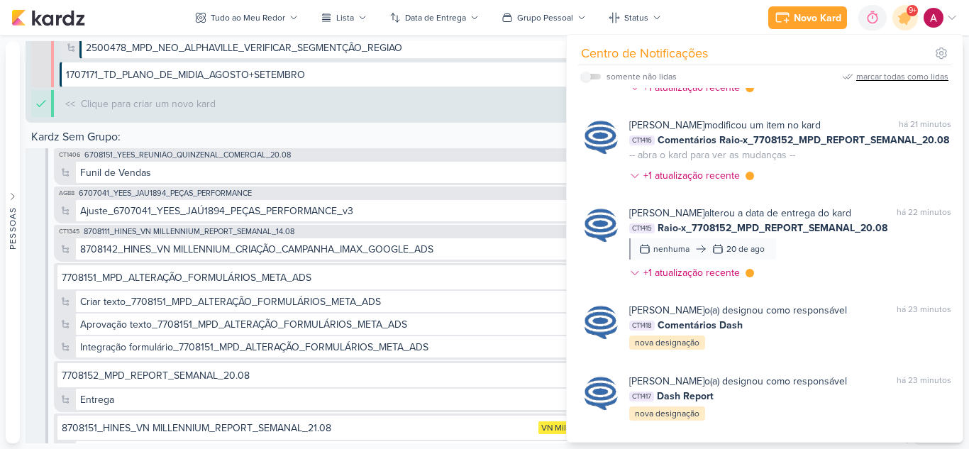
click at [883, 75] on div "marcar todas como lidas" at bounding box center [902, 76] width 92 height 13
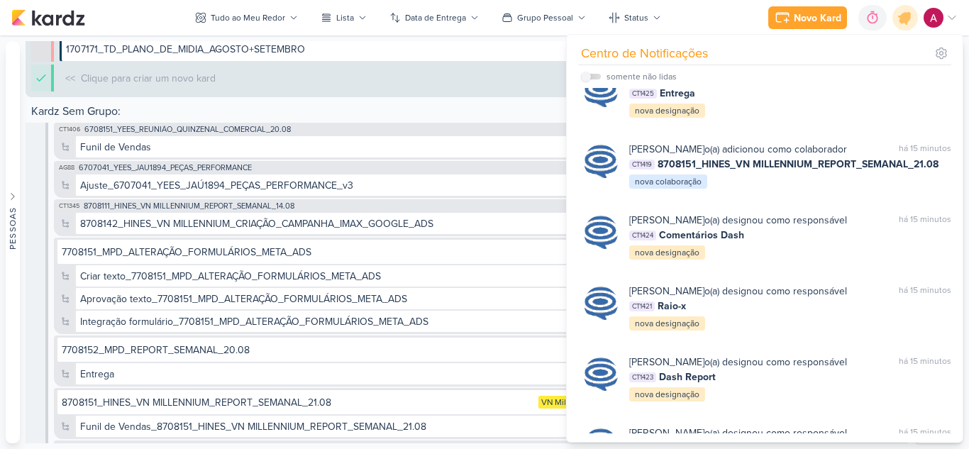
scroll to position [638, 0]
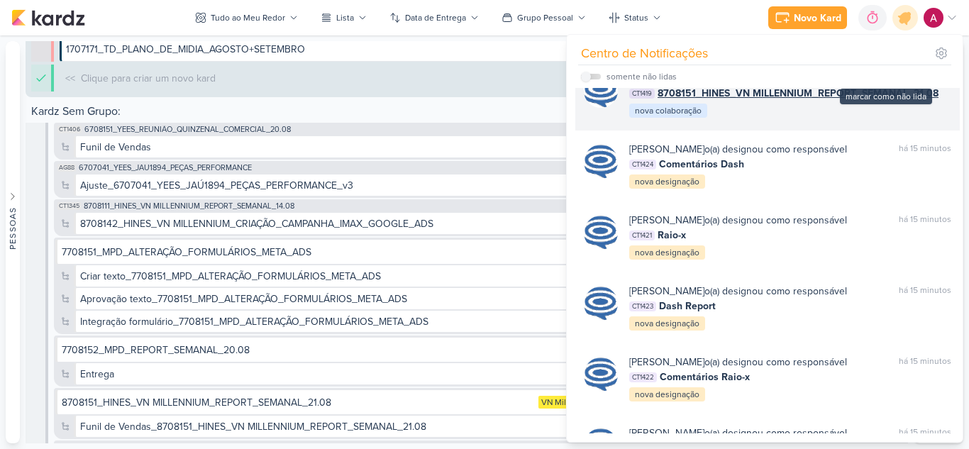
click at [882, 82] on div at bounding box center [886, 78] width 9 height 9
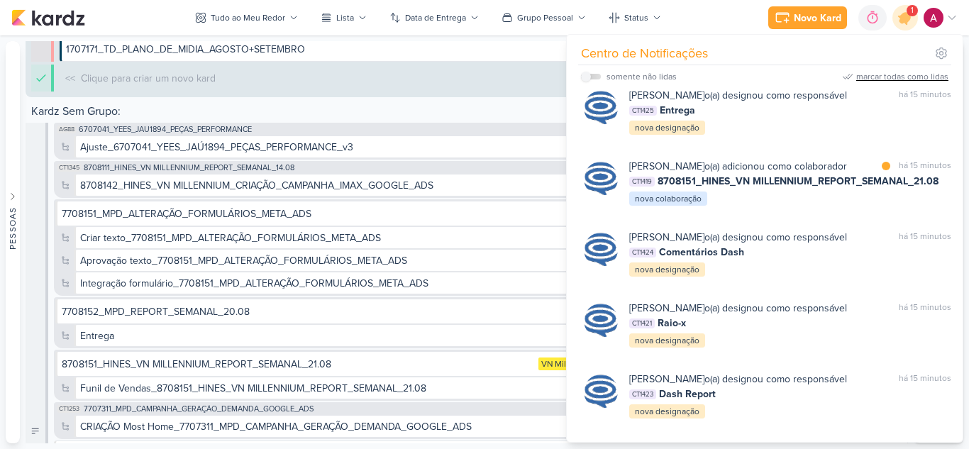
scroll to position [382, 0]
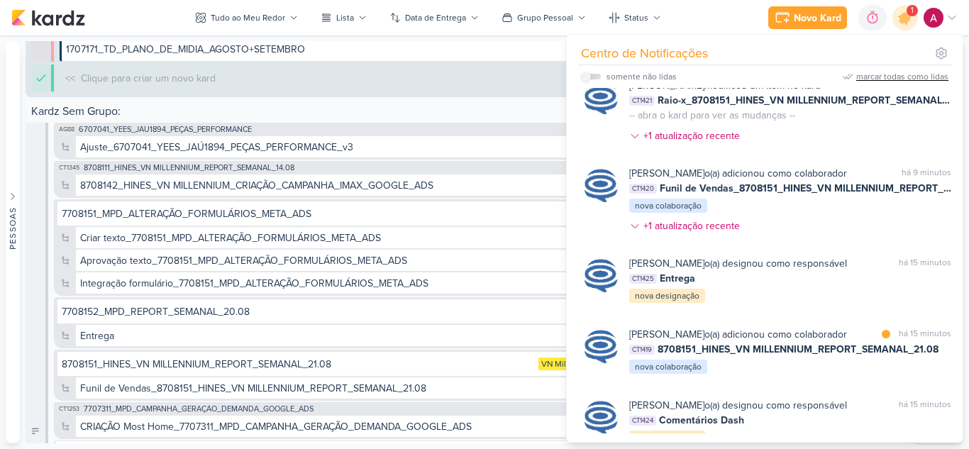
click at [881, 78] on div "marcar todas como lidas" at bounding box center [902, 76] width 92 height 13
click at [903, 21] on icon at bounding box center [905, 17] width 17 height 17
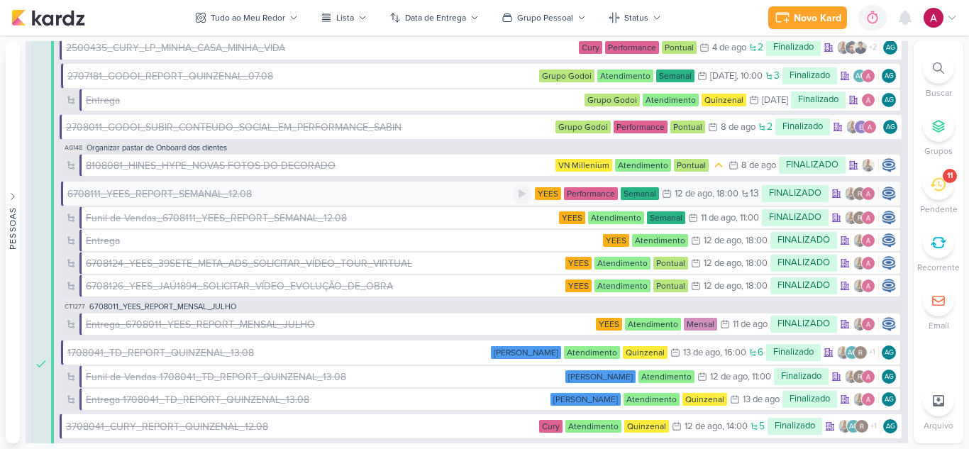
scroll to position [5222, 0]
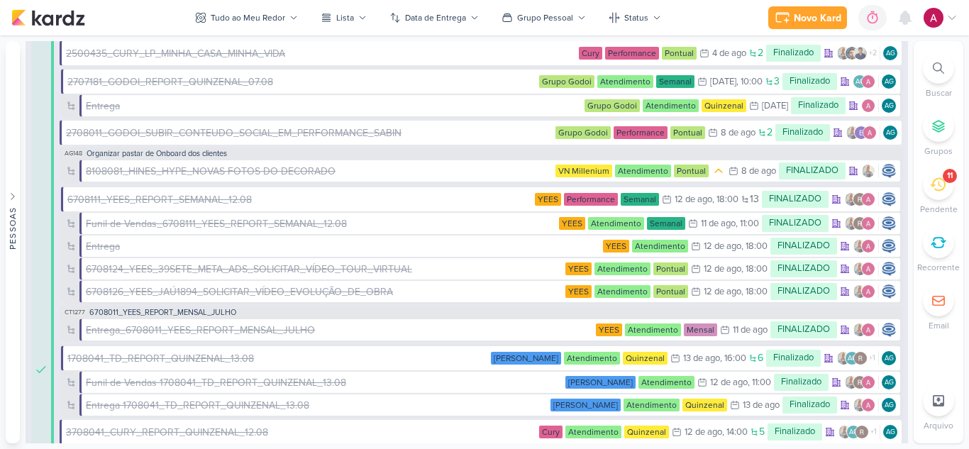
click at [933, 189] on icon at bounding box center [938, 185] width 16 height 16
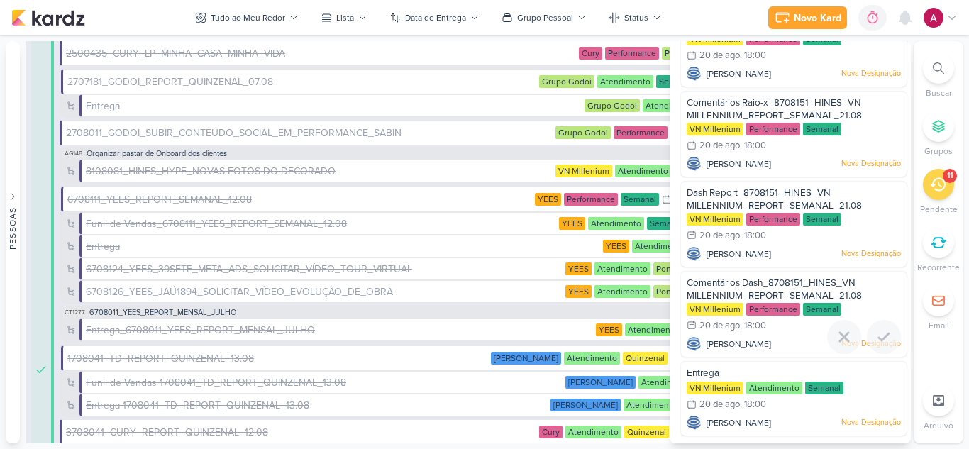
scroll to position [507, 0]
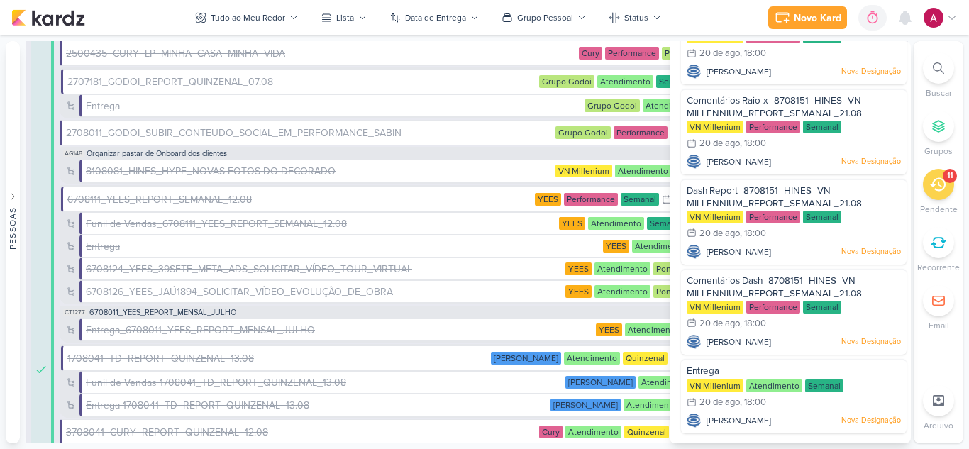
click at [935, 189] on icon at bounding box center [938, 184] width 16 height 13
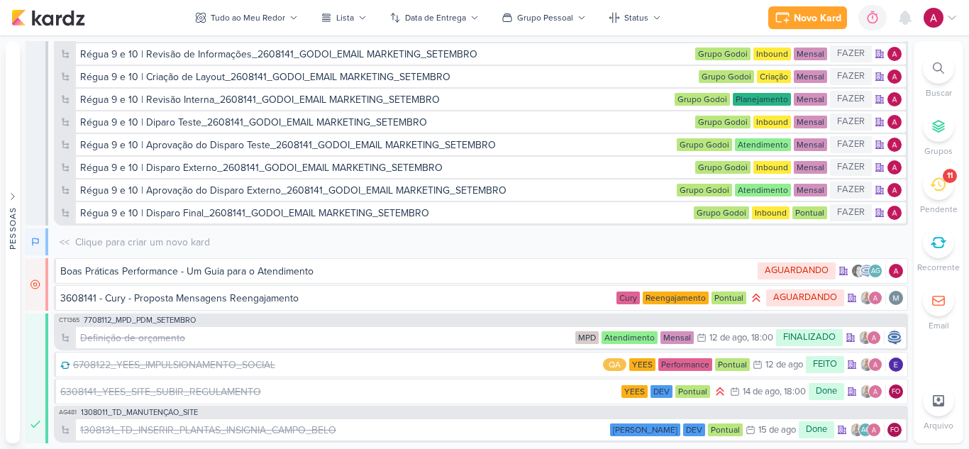
scroll to position [6668, 0]
